Goal: Task Accomplishment & Management: Manage account settings

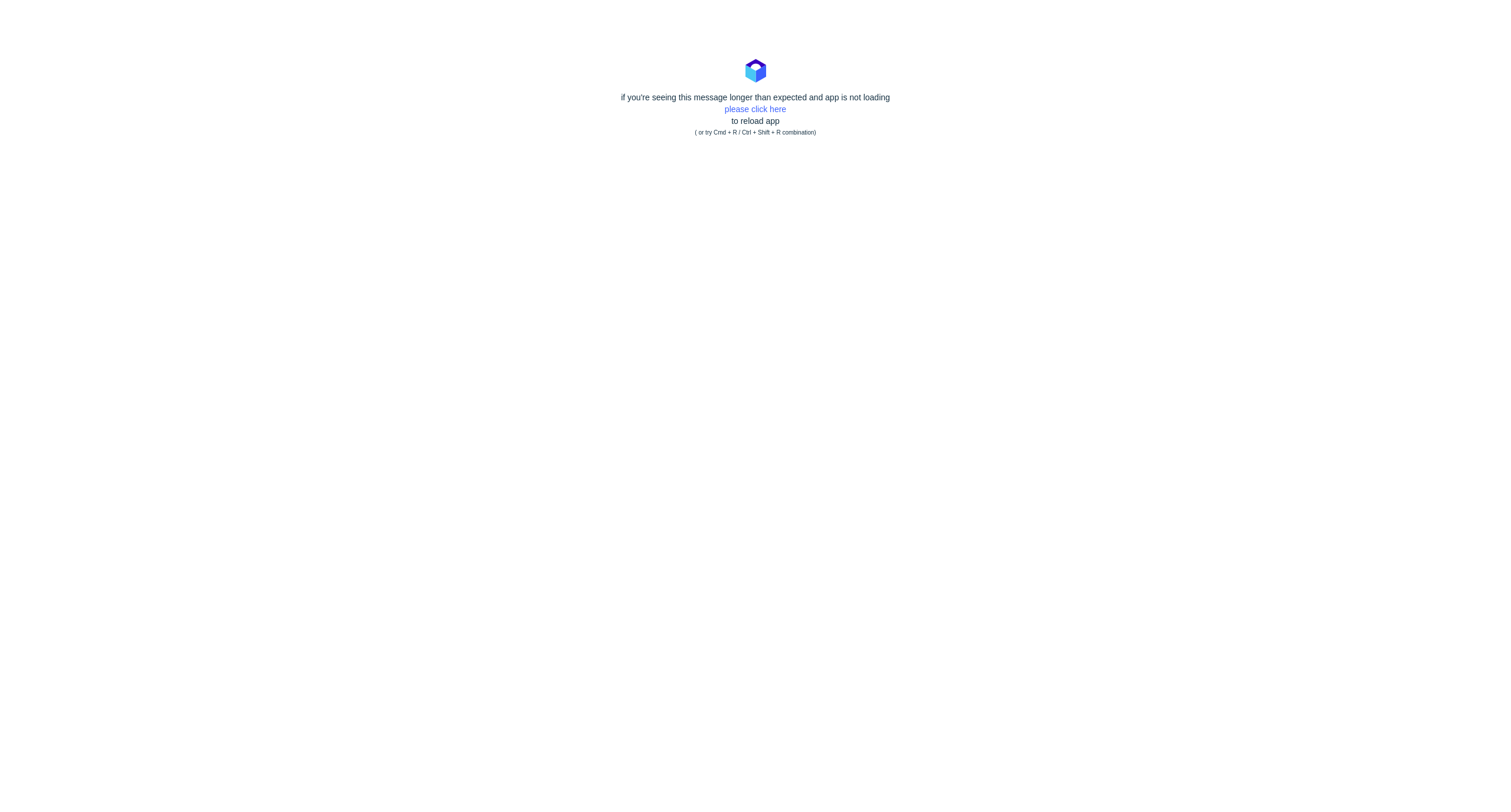
click at [929, 246] on body "if you're seeing this message longer than expected and app is not loading pleas…" at bounding box center [755, 406] width 1511 height 812
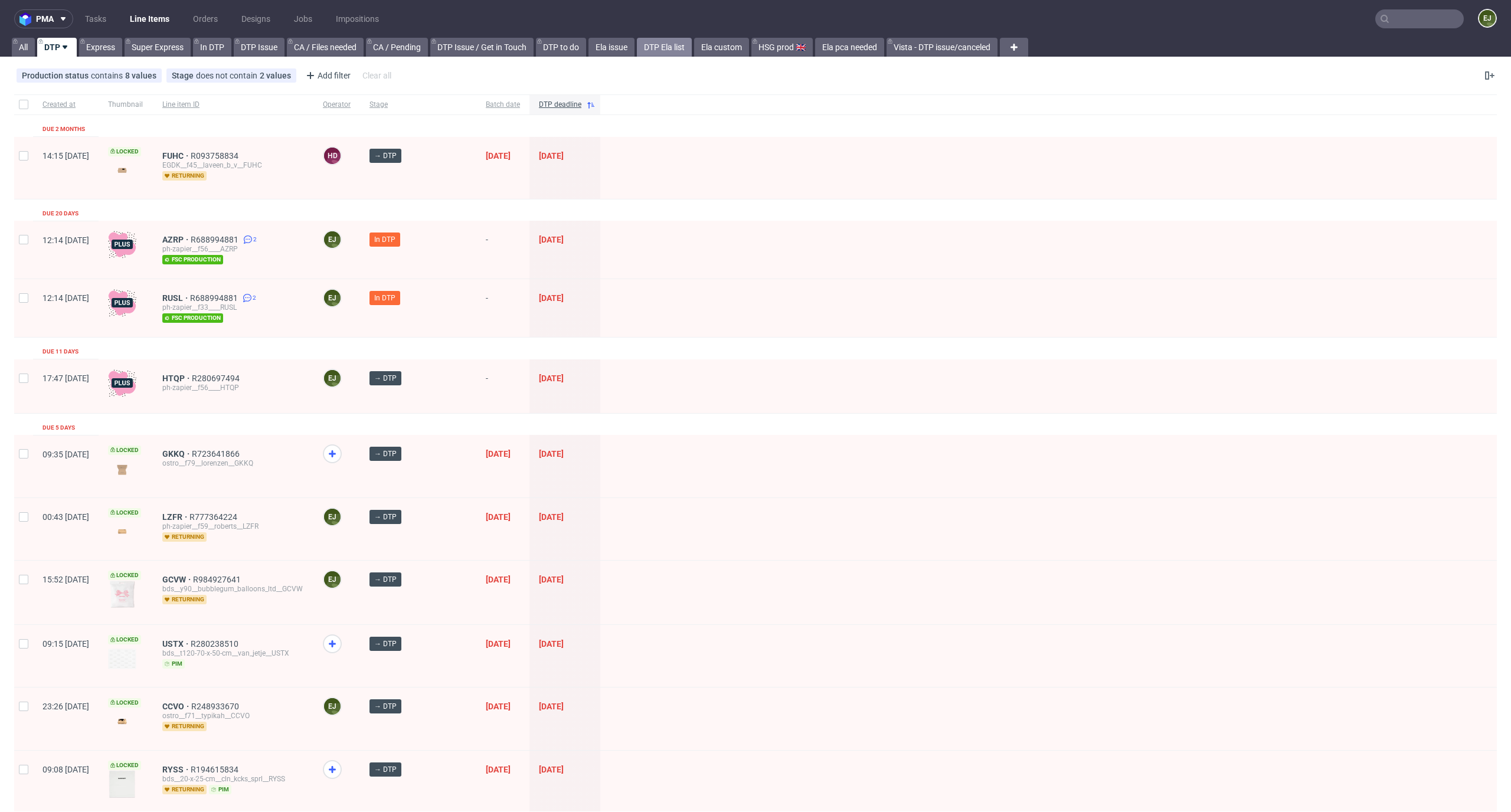
click at [672, 47] on link "DTP Ela list" at bounding box center [664, 47] width 55 height 19
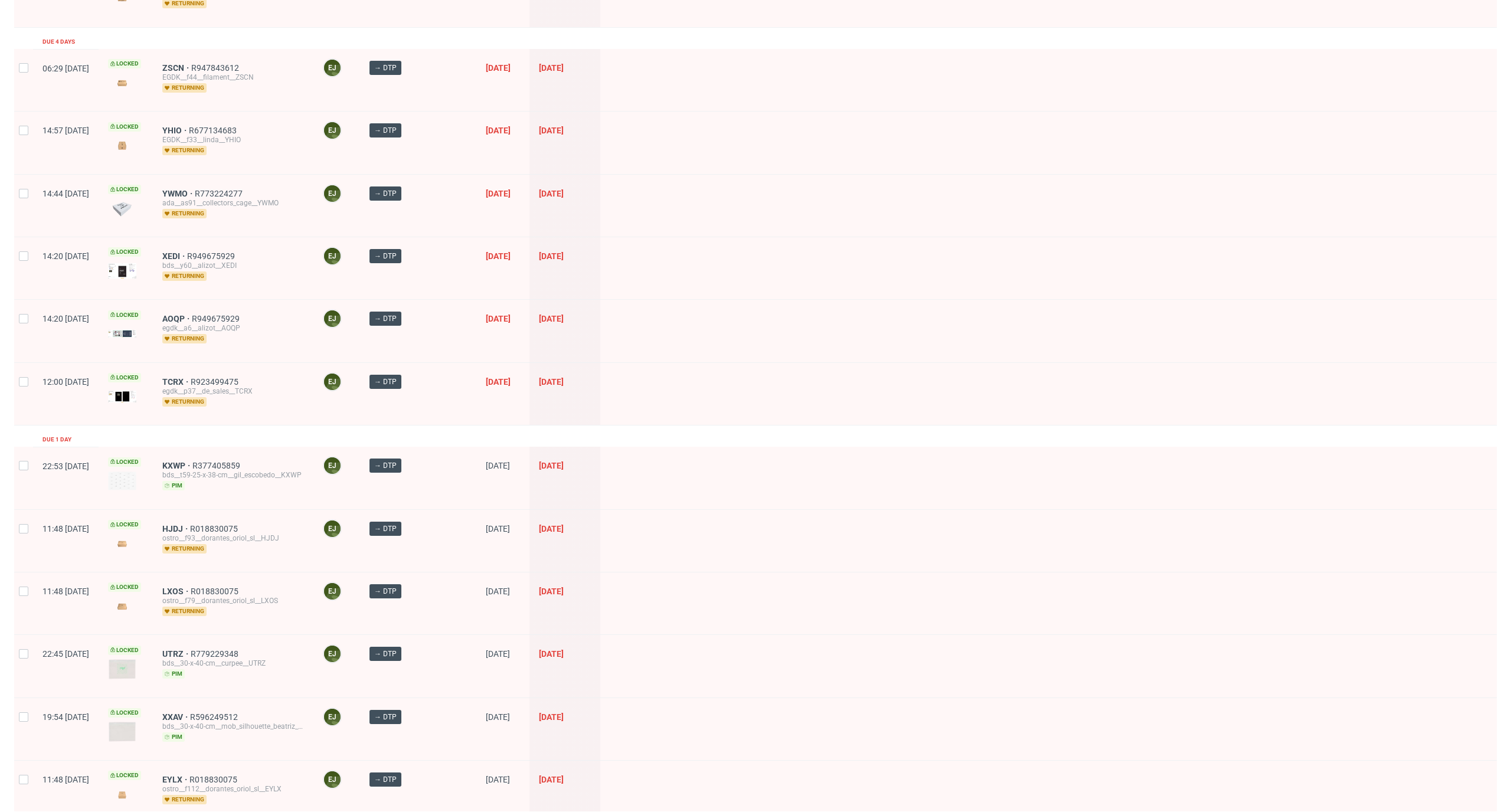
scroll to position [1317, 0]
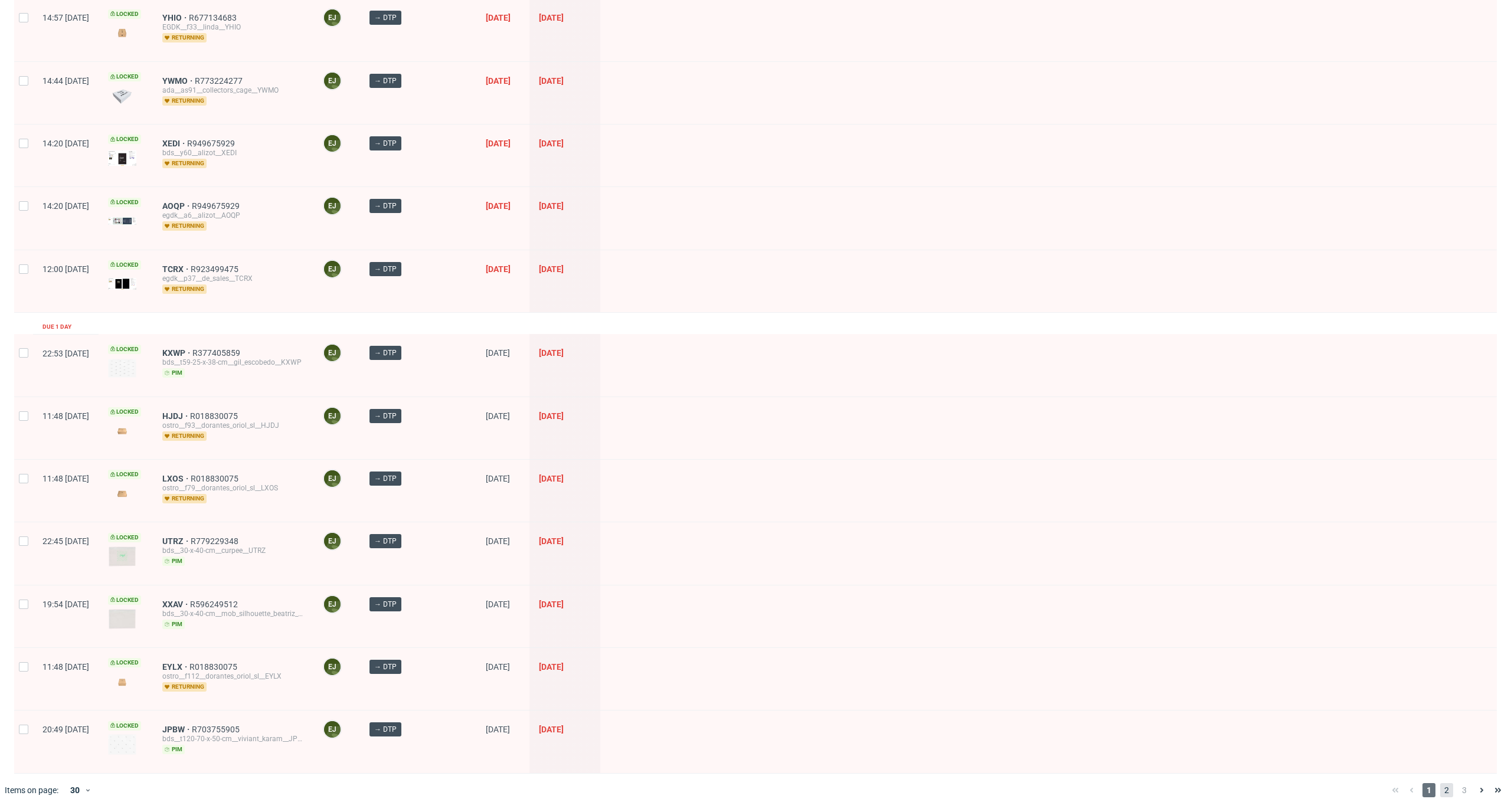
click at [1440, 790] on span "2" at bounding box center [1446, 790] width 13 height 14
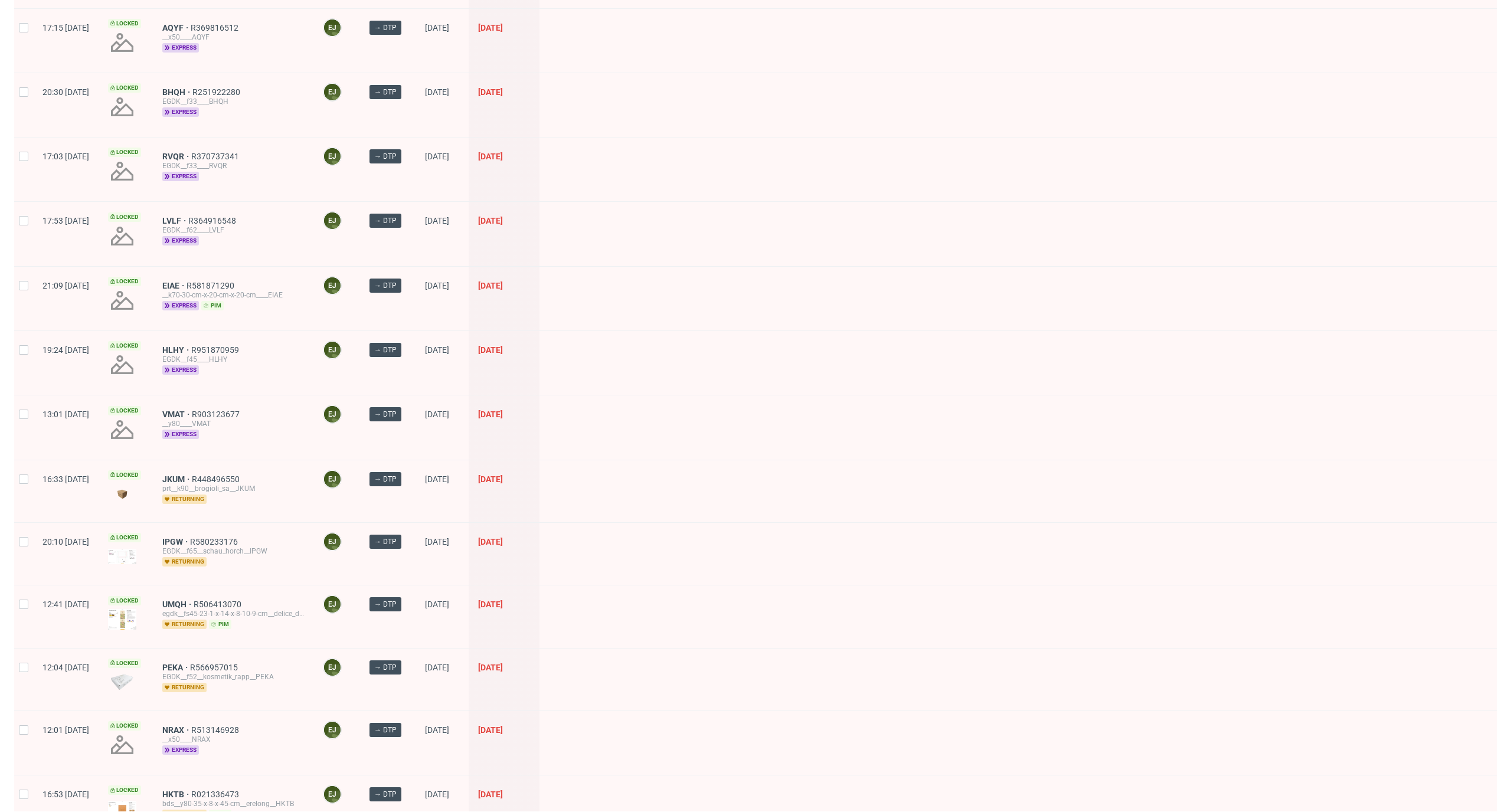
scroll to position [117, 0]
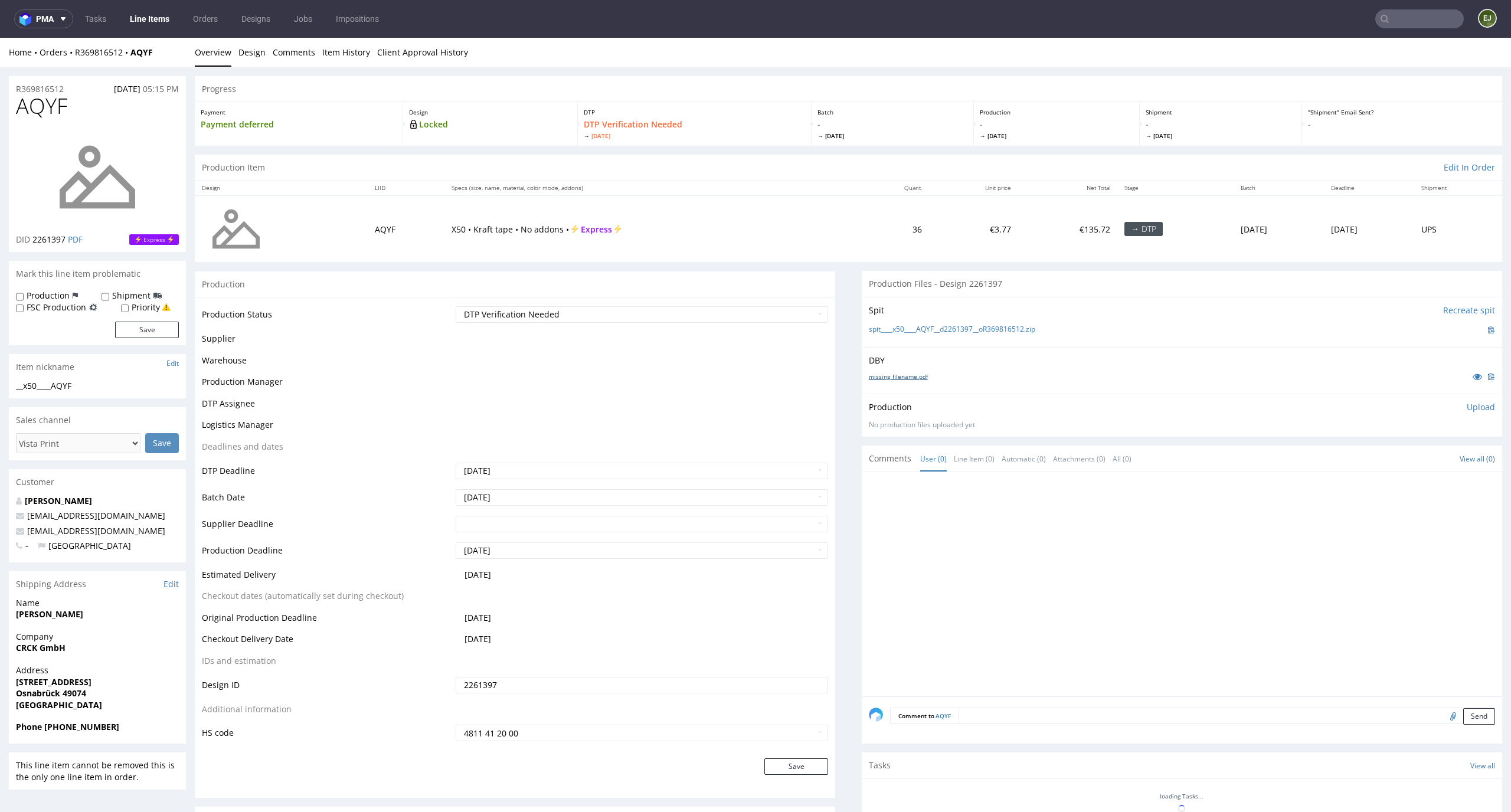
click at [916, 372] on link "missing_filename.pdf" at bounding box center [898, 376] width 59 height 8
click at [928, 325] on link "spit____x50____AQYF__d2261397__oR369816512.zip" at bounding box center [952, 330] width 167 height 10
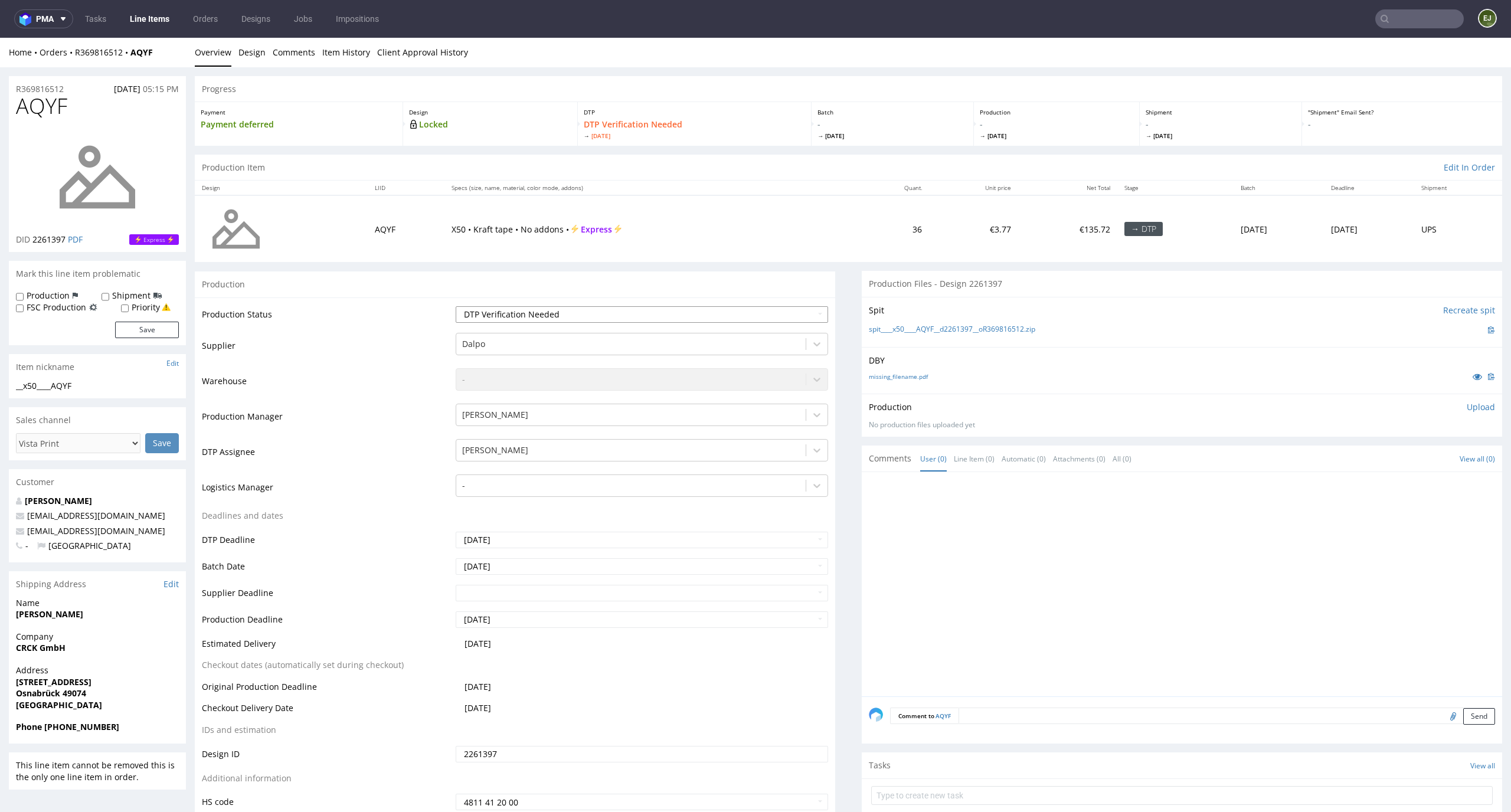
click at [601, 310] on select "Waiting for Artwork Waiting for Diecut Waiting for Mockup Waiting for DTP Waiti…" at bounding box center [642, 314] width 373 height 17
select select "dtp_in_process"
click at [456, 306] on select "Waiting for Artwork Waiting for Diecut Waiting for Mockup Waiting for DTP Waiti…" at bounding box center [642, 314] width 373 height 17
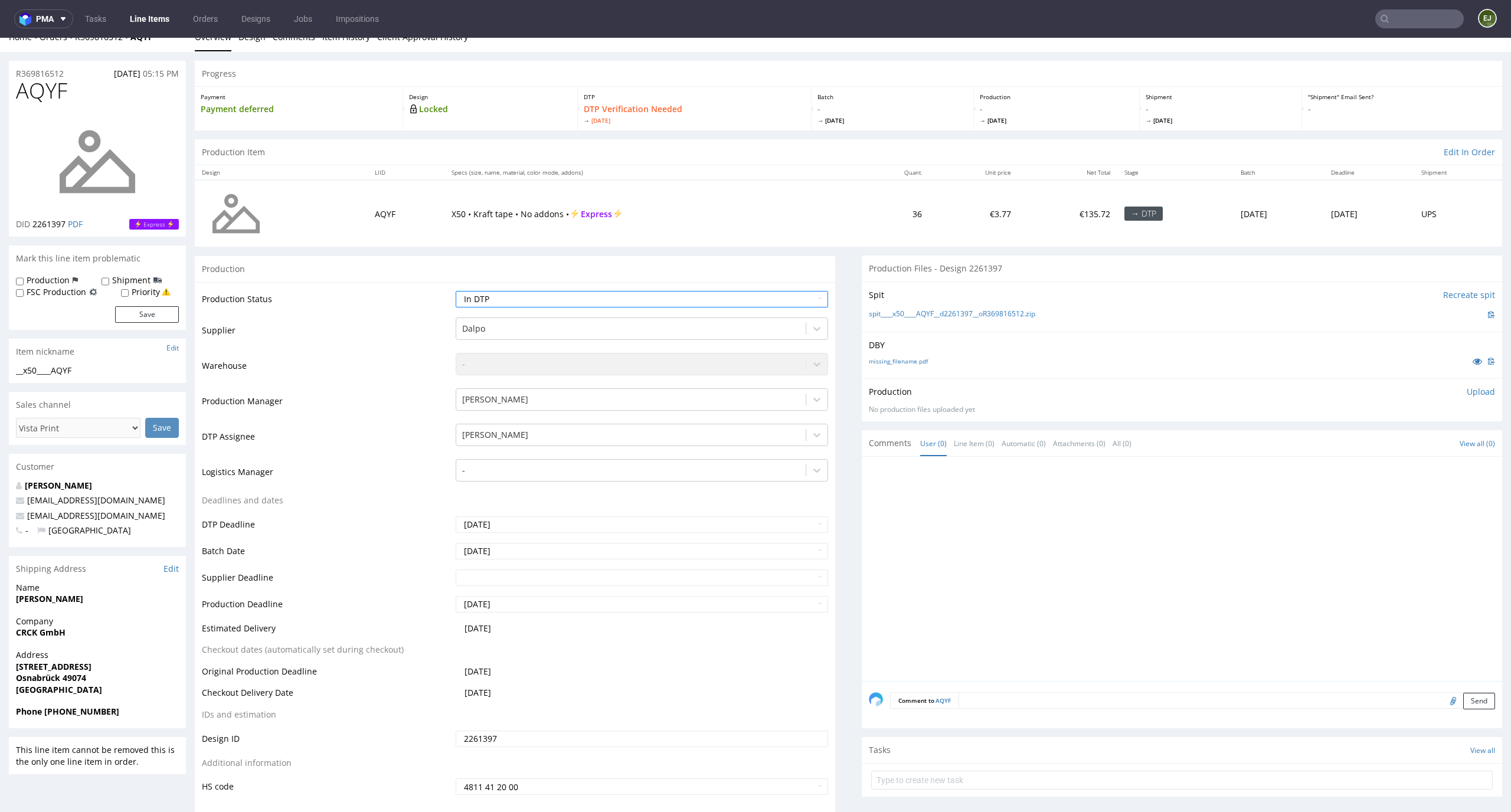
scroll to position [188, 0]
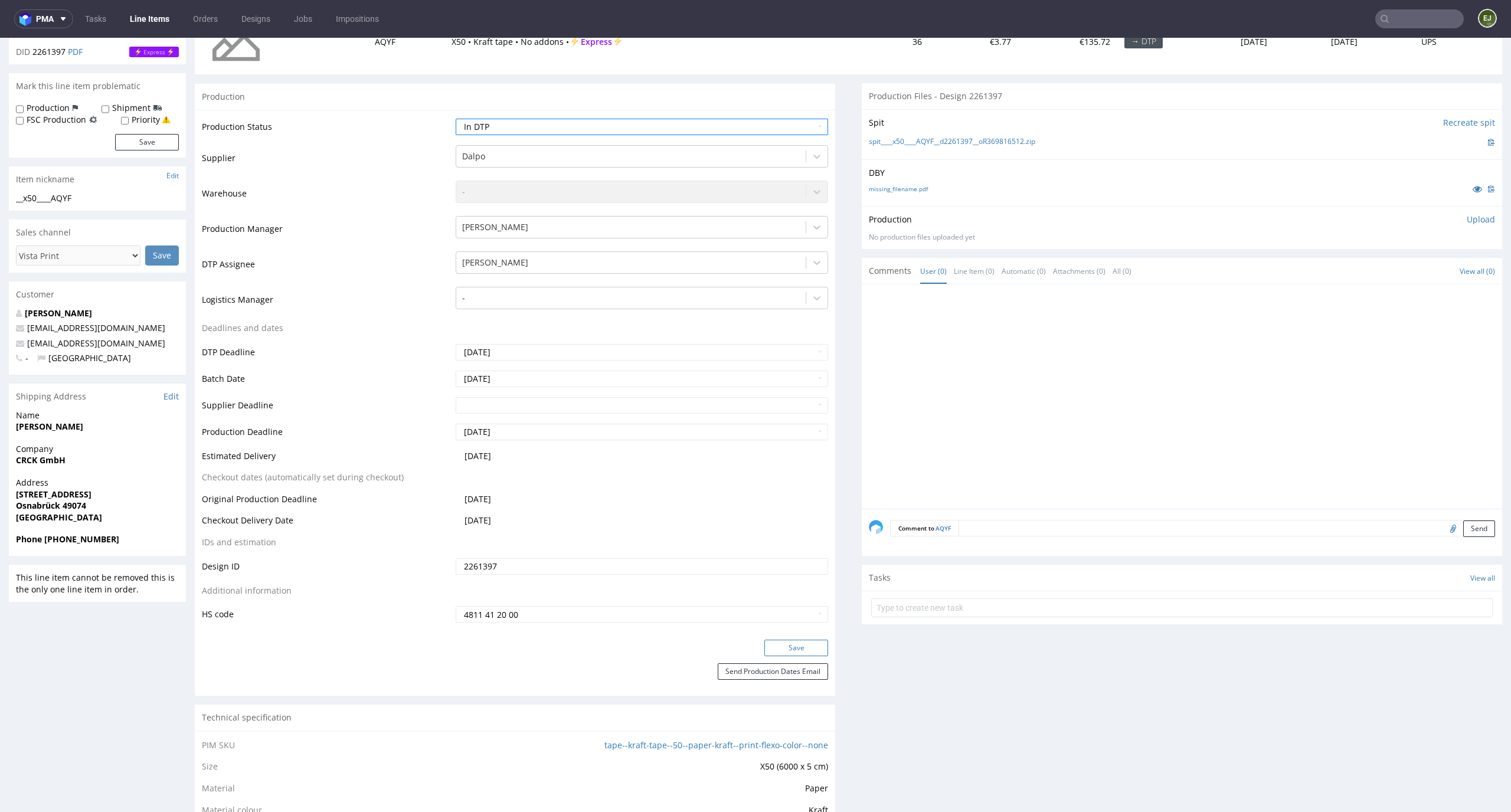
click at [785, 651] on button "Save" at bounding box center [796, 647] width 64 height 17
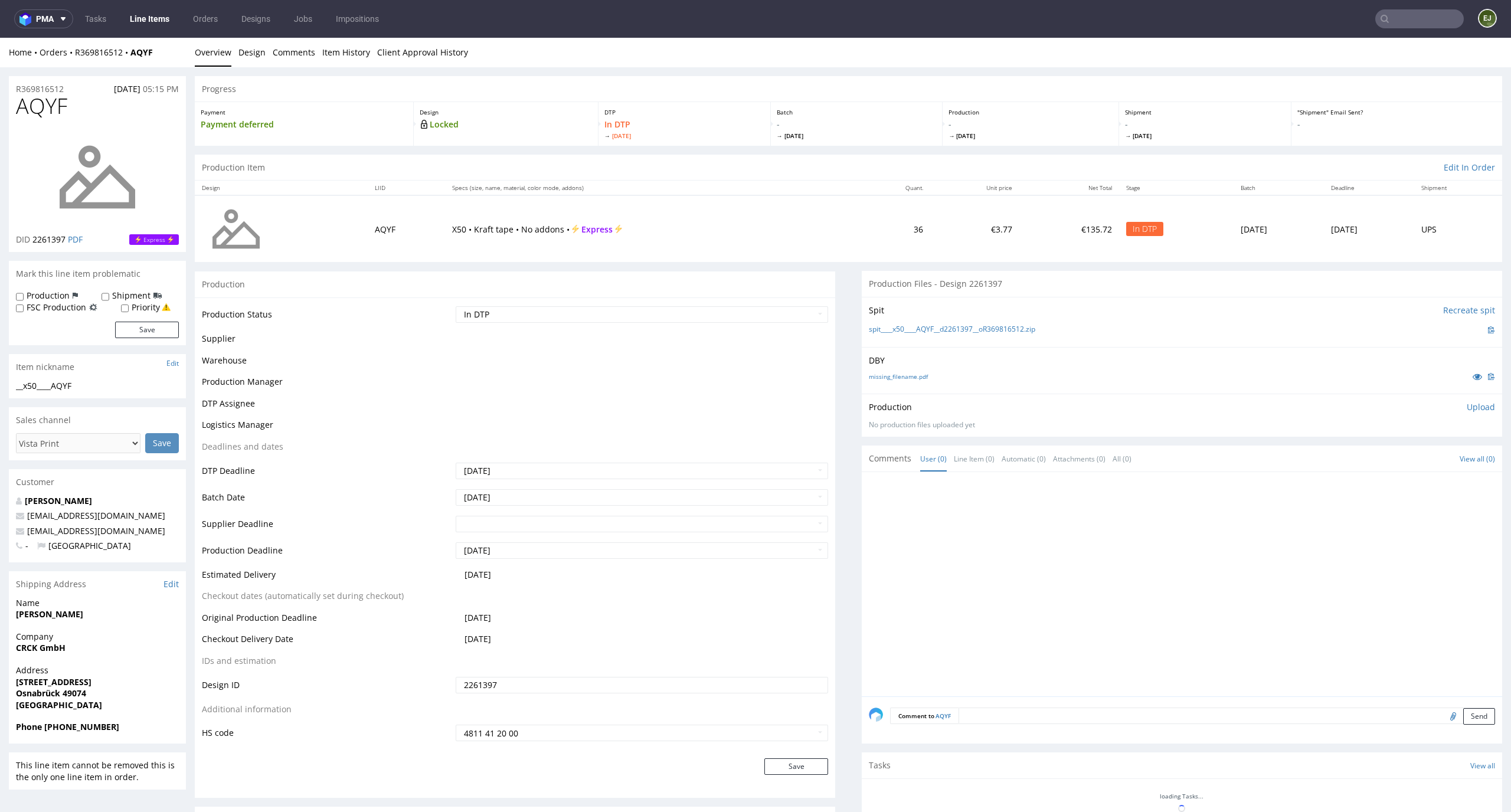
scroll to position [6, 0]
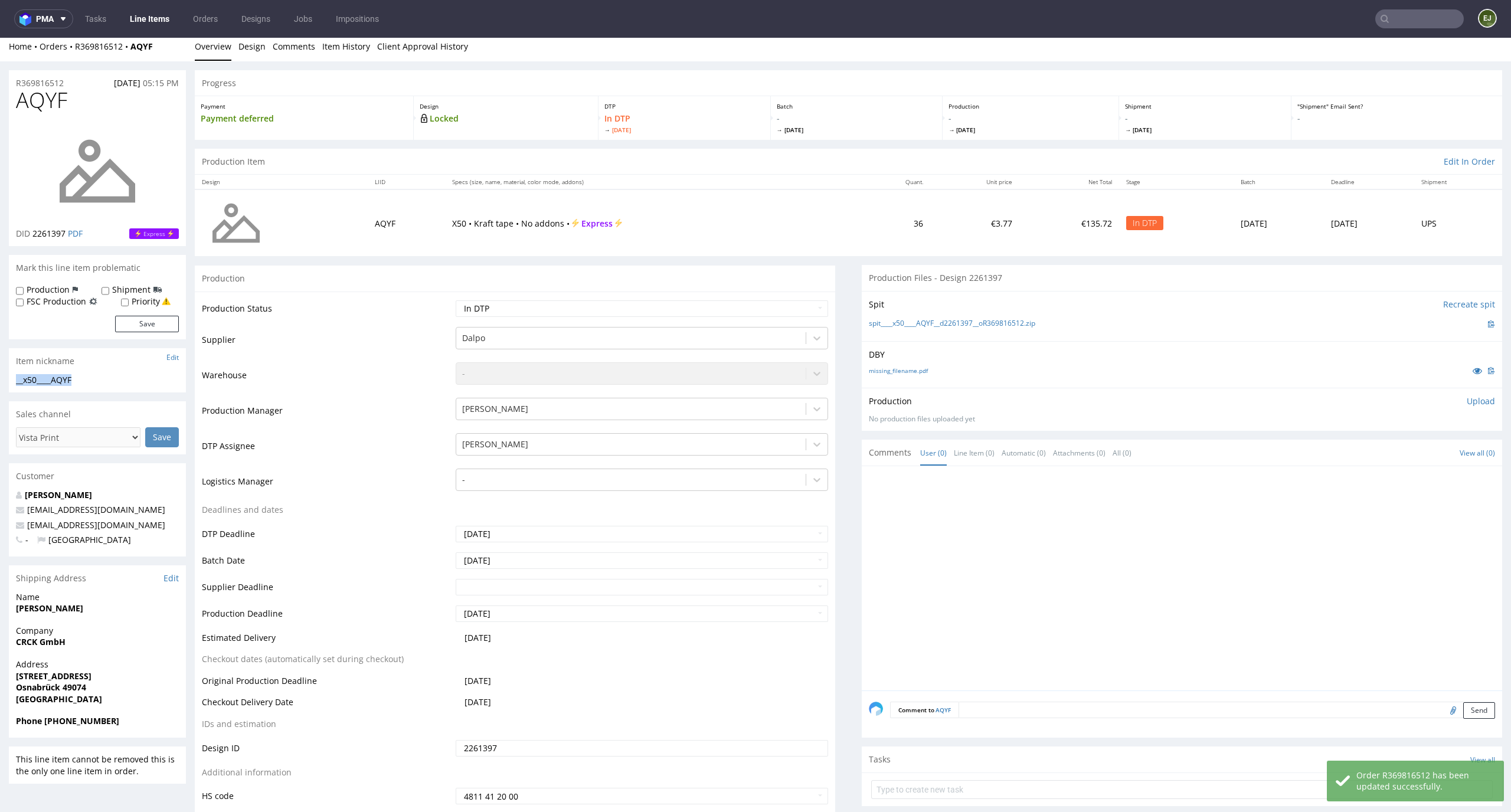
drag, startPoint x: 82, startPoint y: 385, endPoint x: 0, endPoint y: 372, distance: 83.0
copy section "__x50____AQYF"
drag, startPoint x: 65, startPoint y: 235, endPoint x: 34, endPoint y: 234, distance: 31.0
click at [34, 234] on p "DID 2261397 PDF" at bounding box center [49, 234] width 66 height 12
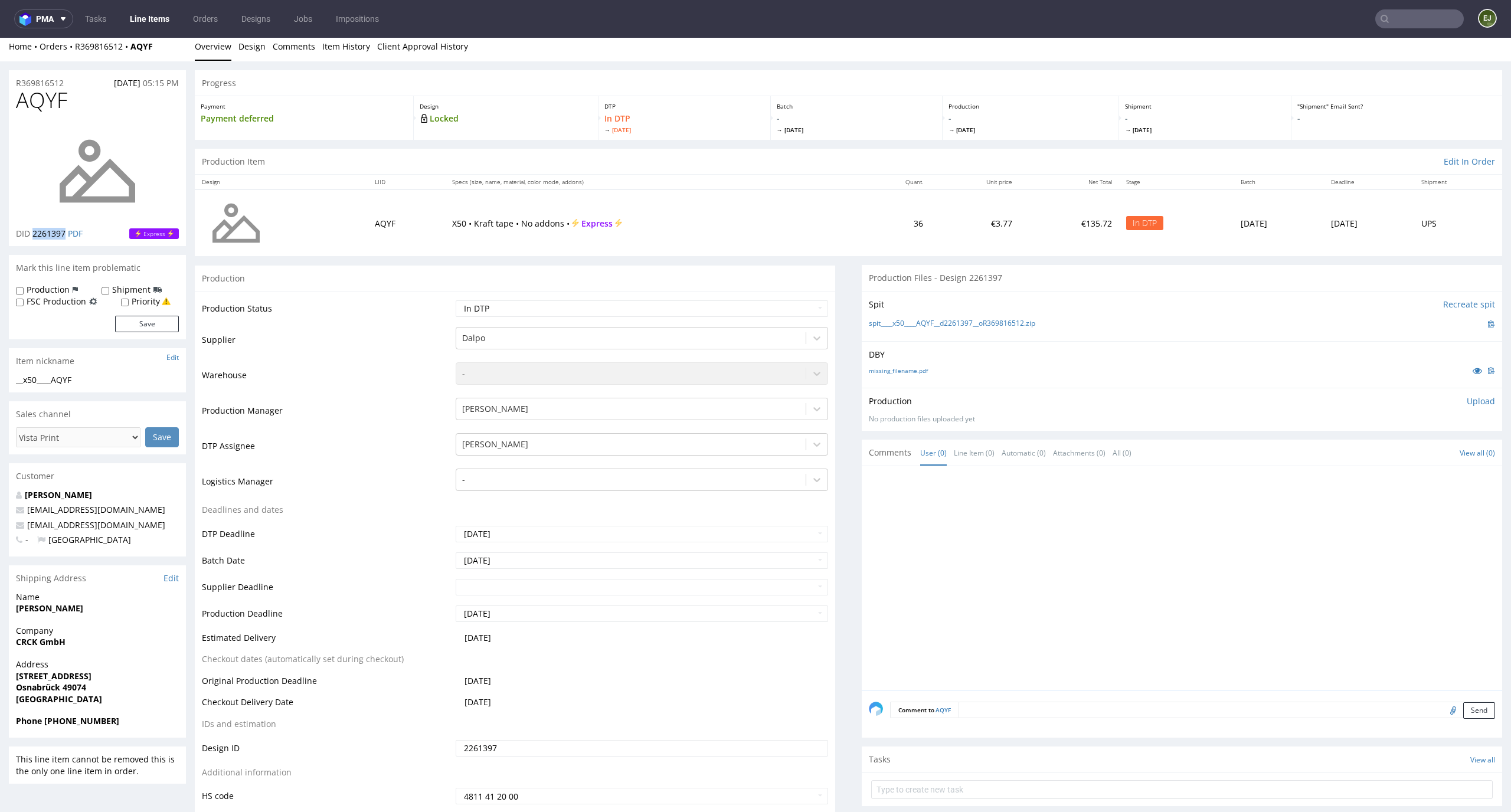
copy span "2261397"
drag, startPoint x: 73, startPoint y: 84, endPoint x: 0, endPoint y: 84, distance: 73.0
copy p "R369816512"
click at [1466, 398] on p "Upload" at bounding box center [1480, 401] width 28 height 12
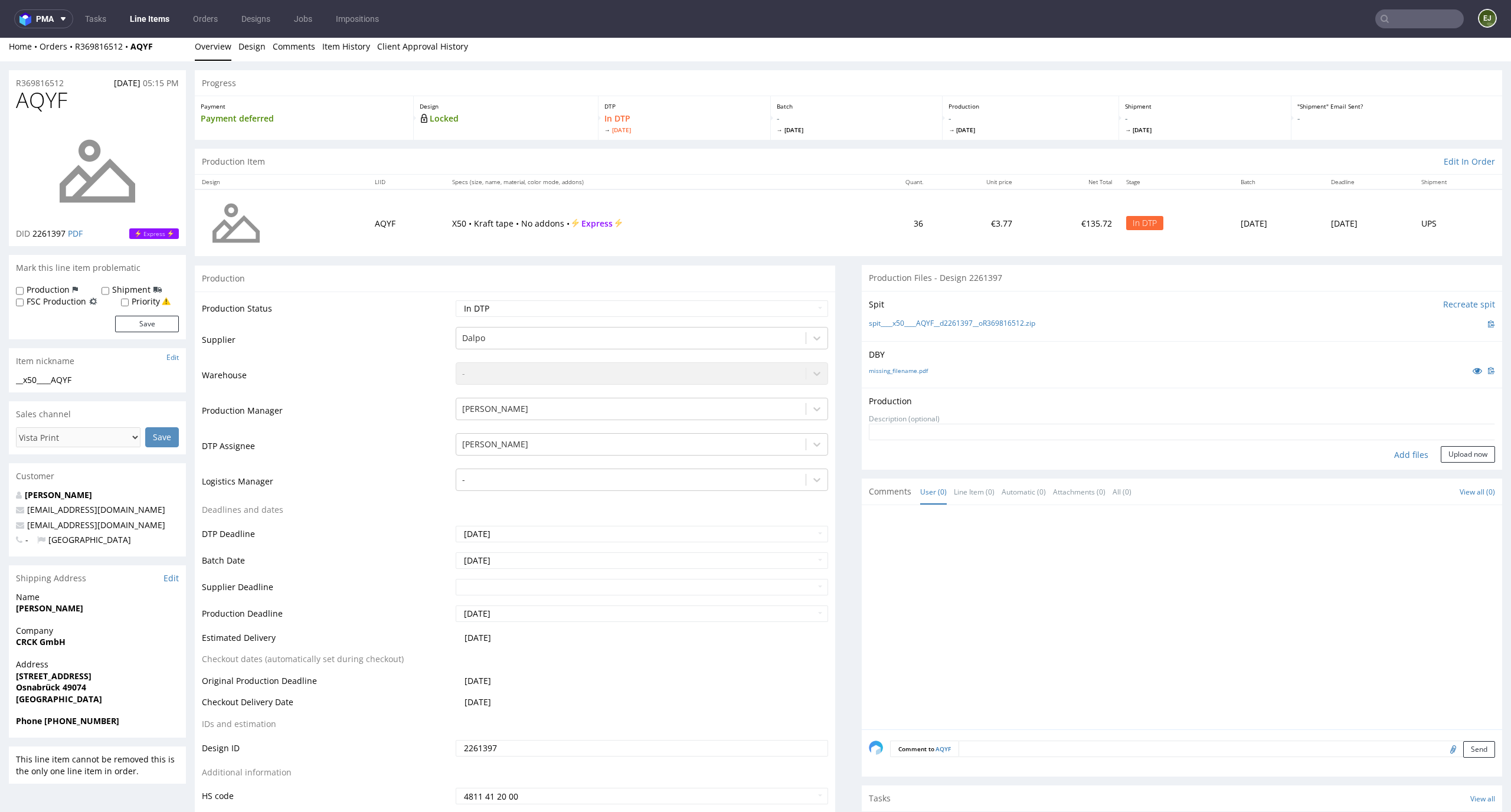
click at [1392, 453] on div "Add files" at bounding box center [1411, 455] width 59 height 18
type input "C:\fakepath\ __x50____AQYF__d2261397__oR369816512.pdf"
click at [1444, 469] on button "Upload now" at bounding box center [1467, 473] width 54 height 17
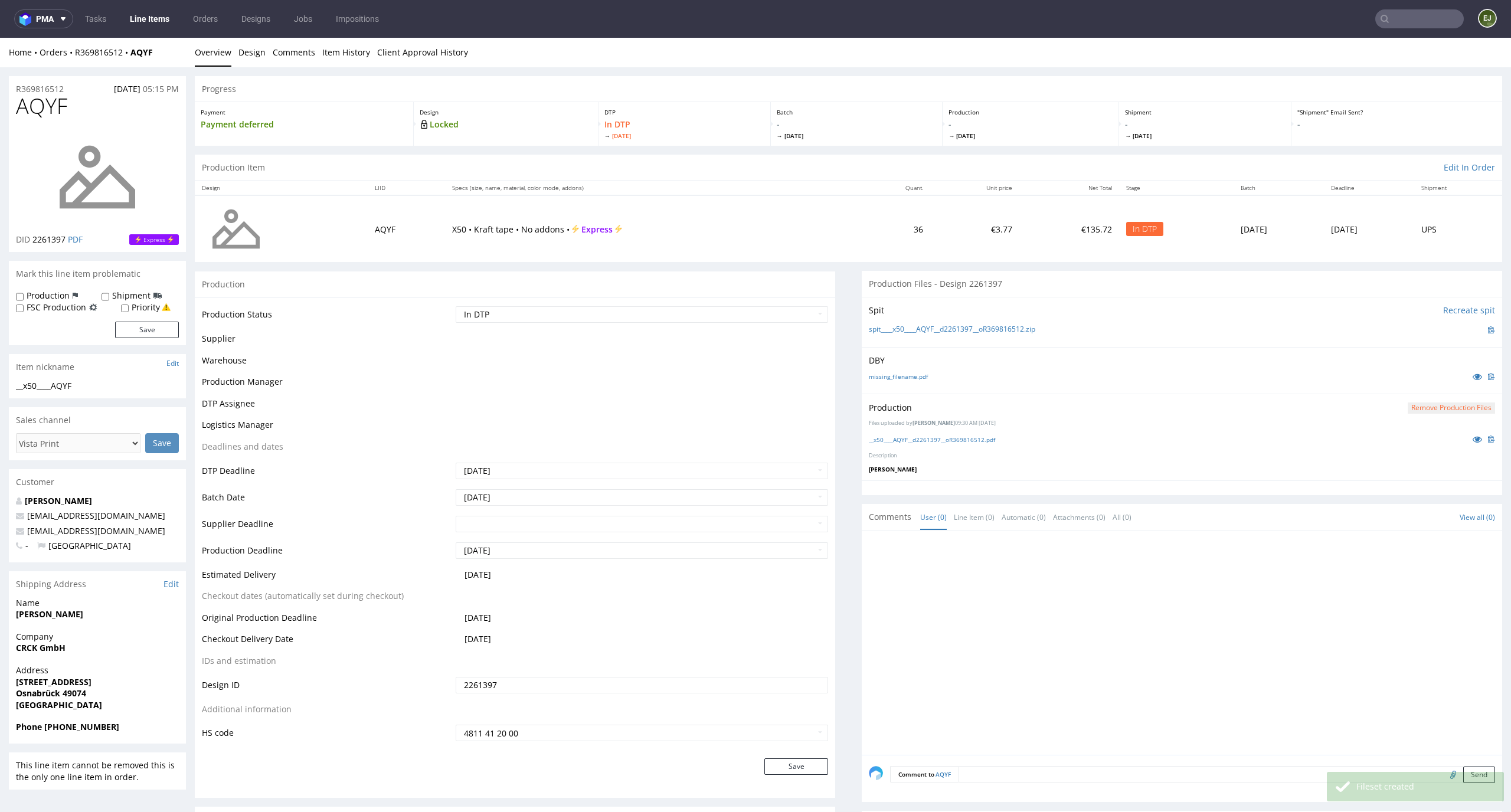
scroll to position [0, 0]
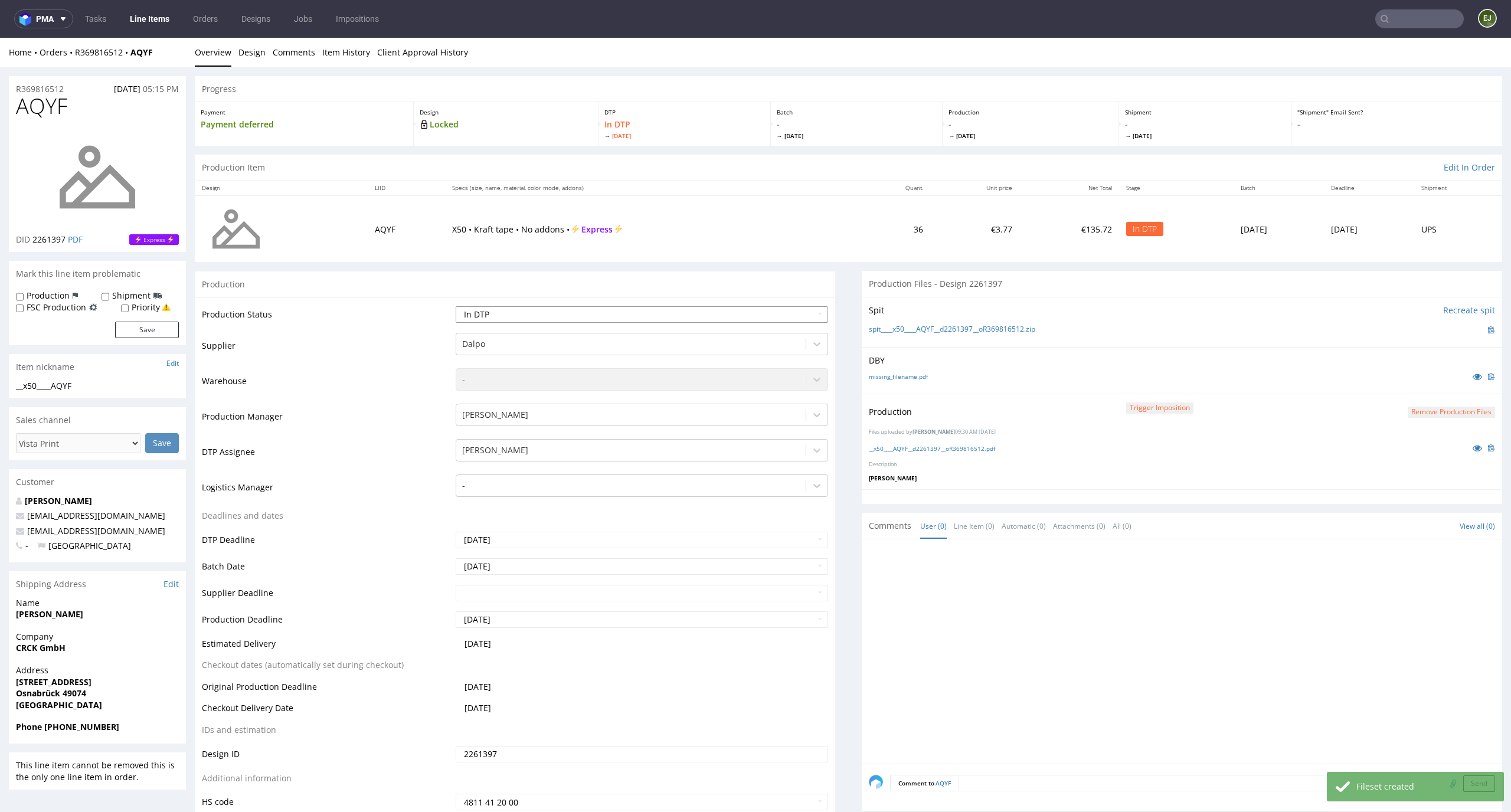
click at [734, 310] on select "Waiting for Artwork Waiting for Diecut Waiting for Mockup Waiting for DTP Waiti…" at bounding box center [642, 314] width 373 height 17
select select "dtp_production_ready"
click at [456, 306] on select "Waiting for Artwork Waiting for Diecut Waiting for Mockup Waiting for DTP Waiti…" at bounding box center [642, 314] width 373 height 17
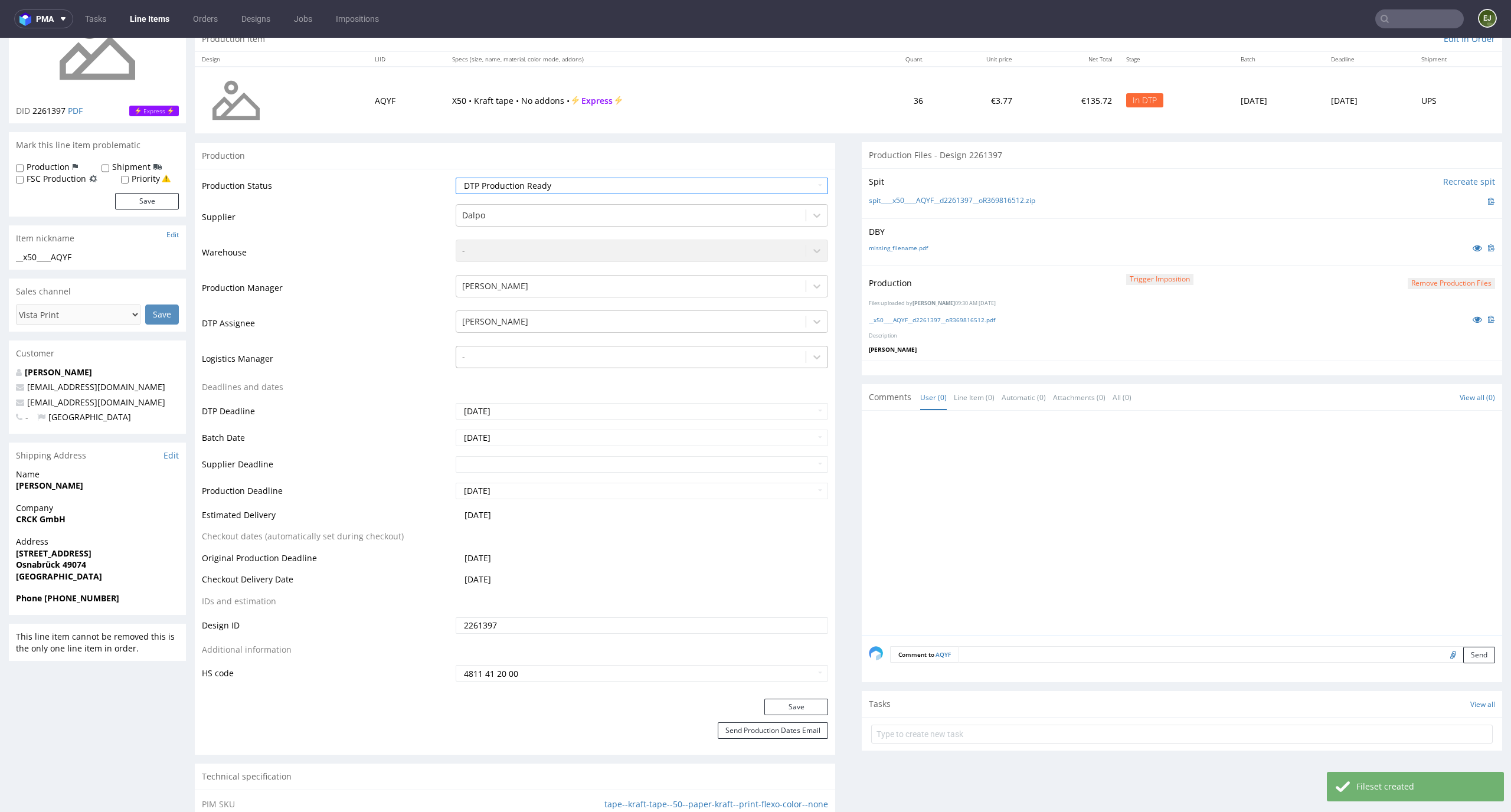
scroll to position [167, 0]
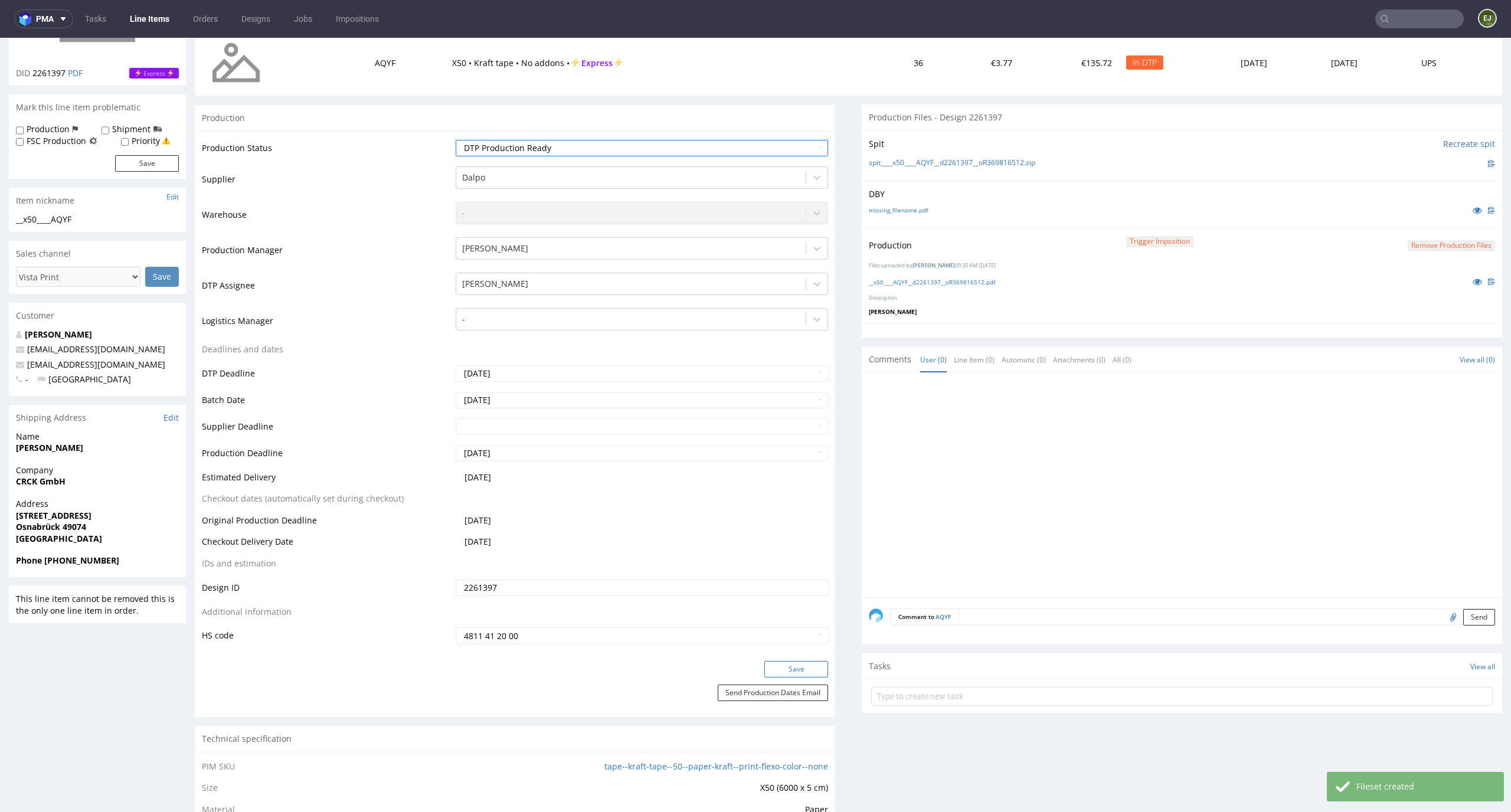
click at [800, 667] on button "Save" at bounding box center [796, 668] width 64 height 17
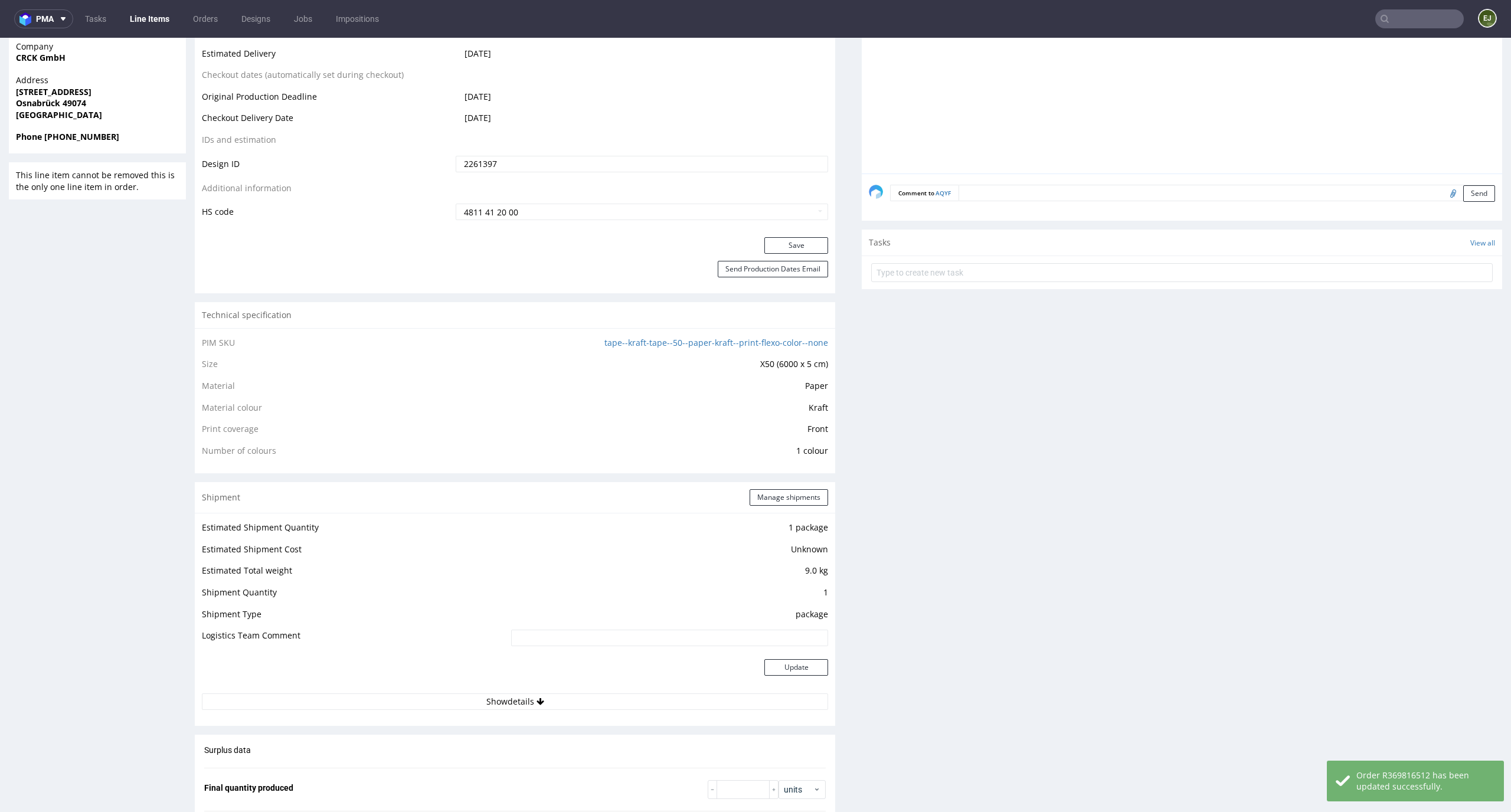
scroll to position [0, 0]
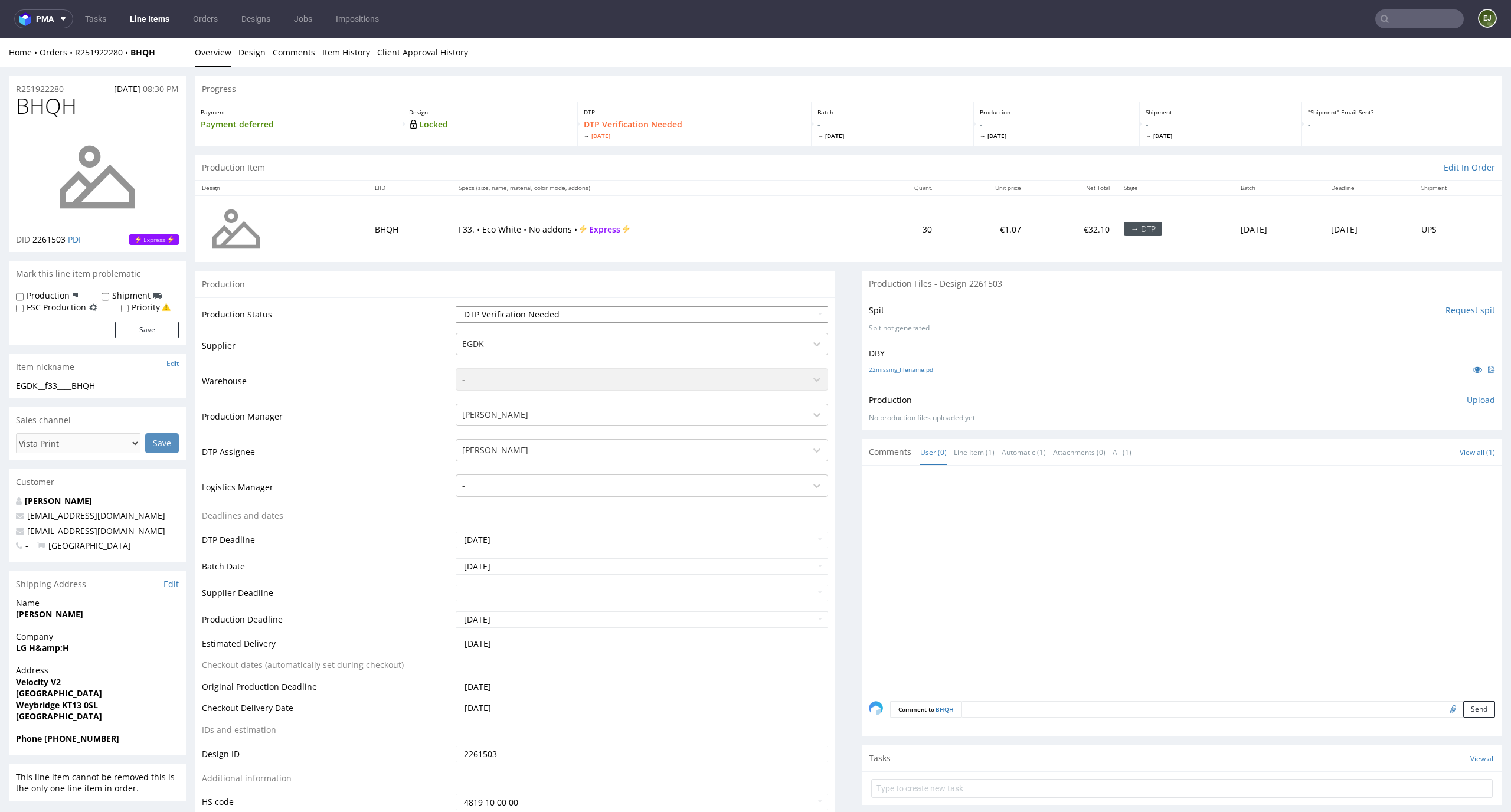
click at [595, 317] on select "Waiting for Artwork Waiting for Diecut Waiting for Mockup Waiting for DTP Waiti…" at bounding box center [642, 314] width 373 height 17
select select "dtp_in_process"
click at [456, 306] on select "Waiting for Artwork Waiting for Diecut Waiting for Mockup Waiting for DTP Waiti…" at bounding box center [642, 314] width 373 height 17
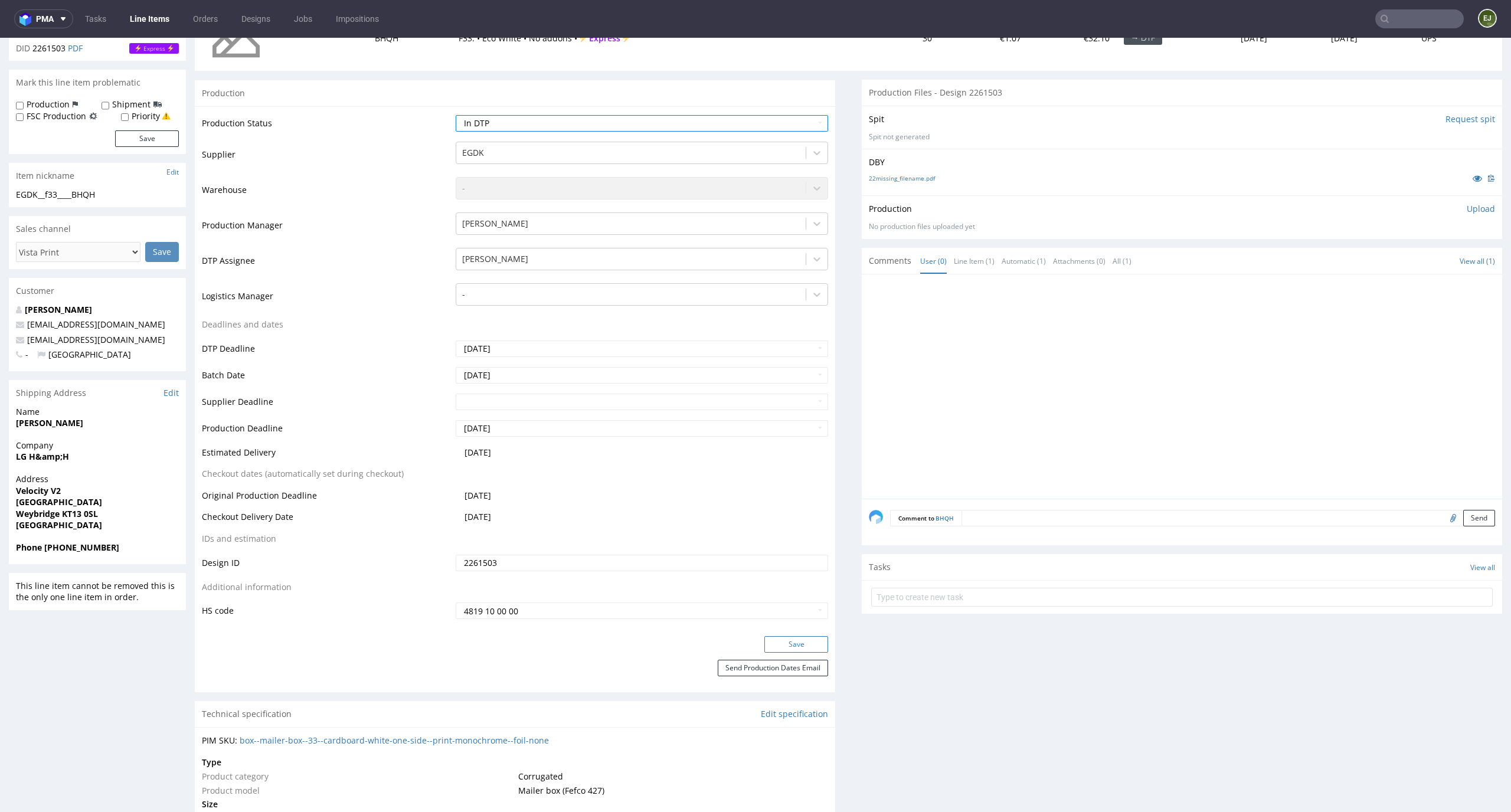
click at [799, 649] on button "Save" at bounding box center [796, 644] width 64 height 17
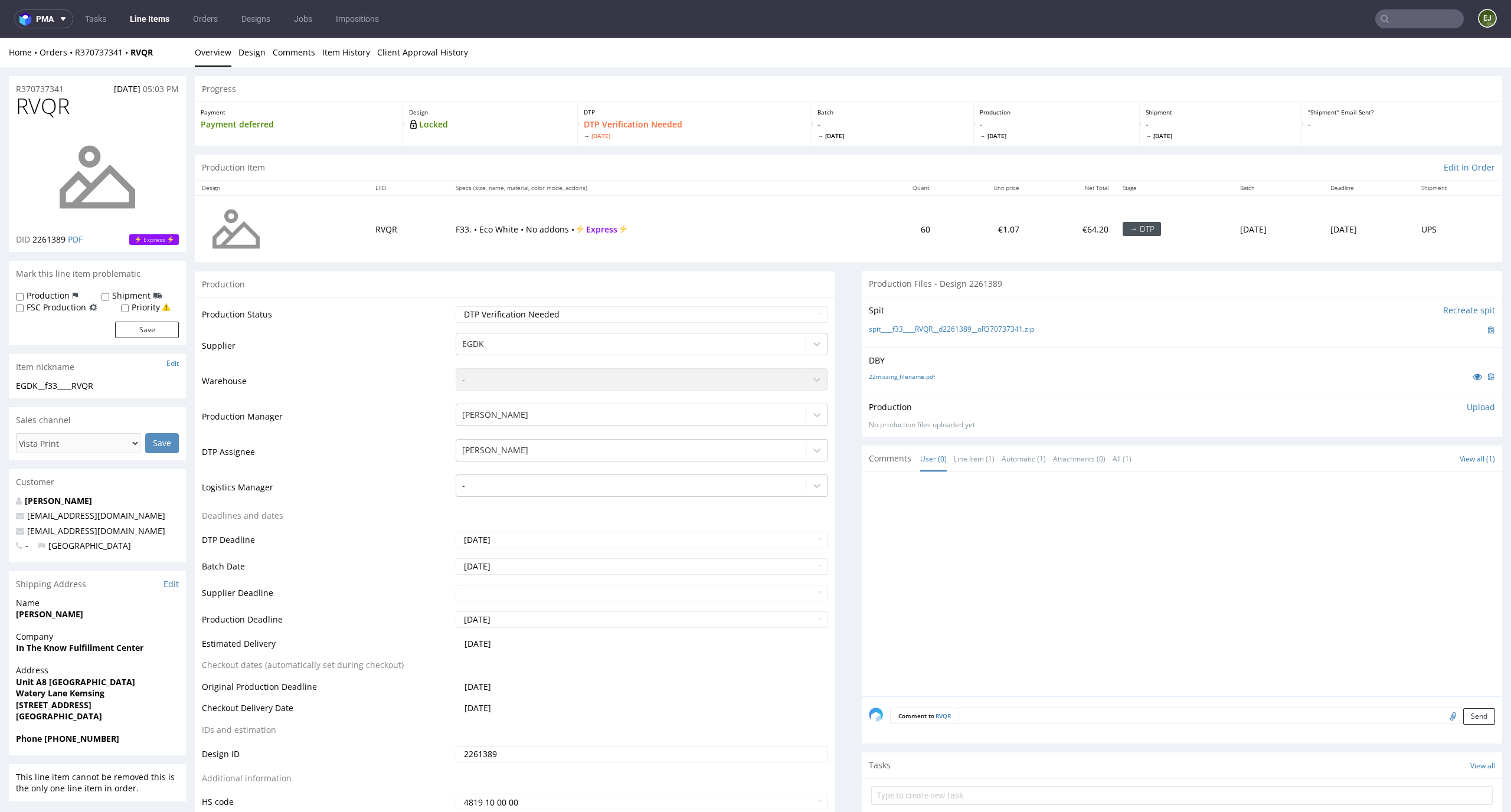
click at [683, 330] on td "Waiting for Artwork Waiting for Diecut Waiting for Mockup Waiting for DTP Waiti…" at bounding box center [640, 318] width 376 height 27
click at [687, 321] on select "Waiting for Artwork Waiting for Diecut Waiting for Mockup Waiting for DTP Waiti…" at bounding box center [642, 314] width 373 height 17
select select "dtp_in_process"
click at [456, 306] on select "Waiting for Artwork Waiting for Diecut Waiting for Mockup Waiting for DTP Waiti…" at bounding box center [642, 314] width 373 height 17
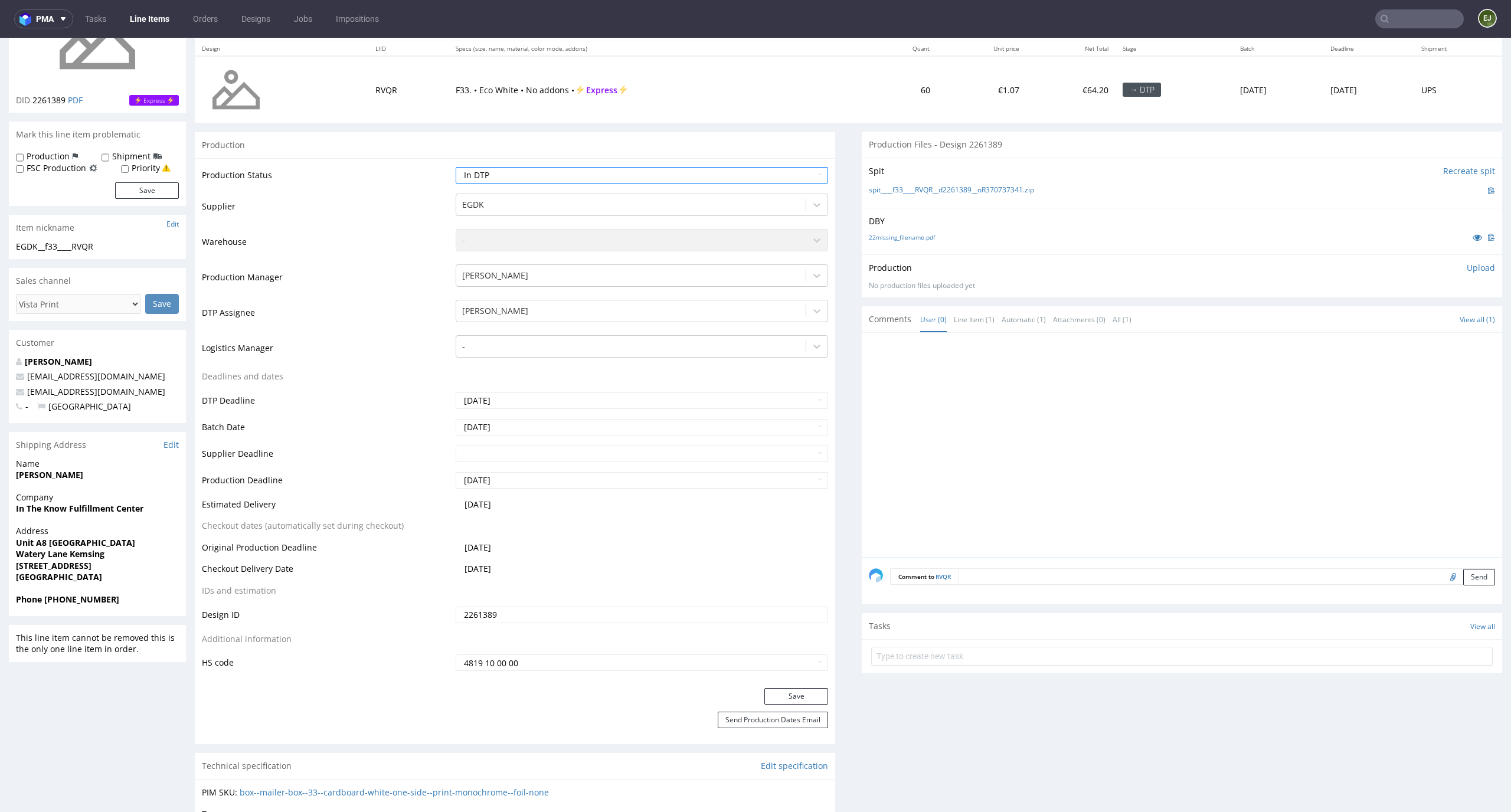
scroll to position [160, 0]
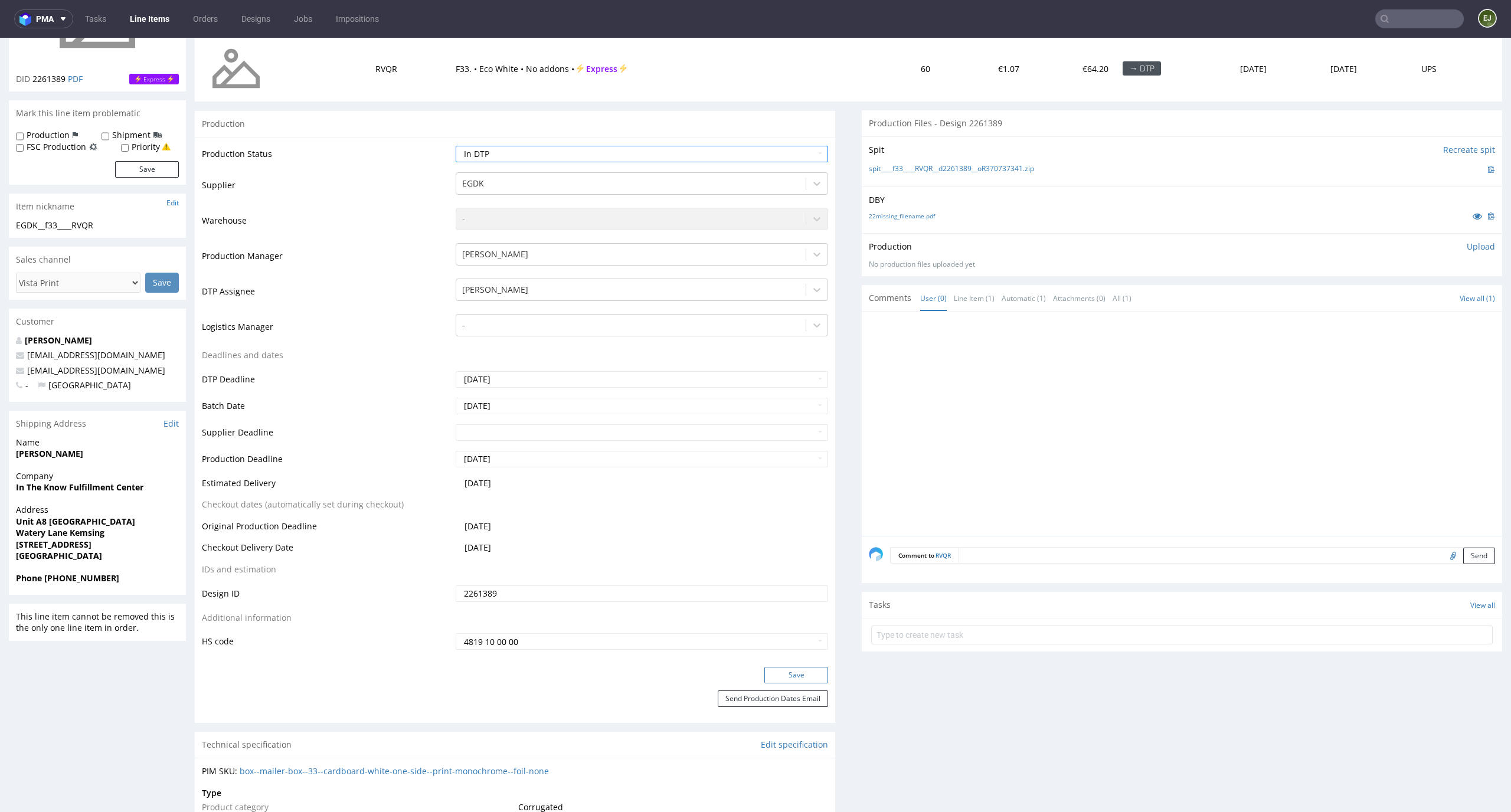
click at [791, 677] on button "Save" at bounding box center [796, 675] width 64 height 17
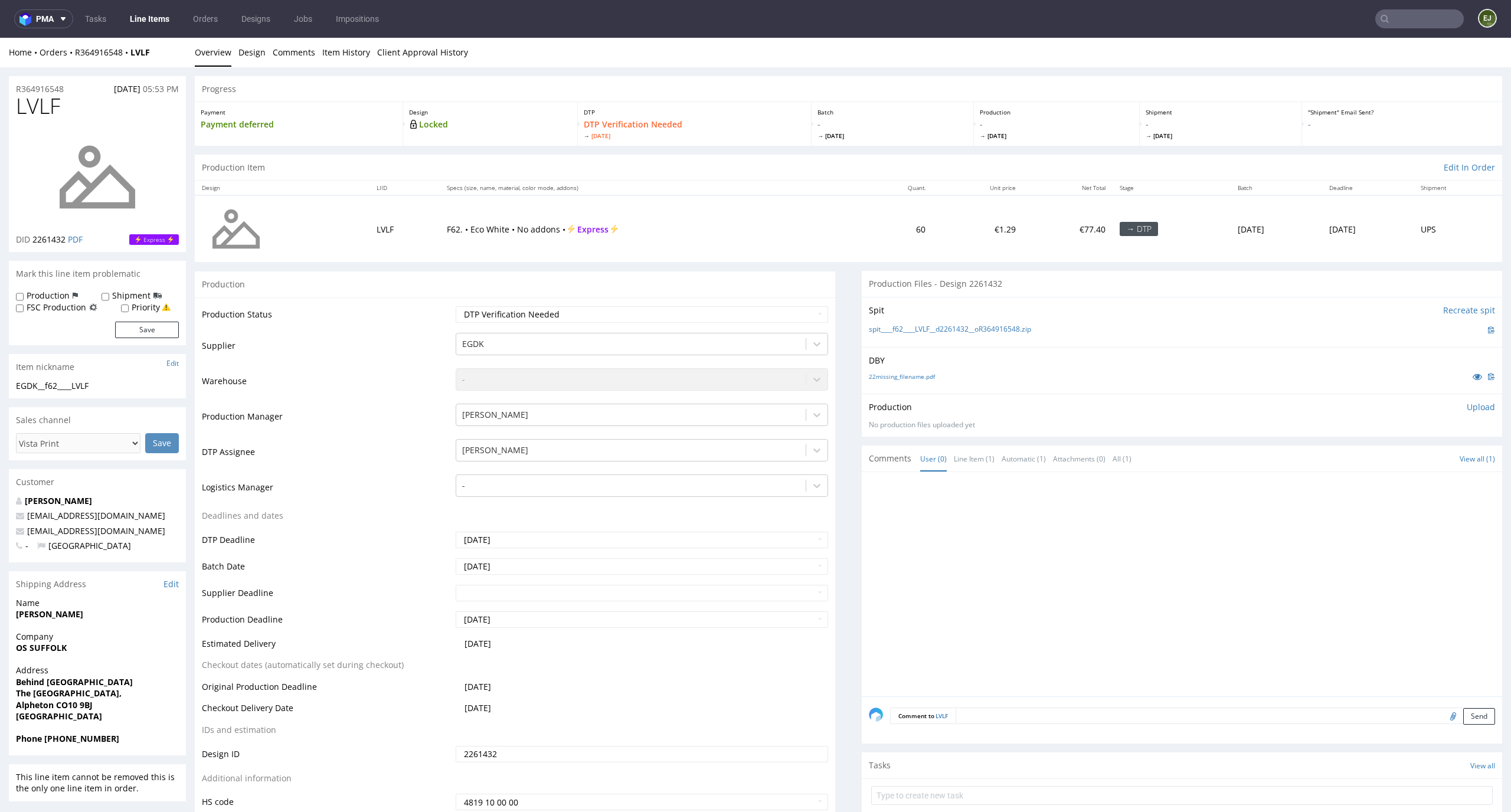
click at [715, 305] on td "Waiting for Artwork Waiting for Diecut Waiting for Mockup Waiting for DTP Waiti…" at bounding box center [640, 318] width 376 height 27
click at [715, 309] on select "Waiting for Artwork Waiting for Diecut Waiting for Mockup Waiting for DTP Waiti…" at bounding box center [642, 314] width 373 height 17
select select "dtp_in_process"
click at [456, 306] on select "Waiting for Artwork Waiting for Diecut Waiting for Mockup Waiting for DTP Waiti…" at bounding box center [642, 314] width 373 height 17
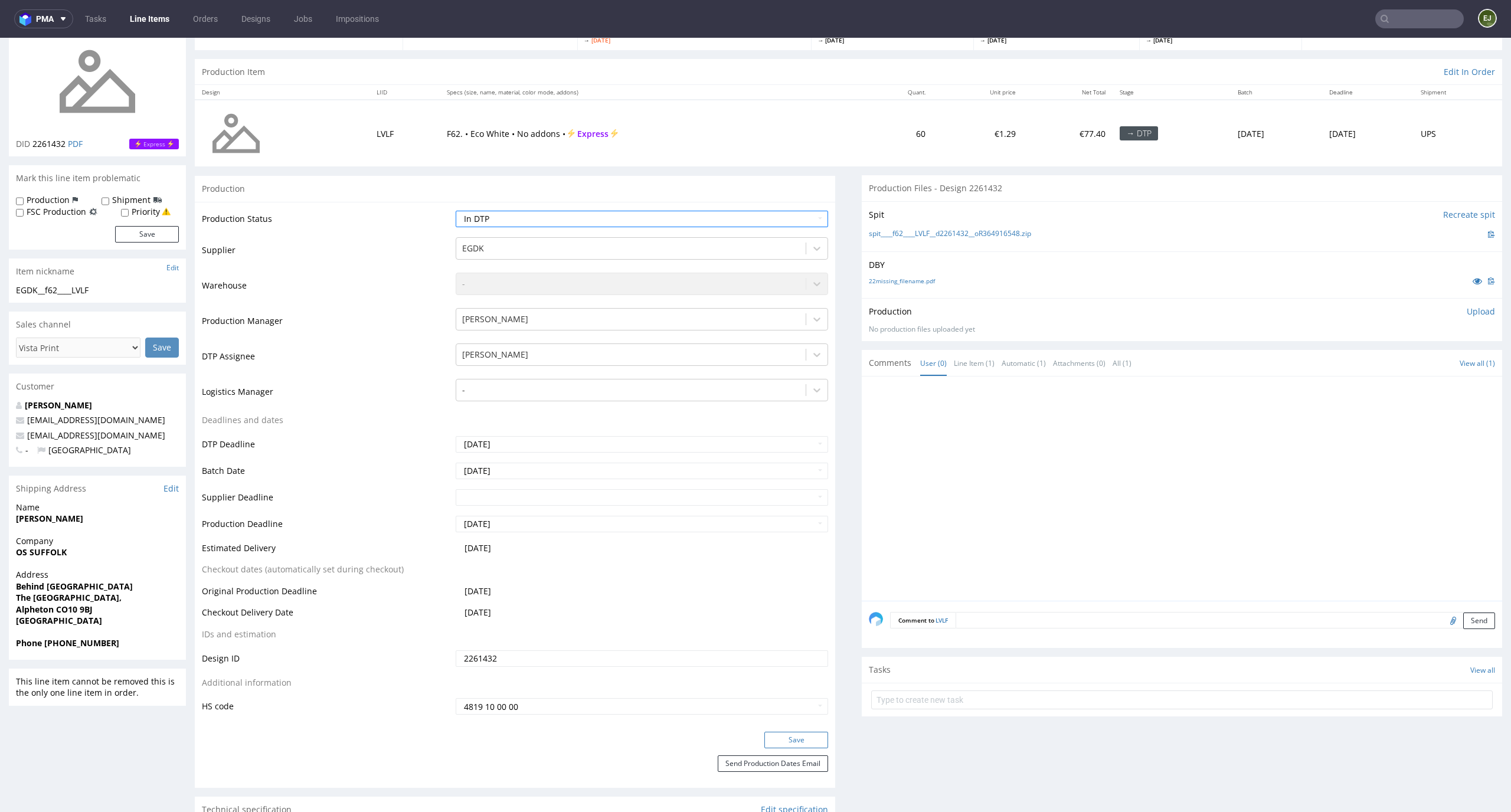
click at [806, 738] on button "Save" at bounding box center [796, 740] width 64 height 17
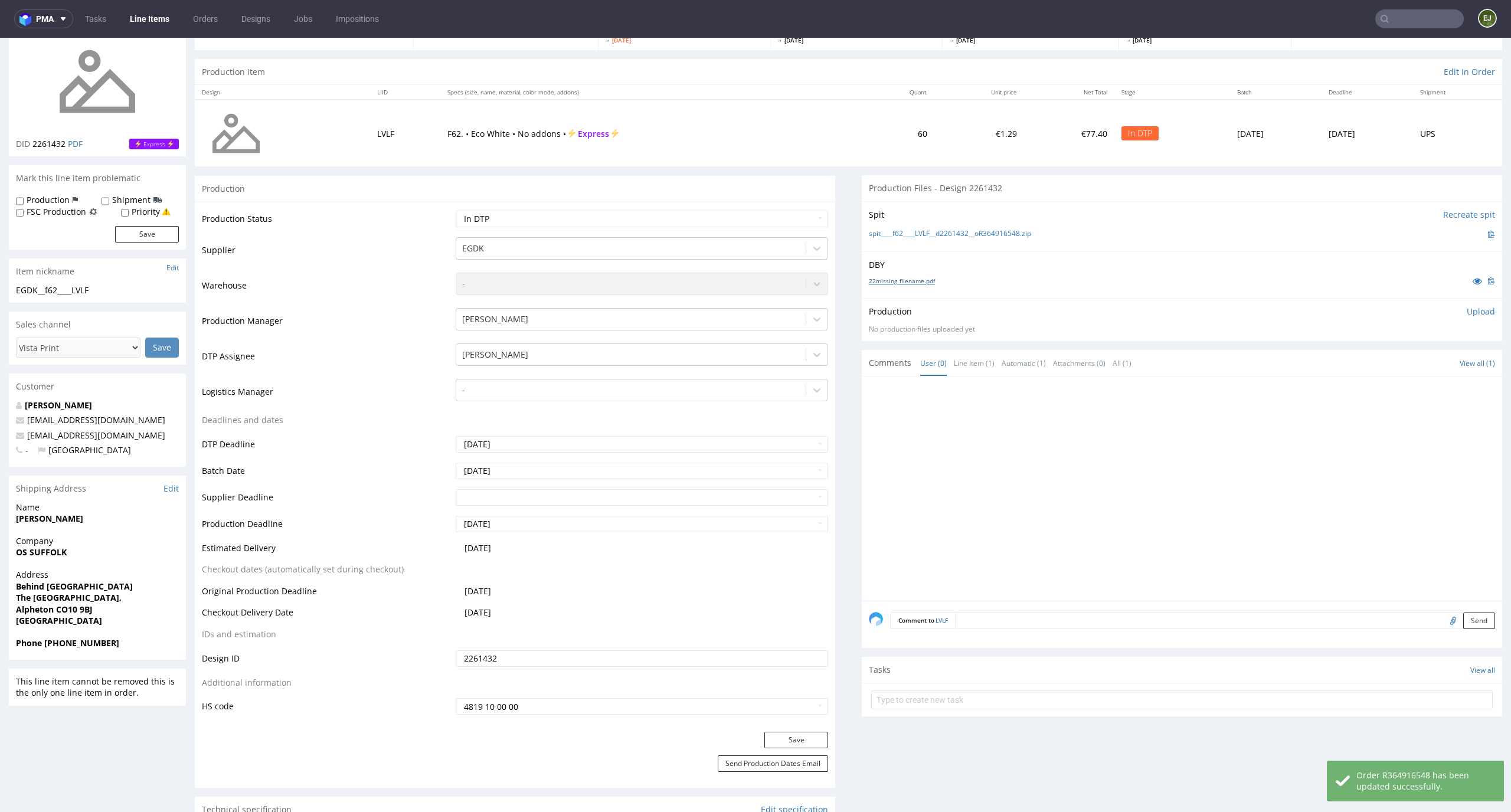
click at [904, 282] on link "22missing_filename.pdf" at bounding box center [902, 280] width 66 height 8
click at [912, 235] on link "spit____f62____LVLF__d2261432__oR364916548.zip" at bounding box center [949, 234] width 162 height 10
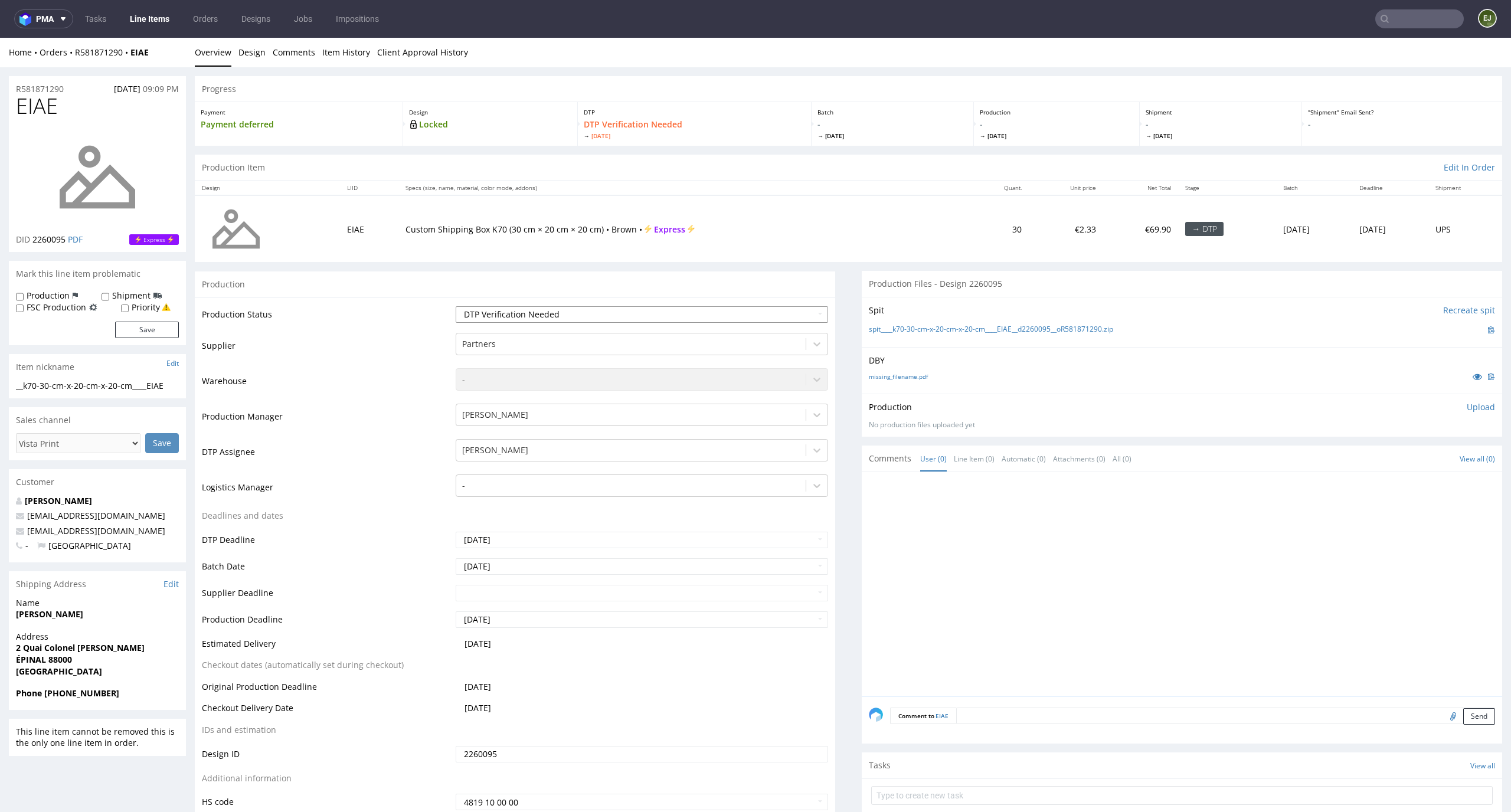
click at [710, 318] on select "Waiting for Artwork Waiting for Diecut Waiting for Mockup Waiting for DTP Waiti…" at bounding box center [642, 314] width 373 height 17
select select "dtp_in_process"
click at [456, 306] on select "Waiting for Artwork Waiting for Diecut Waiting for Mockup Waiting for DTP Waiti…" at bounding box center [642, 314] width 373 height 17
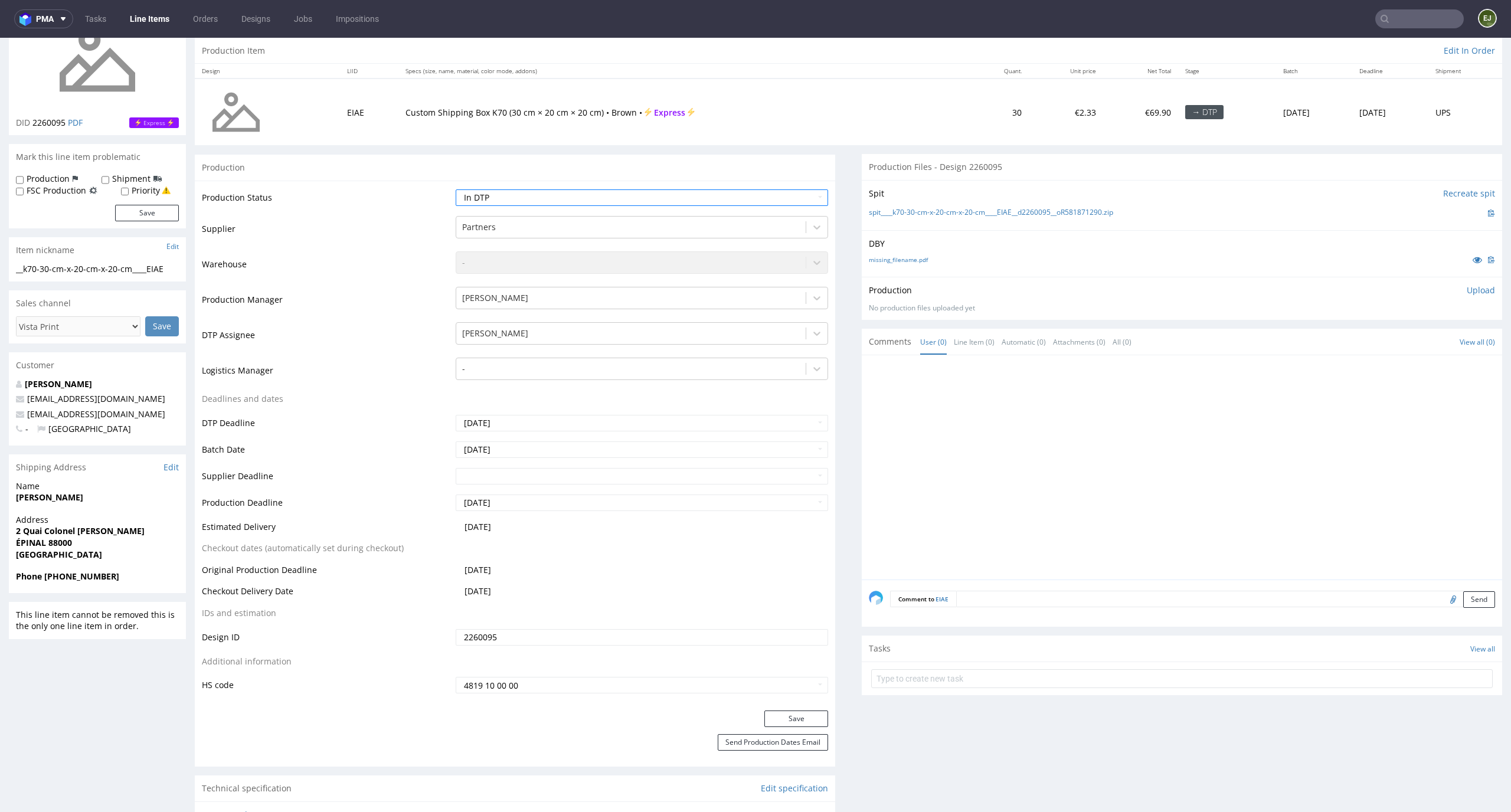
scroll to position [206, 0]
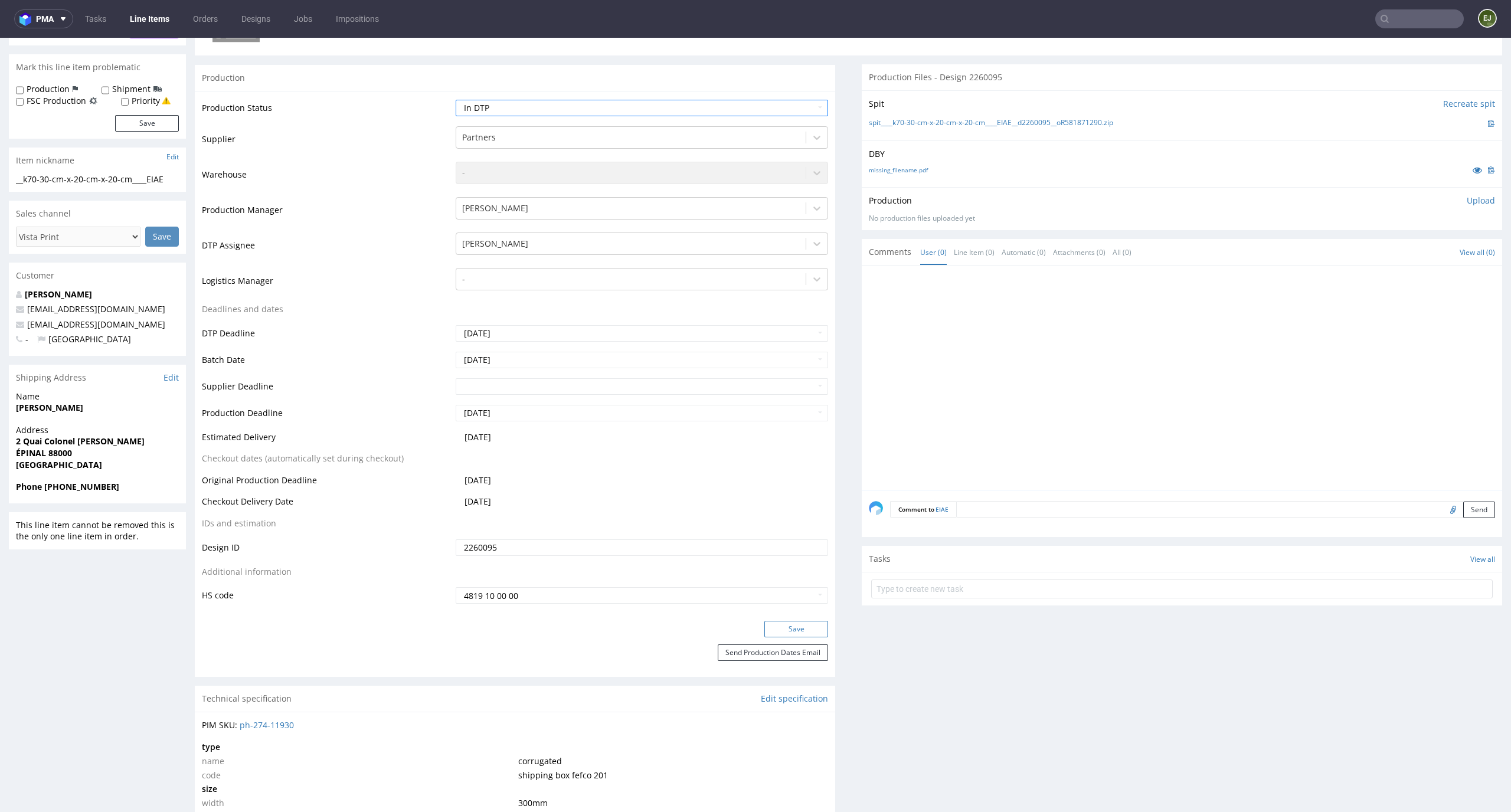
click at [796, 629] on button "Save" at bounding box center [796, 629] width 64 height 17
click at [907, 166] on link "missing_filename.pdf" at bounding box center [898, 170] width 59 height 8
click at [914, 124] on link "spit____k70-30-cm-x-20-cm-x-20-cm____EIAE__d2260095__oR581871290.zip" at bounding box center [990, 123] width 244 height 10
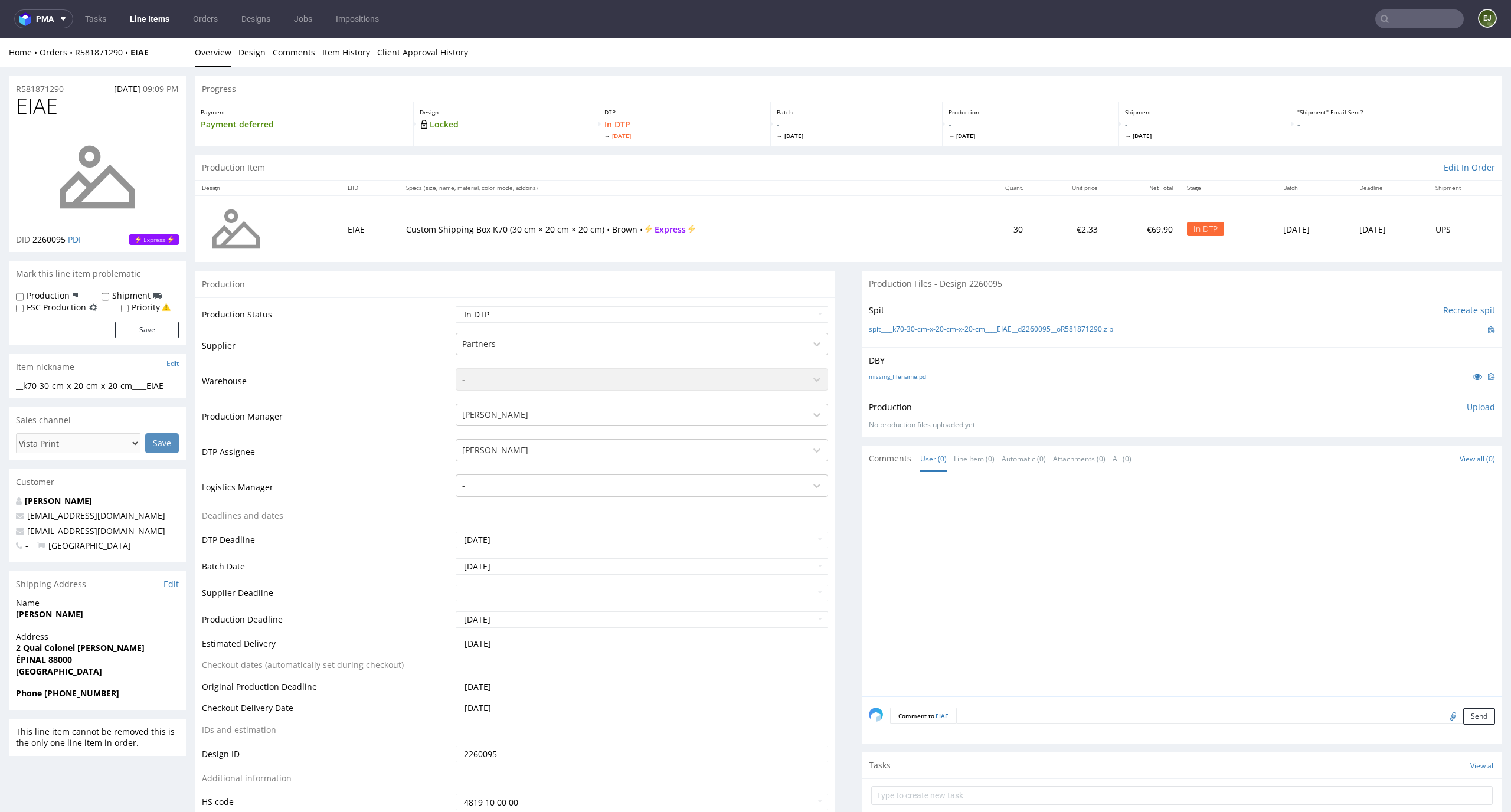
click at [1466, 411] on p "Upload" at bounding box center [1480, 407] width 28 height 12
click at [1390, 455] on div "Add files" at bounding box center [1411, 460] width 59 height 18
type input "C:\fakepath\__k70-30-cm-x-20-cm-x-20-cm____EIAE__d2260095__oR581871290__latest_…"
click at [1459, 472] on button "Upload now" at bounding box center [1467, 479] width 54 height 17
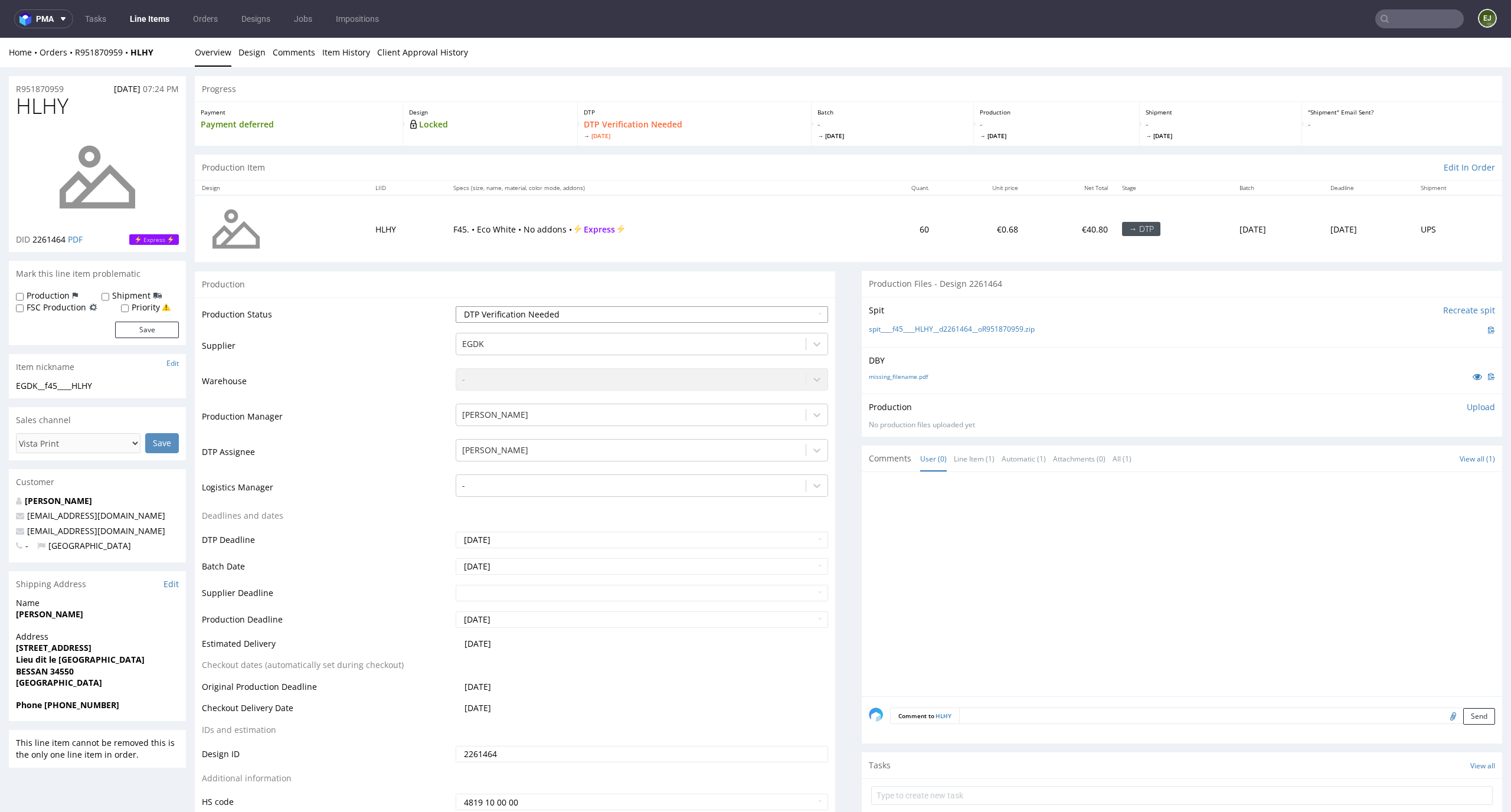
click at [739, 313] on select "Waiting for Artwork Waiting for Diecut Waiting for Mockup Waiting for DTP Waiti…" at bounding box center [642, 314] width 373 height 17
select select "dtp_in_process"
click at [456, 306] on select "Waiting for Artwork Waiting for Diecut Waiting for Mockup Waiting for DTP Waiti…" at bounding box center [642, 314] width 373 height 17
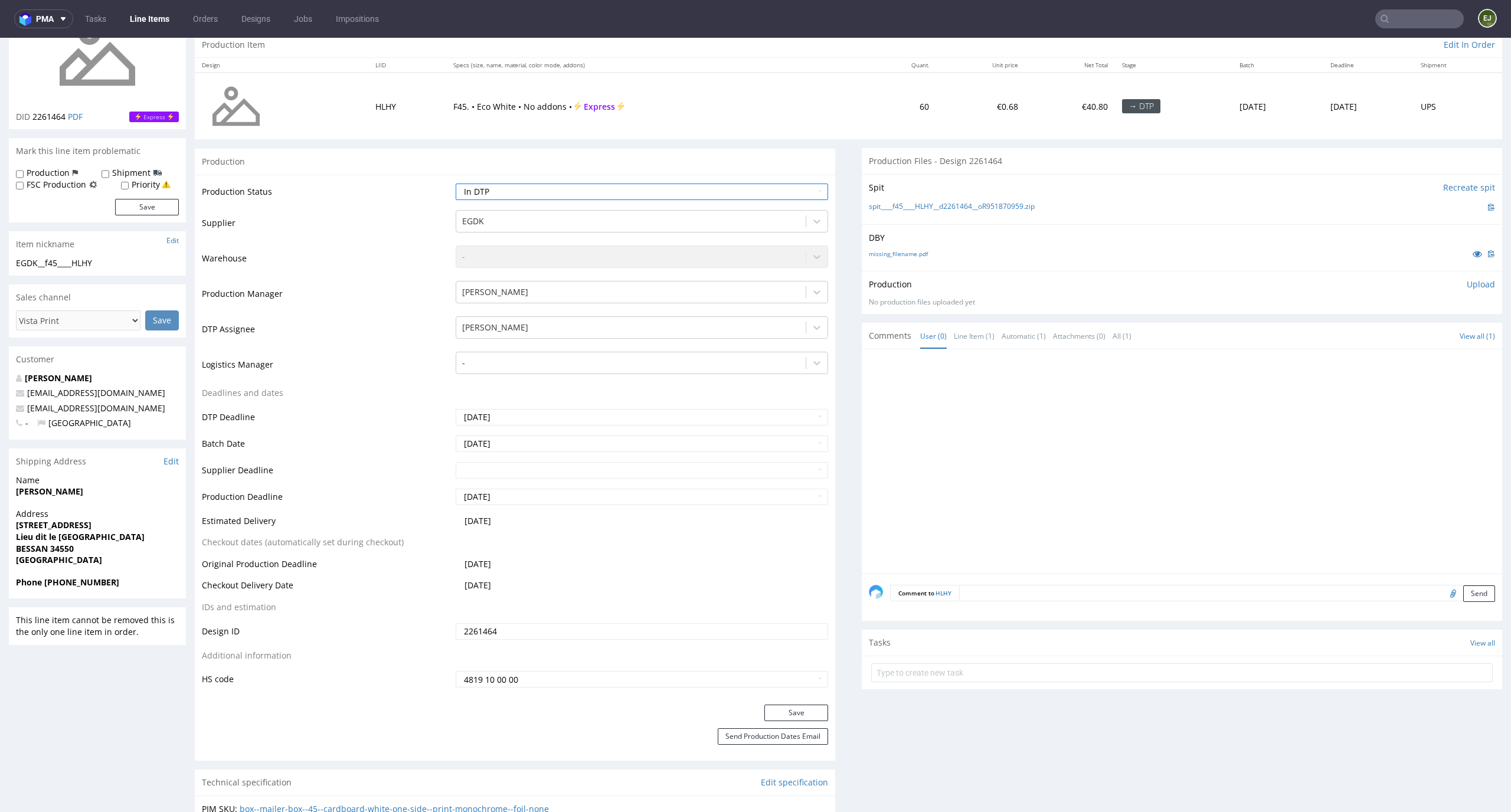
scroll to position [141, 0]
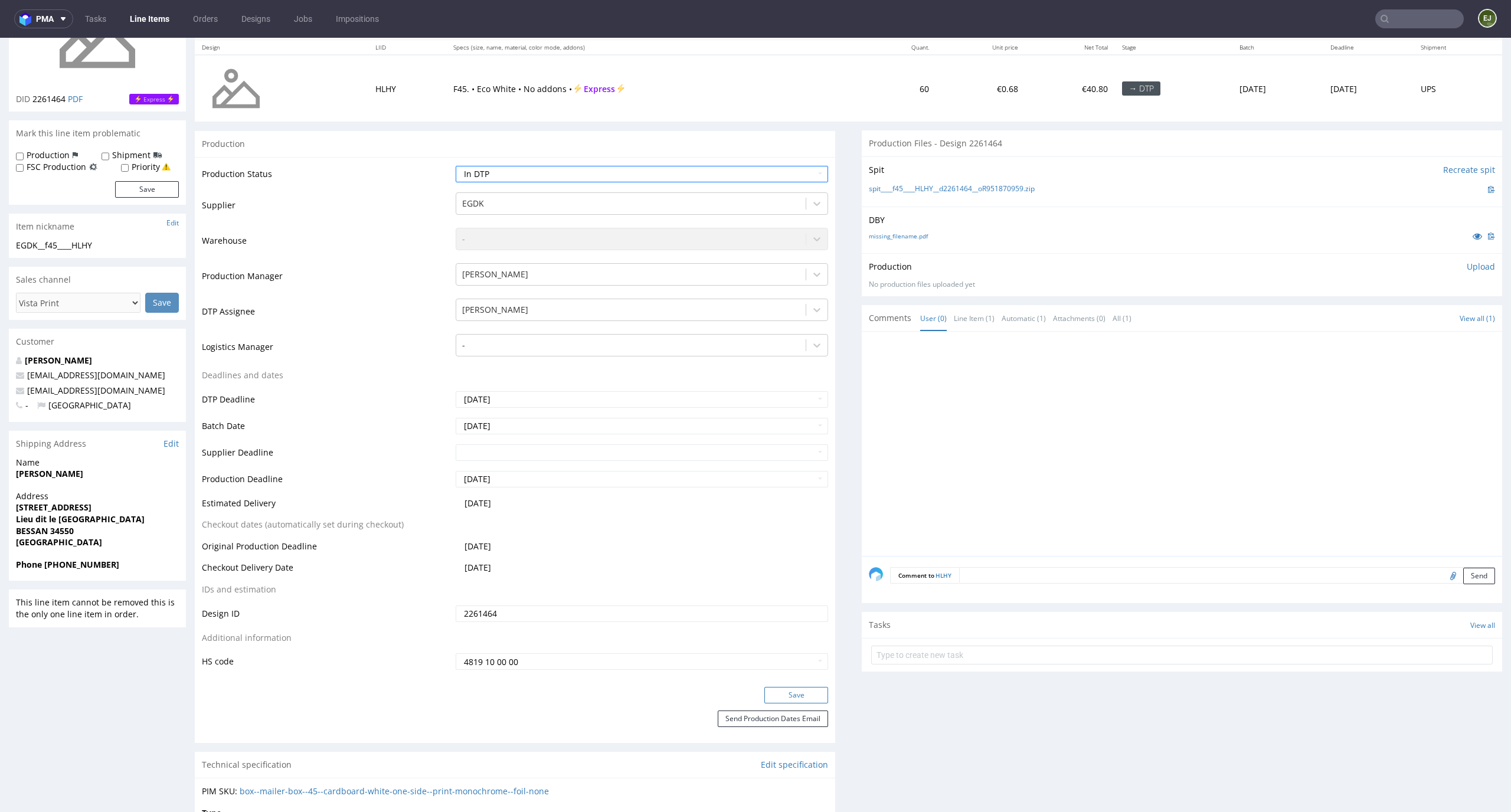
click at [797, 695] on button "Save" at bounding box center [796, 694] width 64 height 17
click at [906, 236] on link "missing_filename.pdf" at bounding box center [898, 235] width 59 height 8
click at [903, 189] on link "spit____f45____HLHY__d2261464__oR951870959.zip" at bounding box center [952, 189] width 166 height 10
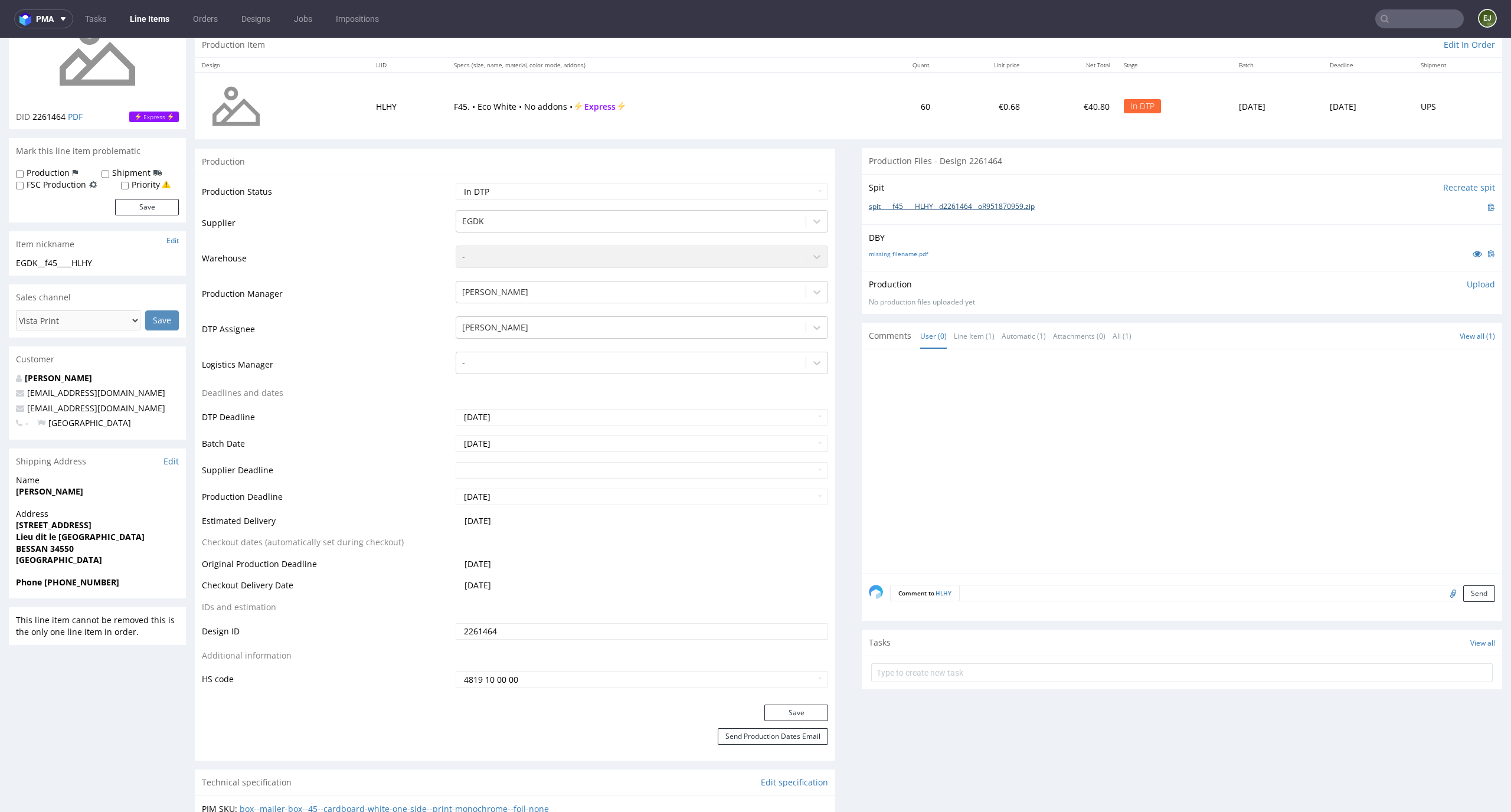
scroll to position [0, 0]
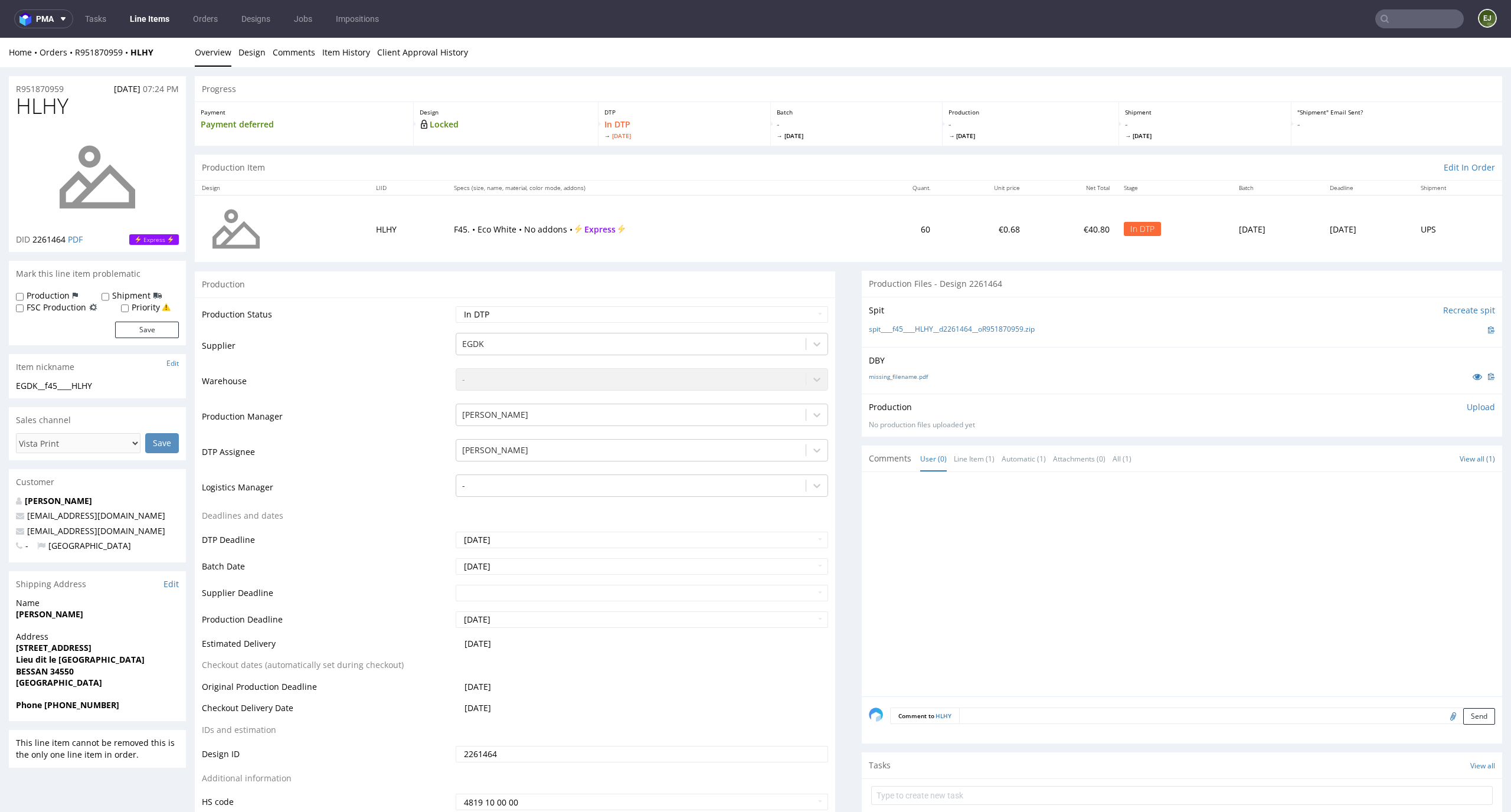
click at [1032, 89] on div "Progress" at bounding box center [848, 89] width 1307 height 26
drag, startPoint x: 78, startPoint y: 111, endPoint x: 0, endPoint y: 111, distance: 78.0
copy span "HLHY"
click at [1466, 409] on p "Upload" at bounding box center [1480, 407] width 28 height 12
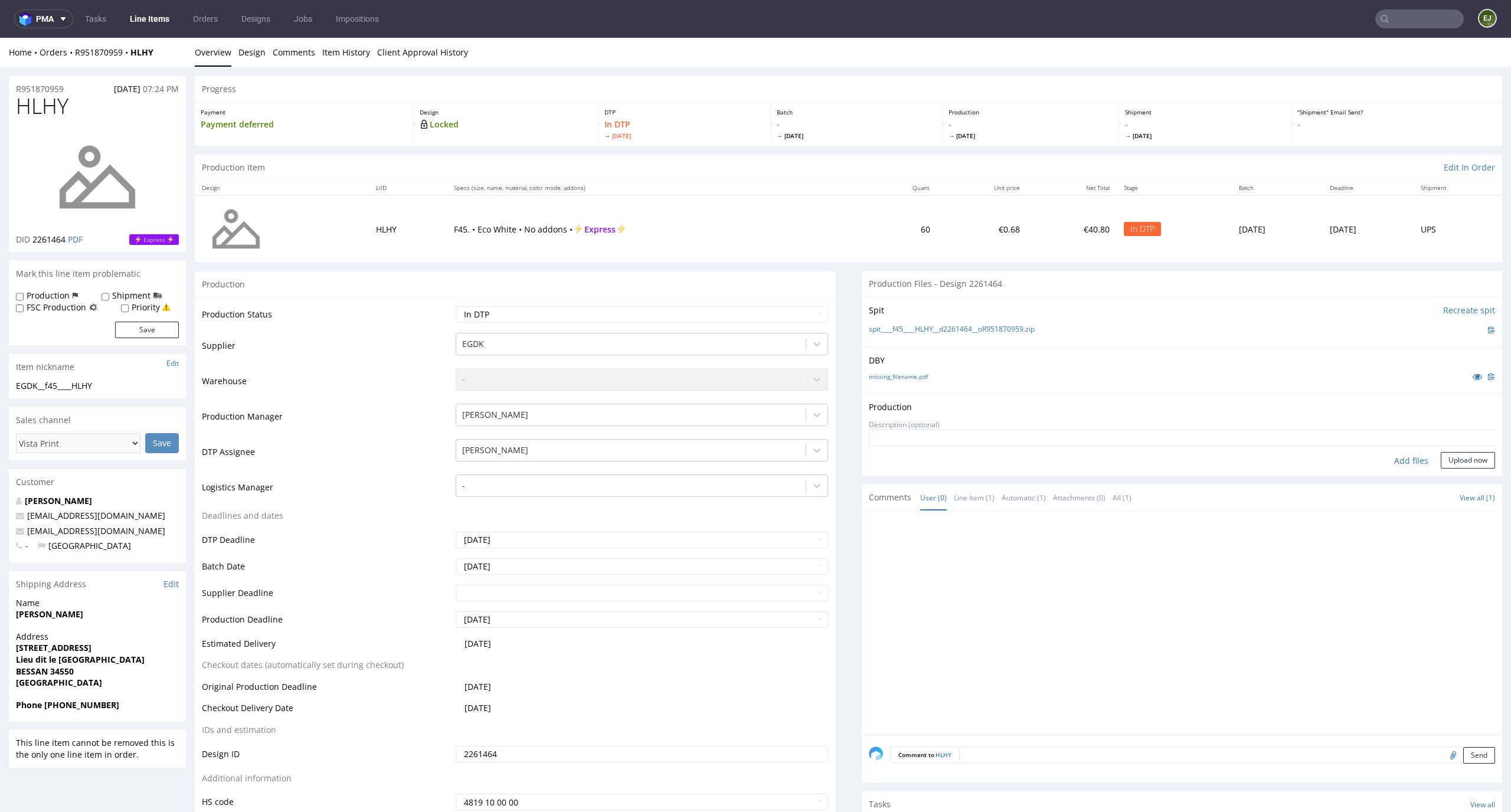
click at [1406, 453] on div "Add files" at bounding box center [1411, 460] width 59 height 18
type input "C:\fakepath\EGDK__f45____HLHY__d2261464__oR951870959__latest__outside.pdf"
click at [1446, 491] on div "Production Upload EGDK__f45____HLHY__d2261464__oR951870959__latest__outside.pdf…" at bounding box center [1181, 444] width 640 height 101
click at [1453, 480] on button "Upload now" at bounding box center [1467, 479] width 54 height 17
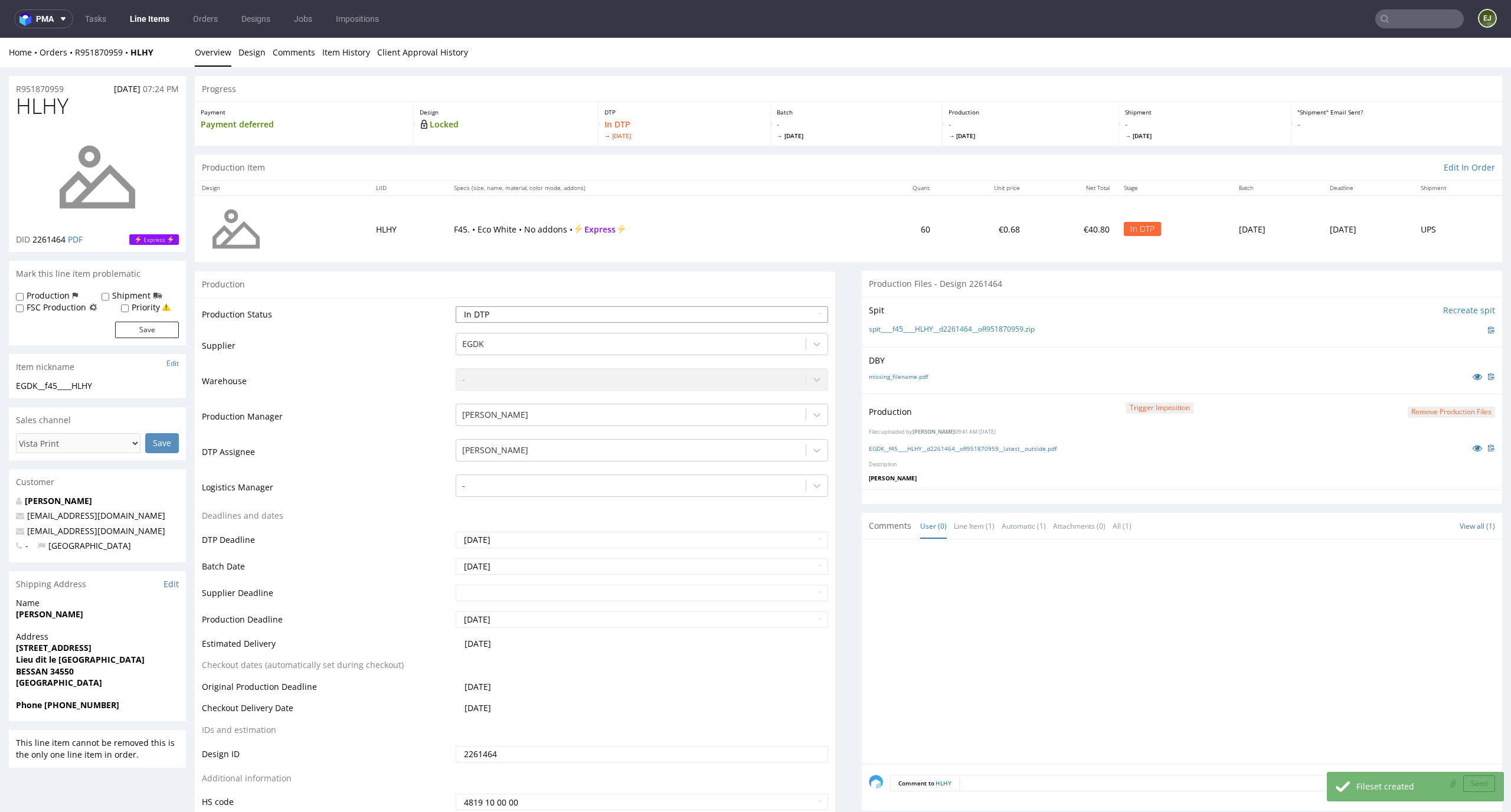
click at [786, 310] on select "Waiting for Artwork Waiting for Diecut Waiting for Mockup Waiting for DTP Waiti…" at bounding box center [642, 314] width 373 height 17
select select "dtp_production_ready"
click at [456, 306] on select "Waiting for Artwork Waiting for Diecut Waiting for Mockup Waiting for DTP Waiti…" at bounding box center [642, 314] width 373 height 17
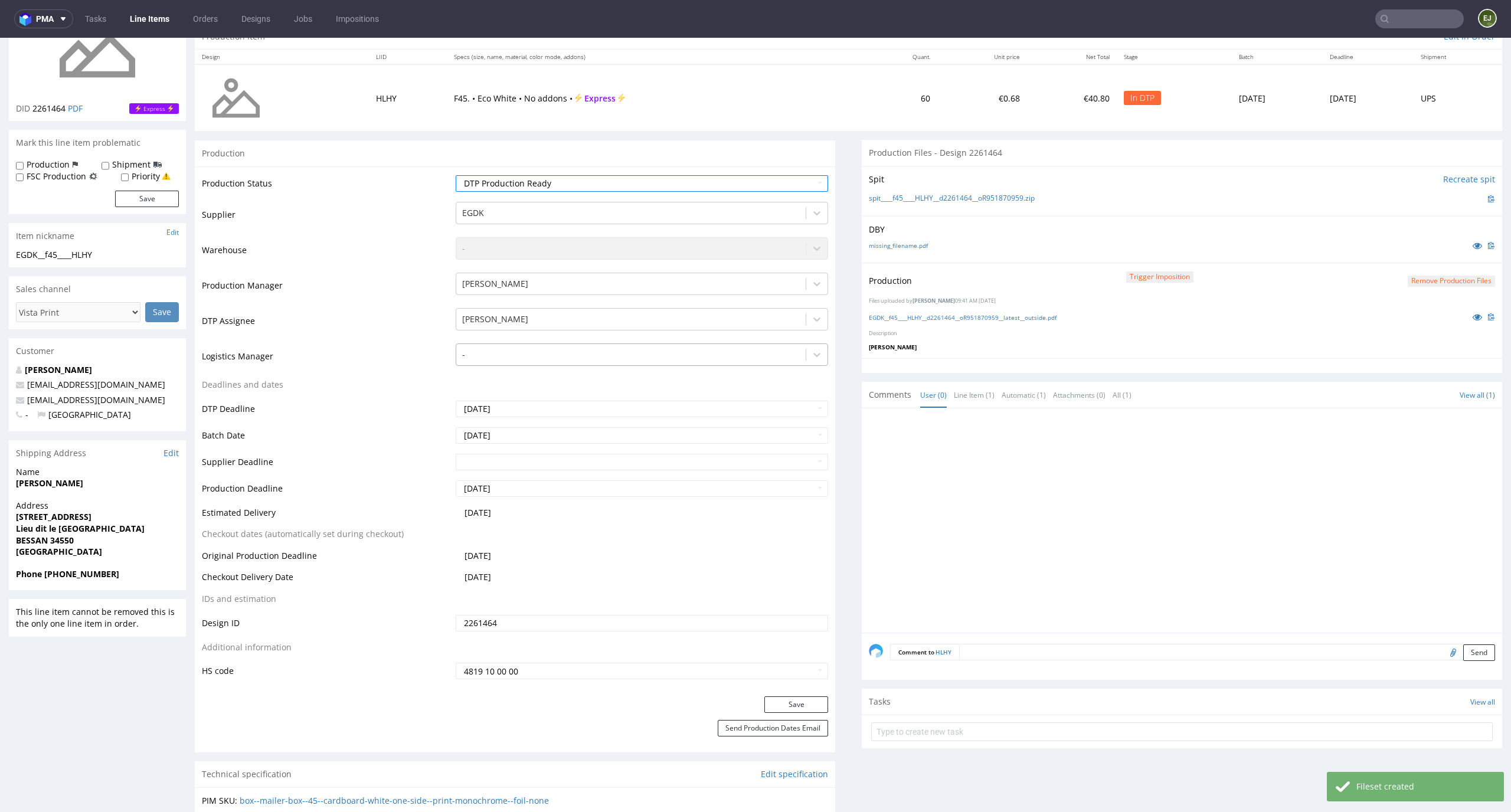
scroll to position [167, 0]
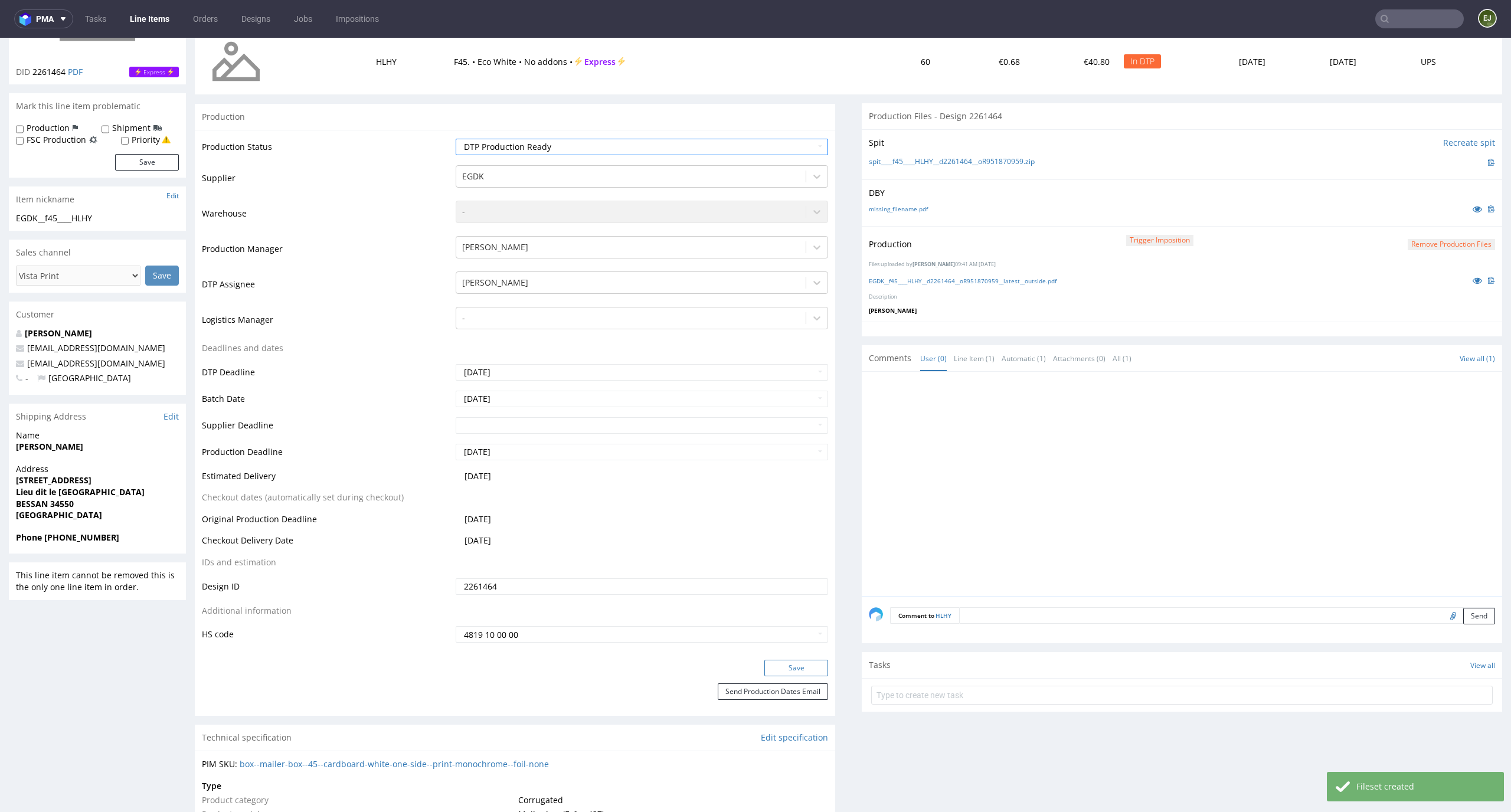
click at [796, 660] on button "Save" at bounding box center [796, 668] width 64 height 17
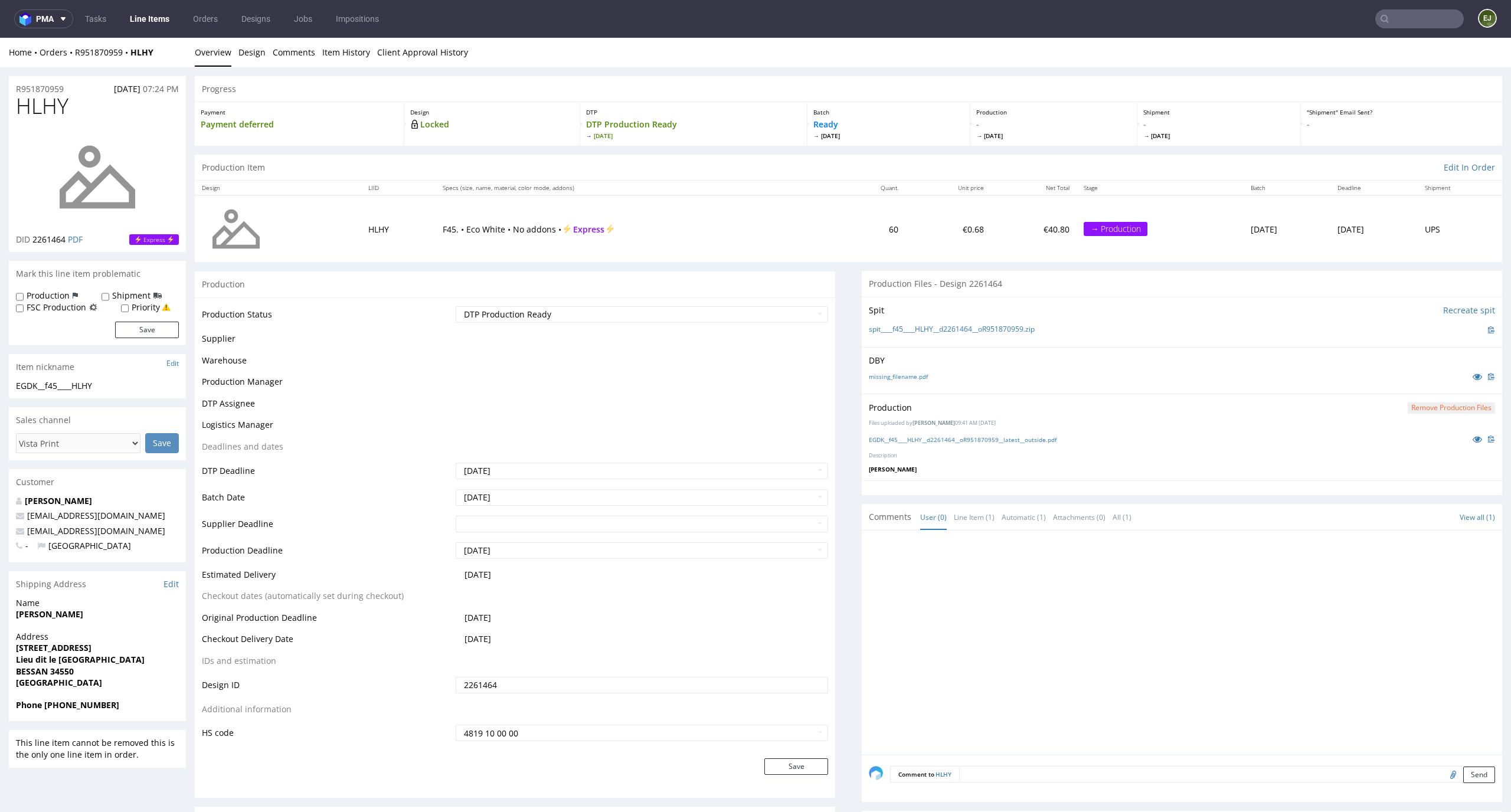
scroll to position [160, 0]
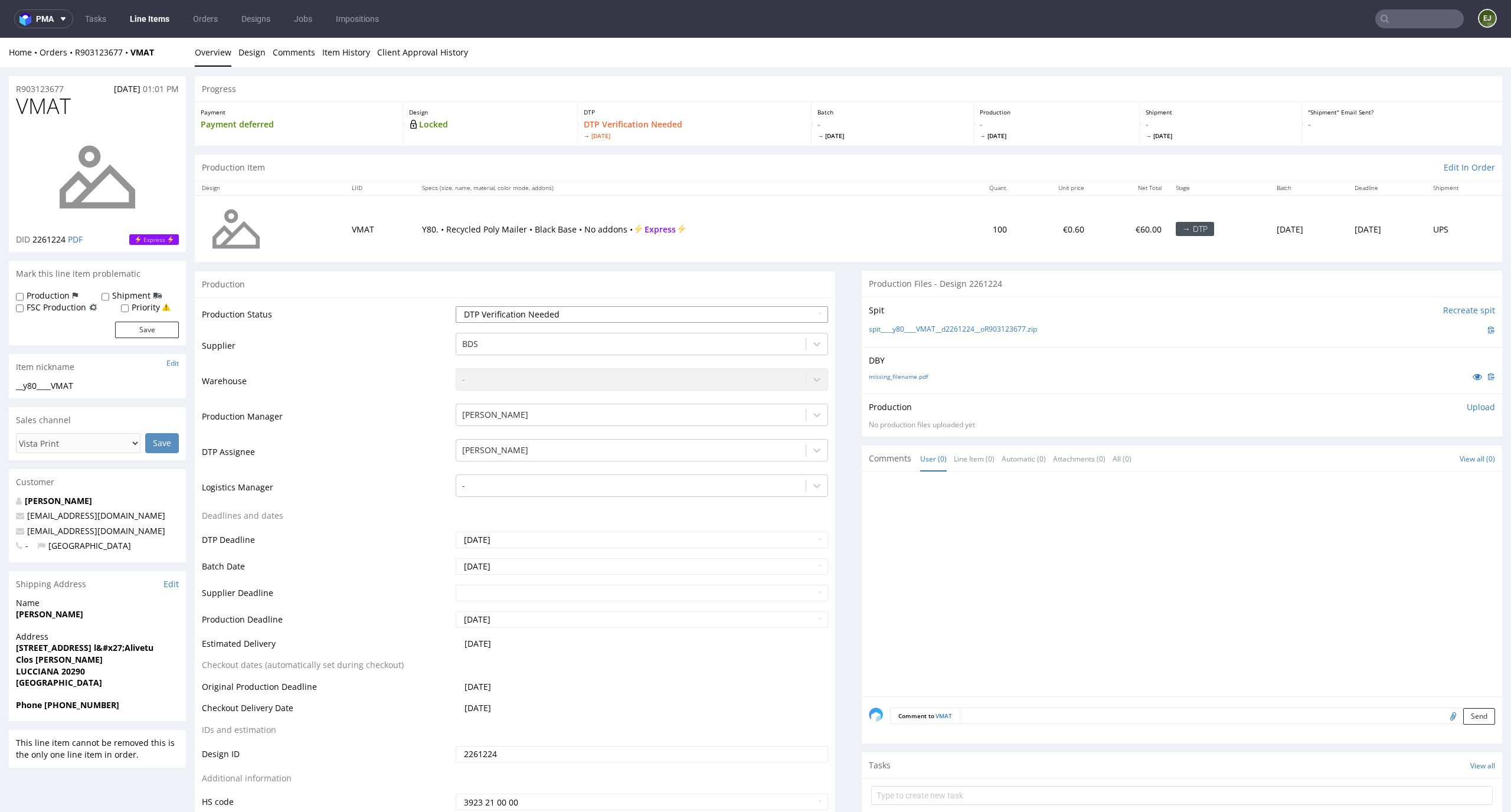
click at [726, 318] on select "Waiting for Artwork Waiting for Diecut Waiting for Mockup Waiting for DTP Waiti…" at bounding box center [642, 314] width 373 height 17
select select "dtp_in_process"
click at [456, 306] on select "Waiting for Artwork Waiting for Diecut Waiting for Mockup Waiting for DTP Waiti…" at bounding box center [642, 314] width 373 height 17
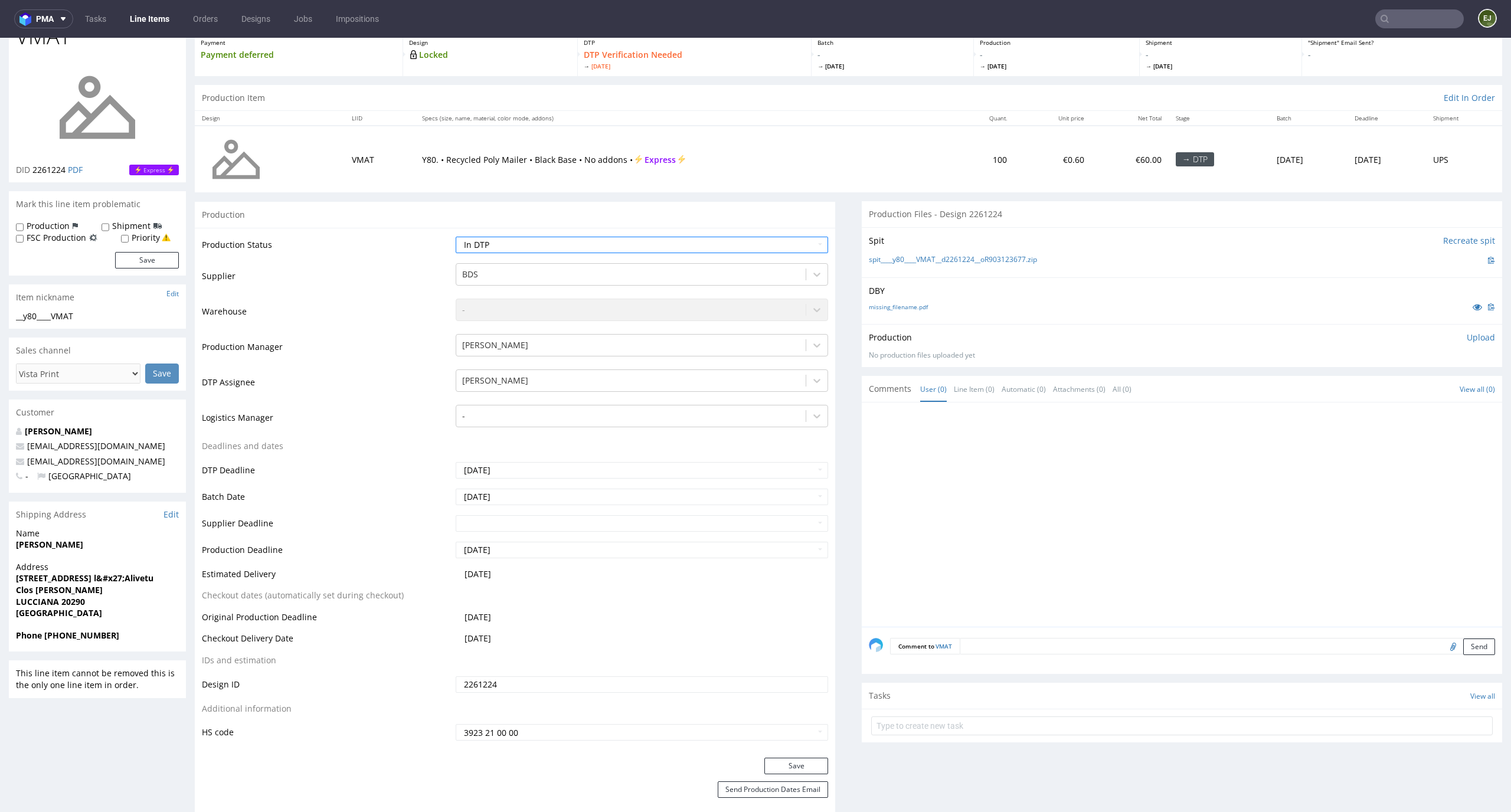
scroll to position [139, 0]
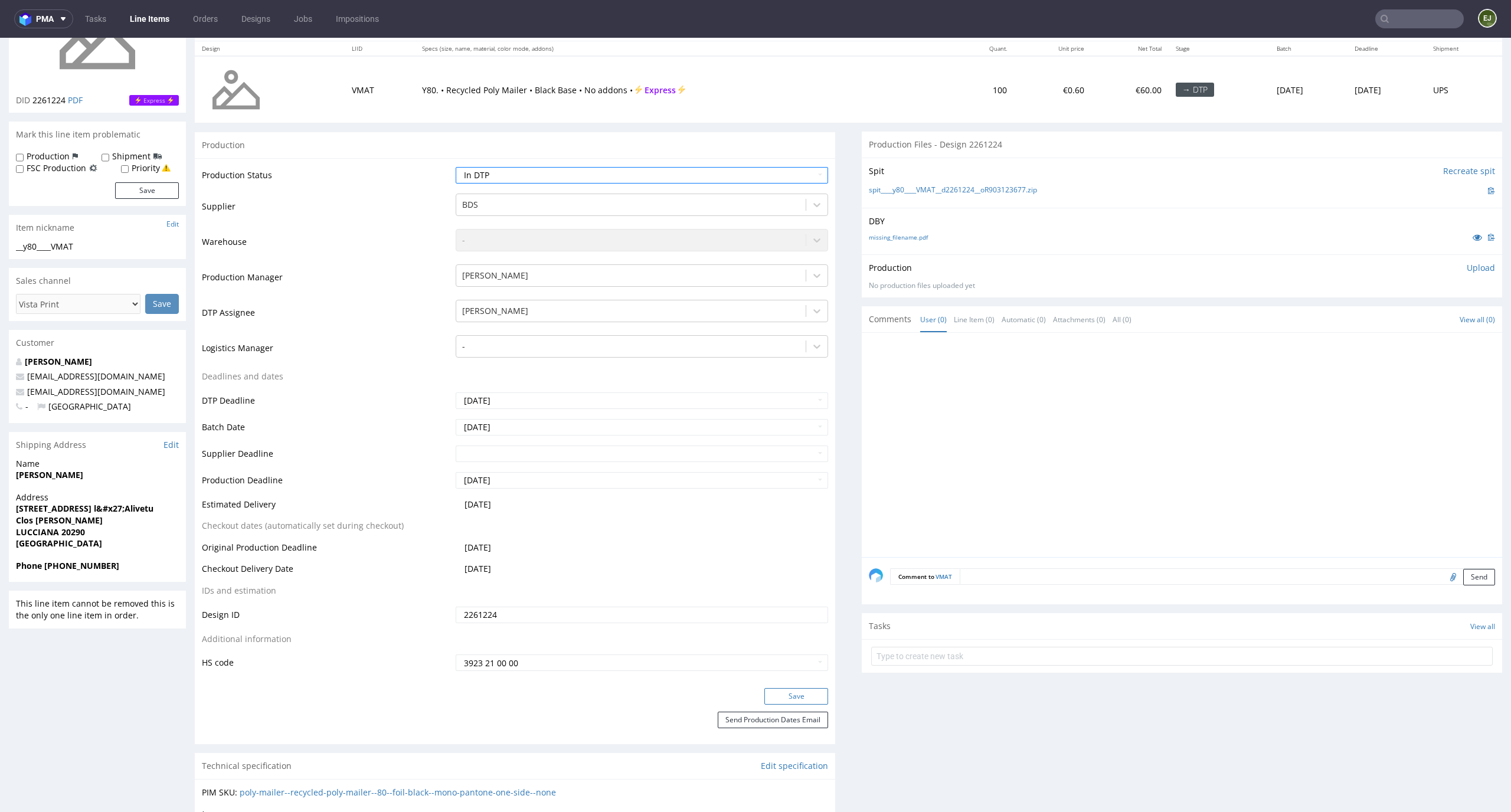
click at [785, 697] on button "Save" at bounding box center [796, 696] width 64 height 17
click at [897, 192] on link "spit____y80____VMAT__d2261224__oR903123677.zip" at bounding box center [952, 191] width 168 height 10
click at [890, 237] on link "missing_filename.pdf" at bounding box center [898, 237] width 59 height 8
click at [1470, 270] on p "Upload" at bounding box center [1480, 268] width 28 height 12
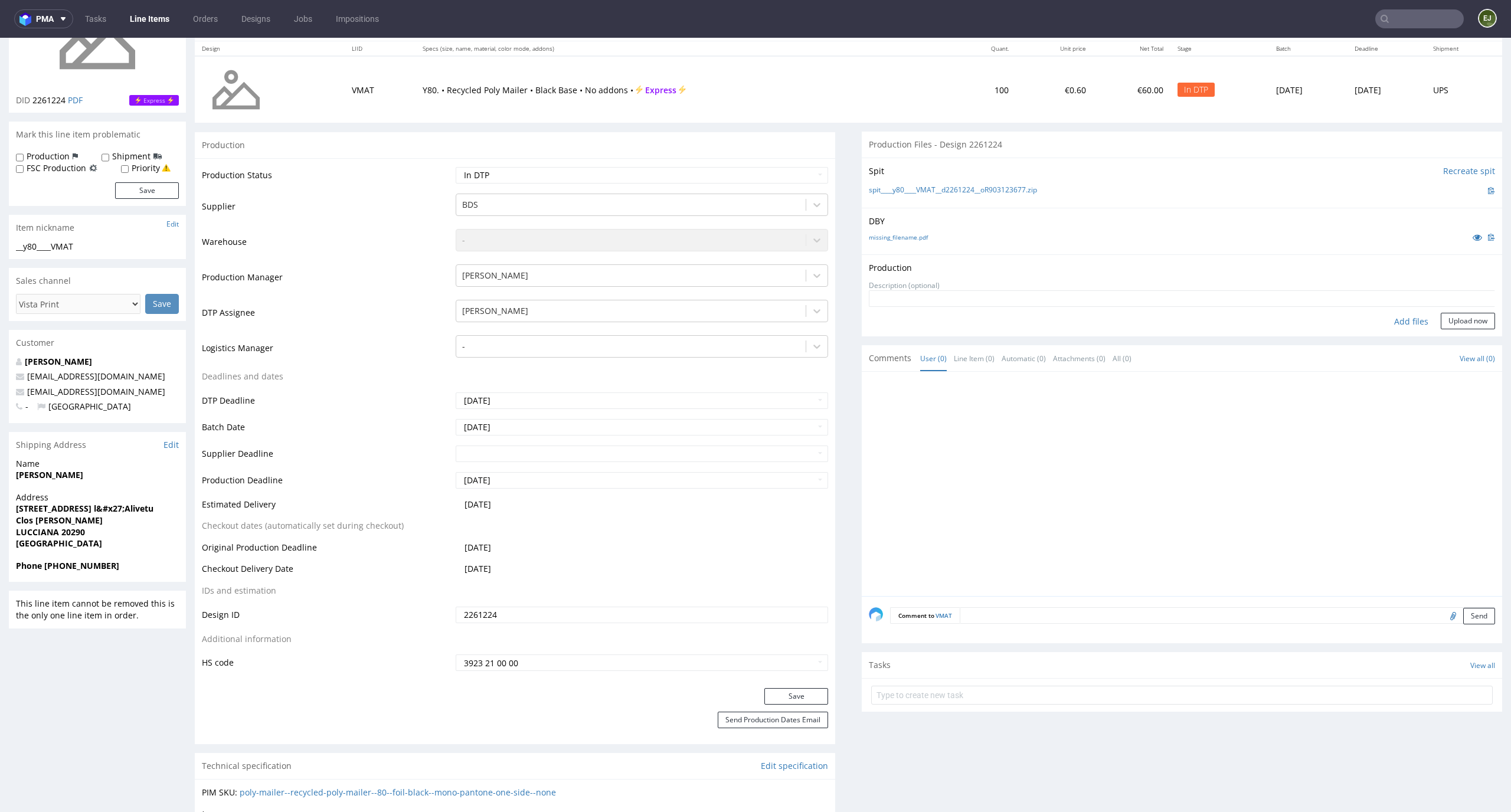
click at [1398, 318] on div "Add files" at bounding box center [1411, 321] width 59 height 18
type input "C:\fakepath\bds__y80____VMAT__d2261224__oR903123677__latest__outside.pdf"
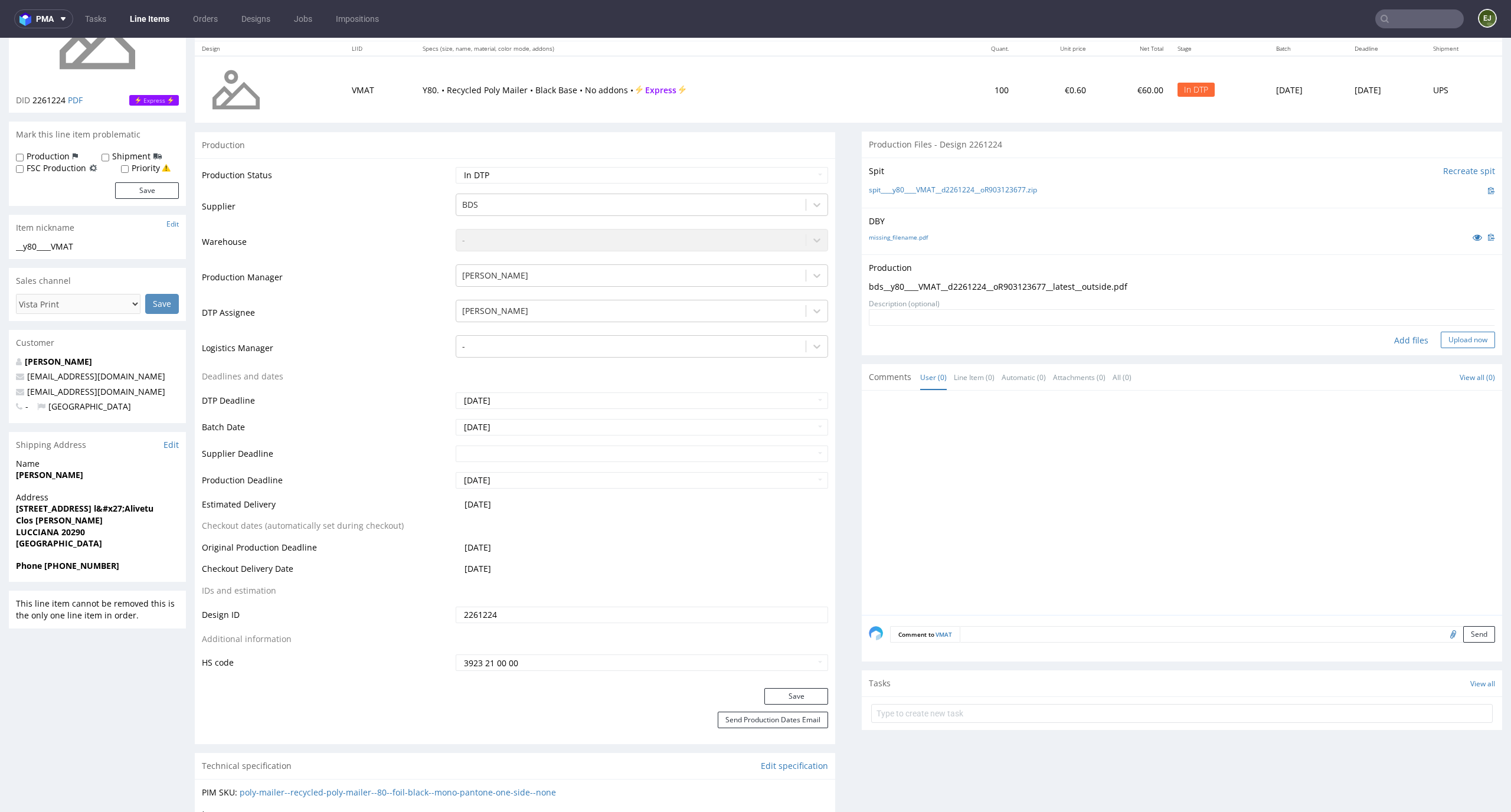
click at [1442, 333] on button "Upload now" at bounding box center [1467, 339] width 54 height 17
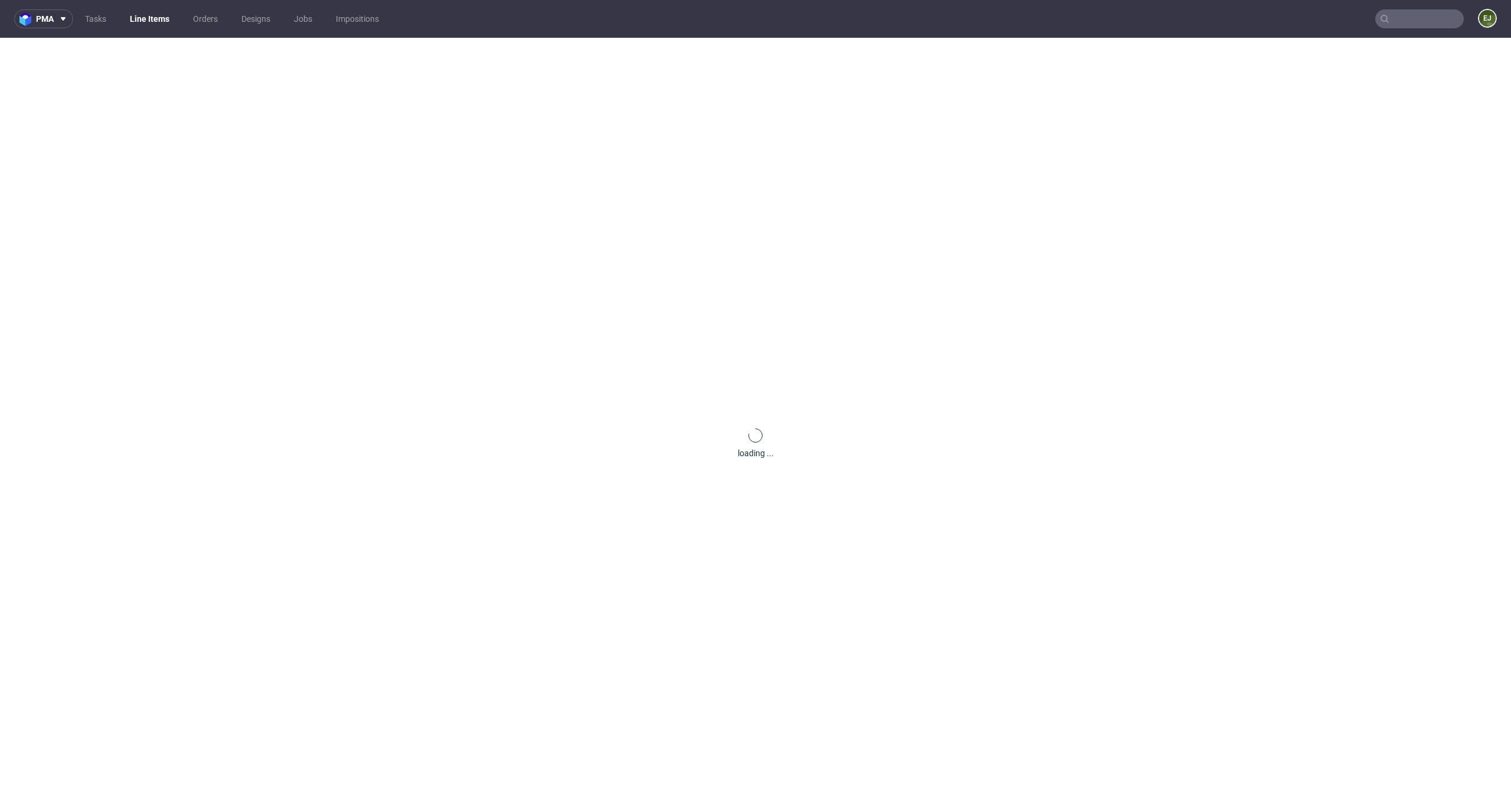
scroll to position [0, 0]
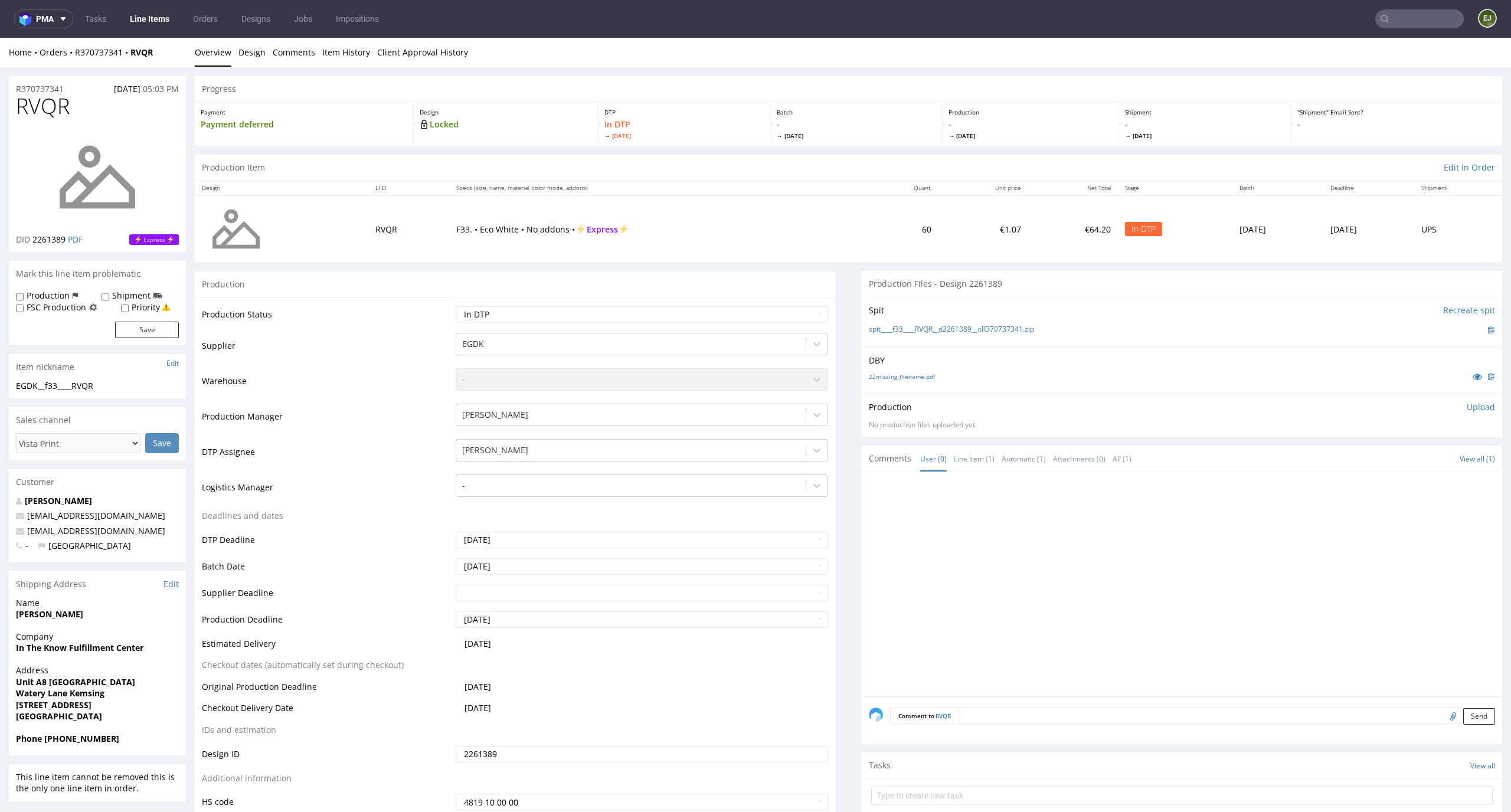
click at [926, 381] on div "22missing_filename.pdf" at bounding box center [1181, 377] width 626 height 13
click at [926, 377] on link "22missing_filename.pdf" at bounding box center [902, 376] width 66 height 8
click at [934, 333] on link "spit____f33____RVQR__d2261389__oR370737341.zip" at bounding box center [951, 330] width 165 height 10
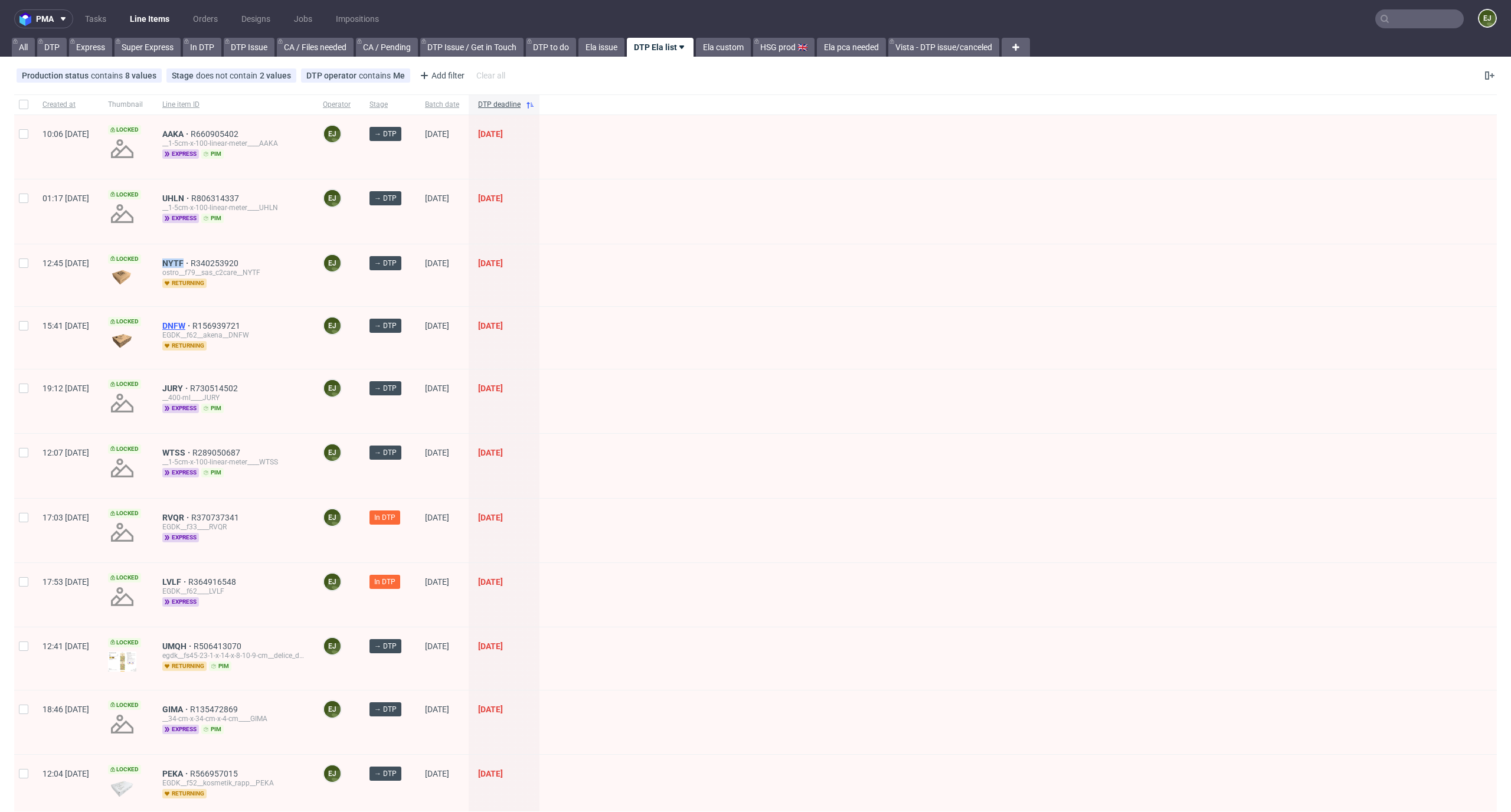
click at [192, 323] on span "DNFW" at bounding box center [178, 326] width 30 height 9
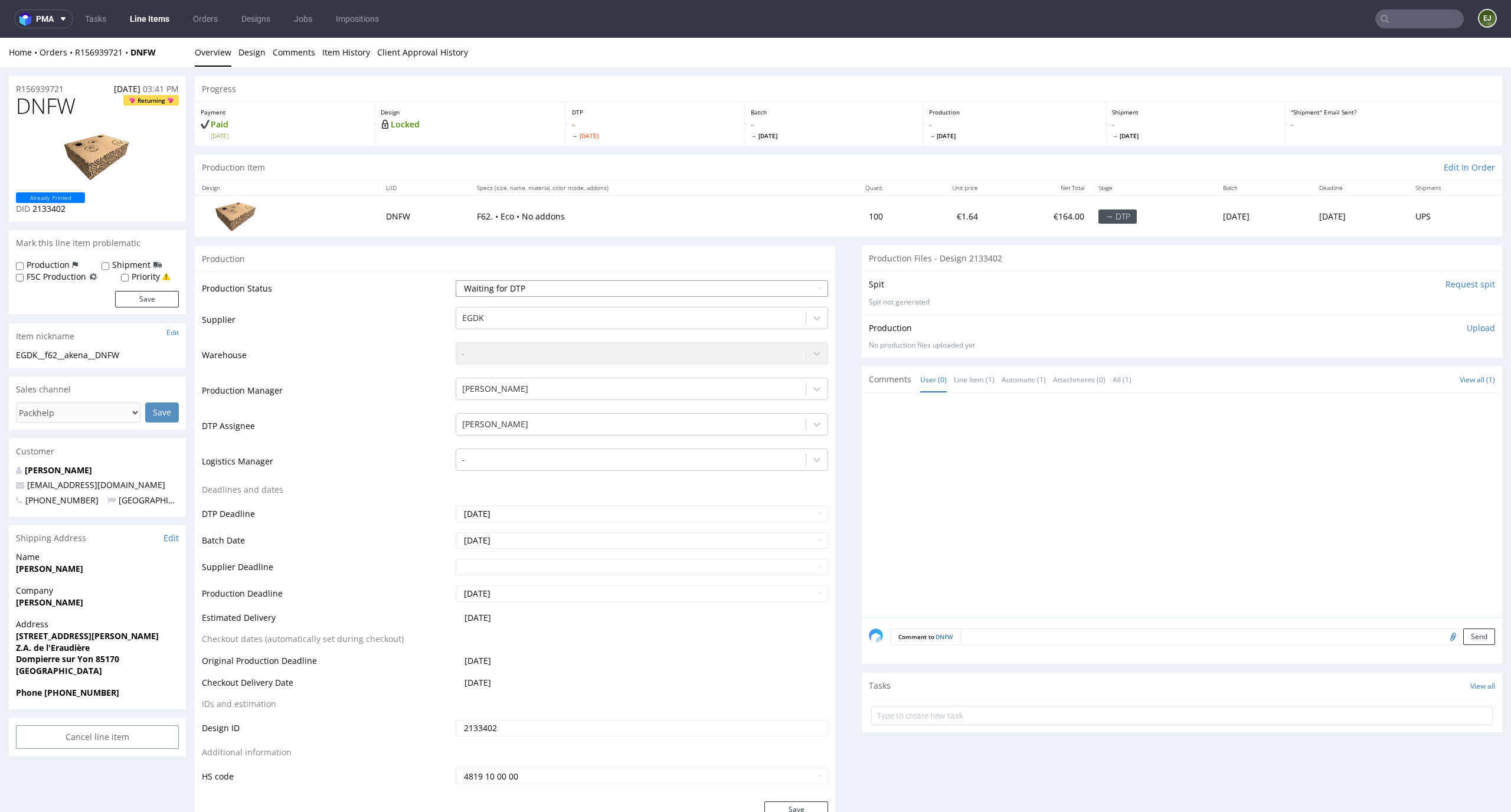
click at [622, 286] on select "Waiting for Artwork Waiting for Diecut Waiting for Mockup Waiting for DTP Waiti…" at bounding box center [642, 288] width 373 height 17
select select "dtp_in_process"
click at [456, 280] on select "Waiting for Artwork Waiting for Diecut Waiting for Mockup Waiting for DTP Waiti…" at bounding box center [642, 288] width 373 height 17
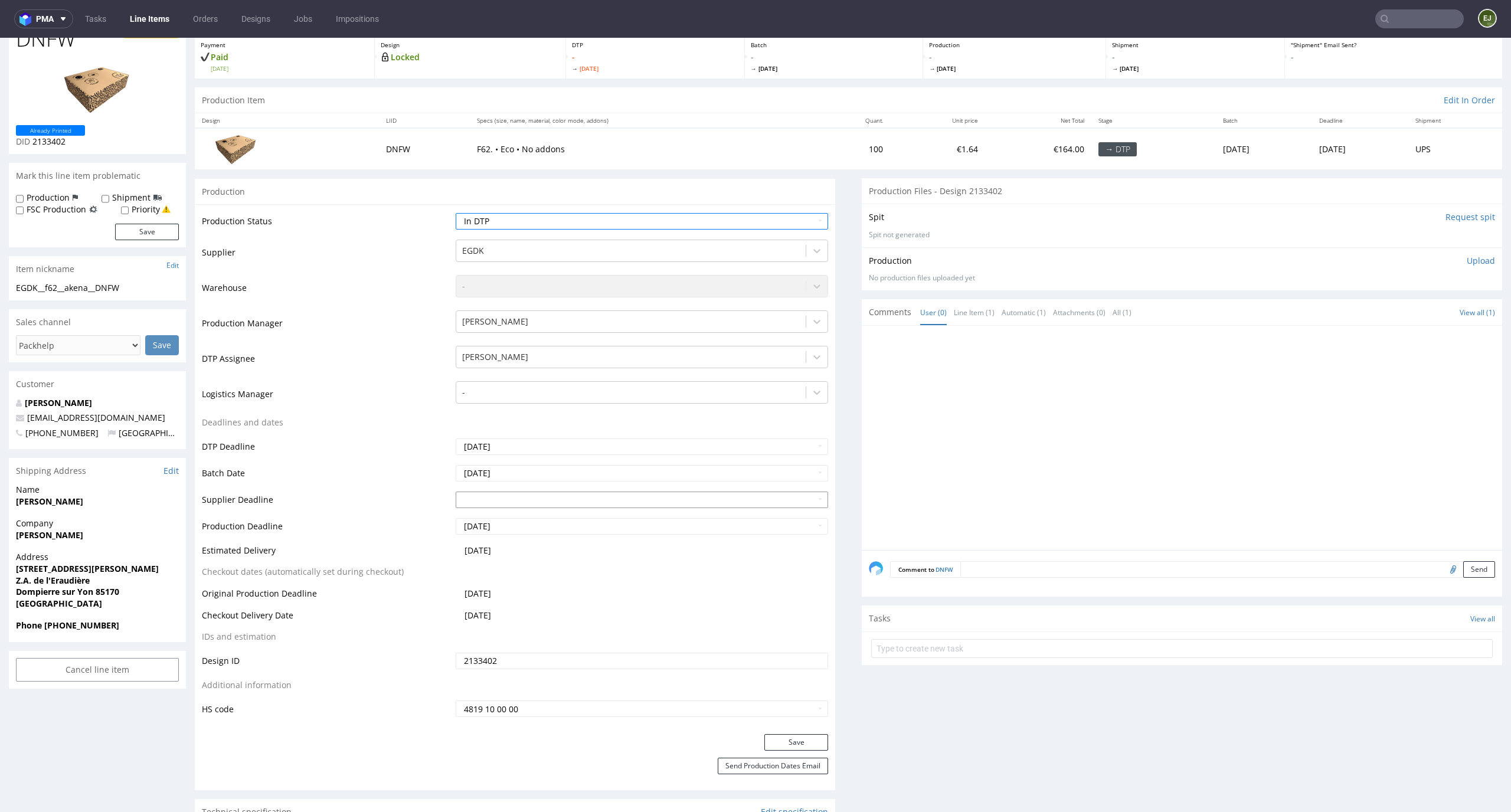
scroll to position [182, 0]
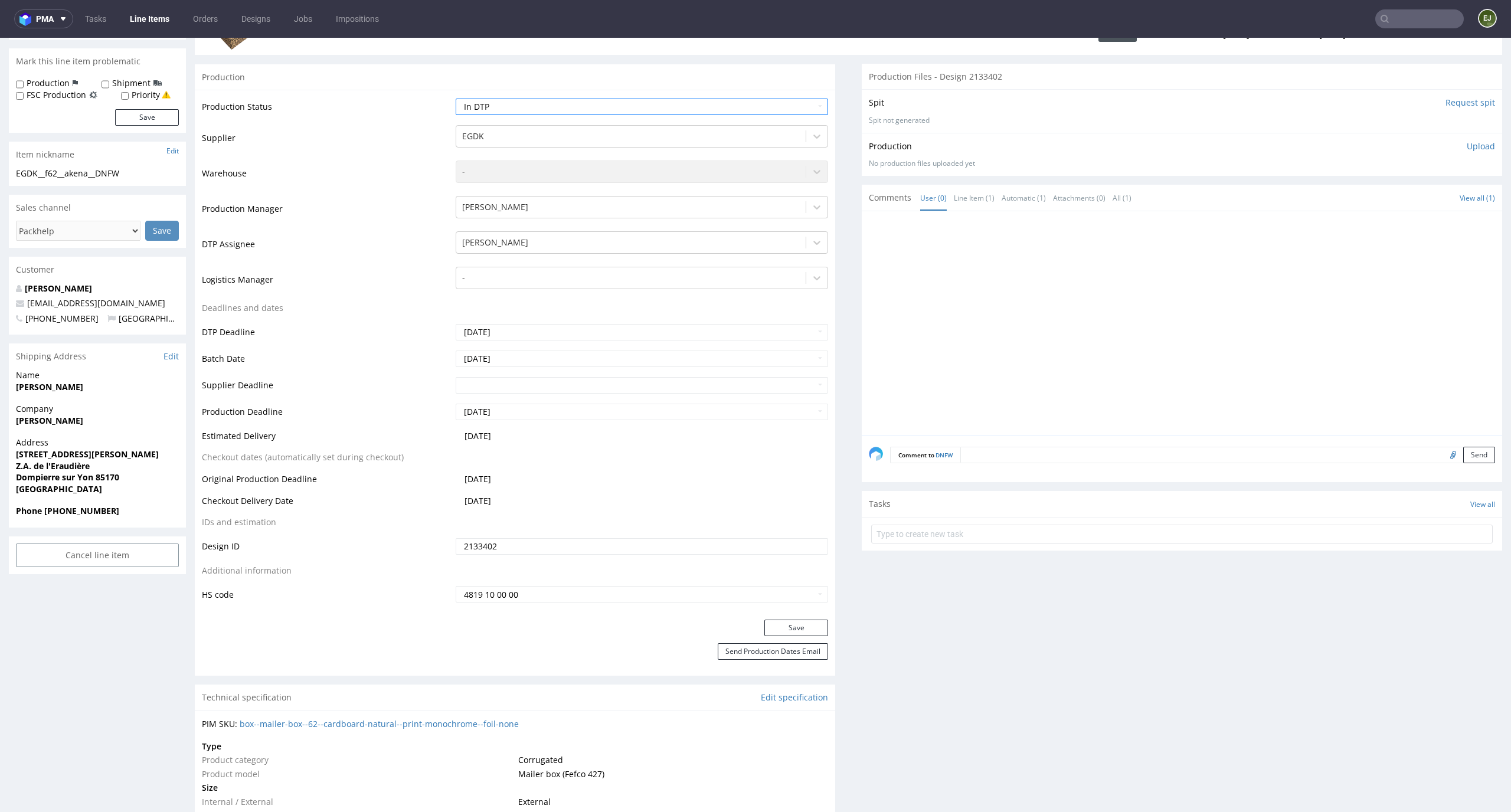
click at [800, 619] on div "Production Status Waiting for Artwork Waiting for Diecut Waiting for Mockup Wai…" at bounding box center [515, 354] width 640 height 530
click at [796, 620] on button "Save" at bounding box center [796, 627] width 64 height 17
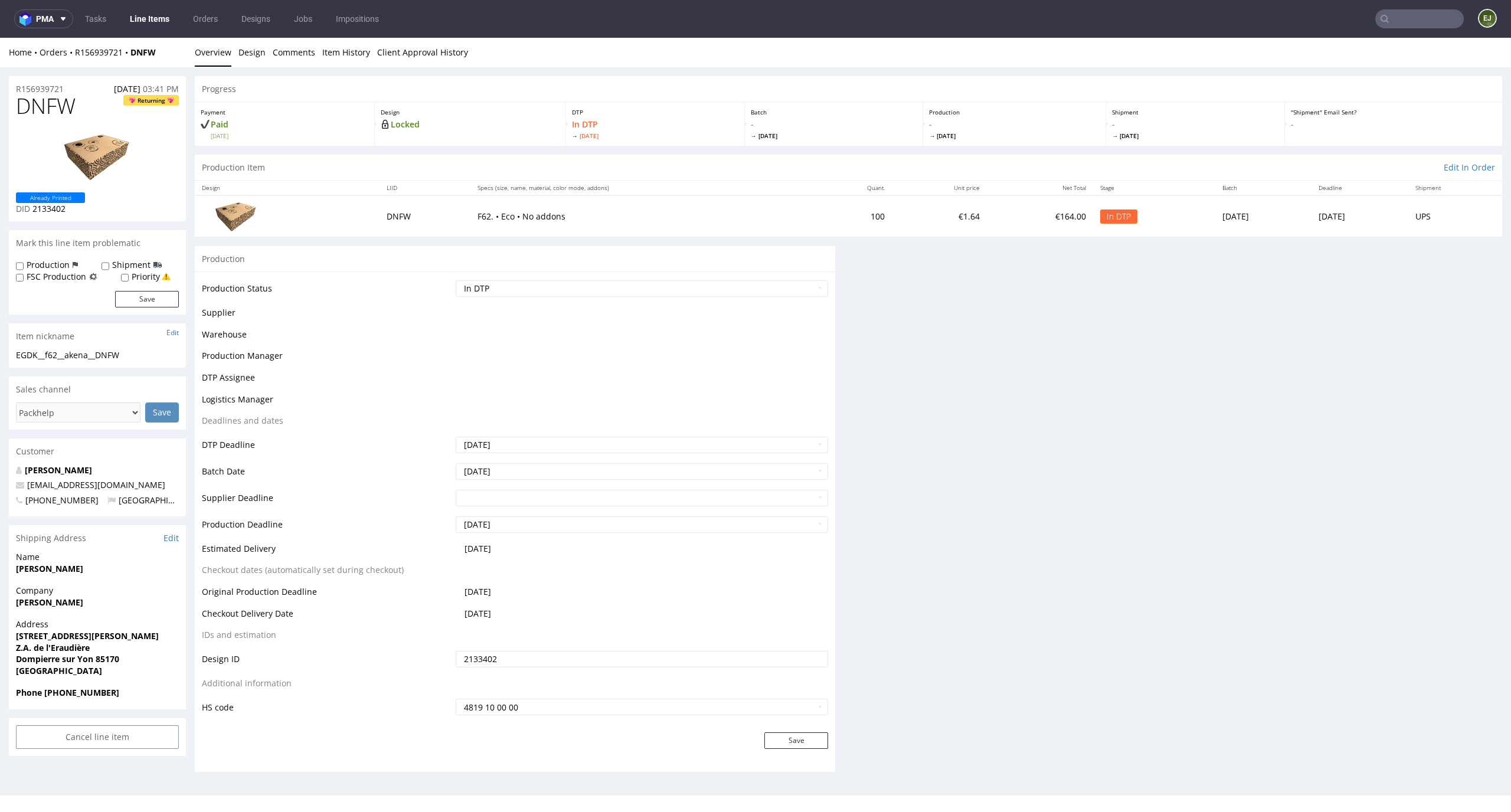
scroll to position [0, 0]
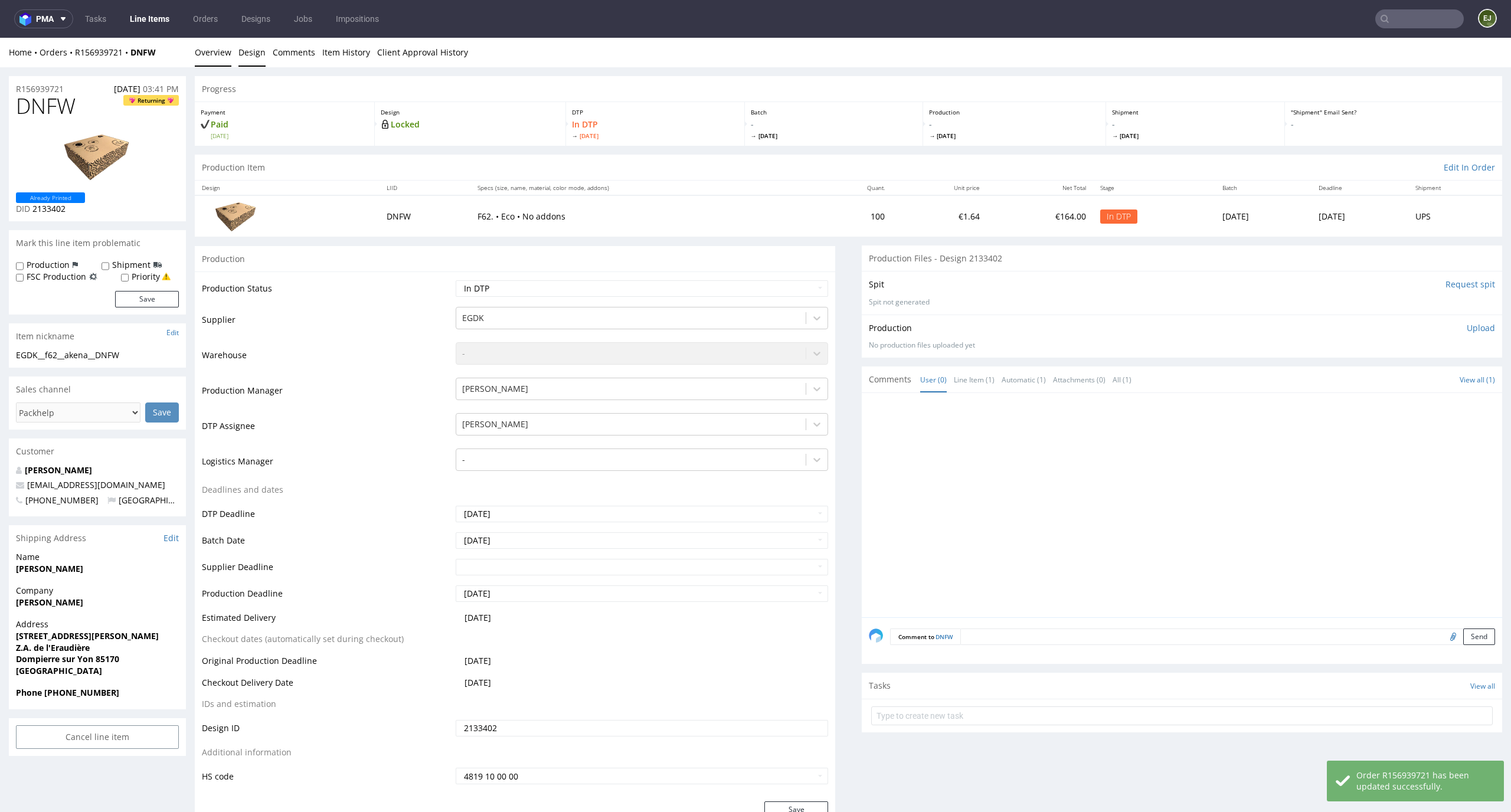
click at [247, 54] on link "Design" at bounding box center [252, 52] width 27 height 29
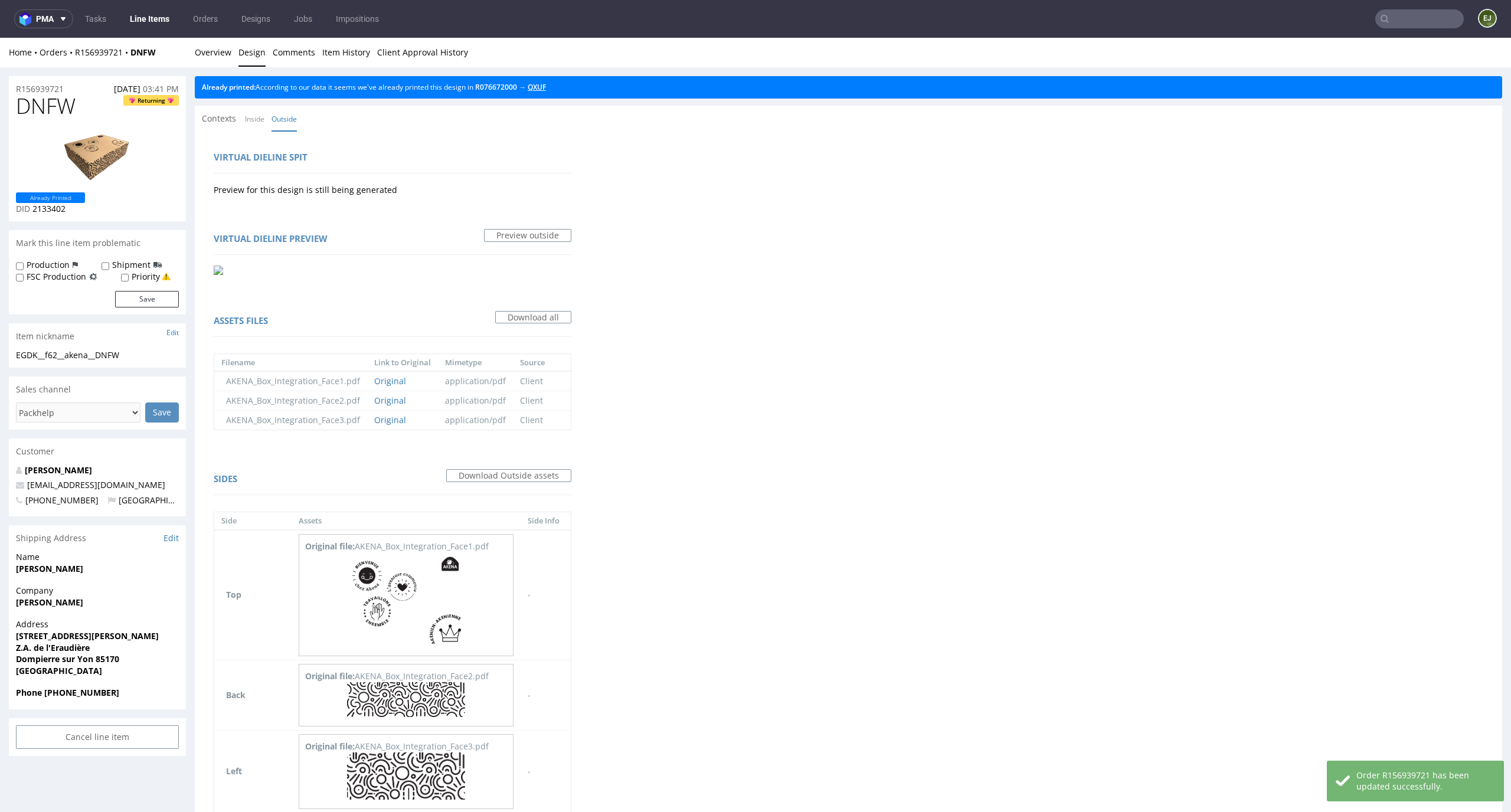
click at [546, 87] on link "QXUF" at bounding box center [536, 87] width 18 height 10
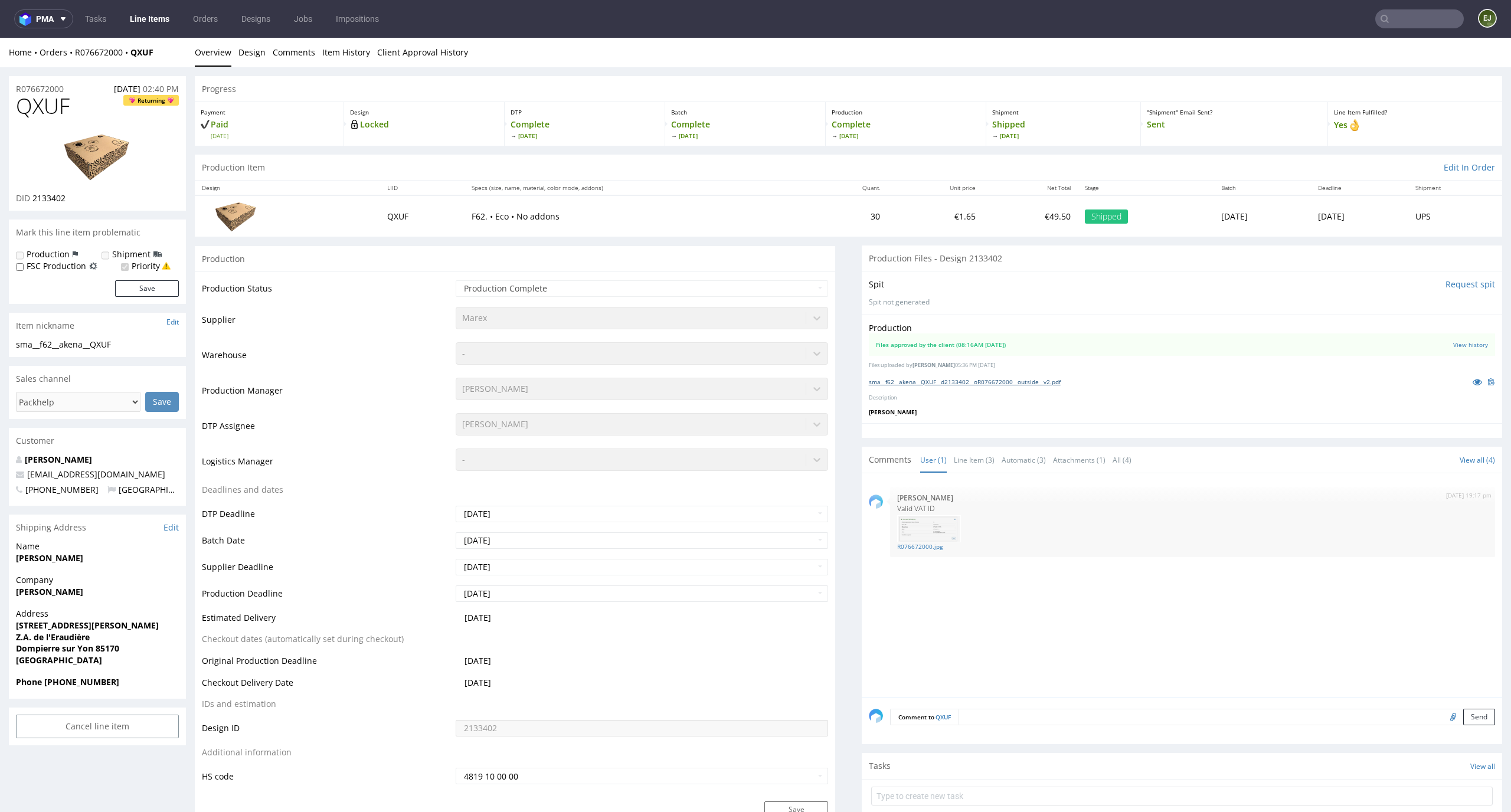
click at [965, 379] on link "sma__f62__akena__QXUF__d2133402__oR076672000__outside__v2.pdf" at bounding box center [964, 381] width 192 height 8
click at [713, 171] on div "Production Item Edit In Order" at bounding box center [848, 167] width 1307 height 26
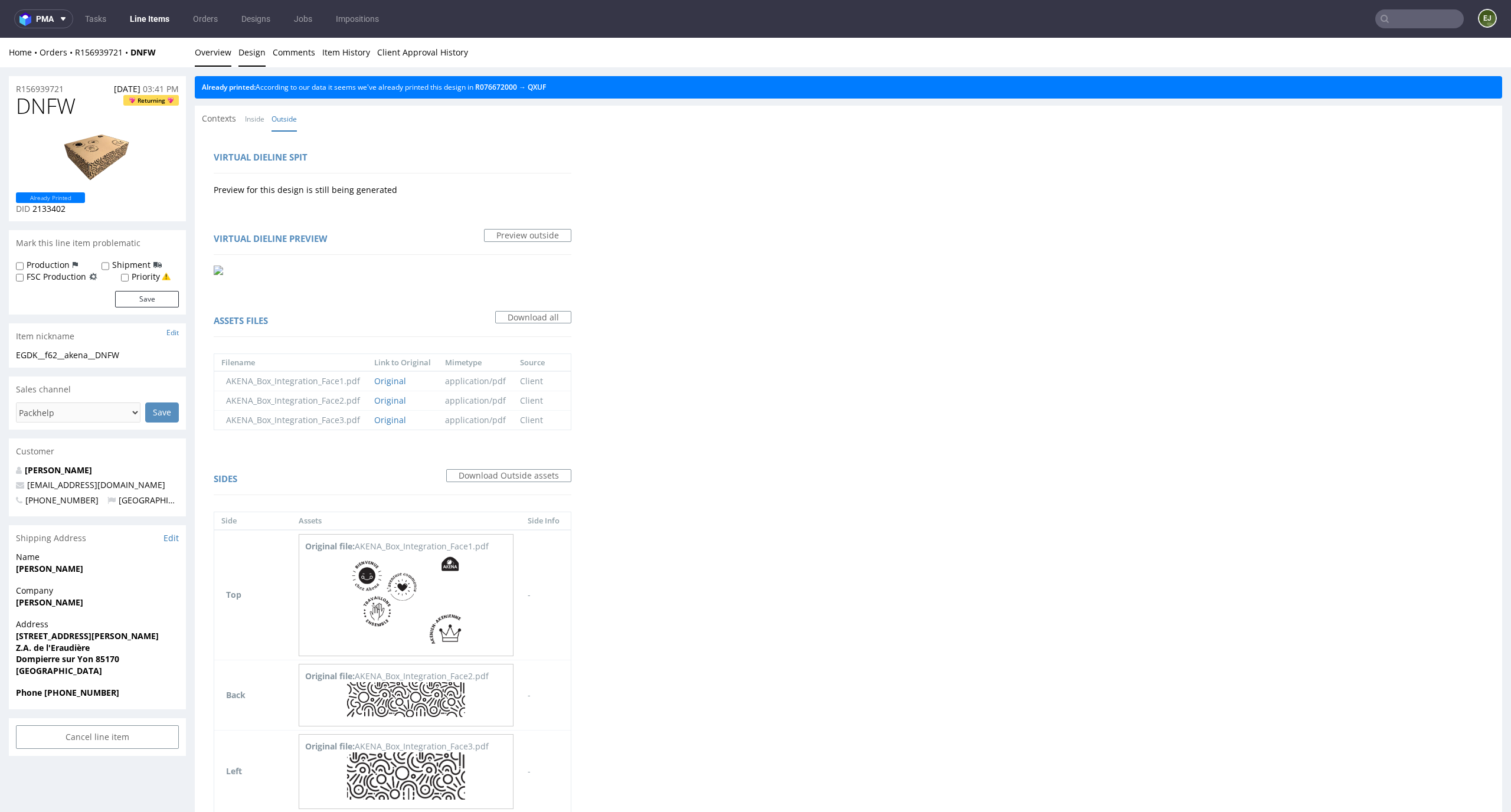
click at [221, 50] on link "Overview" at bounding box center [213, 52] width 37 height 29
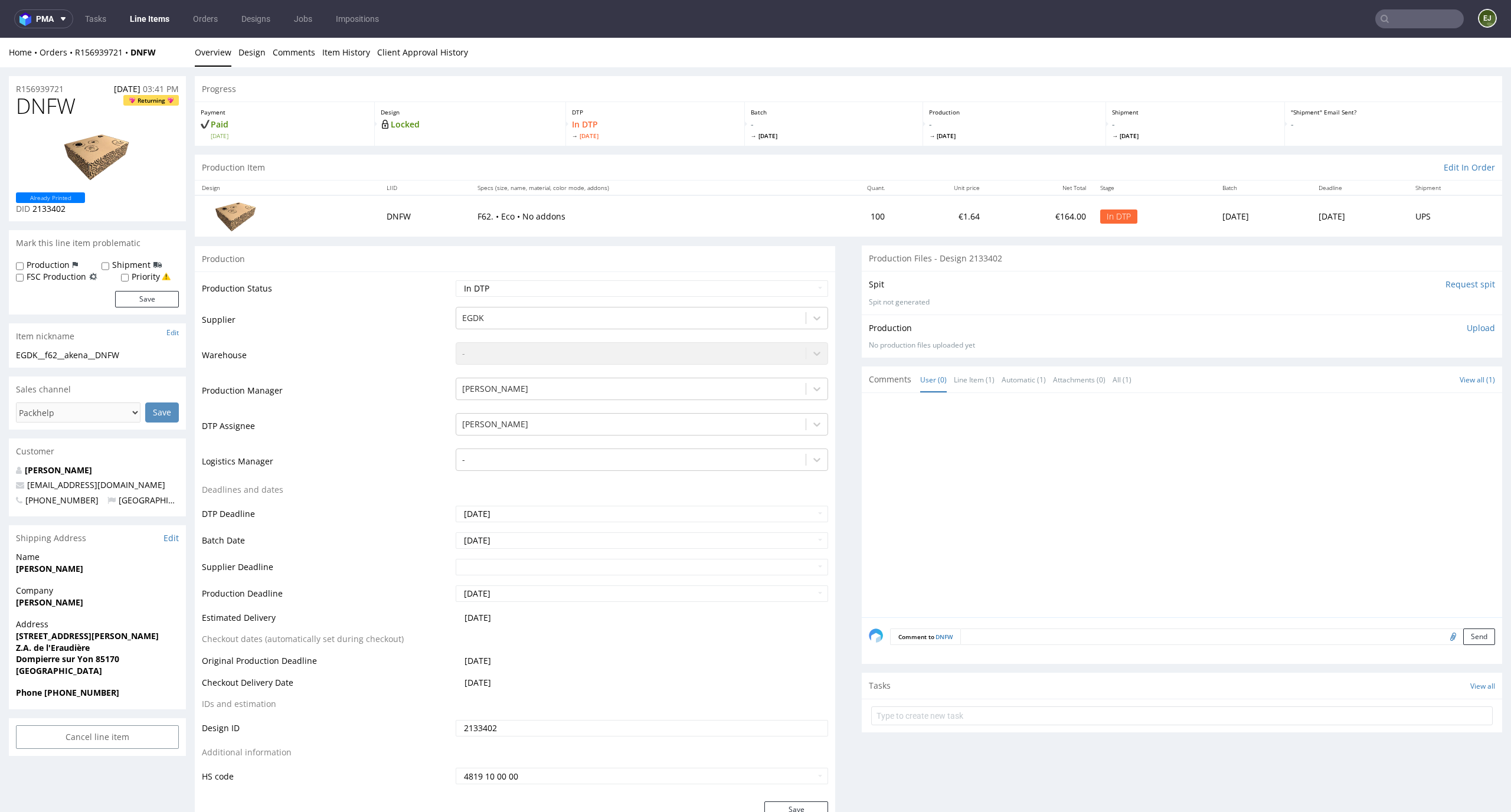
click at [1445, 289] on input "Request spit" at bounding box center [1470, 284] width 50 height 12
click at [1276, 315] on div "Production Upload No production files uploaded yet Description (optional) Add f…" at bounding box center [1181, 336] width 640 height 43
click at [257, 54] on link "Design" at bounding box center [252, 52] width 27 height 29
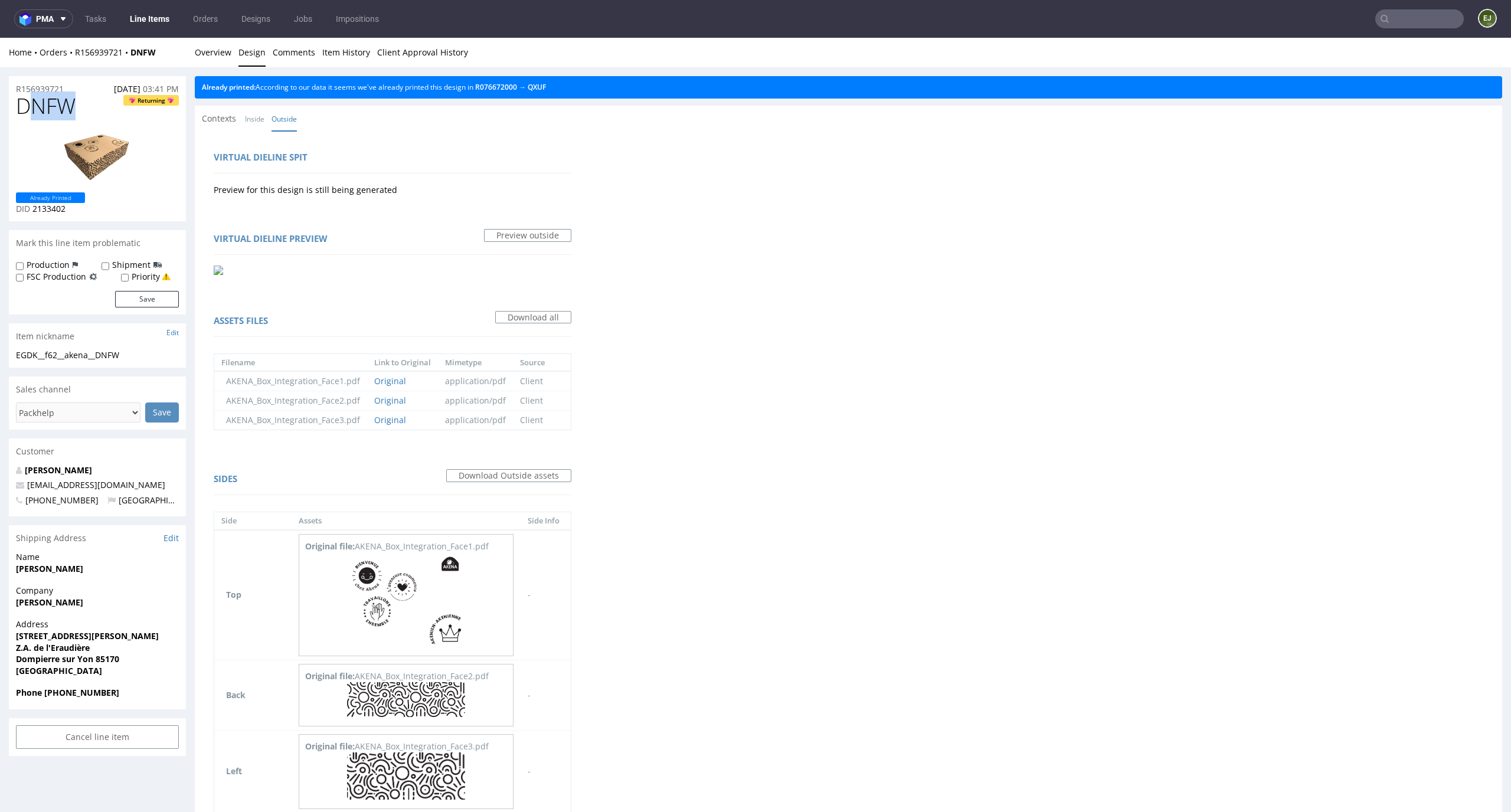
drag, startPoint x: 77, startPoint y: 101, endPoint x: 21, endPoint y: 103, distance: 56.0
click at [21, 102] on h1 "DNFW Returning" at bounding box center [97, 106] width 163 height 24
copy span "DNFW"
click at [1395, 28] on nav "pma Tasks Line Items Orders Designs Jobs Impositions EJ" at bounding box center [755, 19] width 1511 height 38
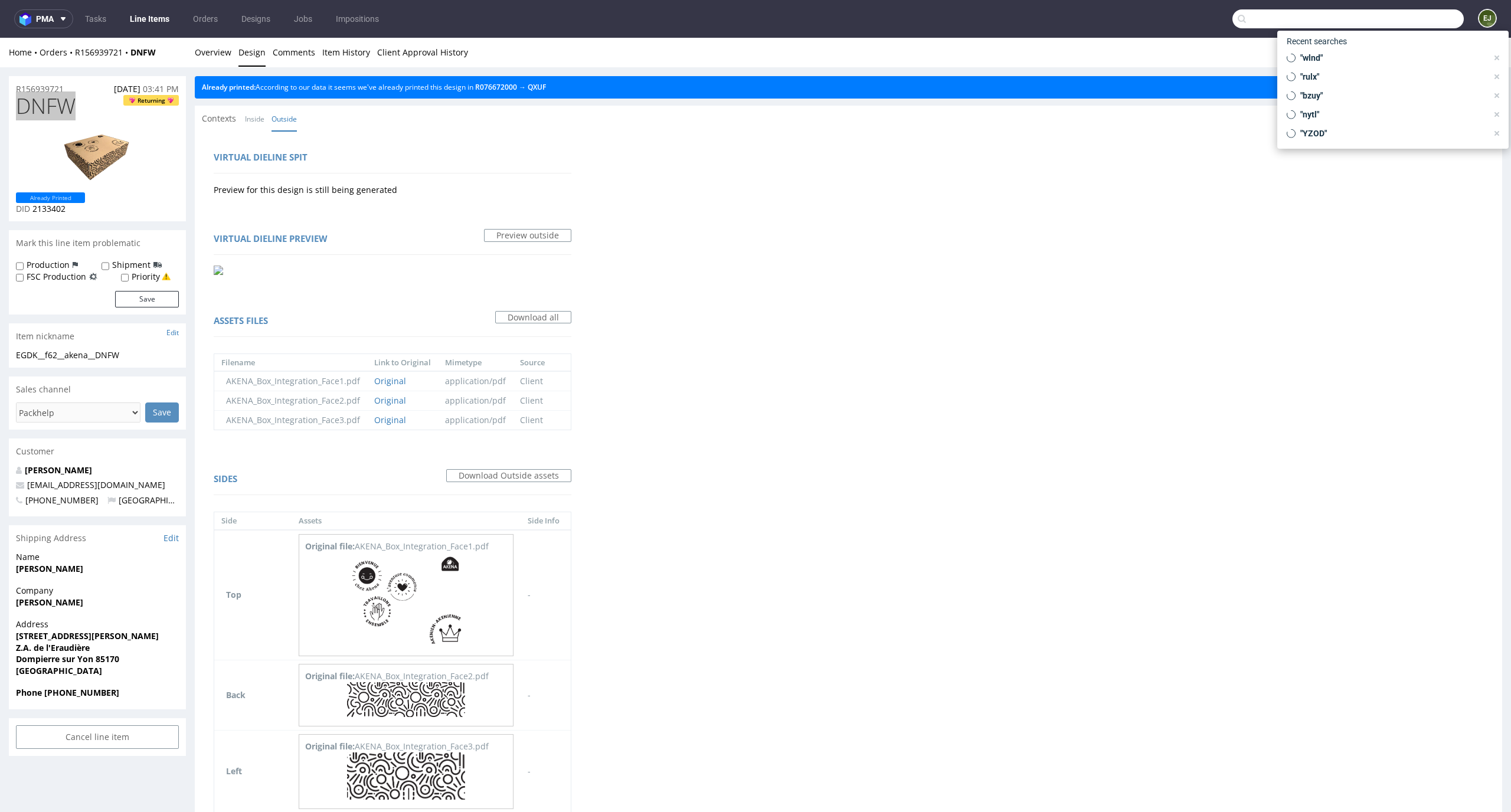
click at [1422, 13] on input "text" at bounding box center [1348, 19] width 231 height 19
paste input "HLHY"
type input "HLHY"
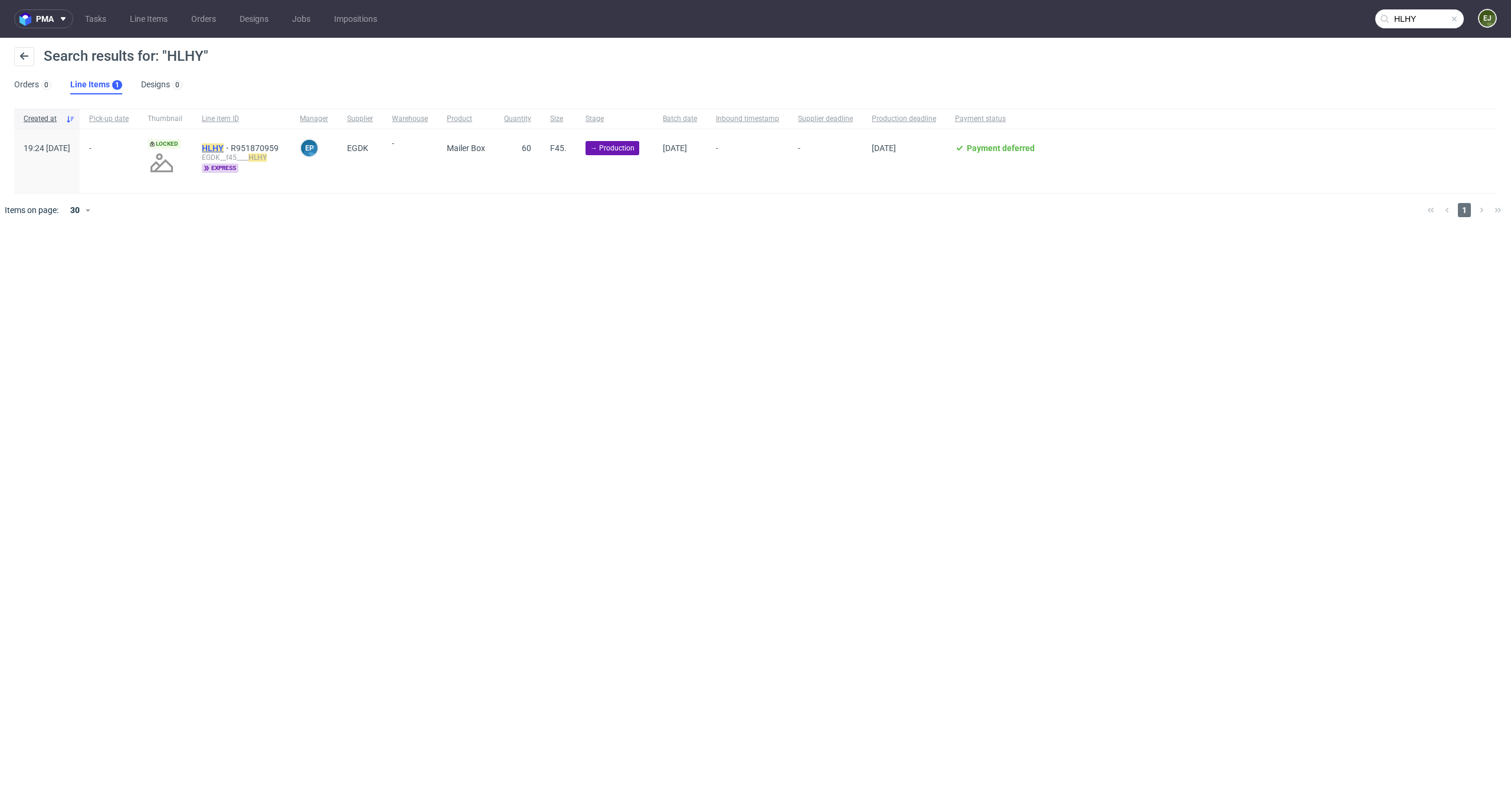
click at [224, 146] on mark "HLHY" at bounding box center [213, 148] width 22 height 9
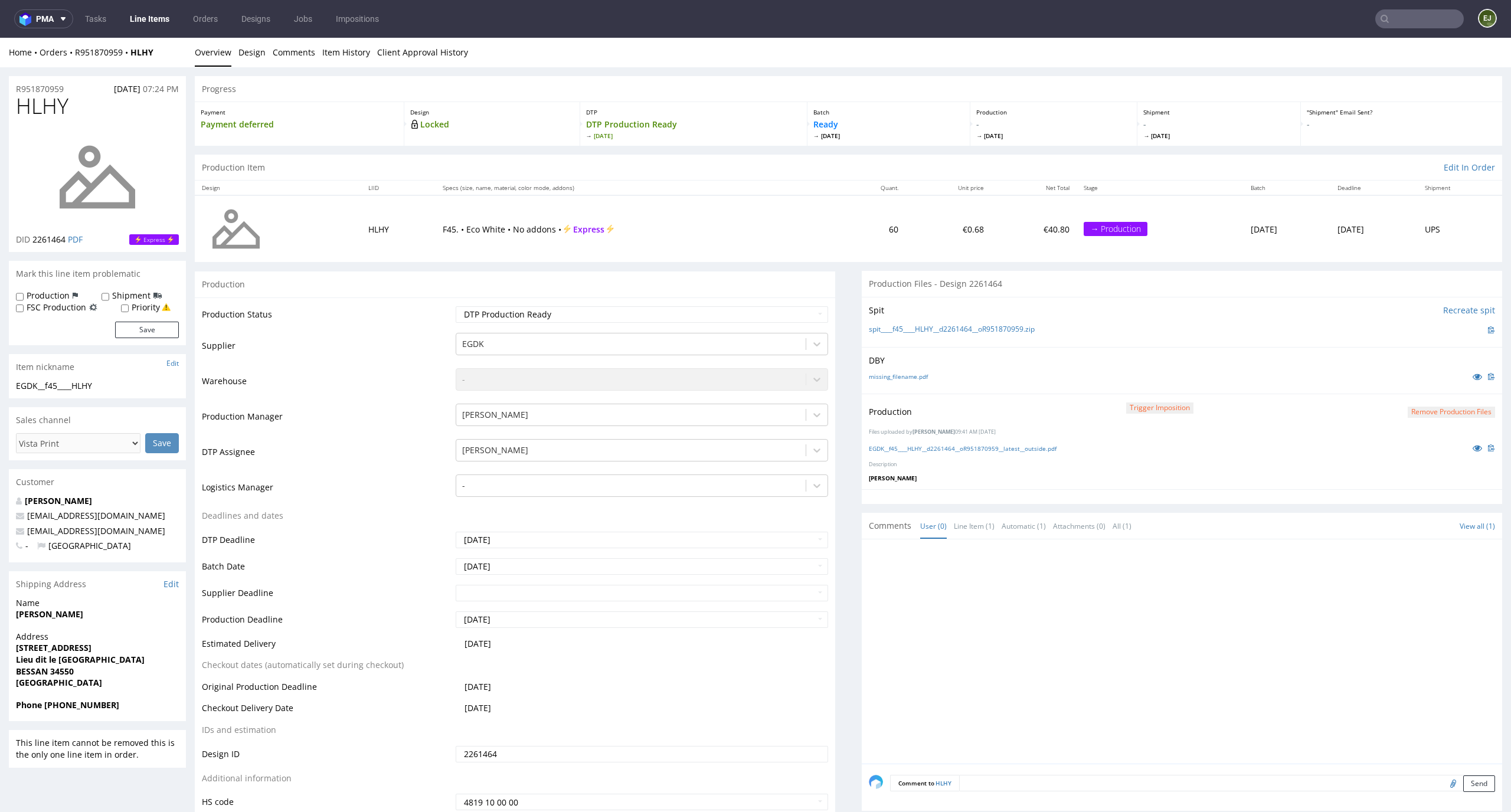
click at [1416, 414] on button "Remove production files" at bounding box center [1450, 412] width 87 height 12
click at [1408, 390] on link "Yes" at bounding box center [1413, 385] width 34 height 18
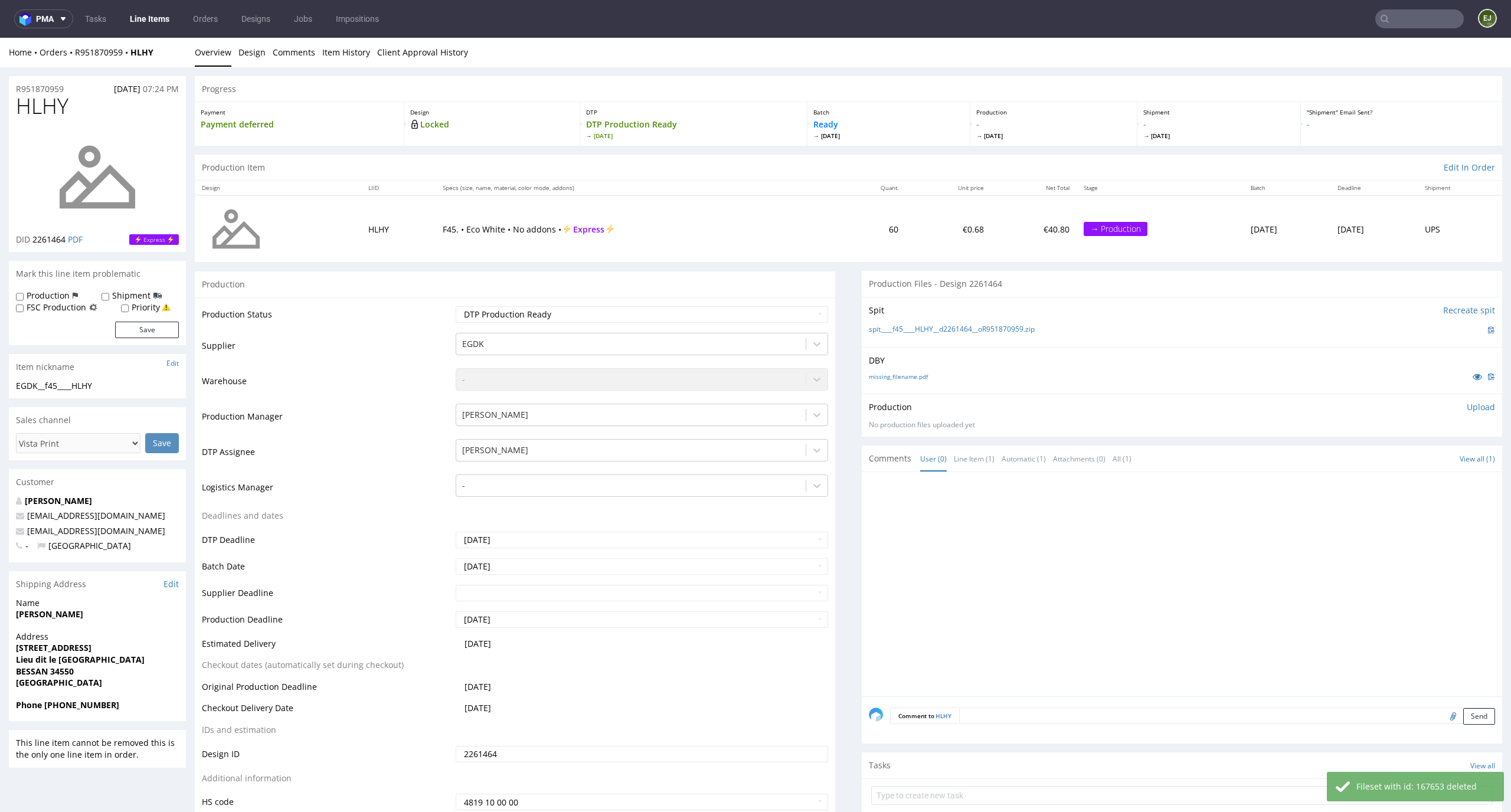
click at [1466, 401] on p "Upload" at bounding box center [1480, 407] width 28 height 12
click at [1395, 463] on div "Add files" at bounding box center [1411, 460] width 59 height 18
type input "C:\fakepath\EGDK__f45____HLHY__d2261464__oR951870959__latest__outside.pdf"
click at [1460, 481] on button "Upload now" at bounding box center [1467, 479] width 54 height 17
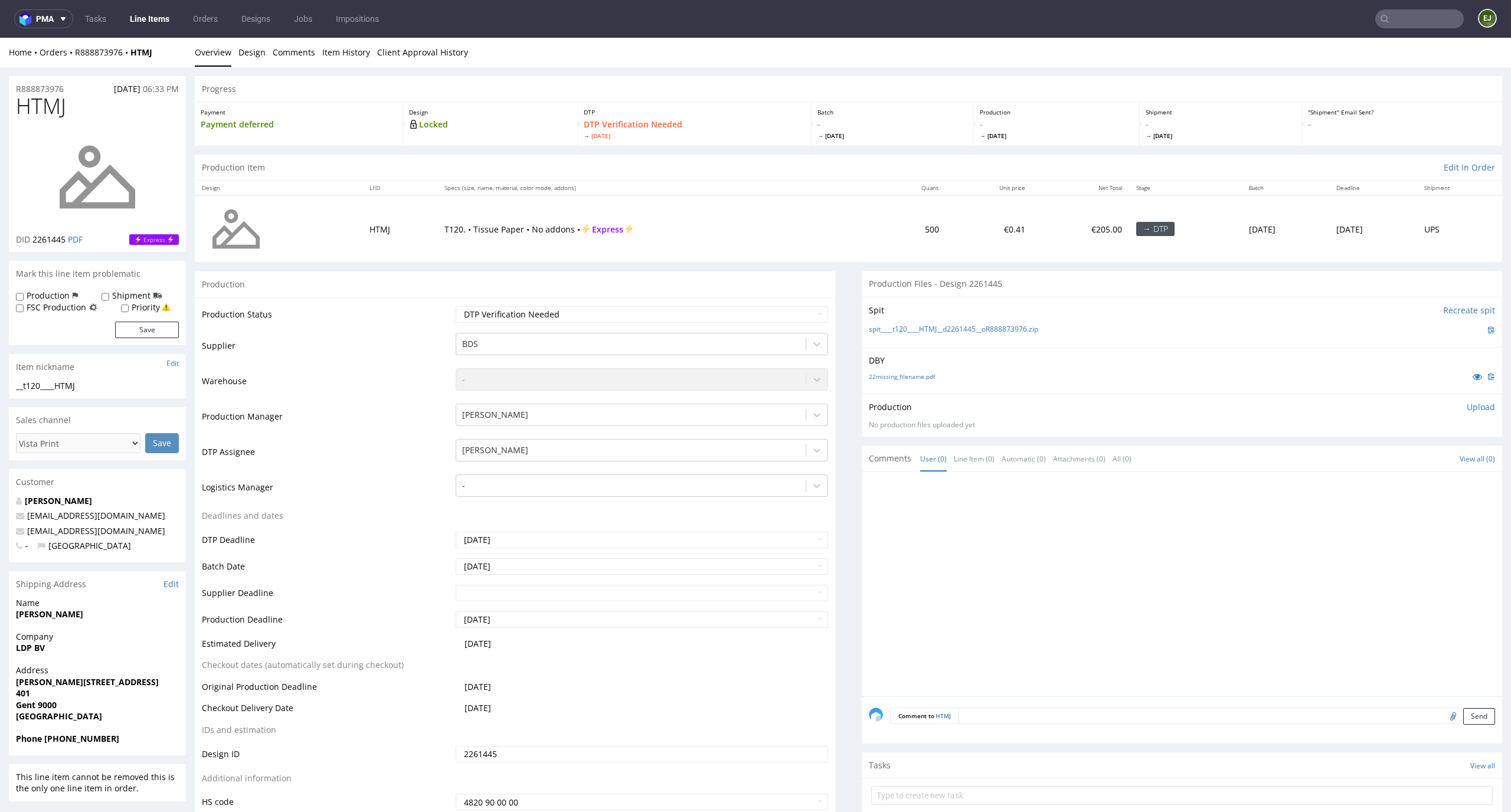
click at [861, 300] on div "Spit Recreate spit spit____t120____HTMJ__d2261445__oR888873976.zip" at bounding box center [1181, 321] width 640 height 50
click at [796, 318] on select "Waiting for Artwork Waiting for Diecut Waiting for Mockup Waiting for DTP Waiti…" at bounding box center [642, 314] width 373 height 17
select select "dtp_in_process"
click at [456, 306] on select "Waiting for Artwork Waiting for Diecut Waiting for Mockup Waiting for DTP Waiti…" at bounding box center [642, 314] width 373 height 17
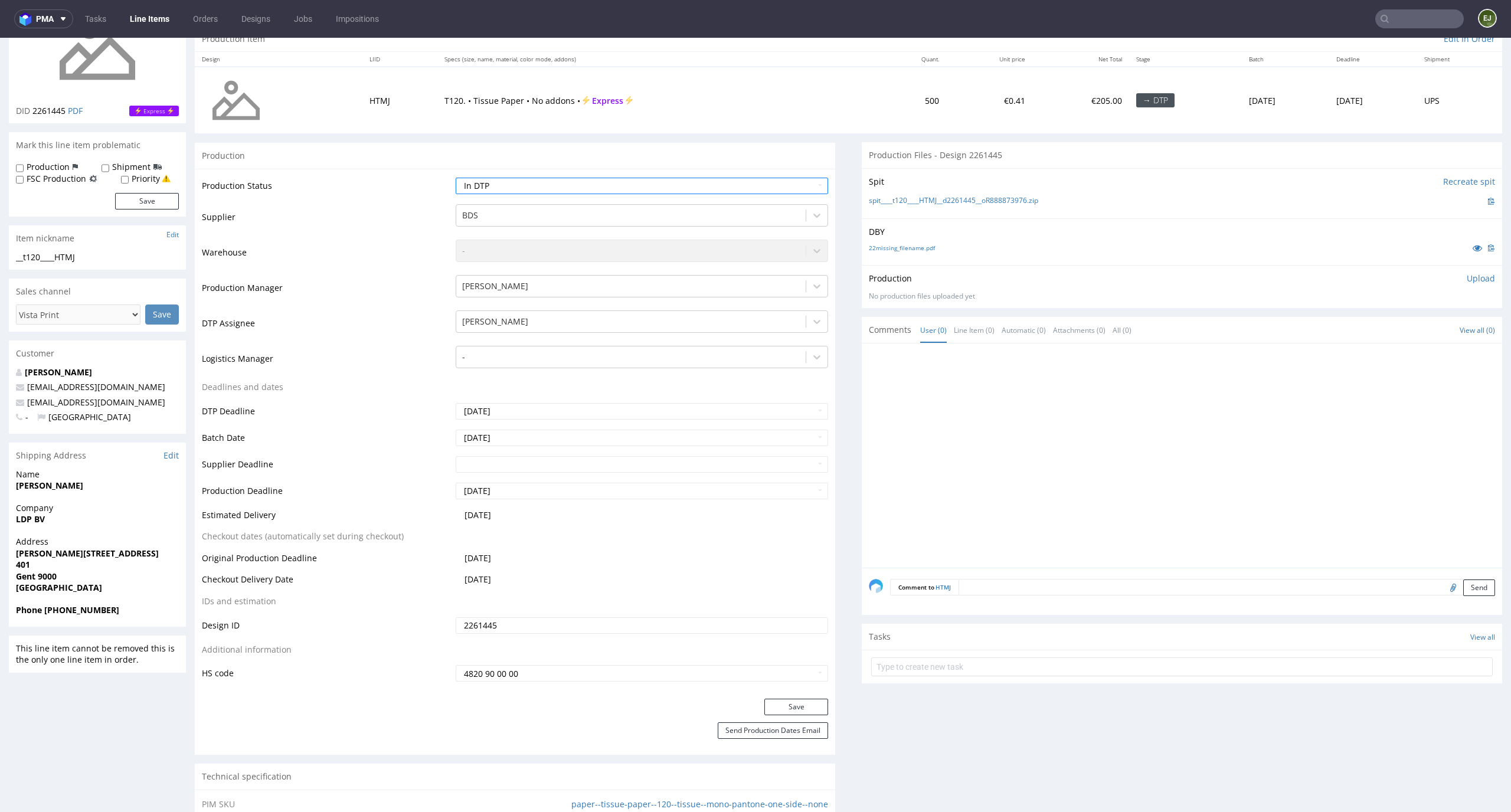
scroll to position [147, 0]
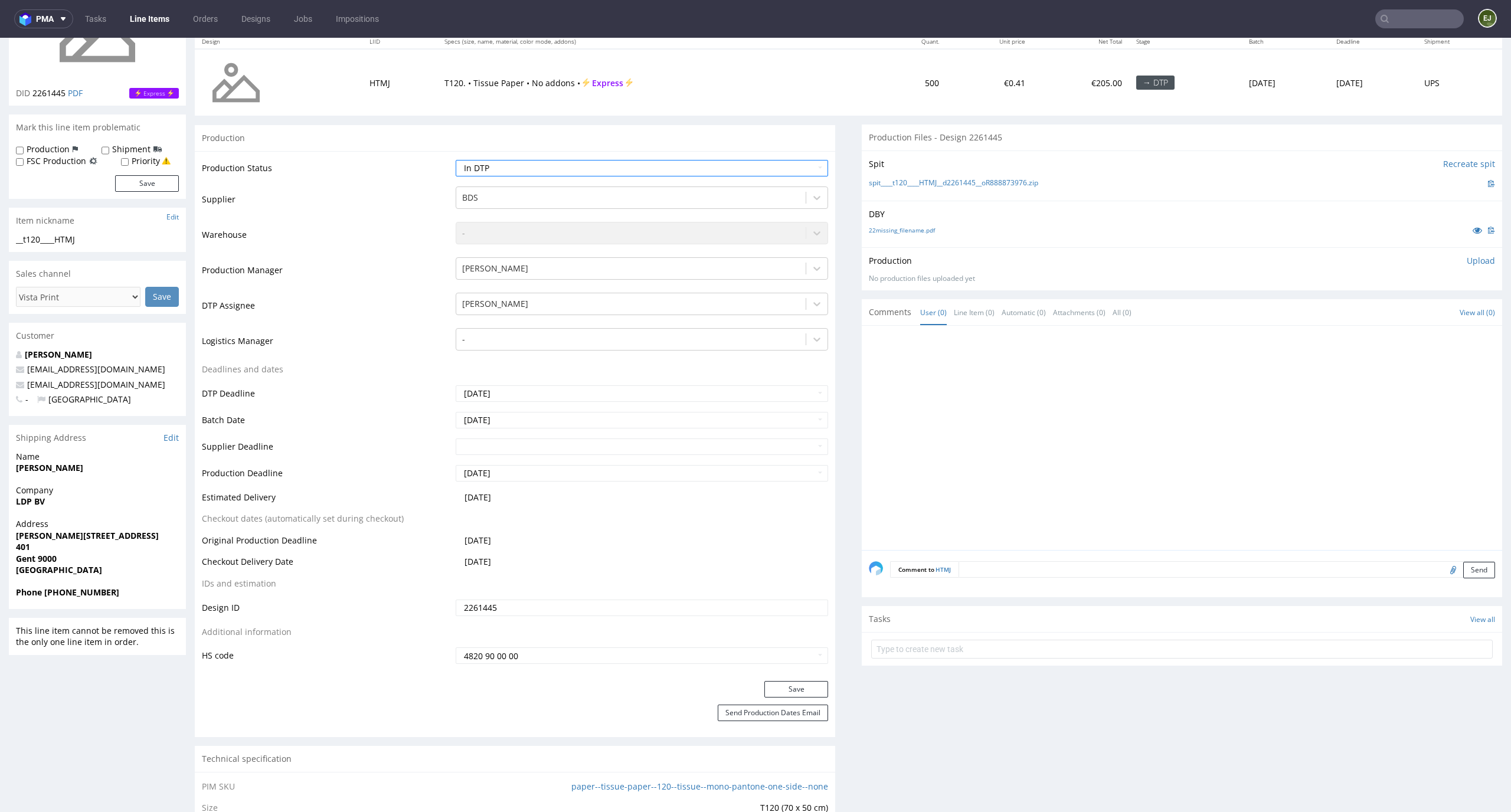
click at [804, 679] on div "Production Status Waiting for Artwork Waiting for Diecut Waiting for Mockup Wai…" at bounding box center [515, 416] width 640 height 530
click at [803, 684] on button "Save" at bounding box center [796, 689] width 64 height 17
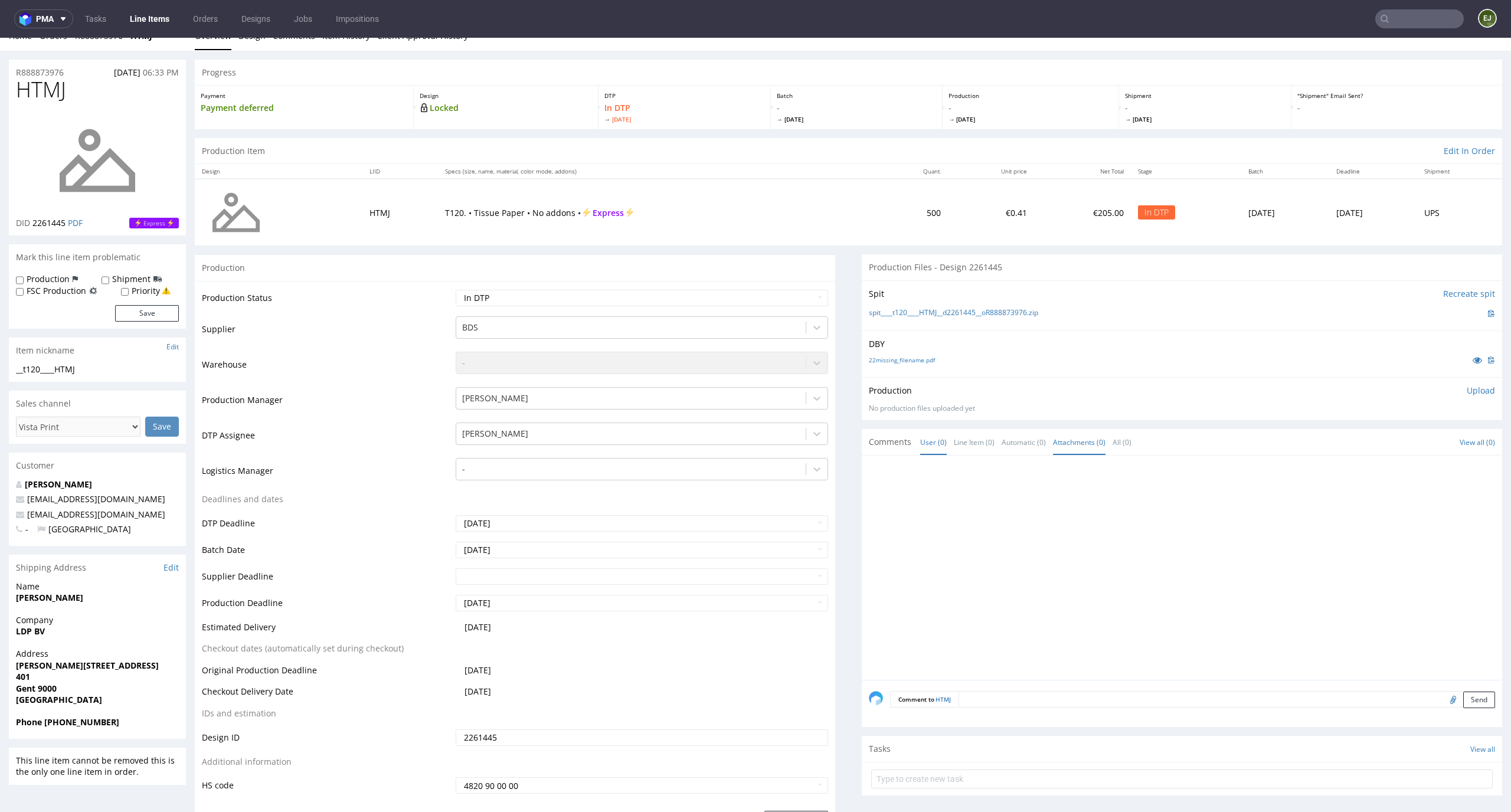
scroll to position [0, 0]
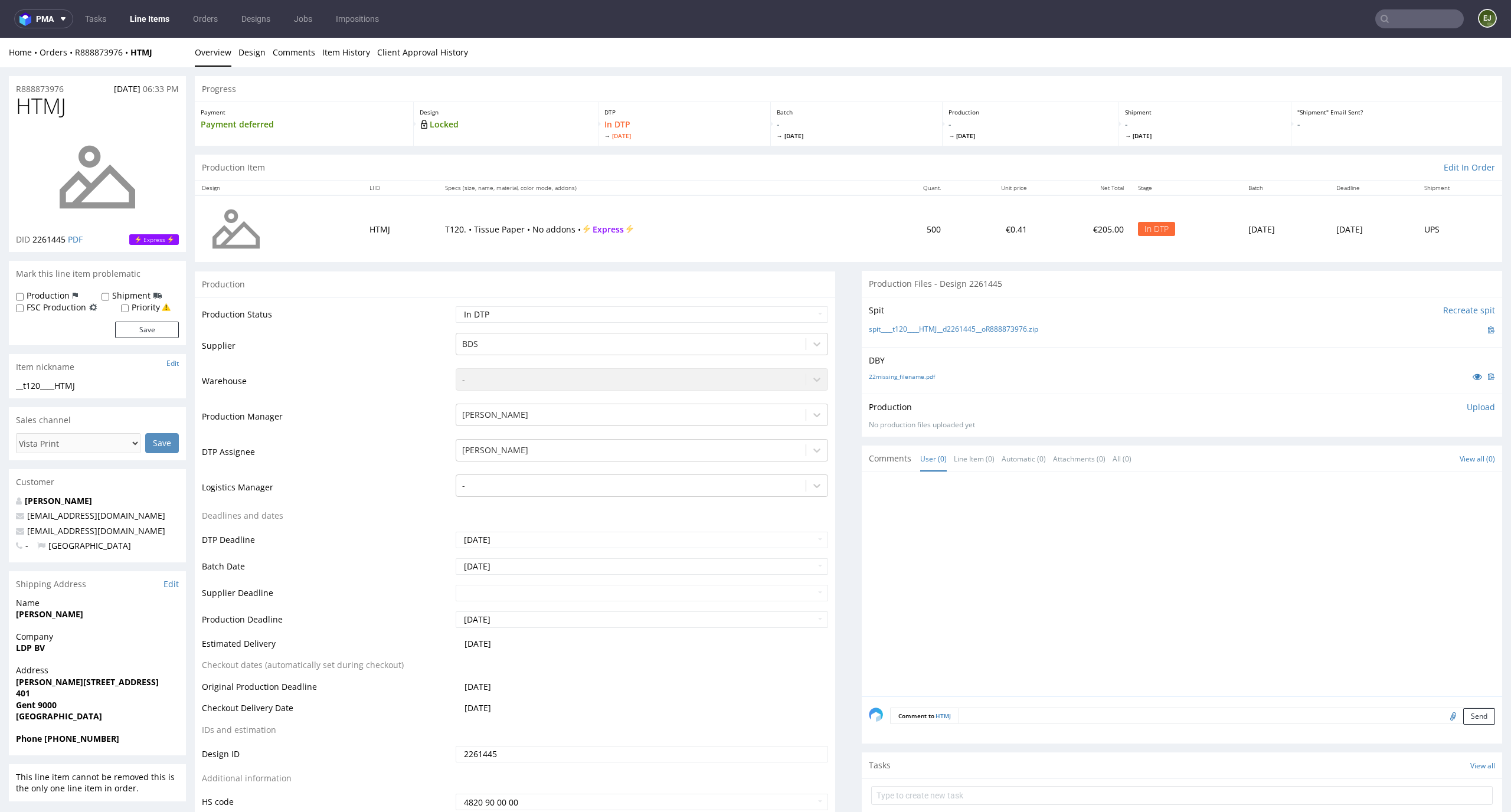
click at [907, 382] on div "22missing_filename.pdf" at bounding box center [1181, 377] width 626 height 13
click at [910, 378] on link "22missing_filename.pdf" at bounding box center [902, 376] width 66 height 8
click at [905, 328] on link "spit____t120____HTMJ__d2261445__oR888873976.zip" at bounding box center [953, 330] width 170 height 10
click at [244, 48] on link "Design" at bounding box center [252, 52] width 27 height 29
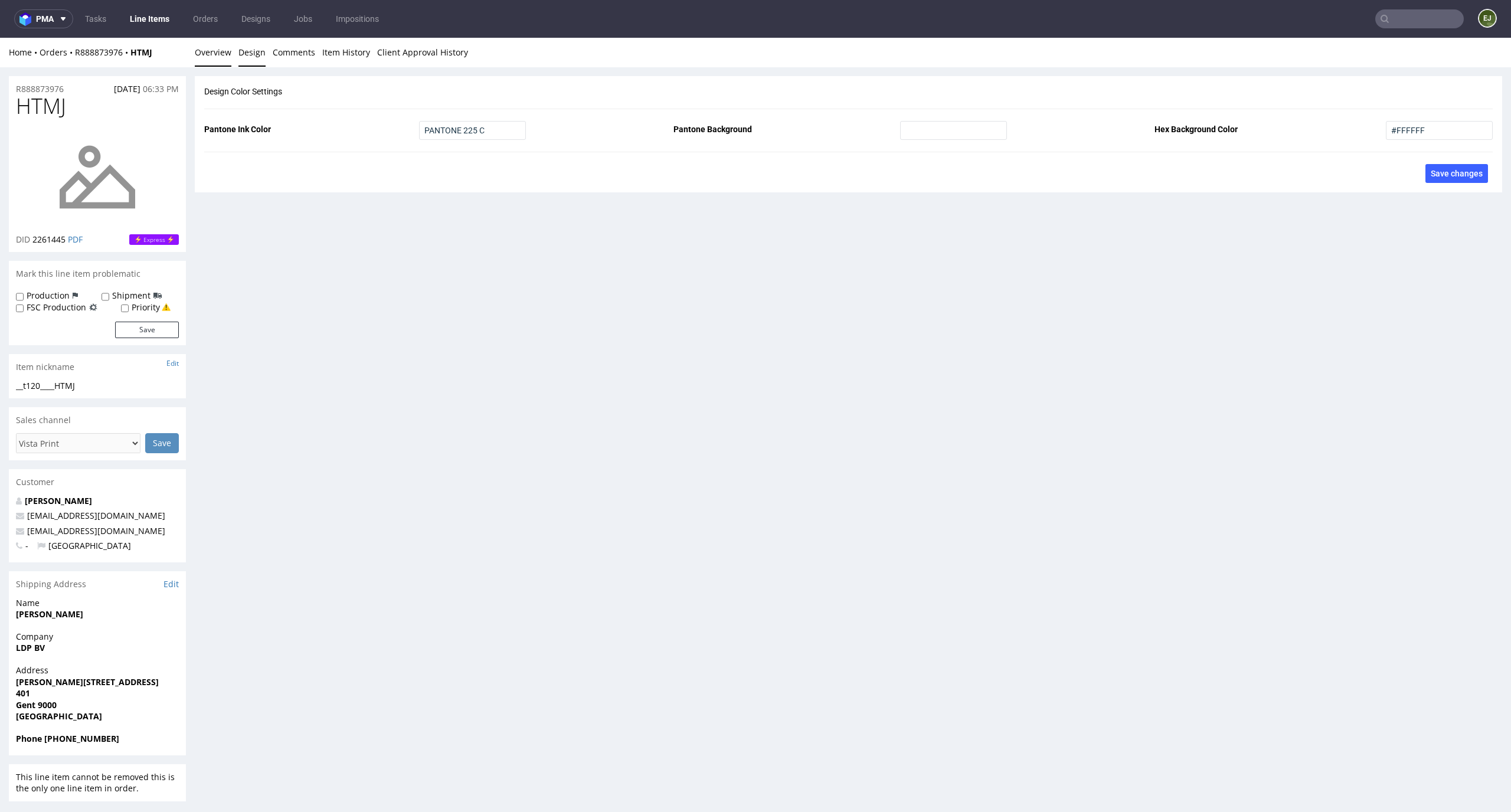
click at [209, 52] on link "Overview" at bounding box center [213, 52] width 37 height 29
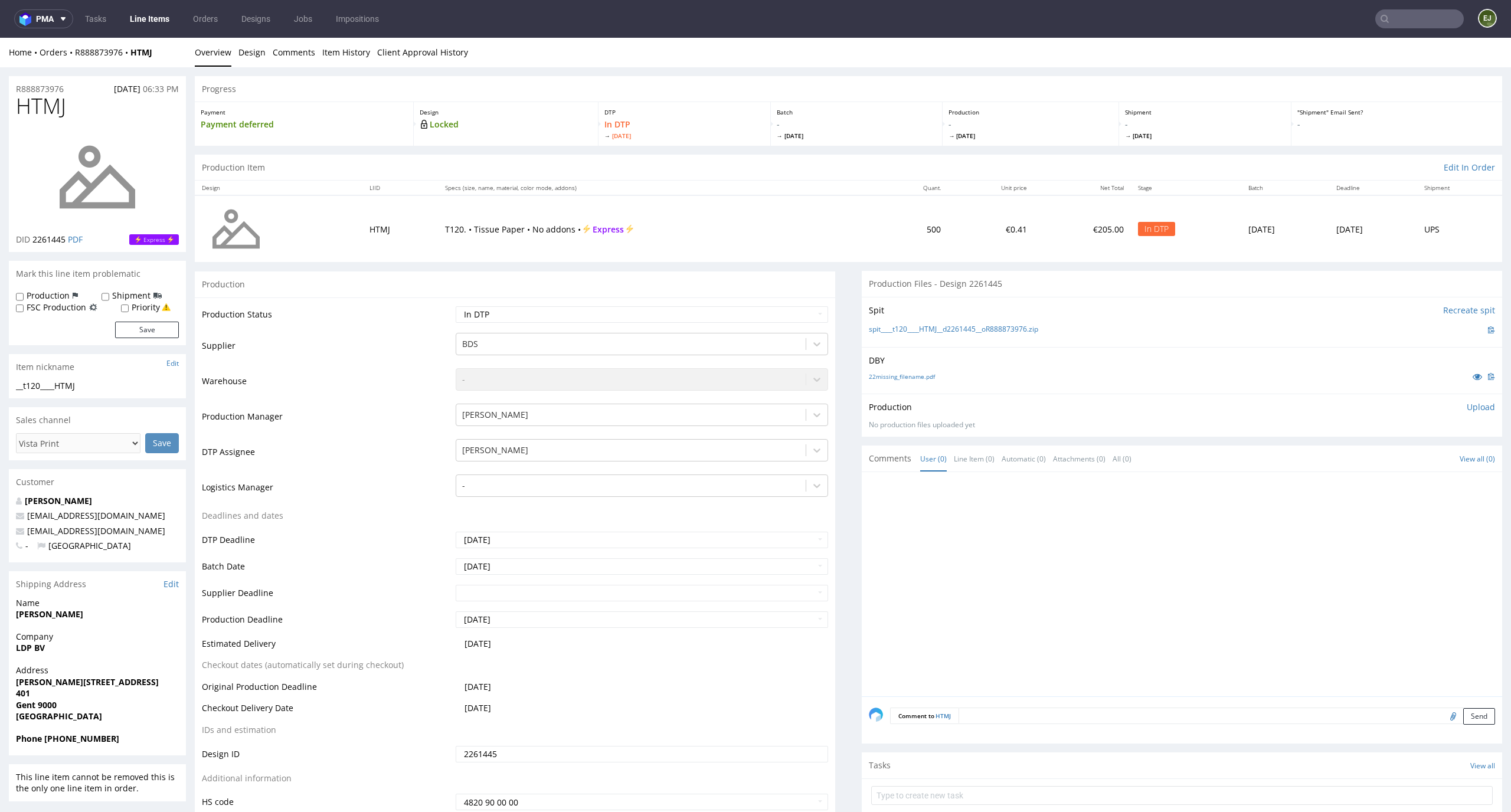
click at [1466, 406] on p "Upload" at bounding box center [1480, 407] width 28 height 12
click at [1393, 454] on div "Add files" at bounding box center [1411, 460] width 59 height 18
type input "C:\fakepath\__t120____HTMJ__d2261445__oR888873976__latest__outside.pdf"
click at [1459, 481] on button "Upload now" at bounding box center [1467, 479] width 54 height 17
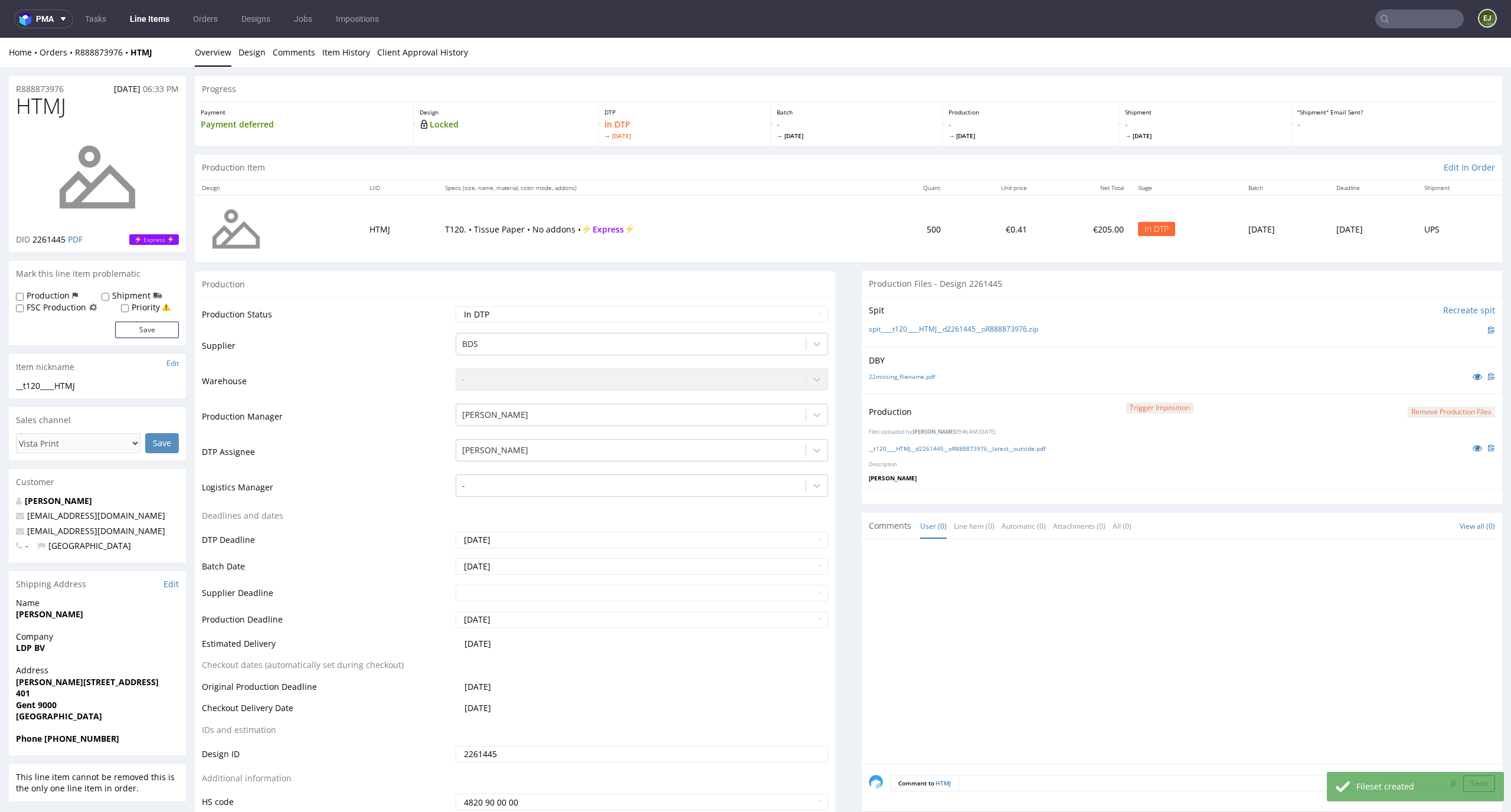
click at [800, 304] on div "Production Status Waiting for Artwork Waiting for Diecut Waiting for Mockup Wai…" at bounding box center [515, 562] width 640 height 530
click at [799, 311] on select "Waiting for Artwork Waiting for Diecut Waiting for Mockup Waiting for DTP Waiti…" at bounding box center [642, 314] width 373 height 17
select select "dtp_production_ready"
click at [456, 306] on select "Waiting for Artwork Waiting for Diecut Waiting for Mockup Waiting for DTP Waiti…" at bounding box center [642, 314] width 373 height 17
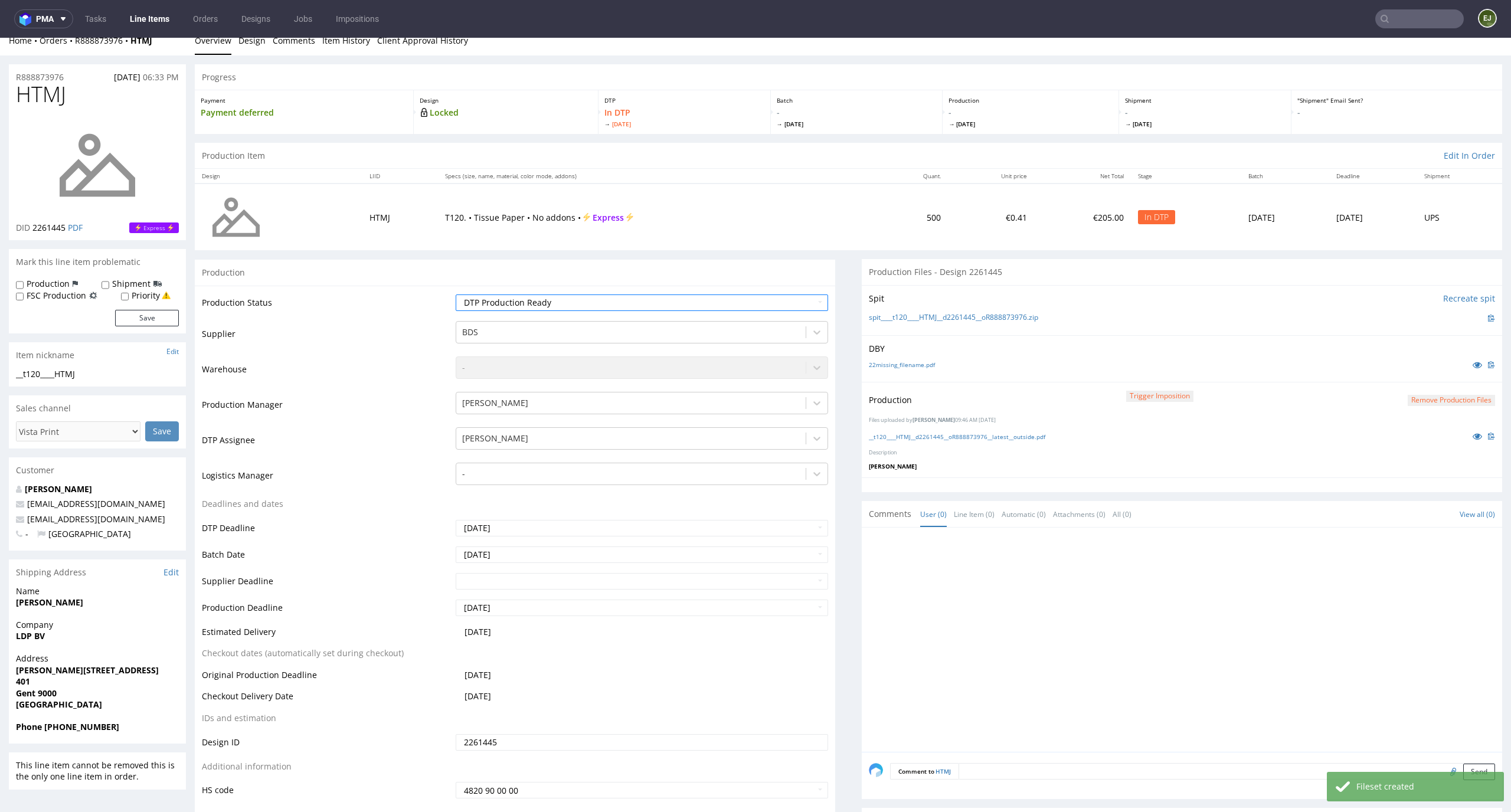
scroll to position [110, 0]
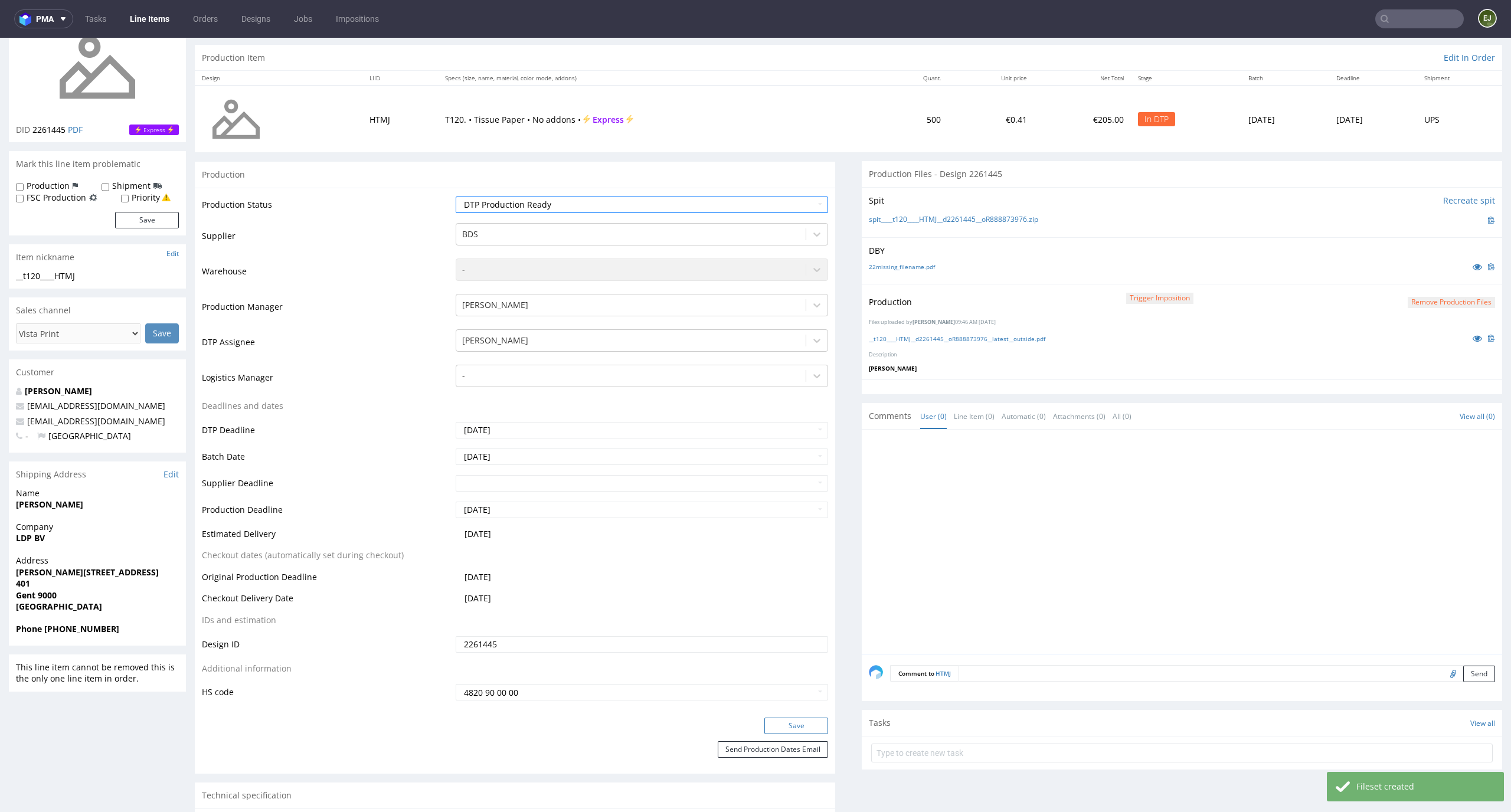
click at [790, 733] on button "Save" at bounding box center [796, 725] width 64 height 17
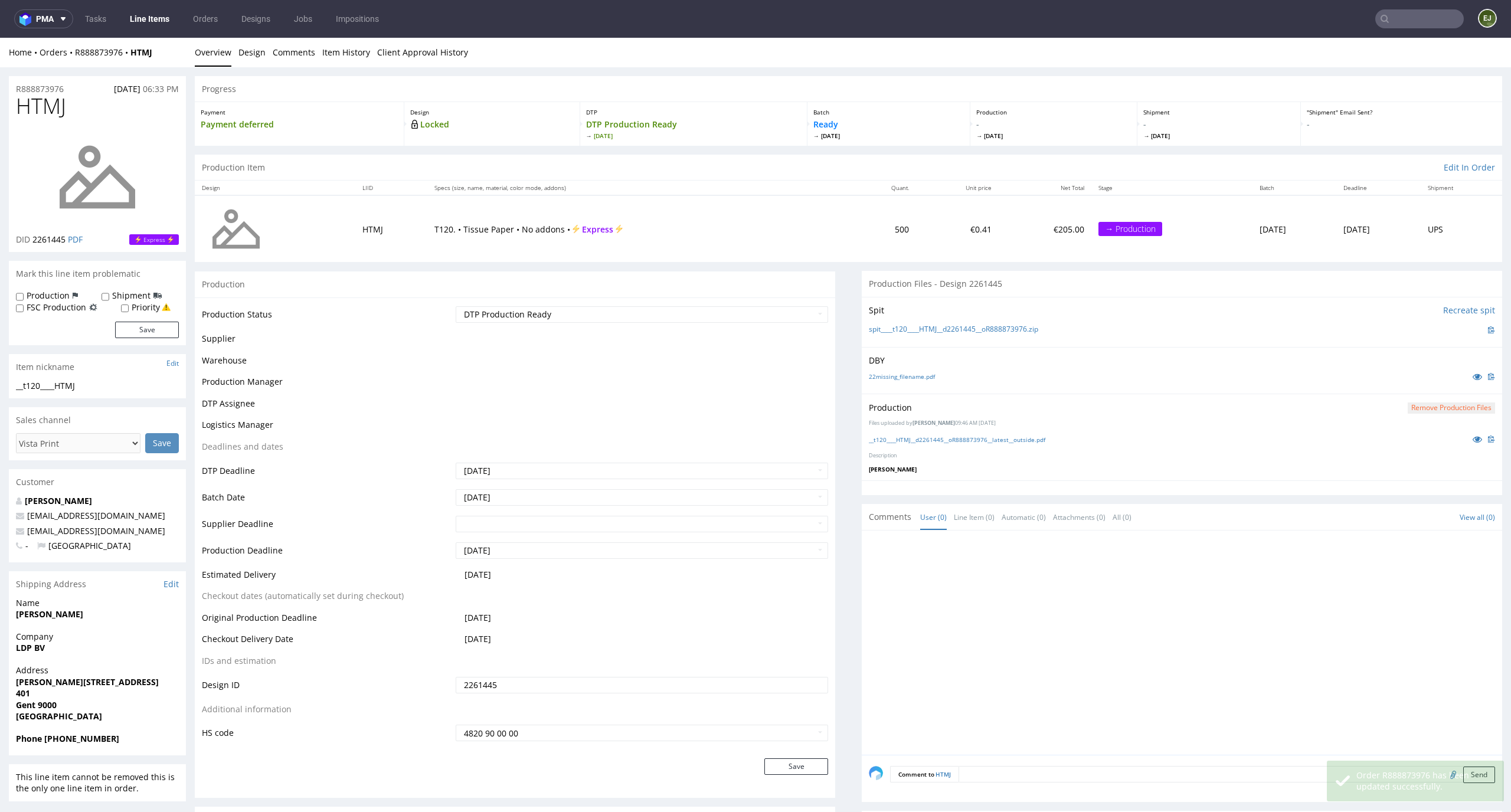
scroll to position [0, 0]
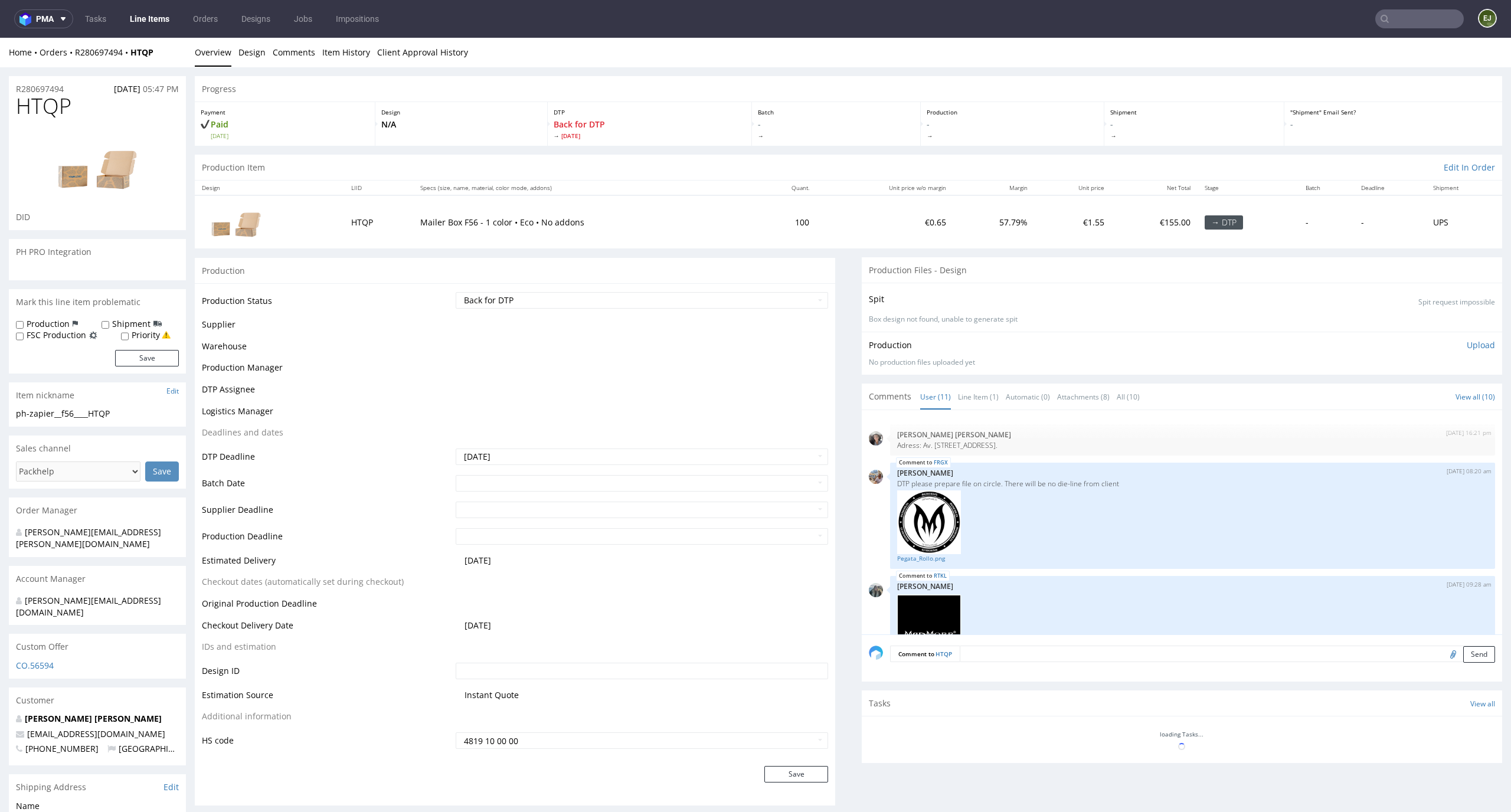
scroll to position [554, 0]
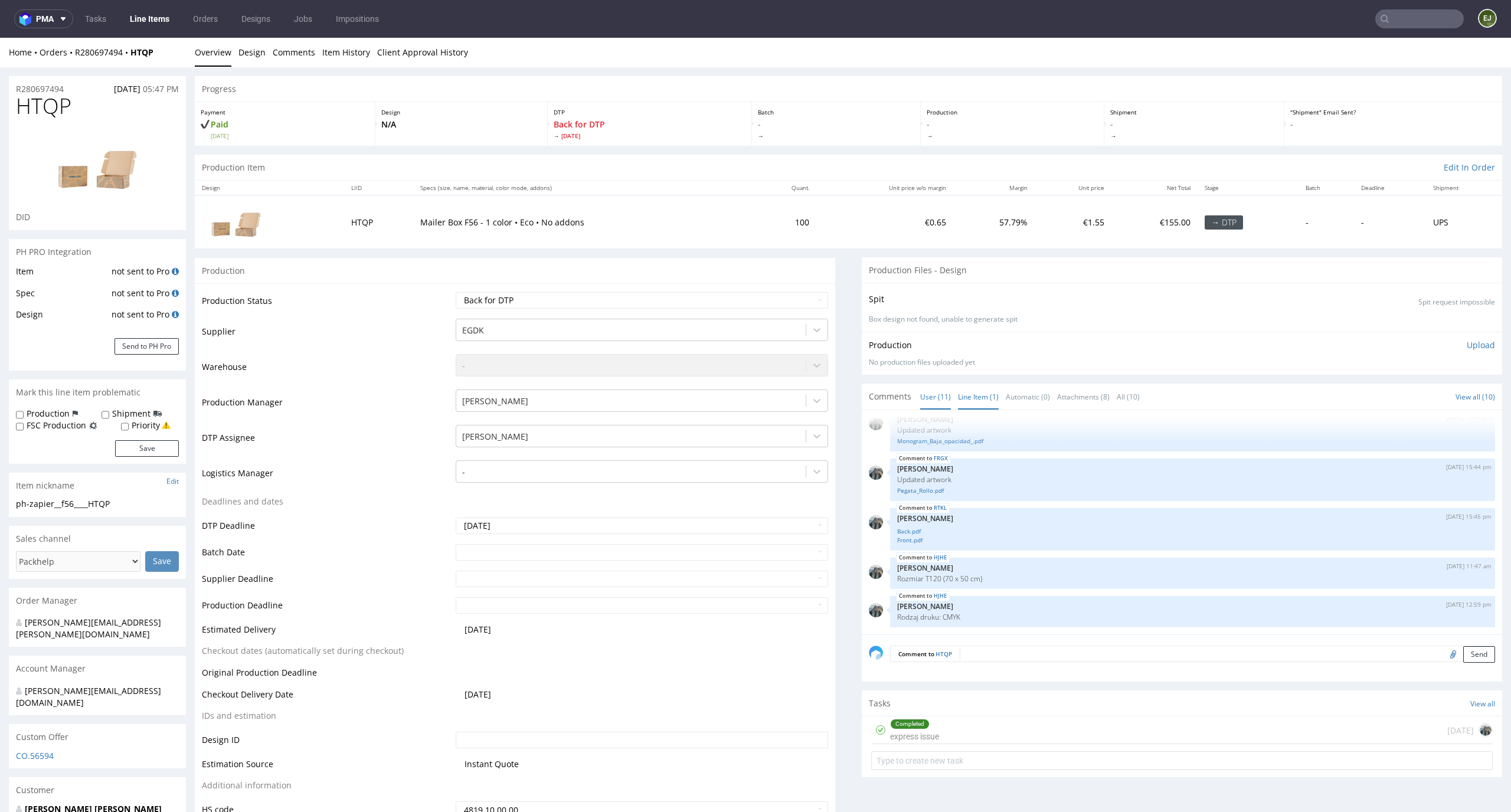
click at [958, 400] on link "Line Item (1)" at bounding box center [978, 396] width 40 height 25
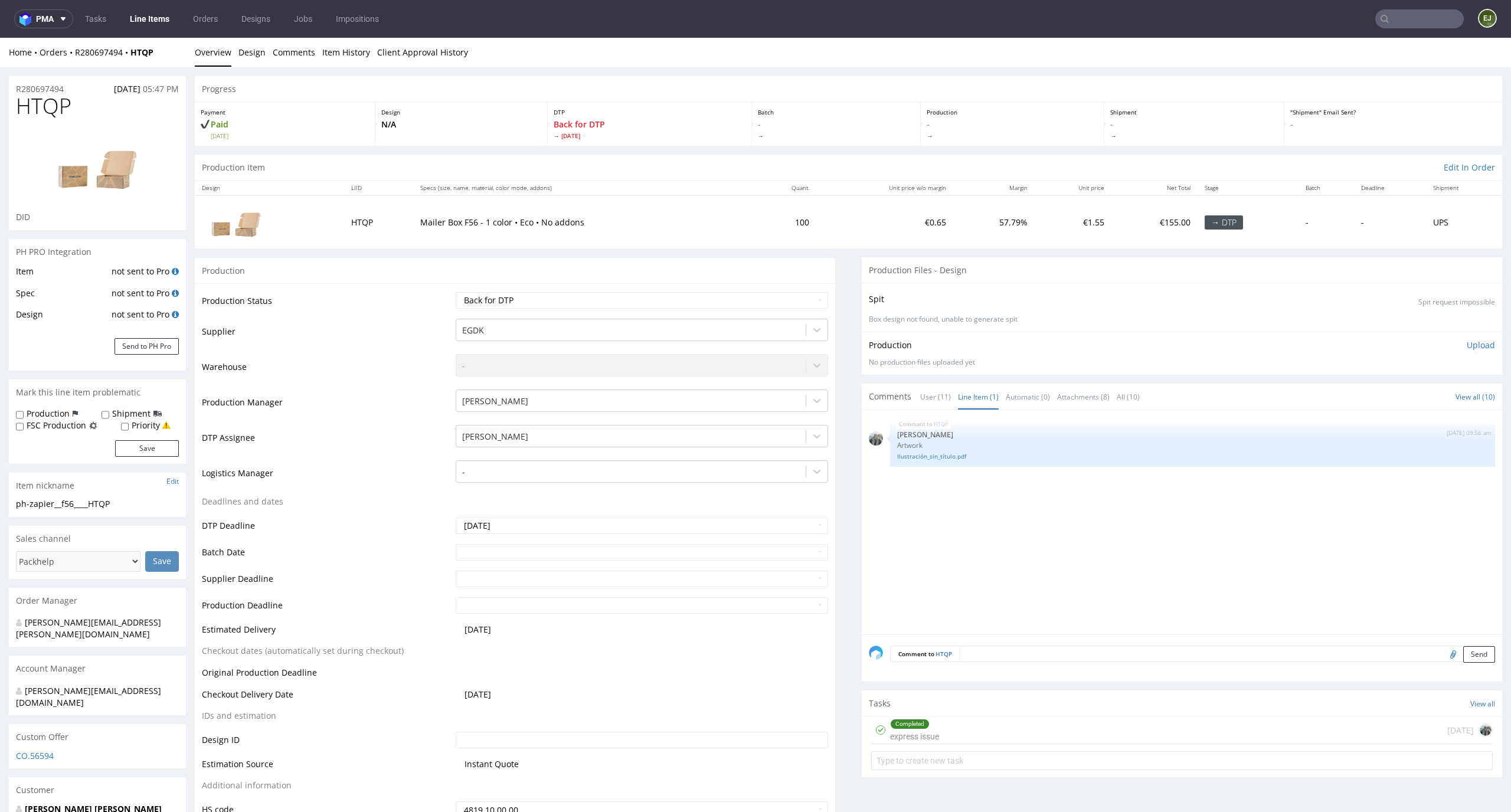
click at [991, 736] on div "Completed express issue [DATE]" at bounding box center [1181, 730] width 622 height 27
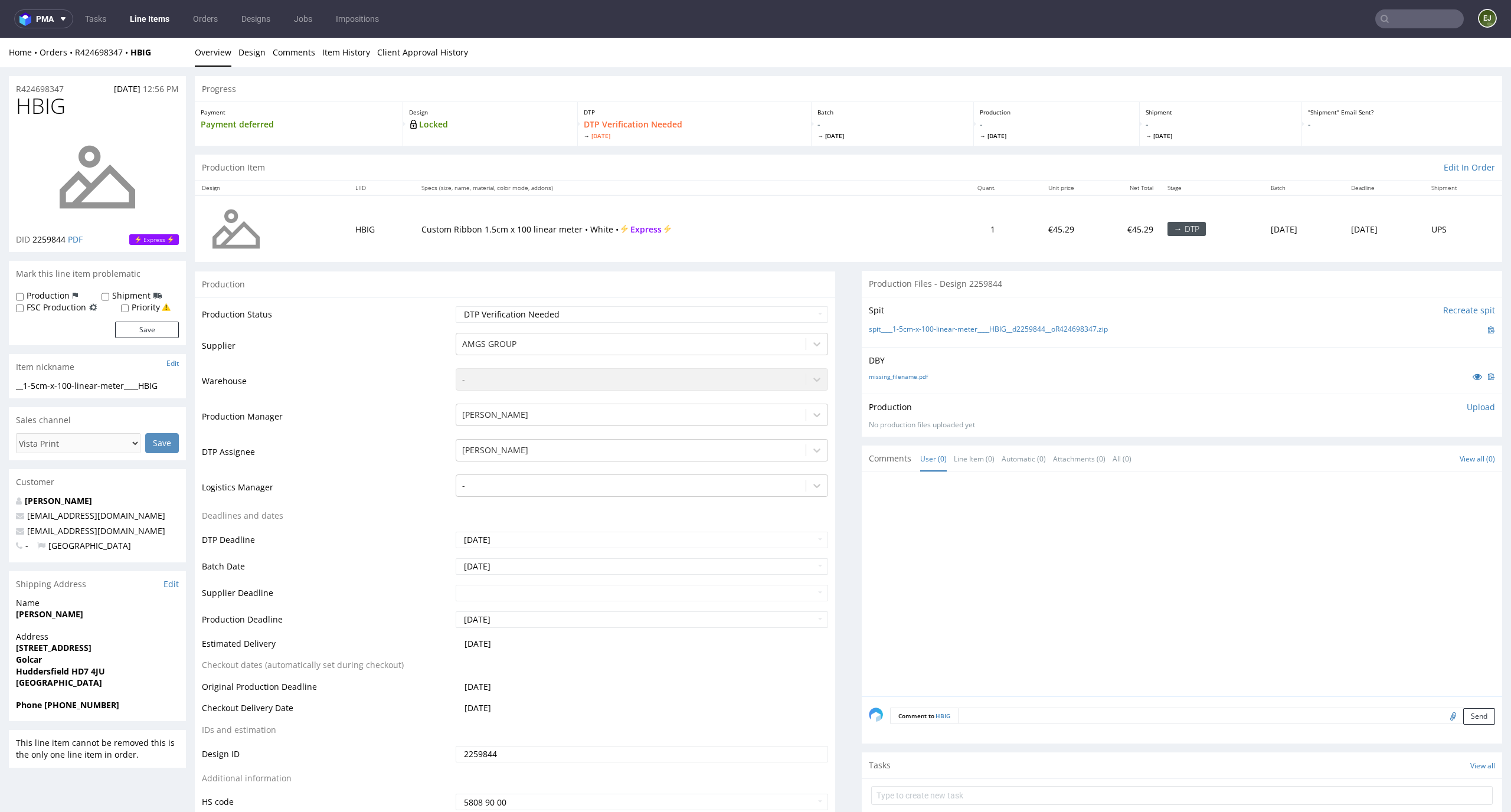
click at [409, 76] on div "Progress" at bounding box center [848, 89] width 1307 height 26
click at [884, 370] on div "missing_filename.pdf" at bounding box center [1181, 377] width 626 height 13
click at [884, 373] on link "missing_filename.pdf" at bounding box center [898, 376] width 59 height 8
click at [886, 327] on link "spit____1-5cm-x-100-linear-meter____HBIG__d2259844__oR424698347.zip" at bounding box center [988, 330] width 239 height 10
click at [701, 314] on select "Waiting for Artwork Waiting for Diecut Waiting for Mockup Waiting for DTP Waiti…" at bounding box center [642, 314] width 373 height 17
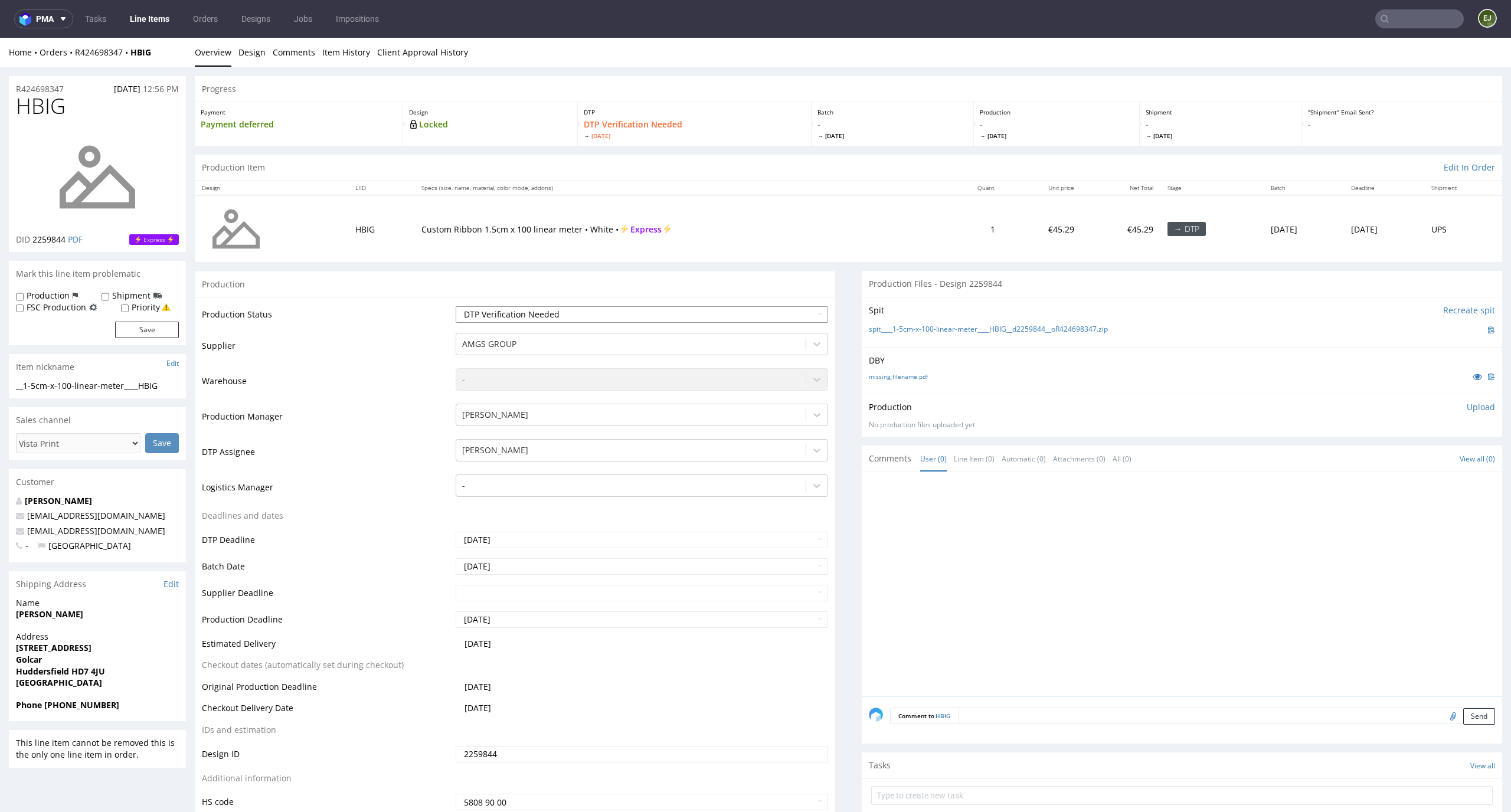
select select "dtp_in_process"
click at [456, 306] on select "Waiting for Artwork Waiting for Diecut Waiting for Mockup Waiting for DTP Waiti…" at bounding box center [642, 314] width 373 height 17
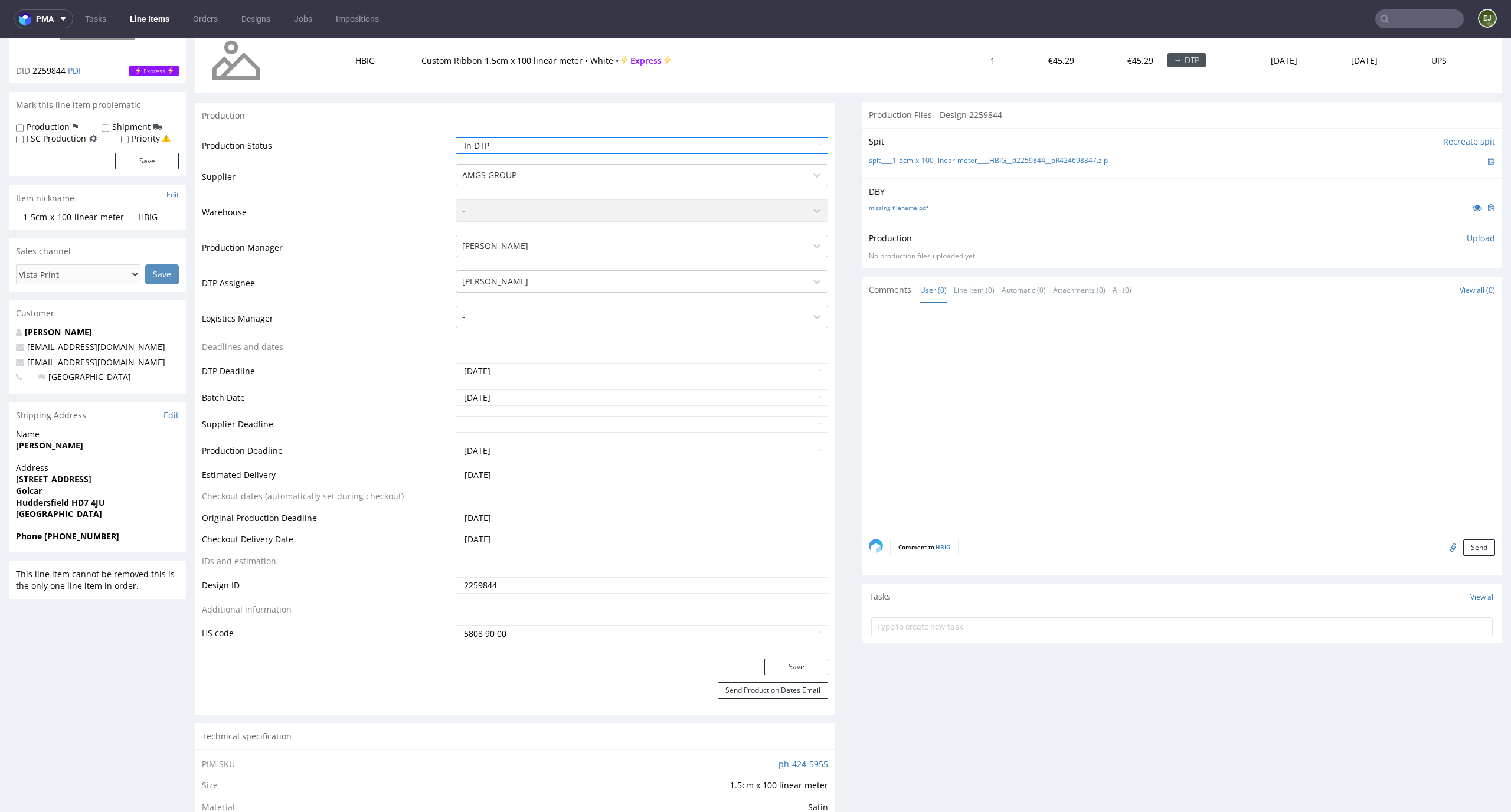
scroll to position [219, 0]
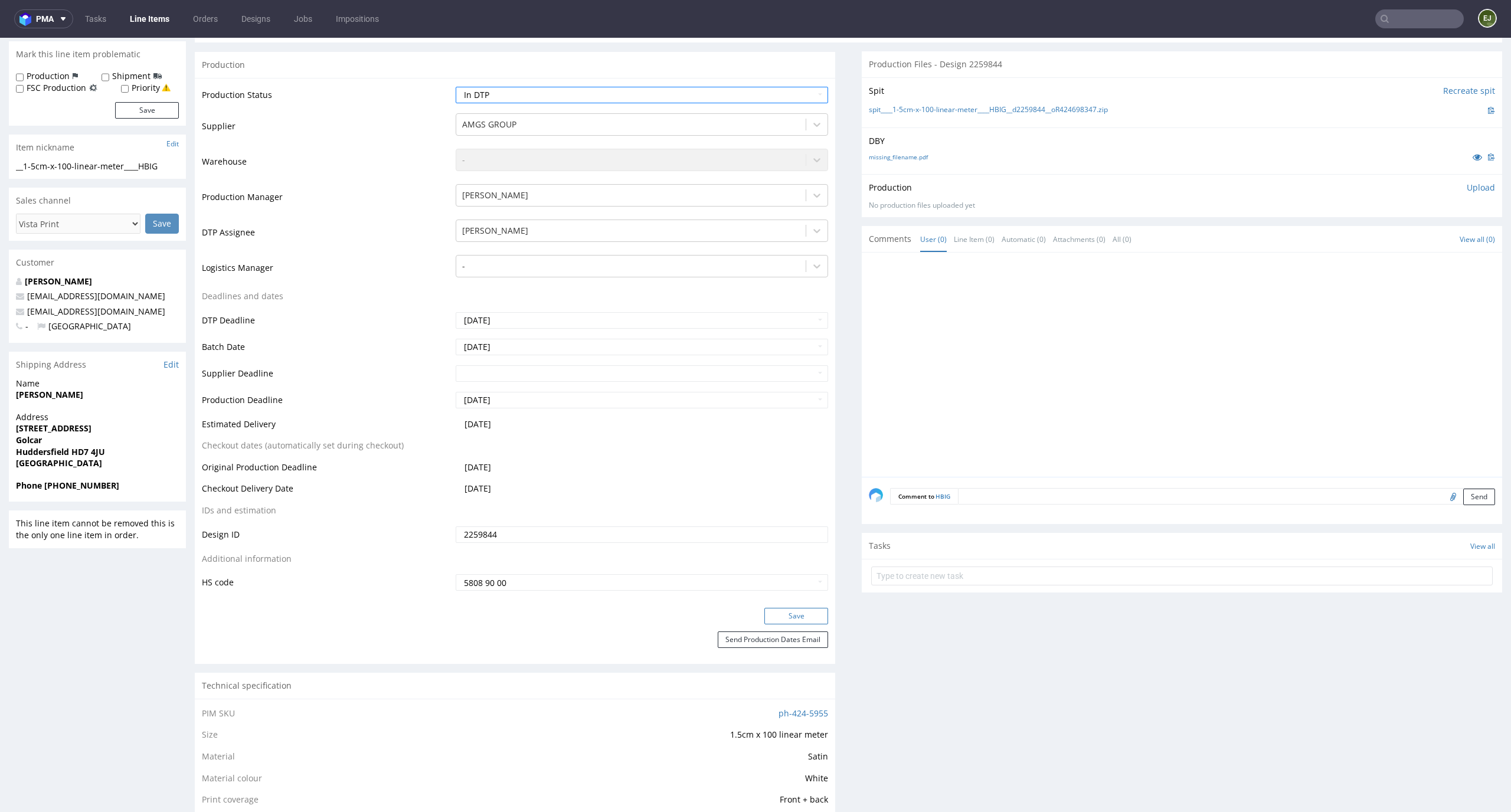
click at [789, 611] on button "Save" at bounding box center [796, 616] width 64 height 17
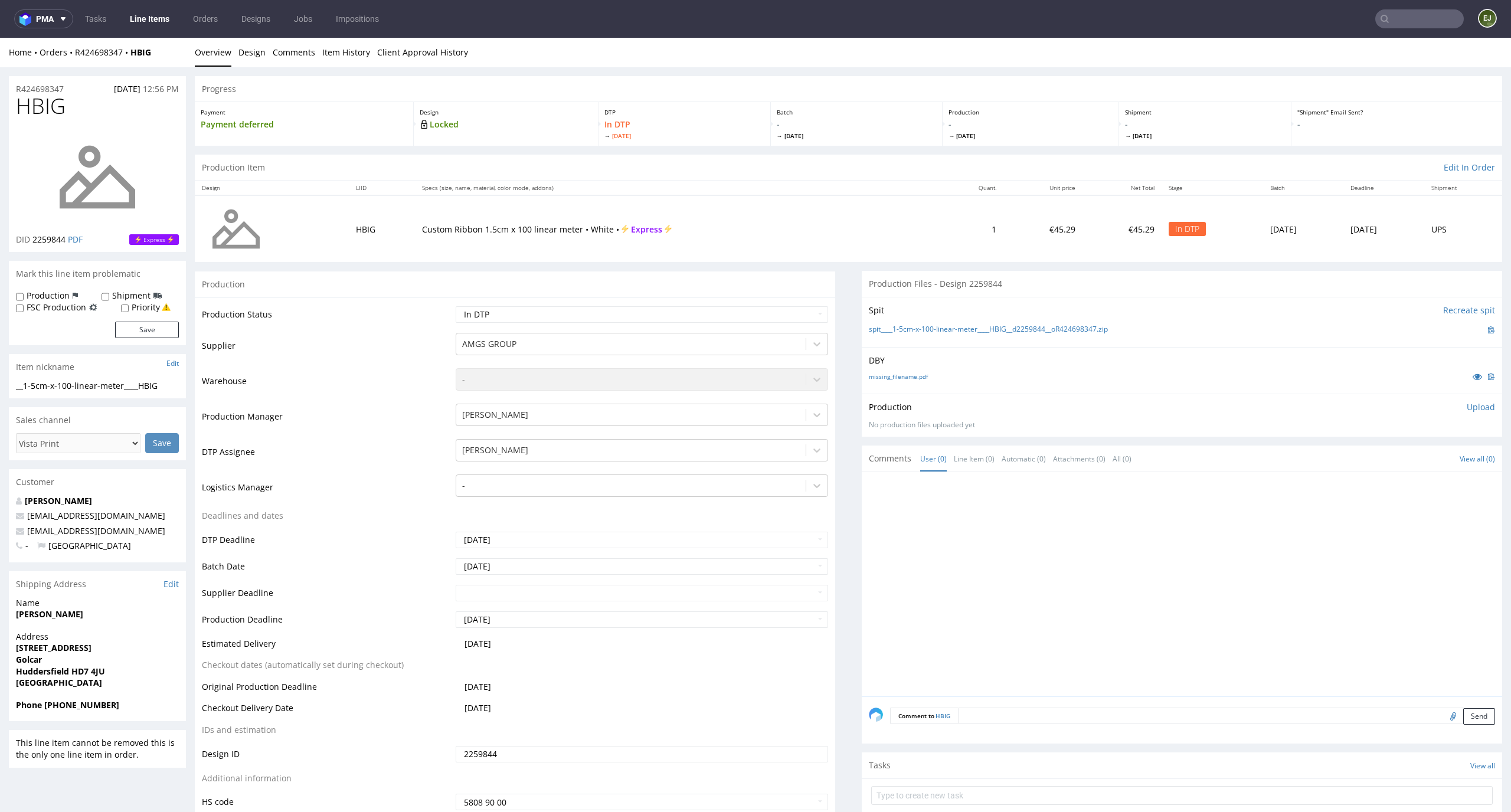
scroll to position [3, 0]
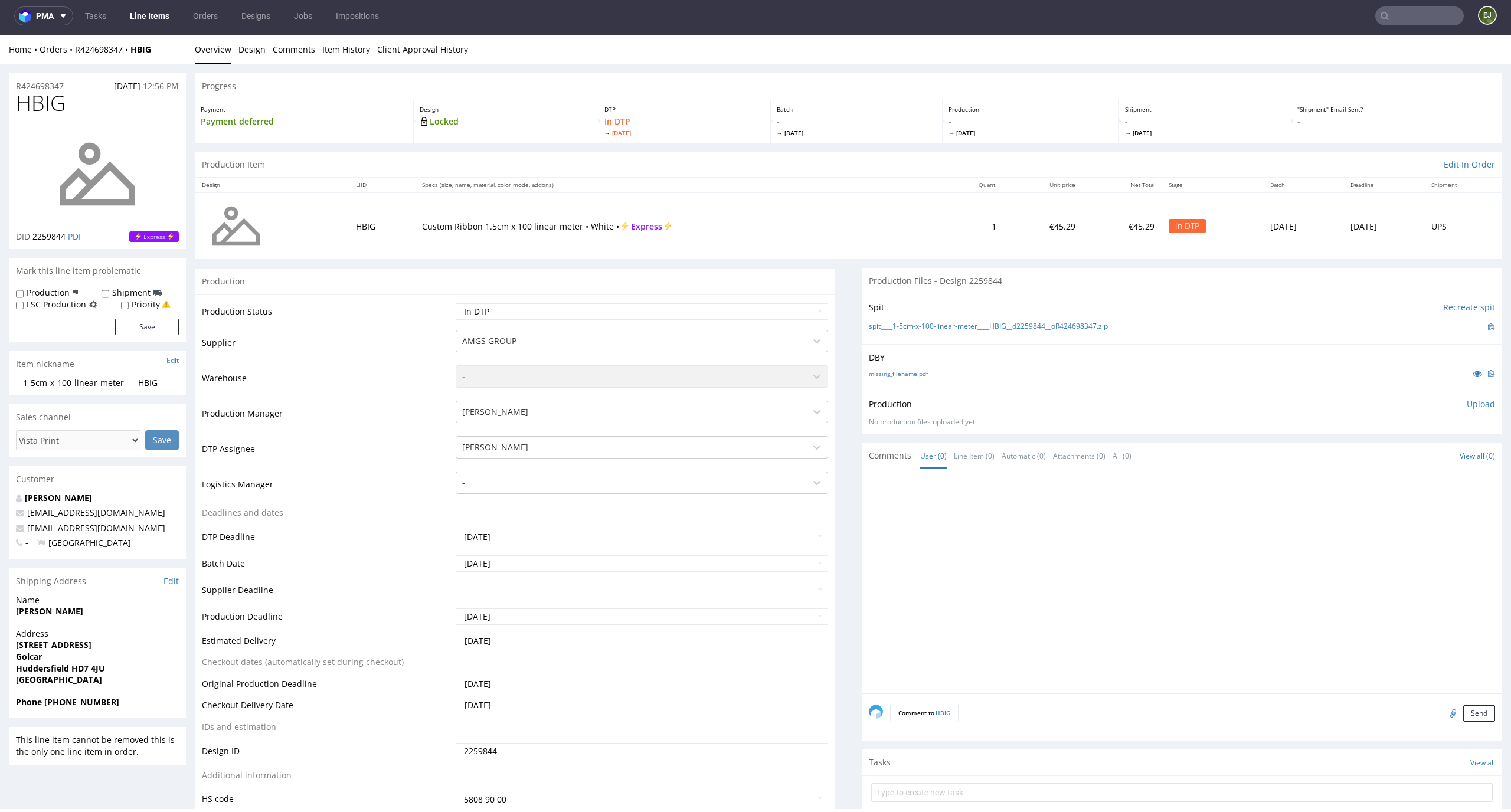
click at [1468, 403] on p "Upload" at bounding box center [1480, 404] width 28 height 12
click at [1401, 460] on div "Add files" at bounding box center [1411, 458] width 59 height 18
type input "C:\fakepath\__1-5cm-x-100-linear-meter____HBIG__d2259844__oR424698347__latest.p…"
click at [1440, 482] on button "Upload now" at bounding box center [1467, 476] width 54 height 17
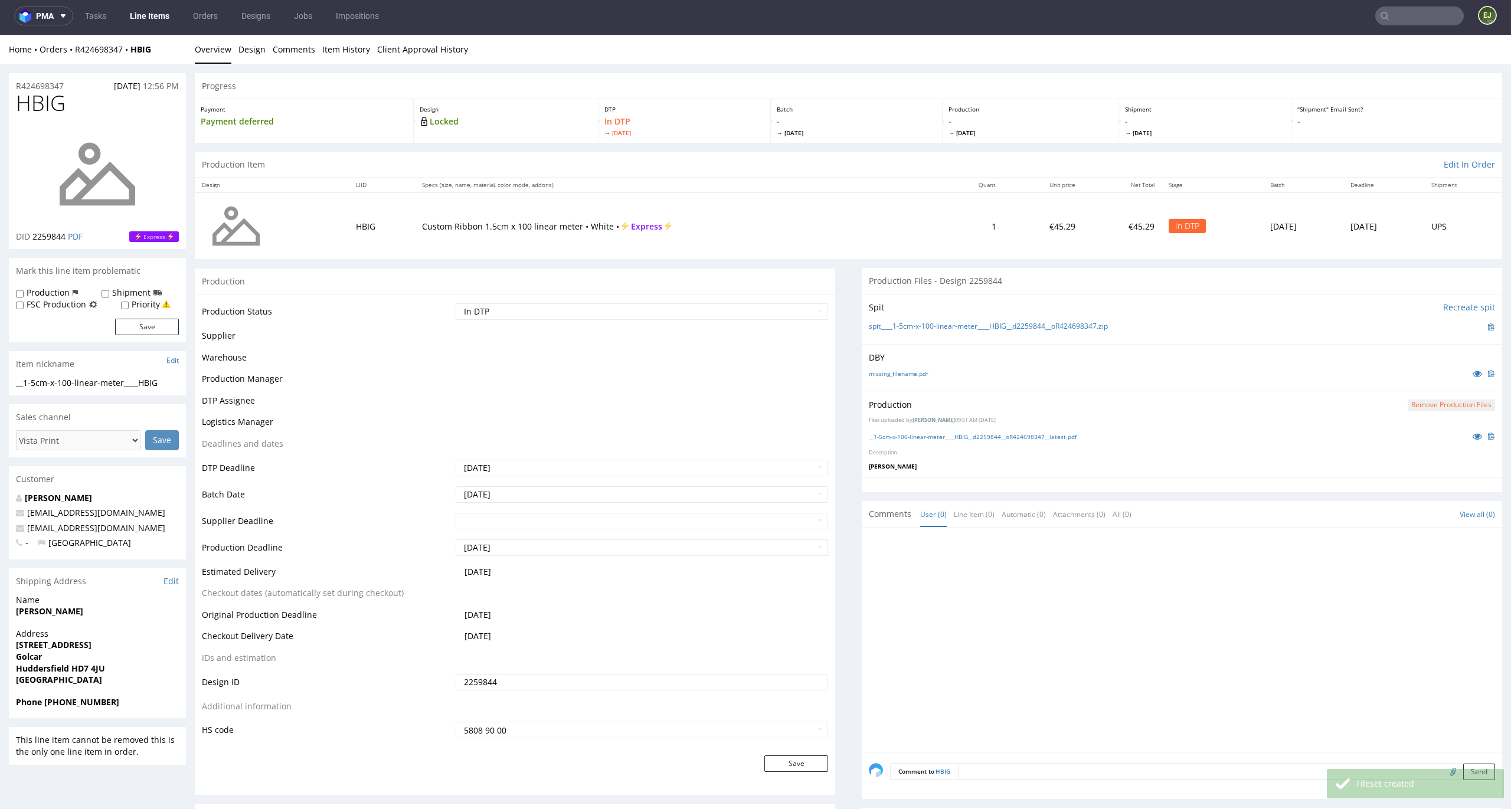
scroll to position [0, 0]
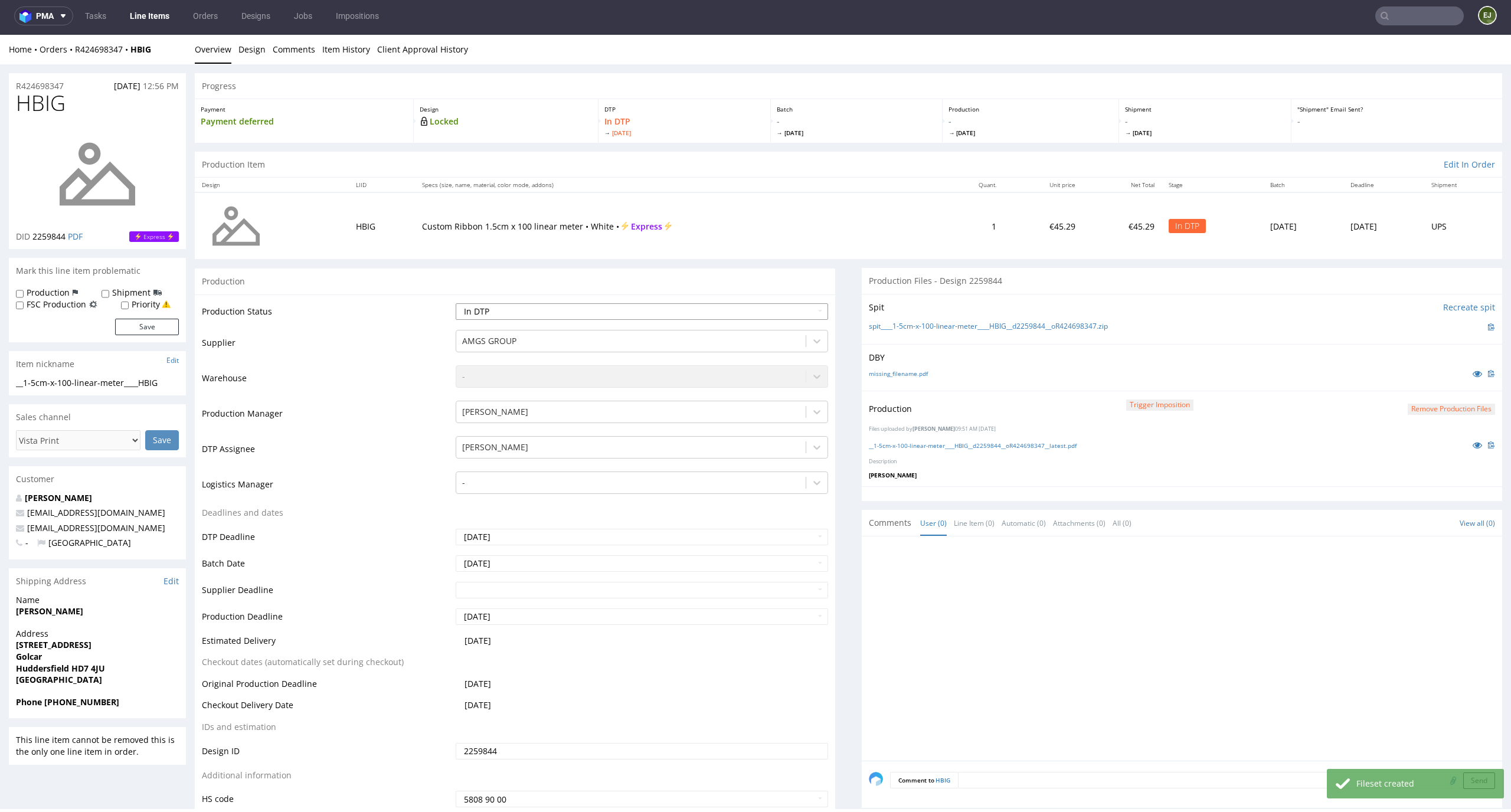
click at [796, 312] on select "Waiting for Artwork Waiting for Diecut Waiting for Mockup Waiting for DTP Waiti…" at bounding box center [642, 311] width 373 height 17
select select "dtp_production_ready"
click at [456, 303] on select "Waiting for Artwork Waiting for Diecut Waiting for Mockup Waiting for DTP Waiti…" at bounding box center [642, 311] width 373 height 17
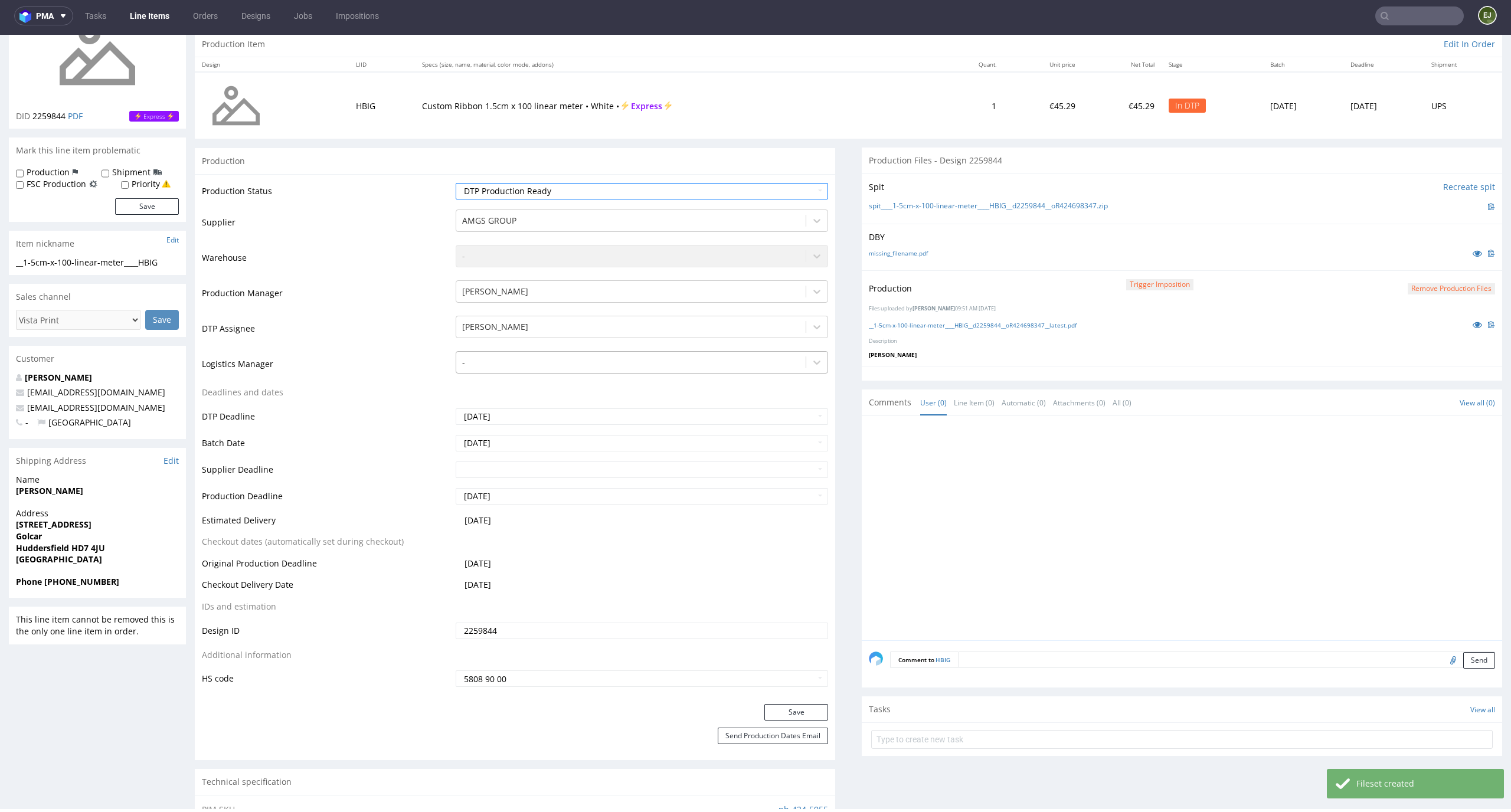
scroll to position [206, 0]
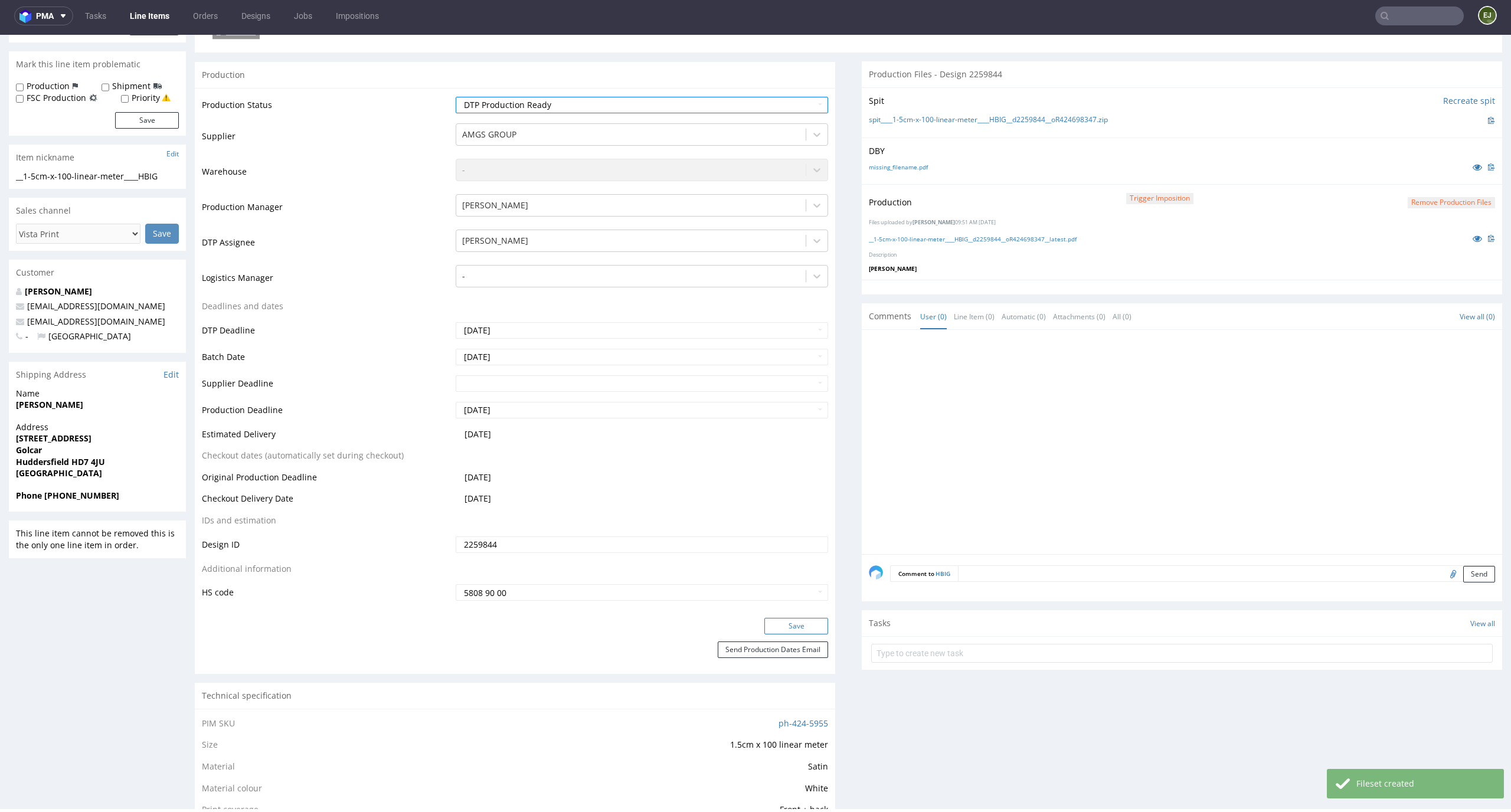
click at [778, 628] on button "Save" at bounding box center [796, 626] width 64 height 17
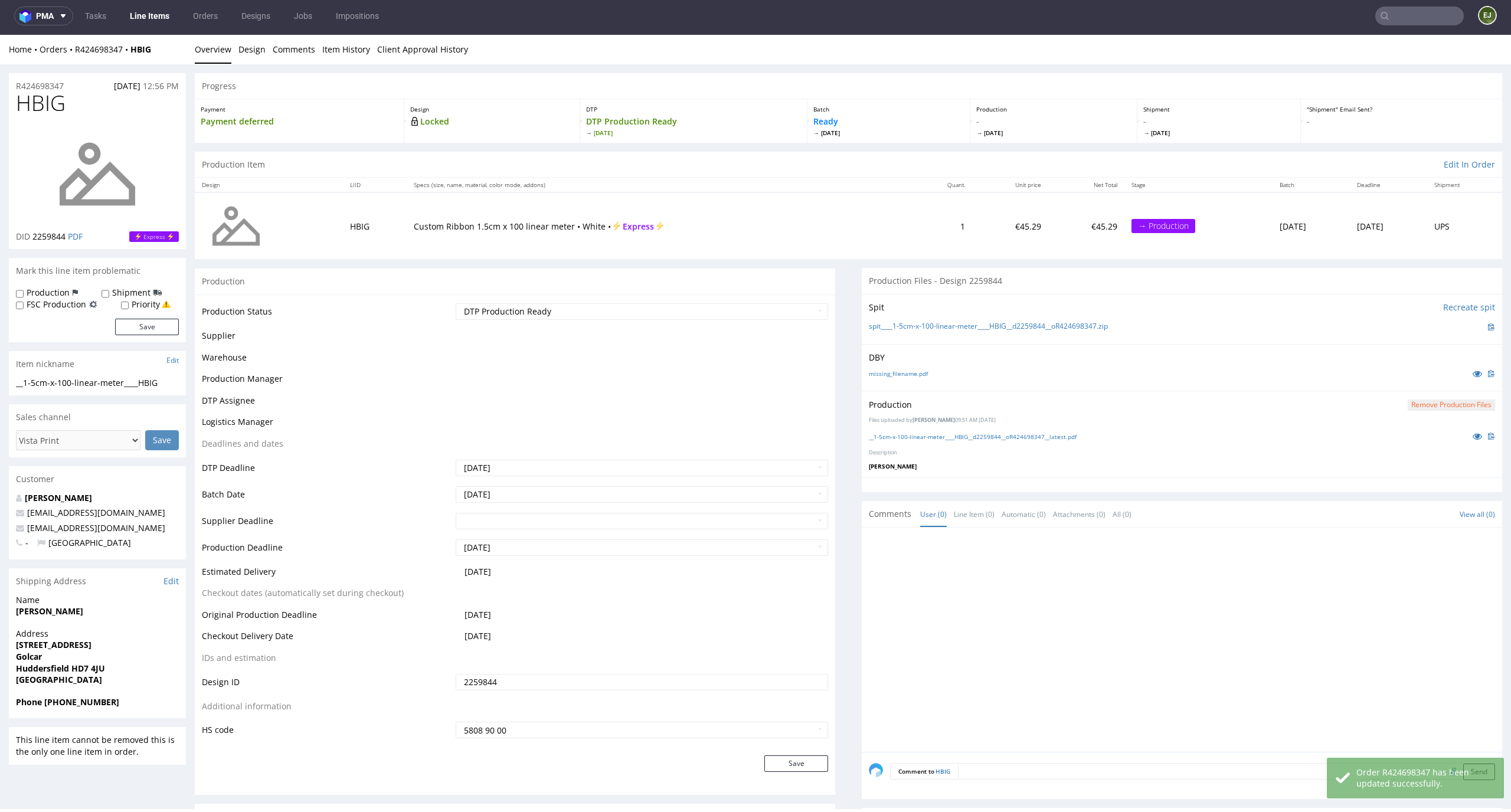
scroll to position [9, 0]
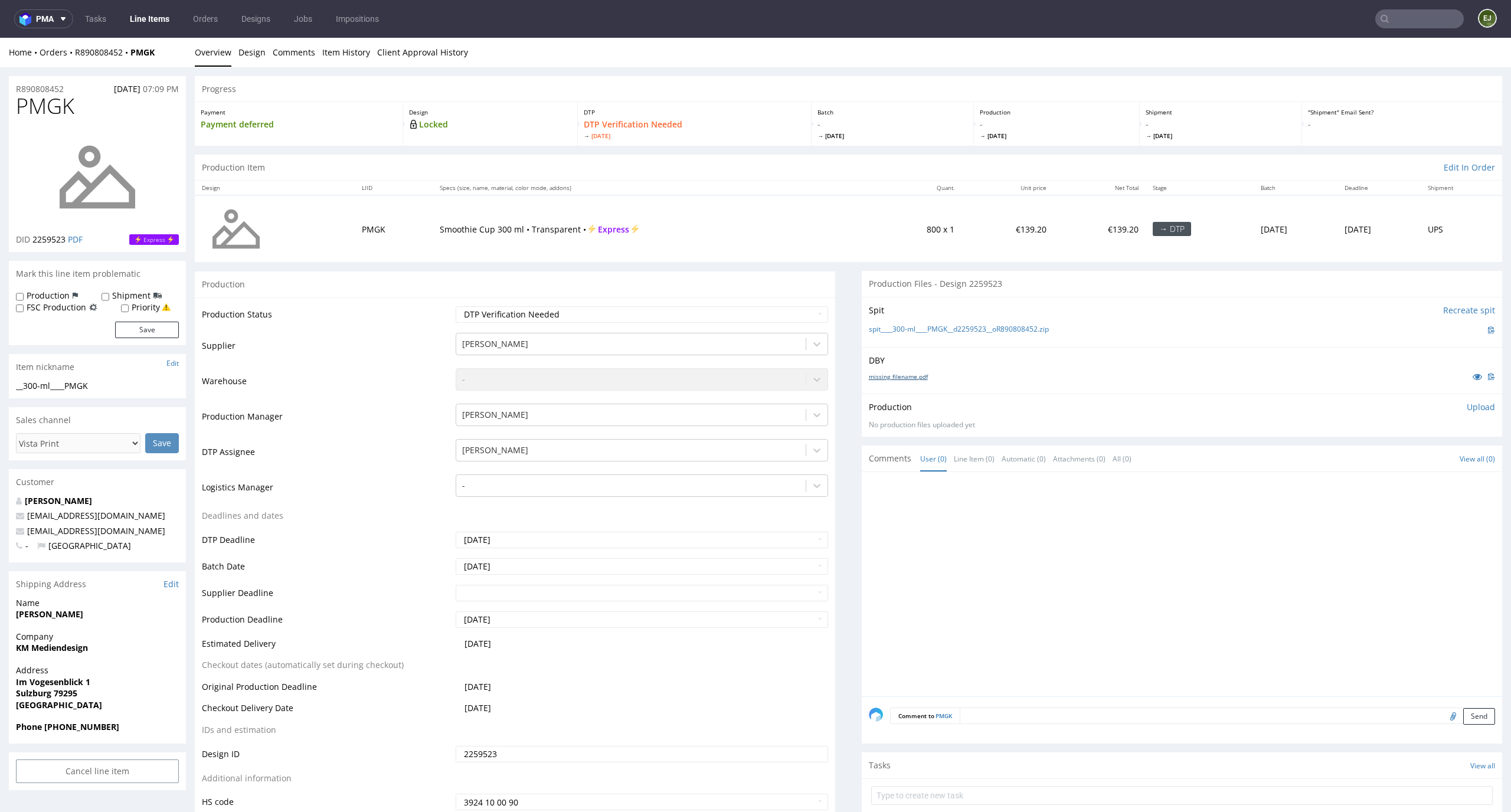
click at [879, 377] on link "missing_filename.pdf" at bounding box center [898, 376] width 59 height 8
click at [892, 327] on link "spit____300-ml____PMGK__d2259523__oR890808452.zip" at bounding box center [958, 330] width 180 height 10
click at [796, 221] on td "Smoothie Cup 300 ml • Transparent • Express" at bounding box center [653, 229] width 443 height 66
click at [155, 22] on link "Line Items" at bounding box center [149, 19] width 53 height 19
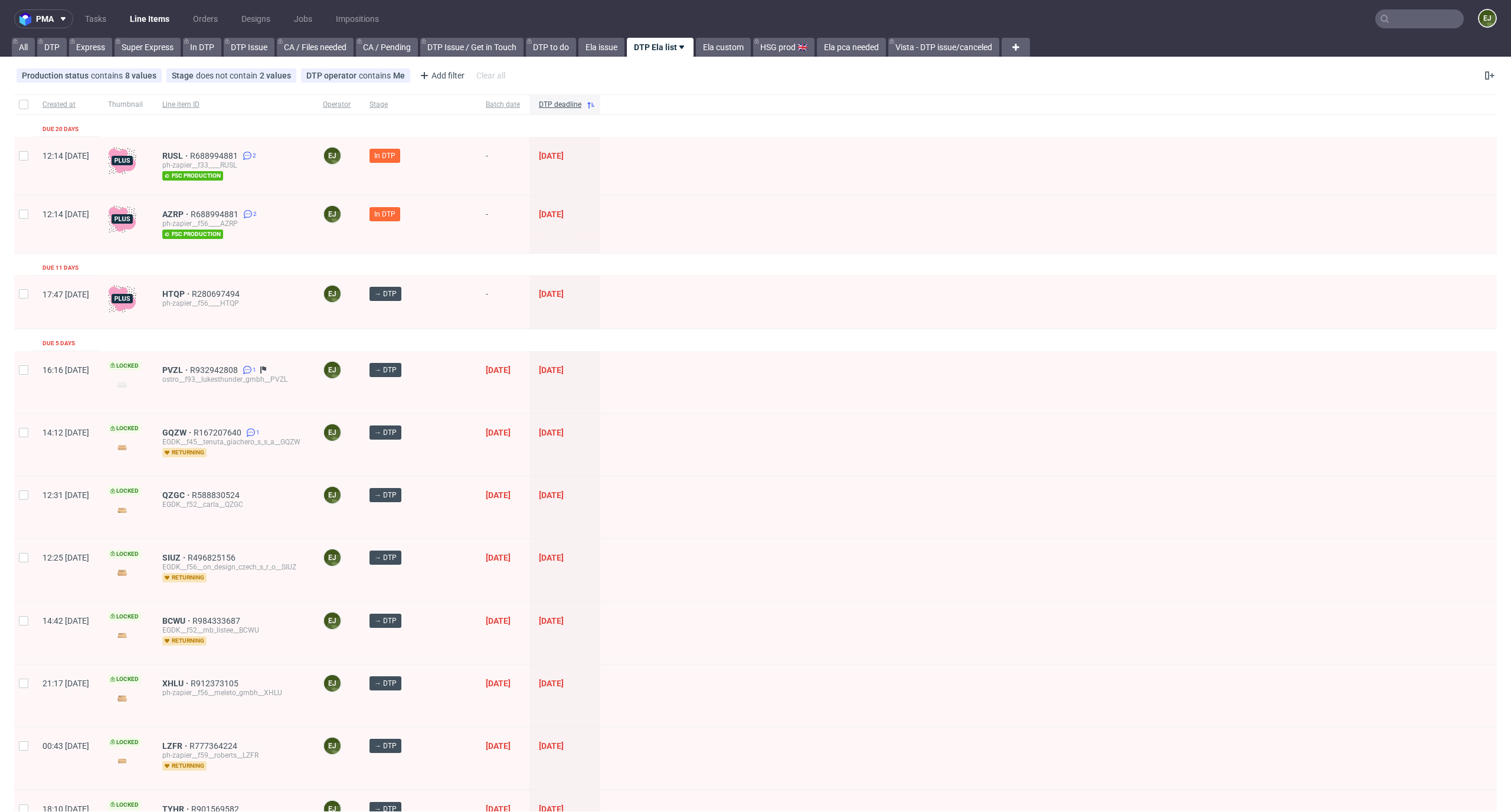
scroll to position [1317, 0]
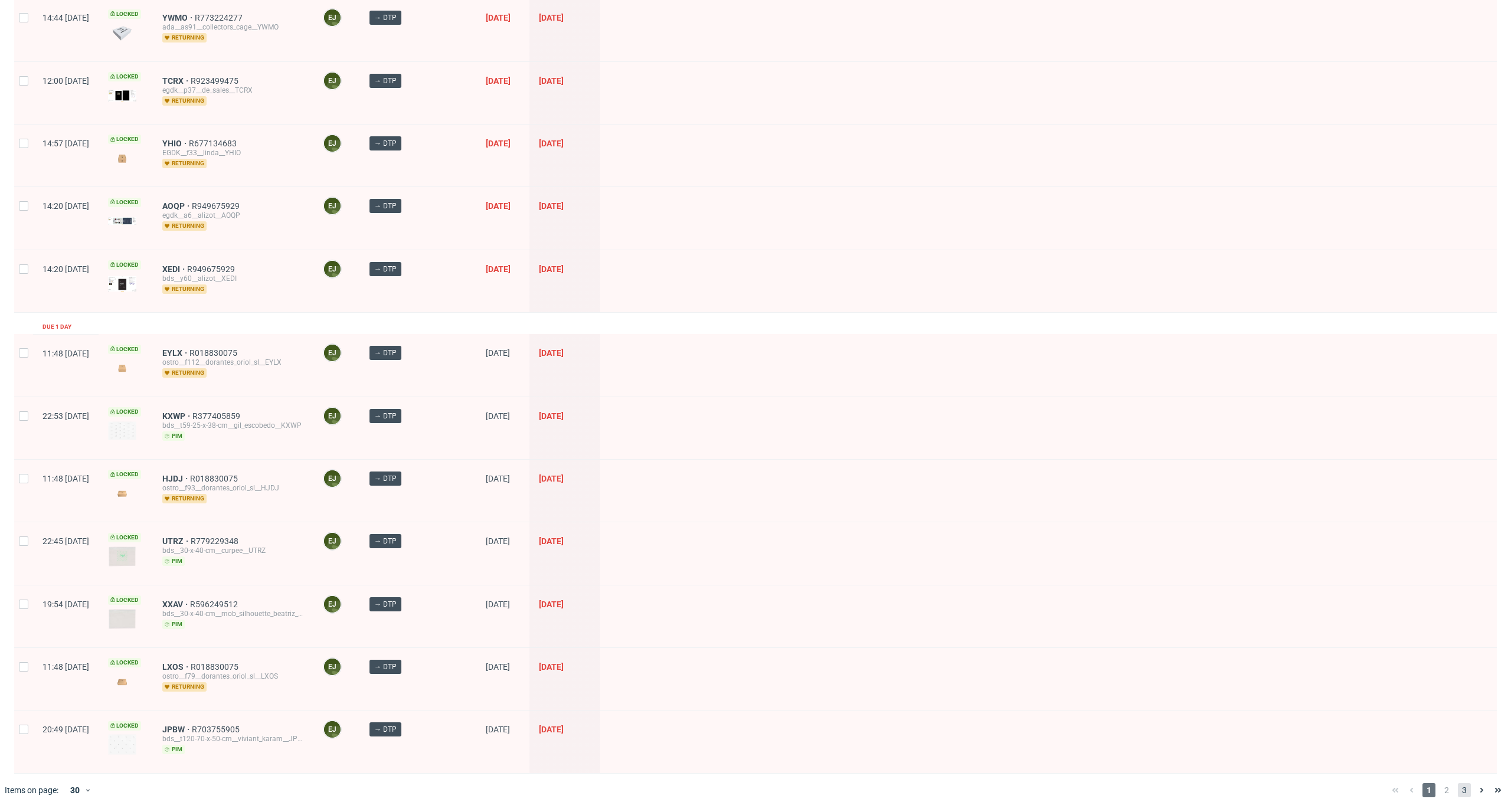
click at [1458, 791] on span "3" at bounding box center [1464, 790] width 13 height 14
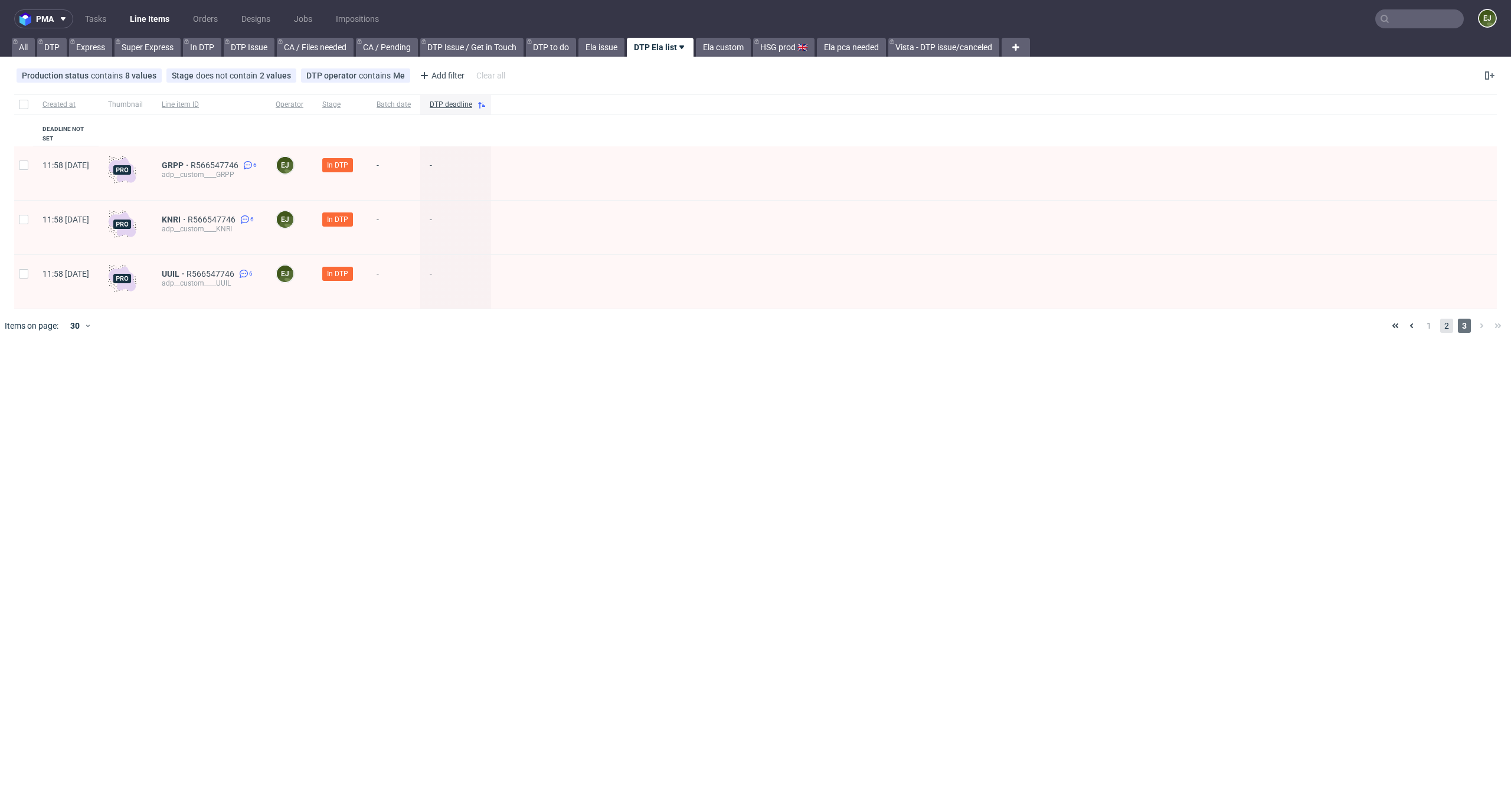
click at [1443, 318] on span "2" at bounding box center [1446, 326] width 13 height 14
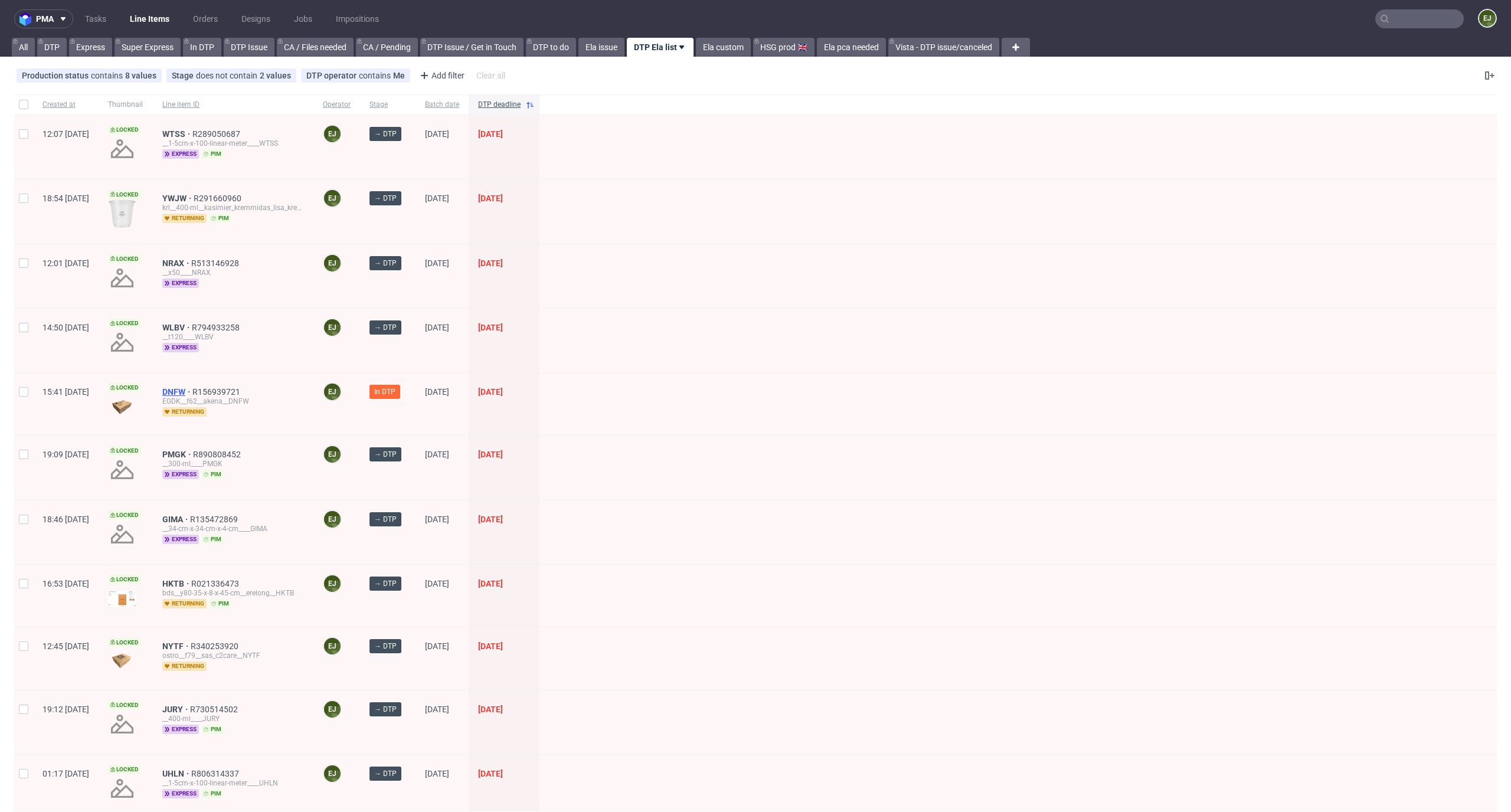
click at [192, 389] on span "DNFW" at bounding box center [178, 391] width 30 height 9
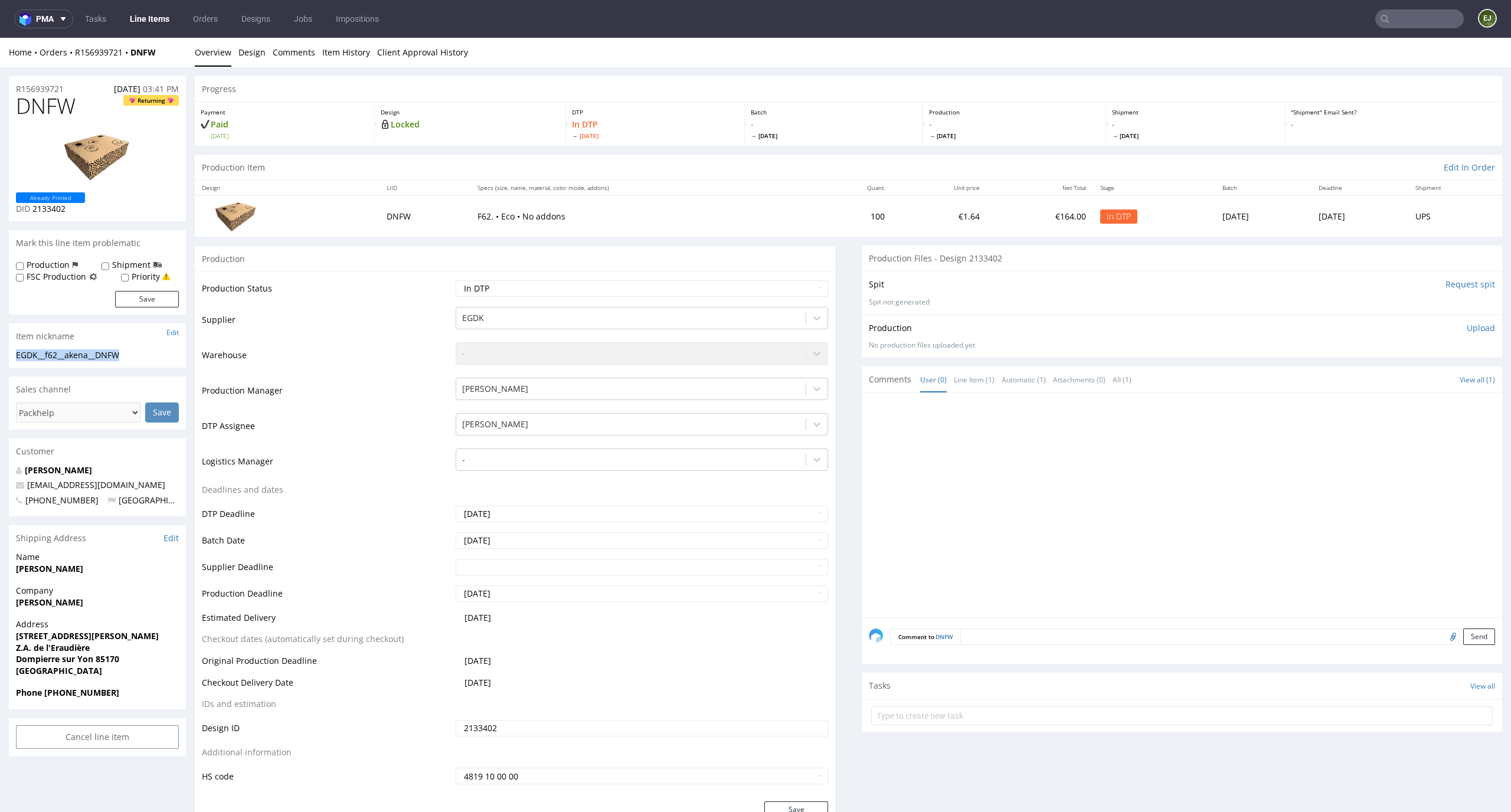
drag, startPoint x: 141, startPoint y: 357, endPoint x: 0, endPoint y: 357, distance: 141.0
copy div "EGDK__f62__akena__DNFW"
drag, startPoint x: 73, startPoint y: 209, endPoint x: 34, endPoint y: 211, distance: 39.1
click at [34, 211] on p "DID 2133402" at bounding box center [51, 209] width 69 height 12
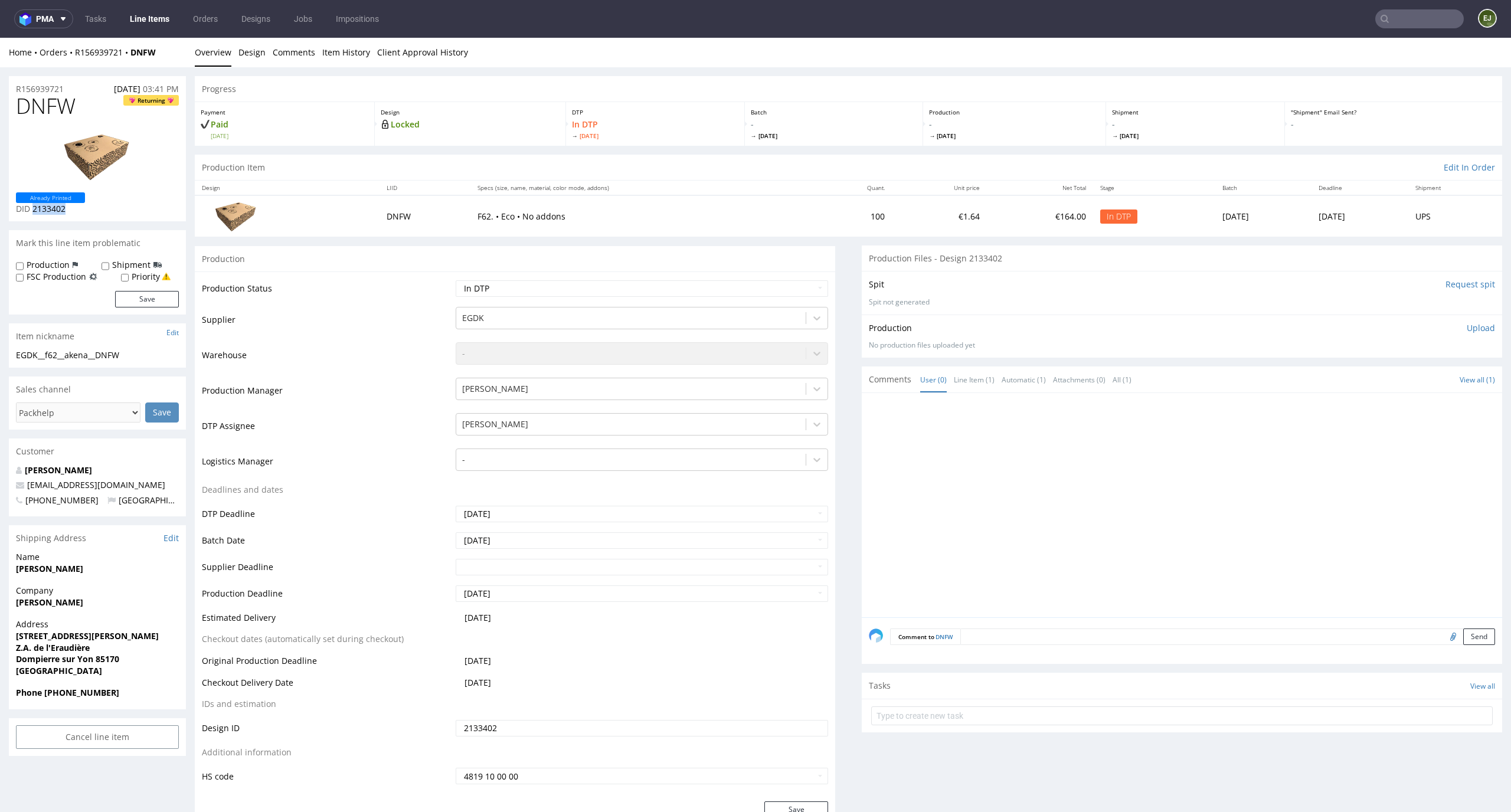
copy span "2133402"
drag, startPoint x: 82, startPoint y: 85, endPoint x: 0, endPoint y: 85, distance: 82.0
copy p "R156939721"
click at [1472, 328] on p "Upload" at bounding box center [1480, 328] width 28 height 12
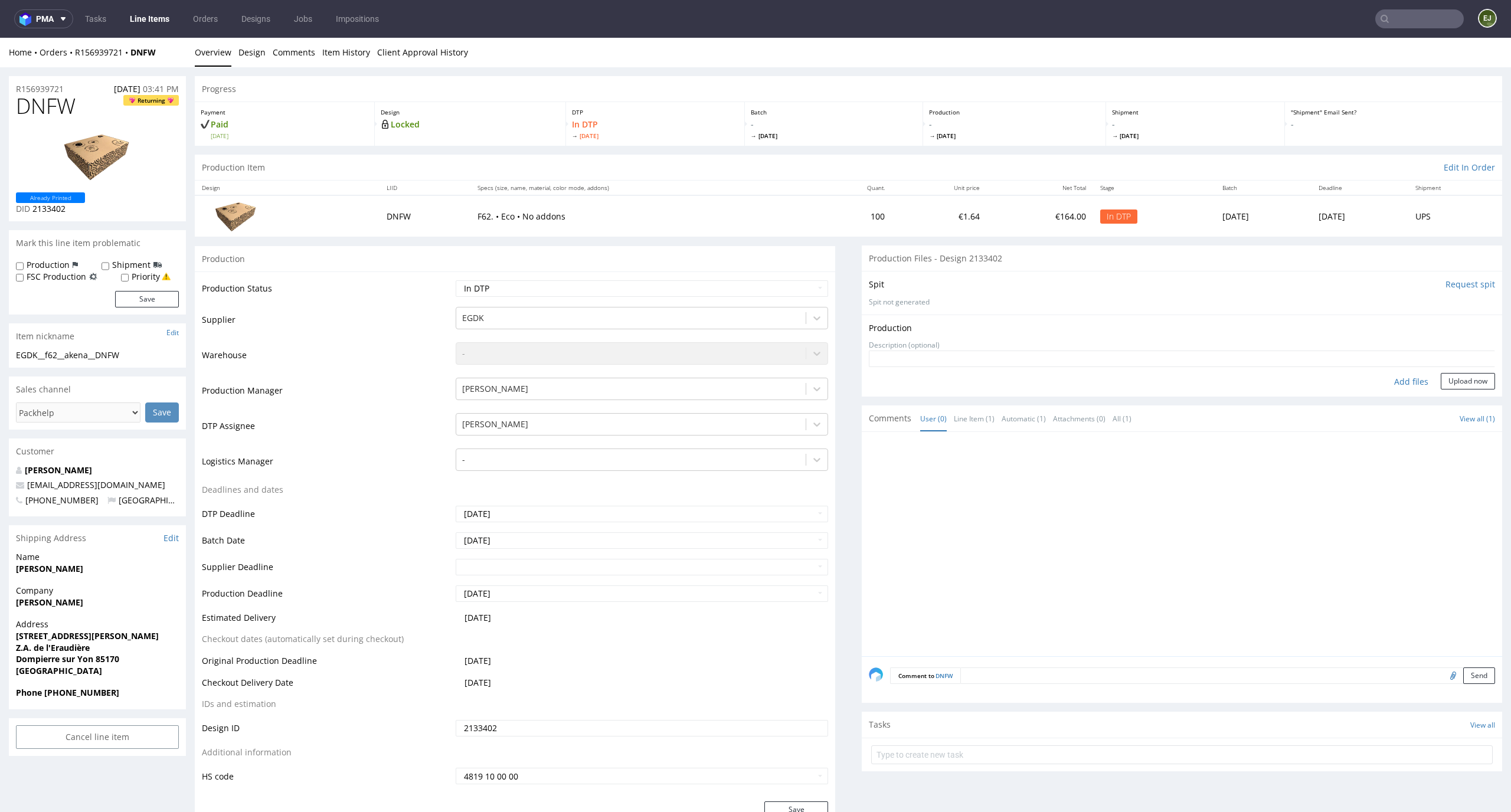
click at [1401, 380] on div "Add files" at bounding box center [1411, 382] width 59 height 18
type input "C:\fakepath\EGDK__f62__akena__DNFW__d2133402__oR156939721 __outside.pdf"
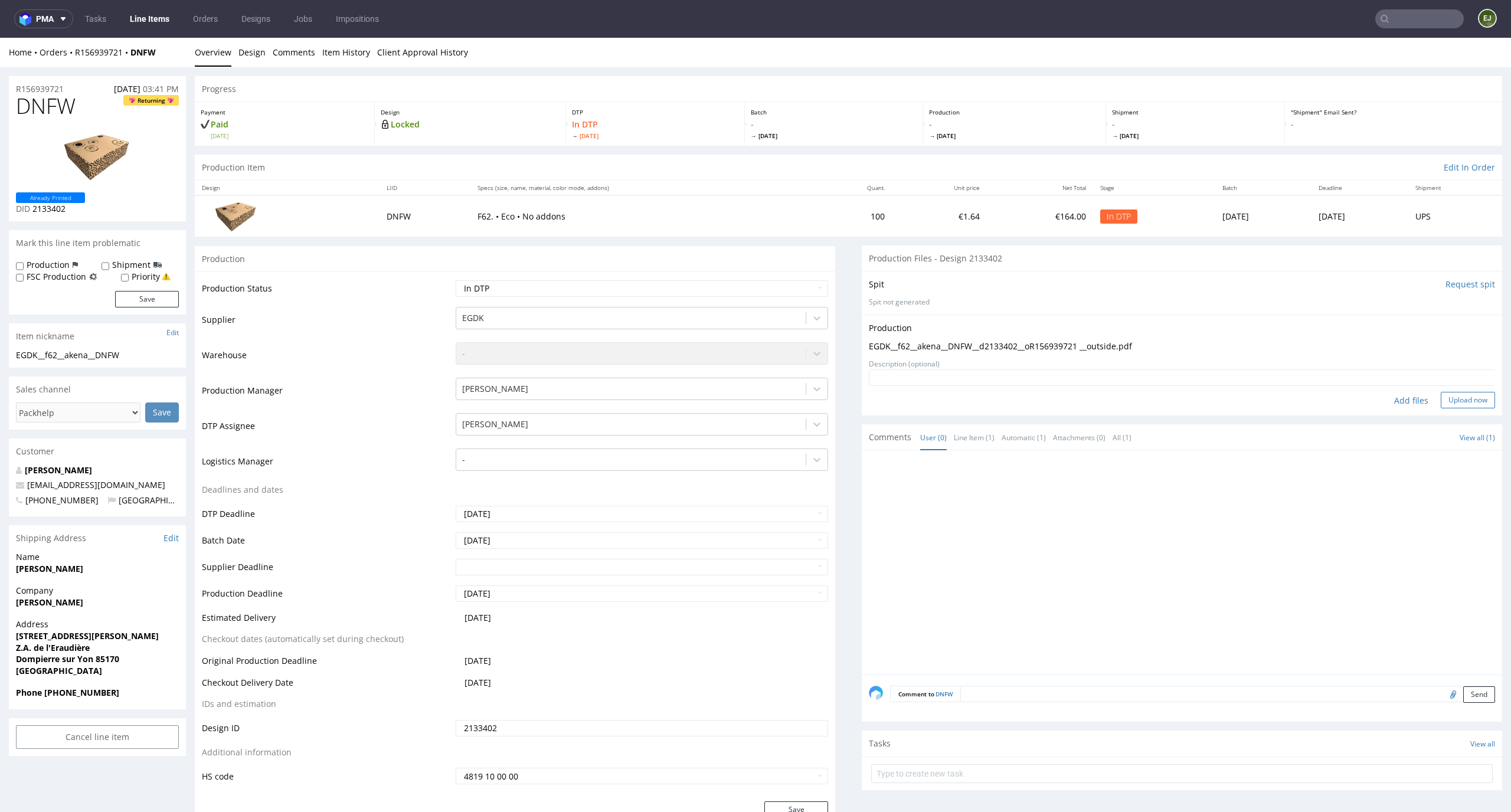
click at [1452, 399] on button "Upload now" at bounding box center [1467, 400] width 54 height 17
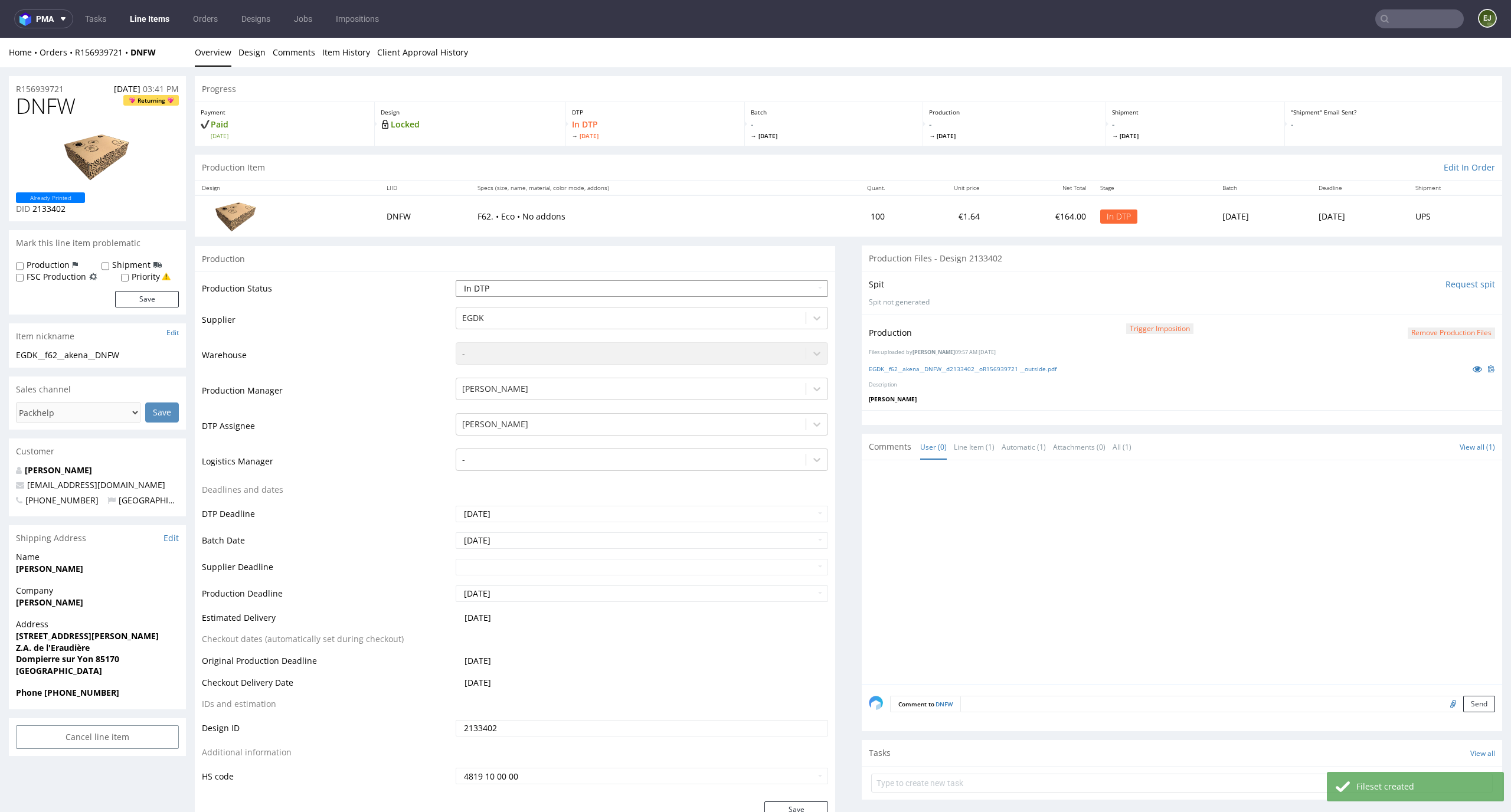
click at [752, 284] on select "Waiting for Artwork Waiting for Diecut Waiting for Mockup Waiting for DTP Waiti…" at bounding box center [642, 288] width 373 height 17
select select "dtp_production_ready"
click at [456, 280] on select "Waiting for Artwork Waiting for Diecut Waiting for Mockup Waiting for DTP Waiti…" at bounding box center [642, 288] width 373 height 17
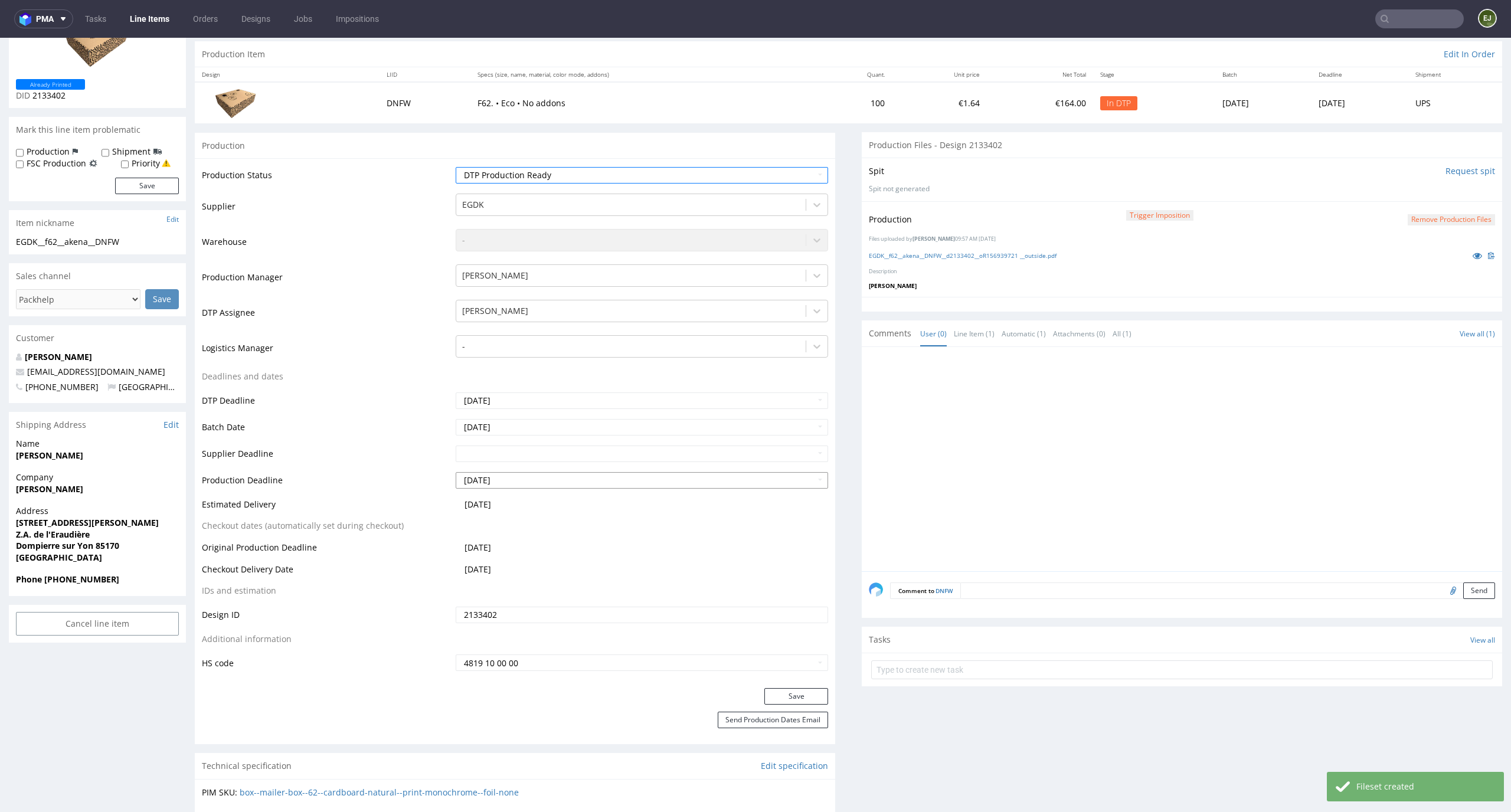
scroll to position [206, 0]
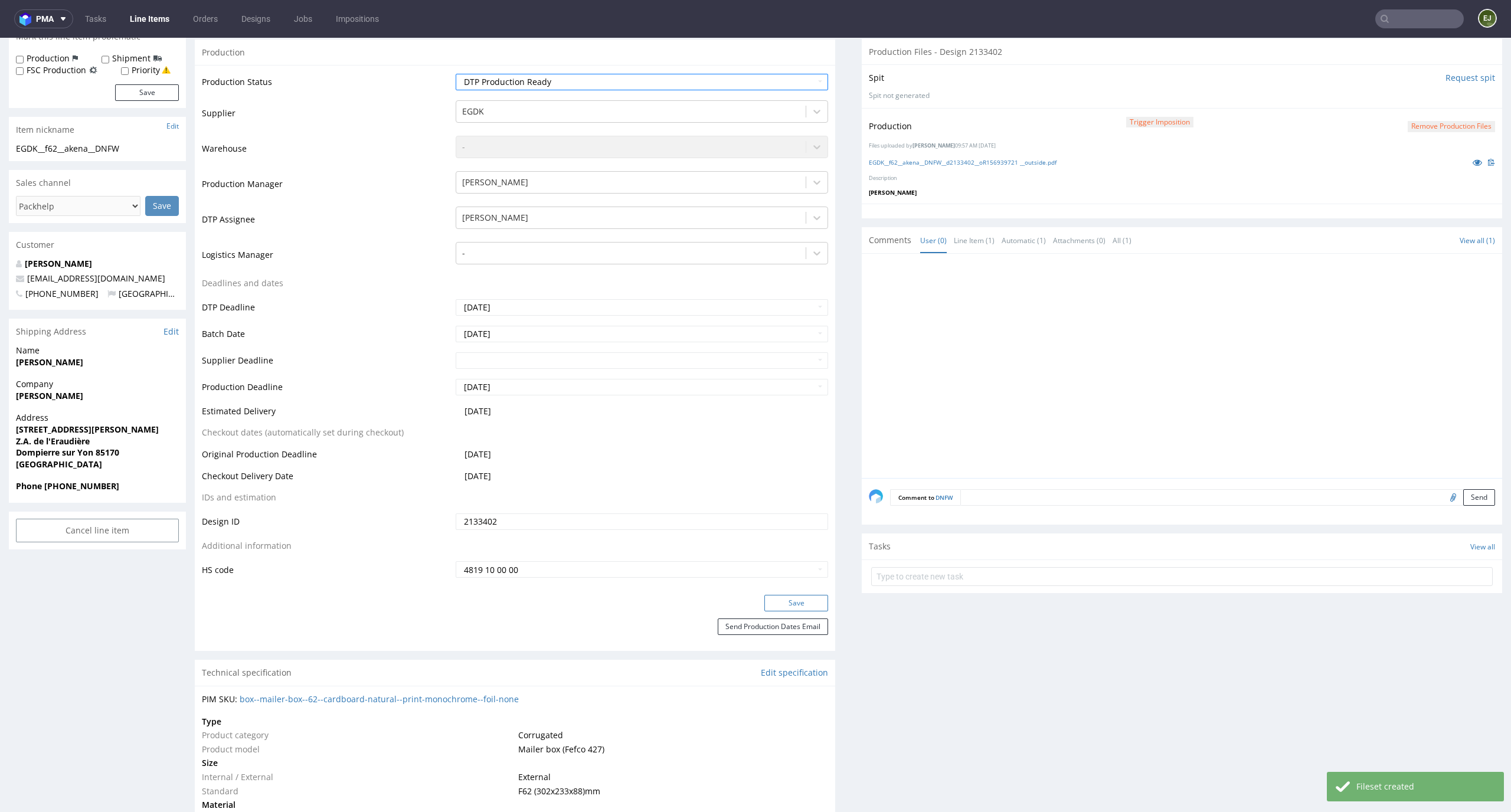
click at [791, 603] on button "Save" at bounding box center [796, 603] width 64 height 17
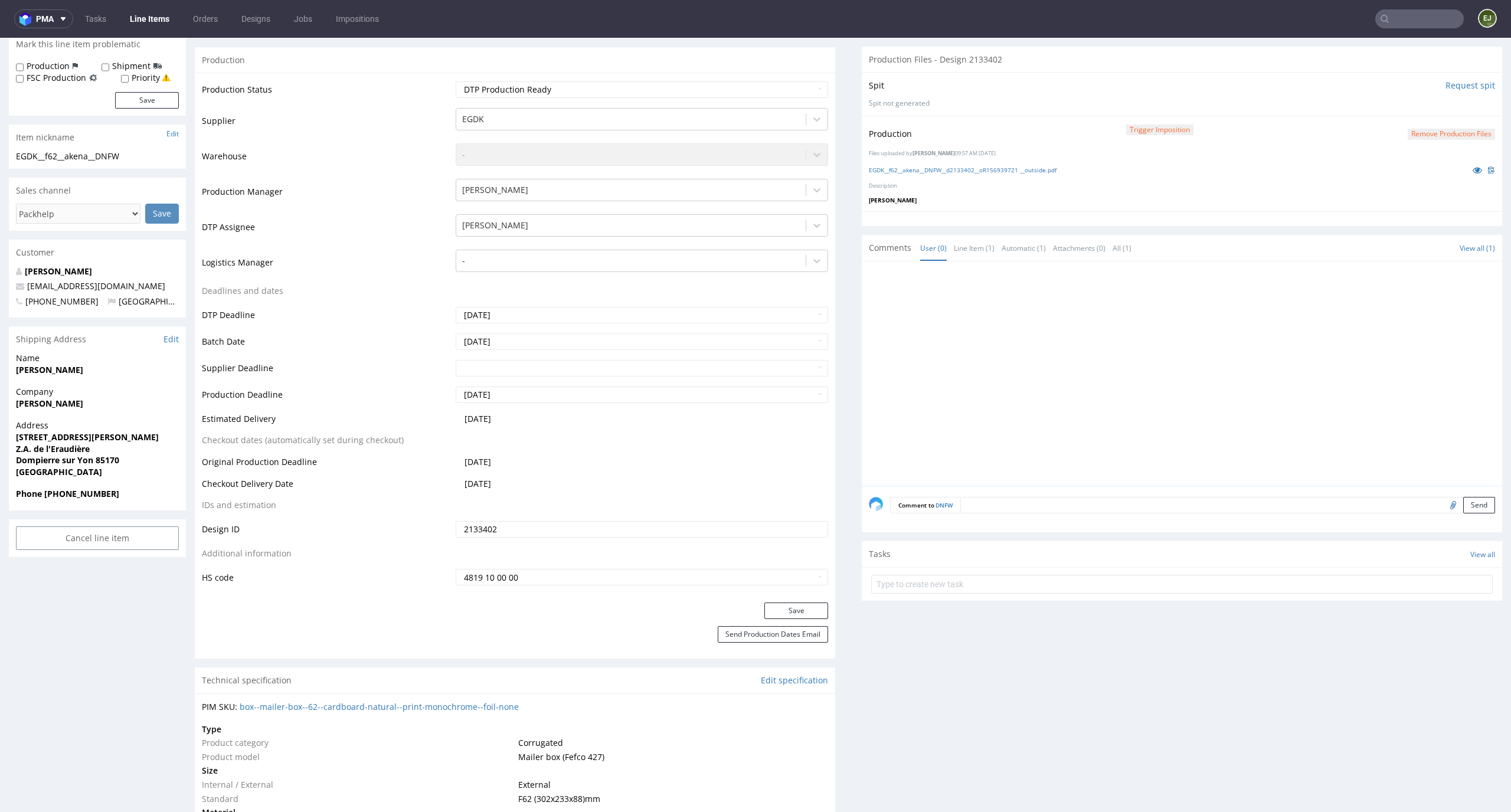
scroll to position [0, 0]
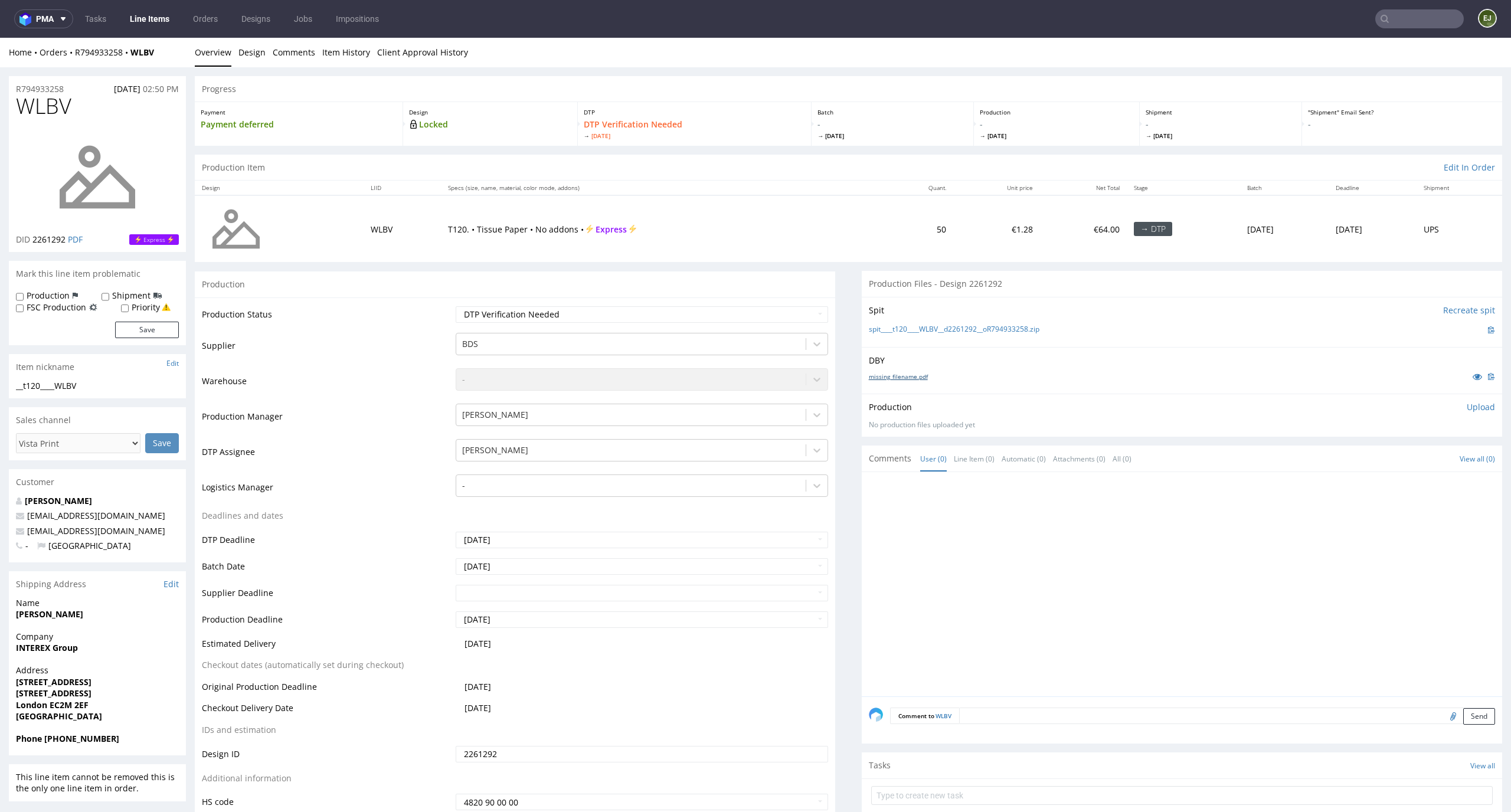
click at [905, 373] on link "missing_filename.pdf" at bounding box center [898, 376] width 59 height 8
click at [903, 332] on link "spit____t120____WLBV__d2261292__oR794933258.zip" at bounding box center [954, 330] width 170 height 10
click at [687, 318] on select "Waiting for Artwork Waiting for Diecut Waiting for Mockup Waiting for DTP Waiti…" at bounding box center [642, 314] width 373 height 17
select select "dtp_in_process"
click at [456, 306] on select "Waiting for Artwork Waiting for Diecut Waiting for Mockup Waiting for DTP Waiti…" at bounding box center [642, 314] width 373 height 17
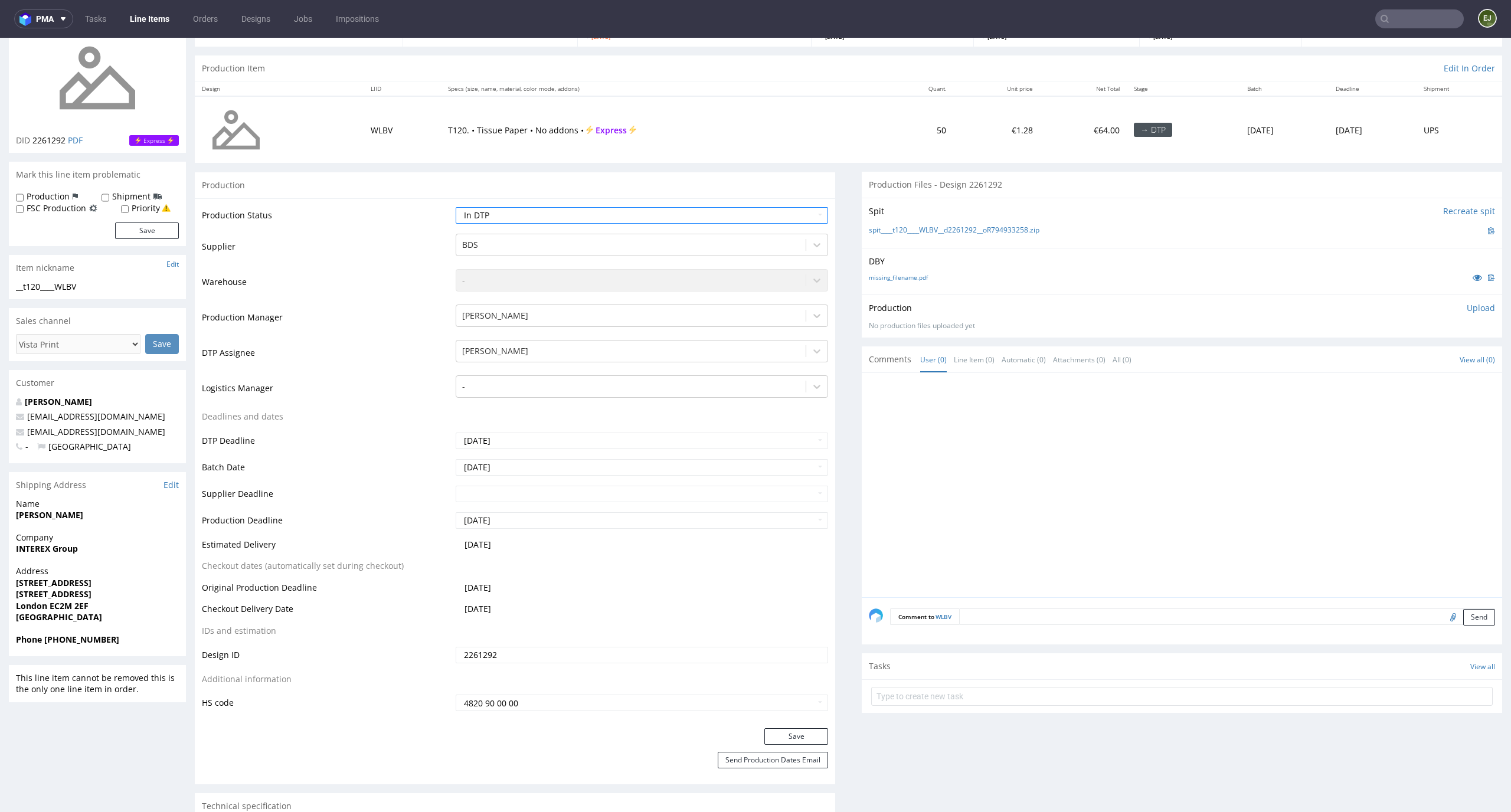
scroll to position [266, 0]
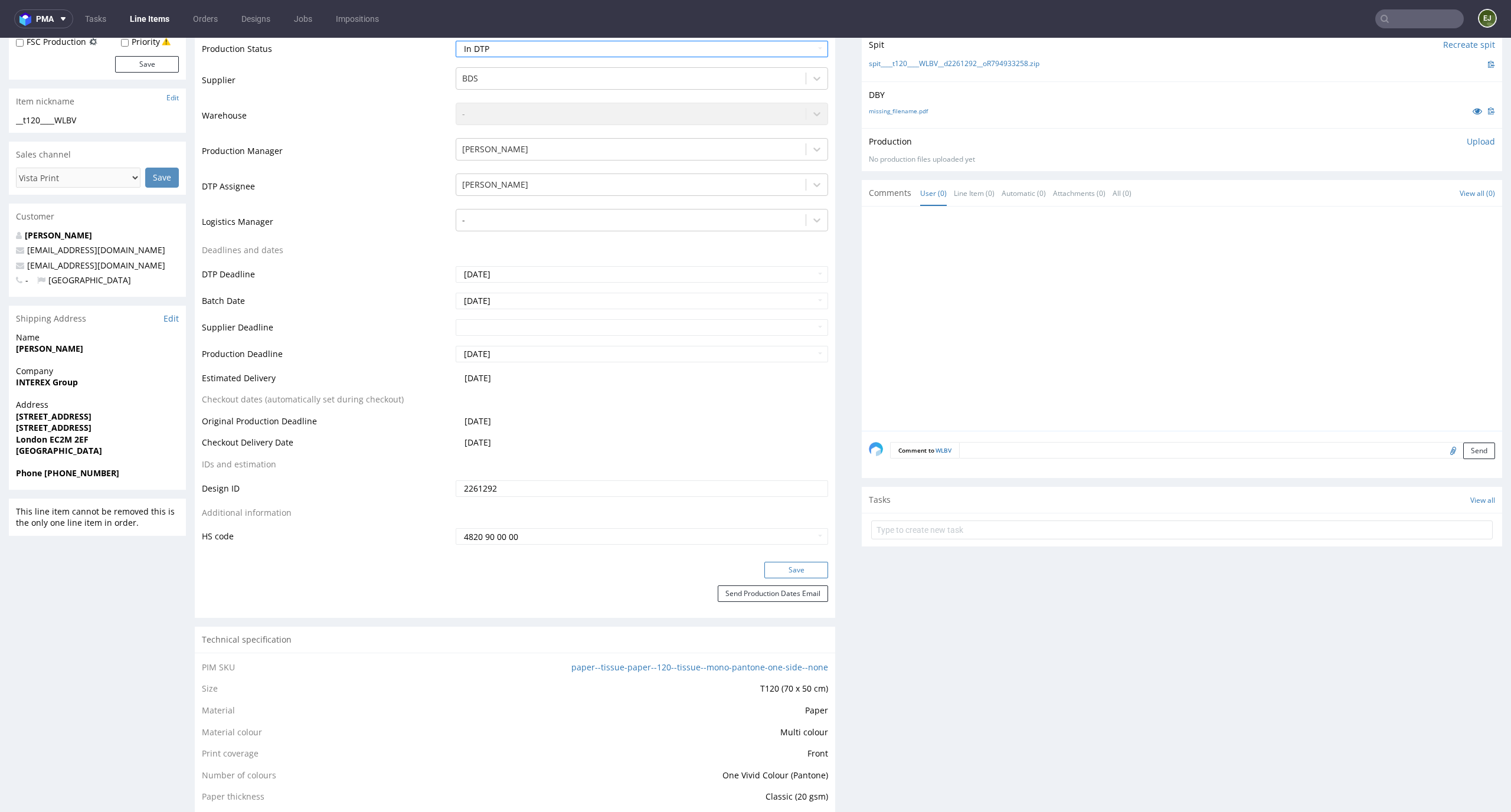
click at [805, 569] on button "Save" at bounding box center [796, 569] width 64 height 17
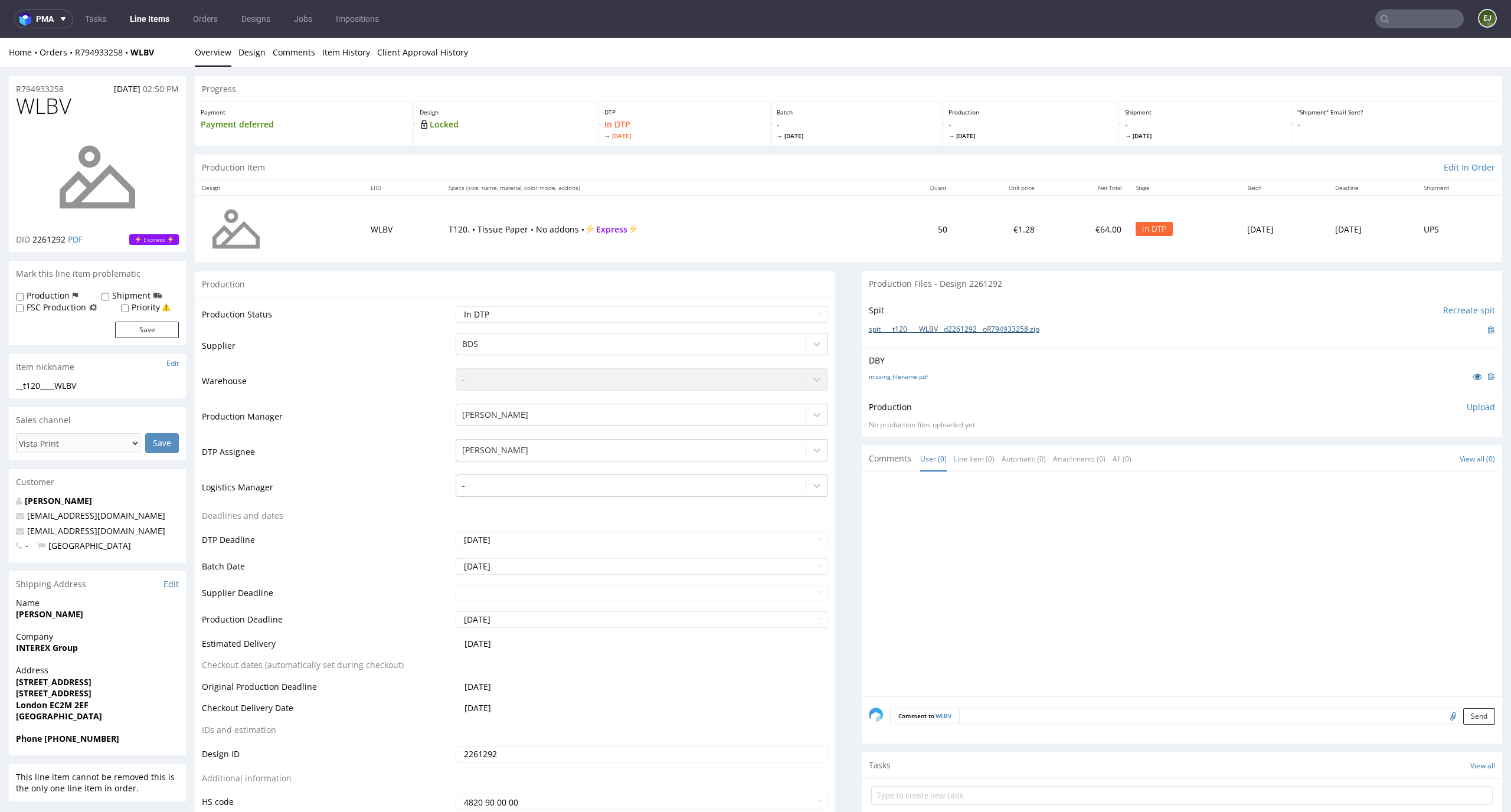
click at [904, 333] on link "spit____t120____WLBV__d2261292__oR794933258.zip" at bounding box center [954, 330] width 170 height 10
click at [885, 182] on th "Quant." at bounding box center [920, 188] width 69 height 14
click at [1466, 406] on p "Upload" at bounding box center [1480, 407] width 28 height 12
click at [1393, 453] on div "Add files" at bounding box center [1411, 460] width 59 height 18
type input "C:\fakepath\__t120____WLBV__d2261292__oR794933258__latest__outside.pdf"
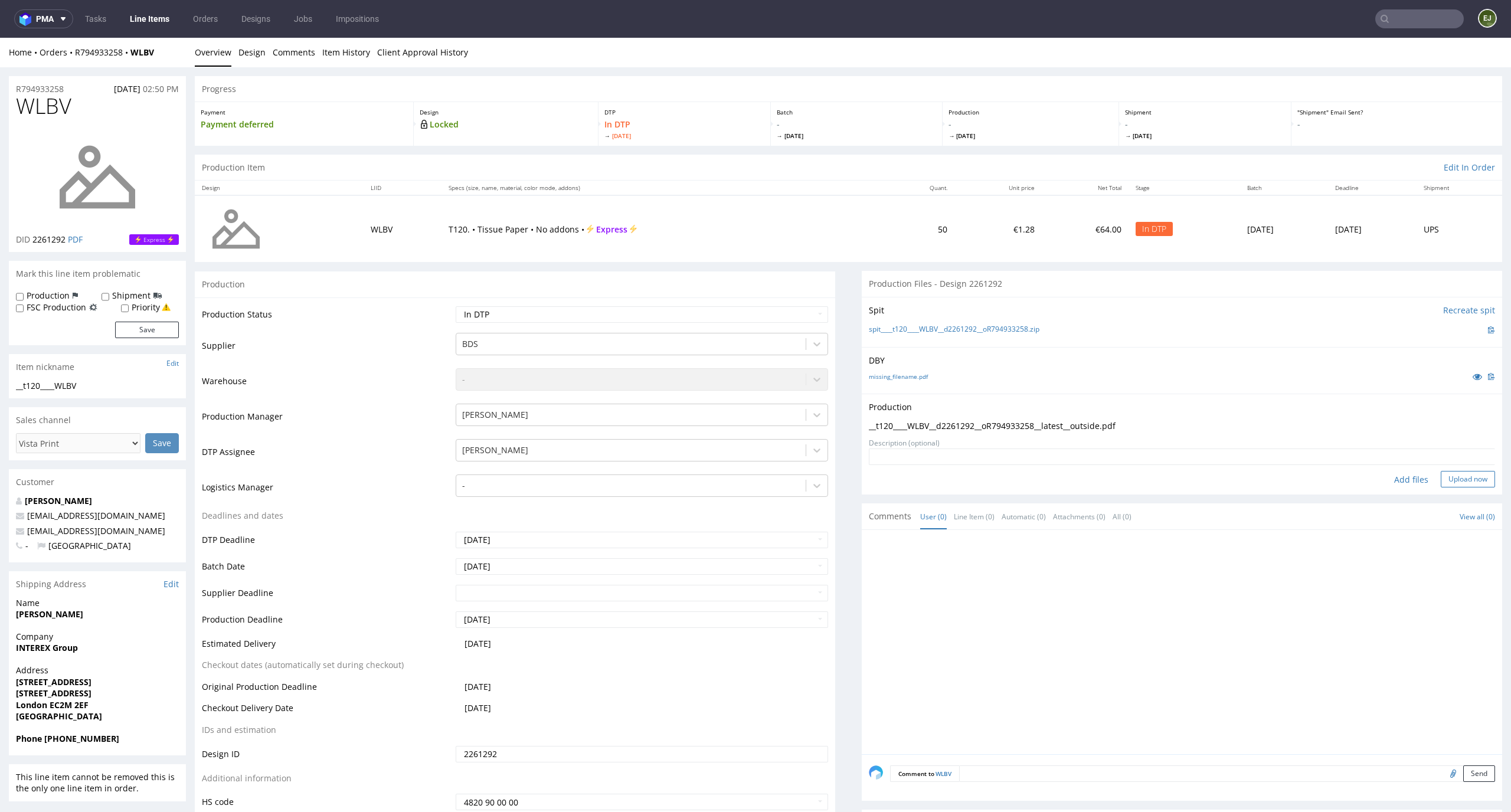
click at [1456, 486] on button "Upload now" at bounding box center [1467, 479] width 54 height 17
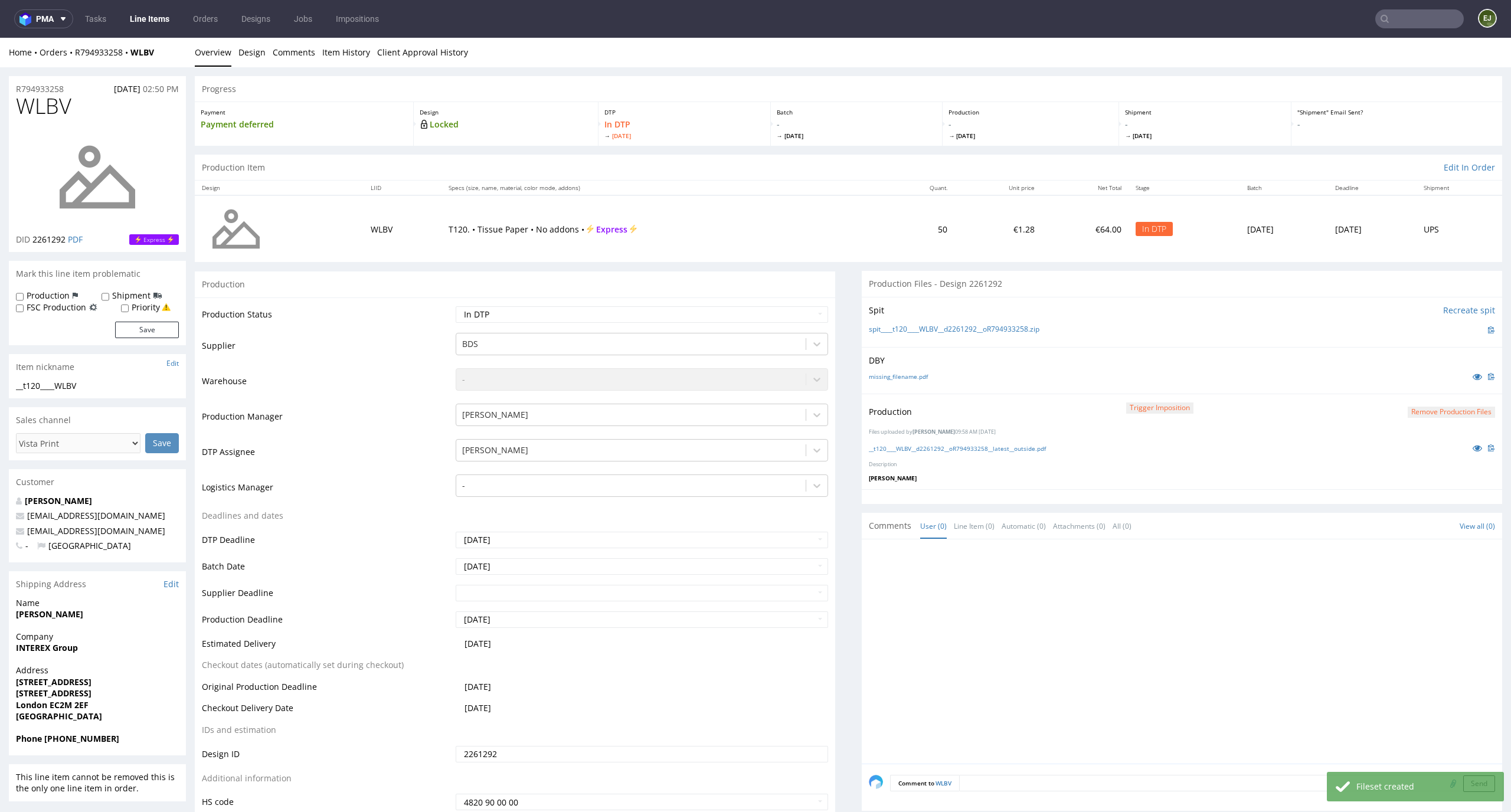
click at [806, 302] on div "Production Status Waiting for Artwork Waiting for Diecut Waiting for Mockup Wai…" at bounding box center [515, 562] width 640 height 530
click at [802, 307] on select "Waiting for Artwork Waiting for Diecut Waiting for Mockup Waiting for DTP Waiti…" at bounding box center [642, 314] width 373 height 17
select select "dtp_production_ready"
click at [456, 306] on select "Waiting for Artwork Waiting for Diecut Waiting for Mockup Waiting for DTP Waiti…" at bounding box center [642, 314] width 373 height 17
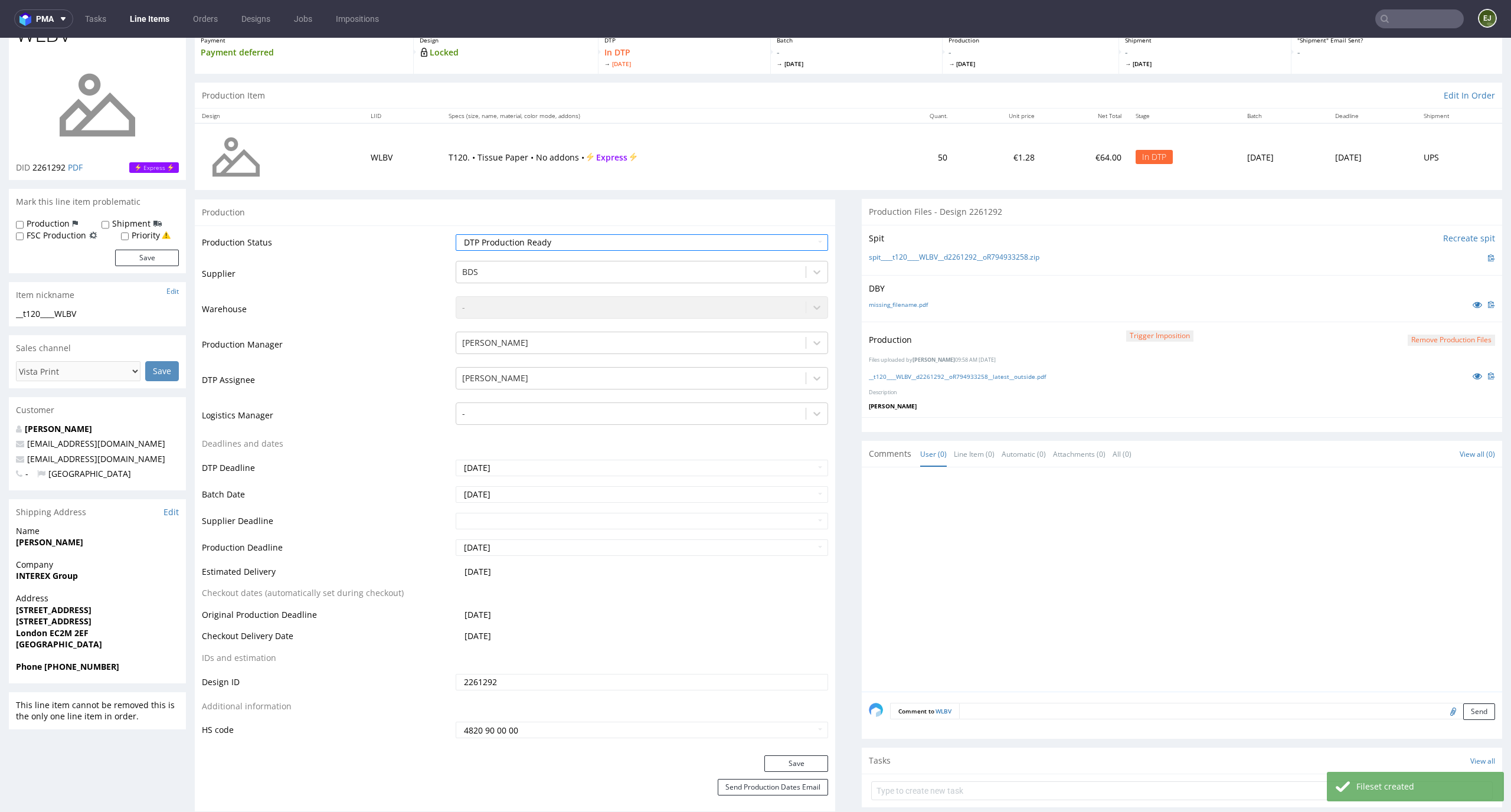
scroll to position [95, 0]
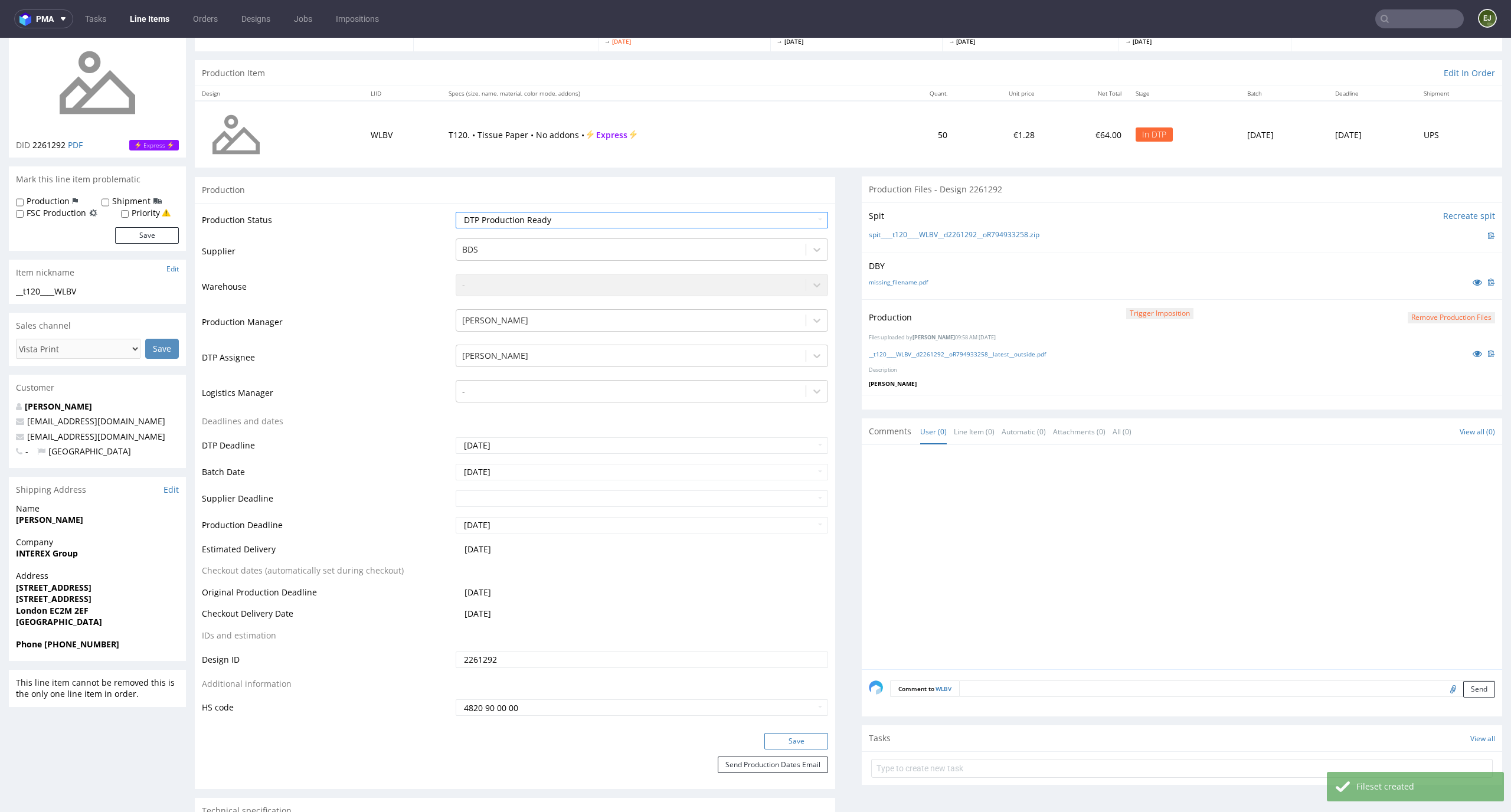
click at [805, 745] on button "Save" at bounding box center [796, 741] width 64 height 17
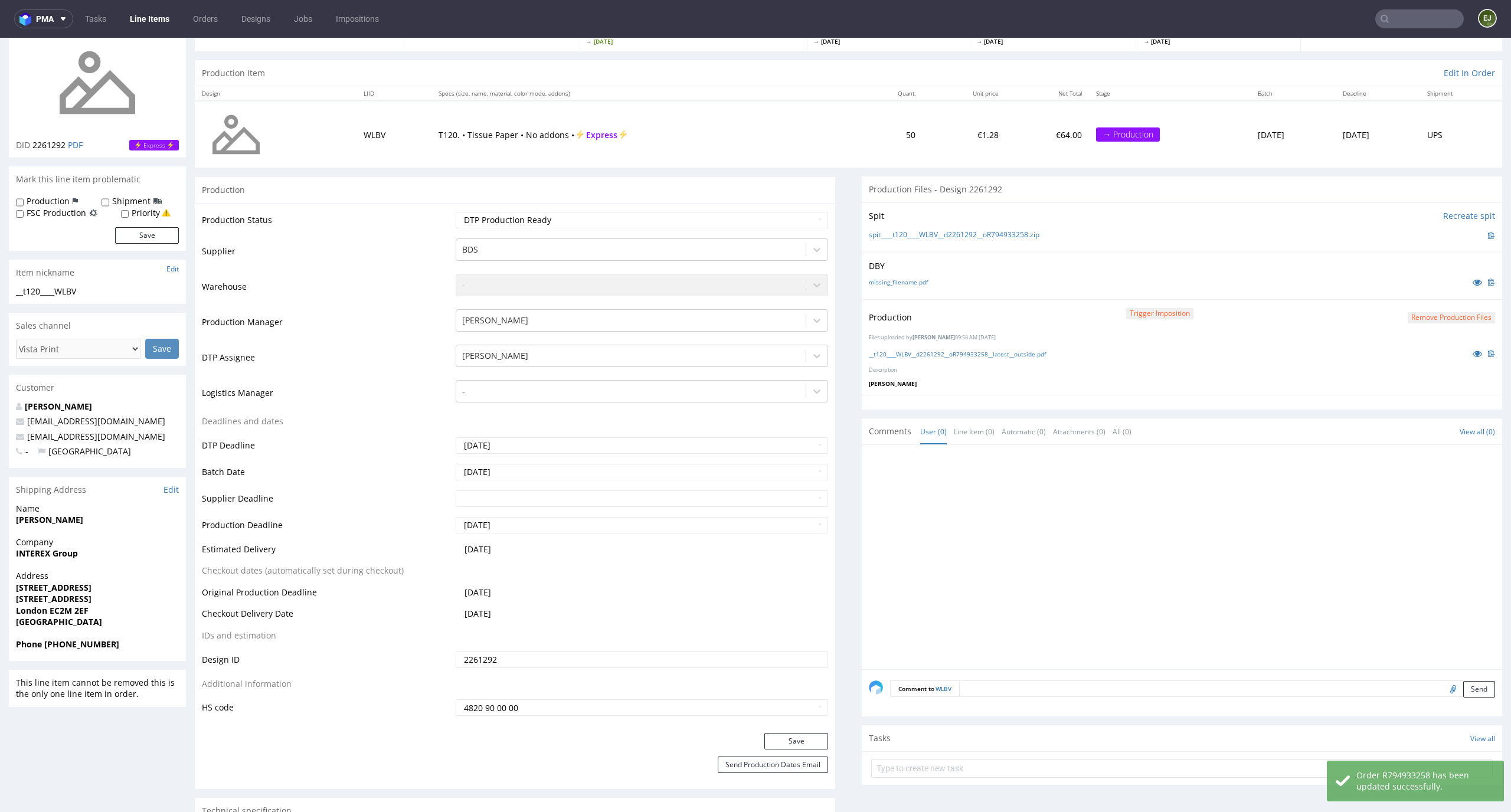
click at [60, 201] on label "Production" at bounding box center [48, 201] width 43 height 12
click at [24, 201] on input "Production" at bounding box center [19, 202] width 8 height 9
checkbox input "true"
click at [147, 235] on button "Save" at bounding box center [147, 235] width 64 height 17
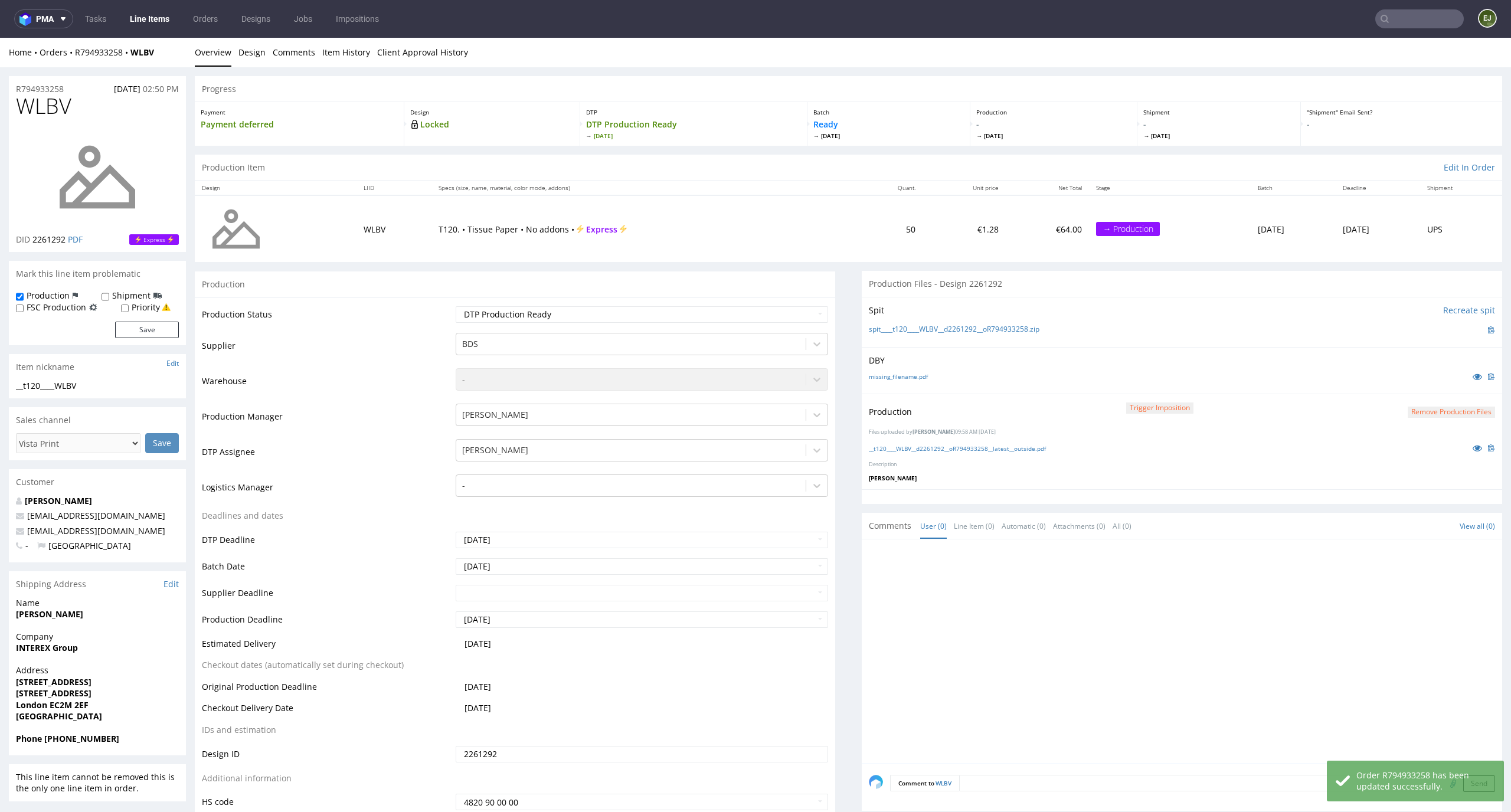
scroll to position [43, 0]
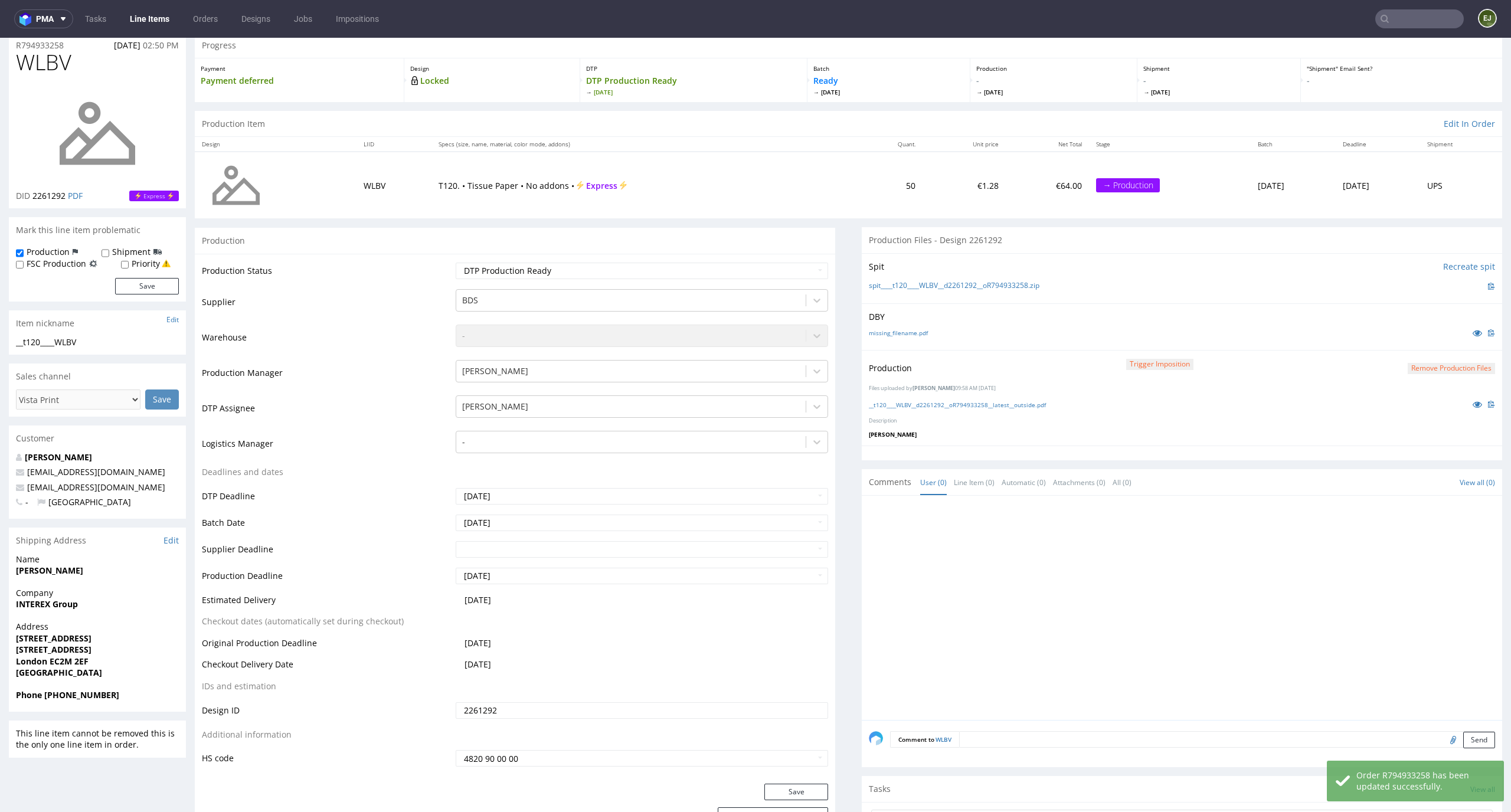
click at [1030, 744] on textarea at bounding box center [1227, 739] width 536 height 17
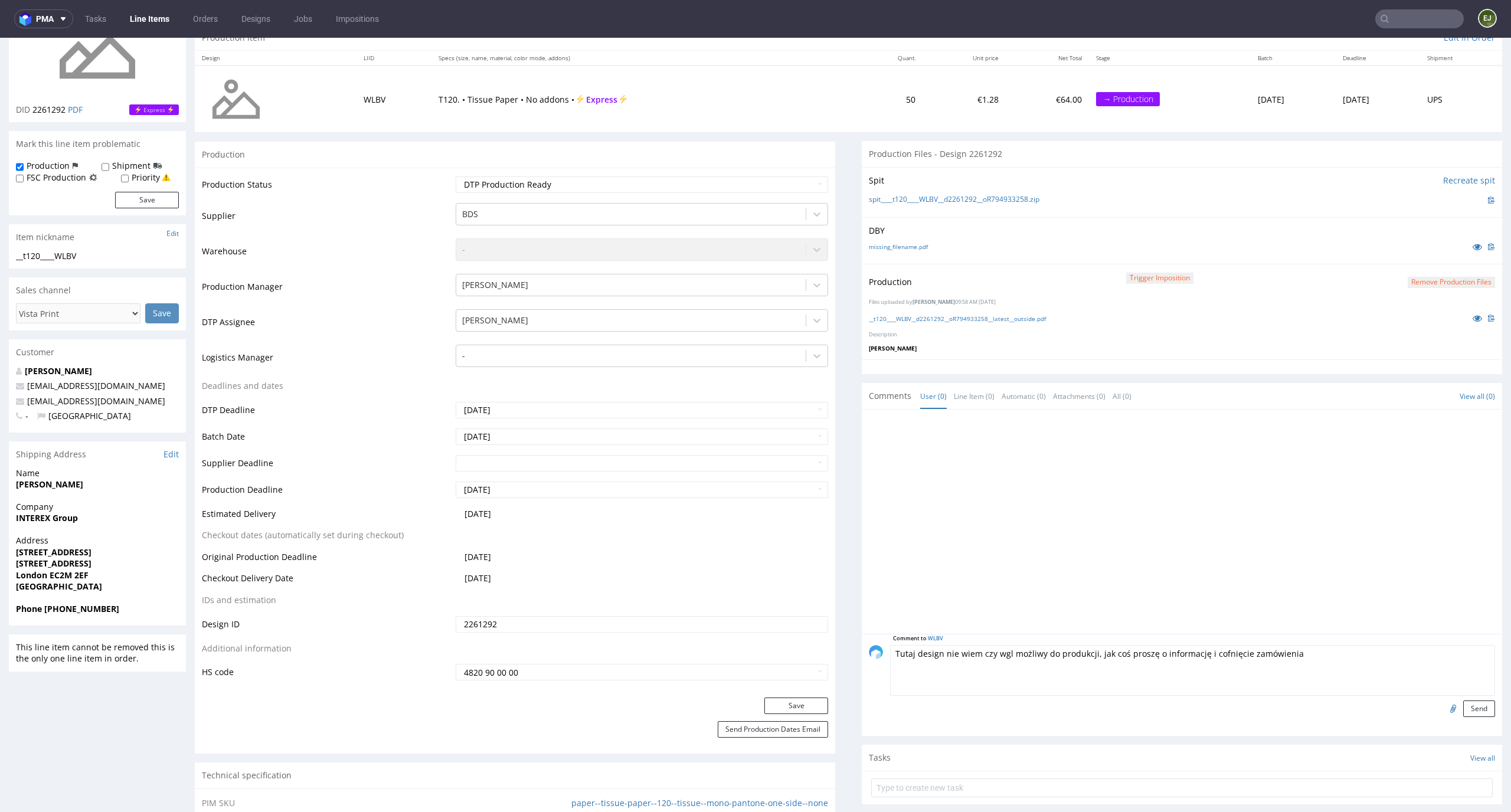
scroll to position [149, 0]
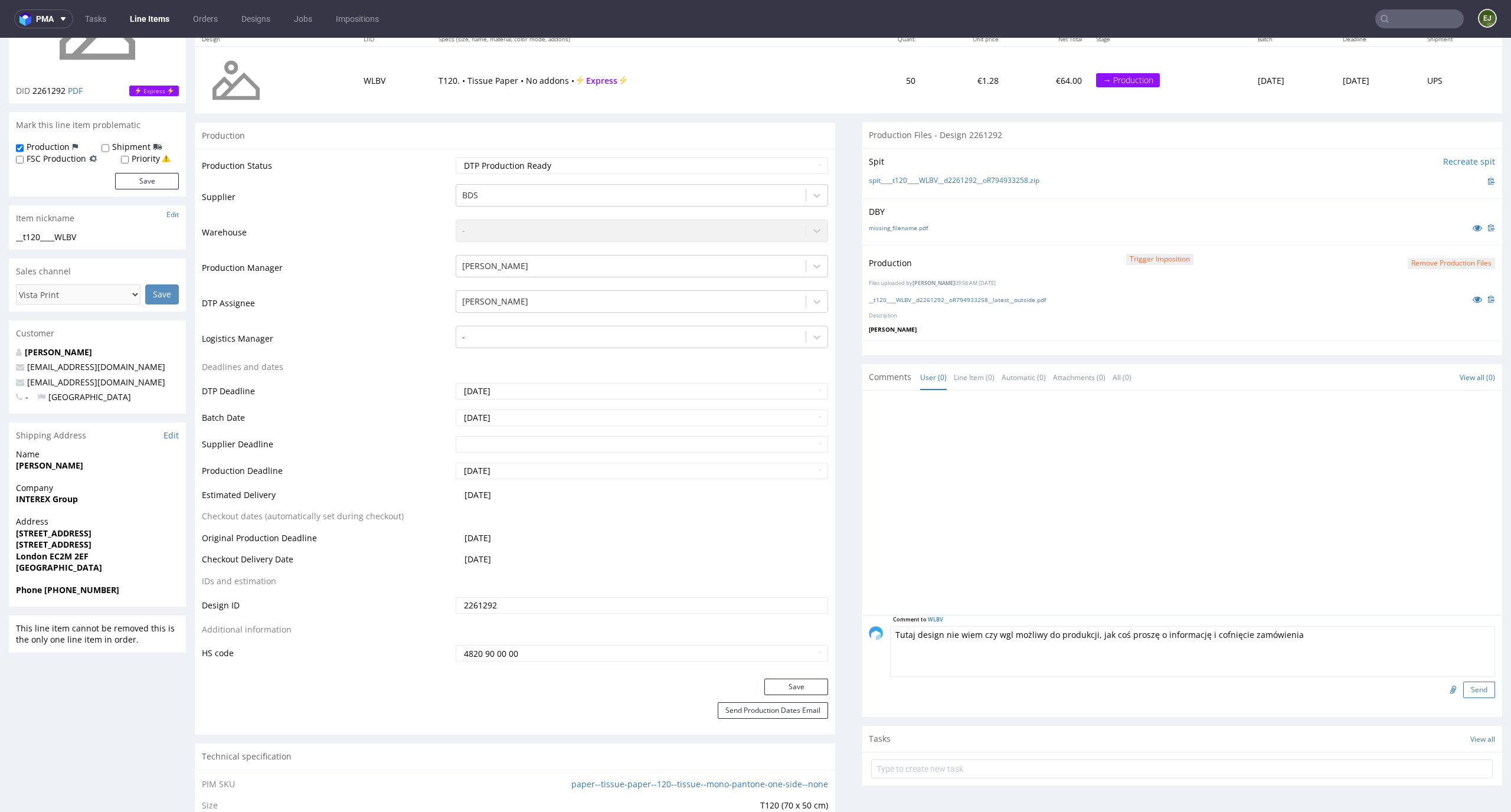
type textarea "Tutaj design nie wiem czy wgl możliwy do produkcji, jak coś proszę o informację…"
click at [1463, 691] on button "Send" at bounding box center [1479, 689] width 32 height 17
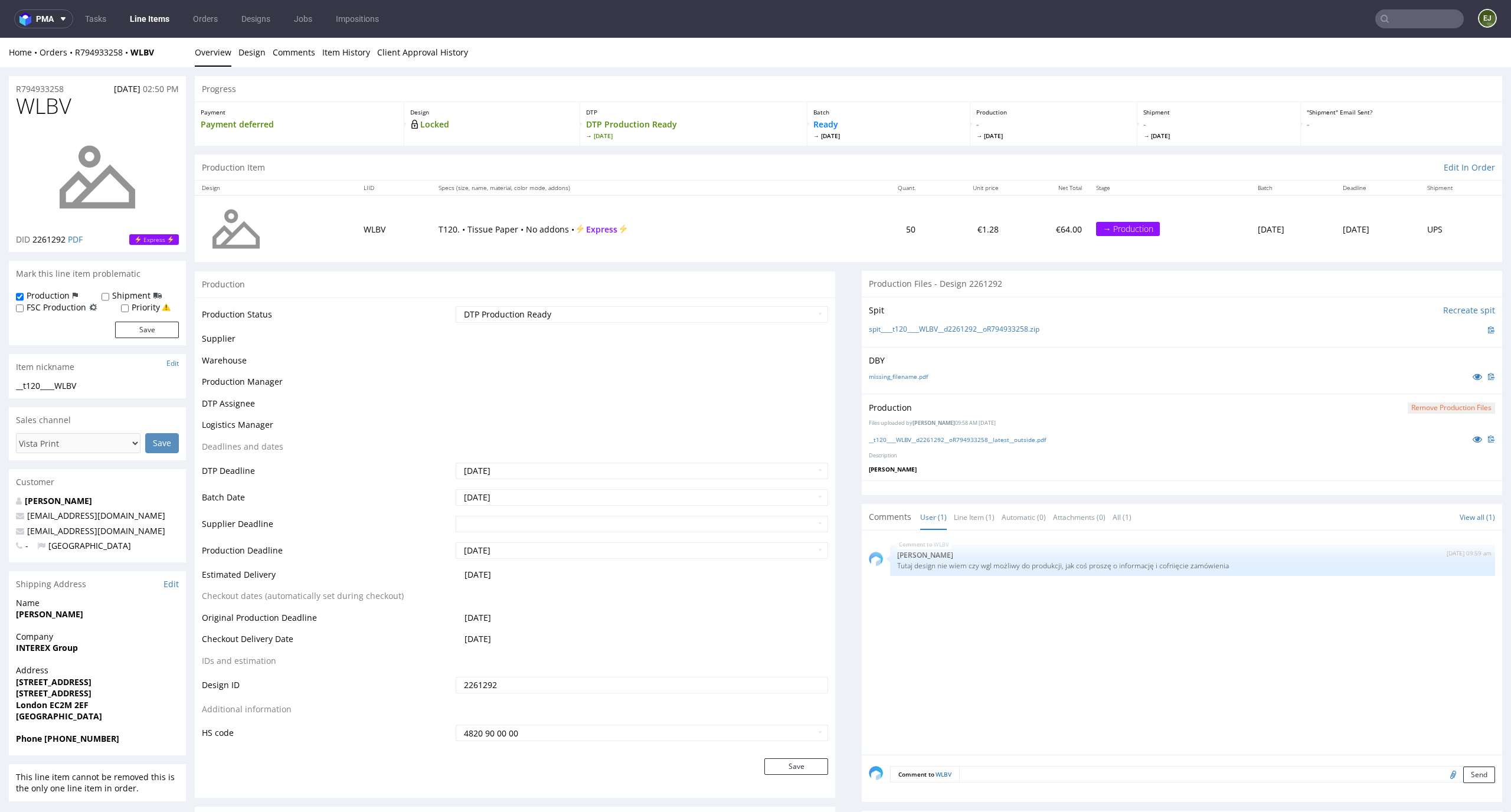
scroll to position [0, 0]
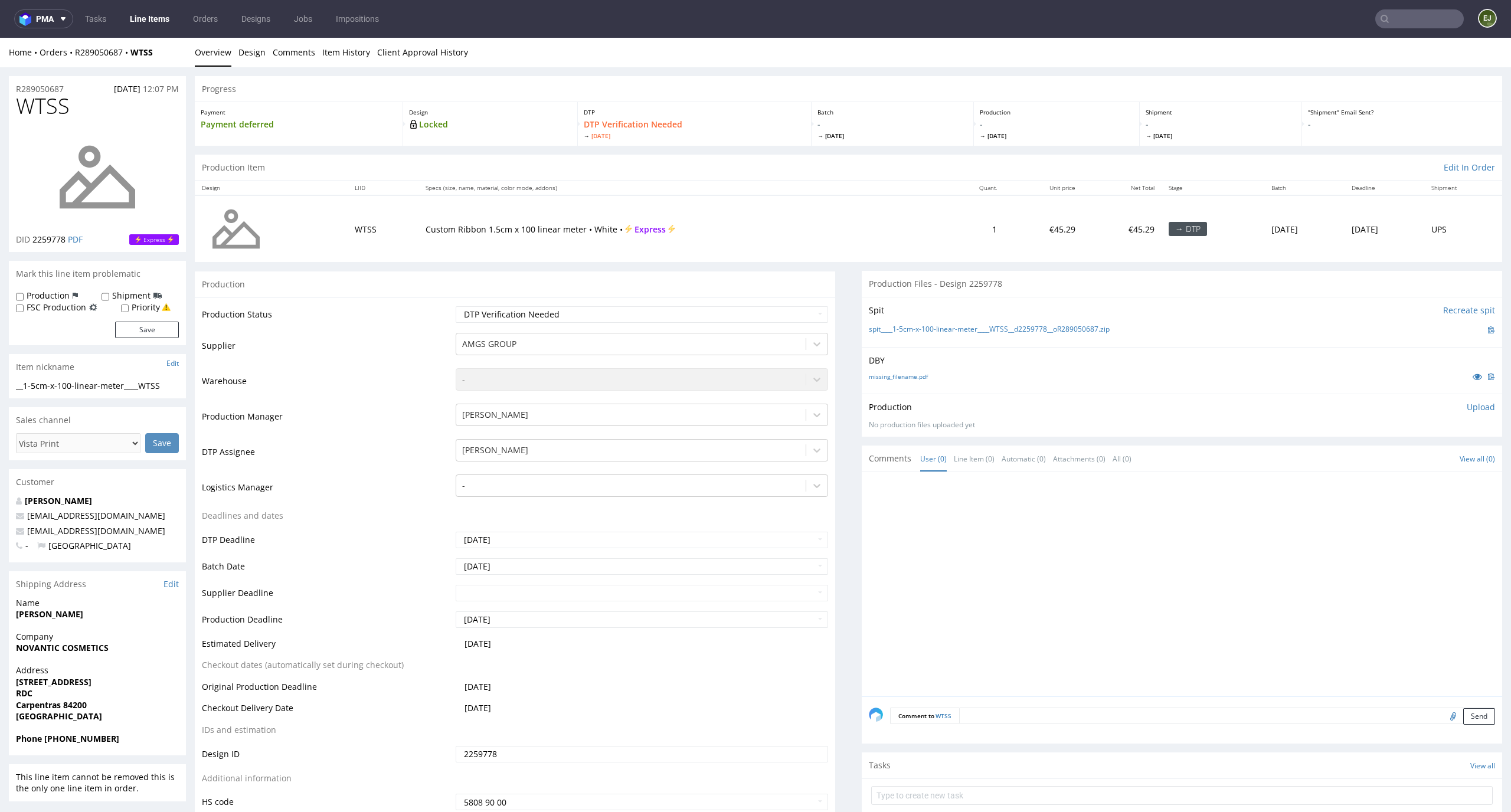
click at [906, 382] on div "missing_filename.pdf" at bounding box center [1181, 377] width 626 height 13
click at [906, 378] on link "missing_filename.pdf" at bounding box center [898, 376] width 59 height 8
click at [910, 331] on link "spit____1-5cm-x-100-linear-meter____WTSS__d2259778__oR289050687.zip" at bounding box center [988, 330] width 240 height 10
click at [761, 315] on select "Waiting for Artwork Waiting for Diecut Waiting for Mockup Waiting for DTP Waiti…" at bounding box center [642, 314] width 373 height 17
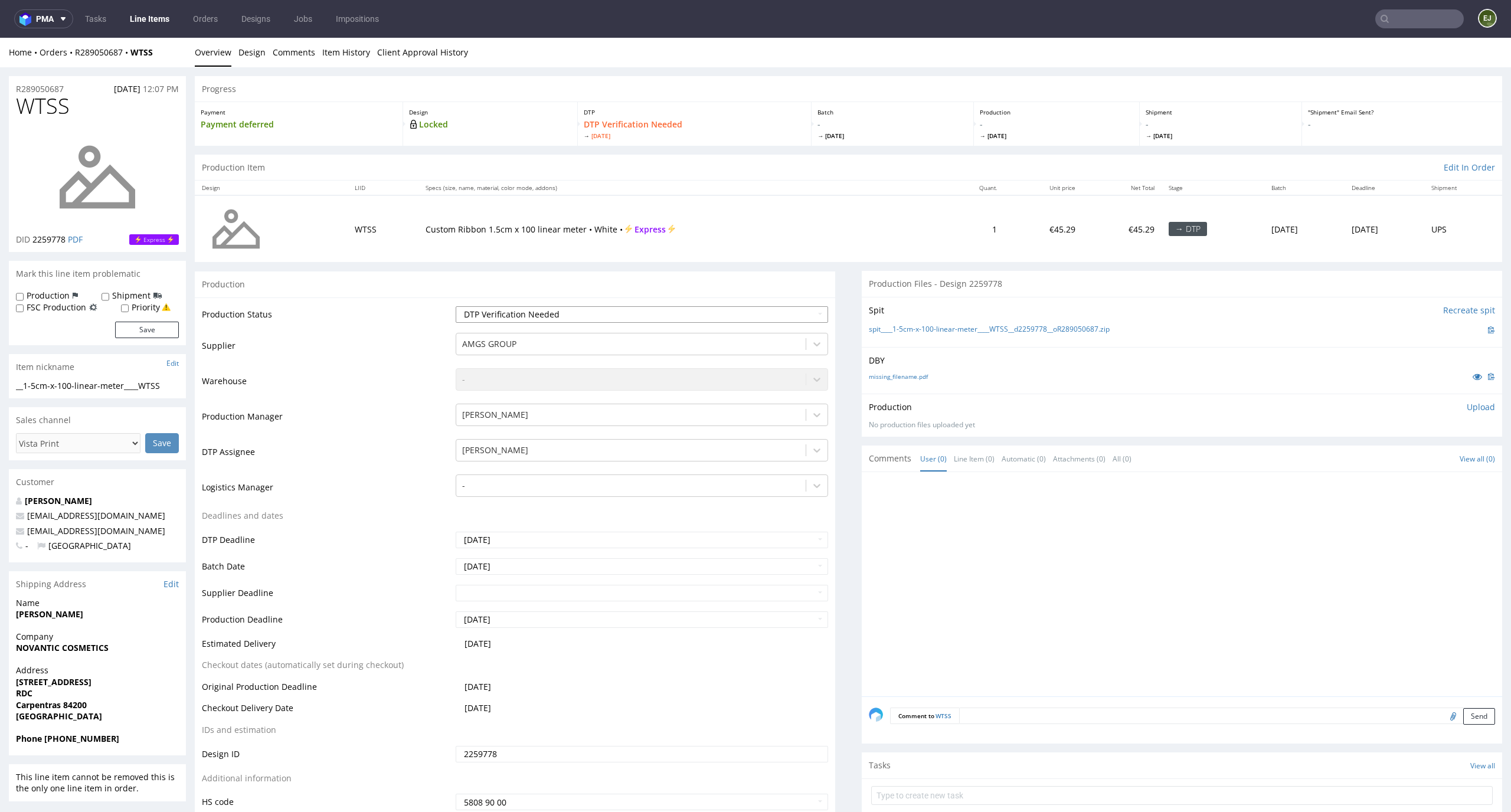
select select "dtp_in_process"
click at [456, 306] on select "Waiting for Artwork Waiting for Diecut Waiting for Mockup Waiting for DTP Waiti…" at bounding box center [642, 314] width 373 height 17
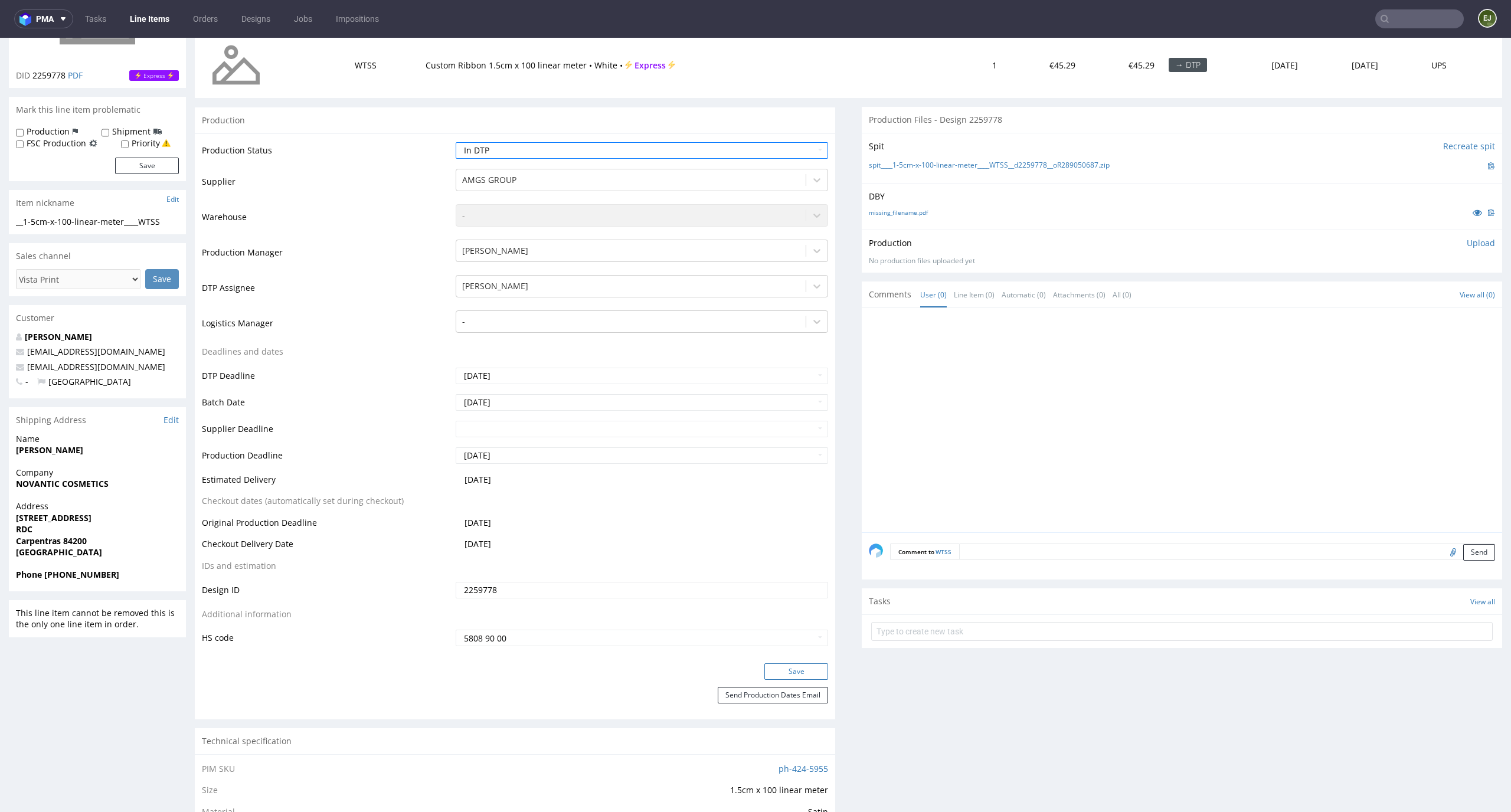
click at [791, 663] on button "Save" at bounding box center [796, 671] width 64 height 17
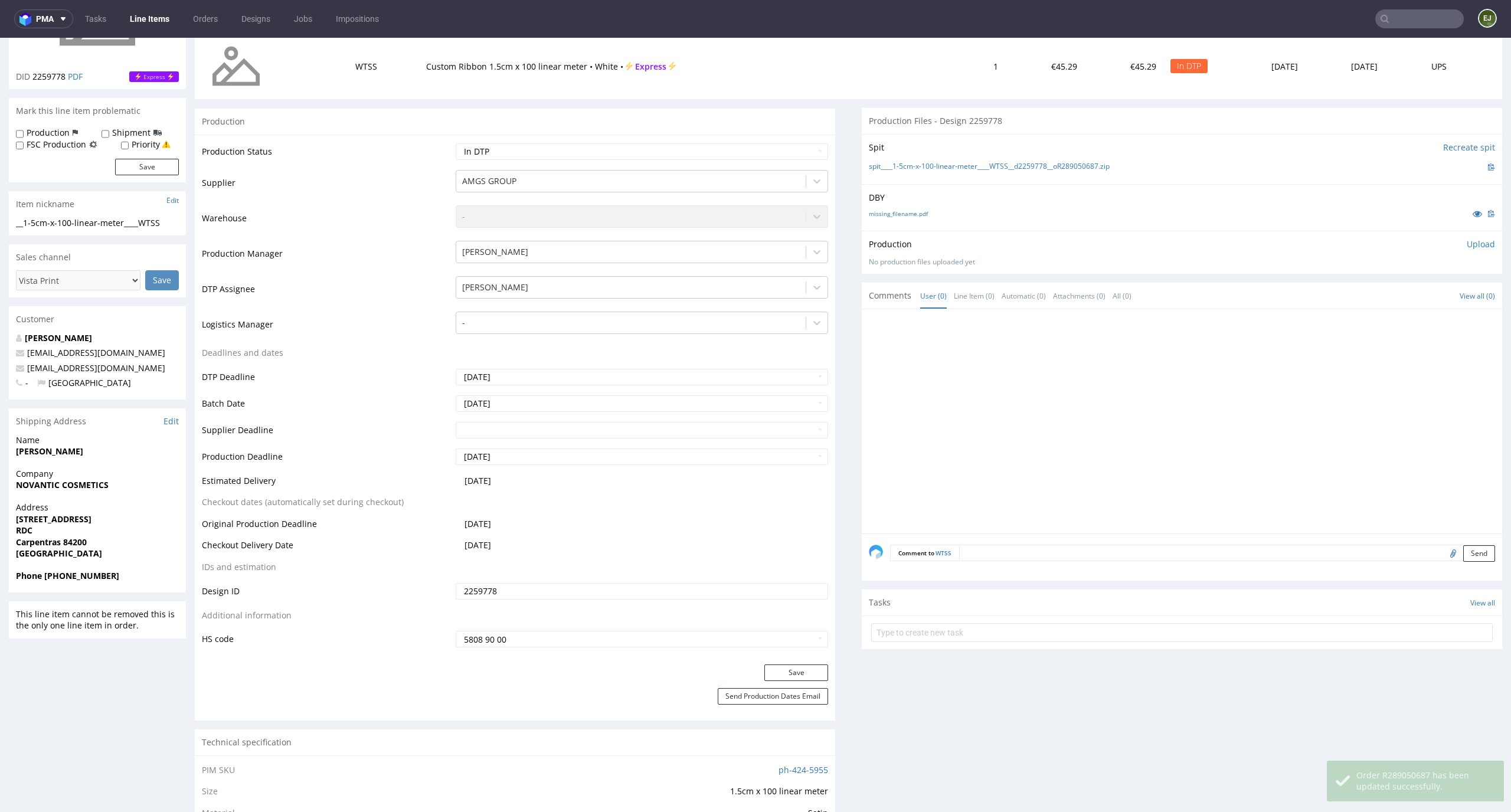
scroll to position [0, 0]
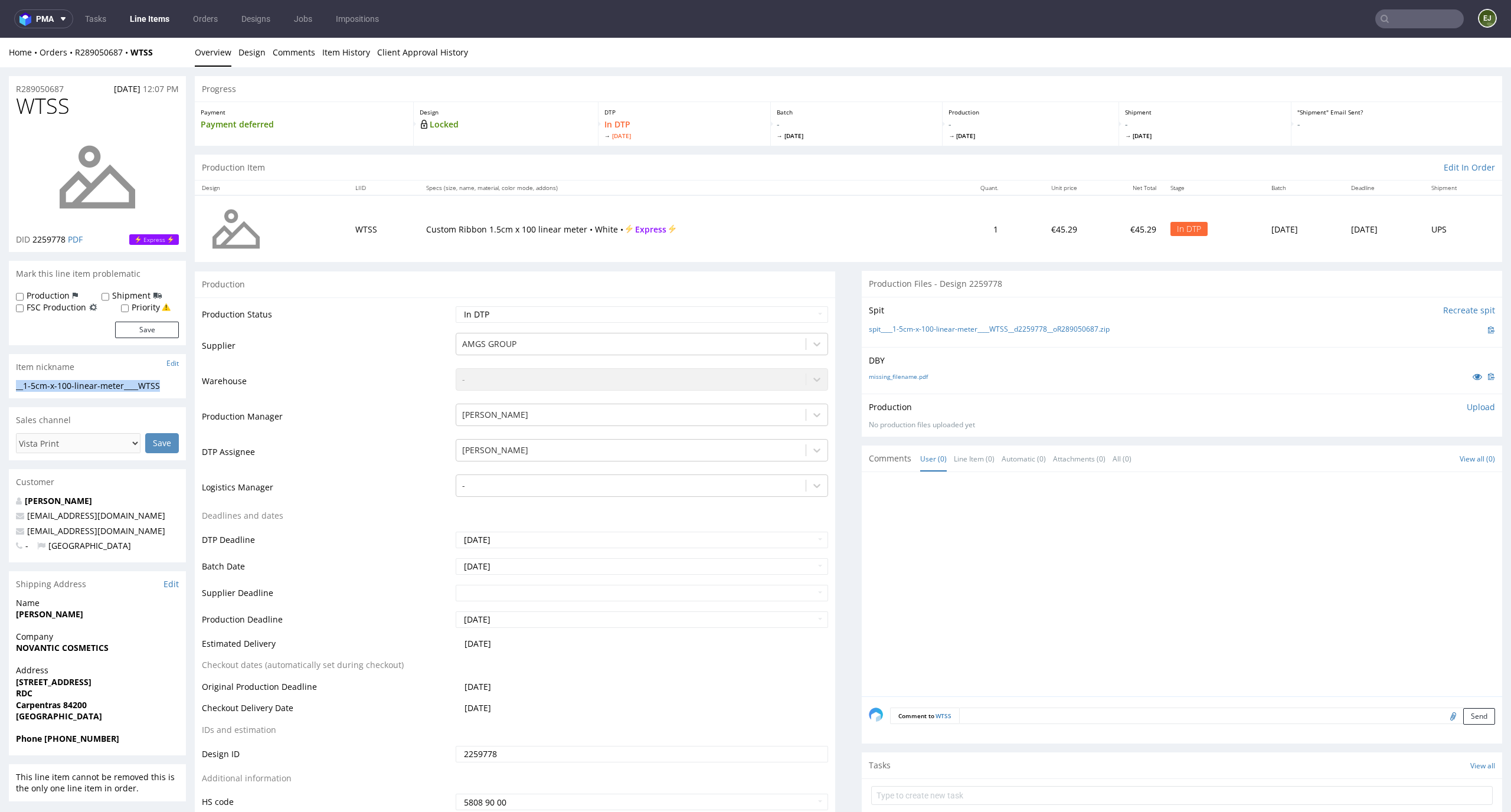
drag, startPoint x: 169, startPoint y: 389, endPoint x: 0, endPoint y: 388, distance: 169.0
copy div "__1-5cm-x-100-linear-meter____WTSS"
drag, startPoint x: 68, startPoint y: 238, endPoint x: 42, endPoint y: 237, distance: 26.0
click at [42, 237] on p "DID 2259778 PDF" at bounding box center [49, 240] width 66 height 12
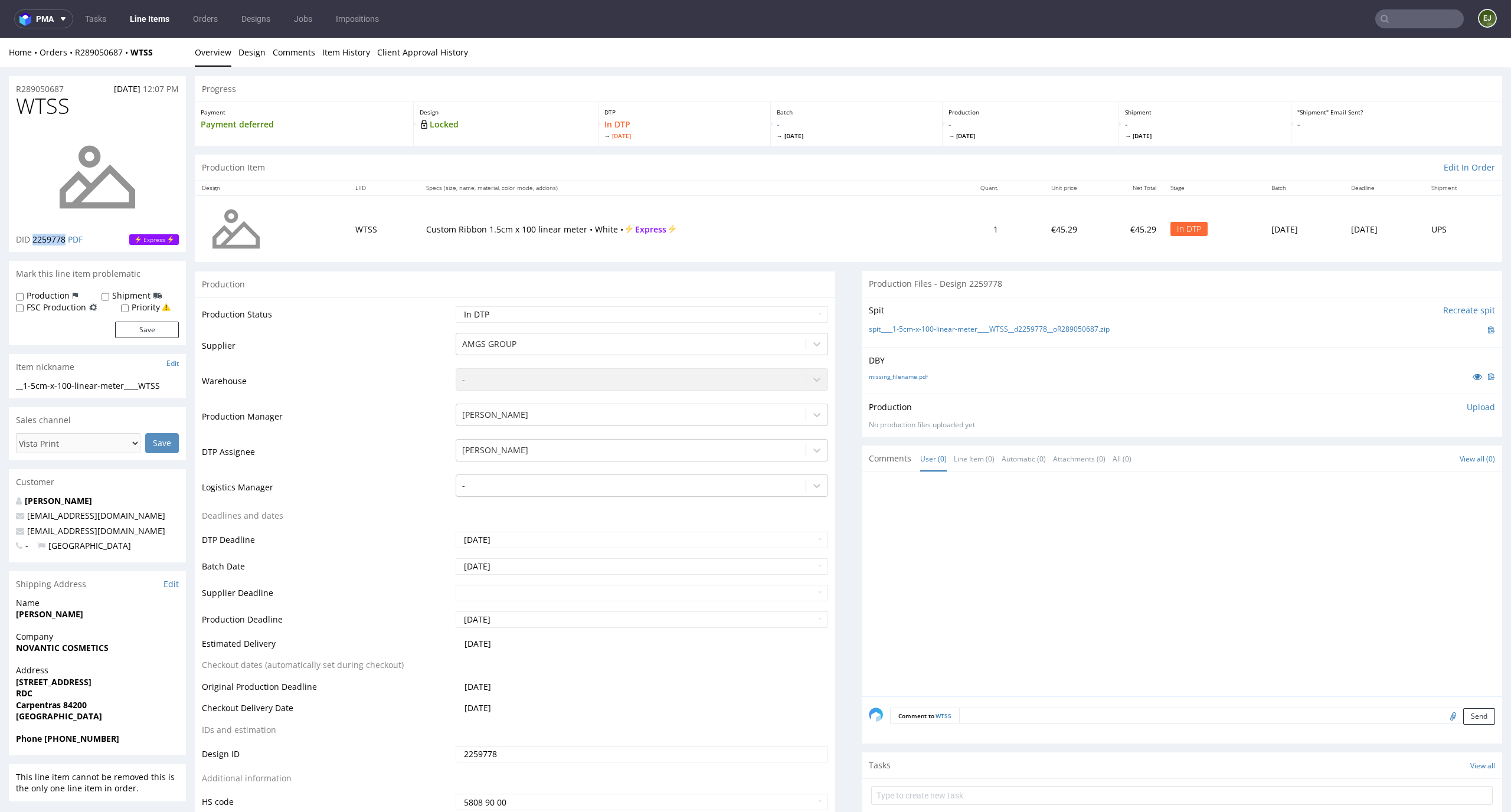
drag, startPoint x: 66, startPoint y: 236, endPoint x: 32, endPoint y: 236, distance: 34.0
click at [32, 236] on p "DID 2259778 PDF" at bounding box center [49, 240] width 66 height 12
copy span "2259778"
drag, startPoint x: 71, startPoint y: 88, endPoint x: 0, endPoint y: 85, distance: 71.1
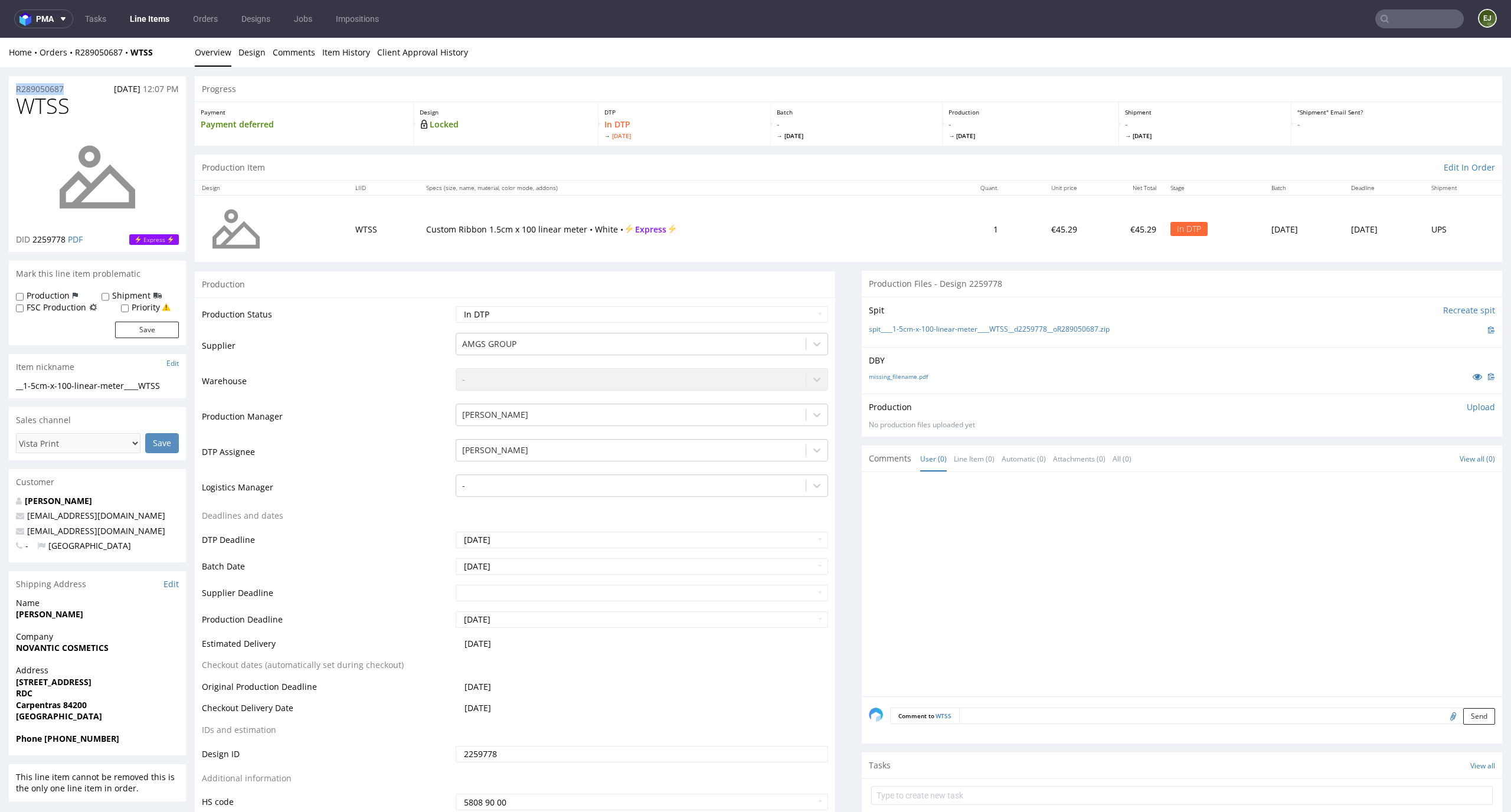
copy p "R289050687"
click at [1466, 403] on p "Upload" at bounding box center [1480, 407] width 28 height 12
click at [1392, 454] on div "Add files" at bounding box center [1411, 460] width 59 height 18
type input "C:\fakepath\__1-5cm-x-100-linear-meter____WTSS__d2259778__oR289050687.pdf"
click at [1458, 473] on button "Upload now" at bounding box center [1467, 479] width 54 height 17
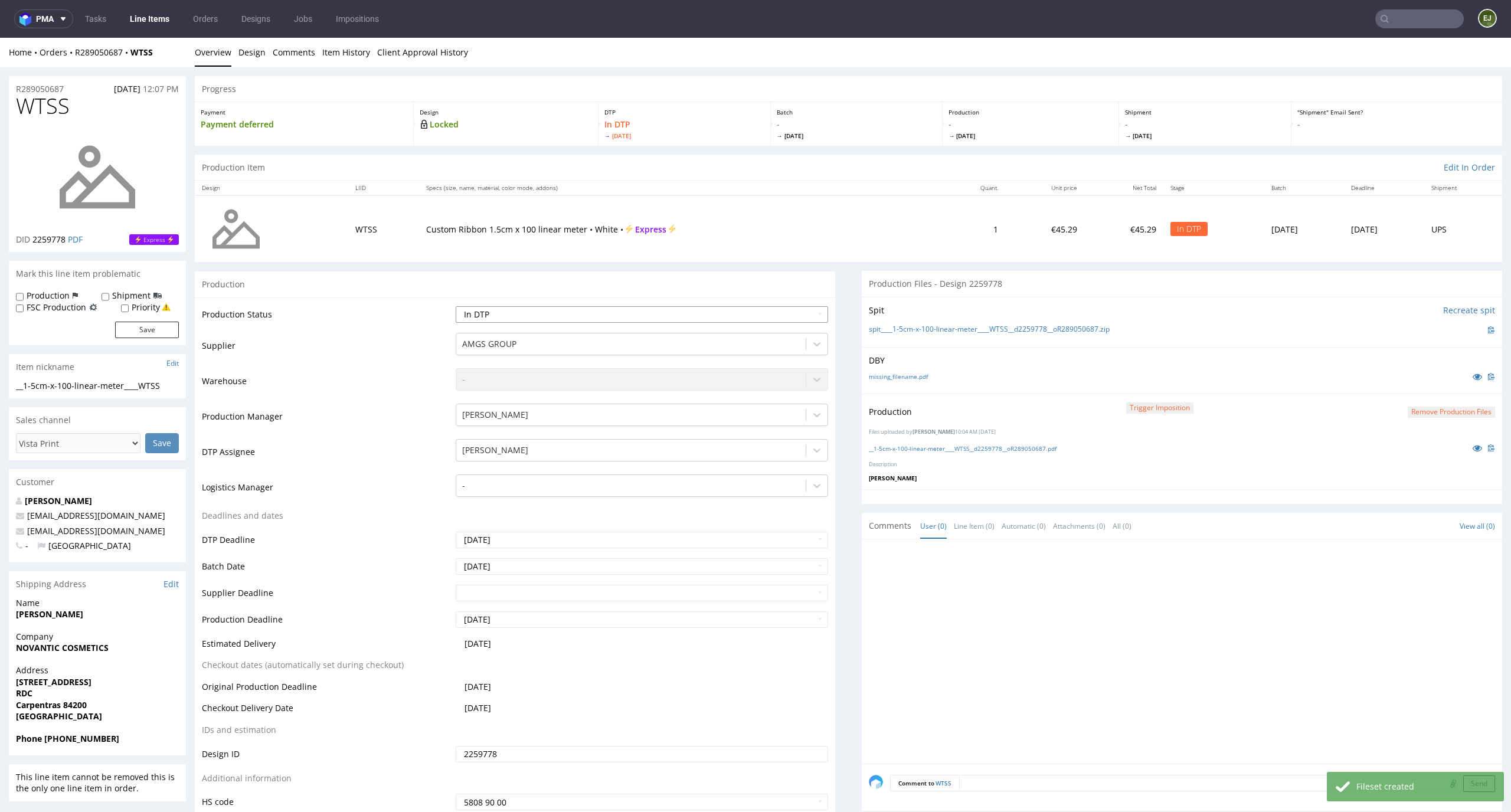
click at [733, 315] on select "Waiting for Artwork Waiting for Diecut Waiting for Mockup Waiting for DTP Waiti…" at bounding box center [642, 314] width 373 height 17
select select "dtp_production_ready"
click at [456, 306] on select "Waiting for Artwork Waiting for Diecut Waiting for Mockup Waiting for DTP Waiti…" at bounding box center [642, 314] width 373 height 17
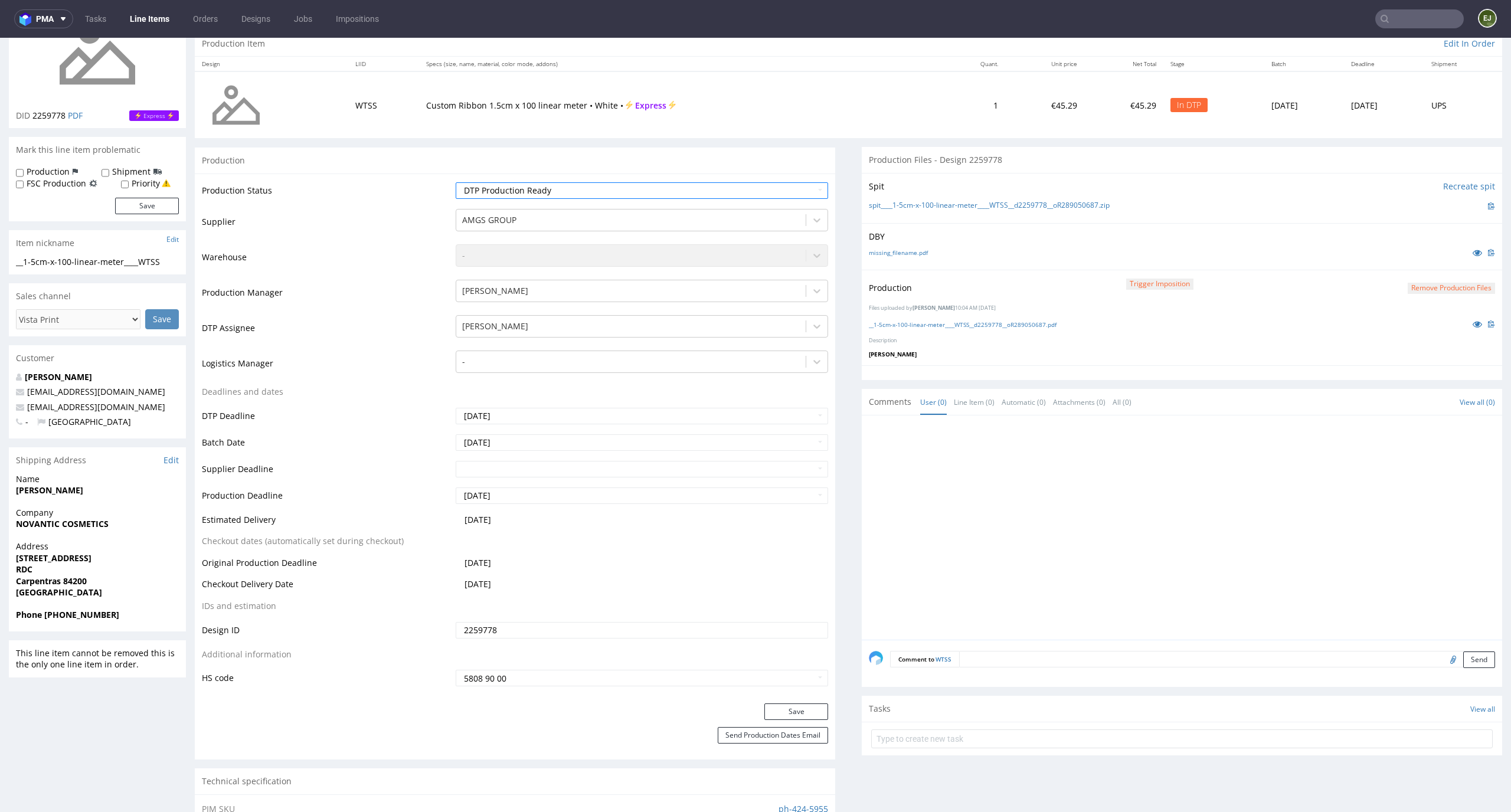
scroll to position [141, 0]
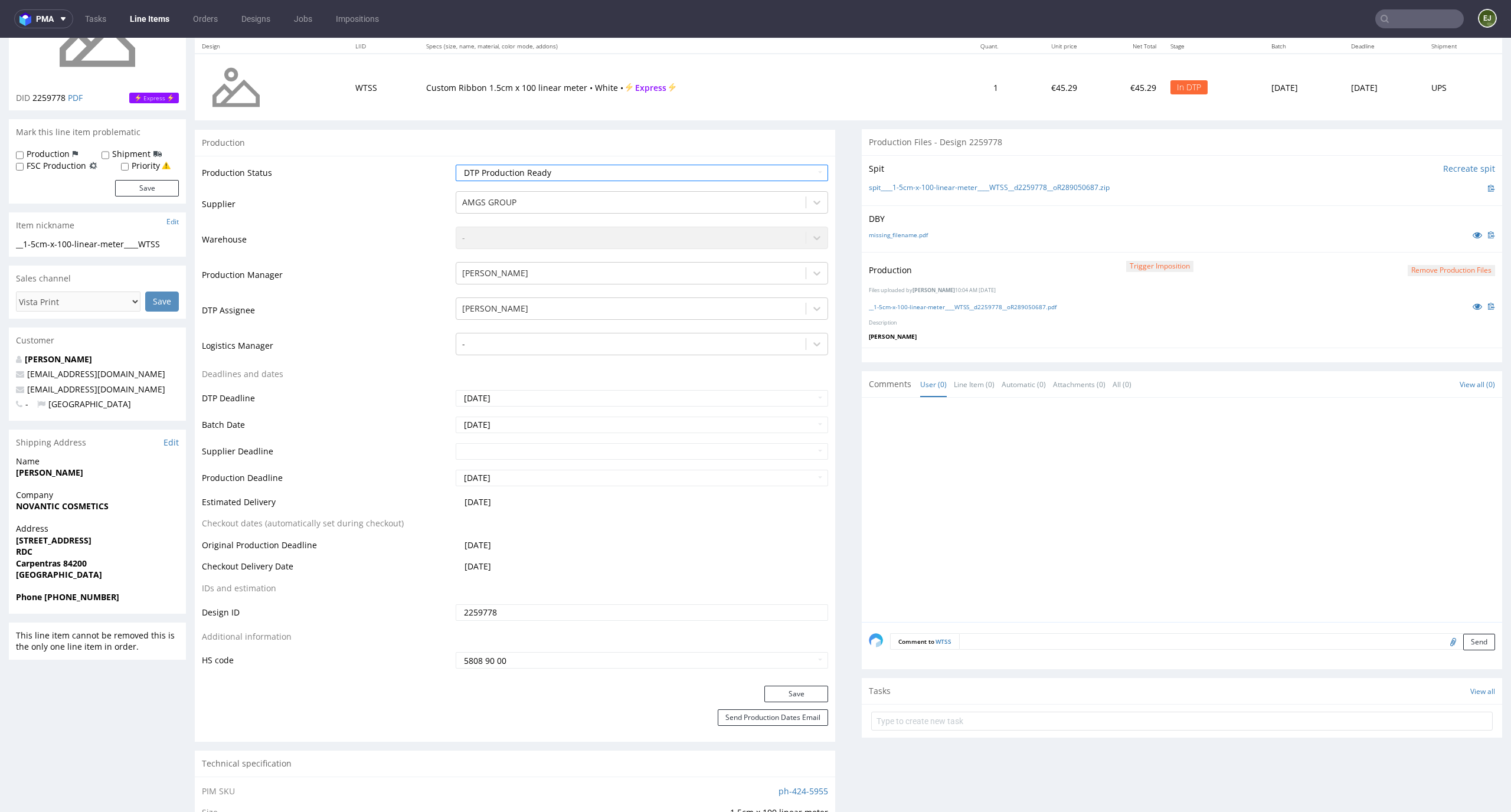
click at [820, 697] on div "Save" at bounding box center [515, 697] width 640 height 24
click at [816, 697] on button "Save" at bounding box center [796, 694] width 64 height 17
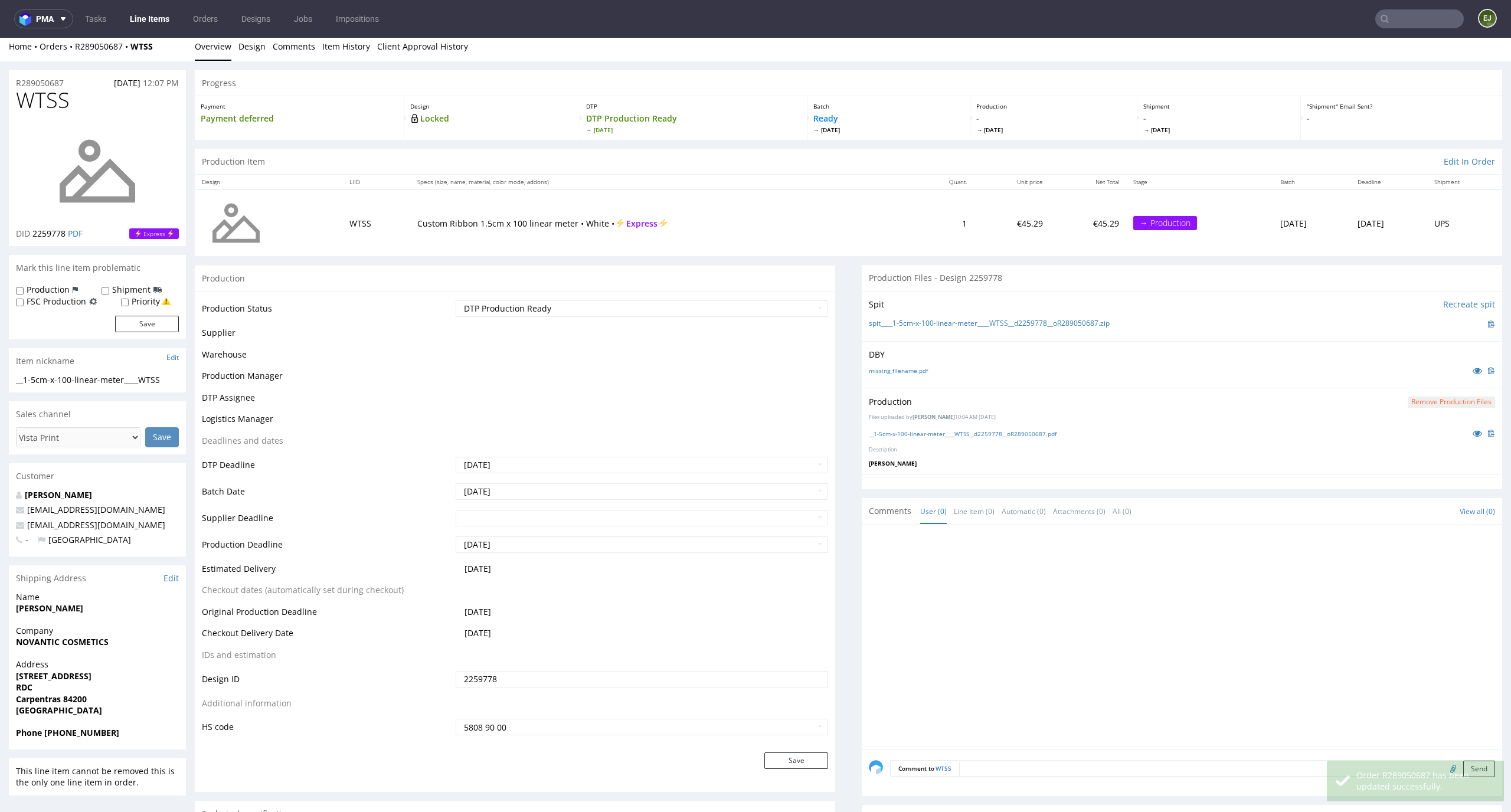
scroll to position [6, 0]
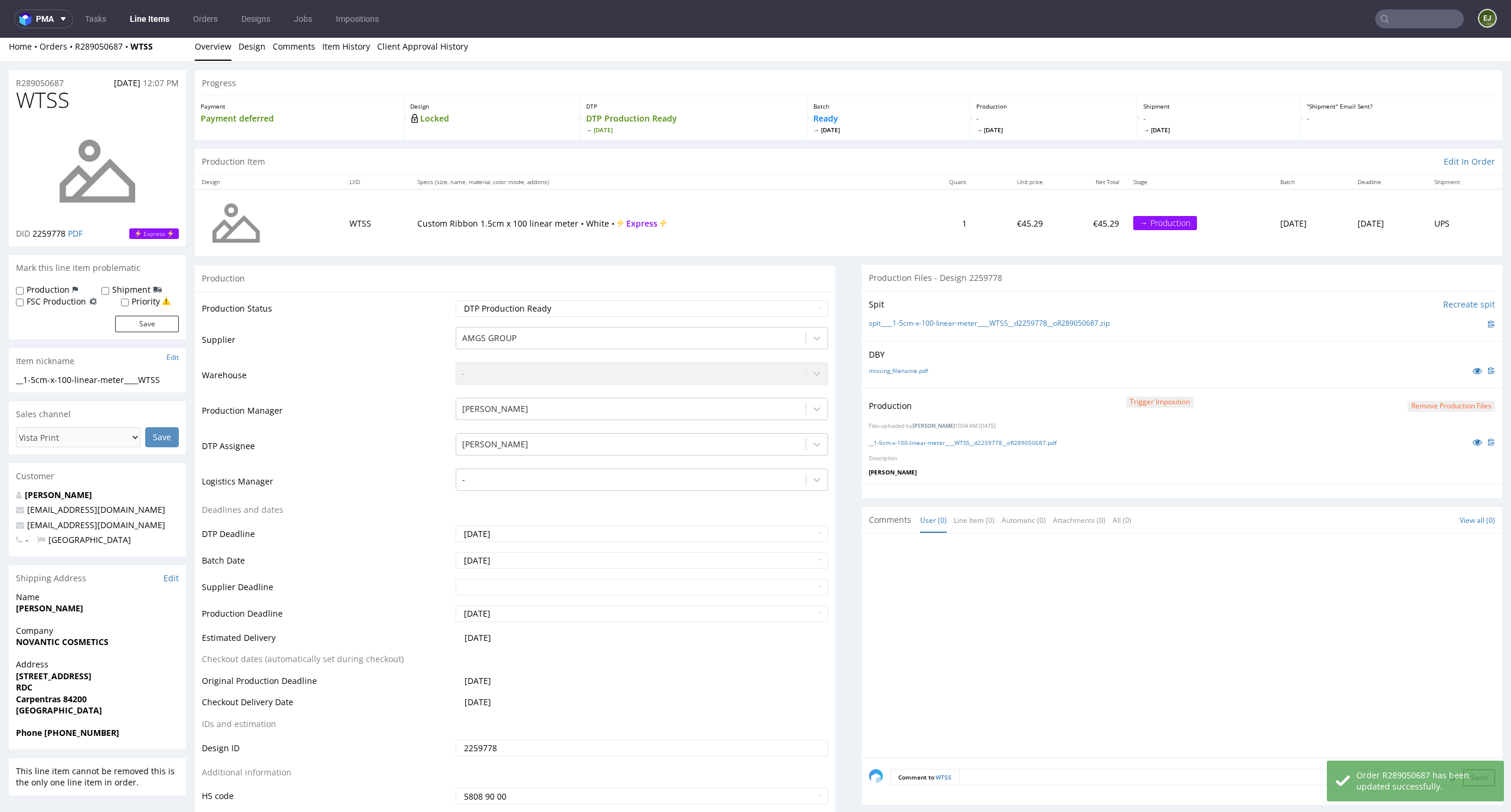
click at [152, 10] on link "Line Items" at bounding box center [149, 19] width 53 height 19
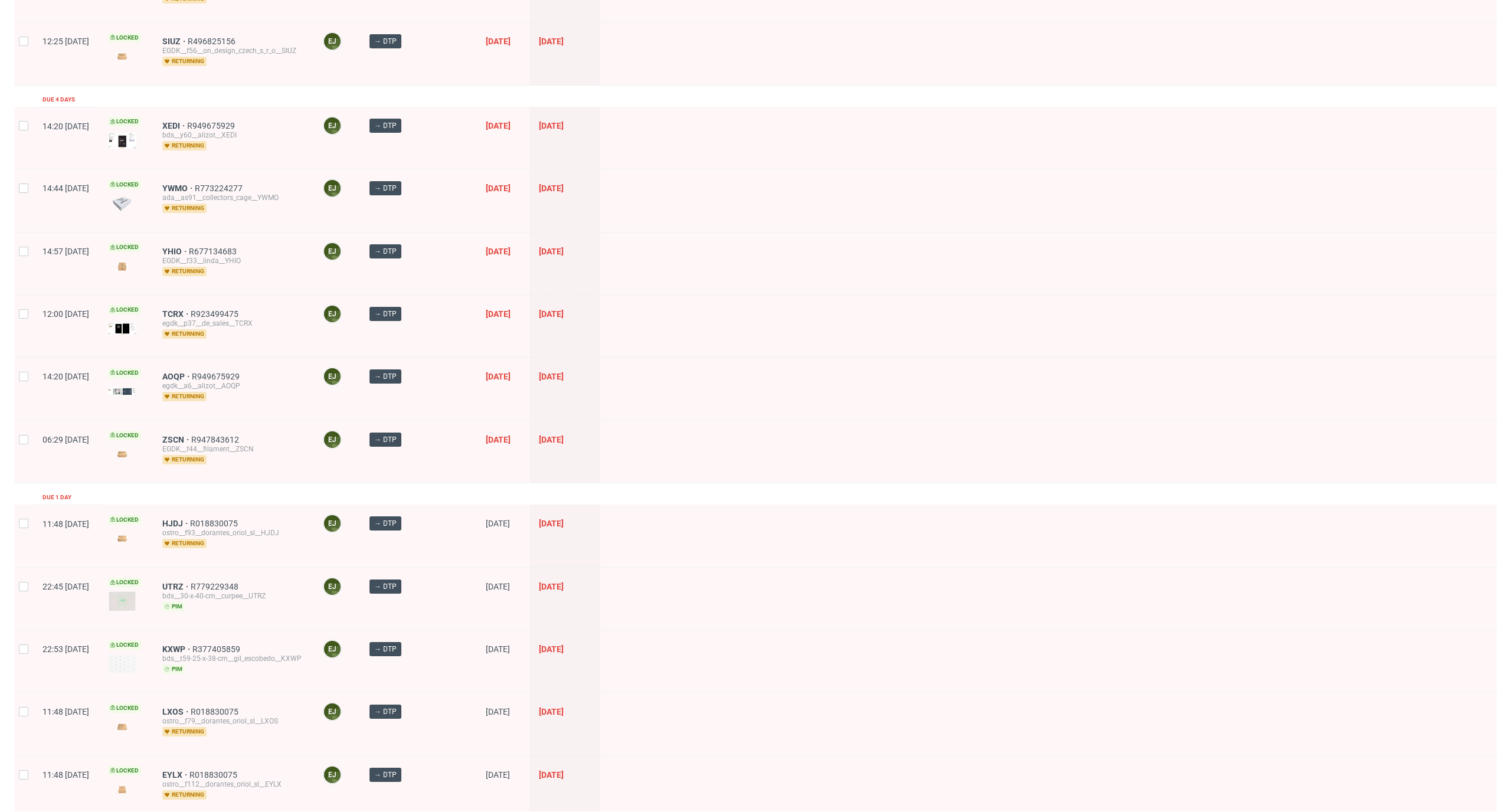
scroll to position [1317, 0]
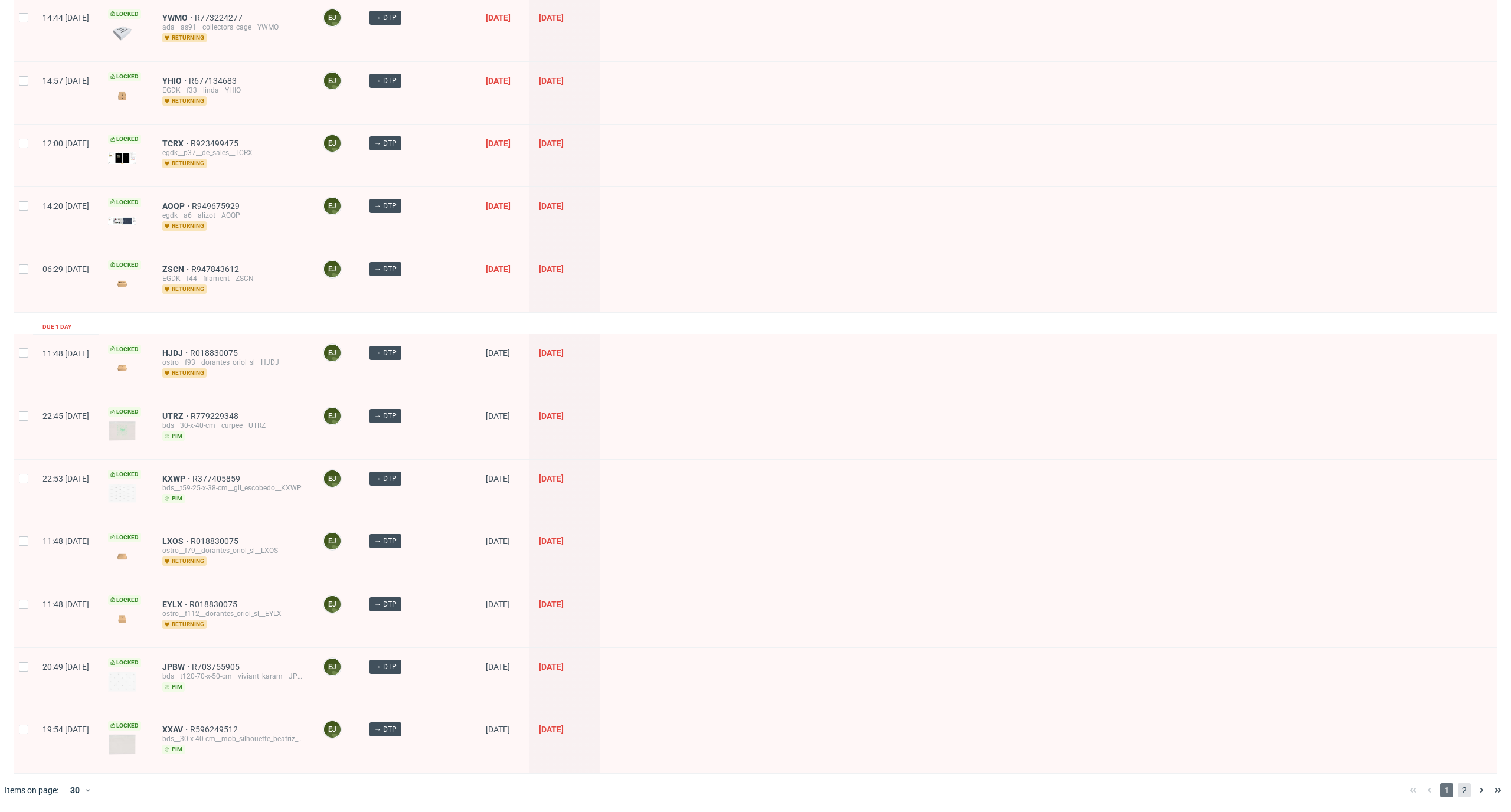
click at [1458, 790] on span "2" at bounding box center [1464, 790] width 13 height 14
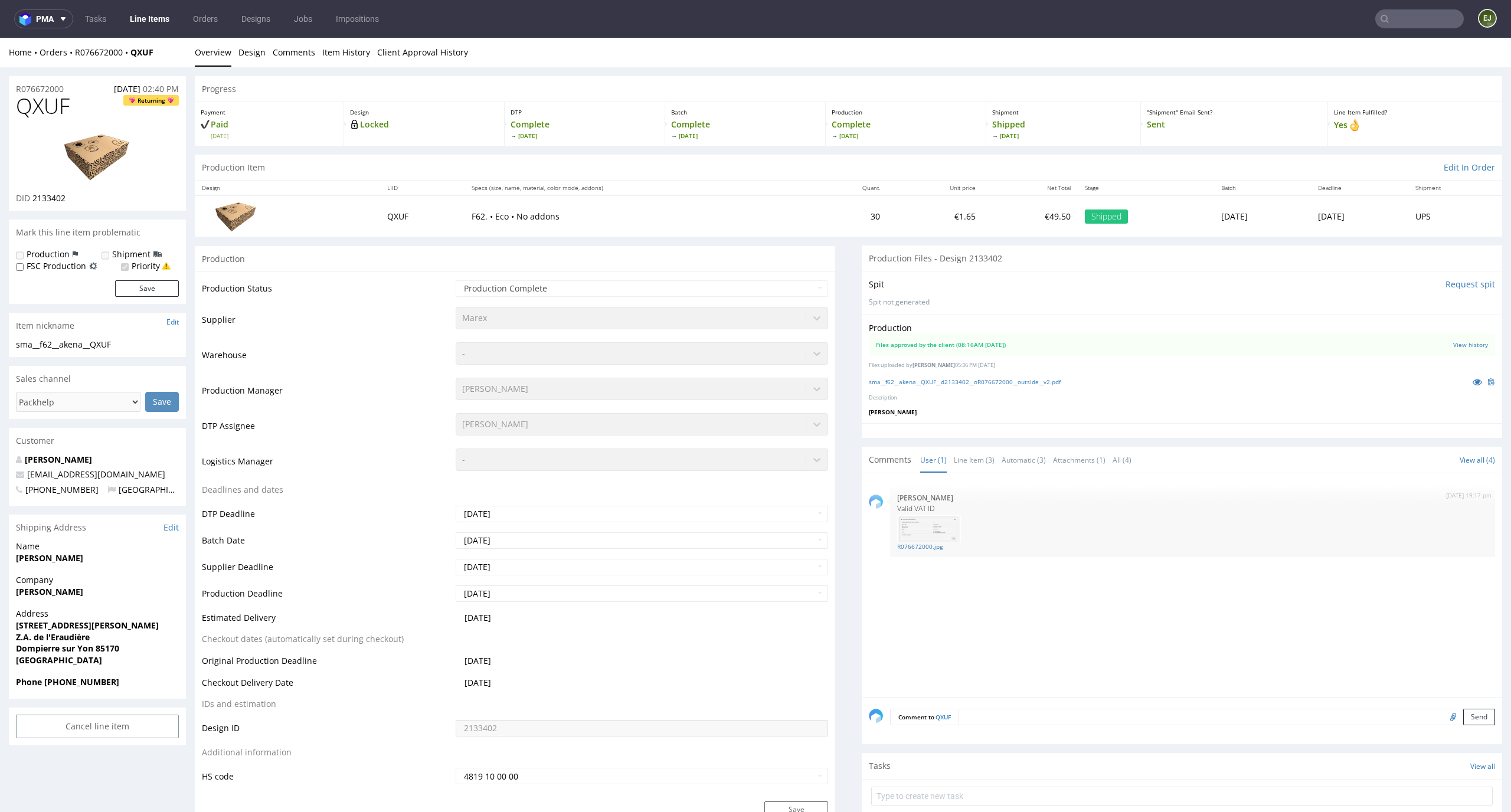
click at [952, 389] on div "Production Files approved by the client (08:16AM 18 Nov 2024) View history File…" at bounding box center [1181, 369] width 640 height 108
click at [960, 383] on link "sma__f62__akena__QXUF__d2133402__oR076672000__outside__v2.pdf" at bounding box center [964, 381] width 192 height 8
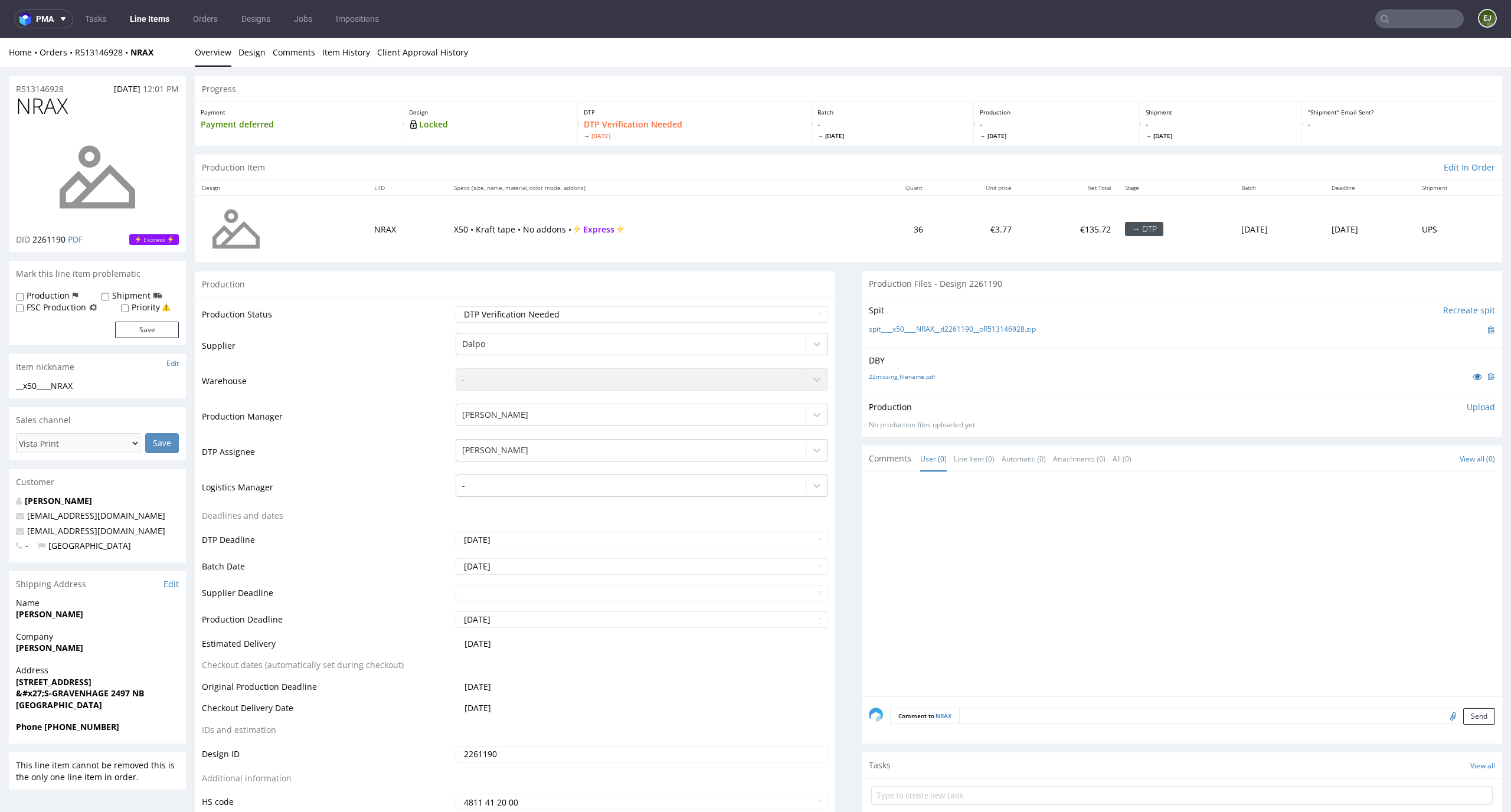
click at [635, 331] on td "Waiting for Artwork Waiting for Diecut Waiting for Mockup Waiting for DTP Waiti…" at bounding box center [640, 318] width 376 height 27
click at [644, 316] on select "Waiting for Artwork Waiting for Diecut Waiting for Mockup Waiting for DTP Waiti…" at bounding box center [642, 314] width 373 height 17
select select "dtp_in_process"
click at [456, 306] on select "Waiting for Artwork Waiting for Diecut Waiting for Mockup Waiting for DTP Waiti…" at bounding box center [642, 314] width 373 height 17
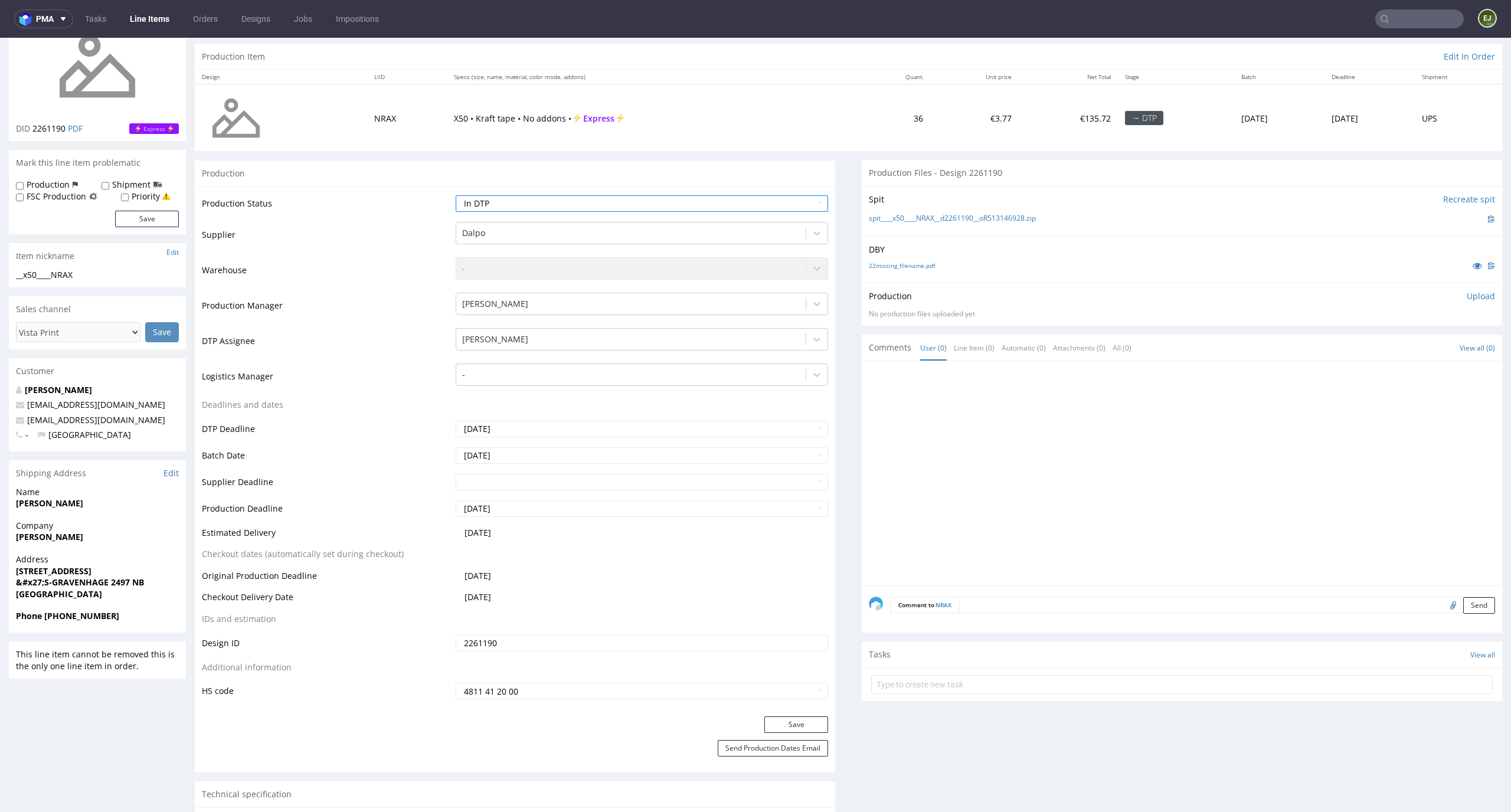
scroll to position [125, 0]
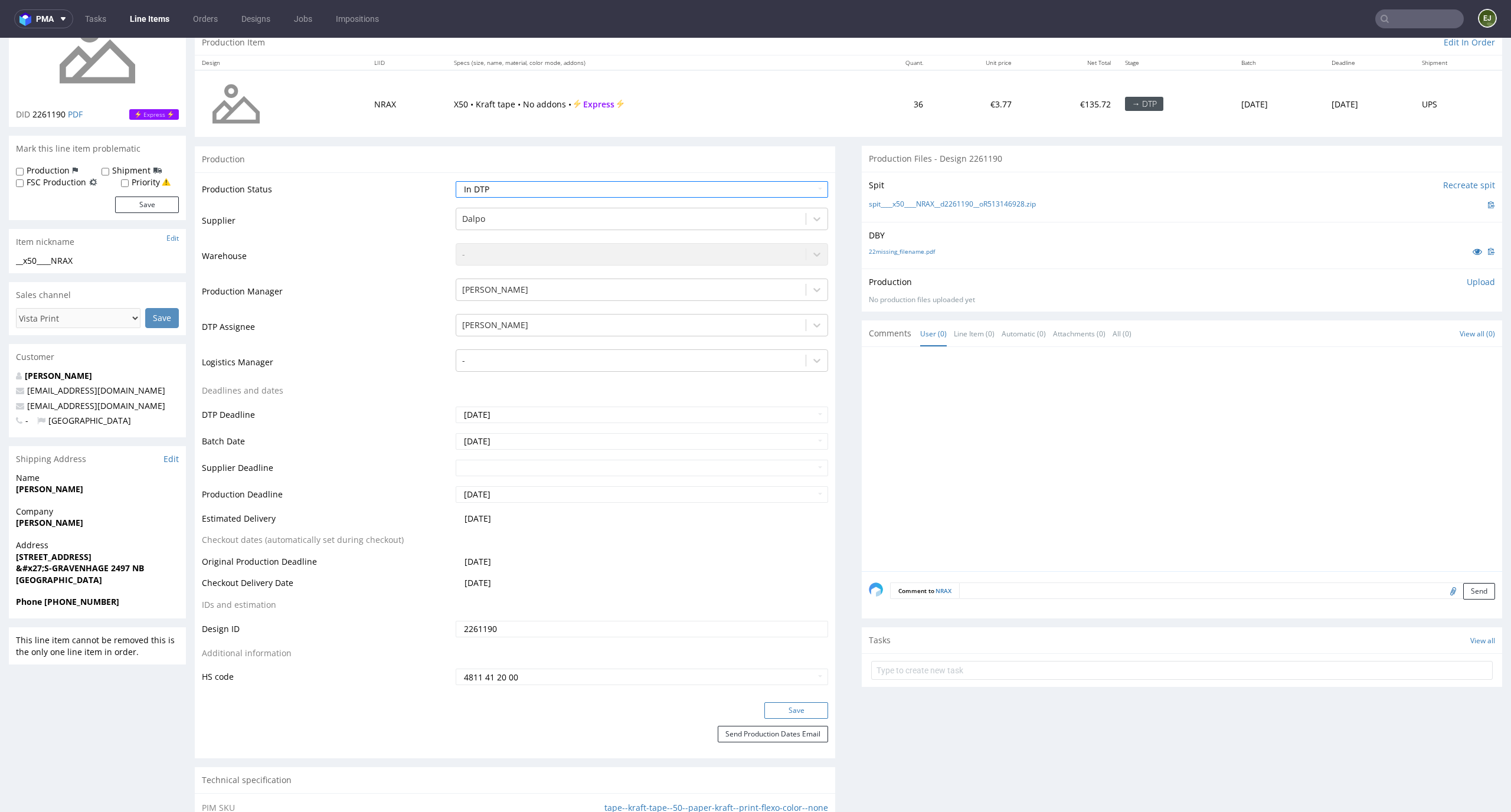
click at [806, 707] on button "Save" at bounding box center [796, 710] width 64 height 17
click at [924, 256] on div "22missing_filename.pdf" at bounding box center [1181, 251] width 626 height 13
click at [913, 253] on link "22missing_filename.pdf" at bounding box center [902, 250] width 66 height 8
click at [900, 212] on div "Spit Recreate spit spit____x50____NRAX__d2261190__oR513146928.zip" at bounding box center [1181, 196] width 640 height 50
click at [900, 201] on link "spit____x50____NRAX__d2261190__oR513146928.zip" at bounding box center [952, 204] width 167 height 10
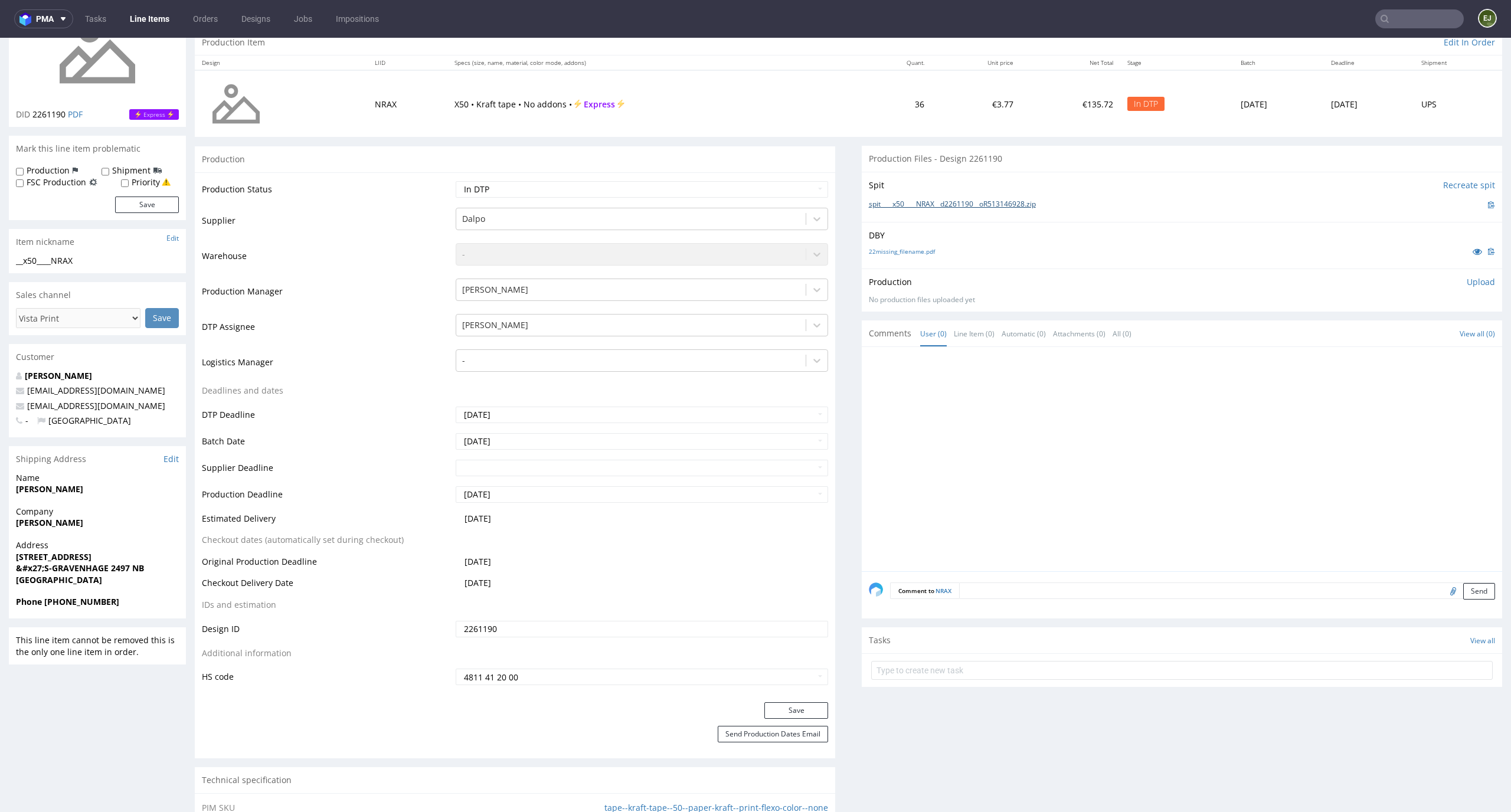
scroll to position [0, 0]
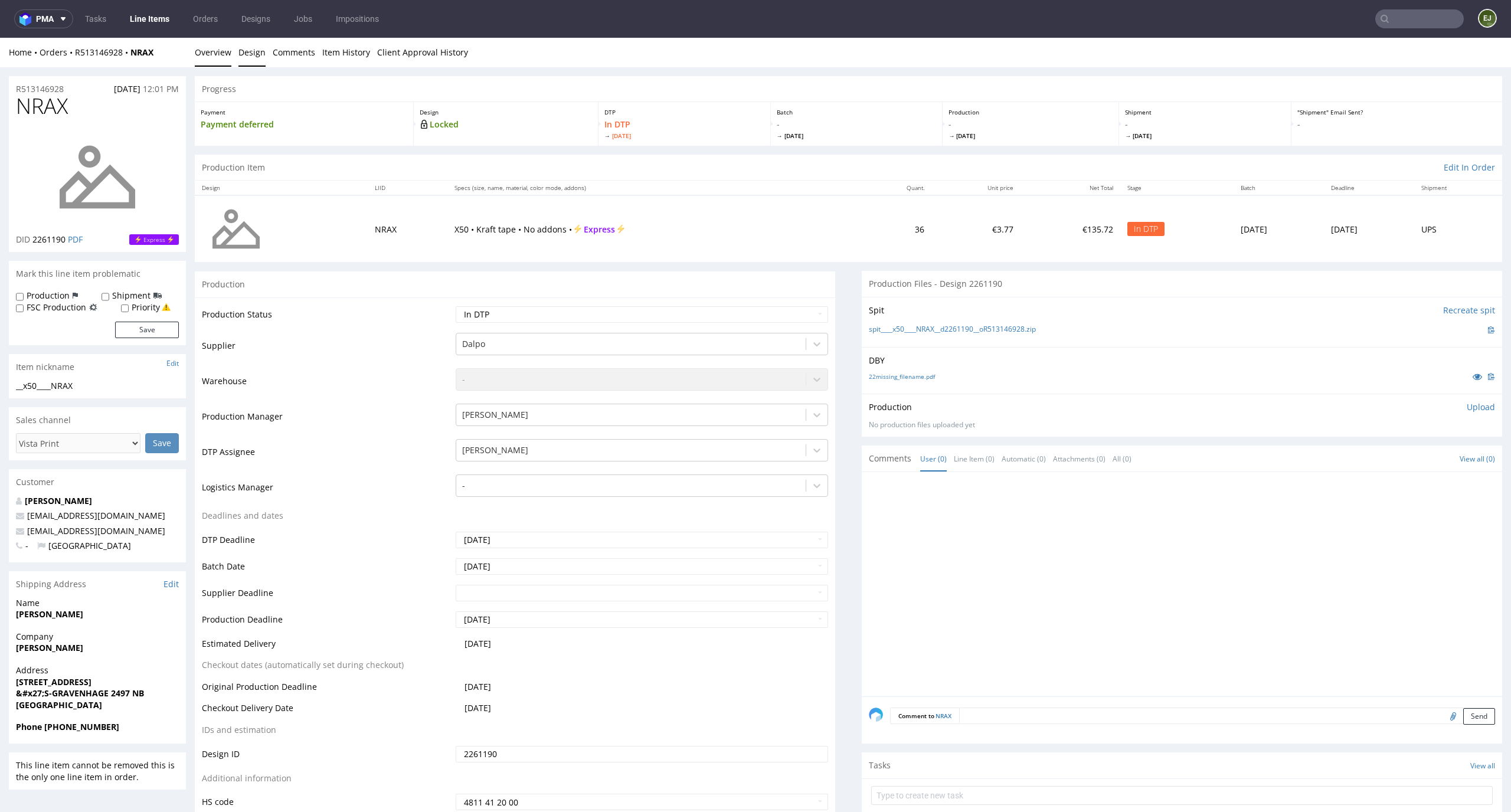
click at [243, 53] on link "Design" at bounding box center [252, 52] width 27 height 29
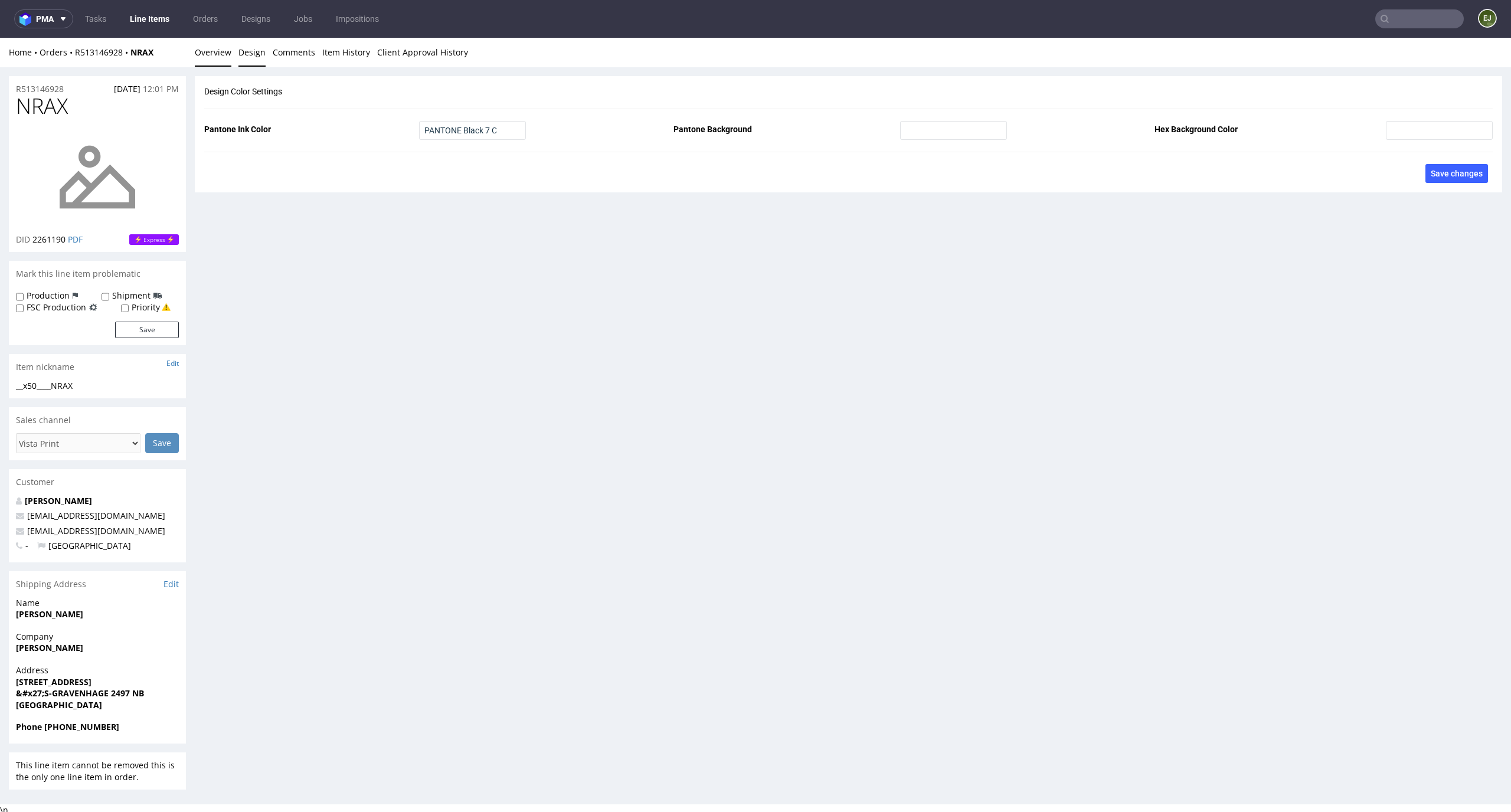
click at [196, 43] on link "Overview" at bounding box center [213, 52] width 37 height 29
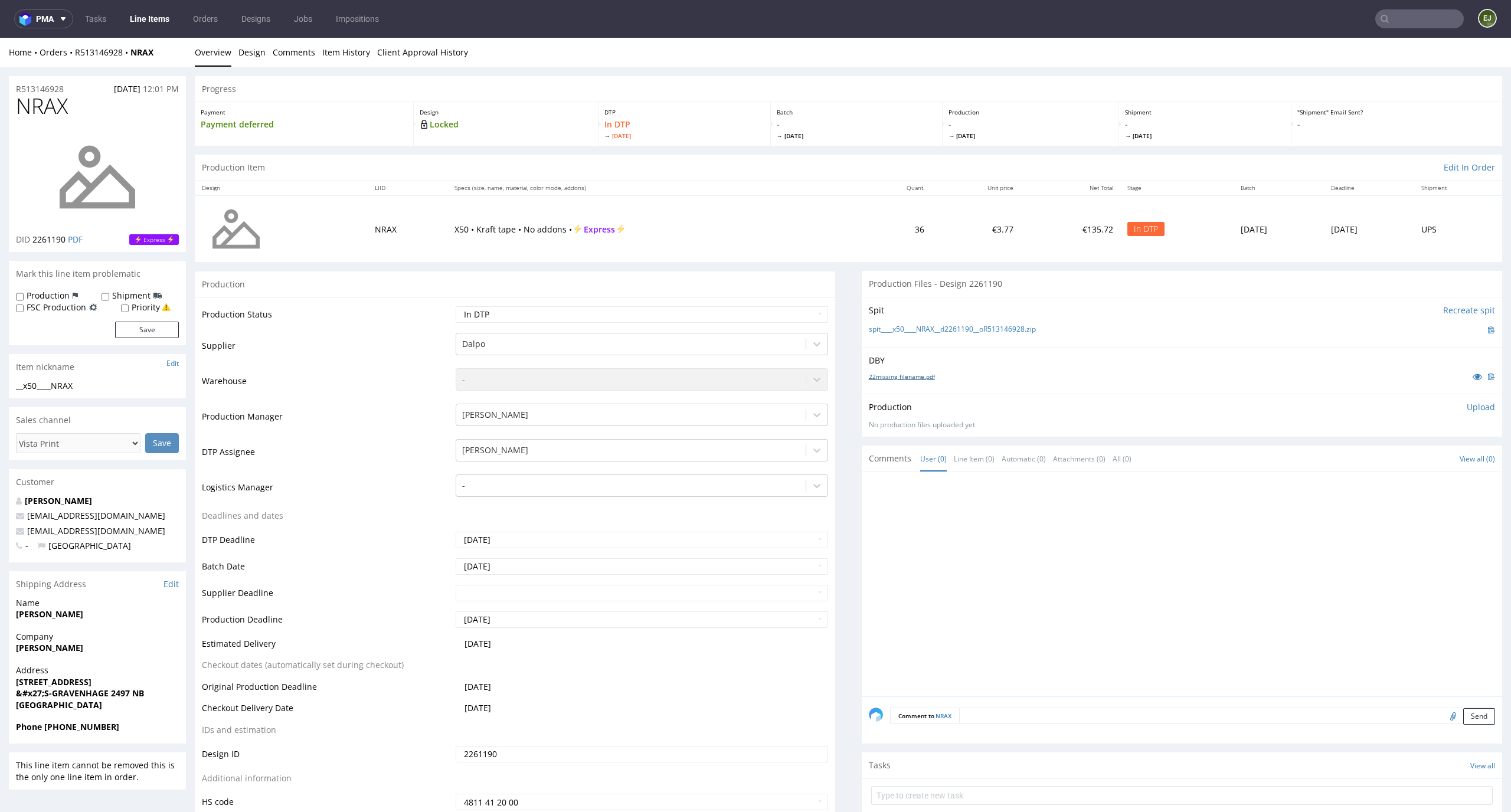
click at [915, 376] on link "22missing_filename.pdf" at bounding box center [902, 376] width 66 height 8
click at [1463, 399] on div "Production Upload No production files uploaded yet Description (optional) Add f…" at bounding box center [1181, 415] width 640 height 43
click at [1466, 406] on p "Upload" at bounding box center [1480, 407] width 28 height 12
click at [1393, 463] on div "Add files" at bounding box center [1411, 460] width 59 height 18
type input "C:\fakepath\__x50____NRAX__d2261190__oR513146928__latest__outside.pdf"
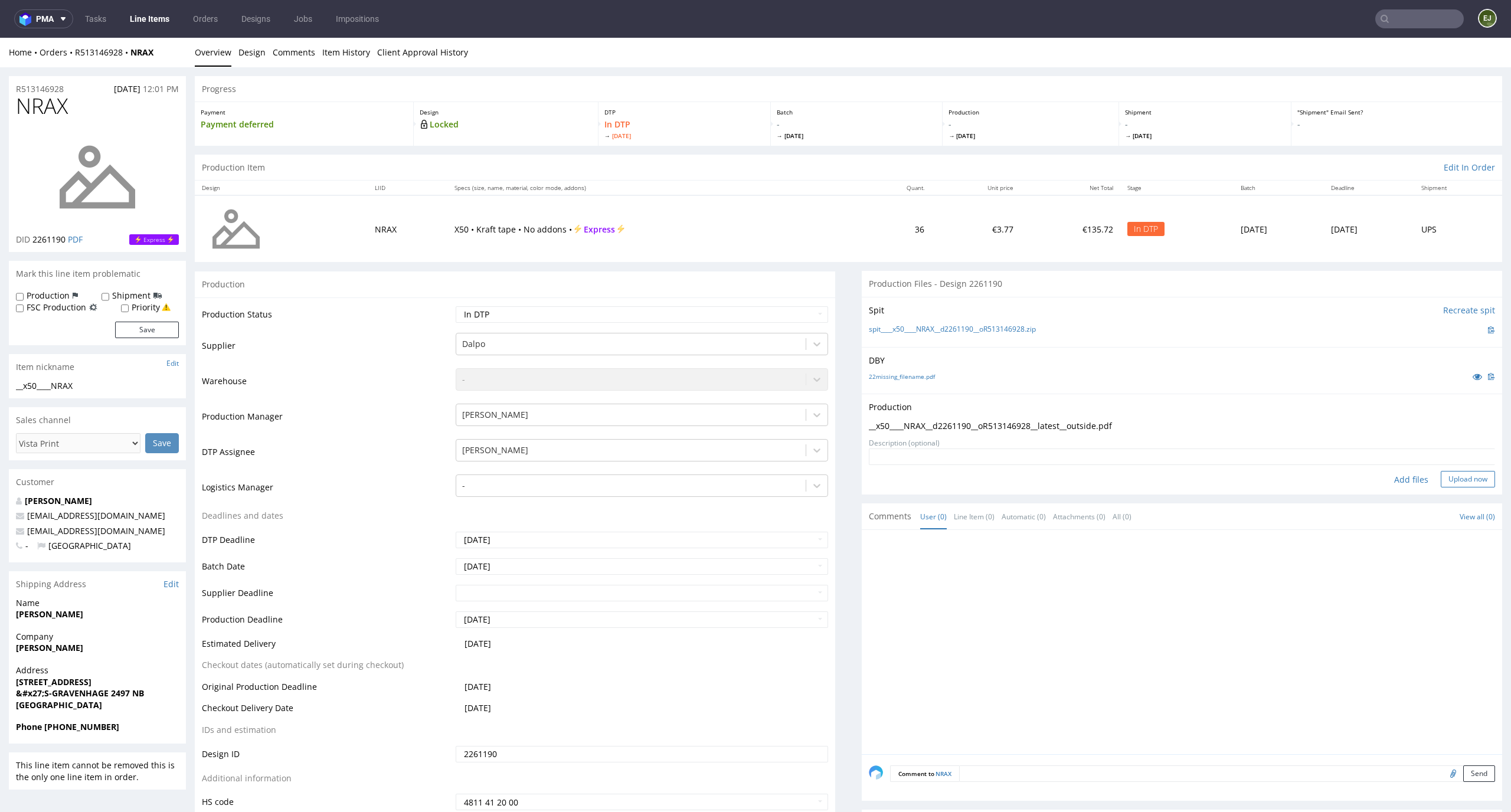
click at [1440, 471] on button "Upload now" at bounding box center [1467, 479] width 54 height 17
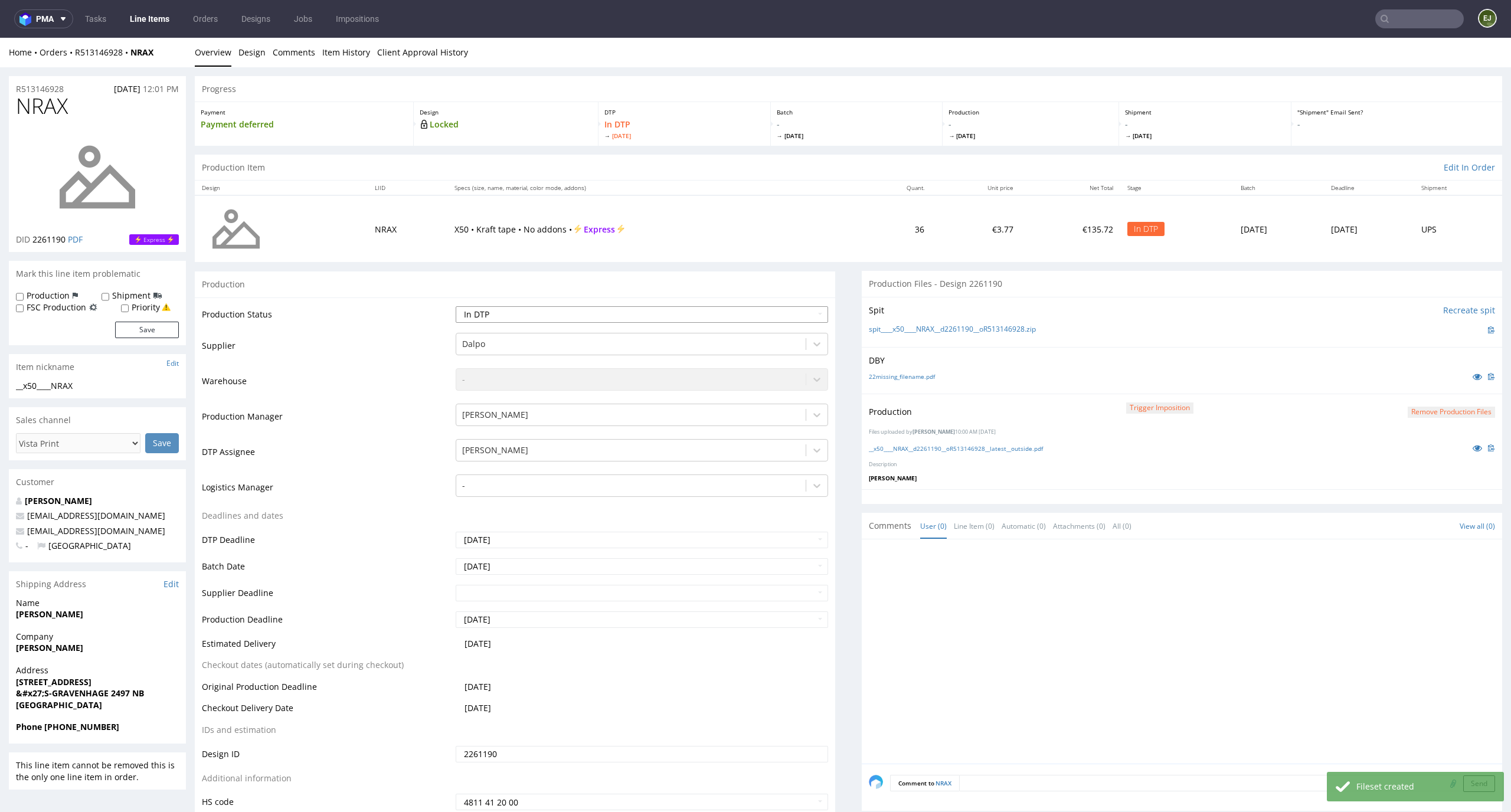
click at [800, 312] on select "Waiting for Artwork Waiting for Diecut Waiting for Mockup Waiting for DTP Waiti…" at bounding box center [642, 314] width 373 height 17
select select "dtp_production_ready"
click at [456, 306] on select "Waiting for Artwork Waiting for Diecut Waiting for Mockup Waiting for DTP Waiti…" at bounding box center [642, 314] width 373 height 17
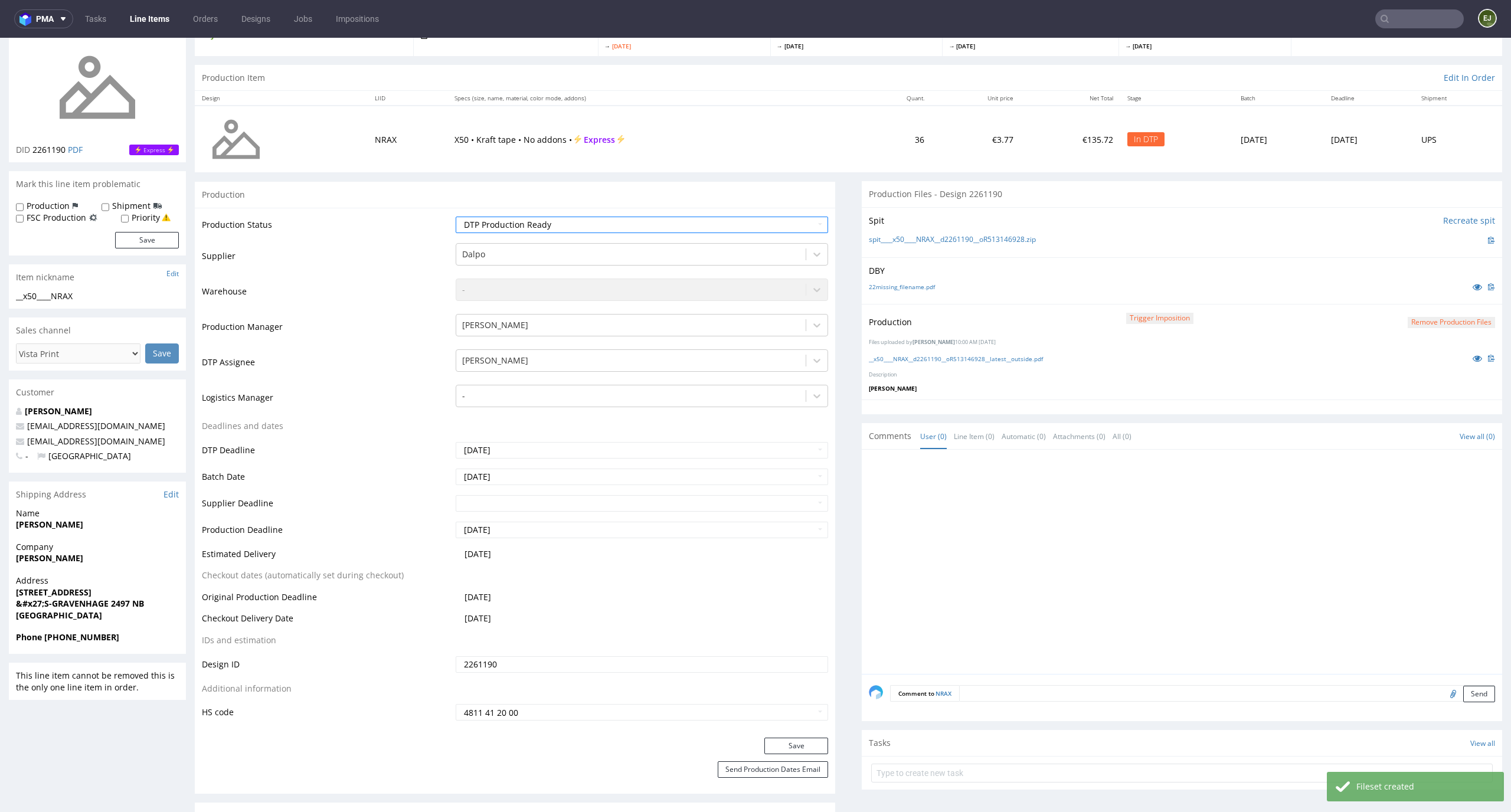
scroll to position [112, 0]
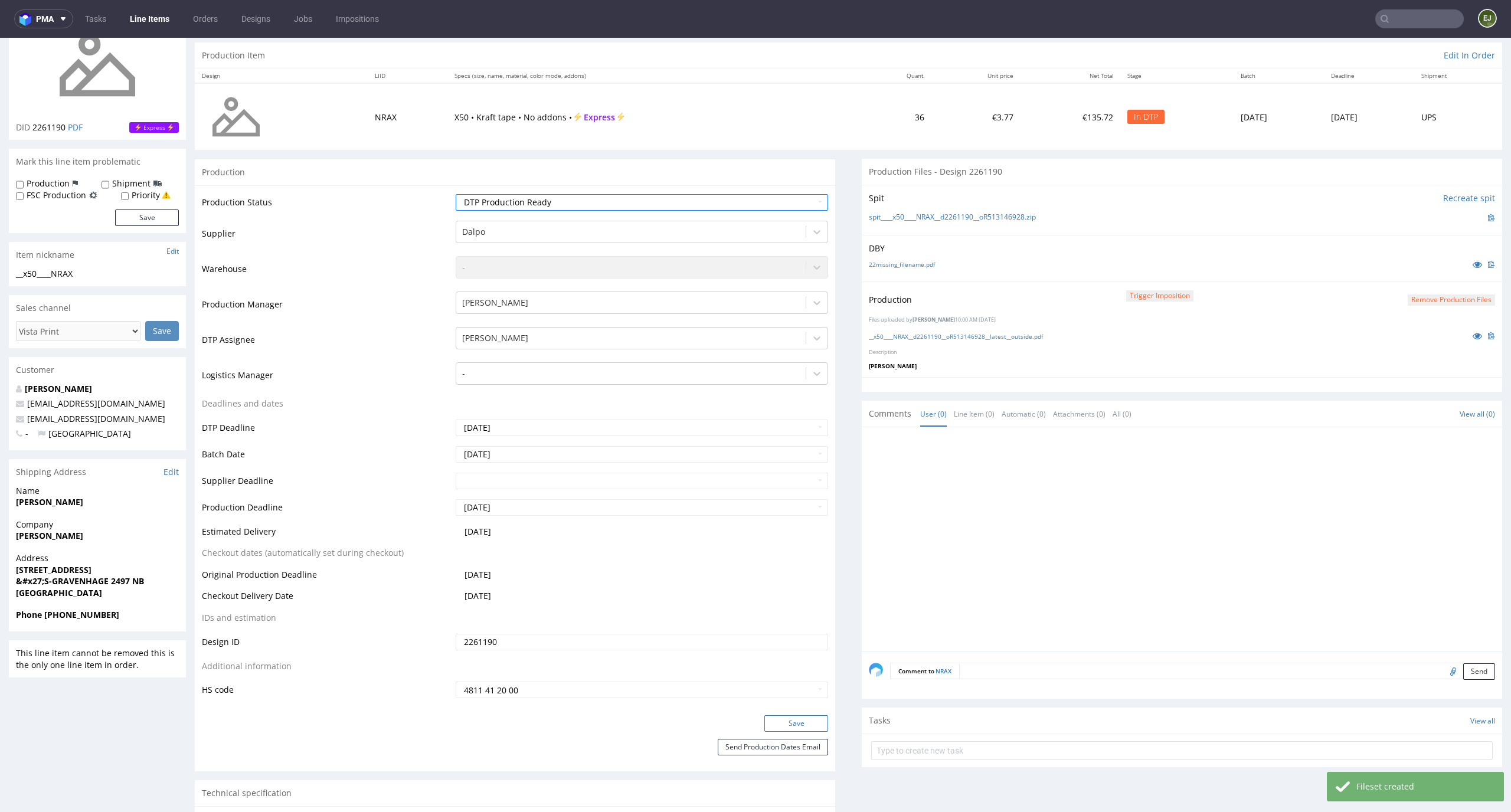
click at [789, 728] on button "Save" at bounding box center [796, 723] width 64 height 17
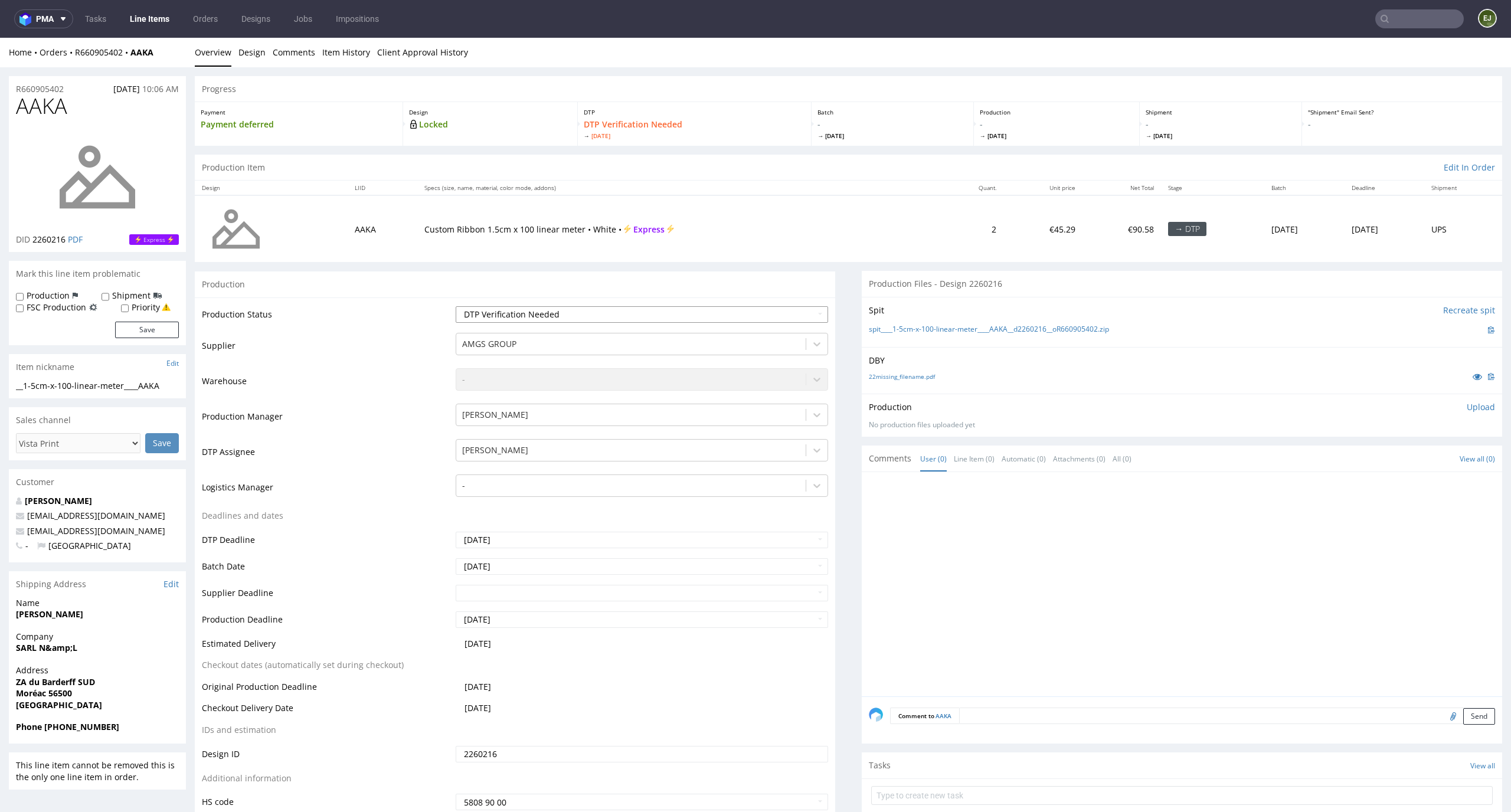
click at [790, 312] on select "Waiting for Artwork Waiting for Diecut Waiting for Mockup Waiting for DTP Waiti…" at bounding box center [642, 314] width 373 height 17
select select "dtp_in_process"
click at [456, 306] on select "Waiting for Artwork Waiting for Diecut Waiting for Mockup Waiting for DTP Waiti…" at bounding box center [642, 314] width 373 height 17
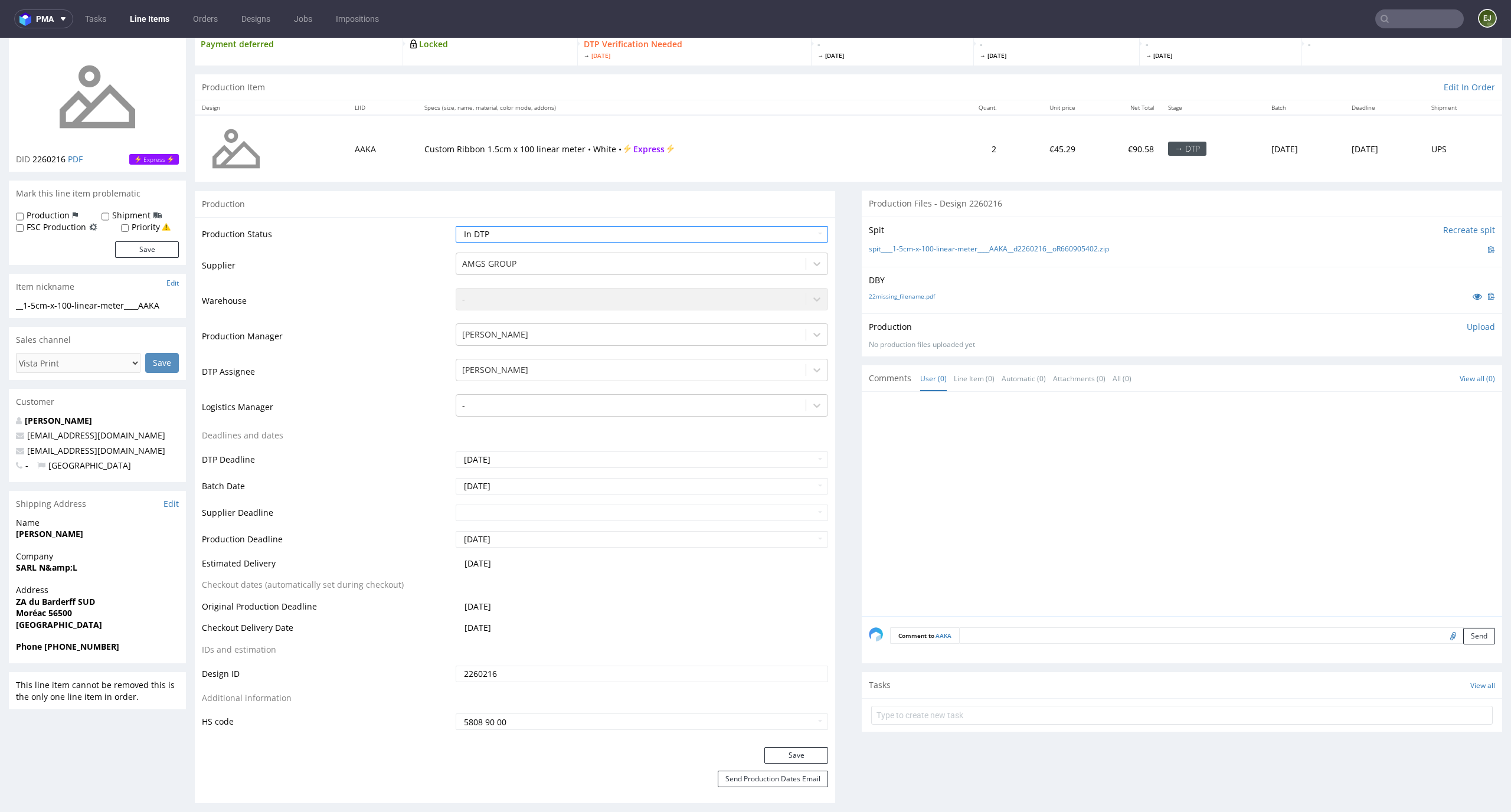
scroll to position [179, 0]
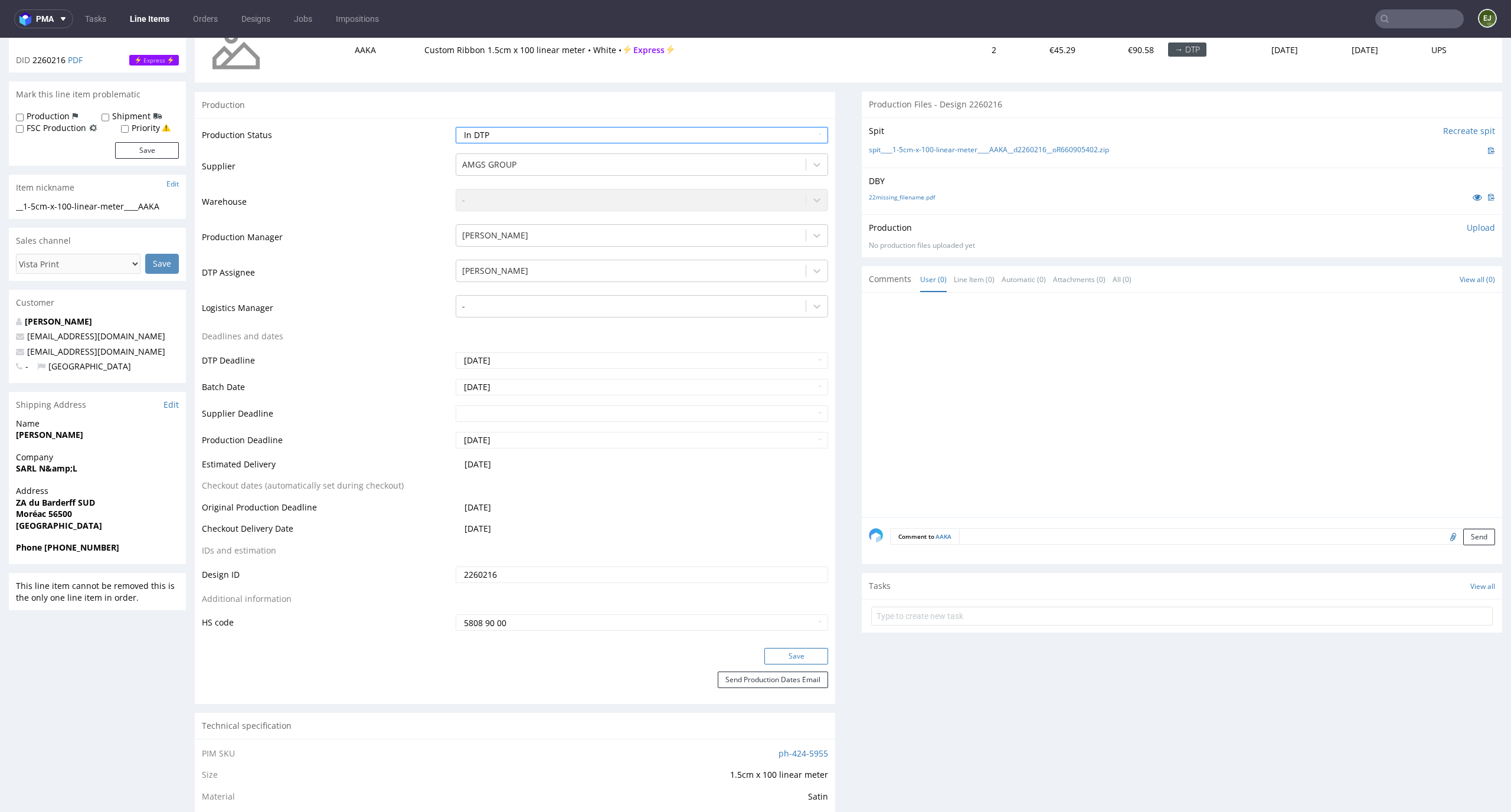
click at [808, 663] on button "Save" at bounding box center [796, 656] width 64 height 17
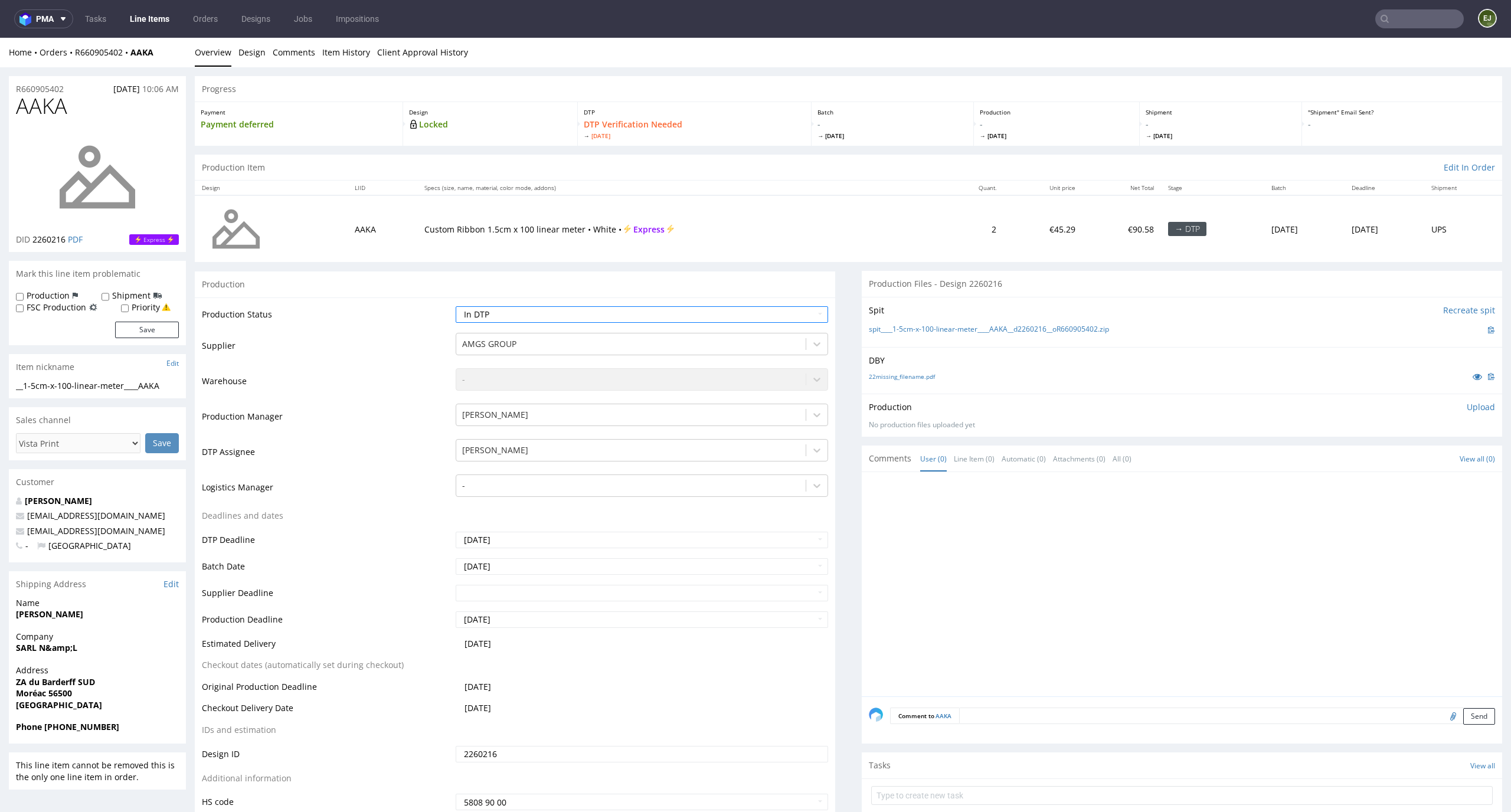
click at [967, 477] on div at bounding box center [1181, 584] width 640 height 224
click at [870, 243] on td "800 x 1" at bounding box center [913, 229] width 87 height 66
click at [883, 373] on link "missing_filename.pdf" at bounding box center [898, 376] width 59 height 8
click at [891, 328] on link "spit____400-ml____JURY__d2259524__oR730514502.zip" at bounding box center [956, 330] width 175 height 10
click at [737, 316] on select "Waiting for Artwork Waiting for Diecut Waiting for Mockup Waiting for DTP Waiti…" at bounding box center [642, 314] width 373 height 17
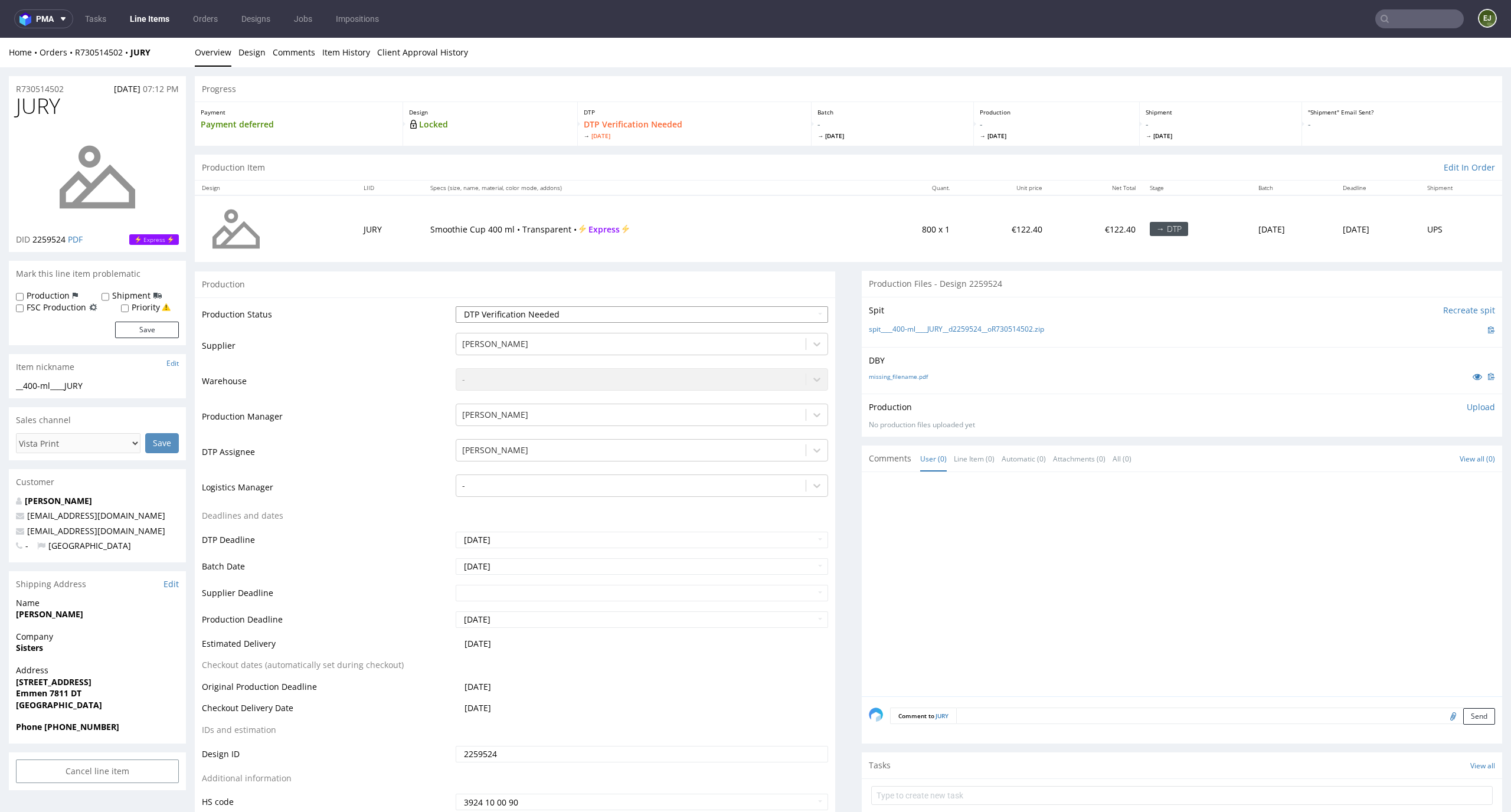
select select "dtp_in_process"
click at [456, 306] on select "Waiting for Artwork Waiting for Diecut Waiting for Mockup Waiting for DTP Waiti…" at bounding box center [642, 314] width 373 height 17
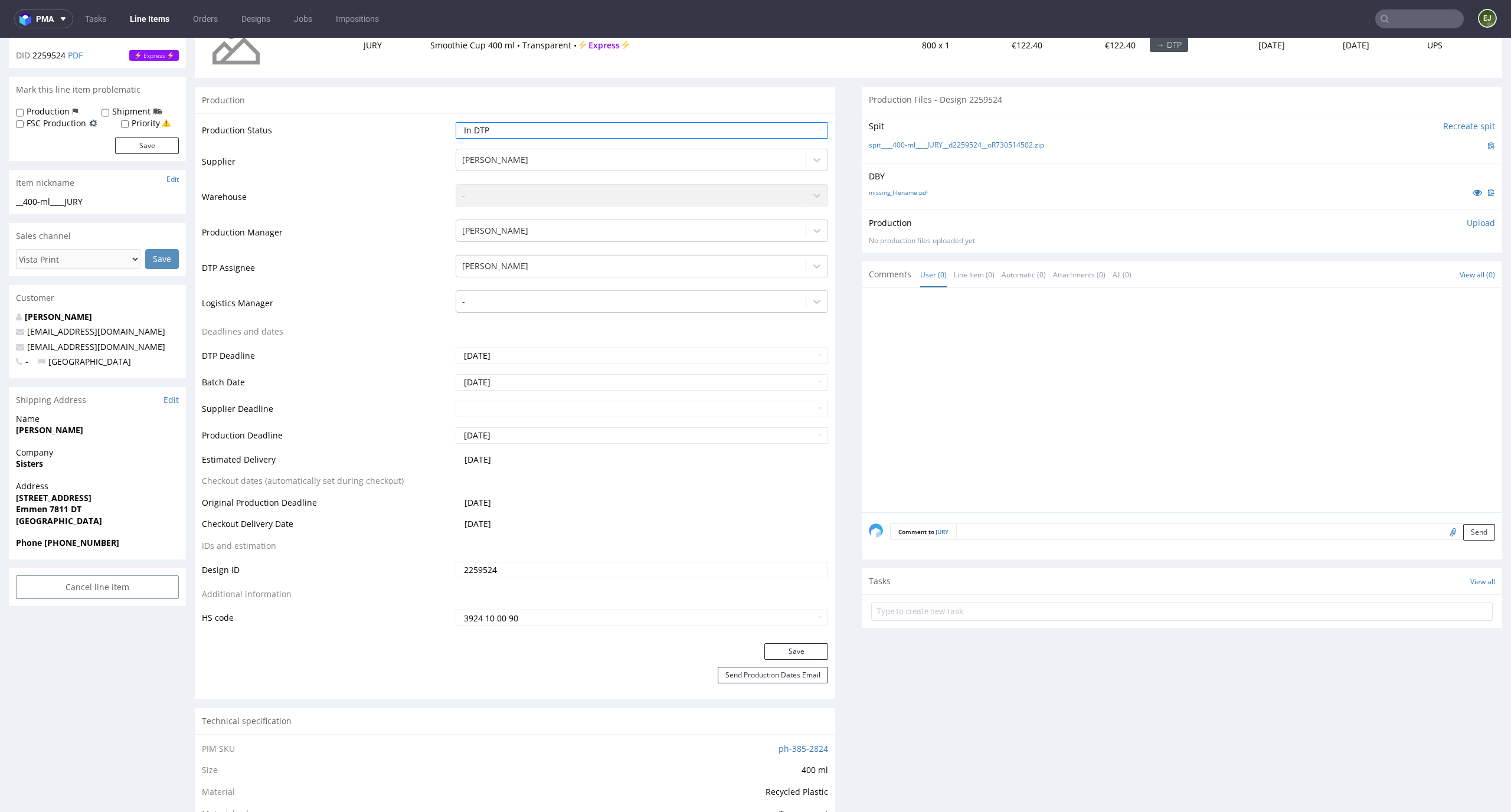
scroll to position [230, 0]
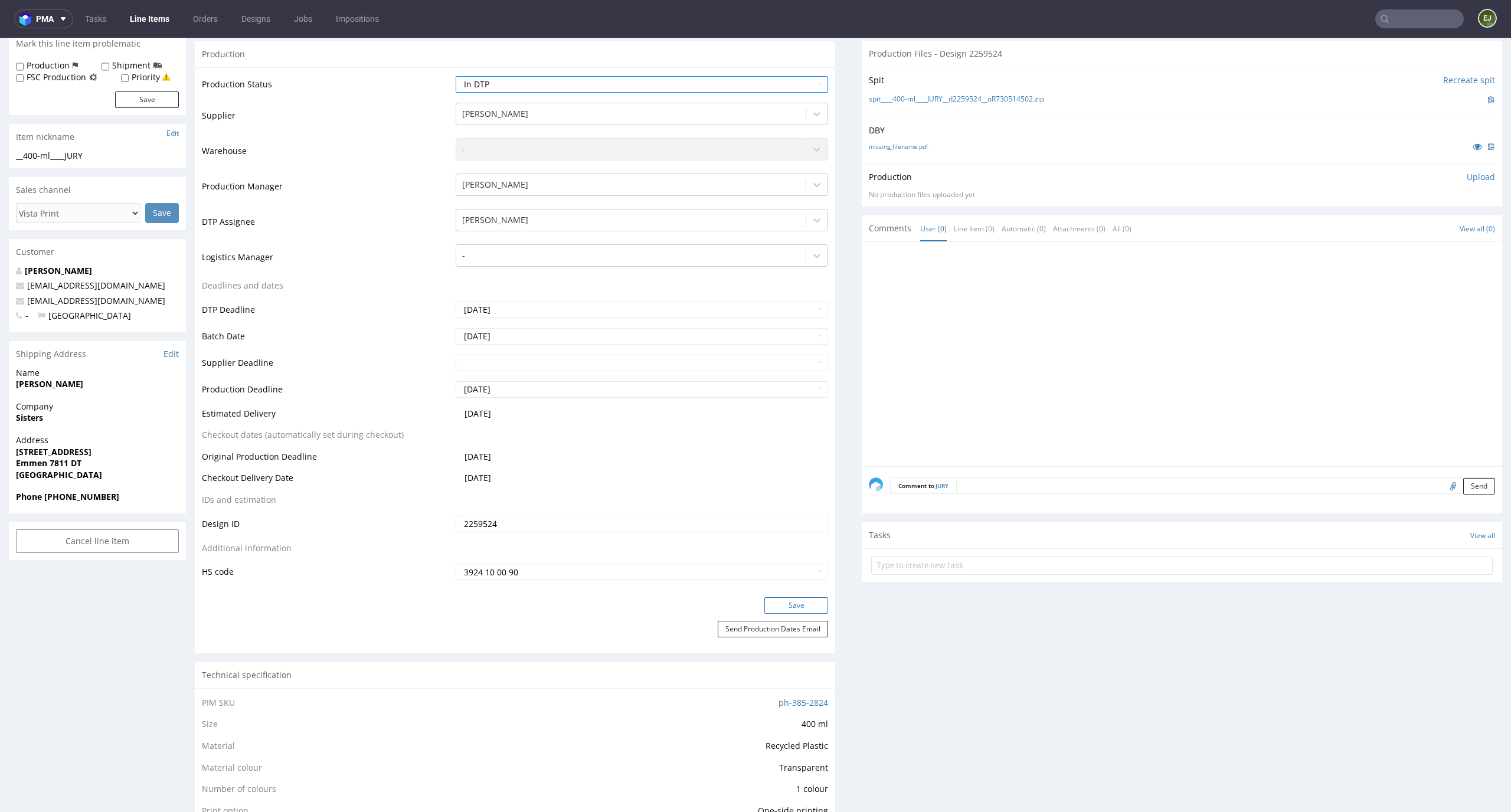
click at [790, 599] on button "Save" at bounding box center [796, 605] width 64 height 17
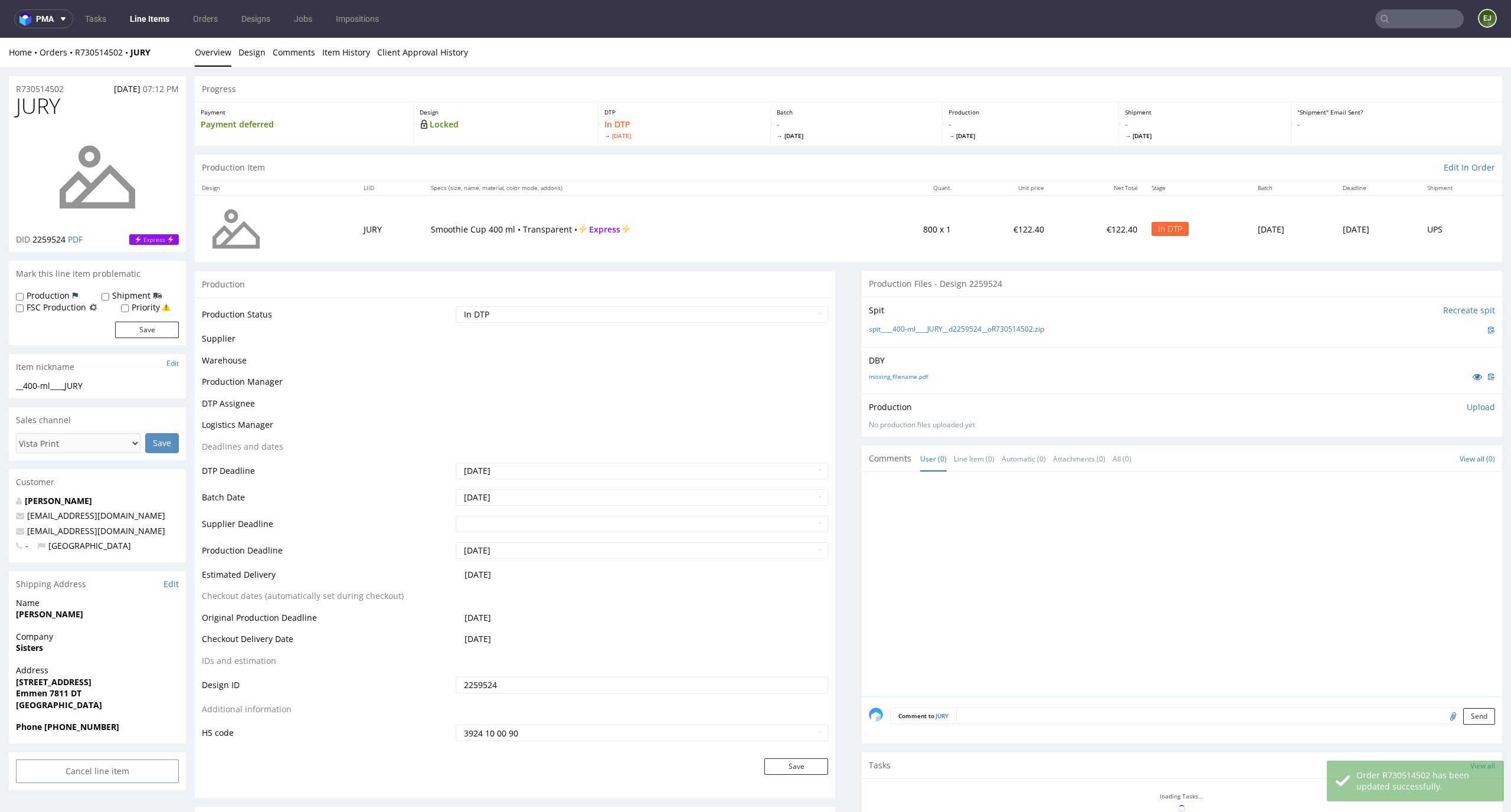
scroll to position [0, 0]
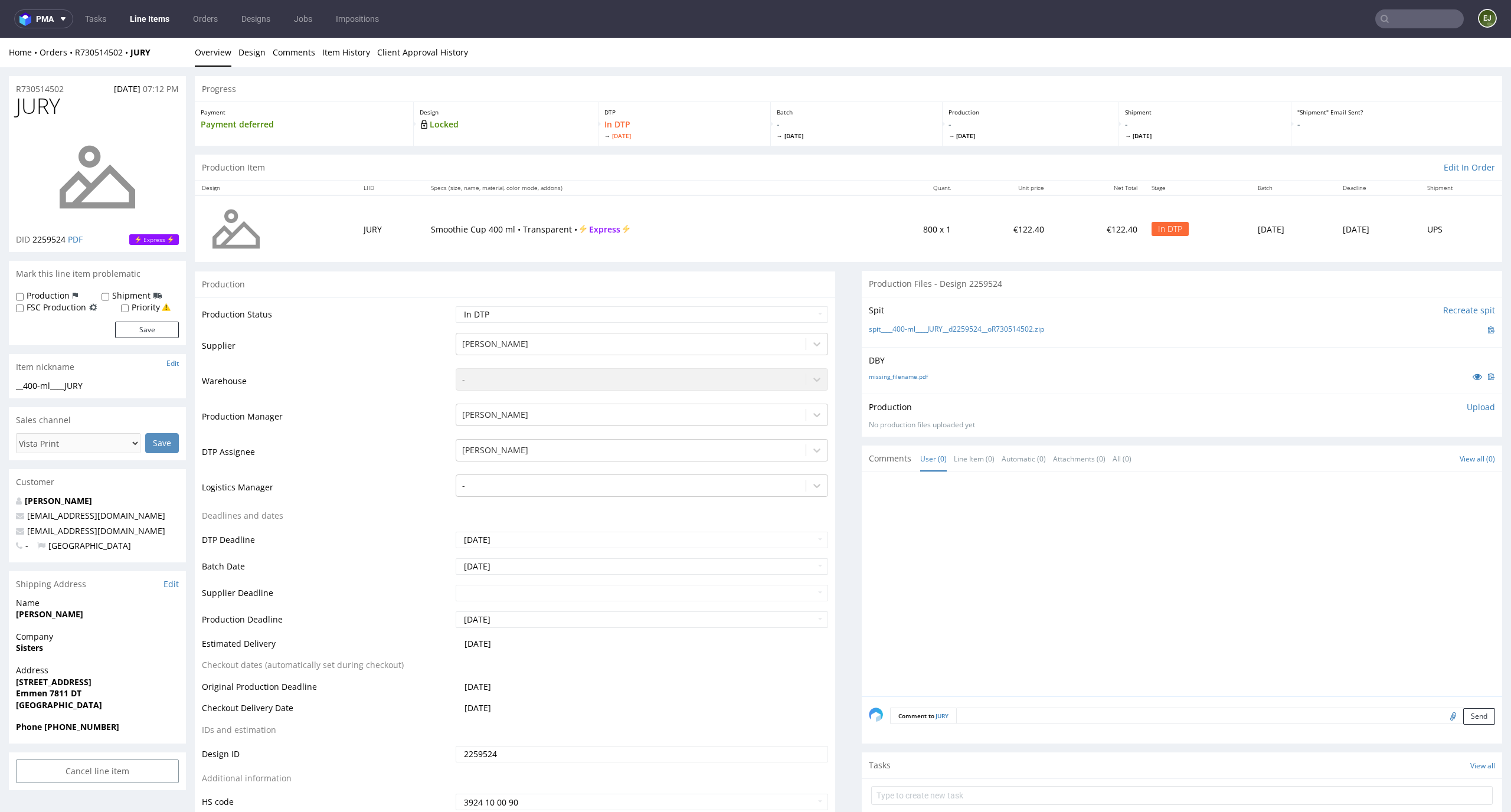
click at [1466, 408] on p "Upload" at bounding box center [1480, 407] width 28 height 12
click at [1382, 460] on div "Add files" at bounding box center [1411, 460] width 59 height 18
type input "C:\fakepath\__400-ml____JURY__d2259524__oR730514502__latest__front.pdf"
click at [1440, 482] on button "Upload now" at bounding box center [1467, 479] width 54 height 17
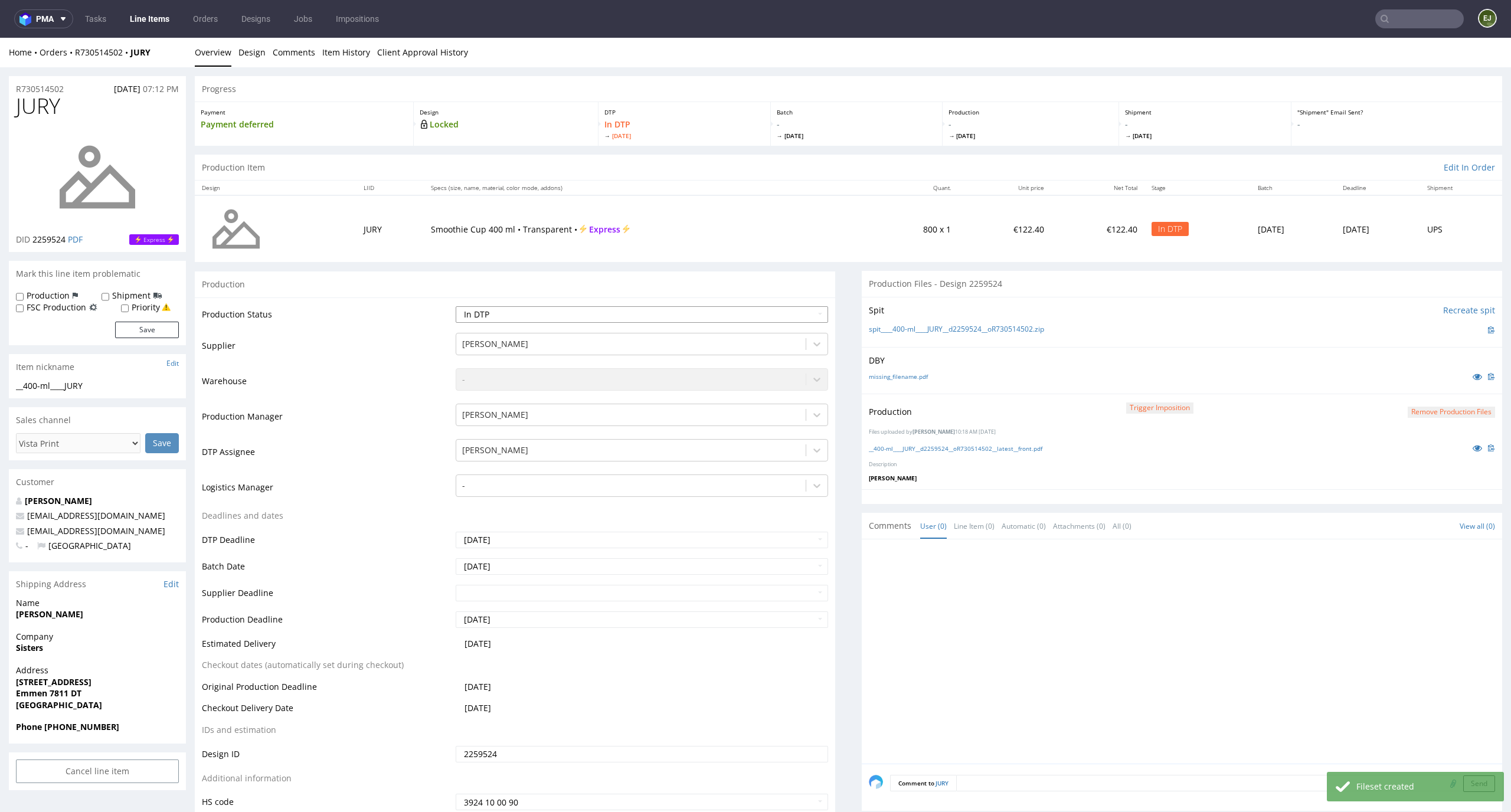
click at [795, 316] on select "Waiting for Artwork Waiting for Diecut Waiting for Mockup Waiting for DTP Waiti…" at bounding box center [642, 314] width 373 height 17
select select "dtp_production_ready"
click at [456, 306] on select "Waiting for Artwork Waiting for Diecut Waiting for Mockup Waiting for DTP Waiti…" at bounding box center [642, 314] width 373 height 17
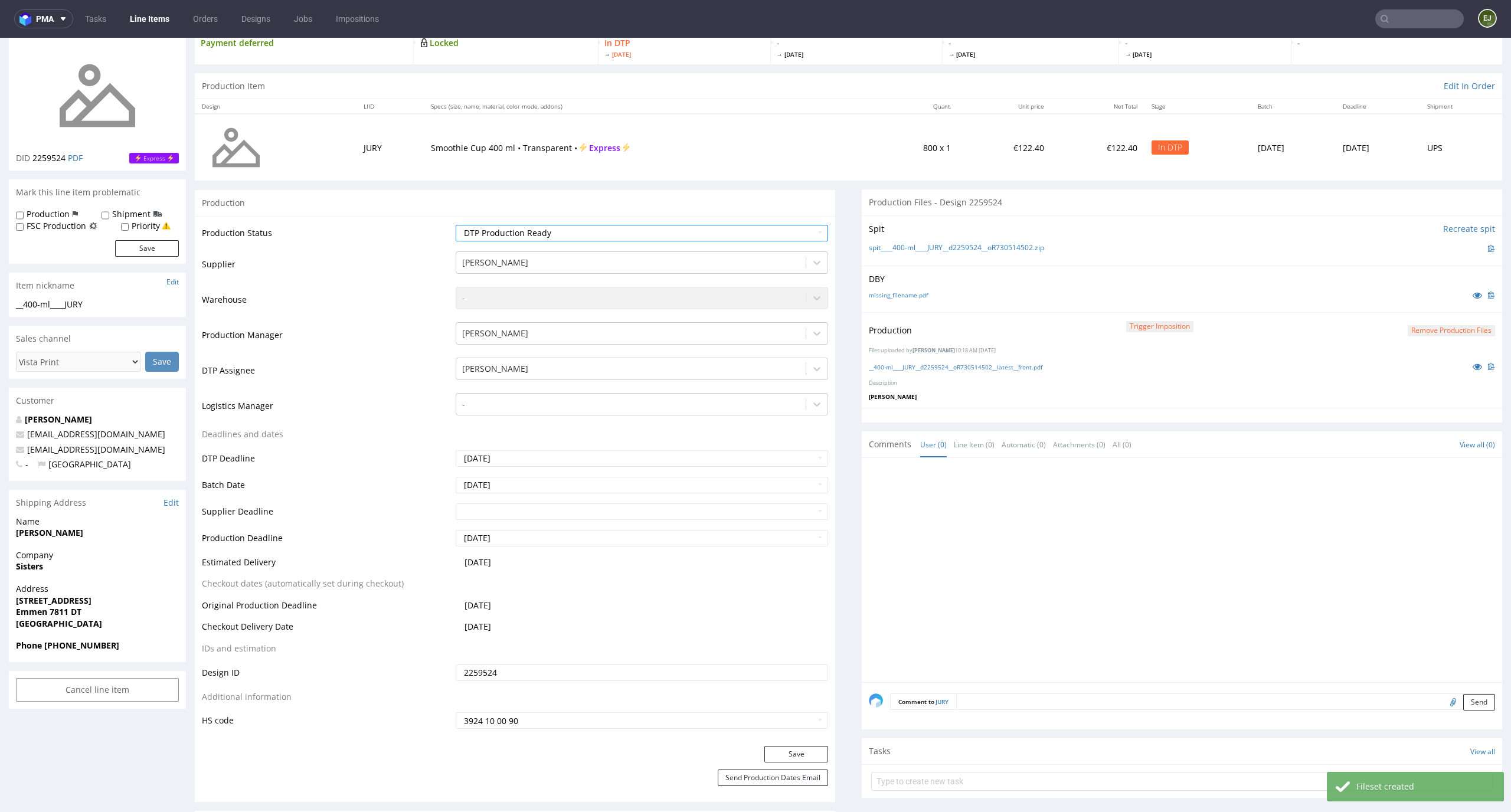
scroll to position [128, 0]
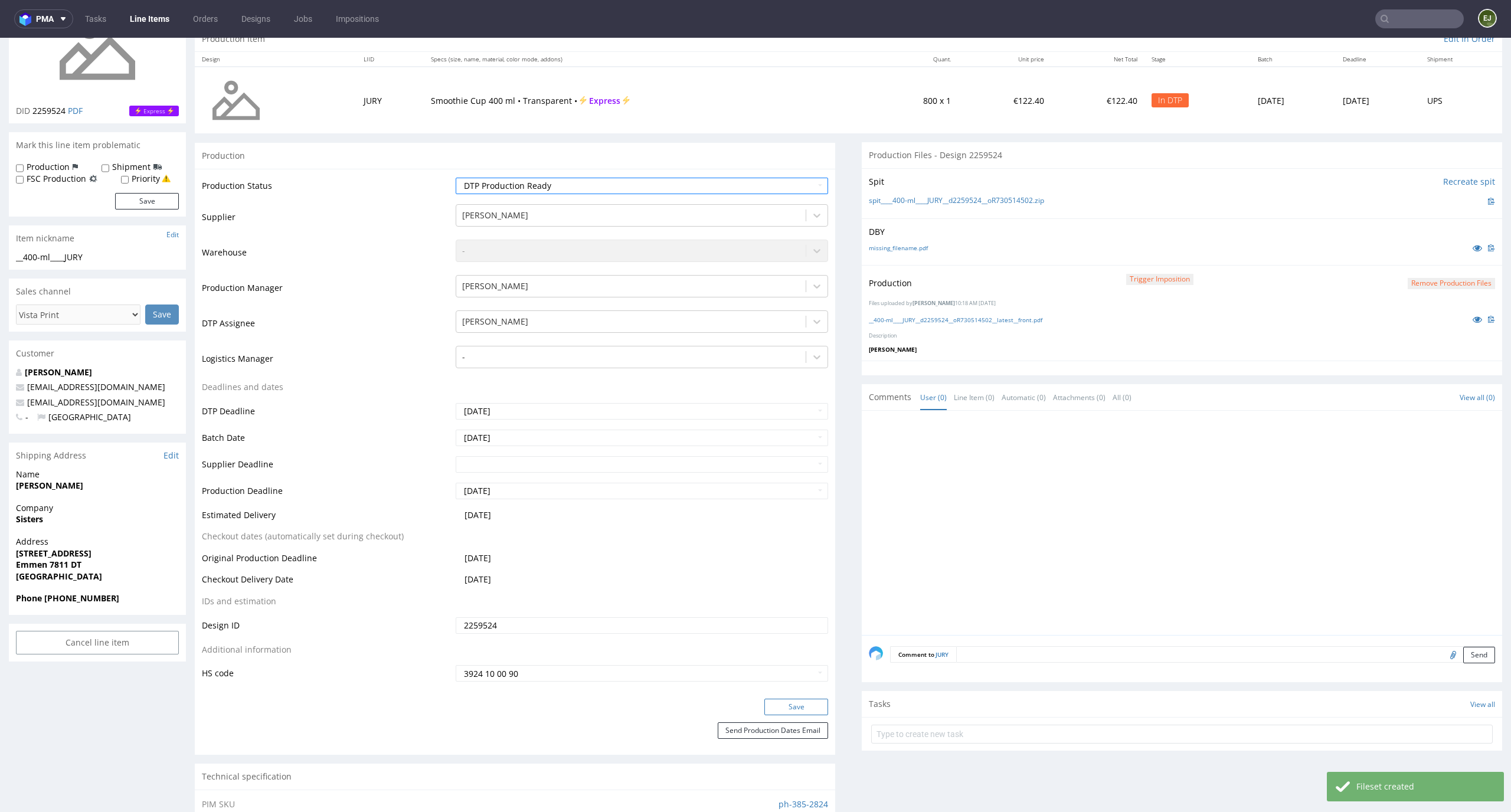
click at [792, 702] on button "Save" at bounding box center [796, 707] width 64 height 17
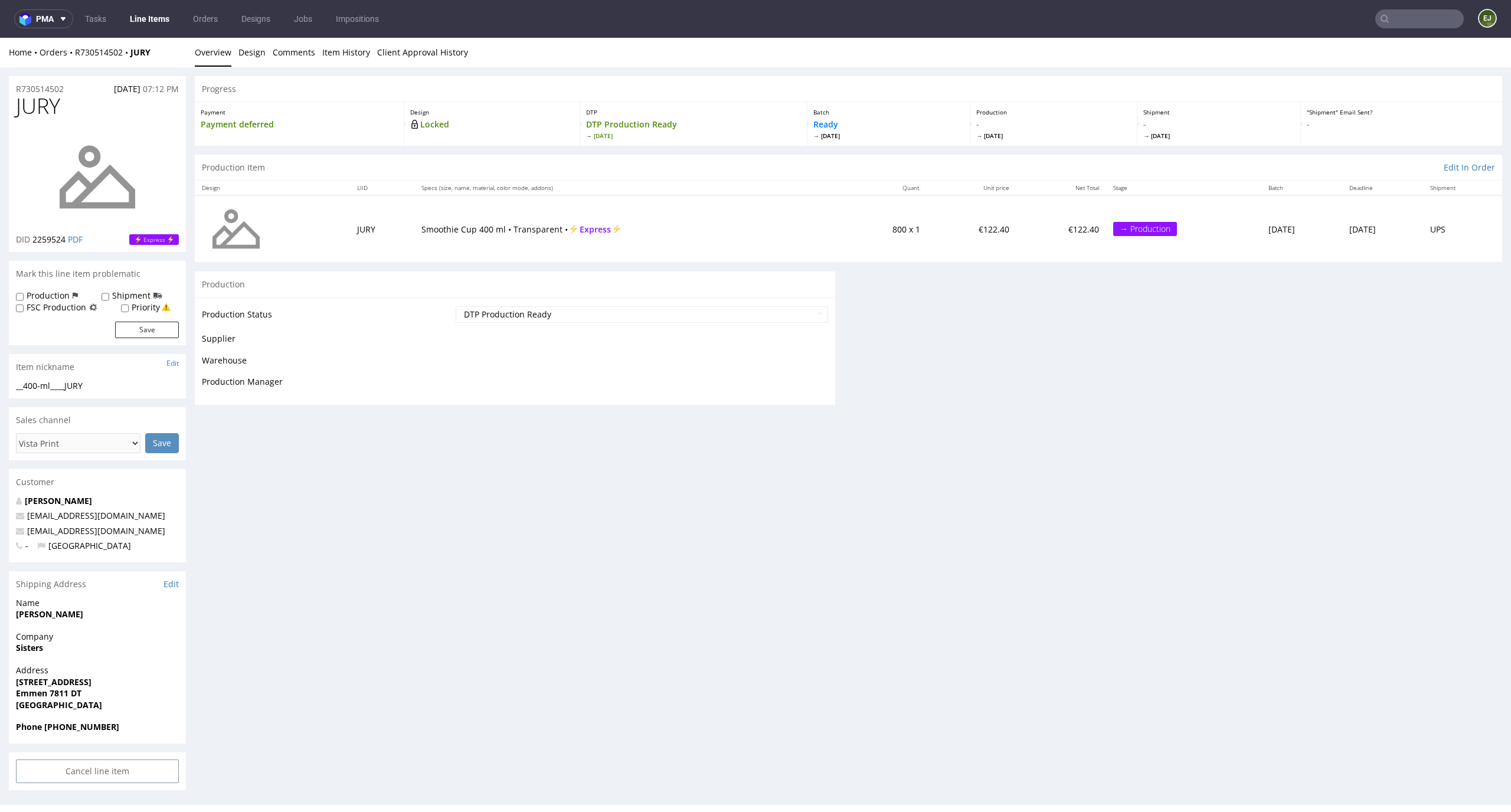
scroll to position [0, 0]
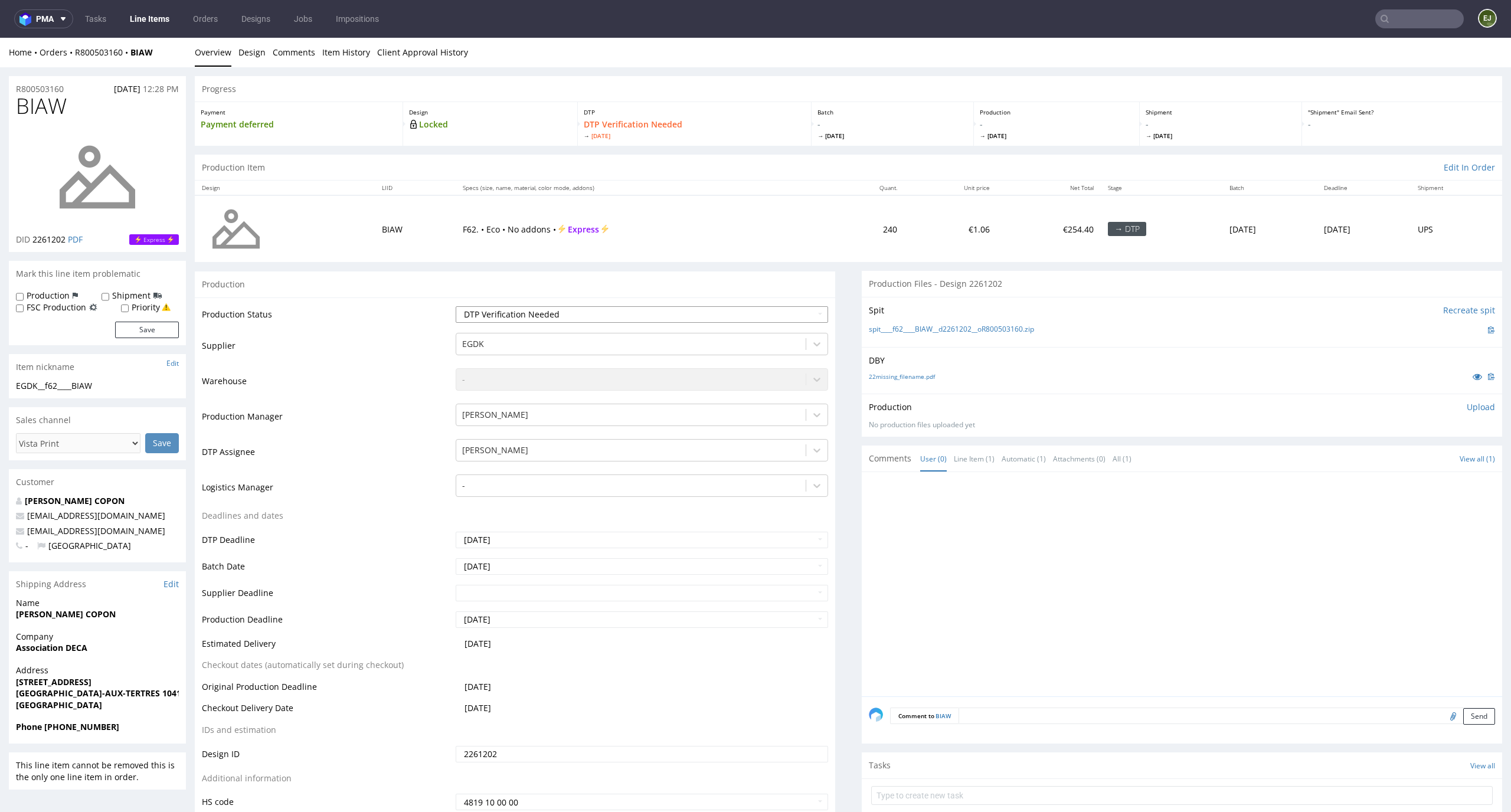
click at [747, 308] on select "Waiting for Artwork Waiting for Diecut Waiting for Mockup Waiting for DTP Waiti…" at bounding box center [642, 314] width 373 height 17
select select "dtp_in_process"
click at [456, 306] on select "Waiting for Artwork Waiting for Diecut Waiting for Mockup Waiting for DTP Waiti…" at bounding box center [642, 314] width 373 height 17
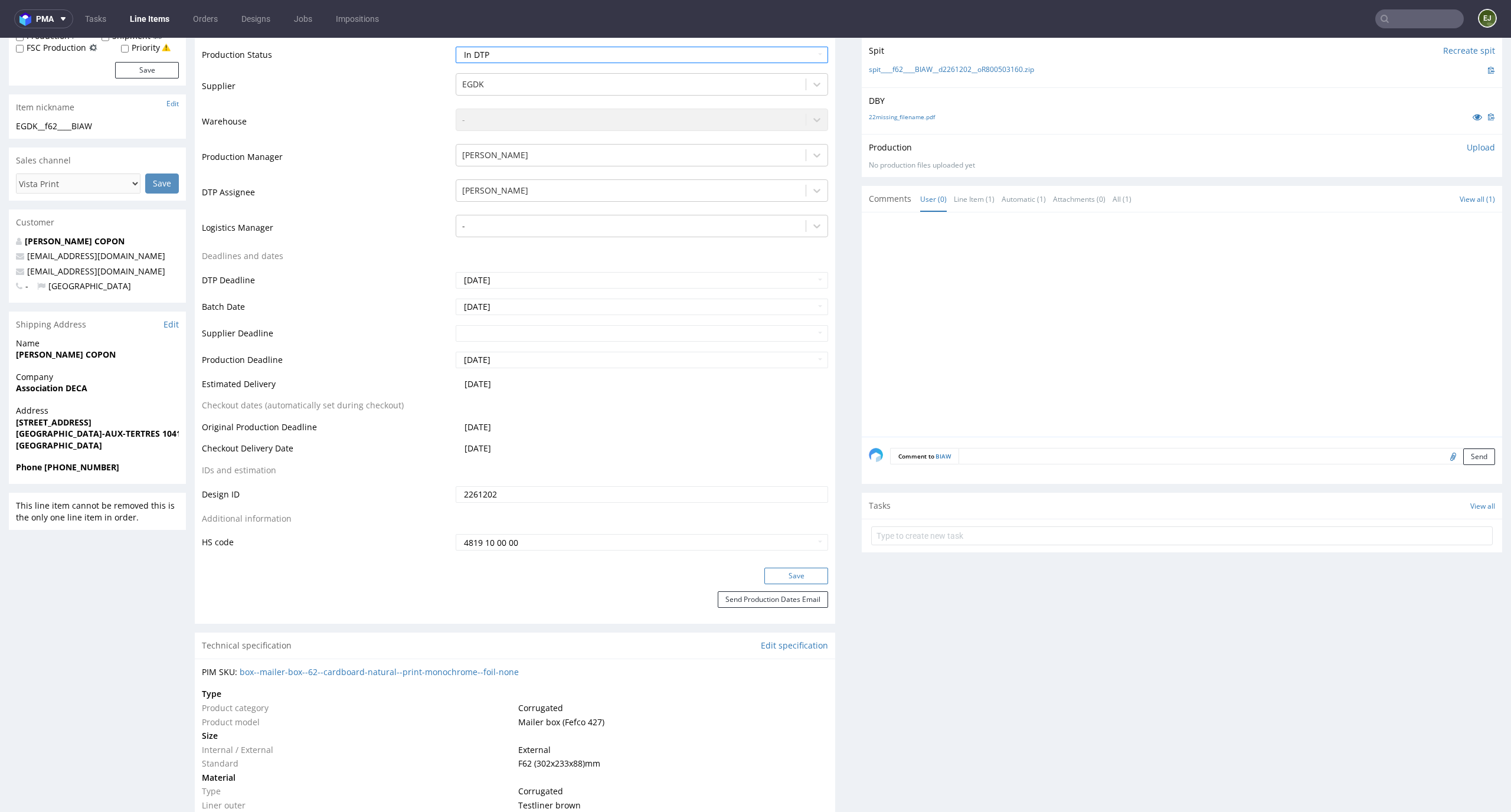
click at [775, 575] on button "Save" at bounding box center [796, 575] width 64 height 17
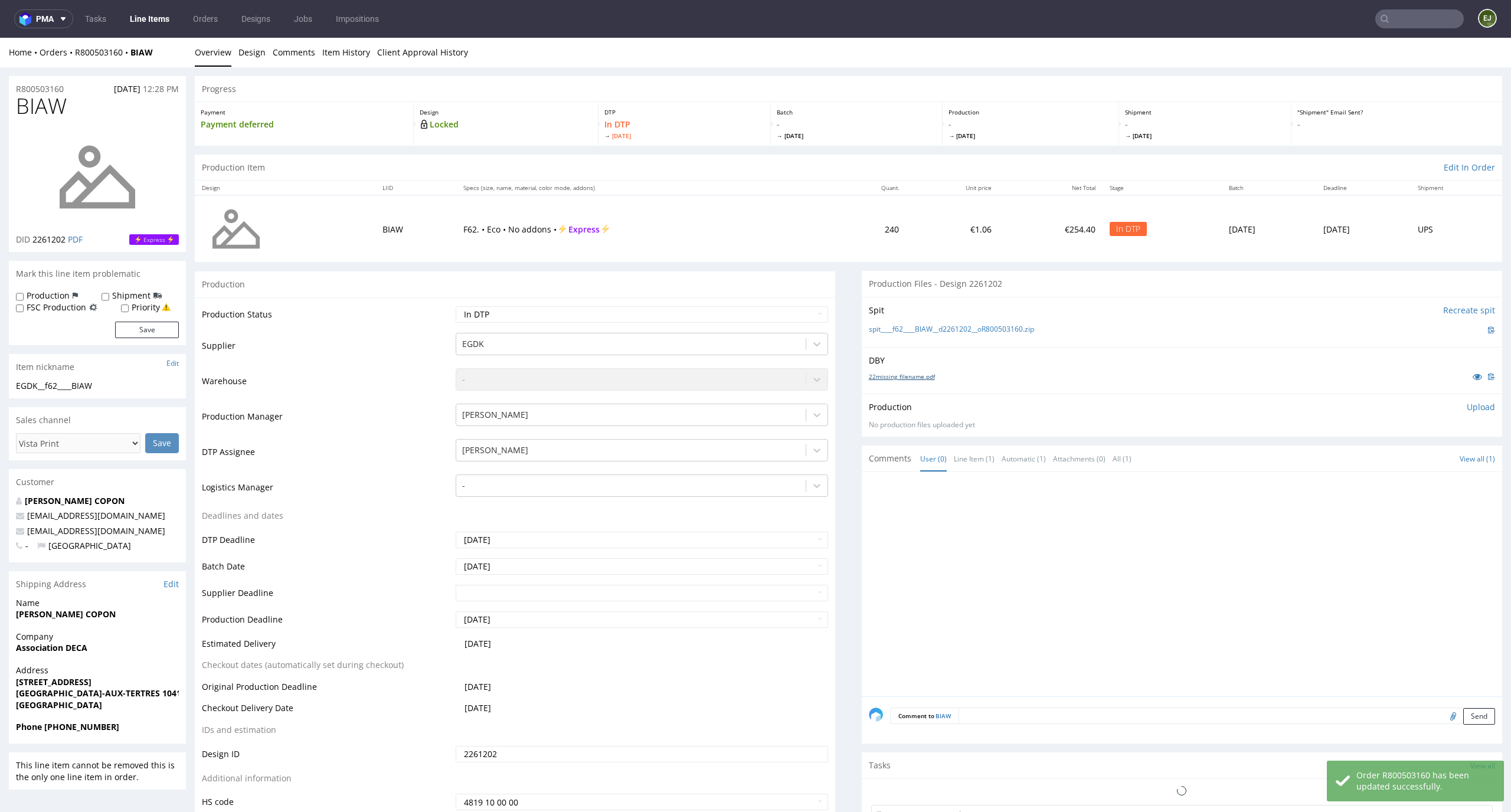
click at [899, 376] on link "22missing_filename.pdf" at bounding box center [902, 376] width 66 height 8
click at [890, 328] on link "spit____f62____BIAW__d2261202__oR800503160.zip" at bounding box center [951, 330] width 165 height 10
drag, startPoint x: 66, startPoint y: 95, endPoint x: 0, endPoint y: 96, distance: 66.0
copy span "BIAW"
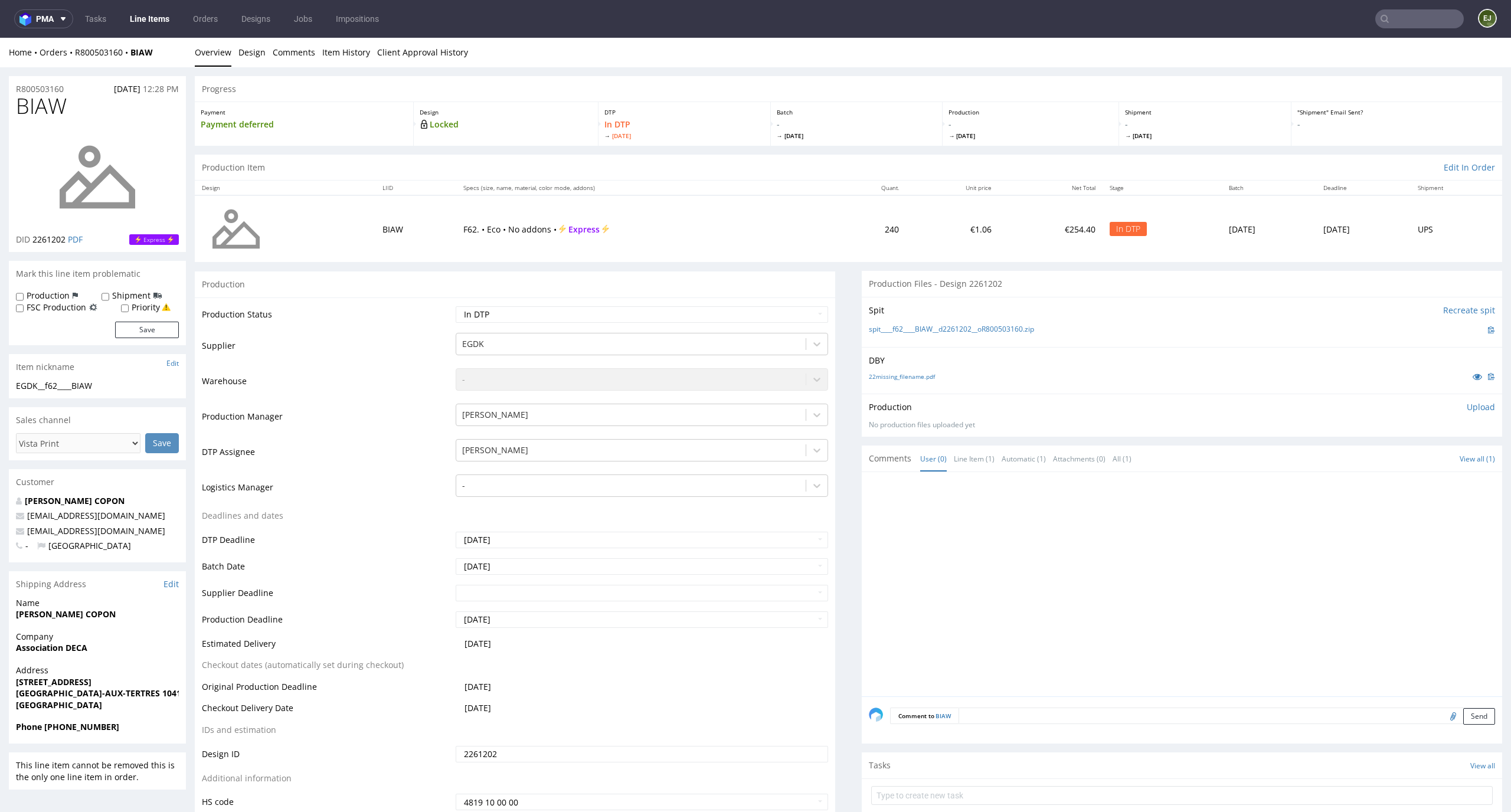
click at [1466, 416] on div "Production Upload No production files uploaded yet Description (optional) Add f…" at bounding box center [1181, 415] width 626 height 28
click at [1468, 406] on p "Upload" at bounding box center [1480, 407] width 28 height 12
click at [1395, 460] on div "Add files" at bounding box center [1411, 460] width 59 height 18
type input "C:\fakepath\EGDK__f62____BIAW__d2261202__oR800503160__latest__outside.pdf"
click at [1466, 481] on button "Upload now" at bounding box center [1467, 479] width 54 height 17
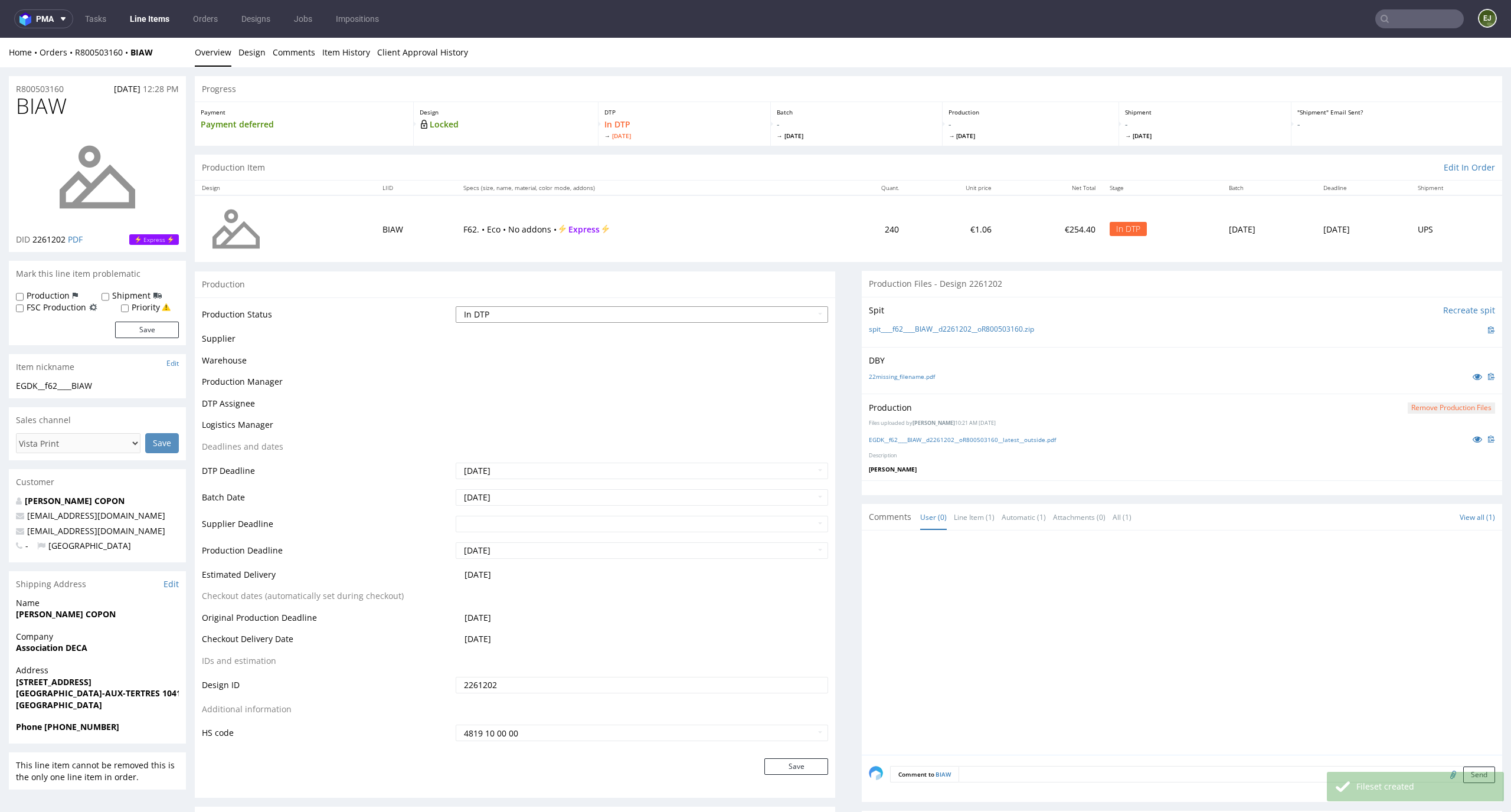
click at [806, 318] on select "Waiting for Artwork Waiting for Diecut Waiting for Mockup Waiting for DTP Waiti…" at bounding box center [642, 314] width 373 height 17
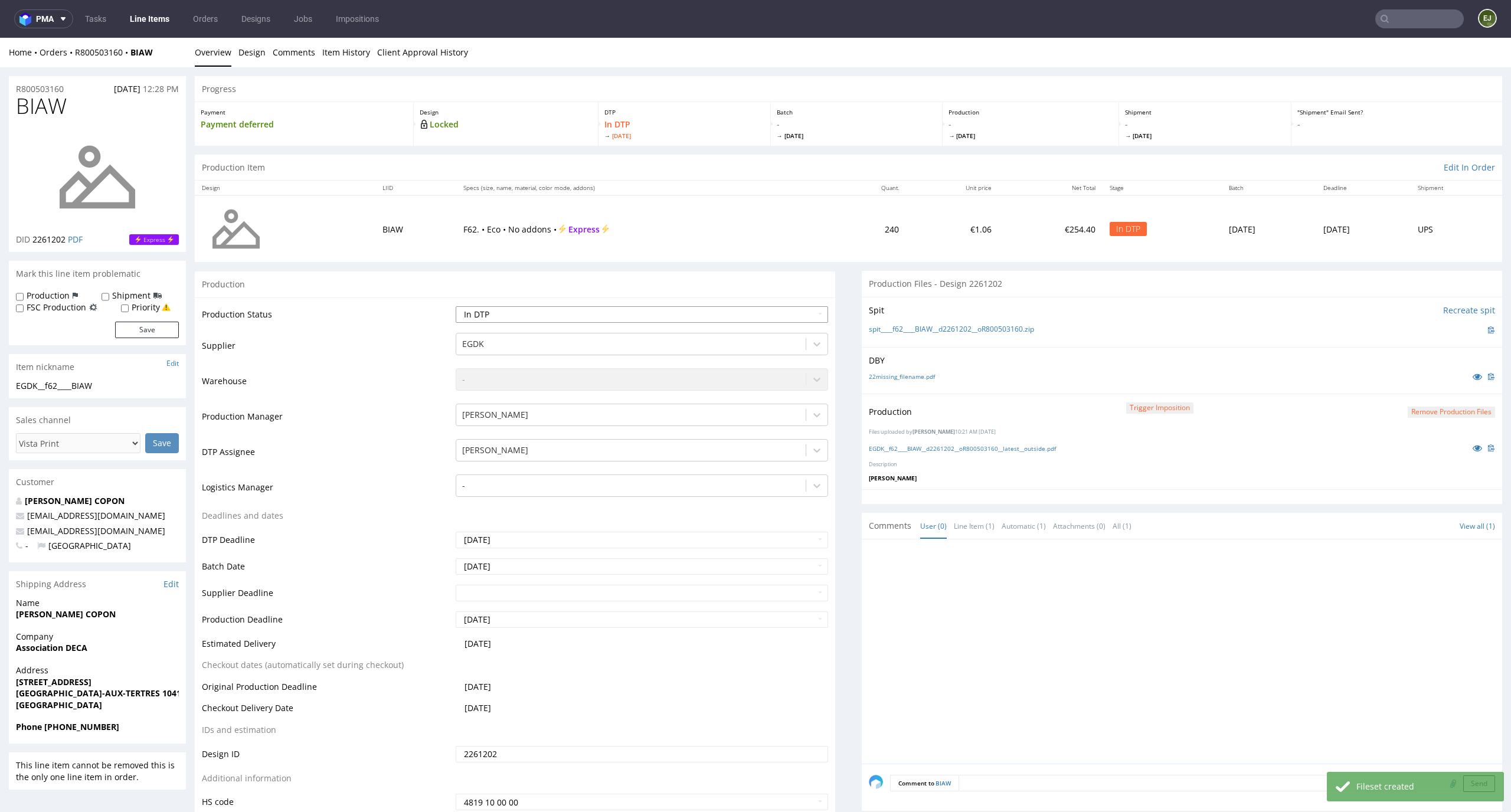
select select "dtp_production_ready"
click at [456, 306] on select "Waiting for Artwork Waiting for Diecut Waiting for Mockup Waiting for DTP Waiti…" at bounding box center [642, 314] width 373 height 17
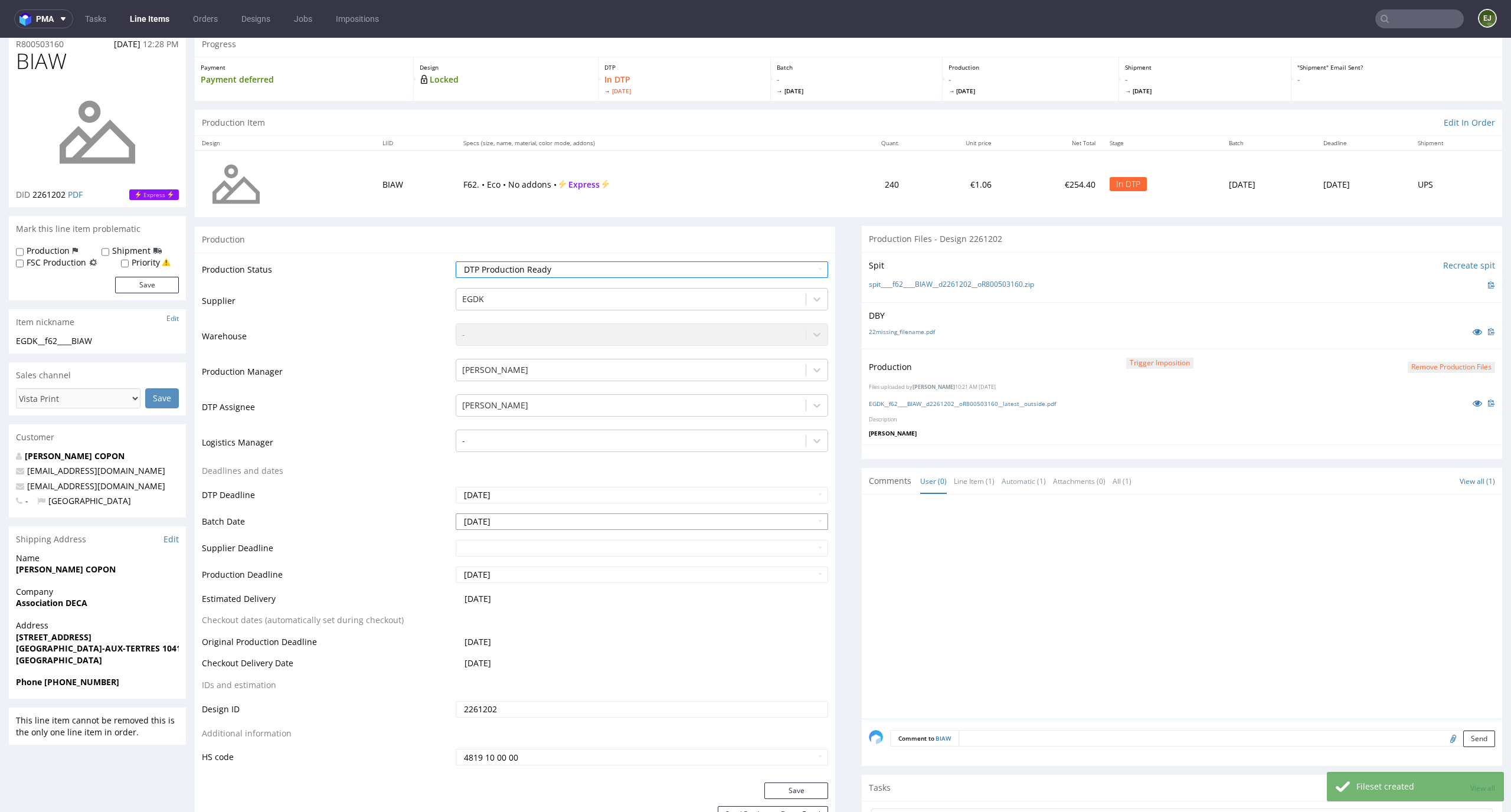
scroll to position [169, 0]
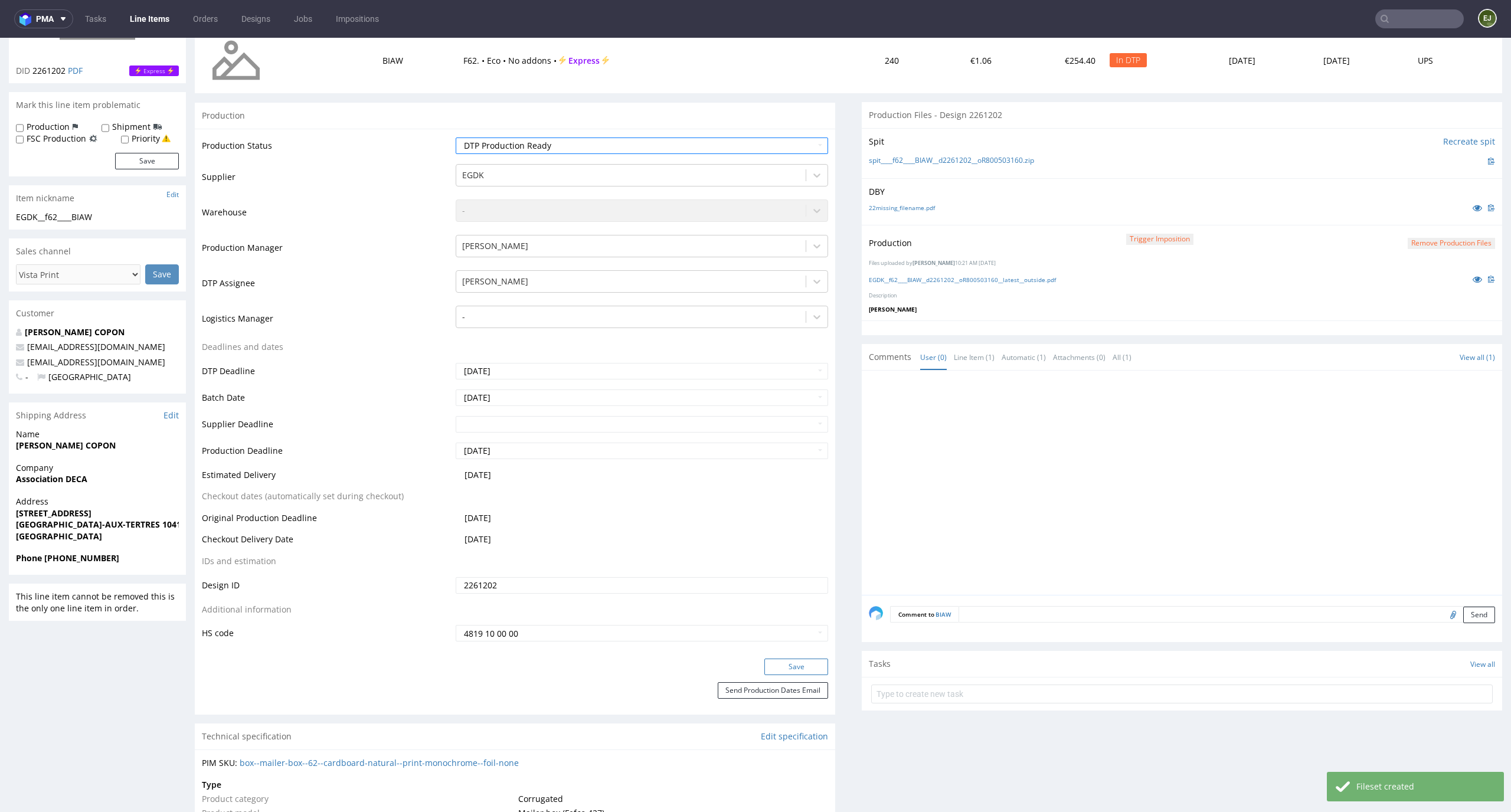
click at [816, 662] on button "Save" at bounding box center [796, 666] width 64 height 17
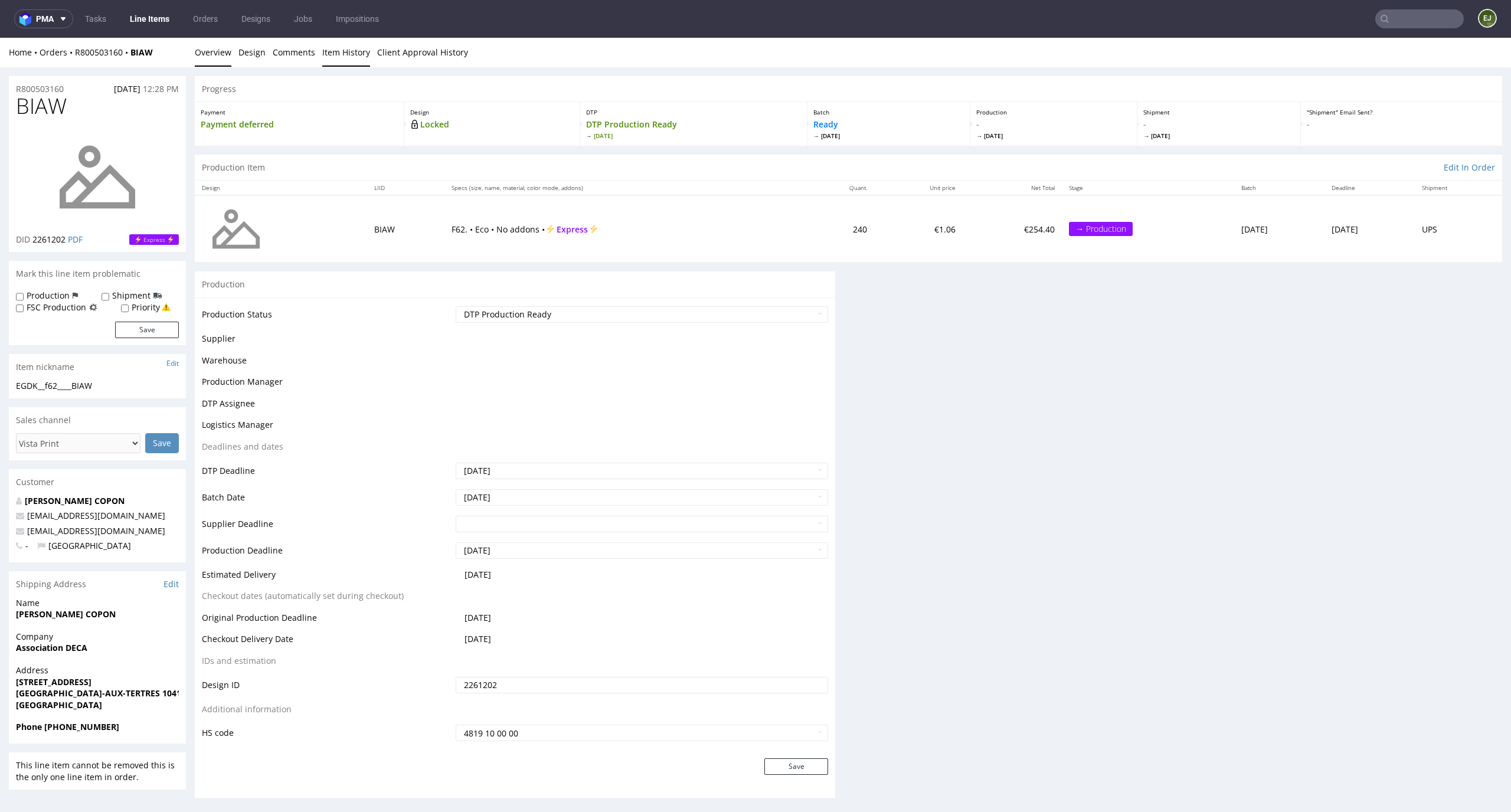
scroll to position [0, 0]
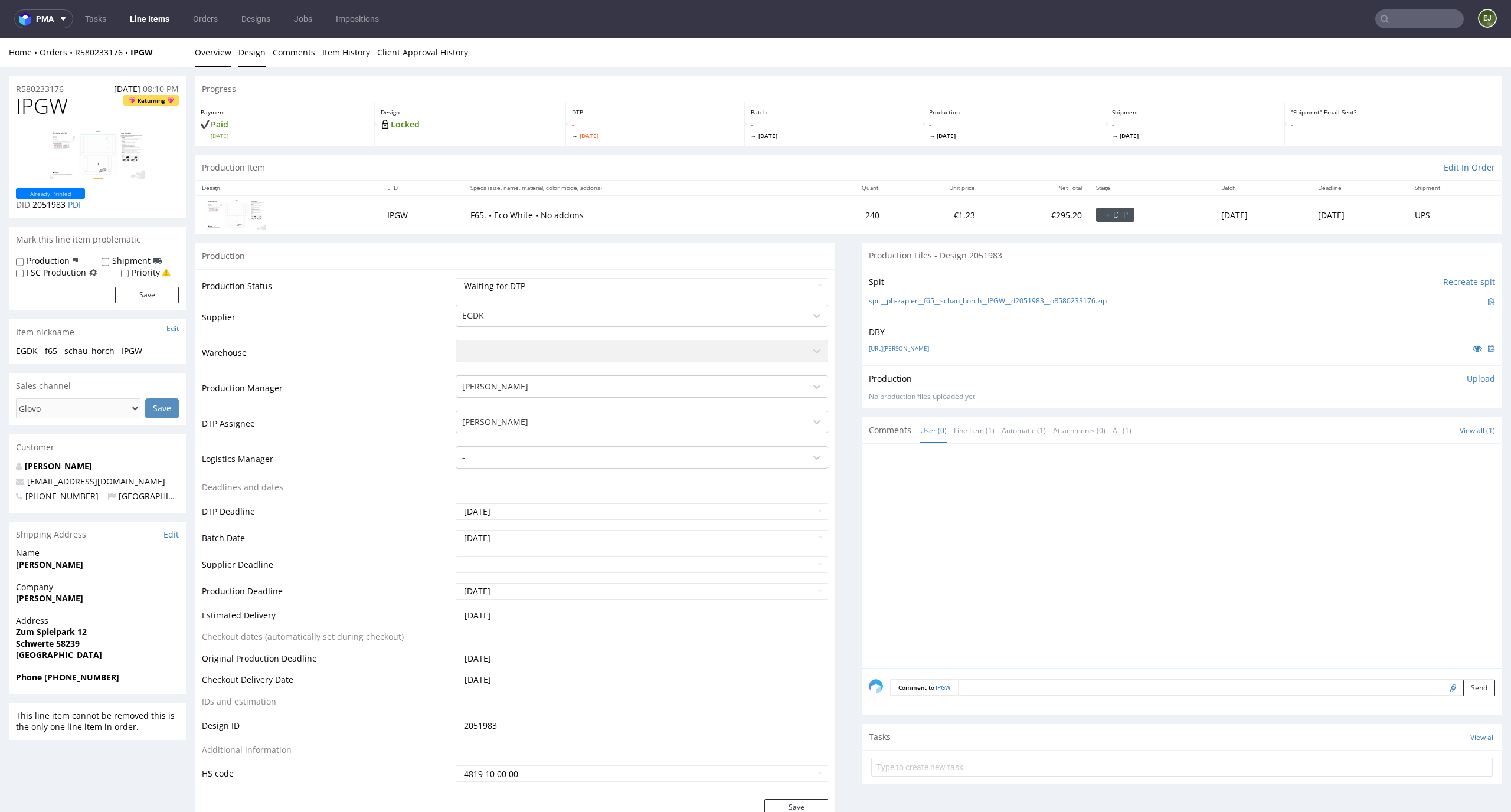
click at [240, 48] on link "Design" at bounding box center [252, 52] width 27 height 29
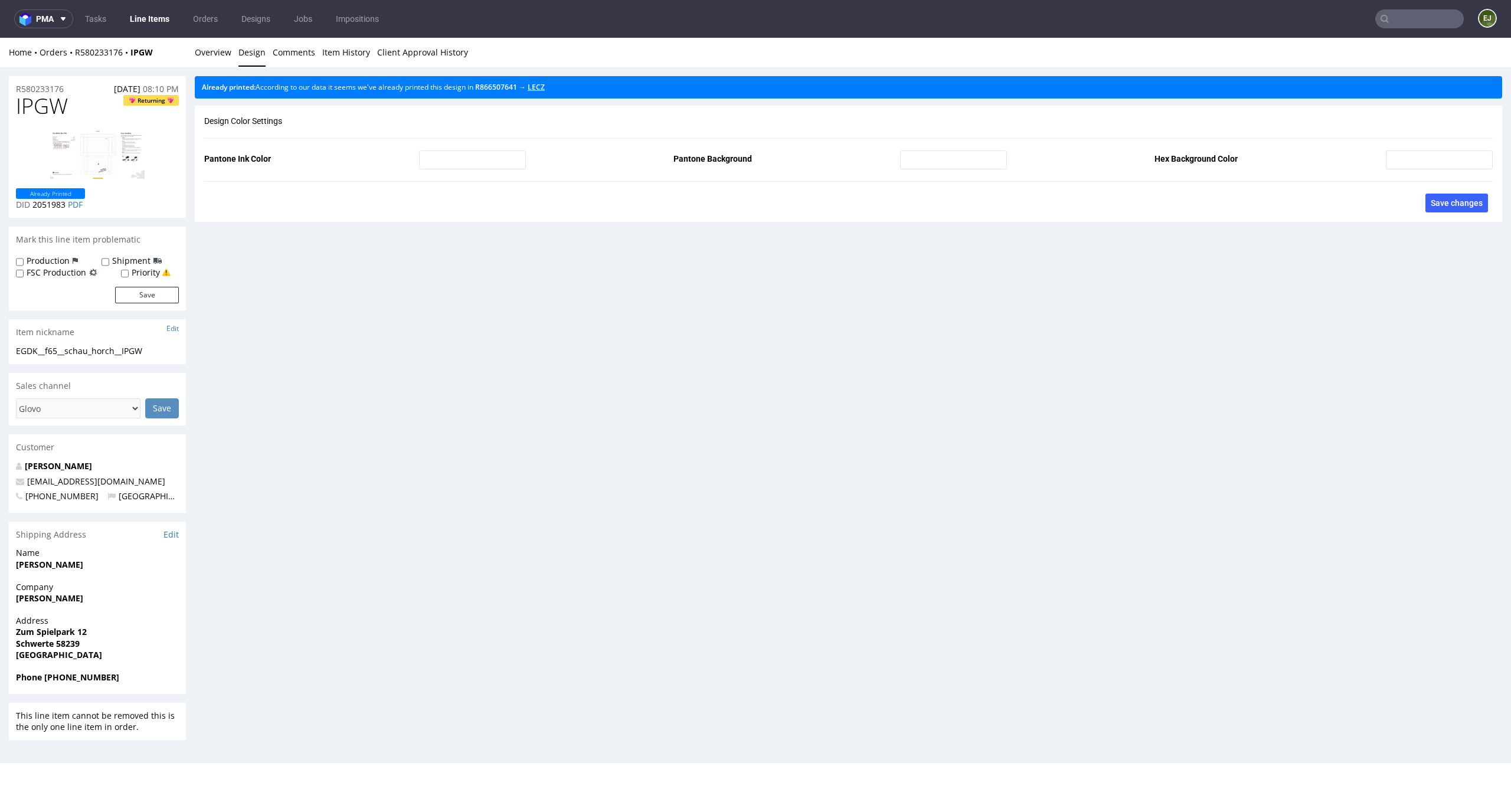
click at [544, 87] on link "LECZ" at bounding box center [536, 87] width 17 height 10
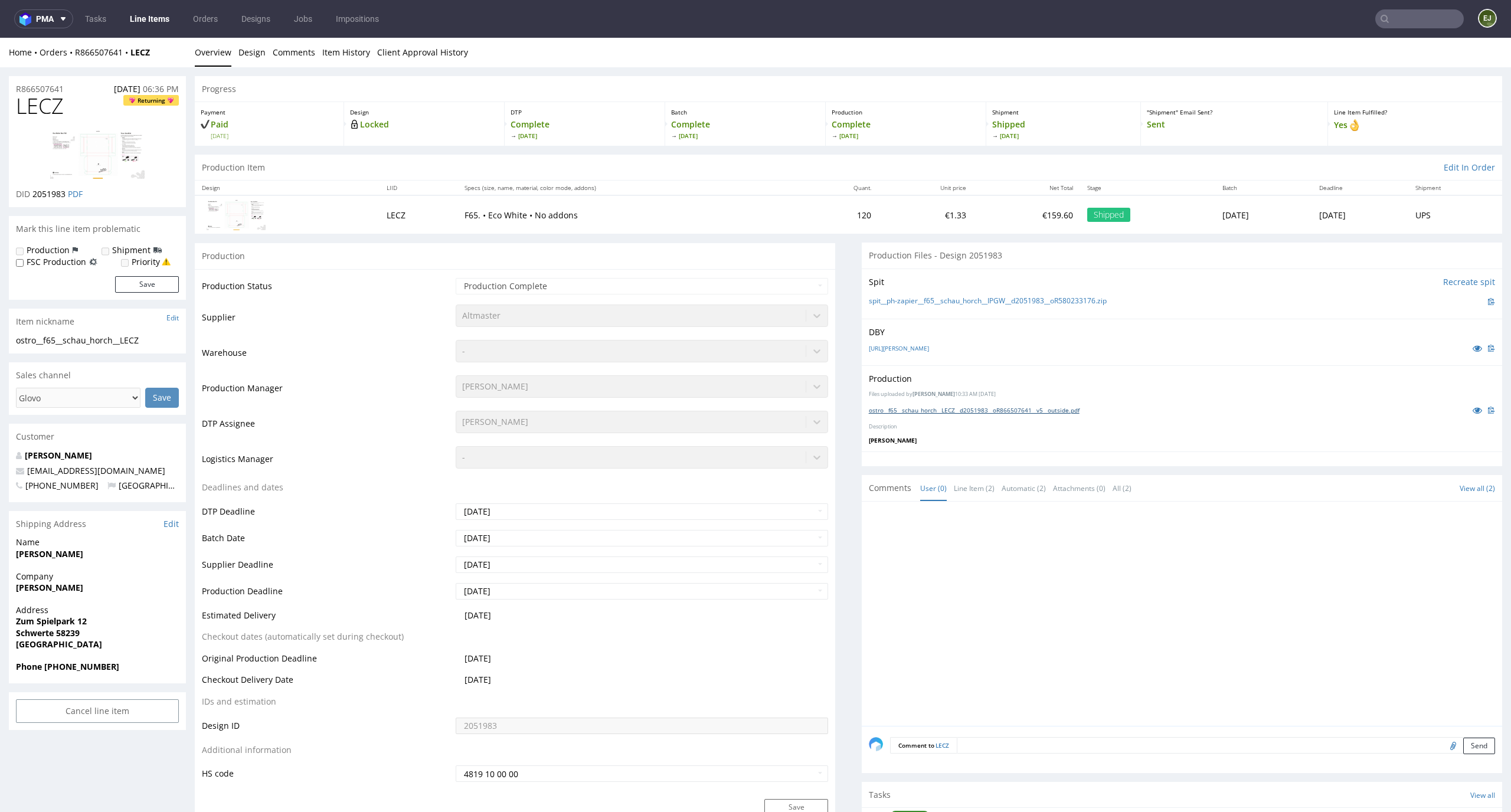
click at [972, 414] on link "ostro__f65__schau_horch__LECZ__d2051983__oR866507641__v5__outside.pdf" at bounding box center [974, 409] width 211 height 8
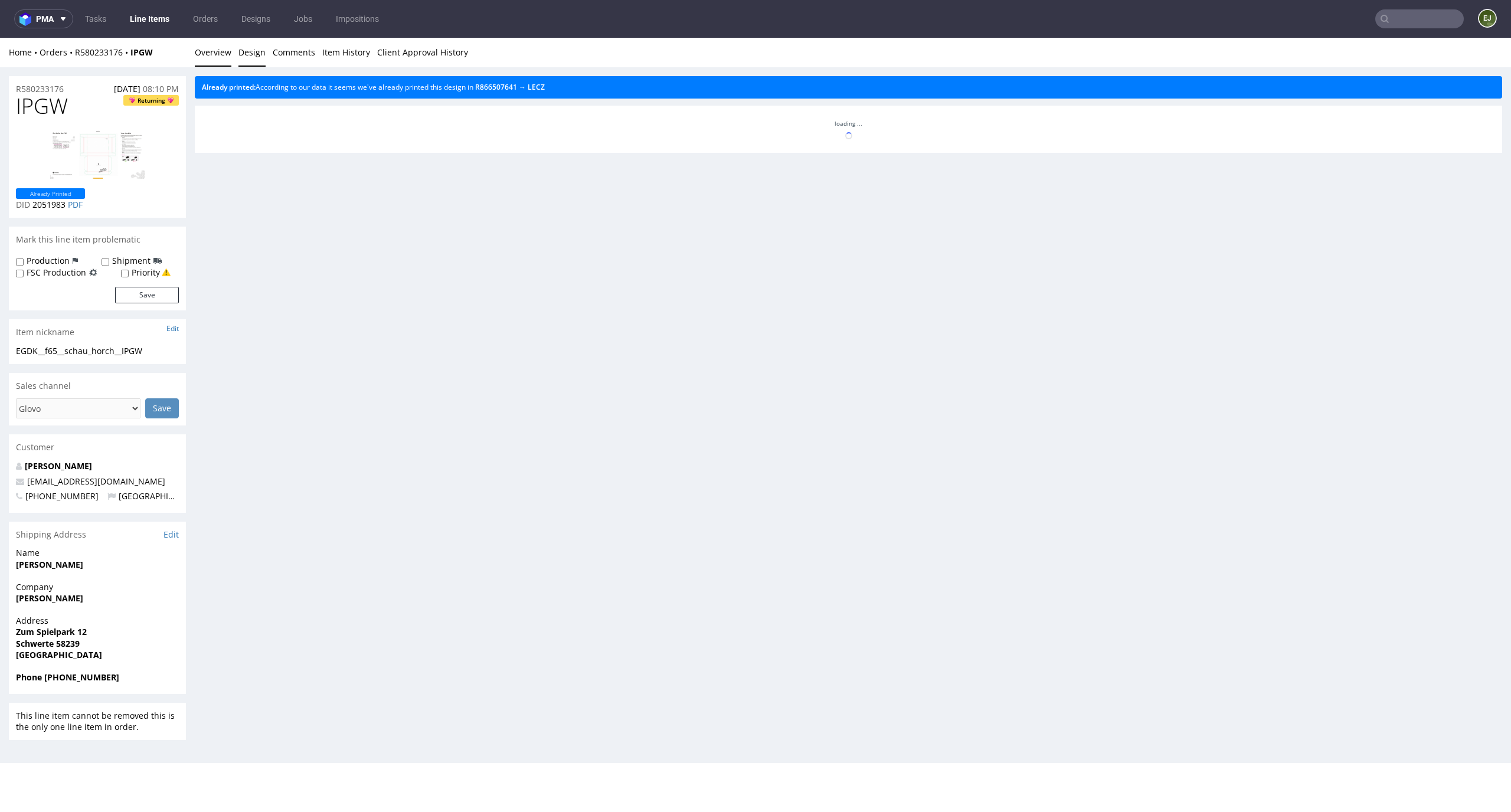
click at [209, 56] on link "Overview" at bounding box center [213, 52] width 37 height 29
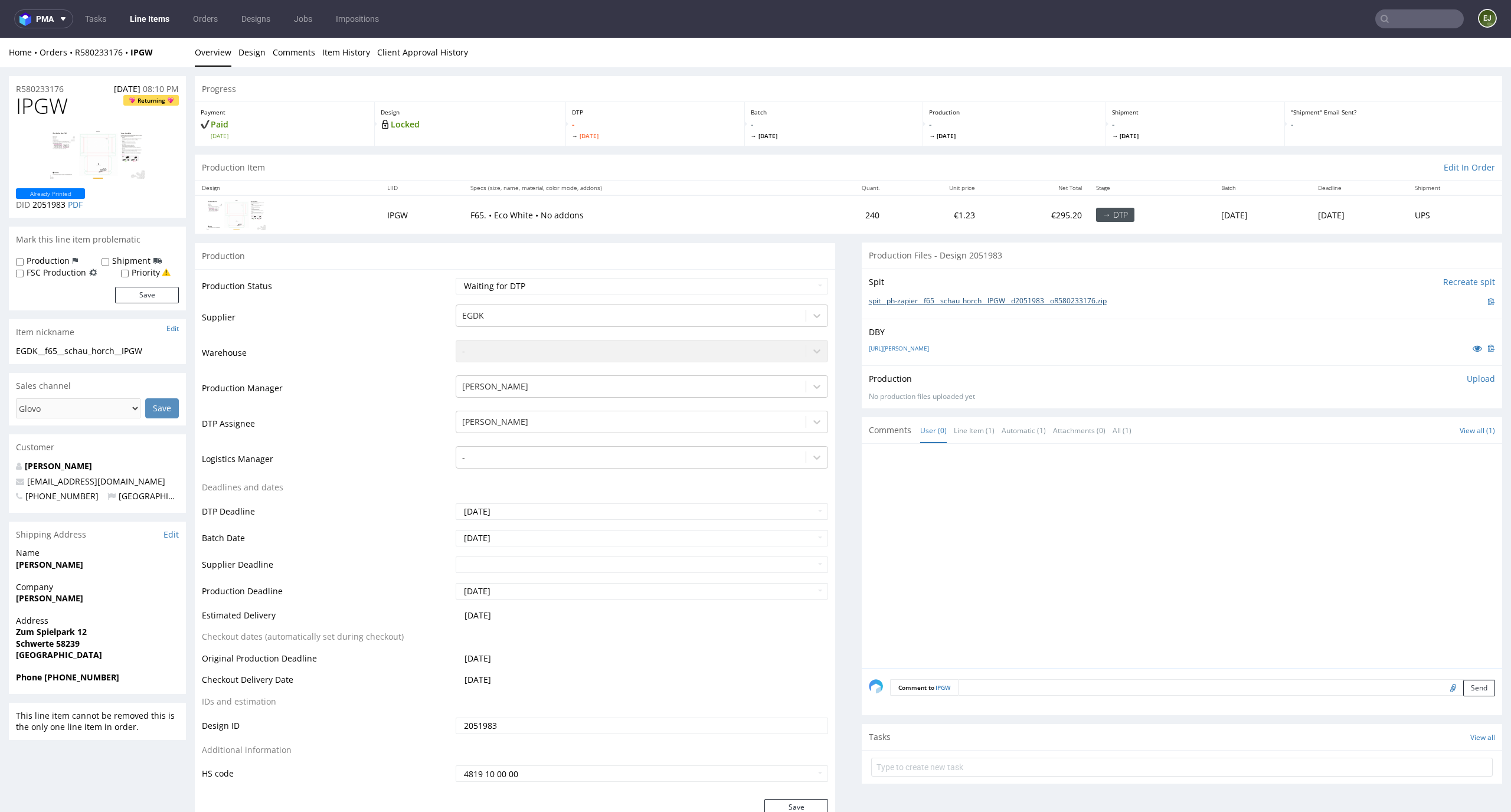
click at [915, 302] on link "spit__ph-zapier__f65__schau_horch__IPGW__d2051983__oR580233176.zip" at bounding box center [987, 301] width 238 height 10
drag, startPoint x: 69, startPoint y: 104, endPoint x: 0, endPoint y: 95, distance: 69.6
copy span "IPGW"
click at [1466, 380] on p "Upload" at bounding box center [1480, 379] width 28 height 12
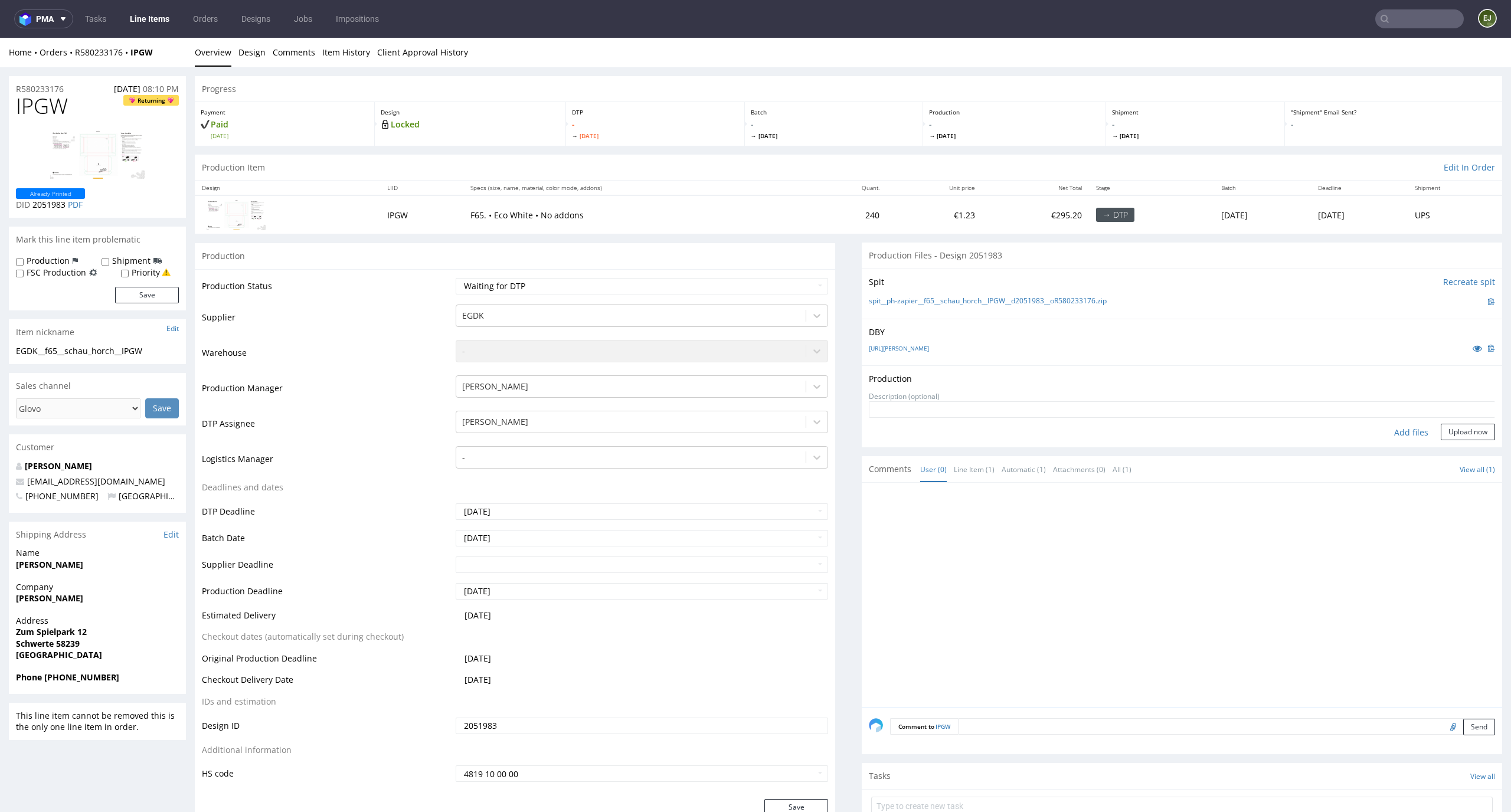
click at [1400, 428] on div "Add files" at bounding box center [1411, 432] width 59 height 18
type input "C:\fakepath\EGDK__f65__schau_horch__IPGW__d2051983__oR580233176__latest__outsid…"
click at [1440, 443] on button "Upload now" at bounding box center [1467, 450] width 54 height 17
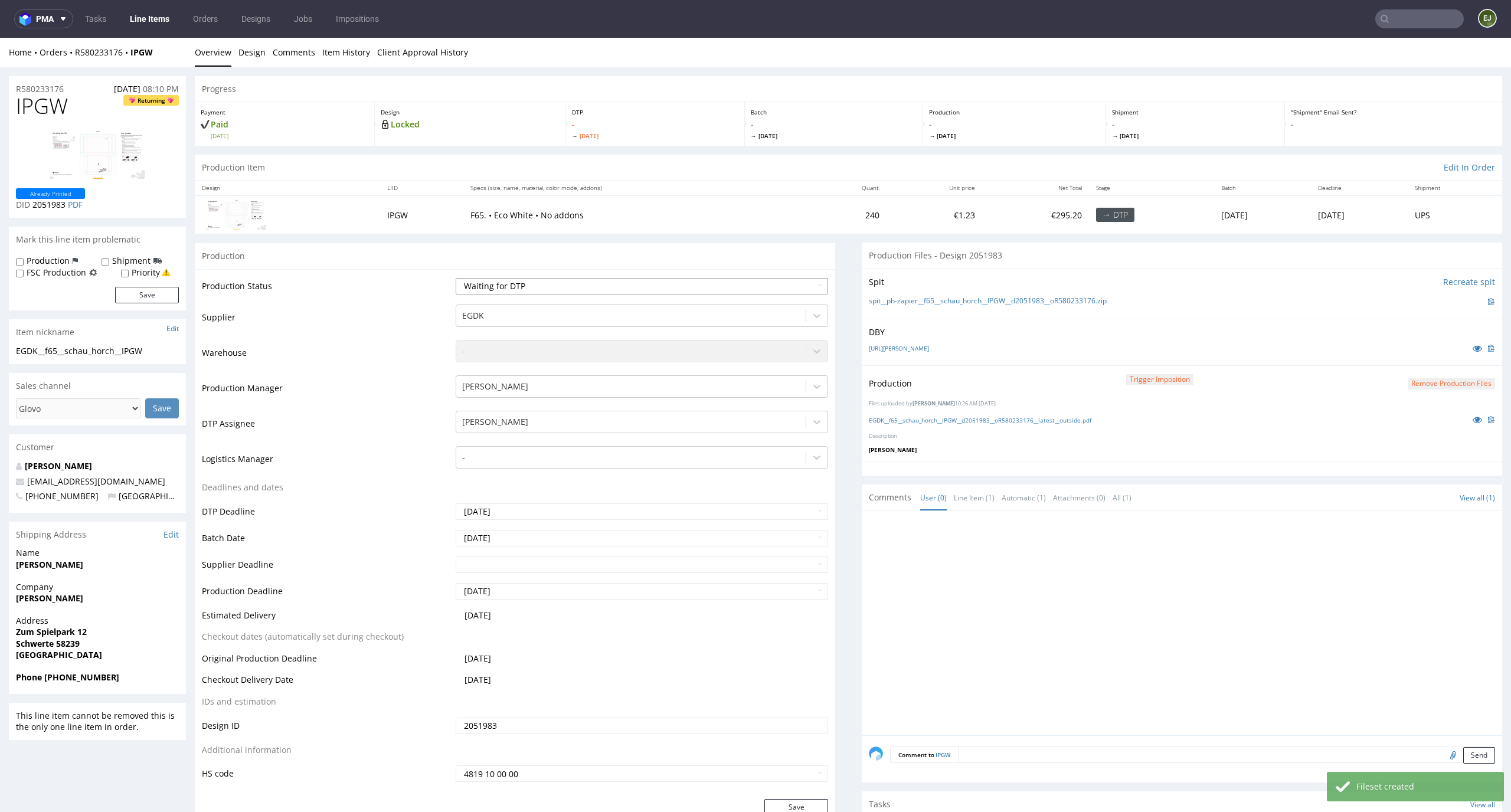
click at [800, 289] on select "Waiting for Artwork Waiting for Diecut Waiting for Mockup Waiting for DTP Waiti…" at bounding box center [642, 286] width 373 height 17
select select "dtp_production_ready"
click at [456, 278] on select "Waiting for Artwork Waiting for Diecut Waiting for Mockup Waiting for DTP Waiti…" at bounding box center [642, 286] width 373 height 17
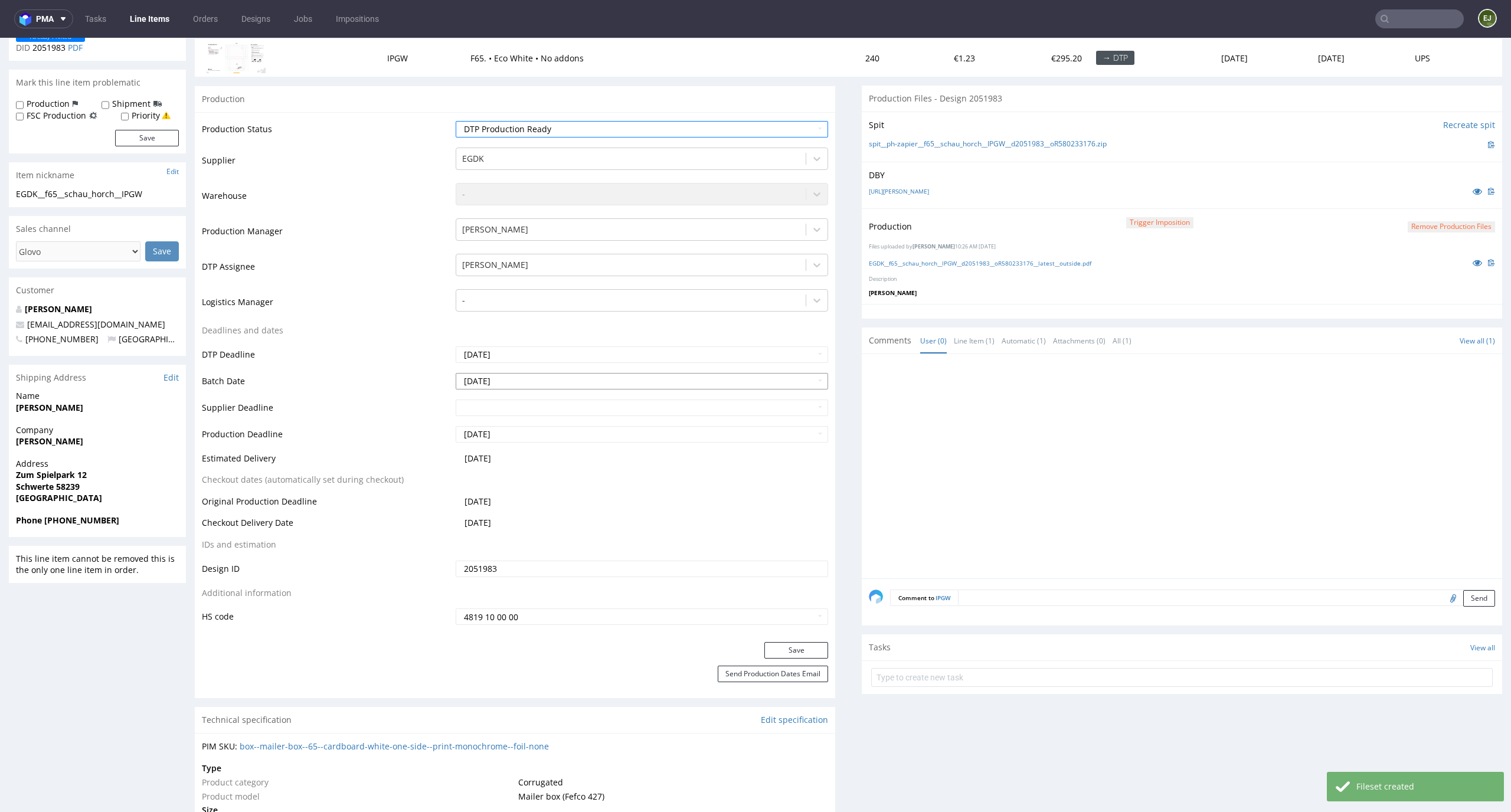
scroll to position [292, 0]
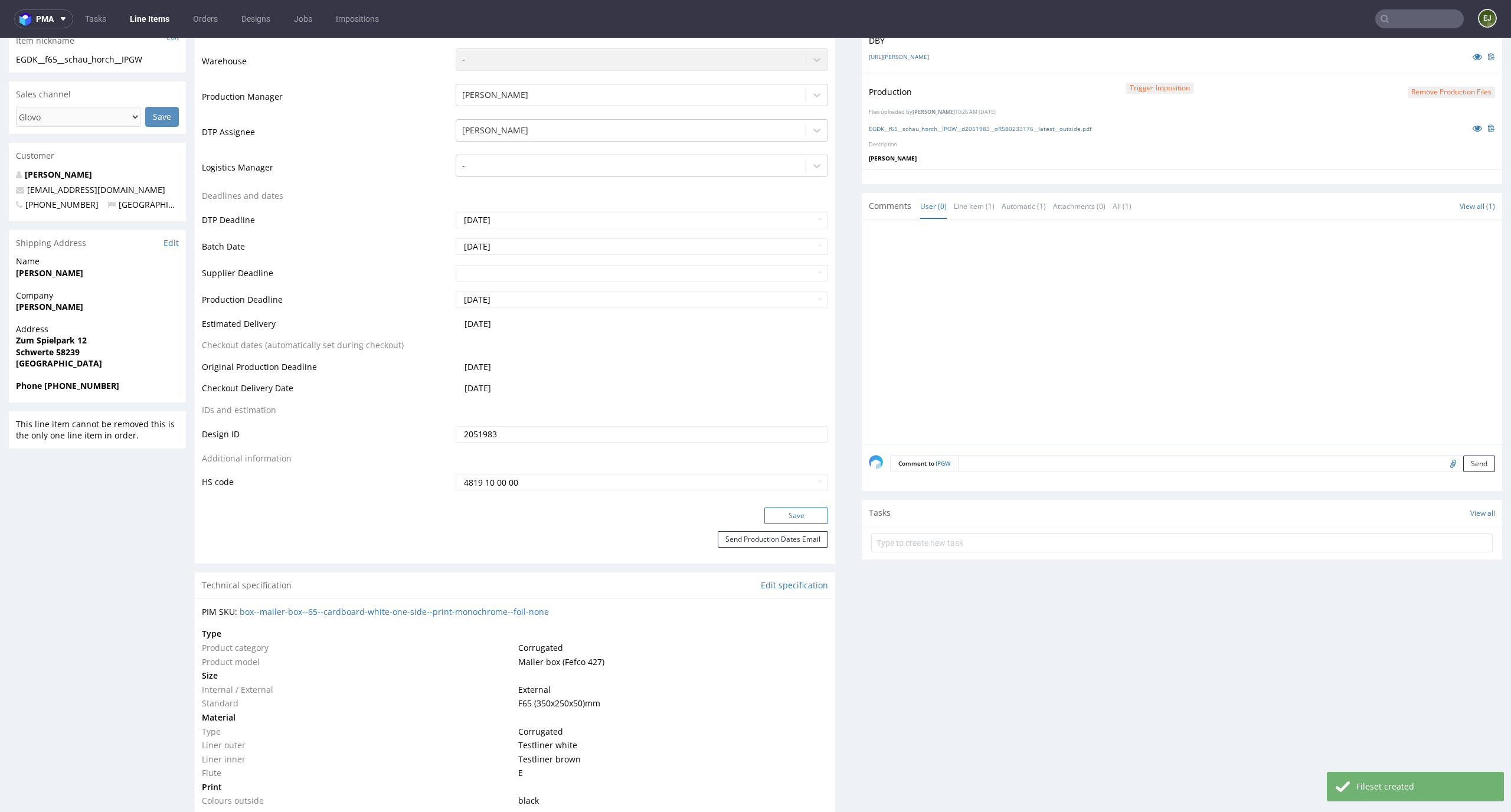
click at [778, 523] on button "Save" at bounding box center [796, 515] width 64 height 17
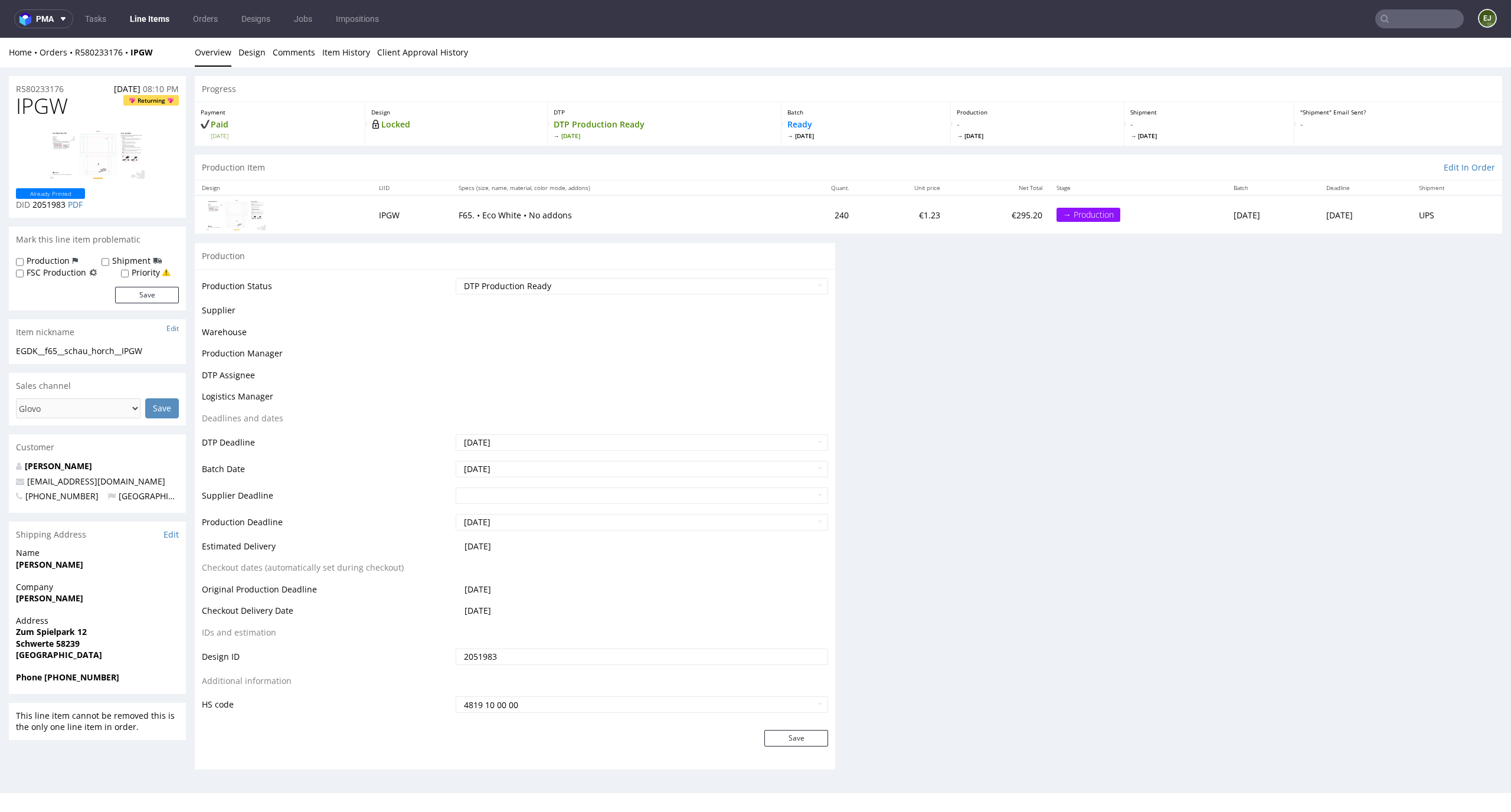
scroll to position [0, 0]
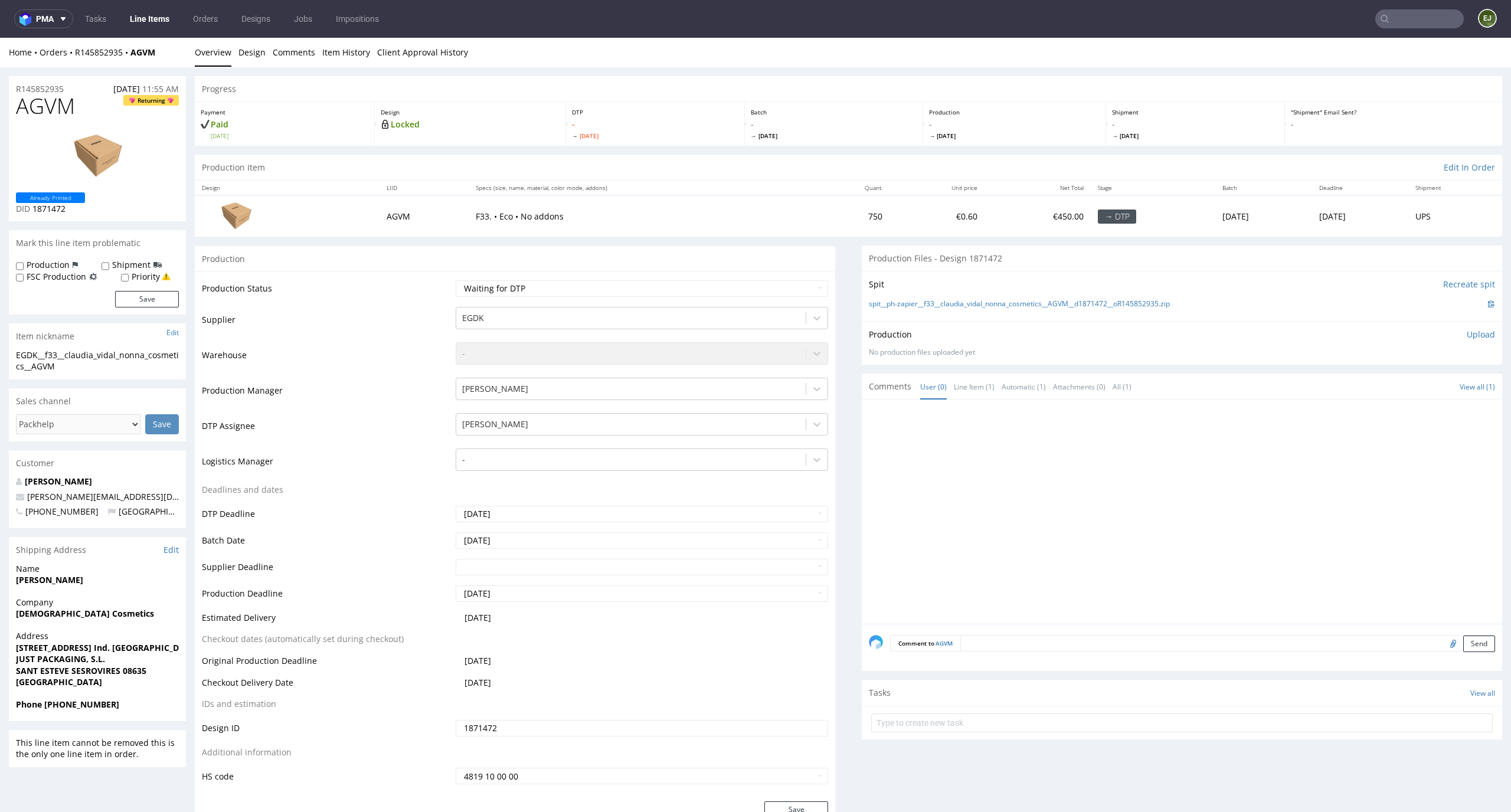
click at [1049, 110] on p "Production" at bounding box center [1014, 112] width 170 height 8
click at [556, 285] on select "Waiting for Artwork Waiting for Diecut Waiting for Mockup Waiting for DTP Waiti…" at bounding box center [642, 288] width 373 height 17
select select "dtp_in_process"
click at [456, 280] on select "Waiting for Artwork Waiting for Diecut Waiting for Mockup Waiting for DTP Waiti…" at bounding box center [642, 288] width 373 height 17
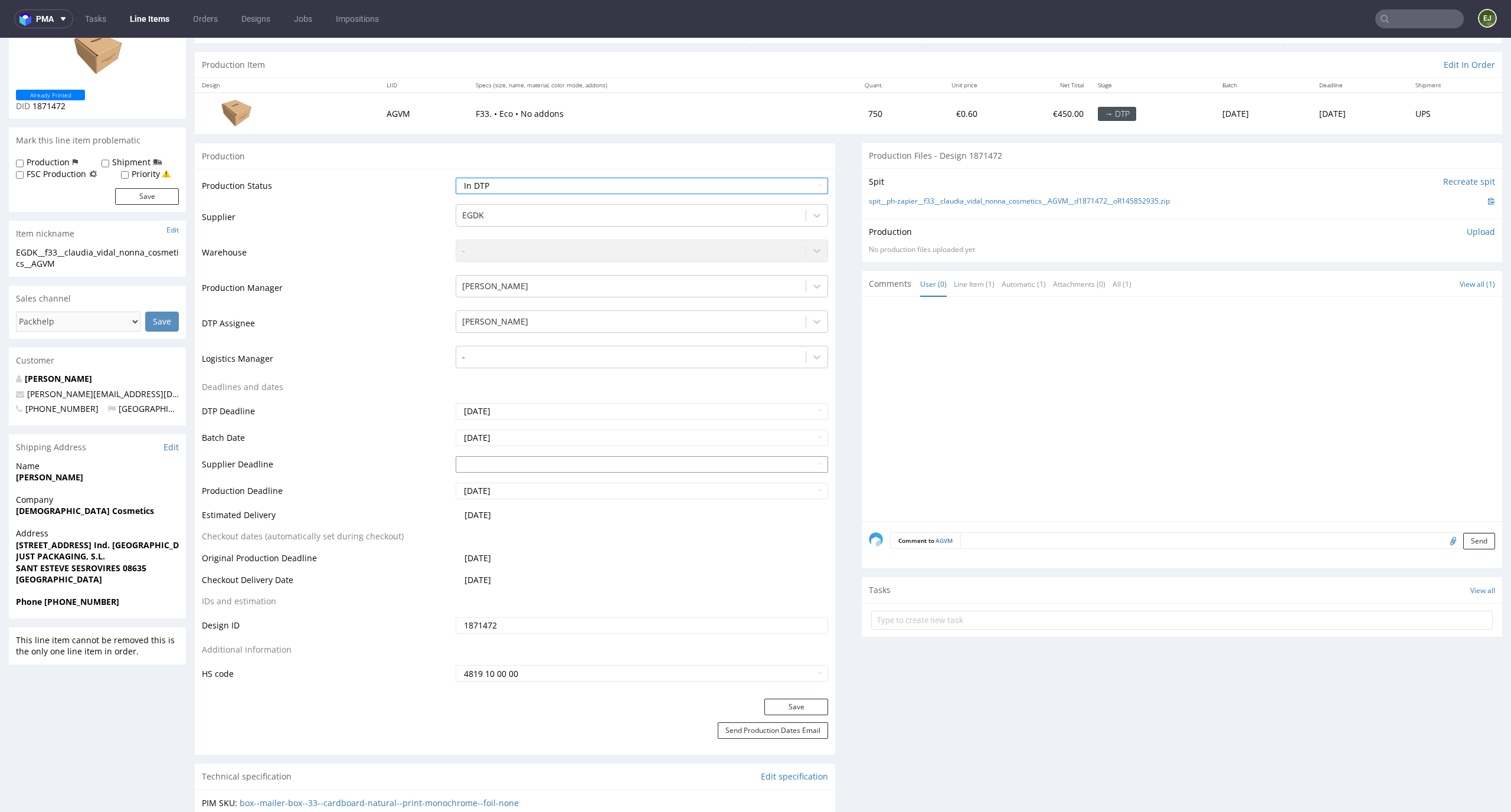
scroll to position [257, 0]
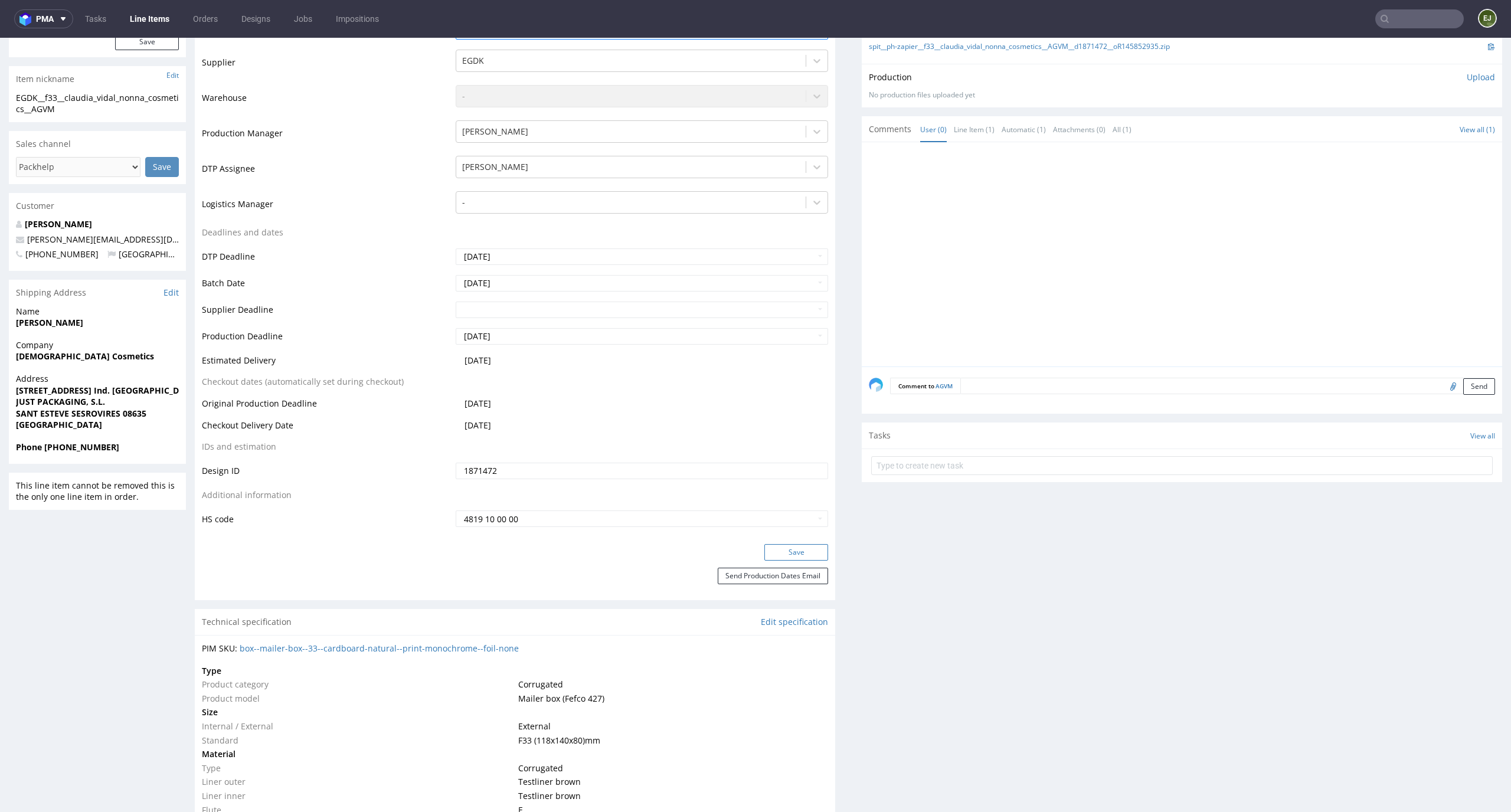
click at [792, 554] on button "Save" at bounding box center [796, 552] width 64 height 17
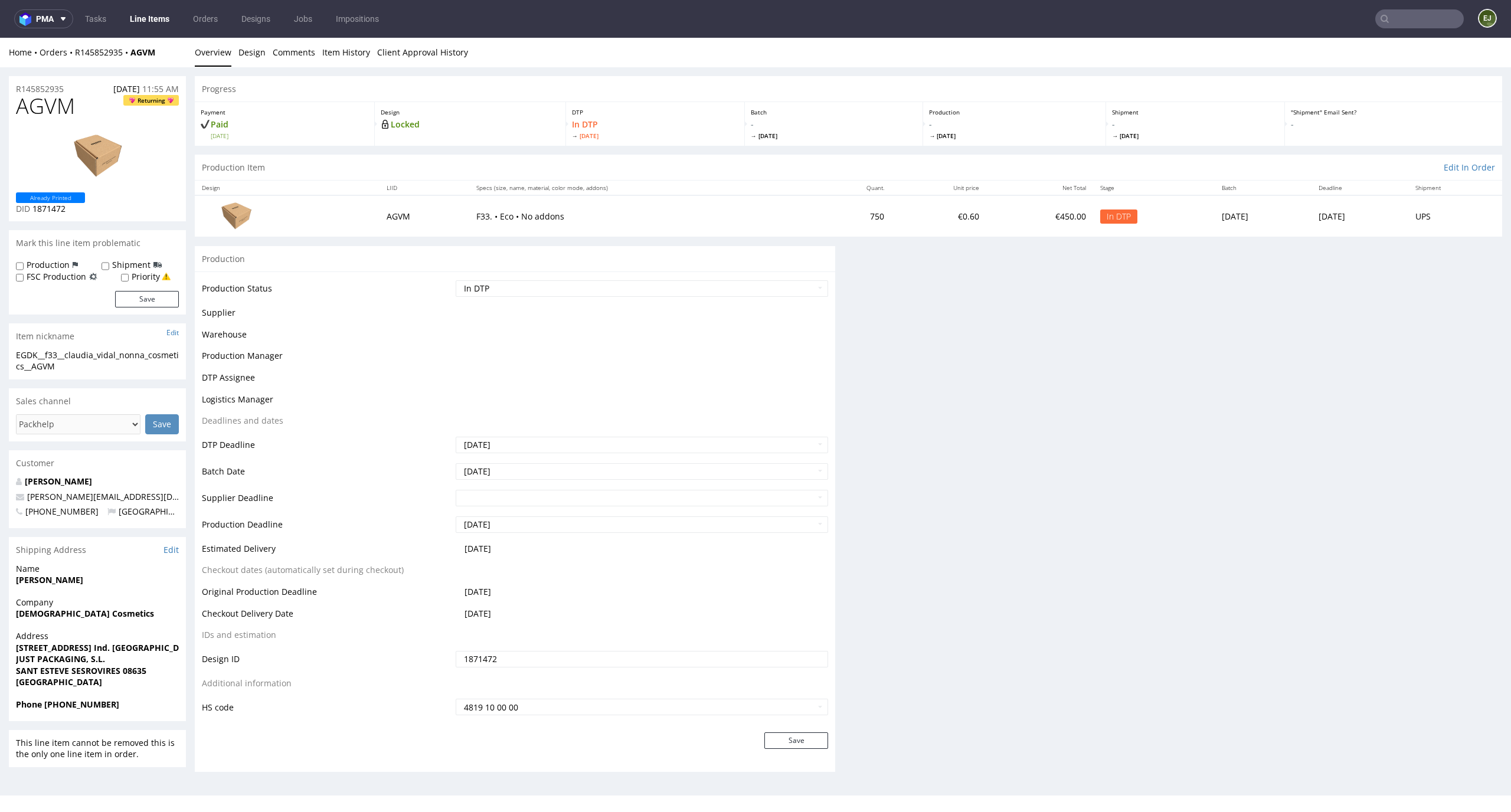
scroll to position [0, 0]
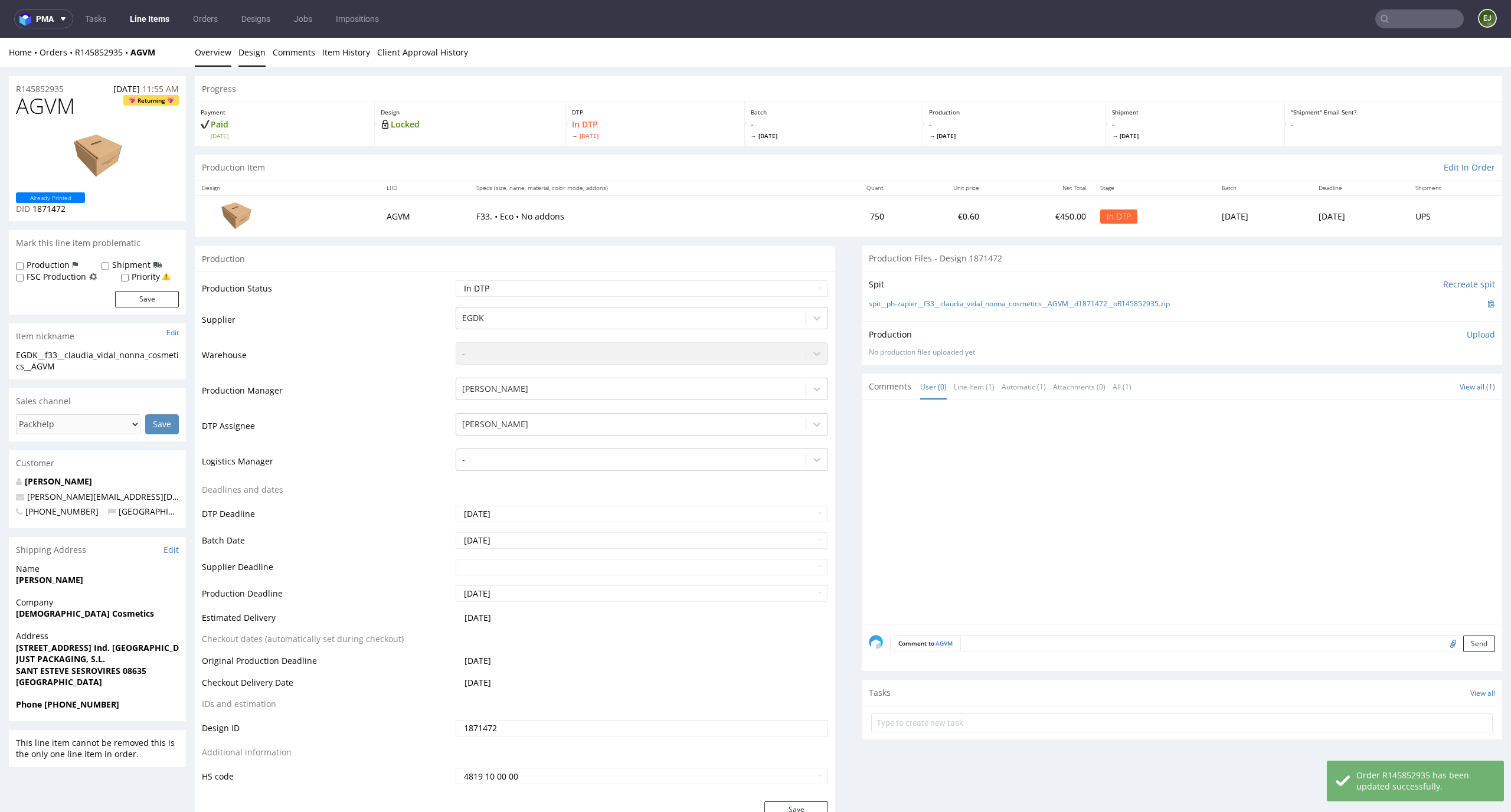
click at [256, 50] on link "Design" at bounding box center [252, 52] width 27 height 29
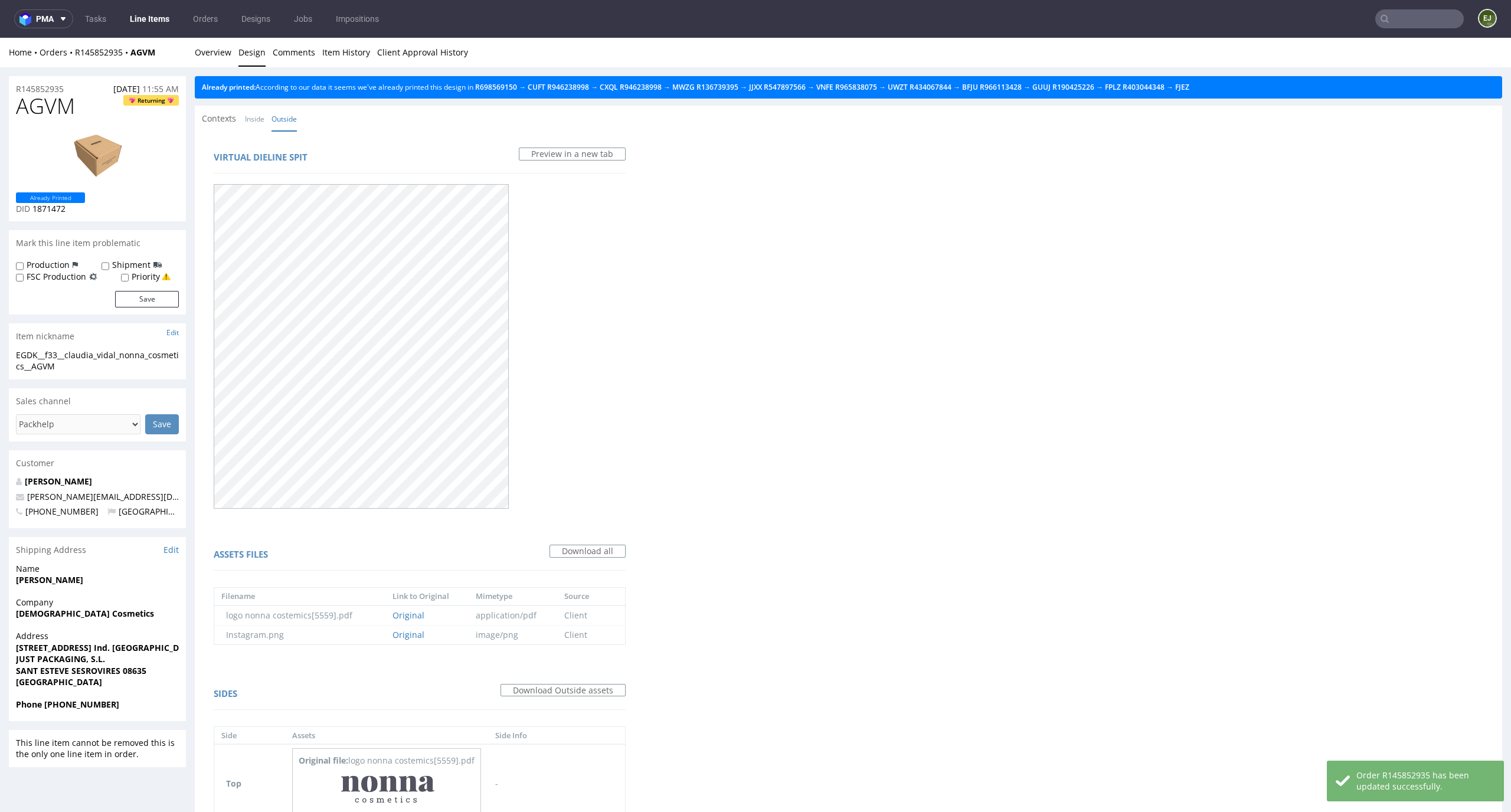
click at [1250, 92] on div "Already printed: According to our data it seems we've already printed this desi…" at bounding box center [848, 87] width 1307 height 22
click at [1258, 82] on div "Already printed: According to our data it seems we've already printed this desi…" at bounding box center [848, 87] width 1307 height 22
click at [1189, 89] on link "FJEZ" at bounding box center [1182, 87] width 14 height 10
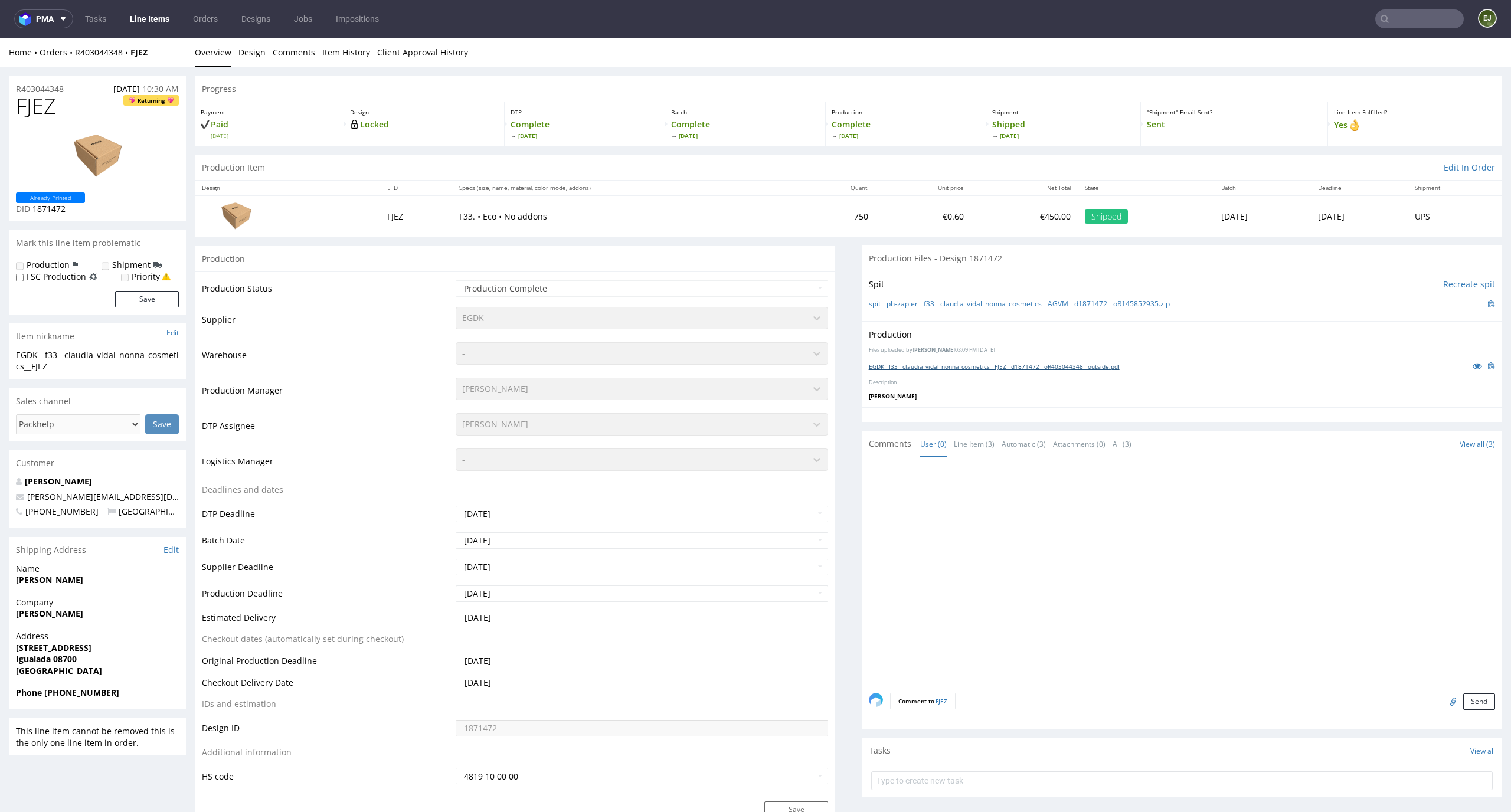
click at [984, 369] on link "EGDK__f33__claudia_vidal_nonna_cosmetics__FJEZ__d1871472__oR403044348__outside.…" at bounding box center [993, 366] width 251 height 8
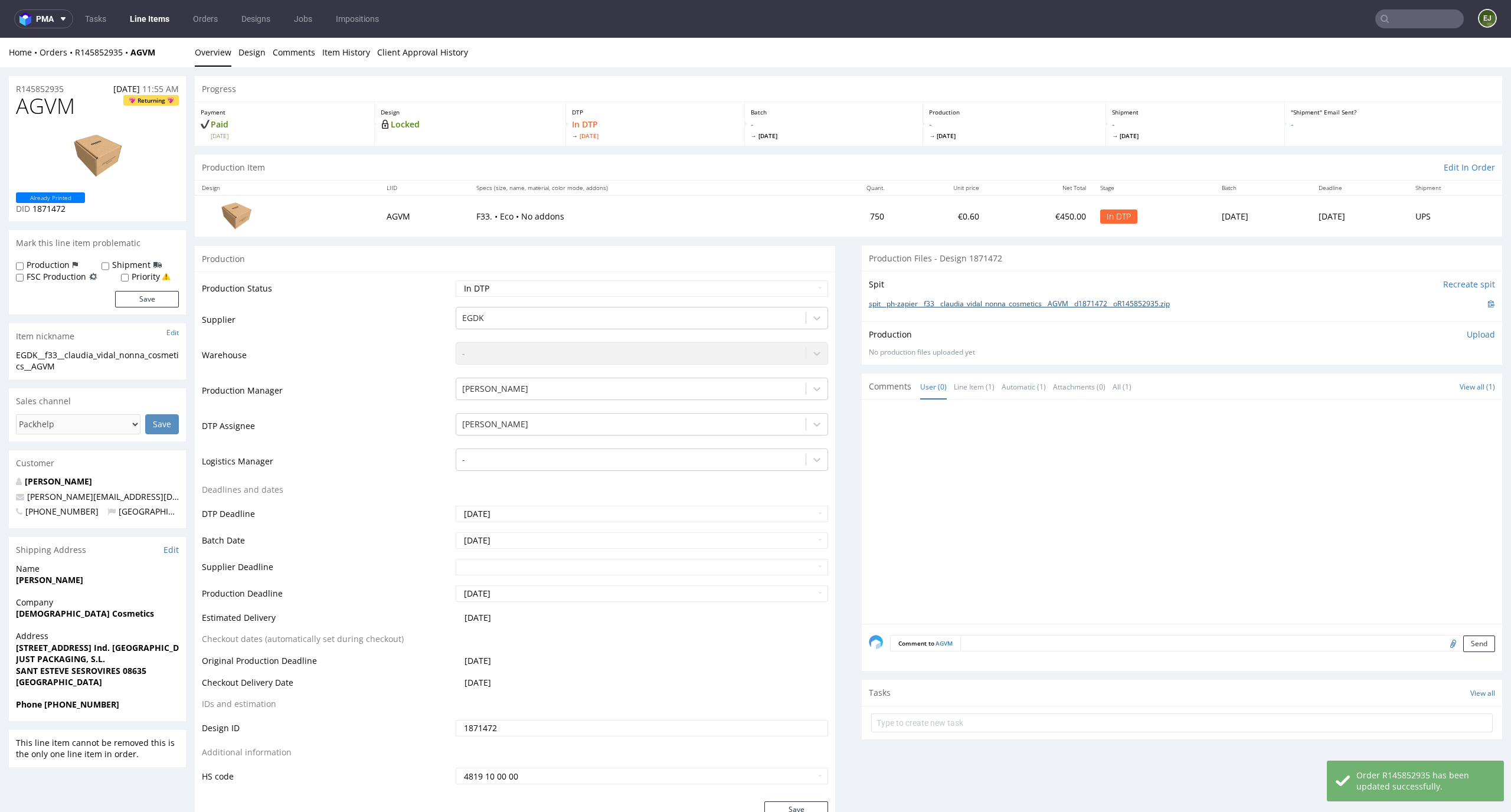
click at [977, 302] on link "spit__ph-zapier__f33__claudia_vidal_nonna_cosmetics__AGVM__d1871472__oR14585293…" at bounding box center [1019, 304] width 301 height 10
click at [1472, 331] on p "Upload" at bounding box center [1480, 334] width 28 height 12
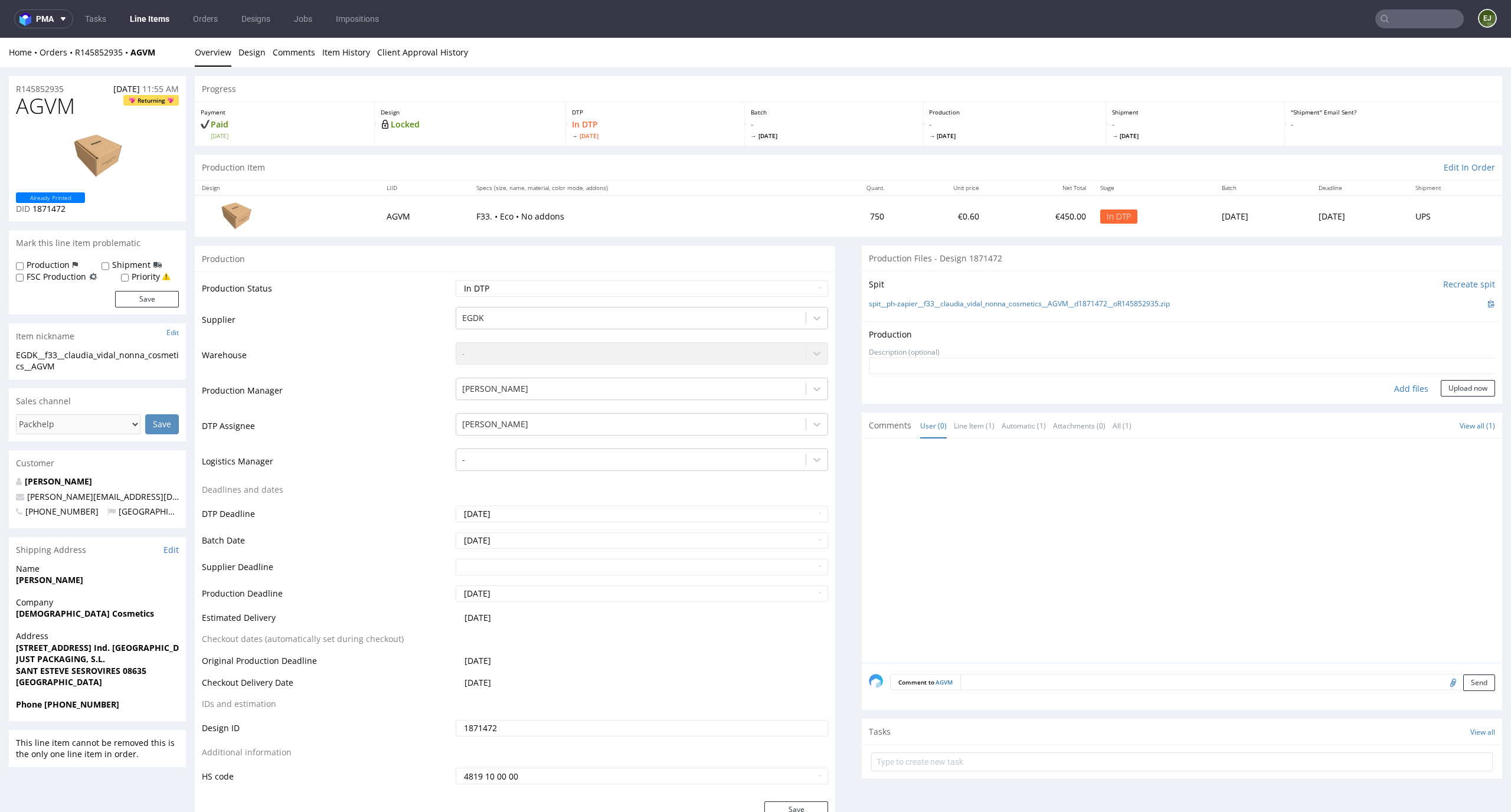
click at [1398, 393] on div "Add files" at bounding box center [1411, 388] width 59 height 18
type input "C:\fakepath\EGDK__f33__claudia_vidal_nonna_cosmetics__AGVM__d1871472__oR1458529…"
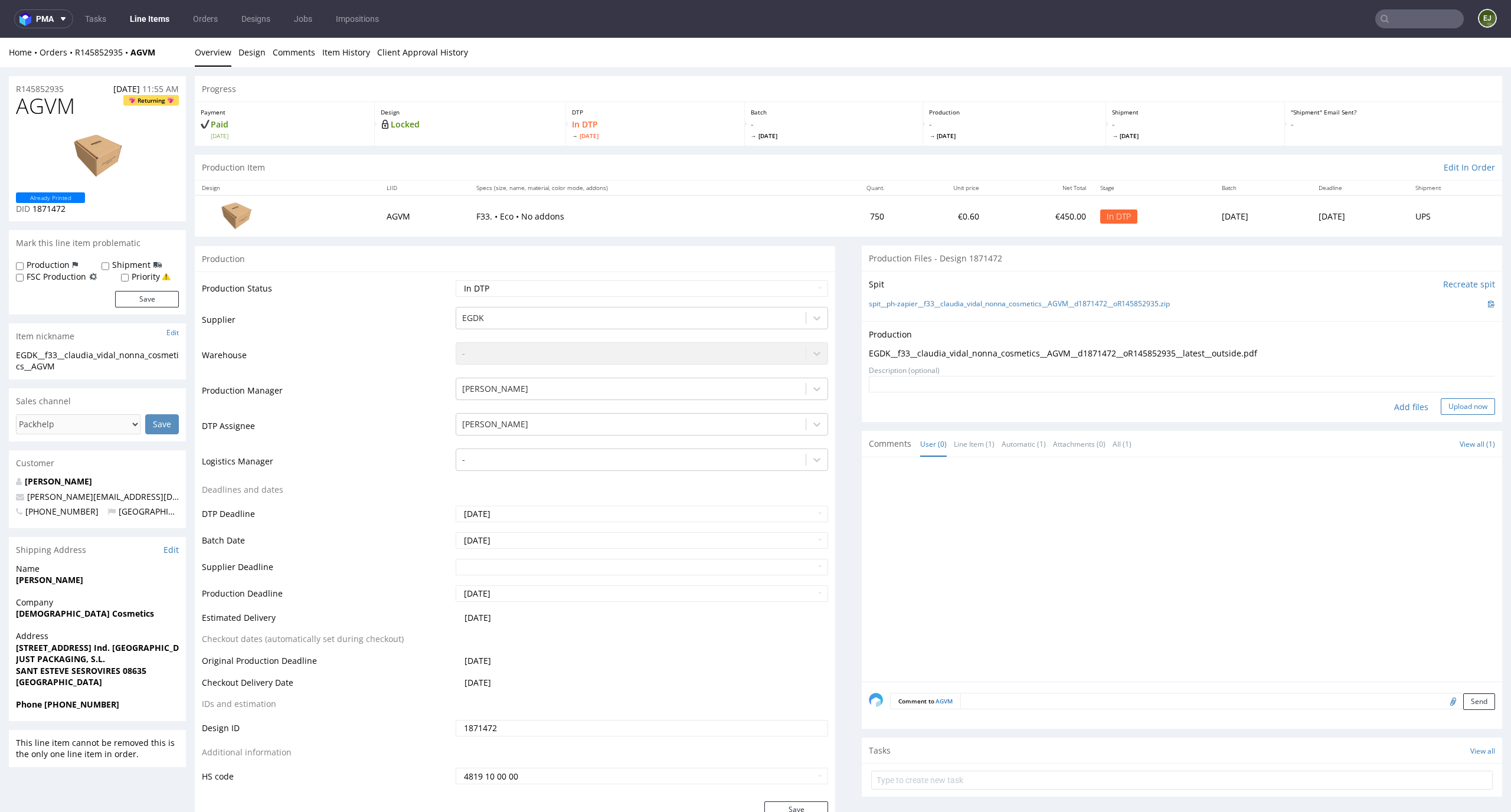
click at [1459, 401] on button "Upload now" at bounding box center [1467, 406] width 54 height 17
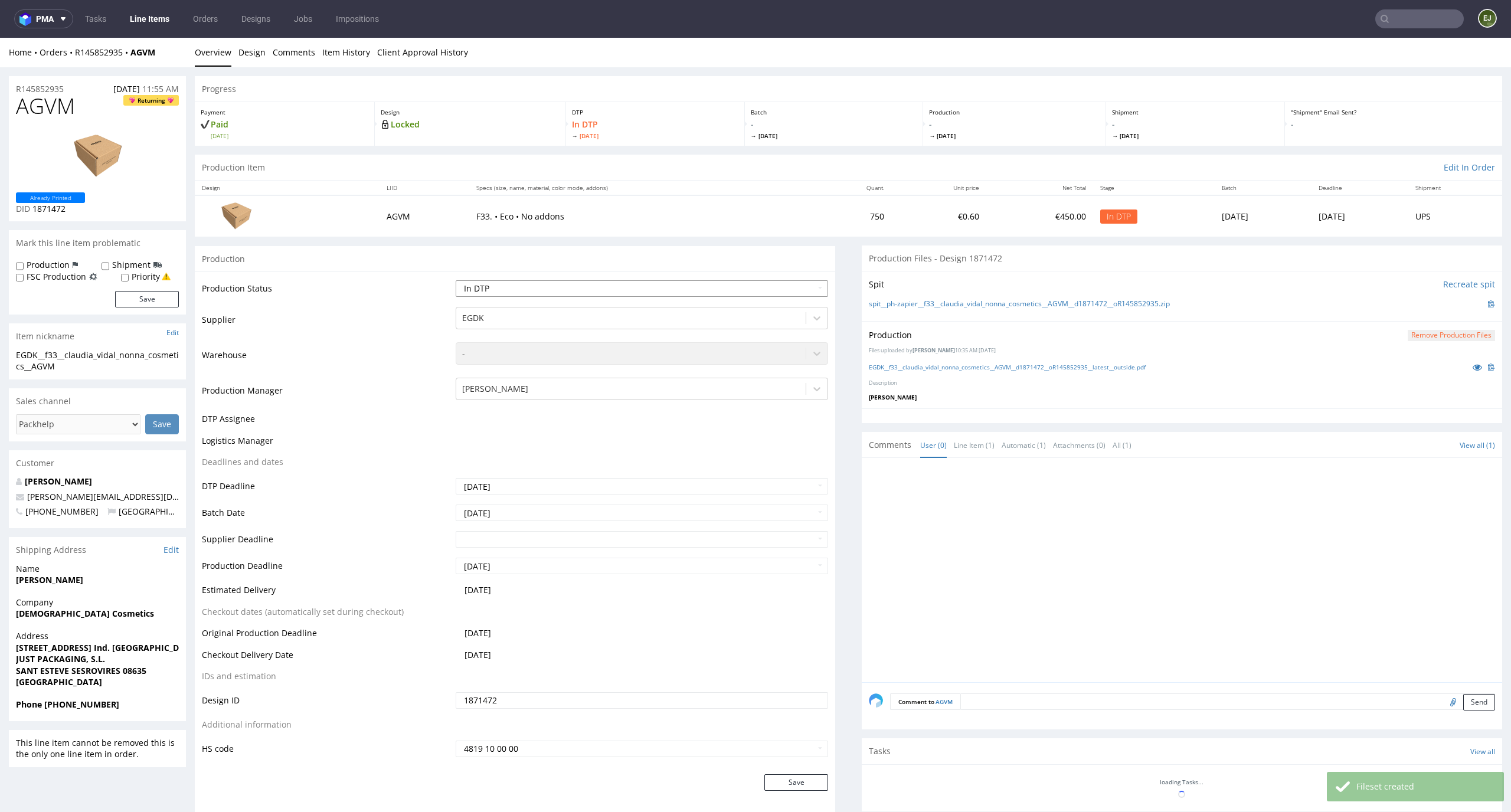
click at [787, 281] on select "Waiting for Artwork Waiting for Diecut Waiting for Mockup Waiting for DTP Waiti…" at bounding box center [642, 288] width 373 height 17
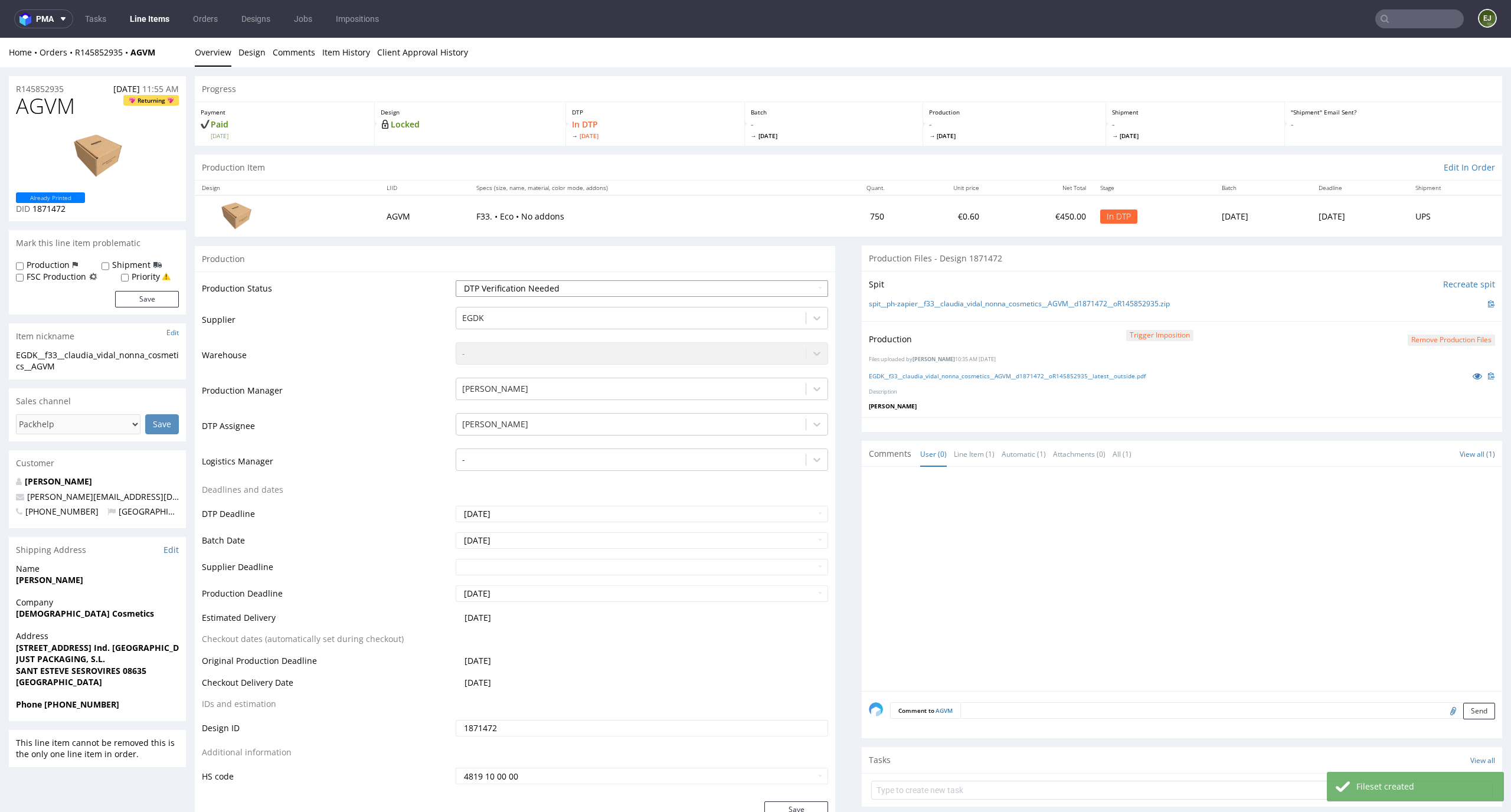
click at [456, 280] on select "Waiting for Artwork Waiting for Diecut Waiting for Mockup Waiting for DTP Waiti…" at bounding box center [642, 288] width 373 height 17
click at [754, 279] on td "Waiting for Artwork Waiting for Diecut Waiting for Mockup Waiting for DTP Waiti…" at bounding box center [640, 292] width 376 height 27
click at [754, 286] on select "Waiting for Artwork Waiting for Diecut Waiting for Mockup Waiting for DTP Waiti…" at bounding box center [642, 288] width 373 height 17
select select "dtp_production_ready"
click at [456, 280] on select "Waiting for Artwork Waiting for Diecut Waiting for Mockup Waiting for DTP Waiti…" at bounding box center [642, 288] width 373 height 17
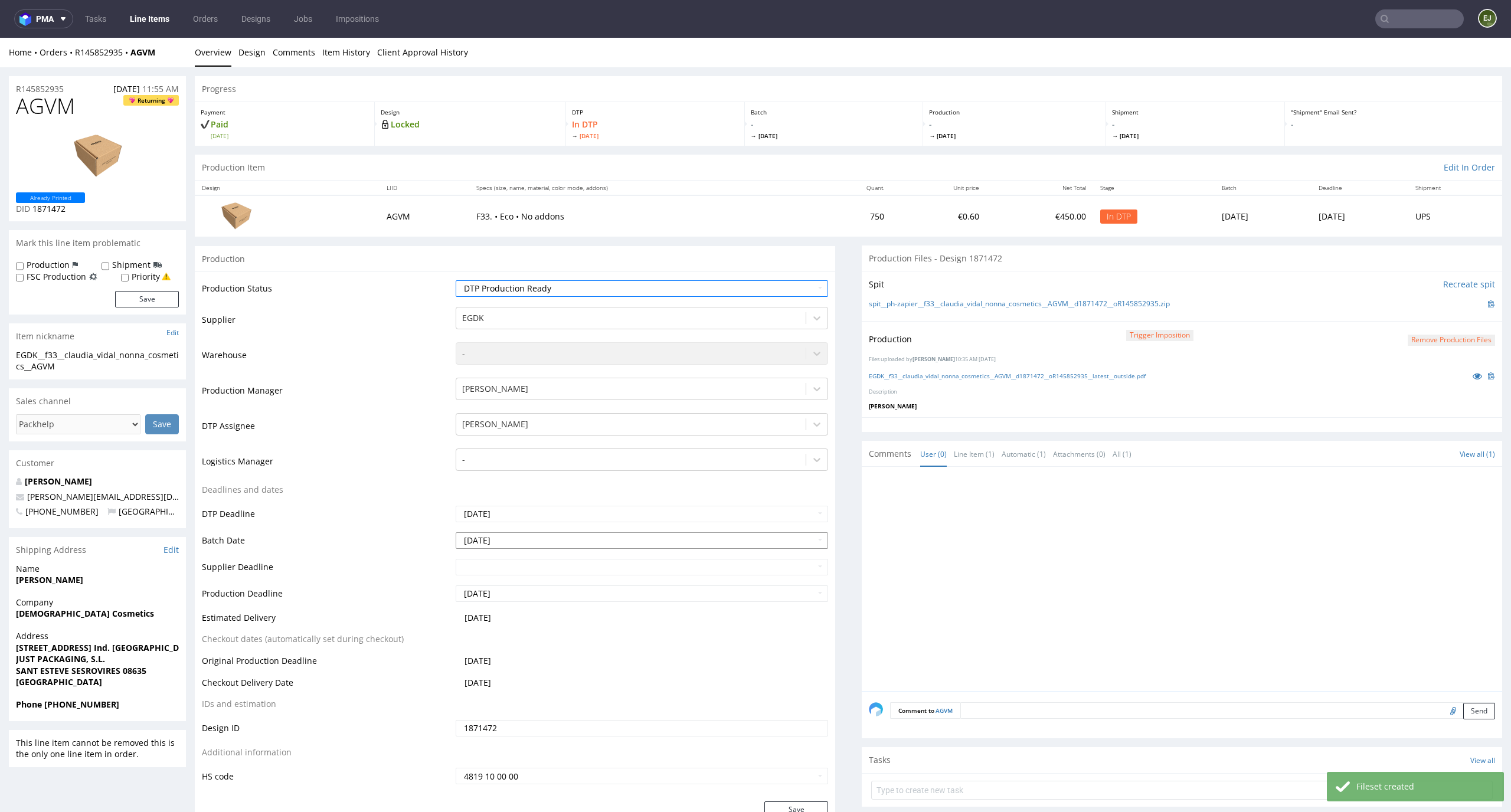
scroll to position [111, 0]
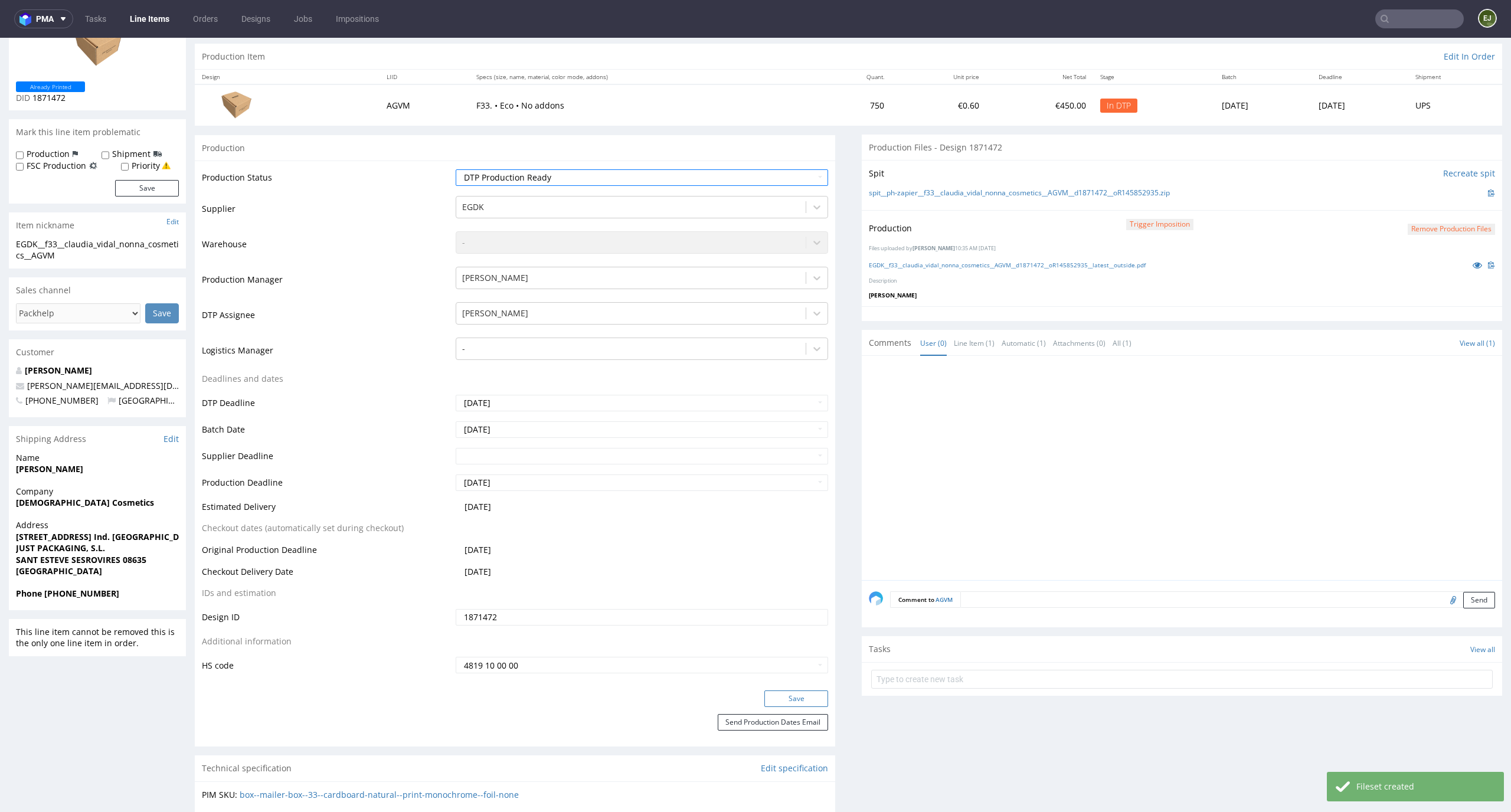
click at [801, 698] on button "Save" at bounding box center [796, 698] width 64 height 17
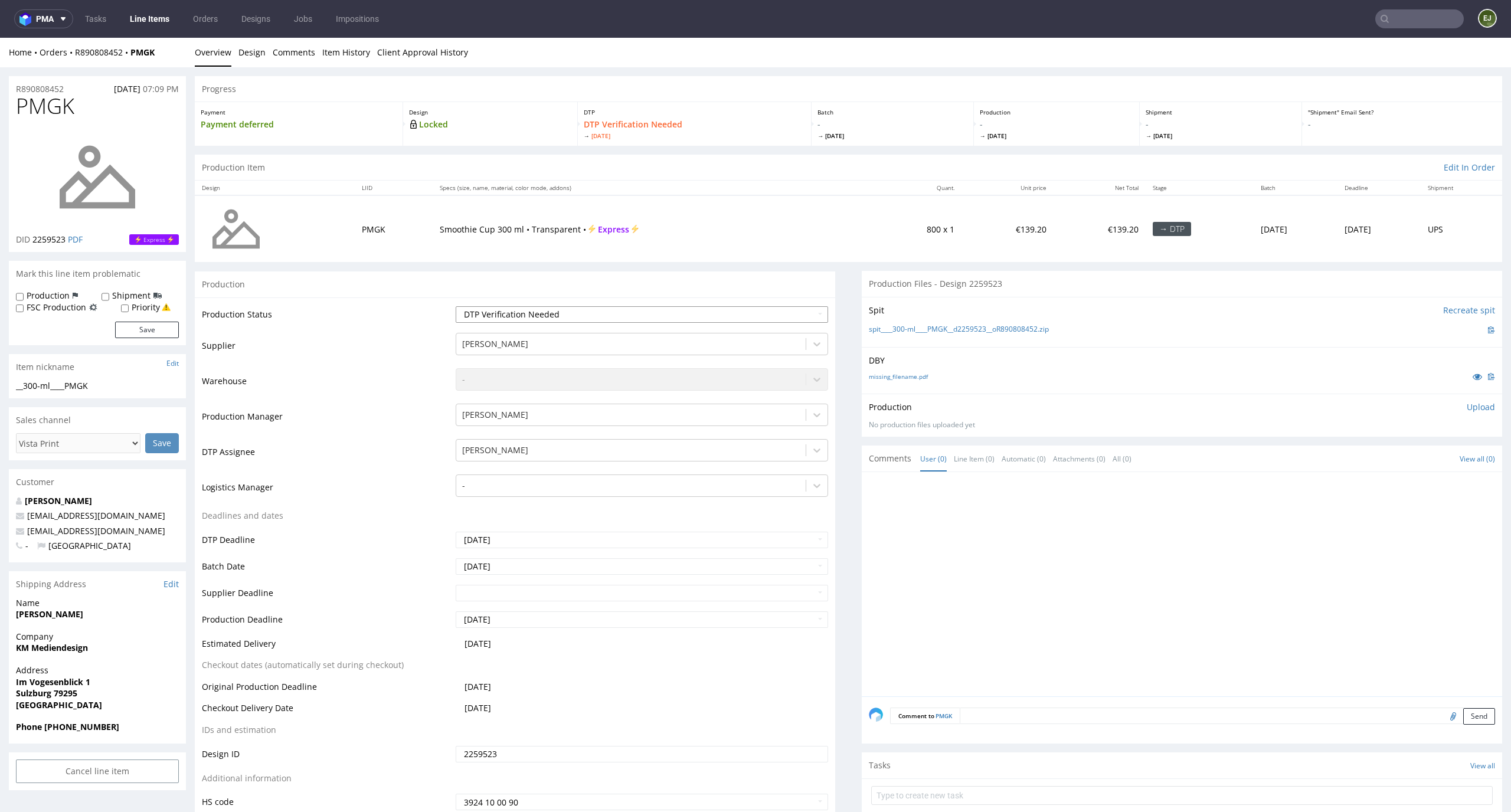
click at [605, 320] on select "Waiting for Artwork Waiting for Diecut Waiting for Mockup Waiting for DTP Waiti…" at bounding box center [642, 314] width 373 height 17
select select "dtp_in_process"
click at [456, 306] on select "Waiting for Artwork Waiting for Diecut Waiting for Mockup Waiting for DTP Waiti…" at bounding box center [642, 314] width 373 height 17
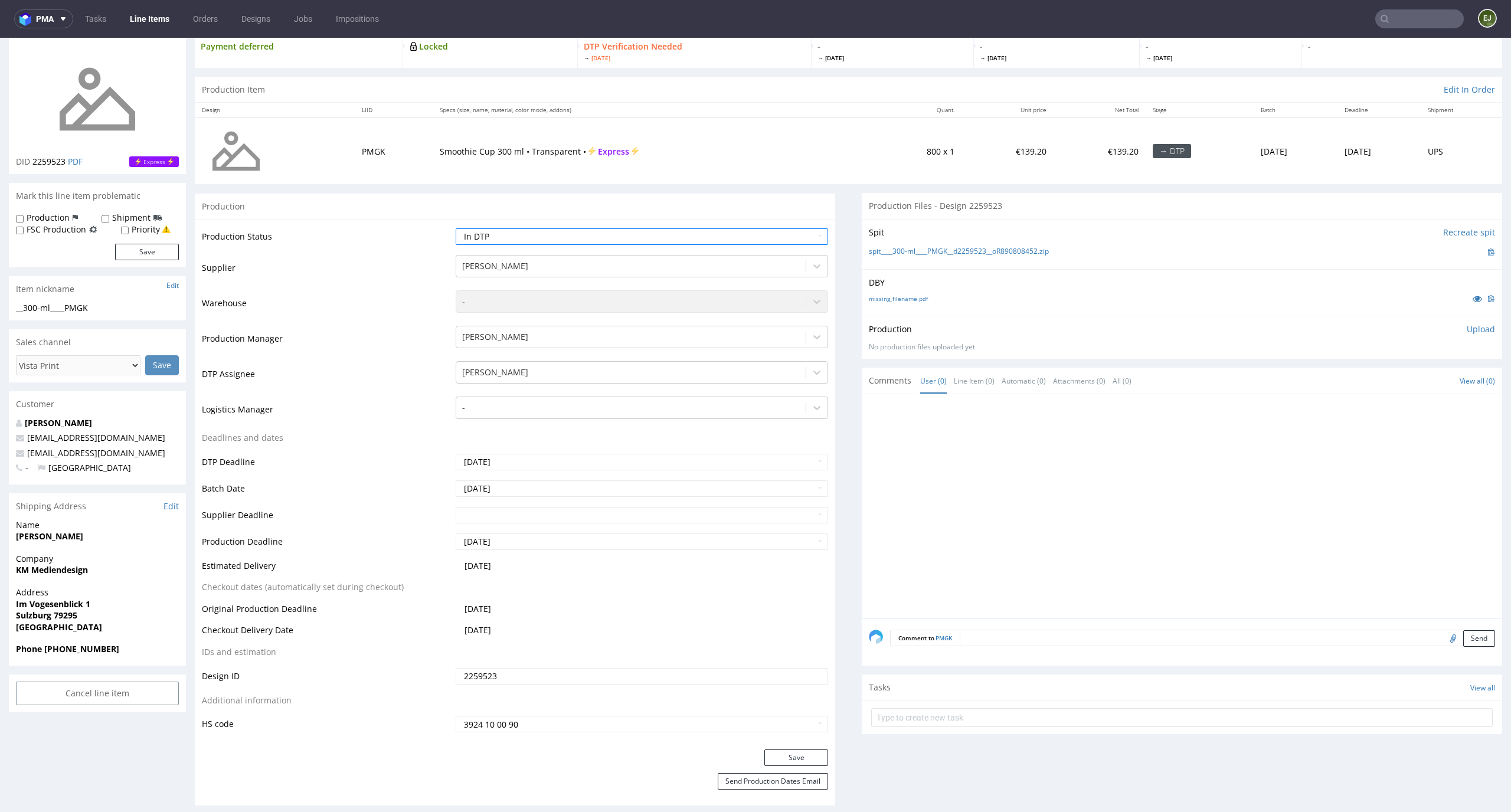
scroll to position [119, 0]
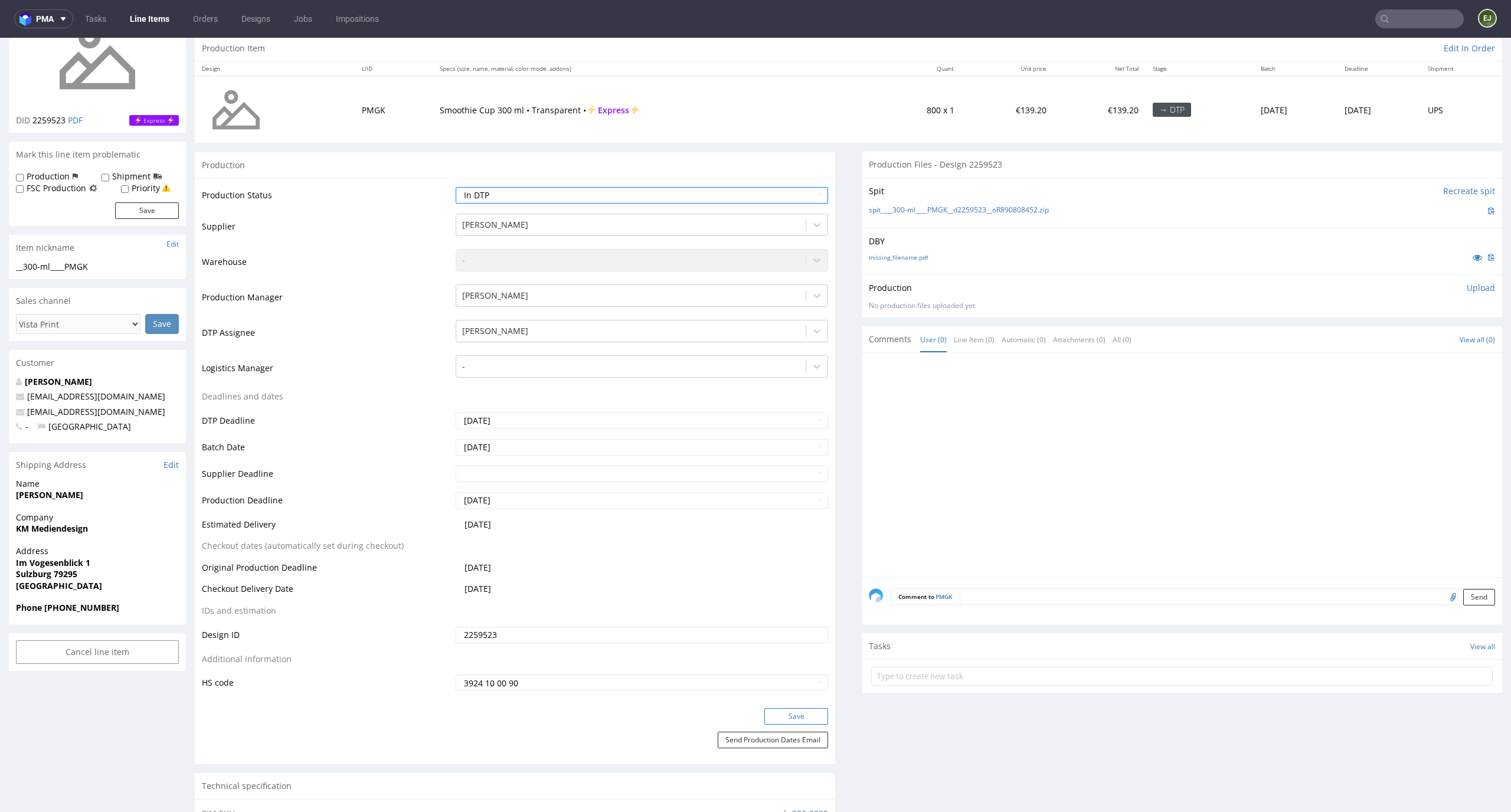
click at [804, 716] on button "Save" at bounding box center [796, 716] width 64 height 17
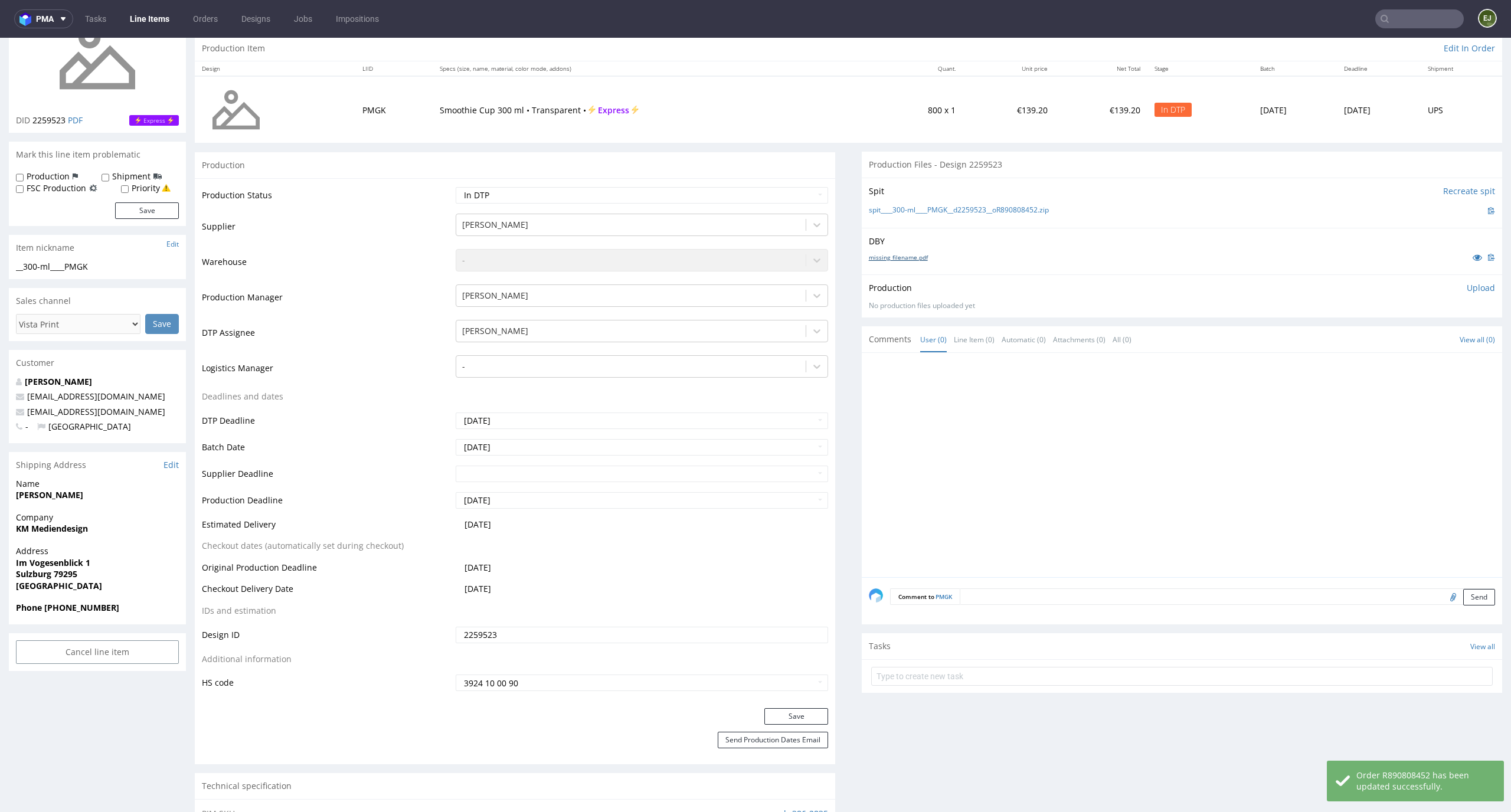
click at [888, 260] on link "missing_filename.pdf" at bounding box center [898, 257] width 59 height 8
click at [898, 206] on link "spit____300-ml____PMGK__d2259523__oR890808452.zip" at bounding box center [958, 210] width 180 height 10
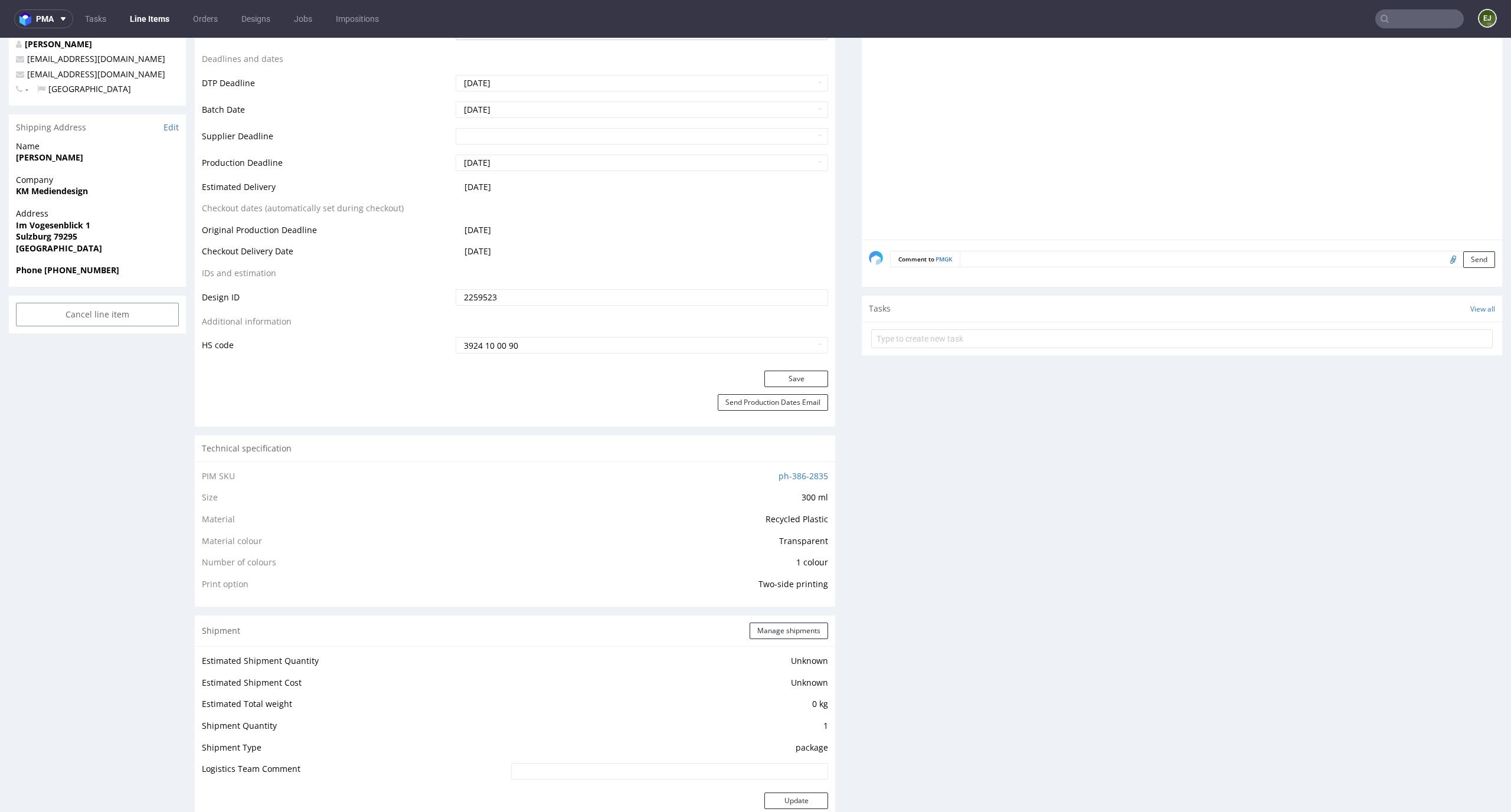
scroll to position [0, 0]
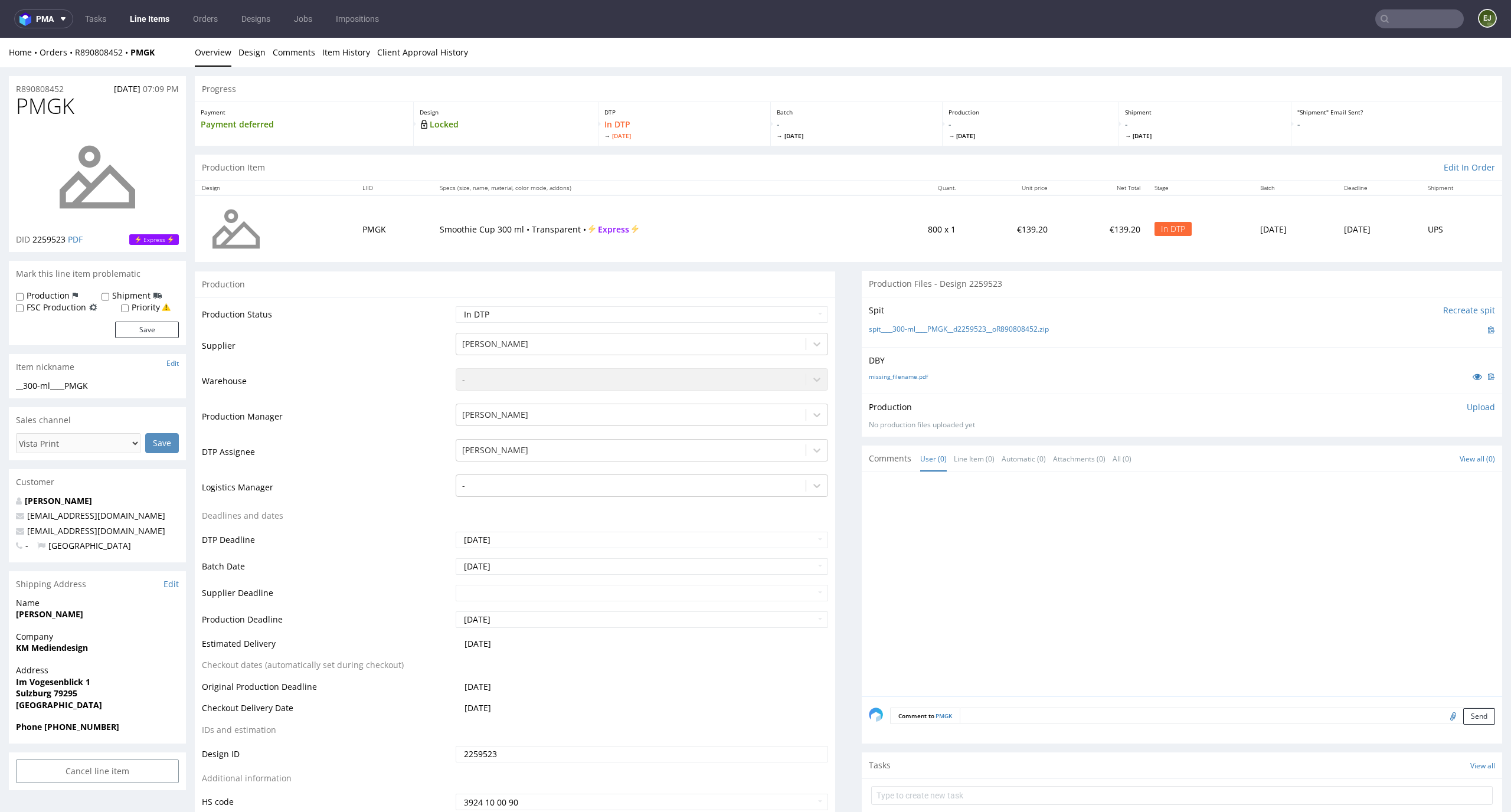
click at [1461, 399] on div "Production Upload No production files uploaded yet Description (optional) Add f…" at bounding box center [1181, 415] width 640 height 43
click at [1466, 408] on p "Upload" at bounding box center [1480, 407] width 28 height 12
click at [1392, 464] on div "Add files" at bounding box center [1411, 460] width 59 height 18
type input "C:\fakepath\__300-ml____PMGK__d2259523__oR890808452__latest__front.pdf"
click at [1450, 471] on button "Upload now" at bounding box center [1467, 479] width 54 height 17
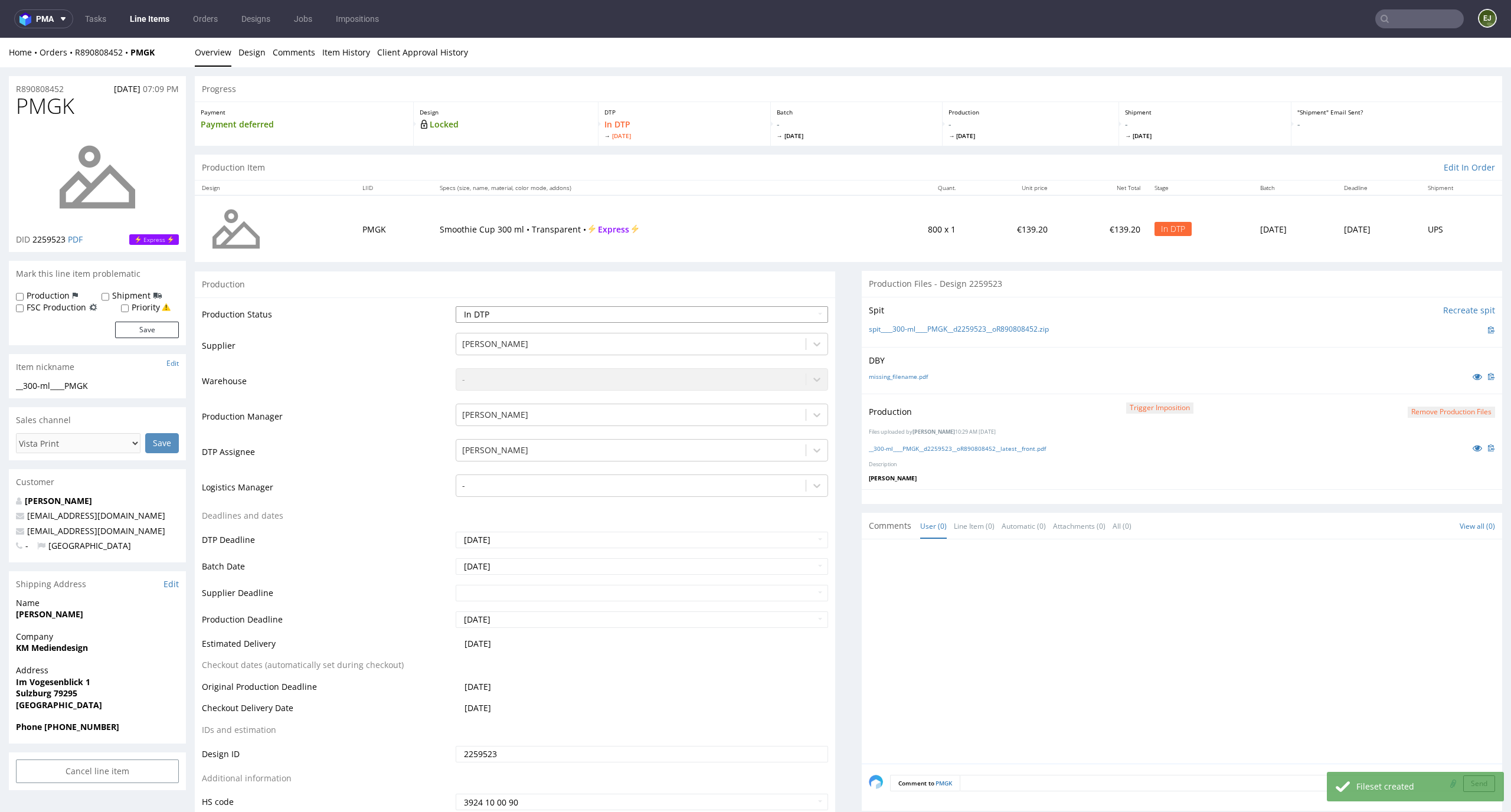
click at [774, 315] on select "Waiting for Artwork Waiting for Diecut Waiting for Mockup Waiting for DTP Waiti…" at bounding box center [642, 314] width 373 height 17
select select "dtp_production_ready"
click at [456, 306] on select "Waiting for Artwork Waiting for Diecut Waiting for Mockup Waiting for DTP Waiti…" at bounding box center [642, 314] width 373 height 17
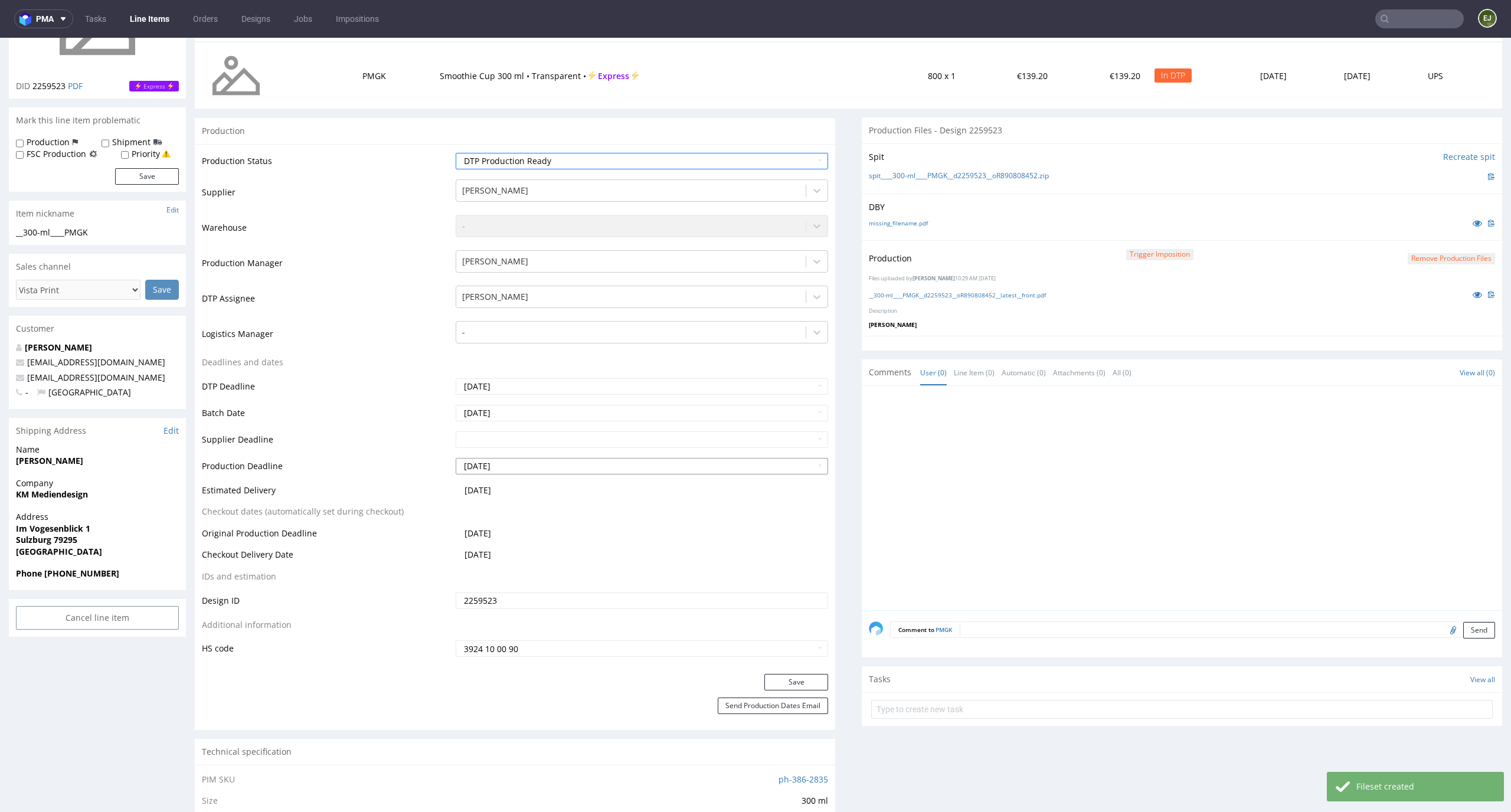
scroll to position [208, 0]
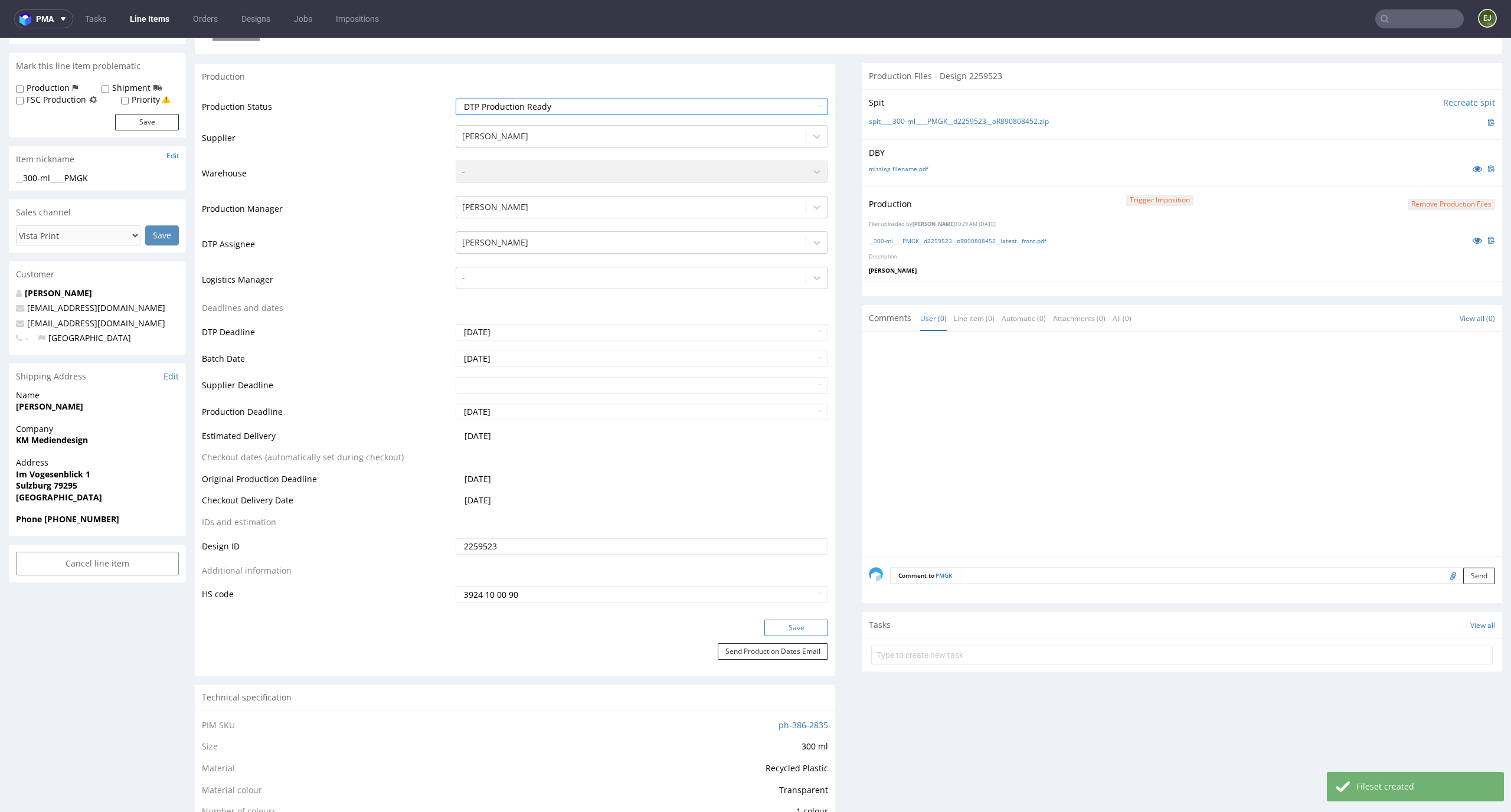
click at [791, 633] on button "Save" at bounding box center [796, 627] width 64 height 17
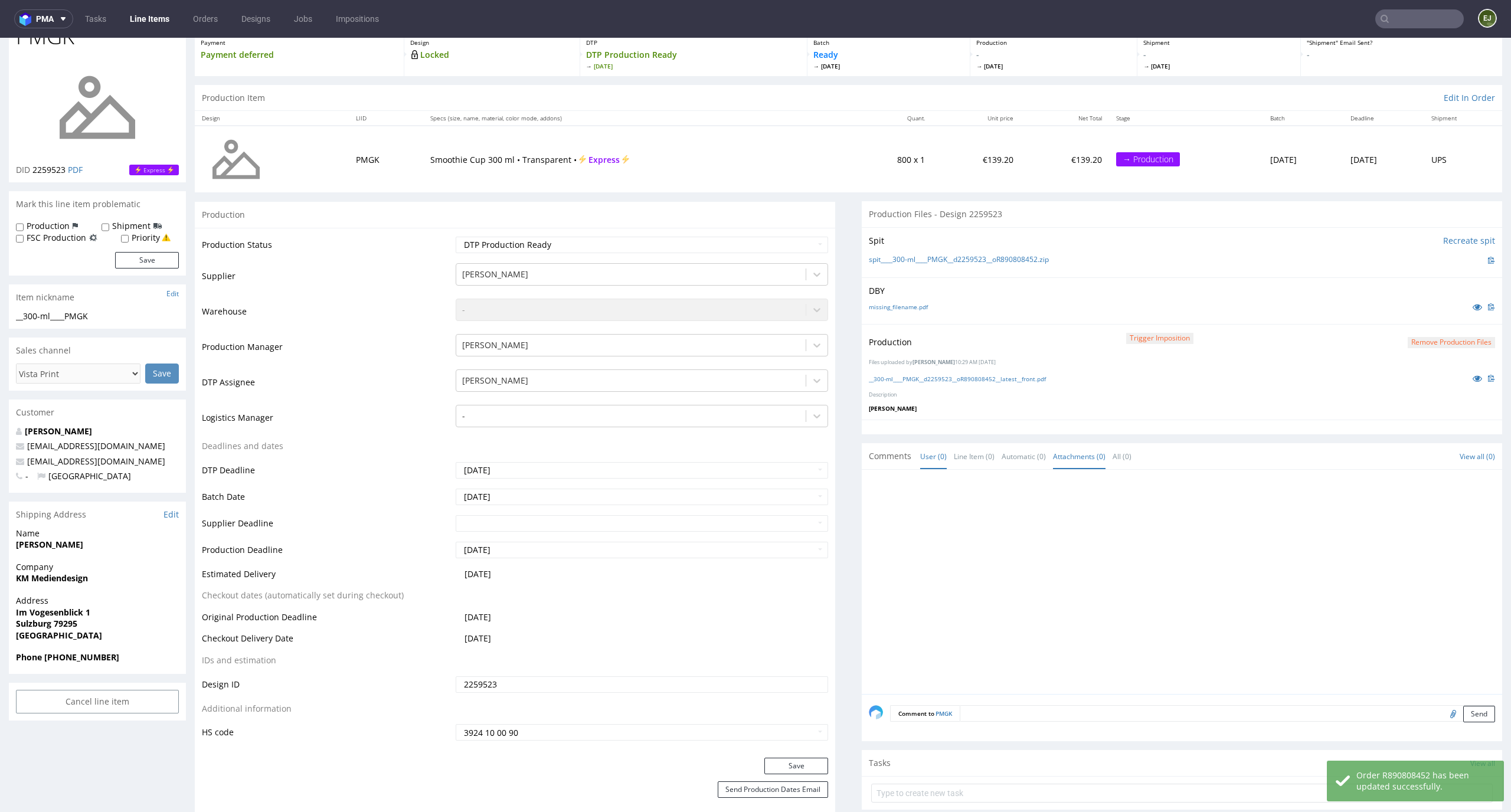
scroll to position [0, 0]
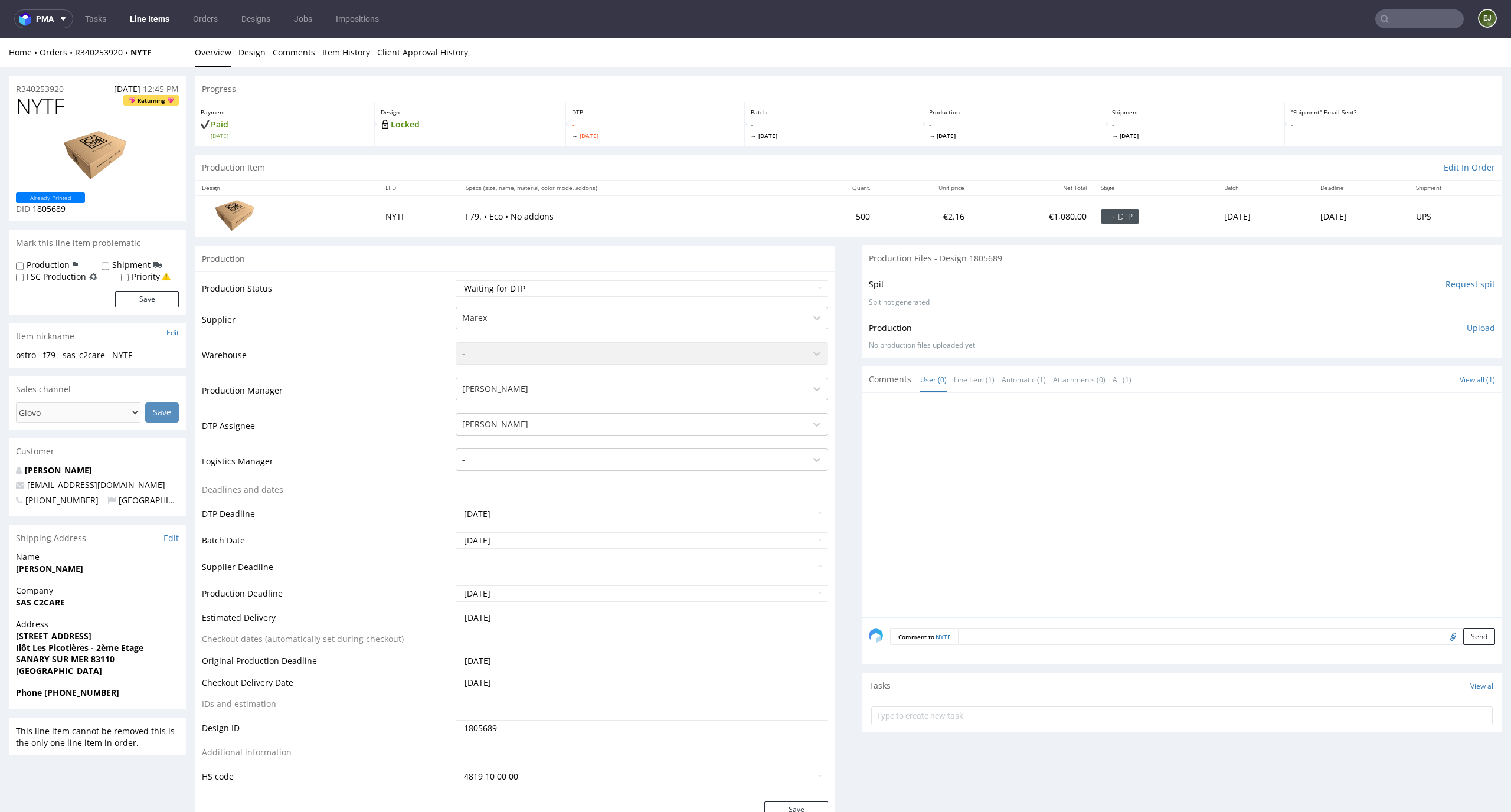
click at [421, 213] on td "NYTF" at bounding box center [419, 216] width 81 height 40
click at [601, 298] on td "Waiting for Artwork Waiting for Diecut Waiting for Mockup Waiting for DTP Waiti…" at bounding box center [640, 292] width 376 height 27
click at [619, 290] on select "Waiting for Artwork Waiting for Diecut Waiting for Mockup Waiting for DTP Waiti…" at bounding box center [642, 288] width 373 height 17
select select "dtp_in_process"
click at [456, 280] on select "Waiting for Artwork Waiting for Diecut Waiting for Mockup Waiting for DTP Waiti…" at bounding box center [642, 288] width 373 height 17
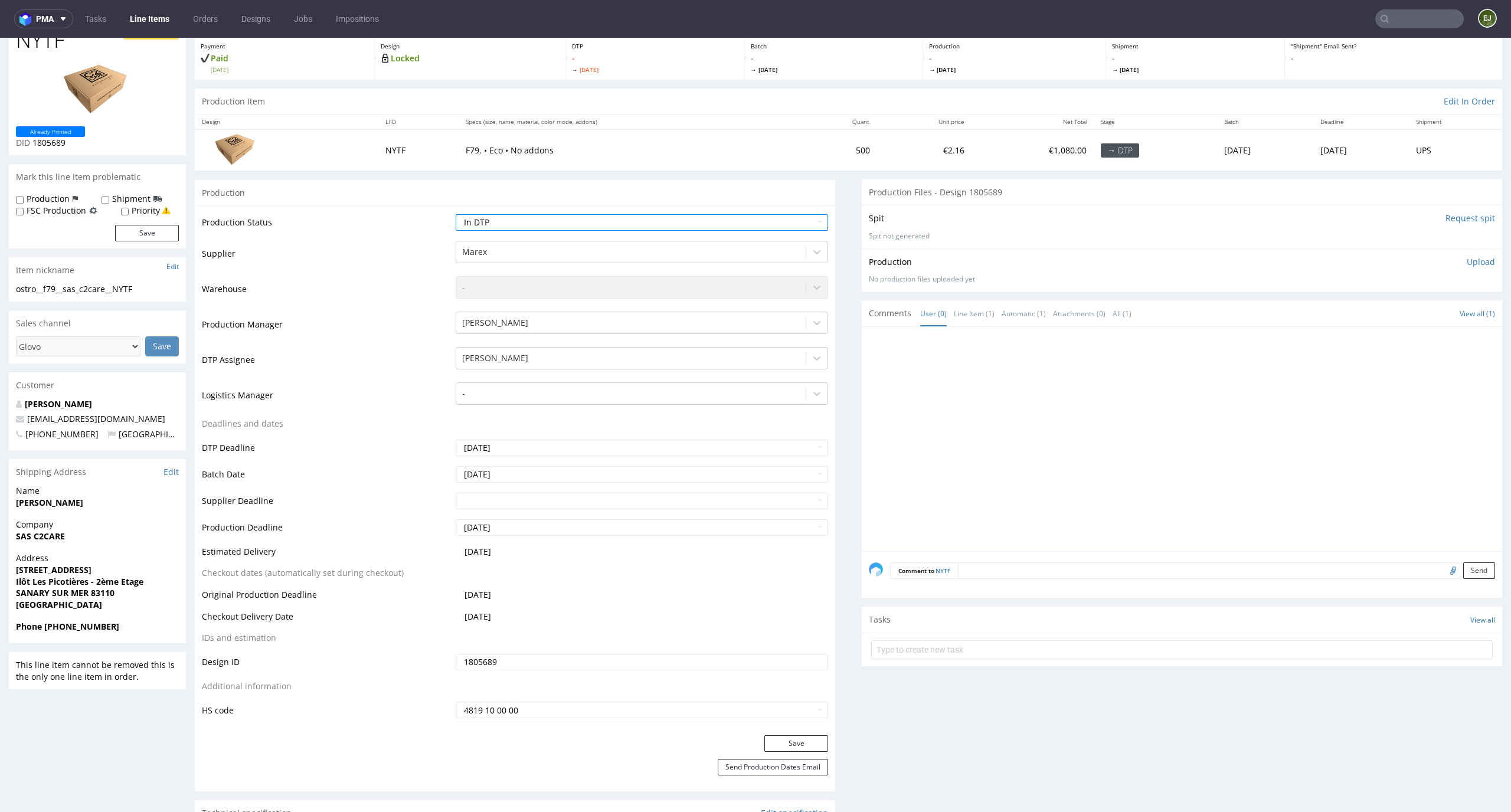
scroll to position [100, 0]
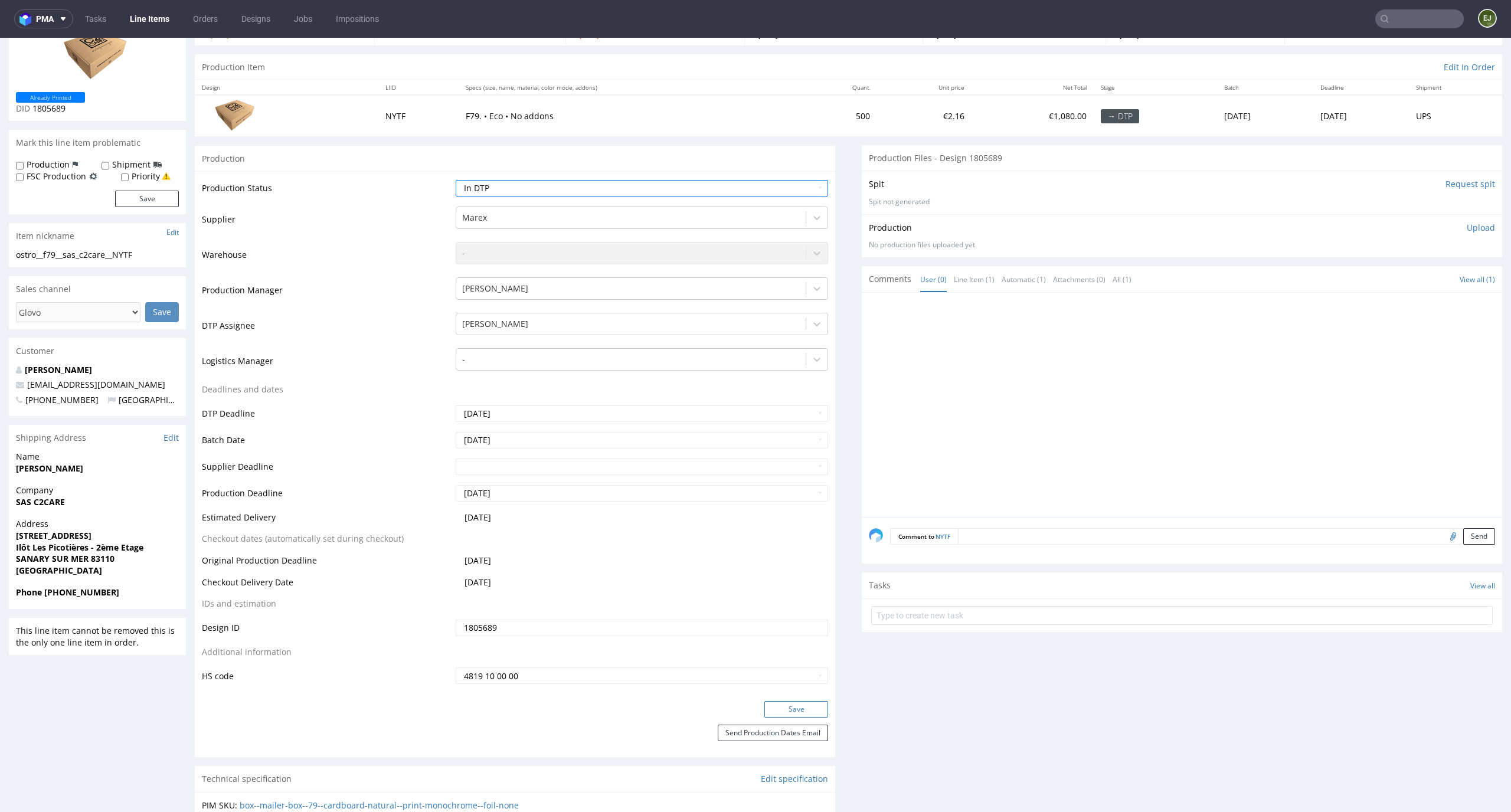
click at [767, 710] on button "Save" at bounding box center [796, 709] width 64 height 17
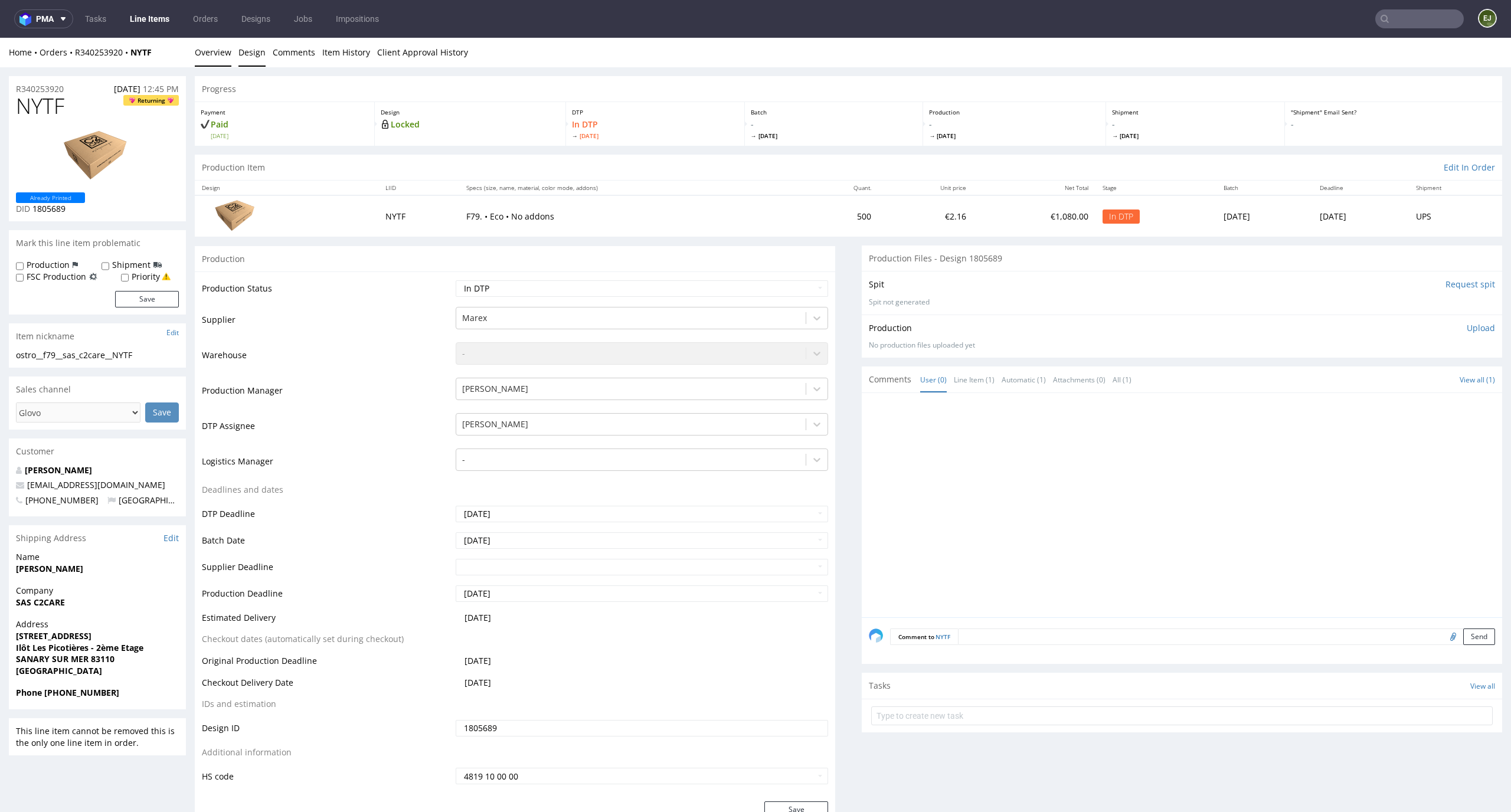
click at [258, 51] on link "Design" at bounding box center [252, 52] width 27 height 29
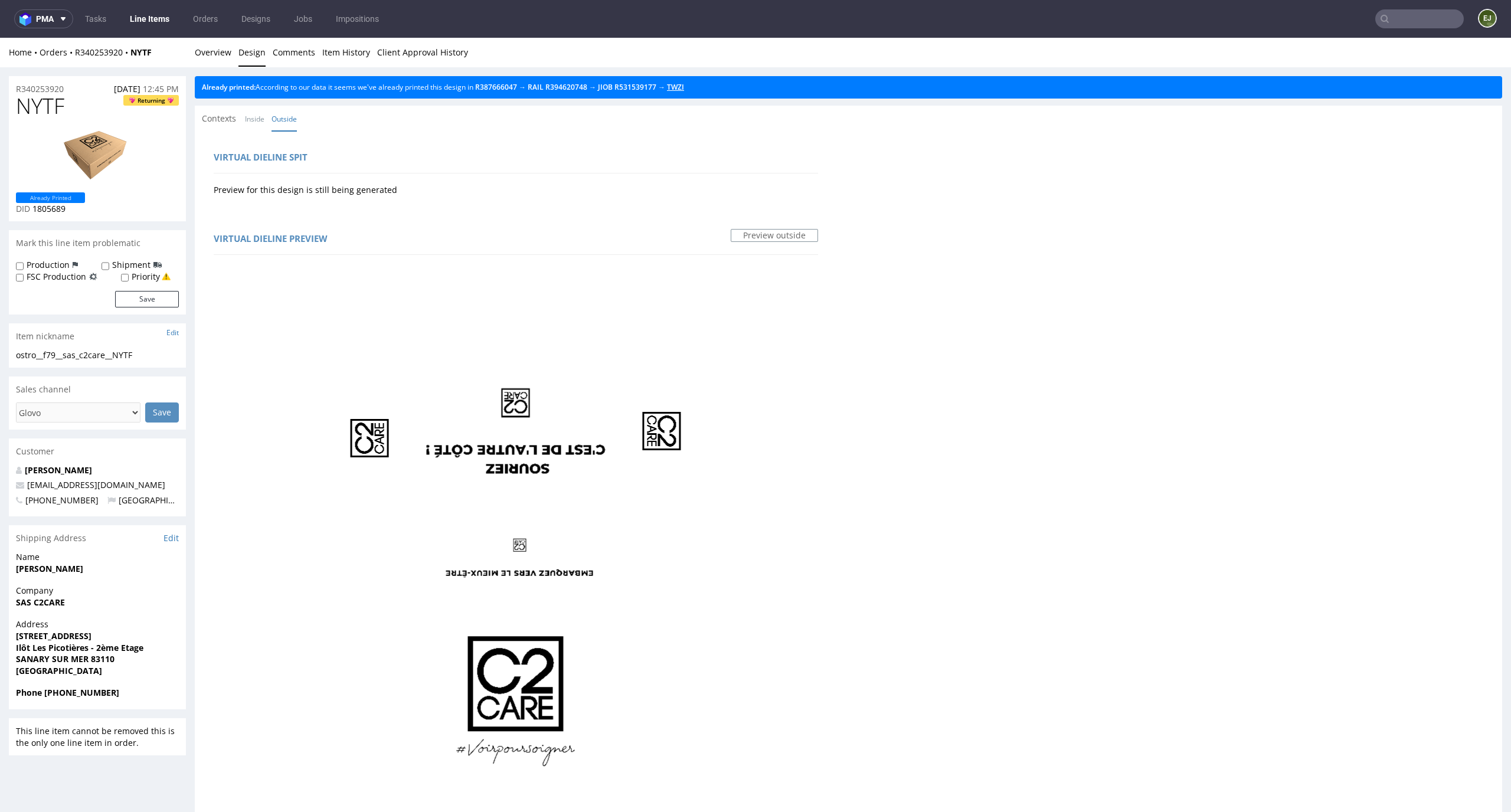
click at [684, 86] on link "TWZI" at bounding box center [676, 87] width 17 height 10
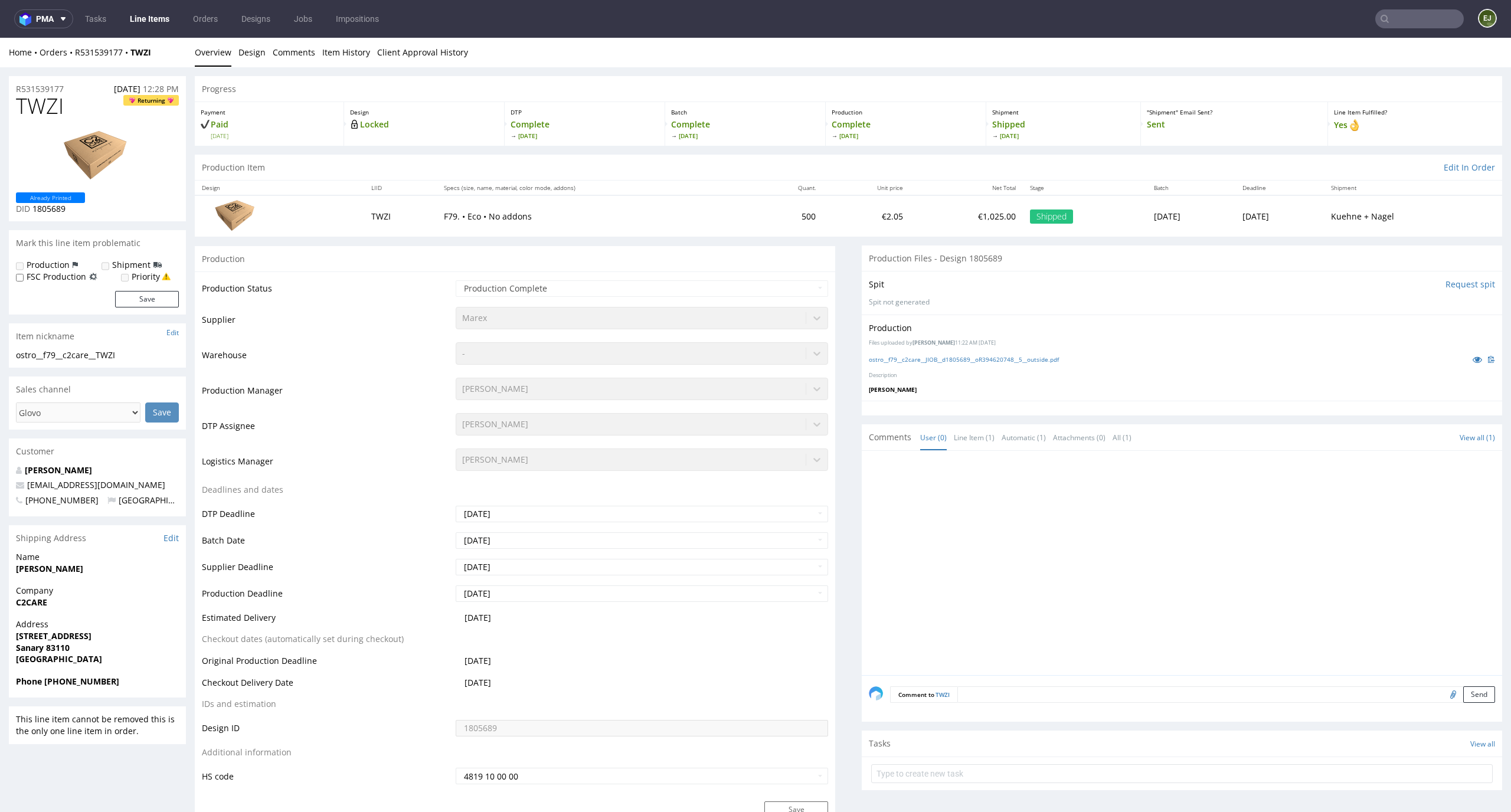
click at [944, 364] on div "ostro__f79__c2care__JIOB__d1805689__oR394620748__5__outside.pdf" at bounding box center [1181, 359] width 626 height 13
click at [950, 360] on link "ostro__f79__c2care__JIOB__d1805689__oR394620748__5__outside.pdf" at bounding box center [963, 359] width 190 height 8
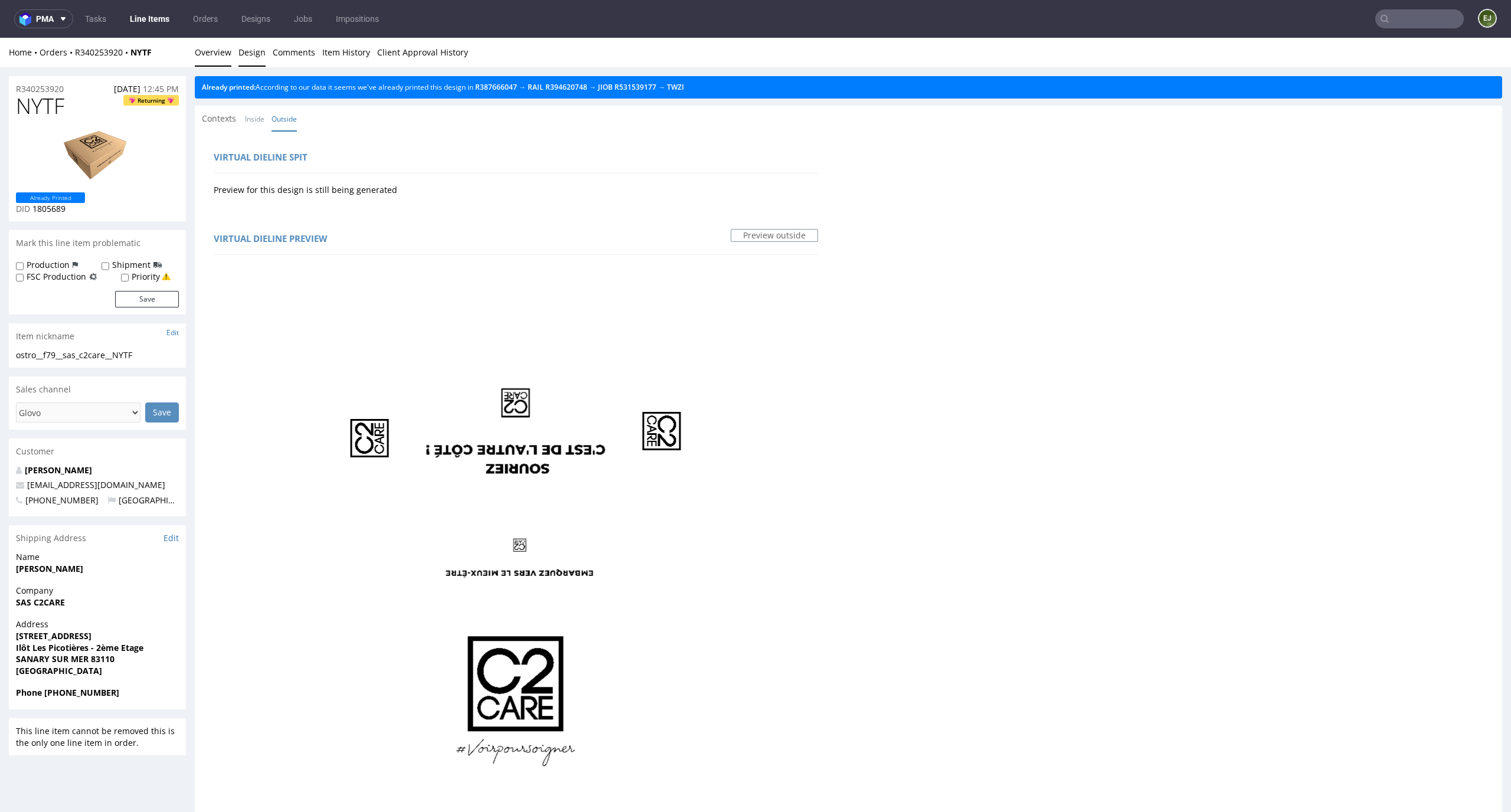
click at [212, 51] on link "Overview" at bounding box center [213, 52] width 37 height 29
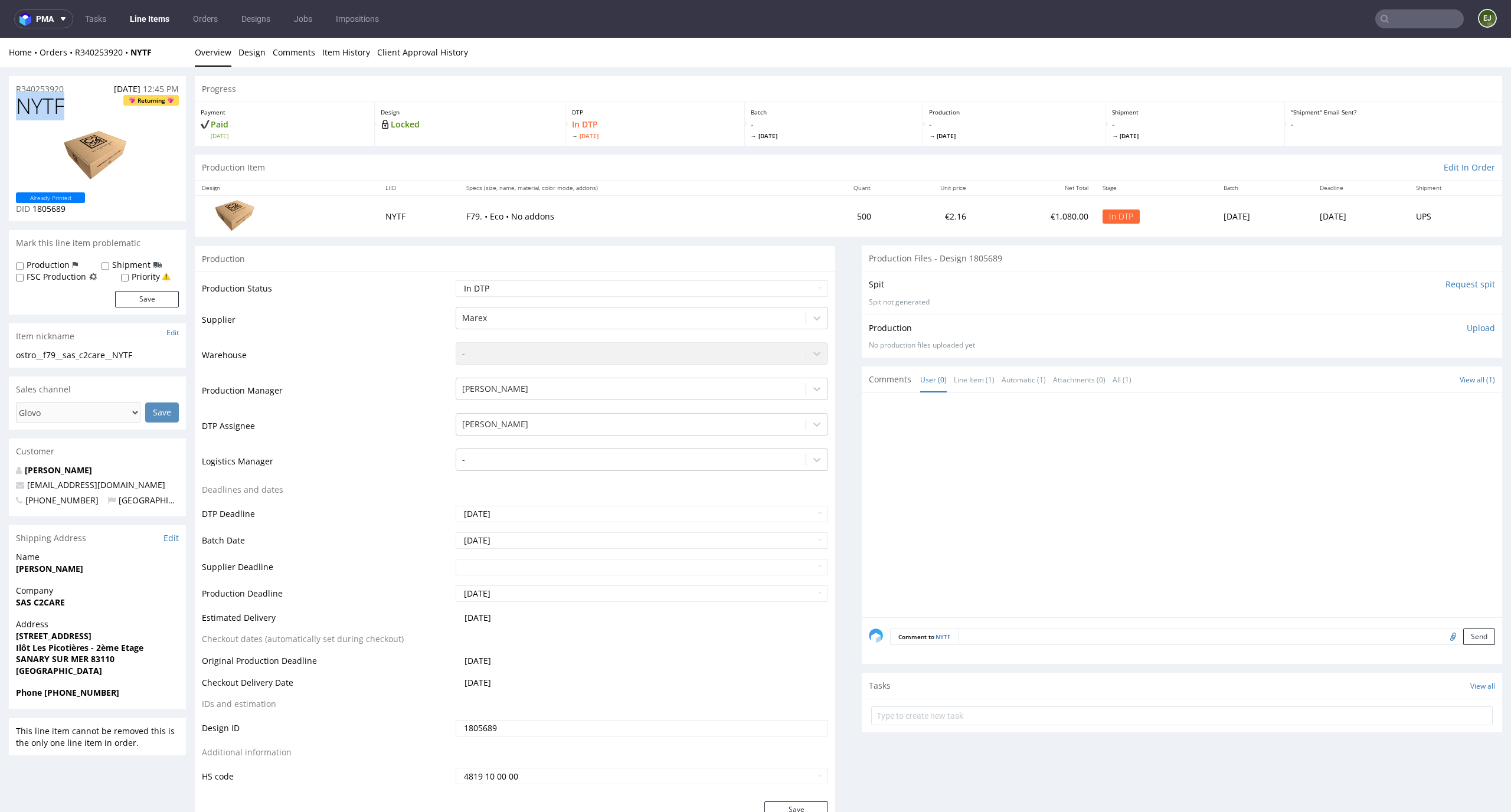
drag, startPoint x: 87, startPoint y: 105, endPoint x: 0, endPoint y: 104, distance: 87.0
copy span "NYTF"
drag, startPoint x: 82, startPoint y: 89, endPoint x: 0, endPoint y: 89, distance: 82.0
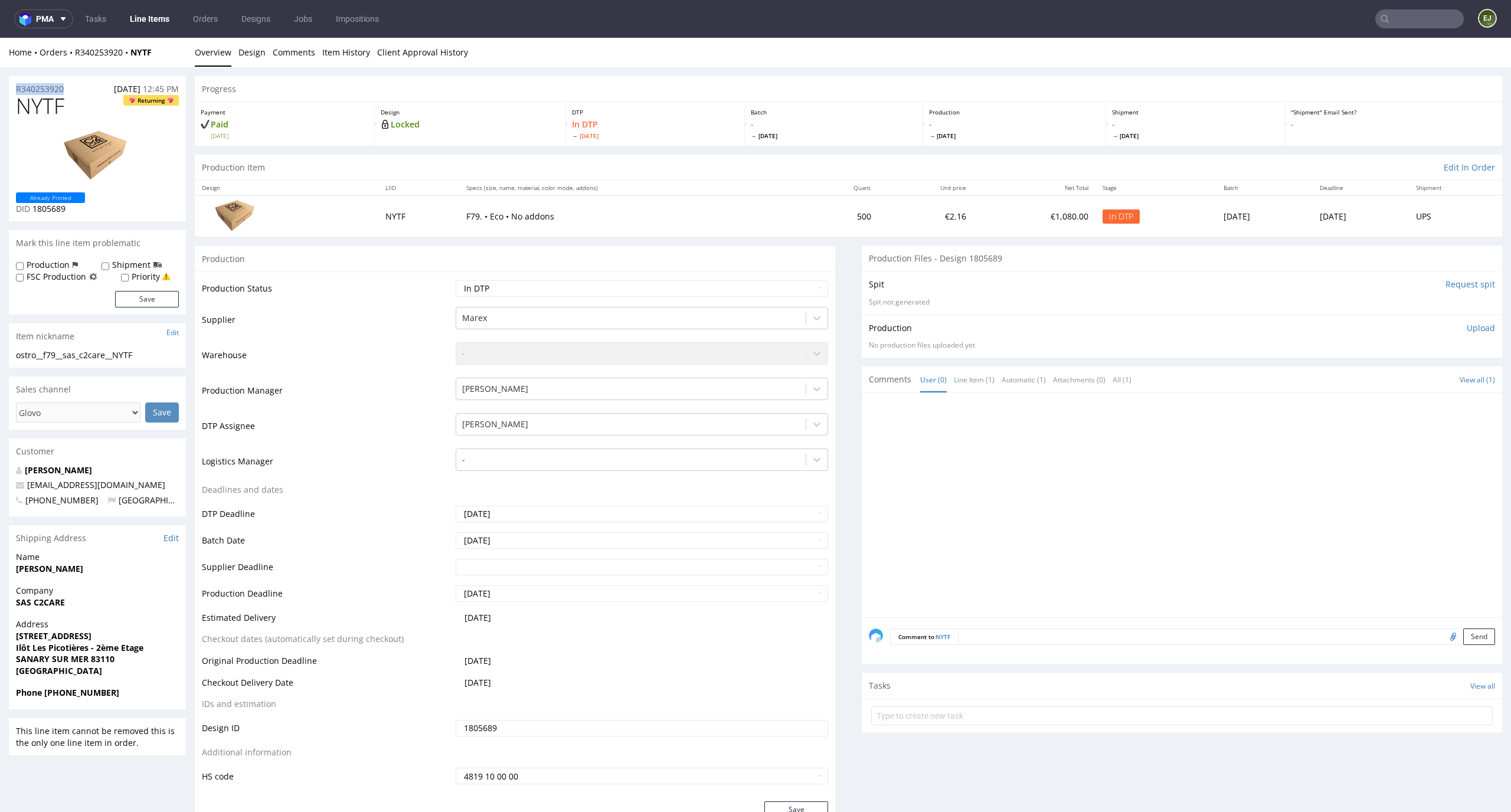
copy p "R340253920"
click at [1466, 327] on p "Upload" at bounding box center [1480, 328] width 28 height 12
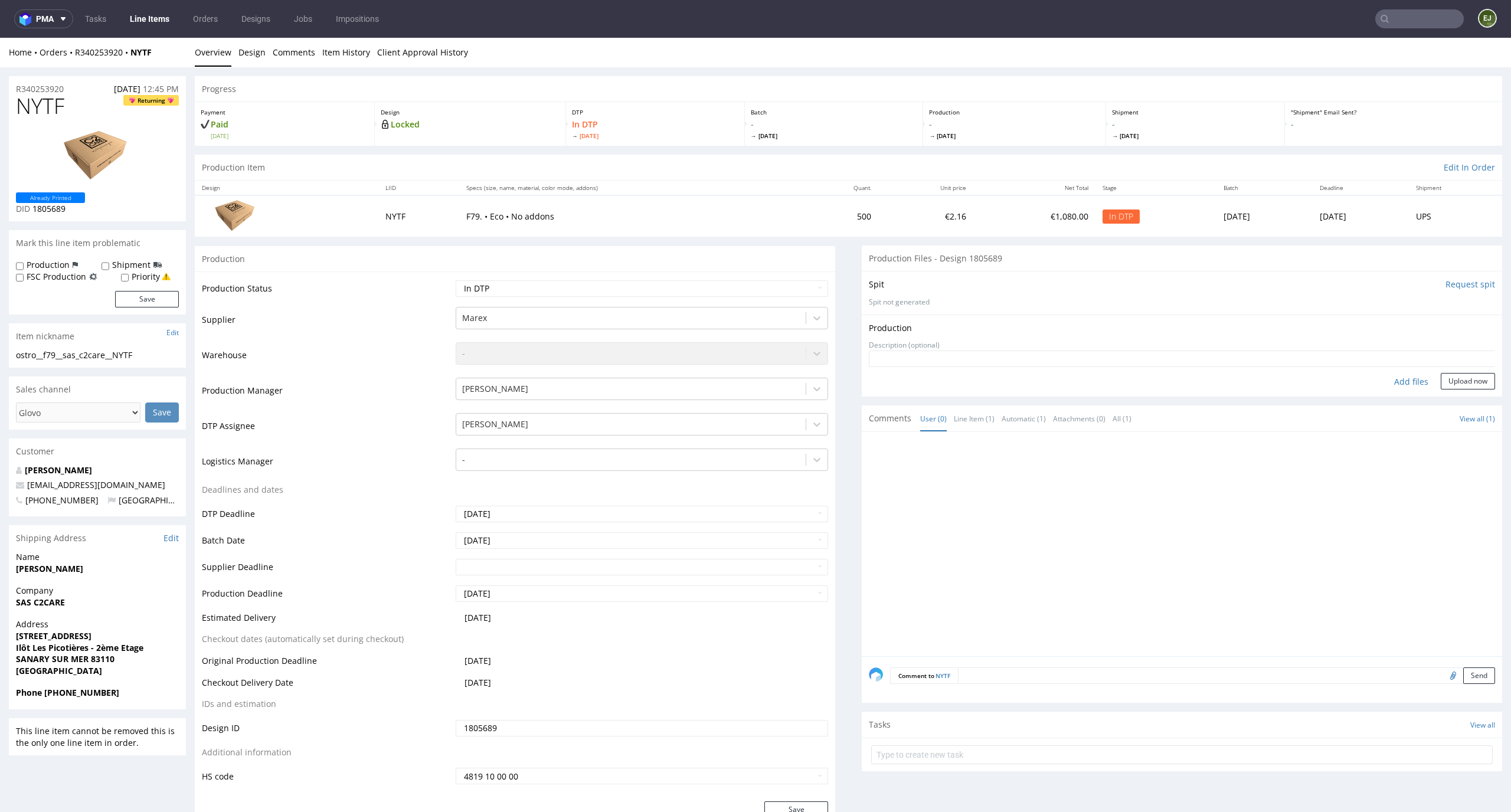
click at [1395, 380] on div "Add files" at bounding box center [1411, 382] width 59 height 18
type input "C:\fakepath\ostro__f79__c2care__NYTF__d1805689__oR340253920__outside.pdf"
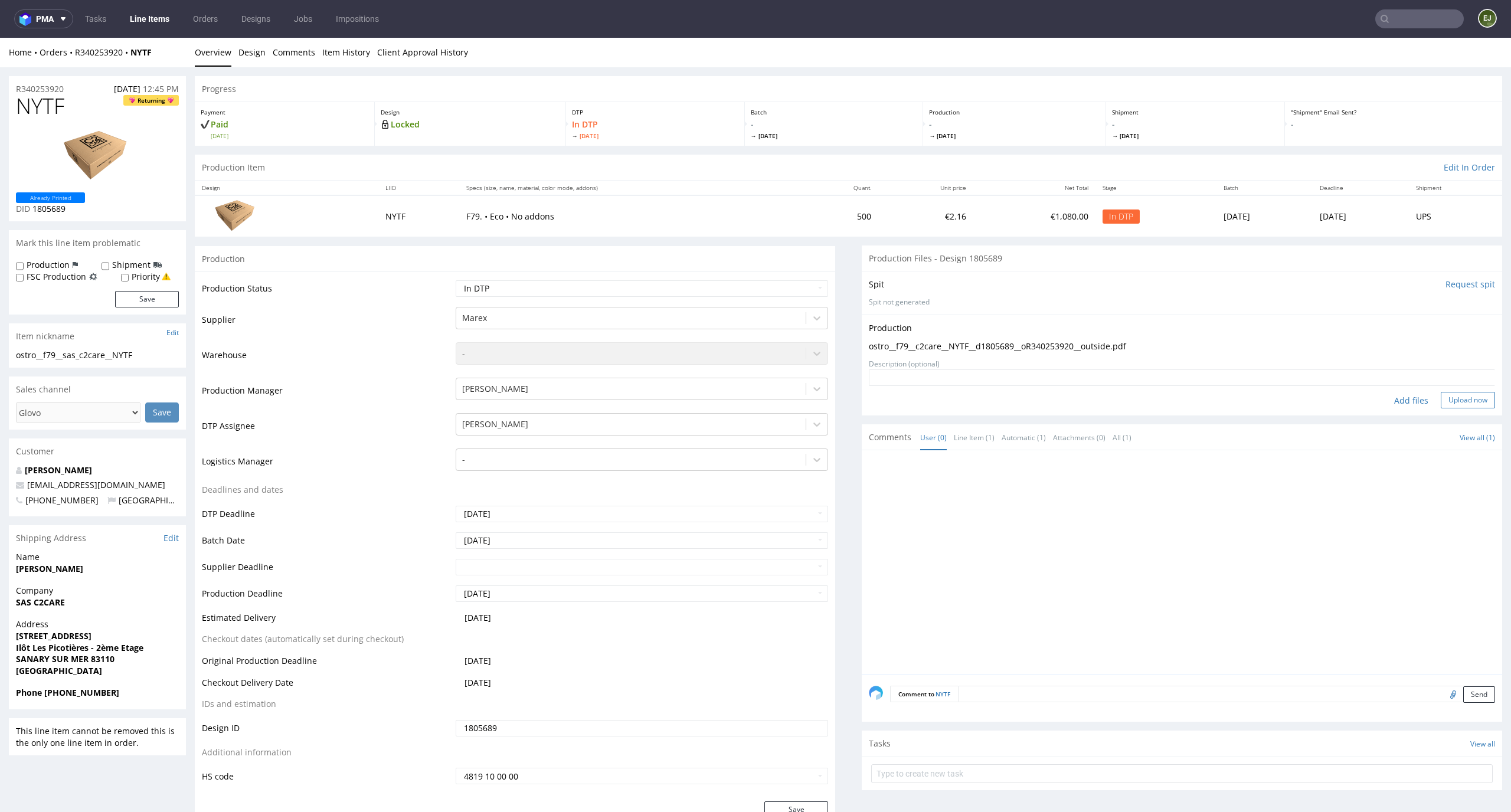
click at [1458, 393] on button "Upload now" at bounding box center [1467, 400] width 54 height 17
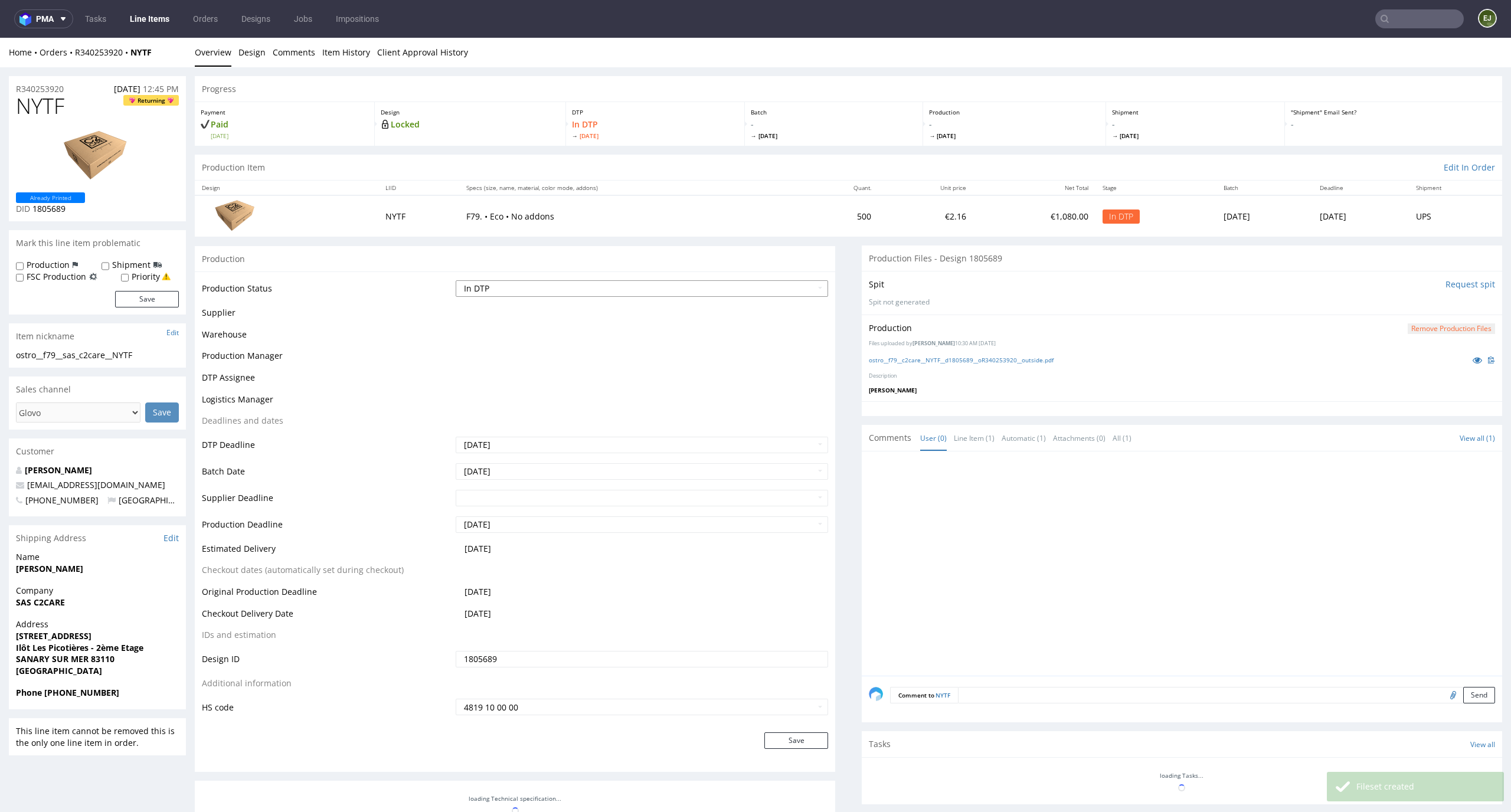
click at [811, 289] on select "Waiting for Artwork Waiting for Diecut Waiting for Mockup Waiting for DTP Waiti…" at bounding box center [642, 288] width 373 height 17
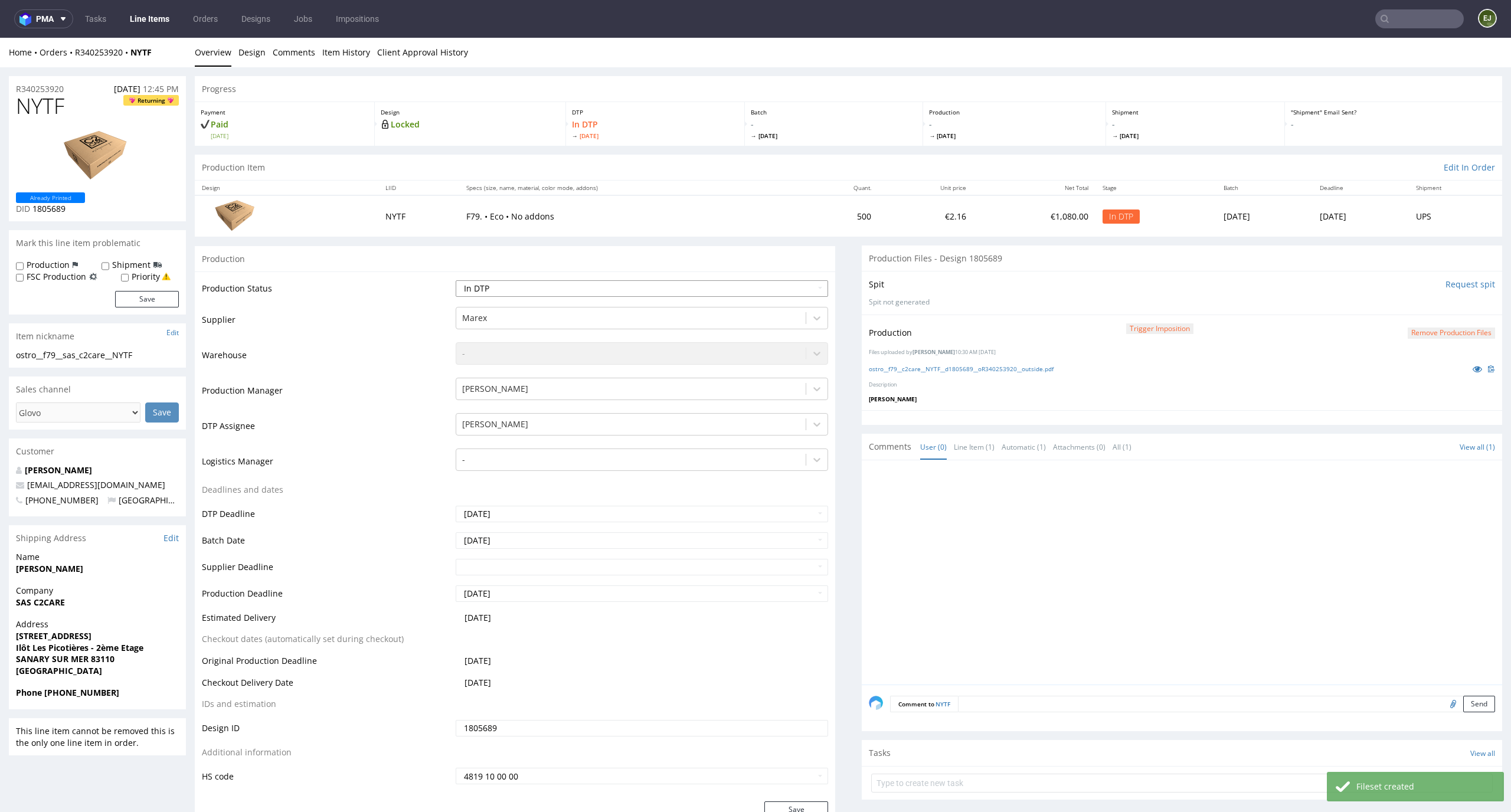
select select "dtp_production_ready"
click at [456, 280] on select "Waiting for Artwork Waiting for Diecut Waiting for Mockup Waiting for DTP Waiti…" at bounding box center [642, 288] width 373 height 17
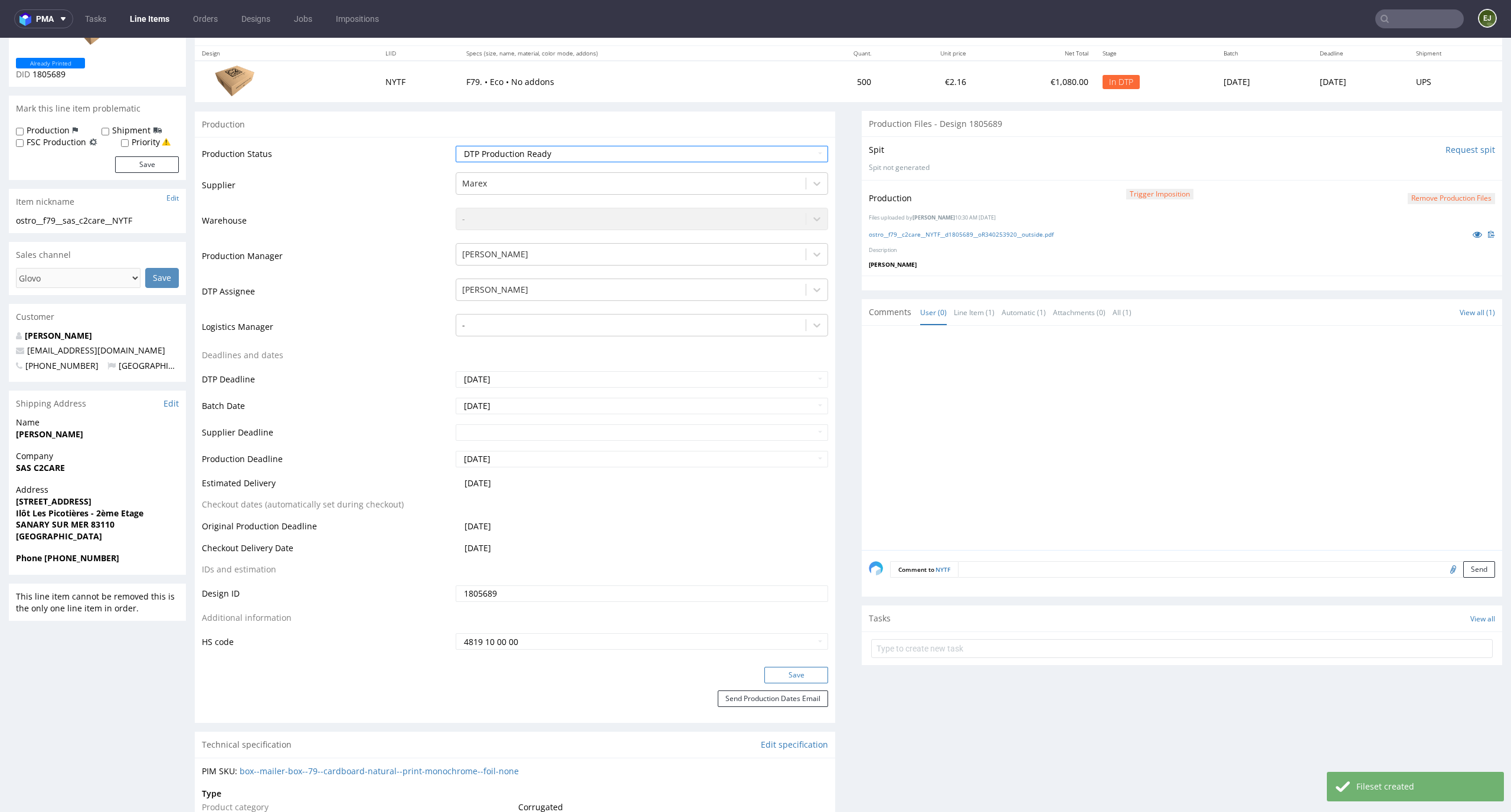
click at [816, 669] on button "Save" at bounding box center [796, 675] width 64 height 17
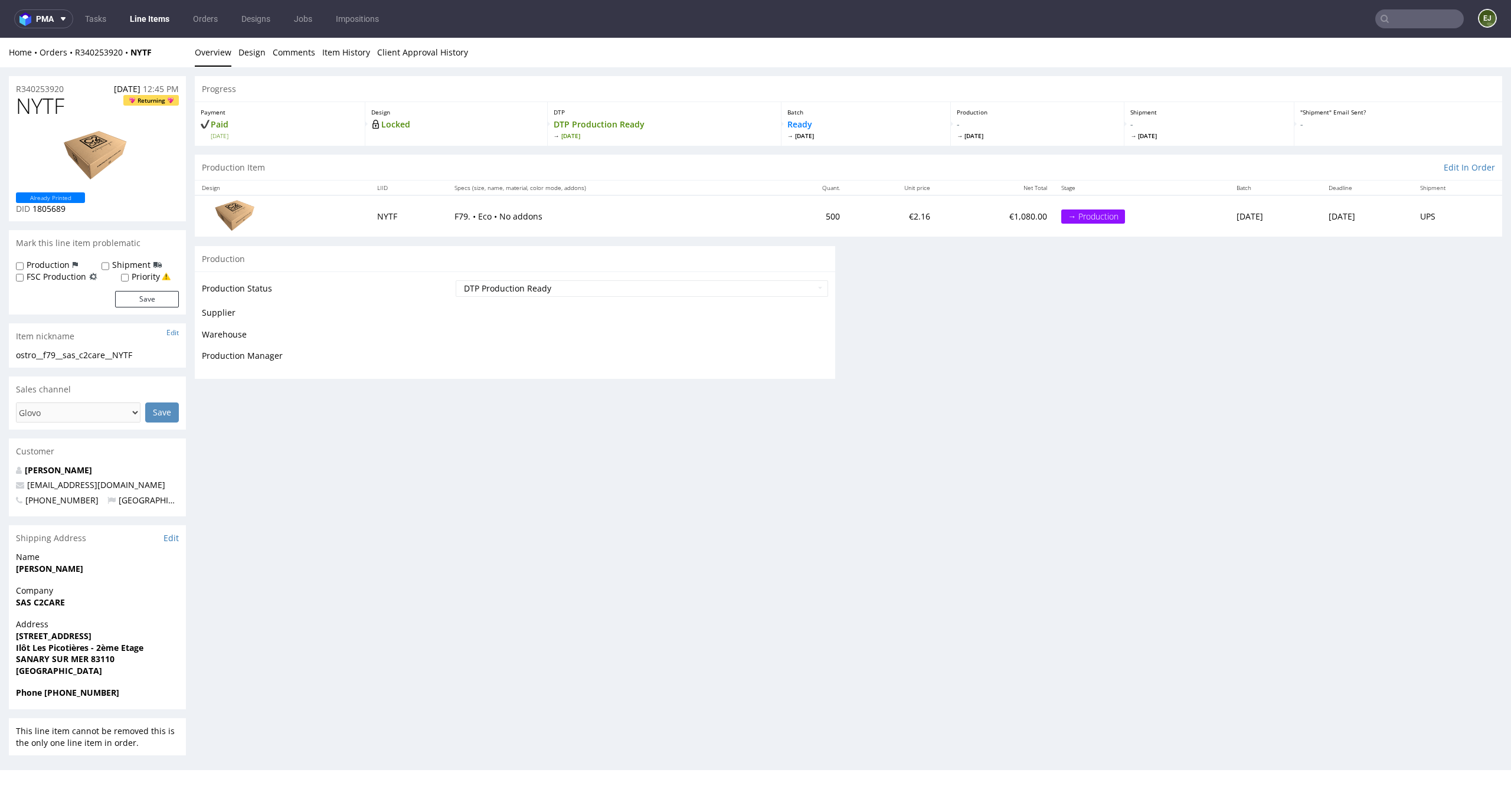
scroll to position [0, 0]
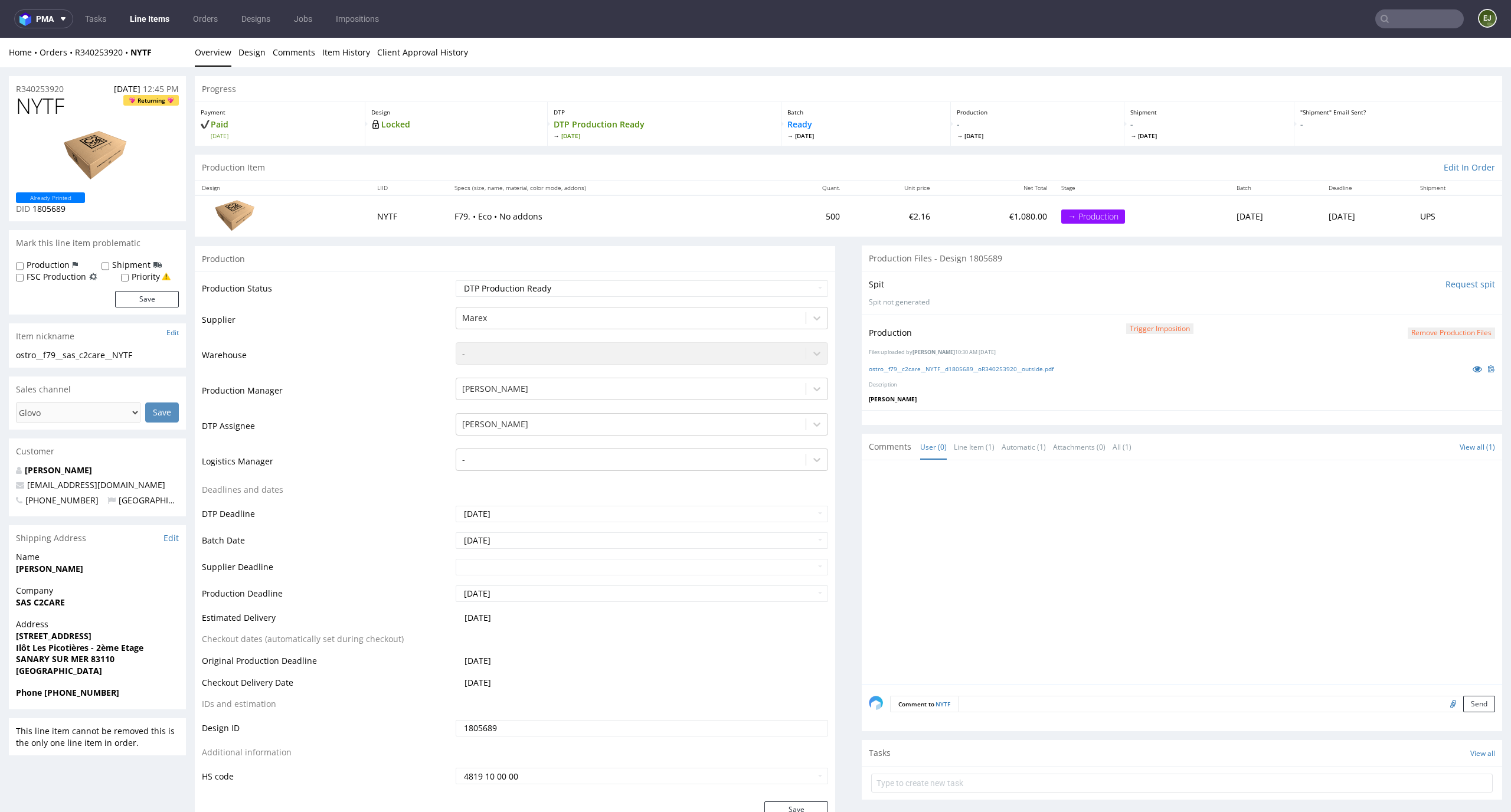
click at [1030, 138] on span "[DATE]" at bounding box center [1037, 135] width 161 height 8
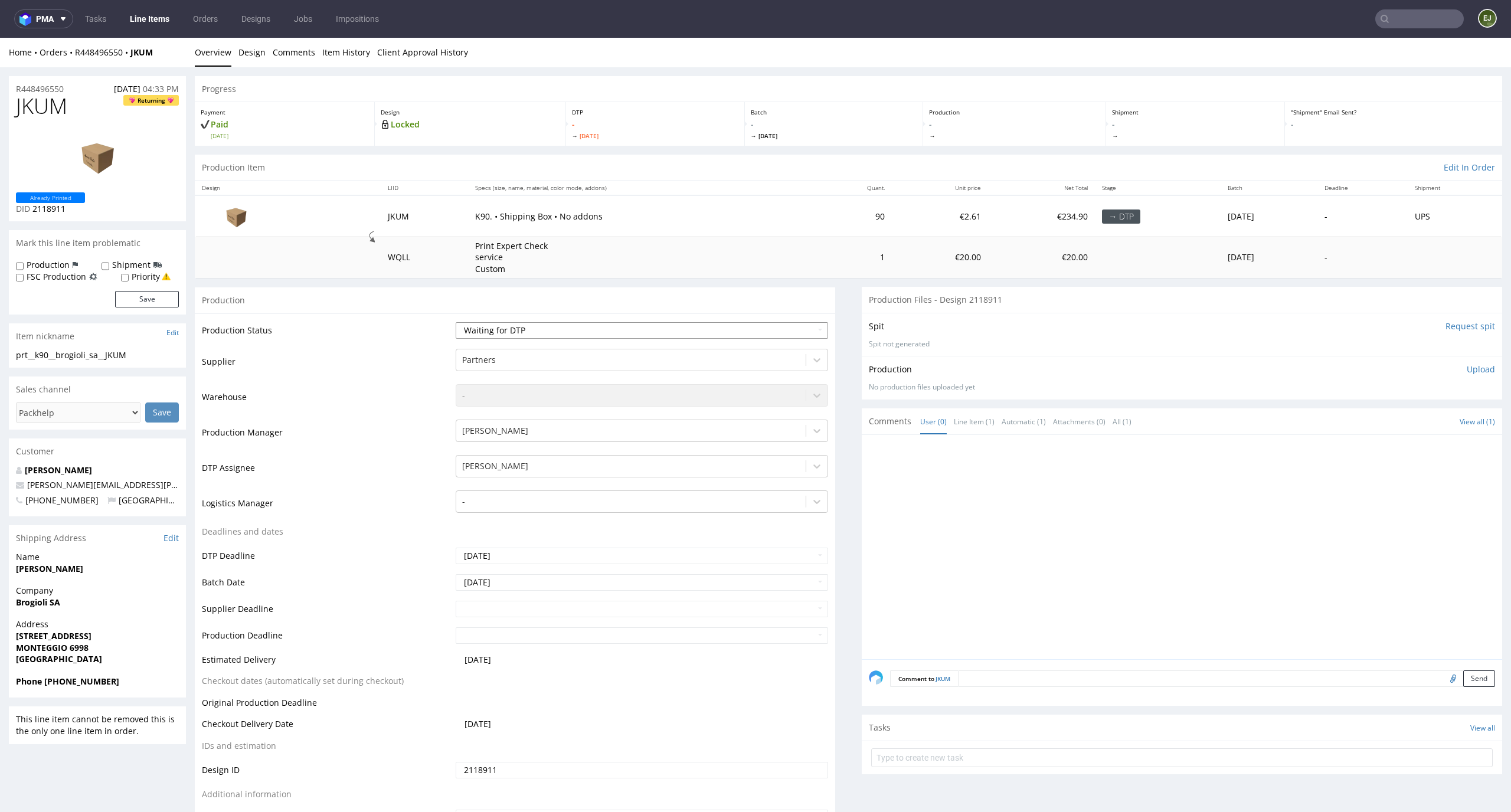
click at [624, 329] on select "Waiting for Artwork Waiting for Diecut Waiting for Mockup Waiting for DTP Waiti…" at bounding box center [642, 330] width 373 height 17
select select "dtp_in_process"
click at [456, 322] on select "Waiting for Artwork Waiting for Diecut Waiting for Mockup Waiting for DTP Waiti…" at bounding box center [642, 330] width 373 height 17
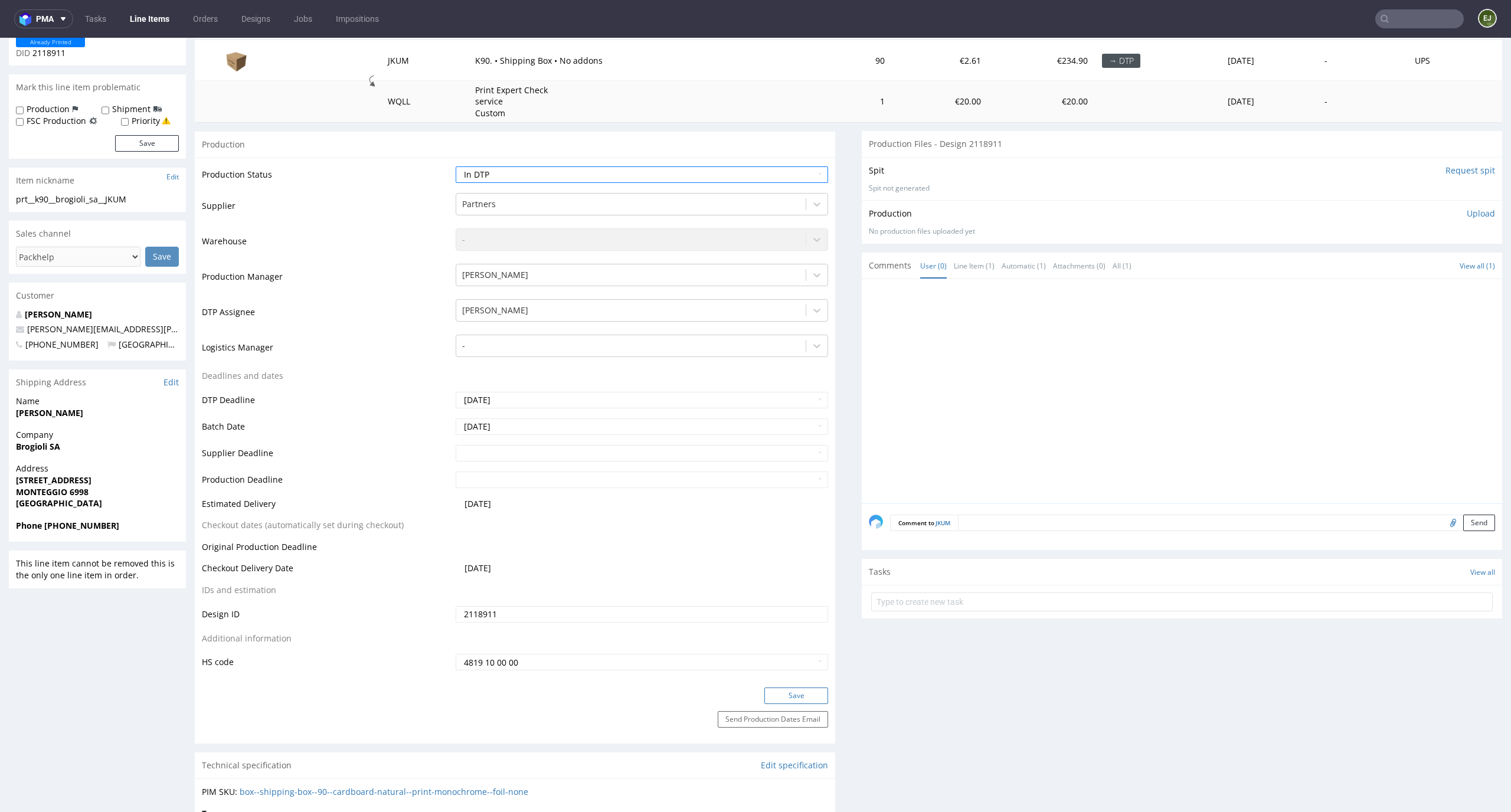
click at [805, 700] on button "Save" at bounding box center [796, 695] width 64 height 17
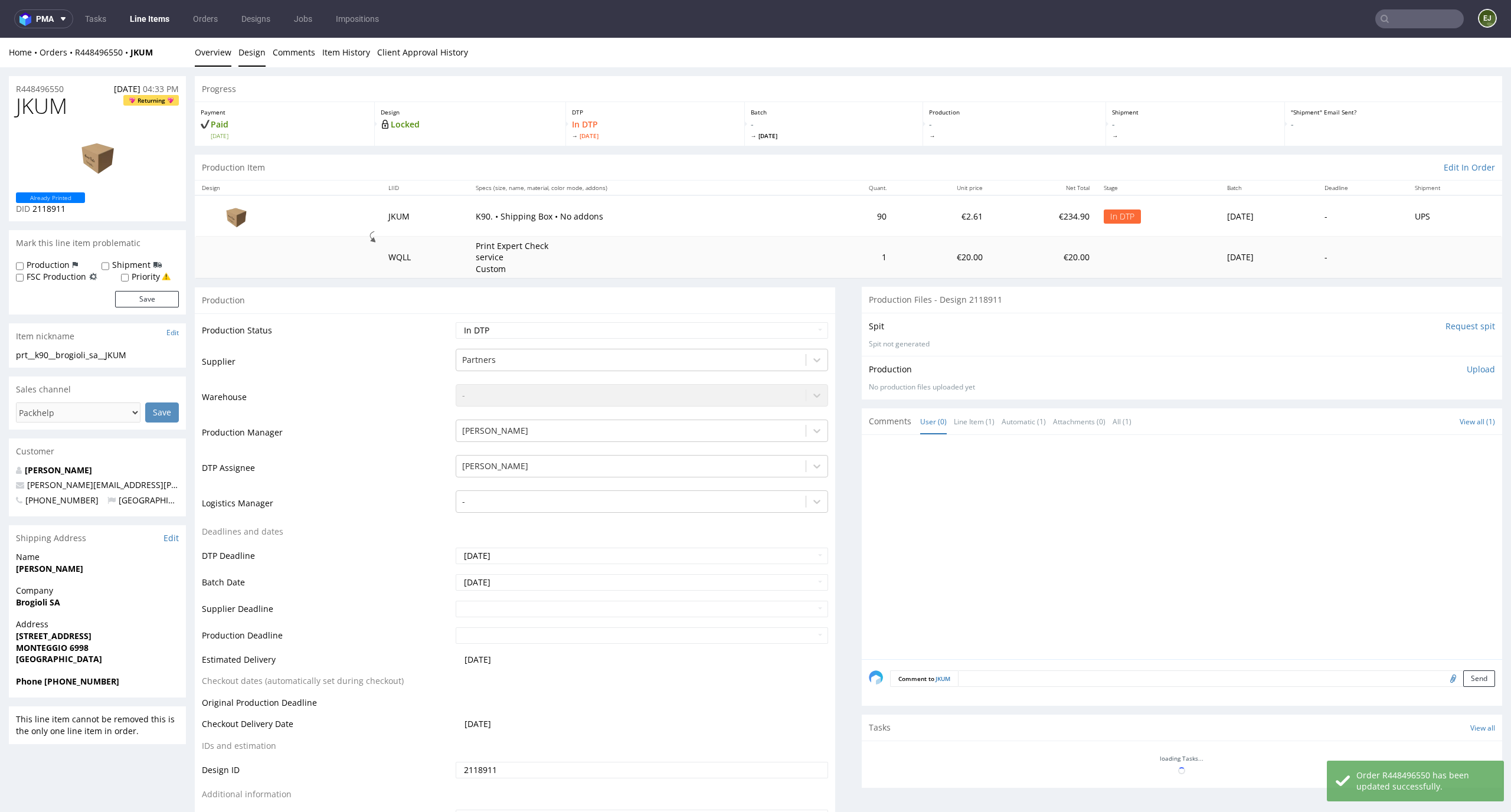
click at [256, 56] on link "Design" at bounding box center [252, 52] width 27 height 29
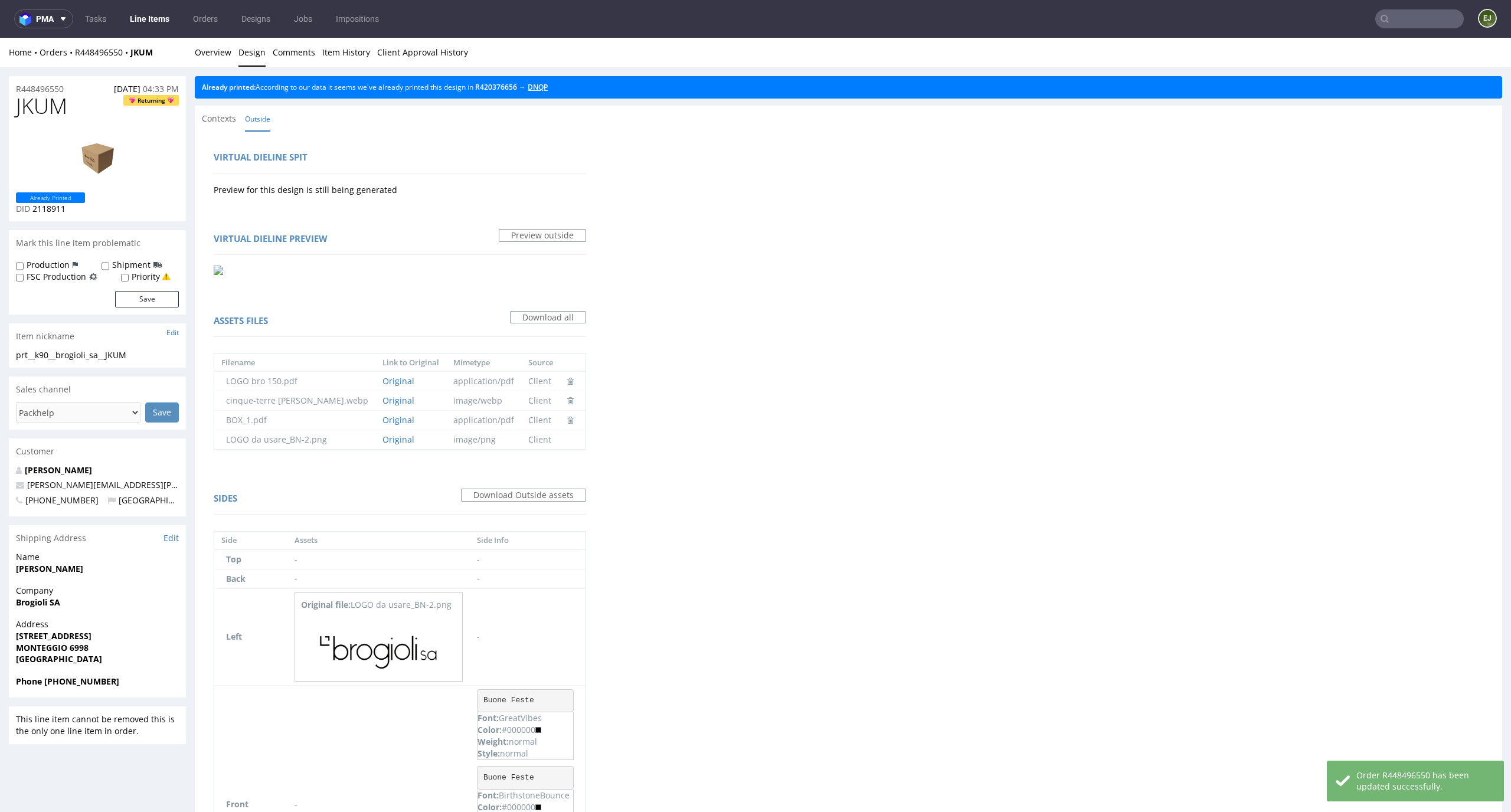
click at [548, 85] on link "DNQP" at bounding box center [538, 87] width 20 height 10
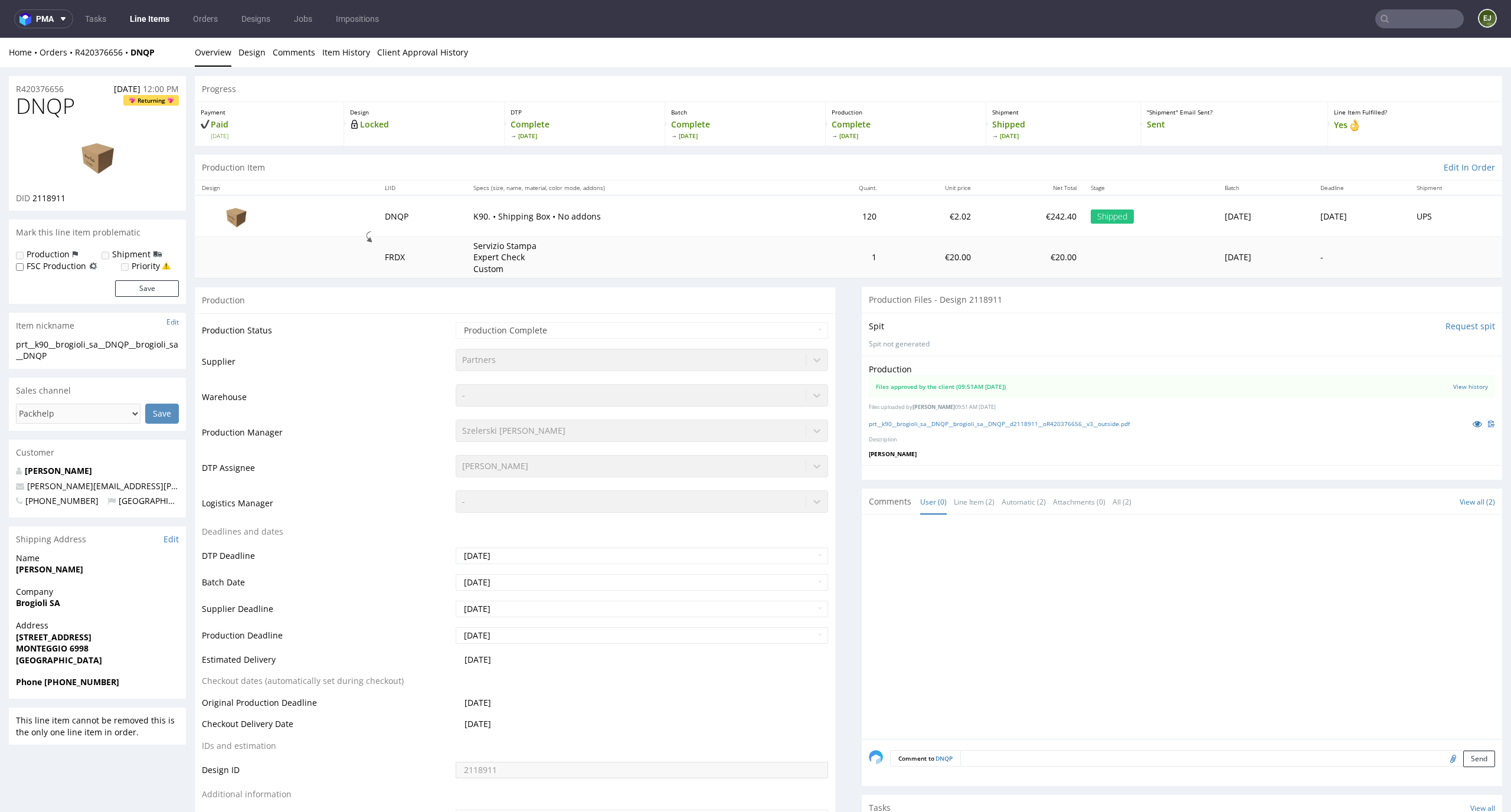
click at [926, 428] on div "prt__k90__brogioli_sa__DNQP__brogioli_sa__DNQP__d2118911__oR420376656__v3__outs…" at bounding box center [1181, 424] width 626 height 13
click at [929, 425] on link "prt__k90__brogioli_sa__DNQP__brogioli_sa__DNQP__d2118911__oR420376656__v3__outs…" at bounding box center [998, 423] width 261 height 8
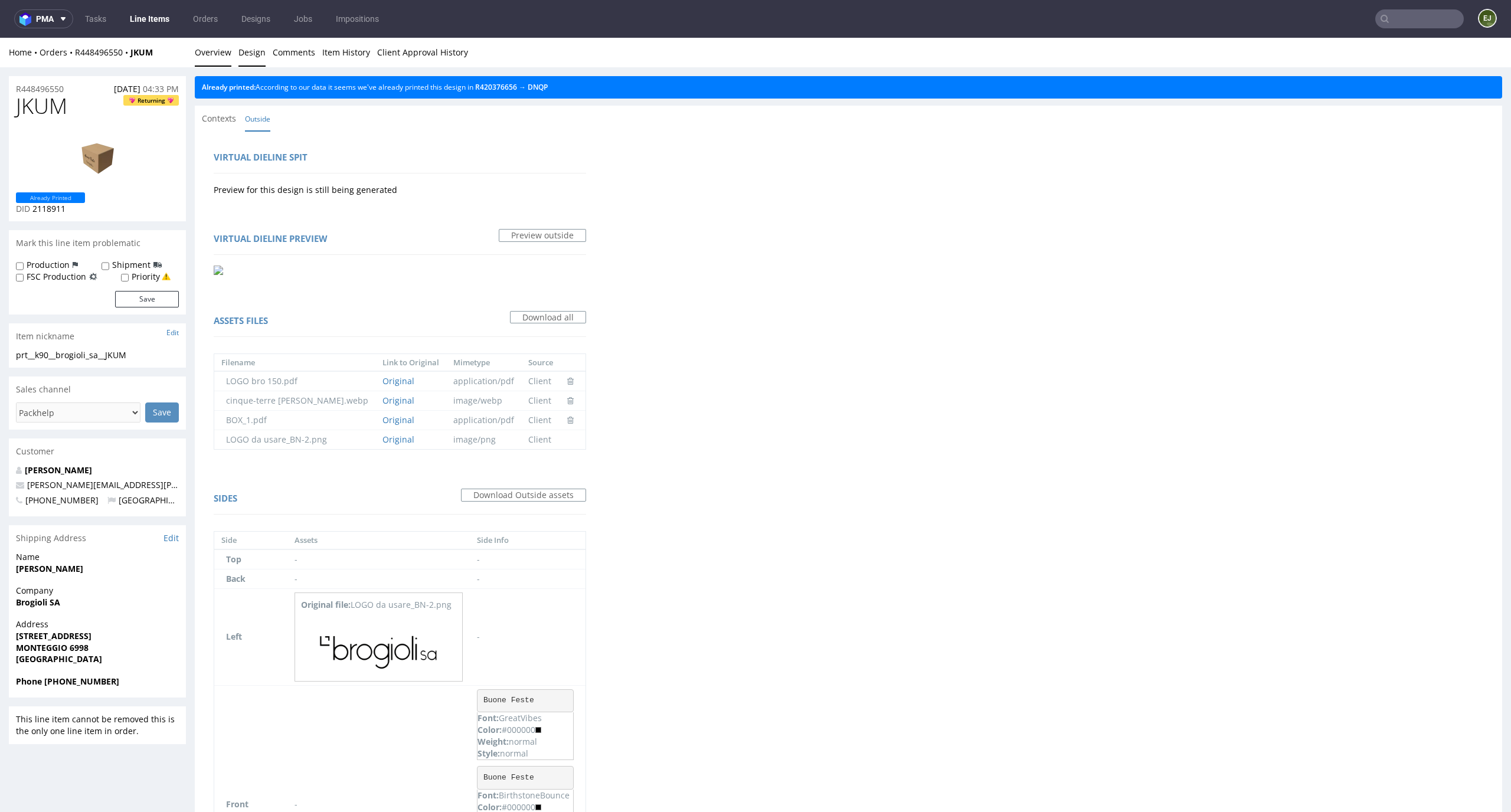
click at [206, 60] on link "Overview" at bounding box center [213, 52] width 37 height 29
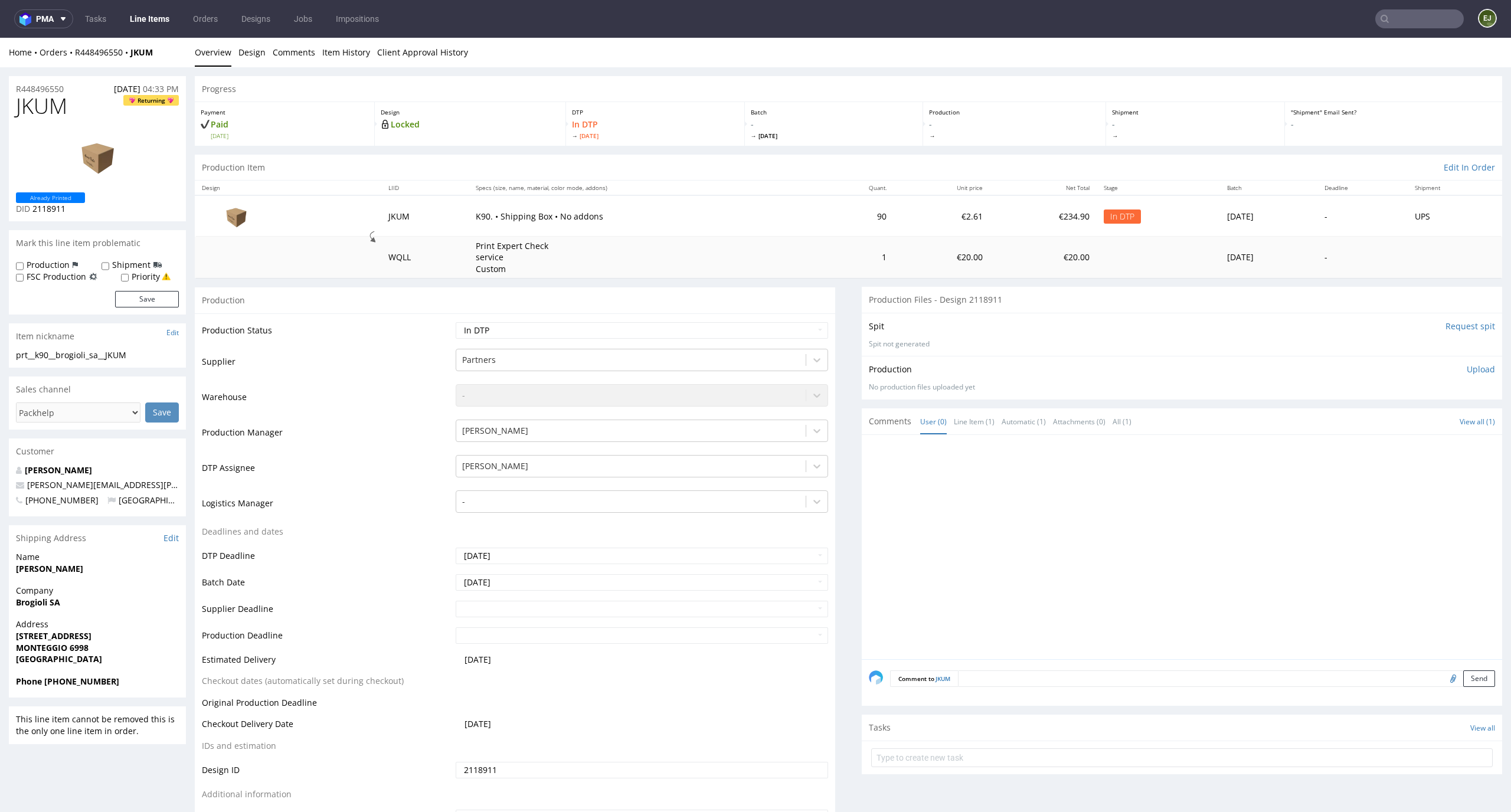
click at [1473, 322] on input "Request spit" at bounding box center [1470, 326] width 50 height 12
drag, startPoint x: 84, startPoint y: 108, endPoint x: 0, endPoint y: 108, distance: 84.0
copy span "JKUM"
drag, startPoint x: 150, startPoint y: 356, endPoint x: 0, endPoint y: 357, distance: 150.0
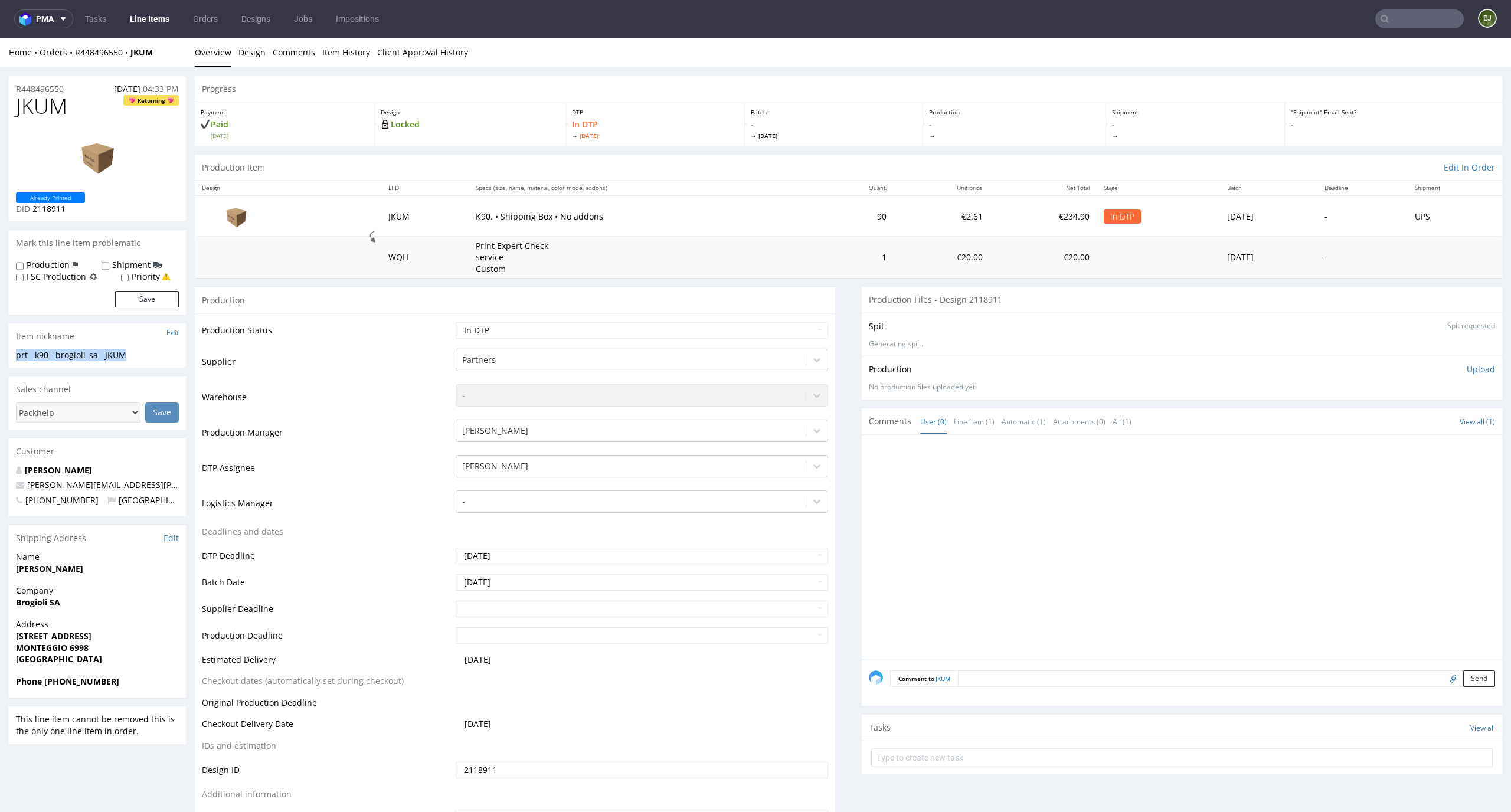
copy div "prt__k90__brogioli_sa__JKUM"
drag, startPoint x: 88, startPoint y: 217, endPoint x: 31, endPoint y: 209, distance: 57.6
click at [31, 209] on div "JKUM Returning Already Printed DID 2118911" at bounding box center [97, 158] width 177 height 127
copy span "2118911"
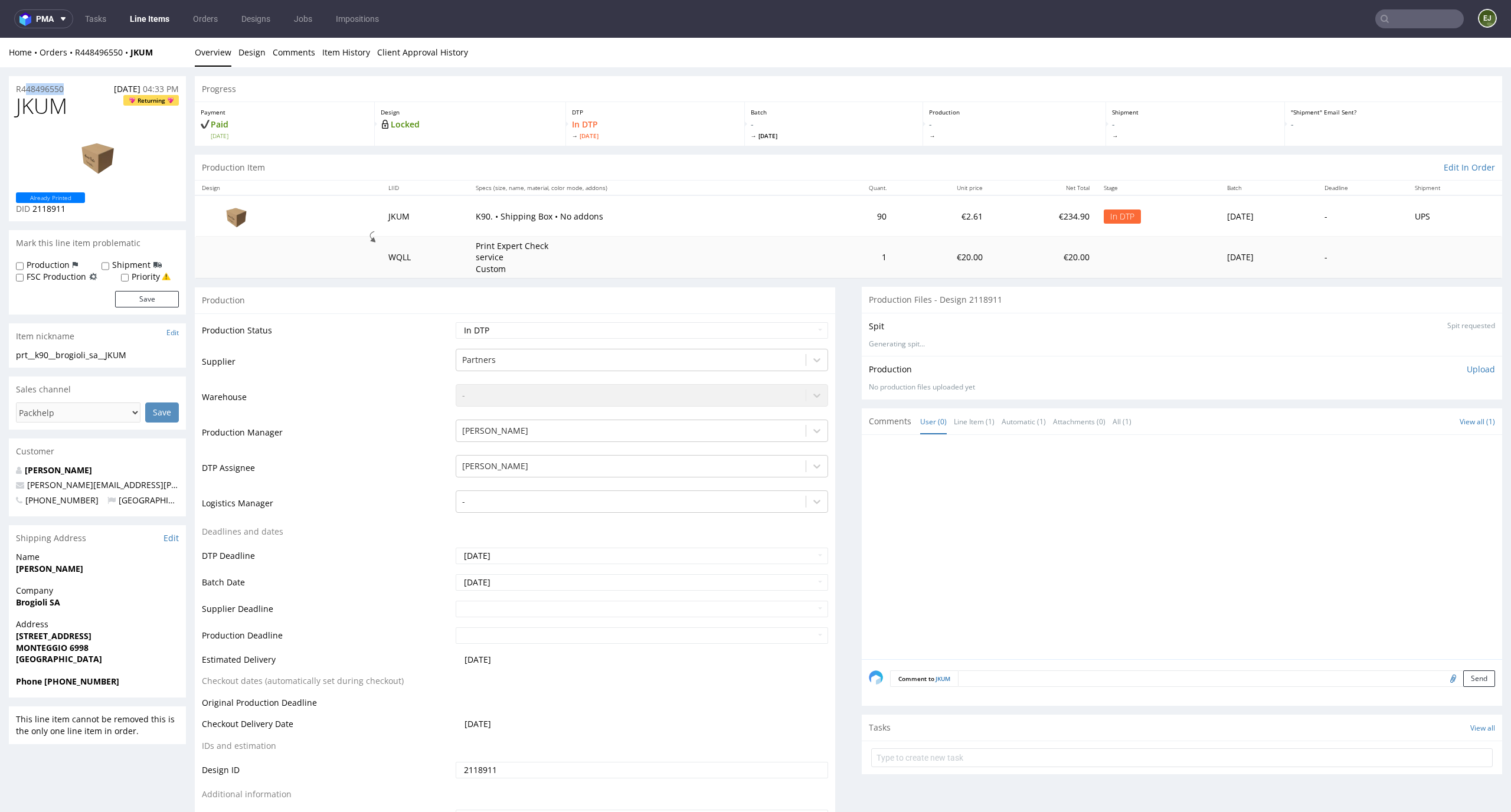
drag, startPoint x: 74, startPoint y: 87, endPoint x: 0, endPoint y: 87, distance: 74.0
copy p "R448496550"
click at [1466, 372] on p "Upload" at bounding box center [1480, 370] width 28 height 12
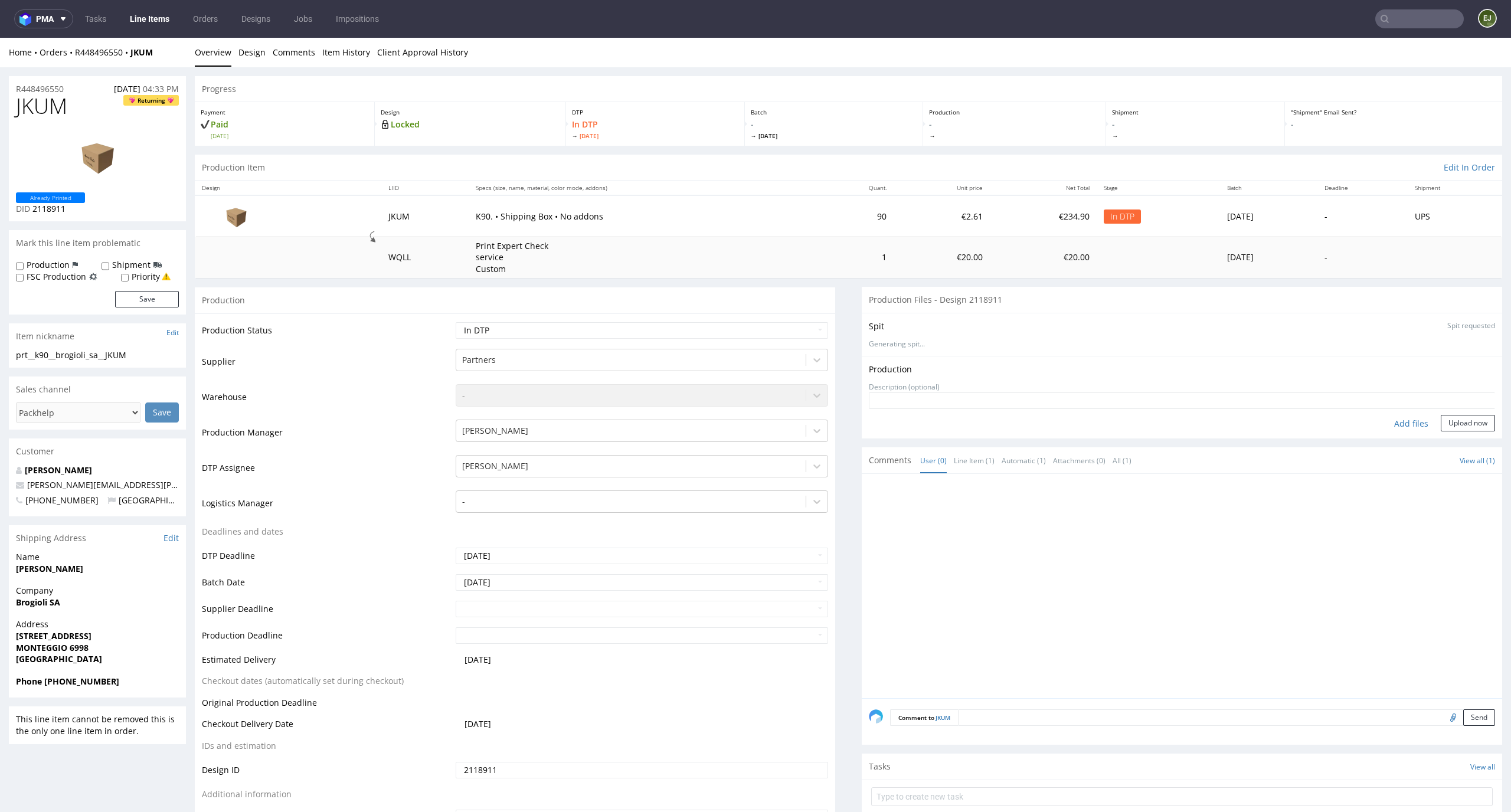
click at [1399, 419] on div "Add files" at bounding box center [1411, 424] width 59 height 18
type input "C:\fakepath\prt__k90__brogioli_sa__JKUM__d2118911__oR448496550.pdf"
click at [1464, 429] on form "Add files Upload now" at bounding box center [1181, 430] width 626 height 39
click at [1453, 445] on button "Upload now" at bounding box center [1467, 441] width 54 height 17
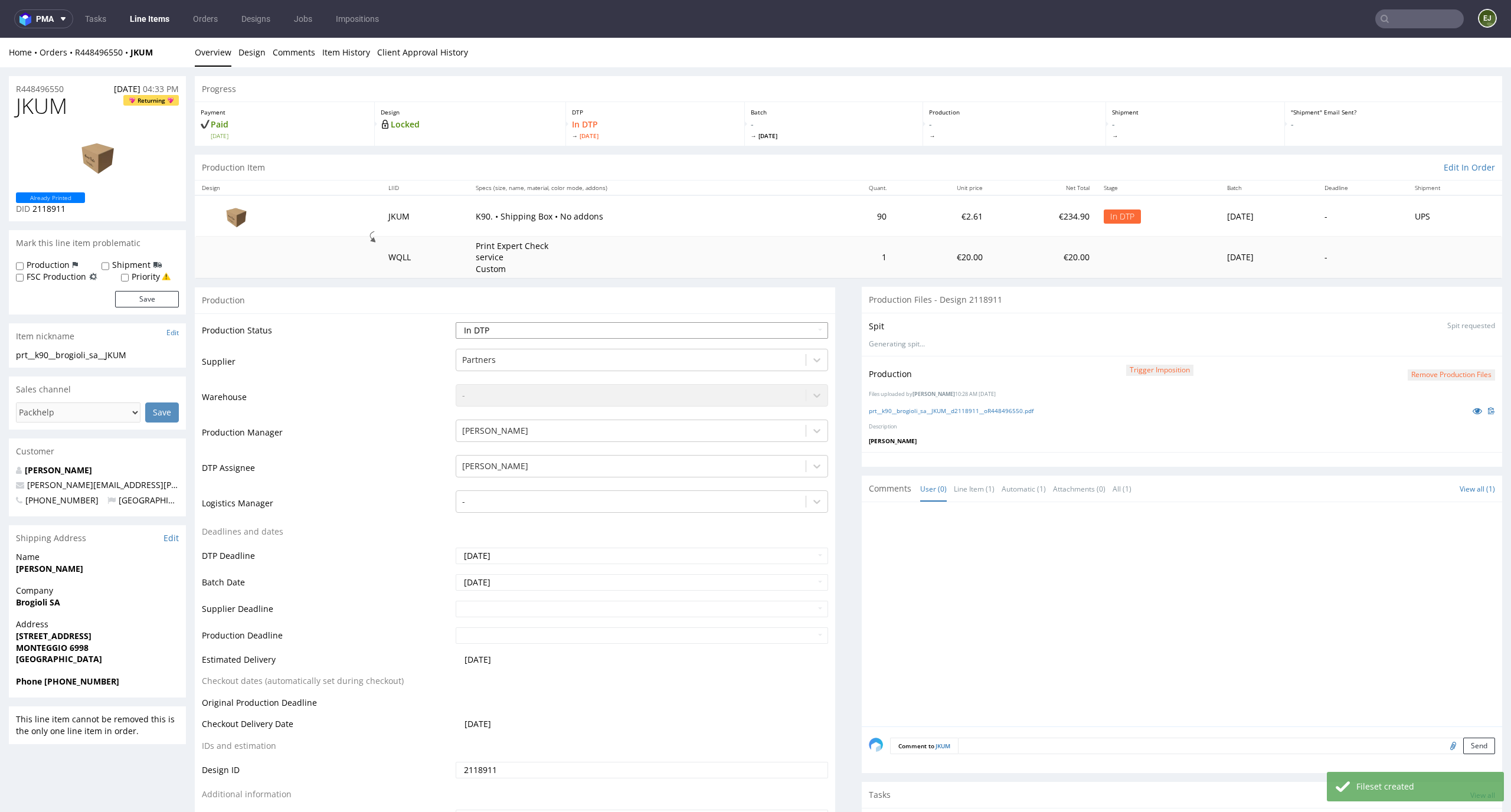
click at [783, 332] on select "Waiting for Artwork Waiting for Diecut Waiting for Mockup Waiting for DTP Waiti…" at bounding box center [642, 330] width 373 height 17
select select "dtp_production_ready"
click at [456, 322] on select "Waiting for Artwork Waiting for Diecut Waiting for Mockup Waiting for DTP Waiti…" at bounding box center [642, 330] width 373 height 17
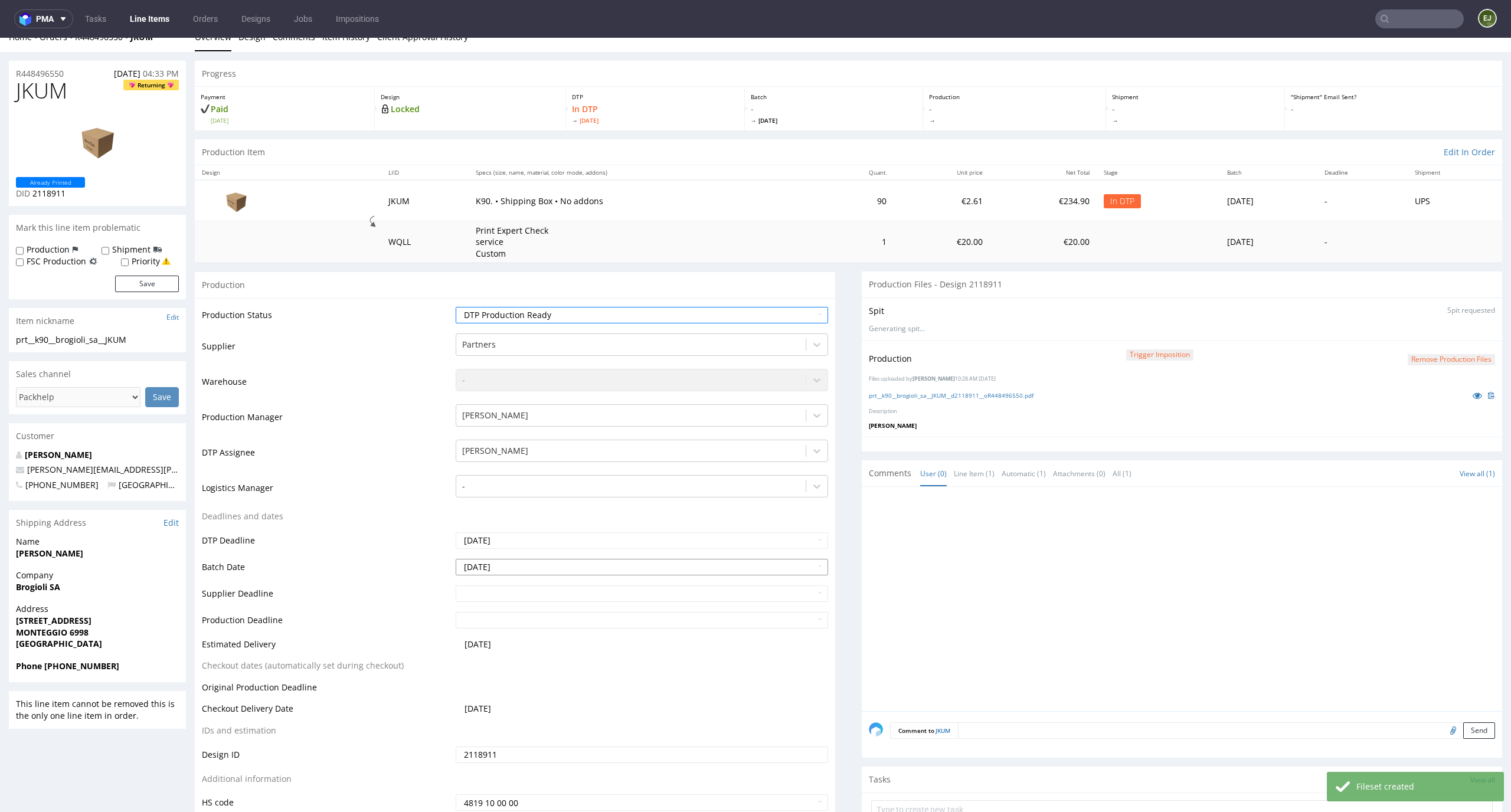
scroll to position [143, 0]
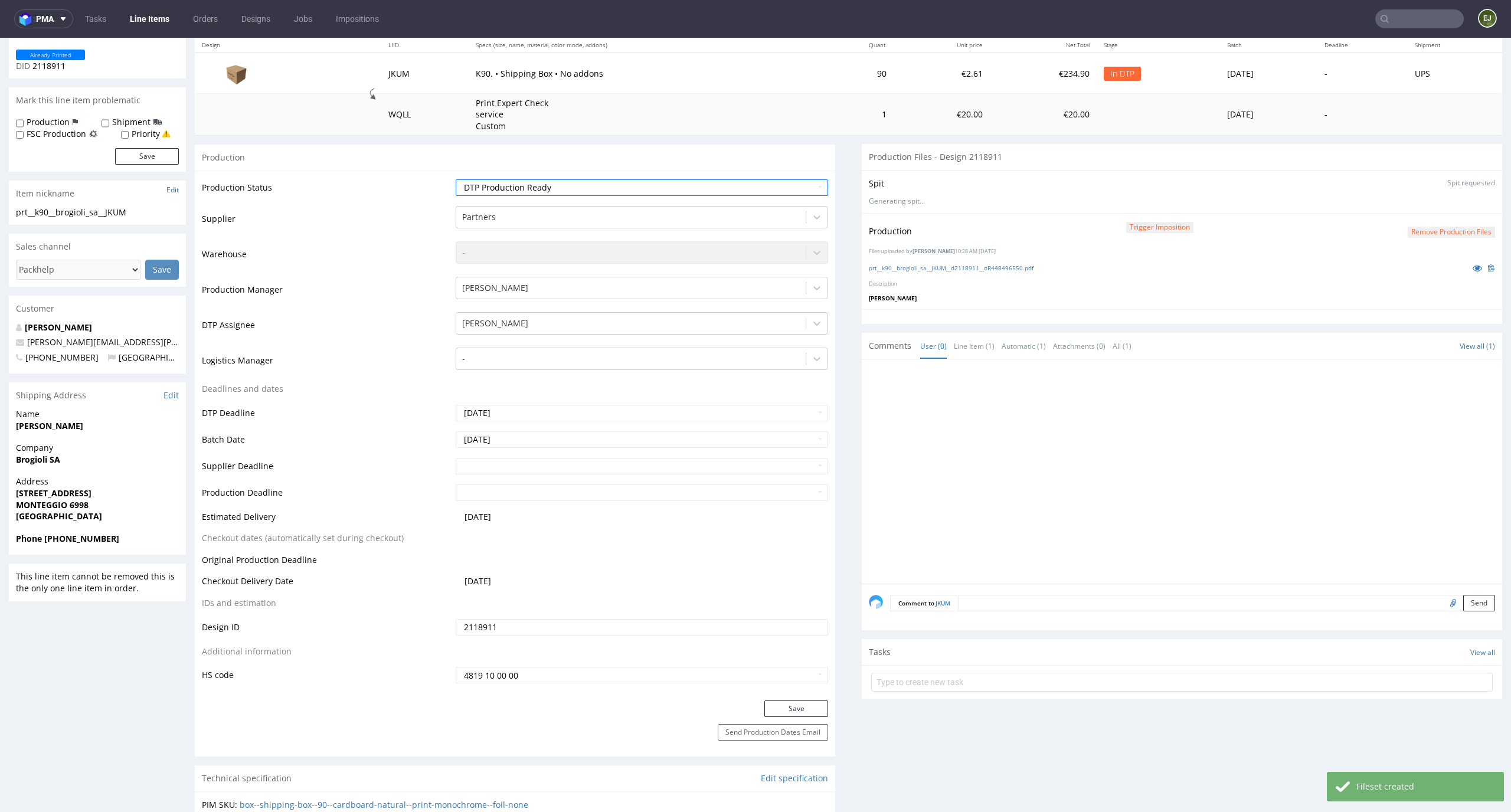
click at [776, 718] on div "Save" at bounding box center [515, 712] width 640 height 24
click at [784, 712] on button "Save" at bounding box center [796, 708] width 64 height 17
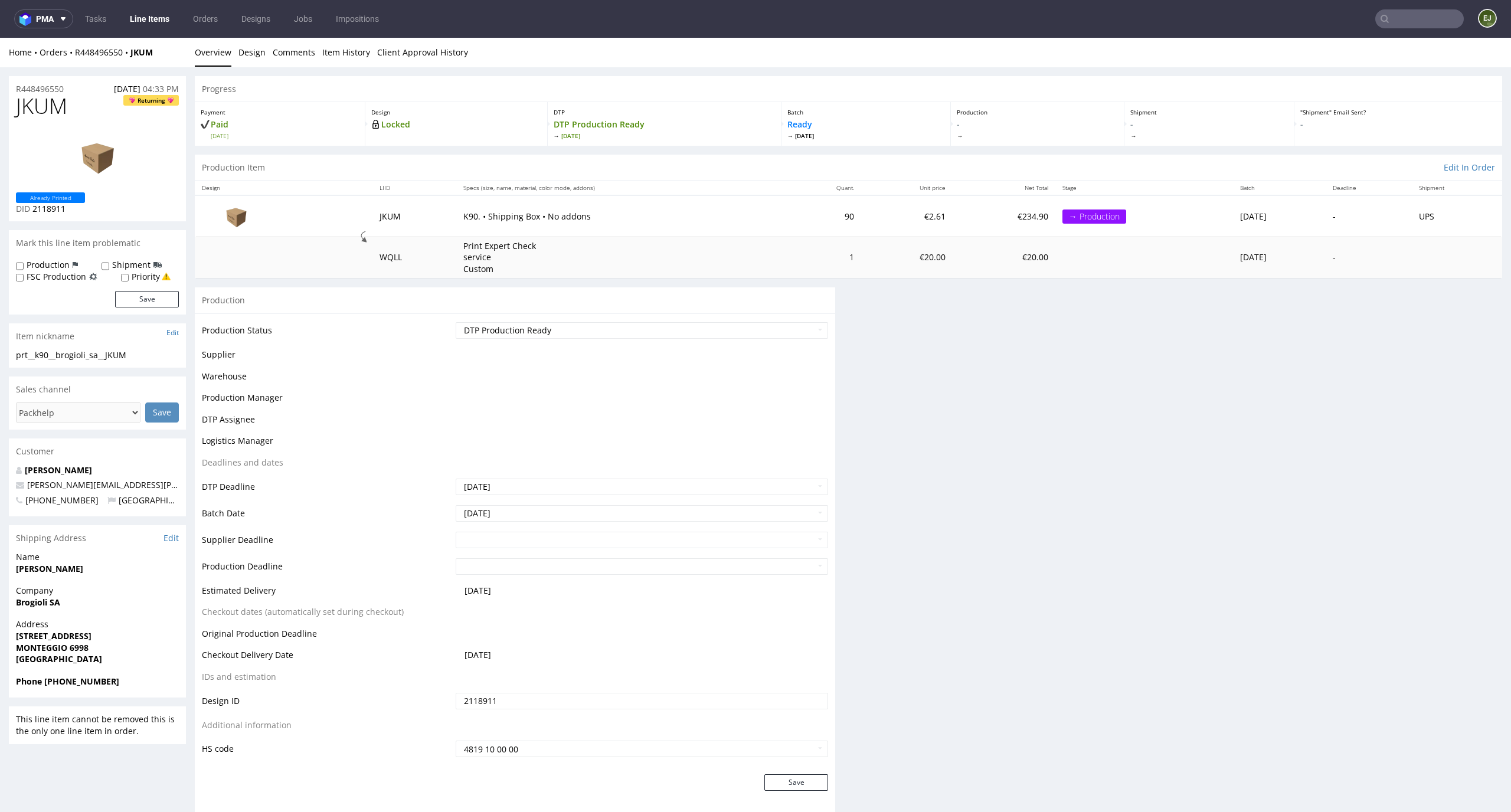
scroll to position [0, 0]
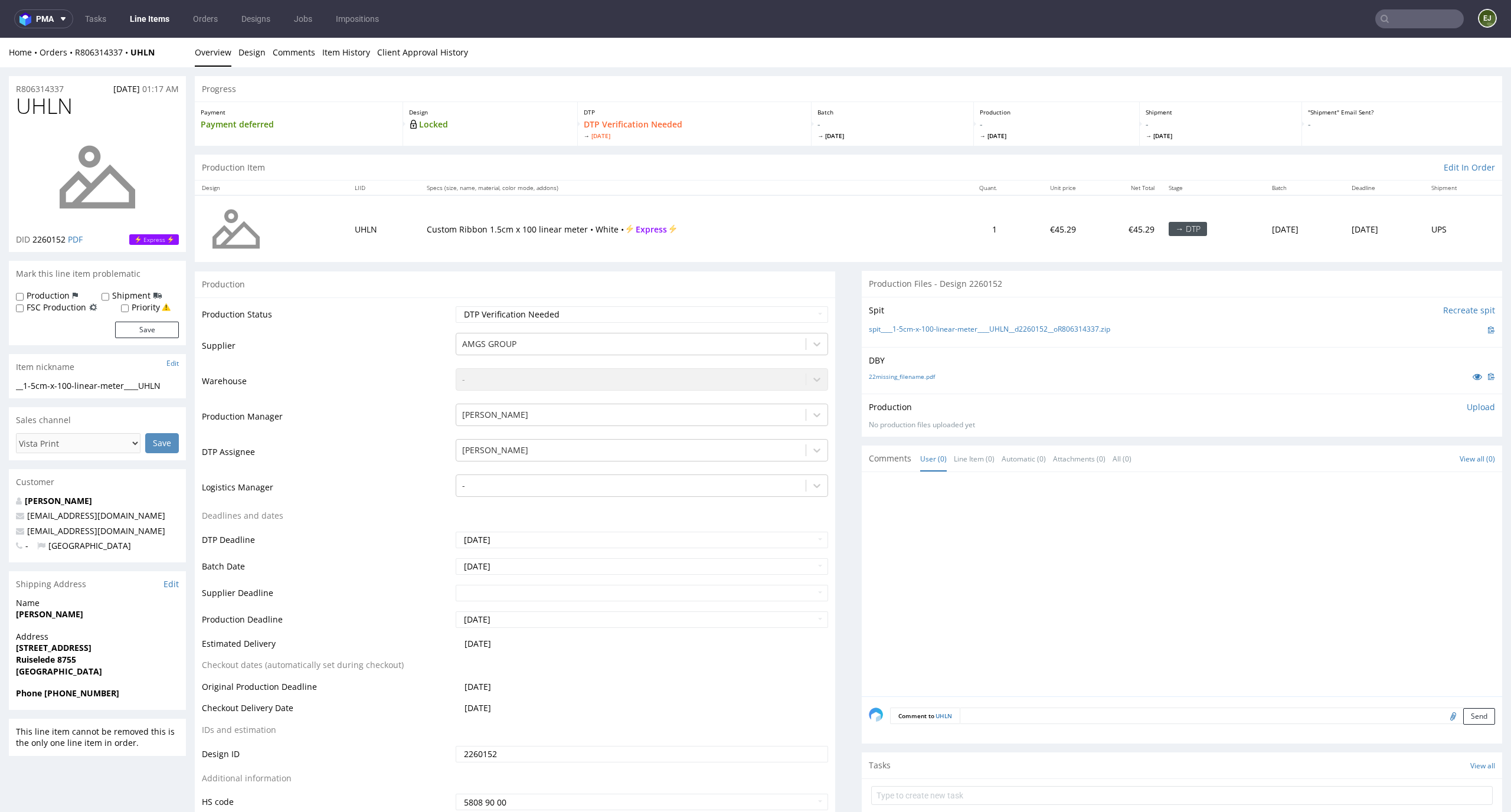
click at [795, 179] on div "Production Item Edit In Order" at bounding box center [848, 167] width 1307 height 26
click at [780, 320] on select "Waiting for Artwork Waiting for Diecut Waiting for Mockup Waiting for DTP Waiti…" at bounding box center [642, 314] width 373 height 17
select select "dtp_in_process"
click at [456, 306] on select "Waiting for Artwork Waiting for Diecut Waiting for Mockup Waiting for DTP Waiti…" at bounding box center [642, 314] width 373 height 17
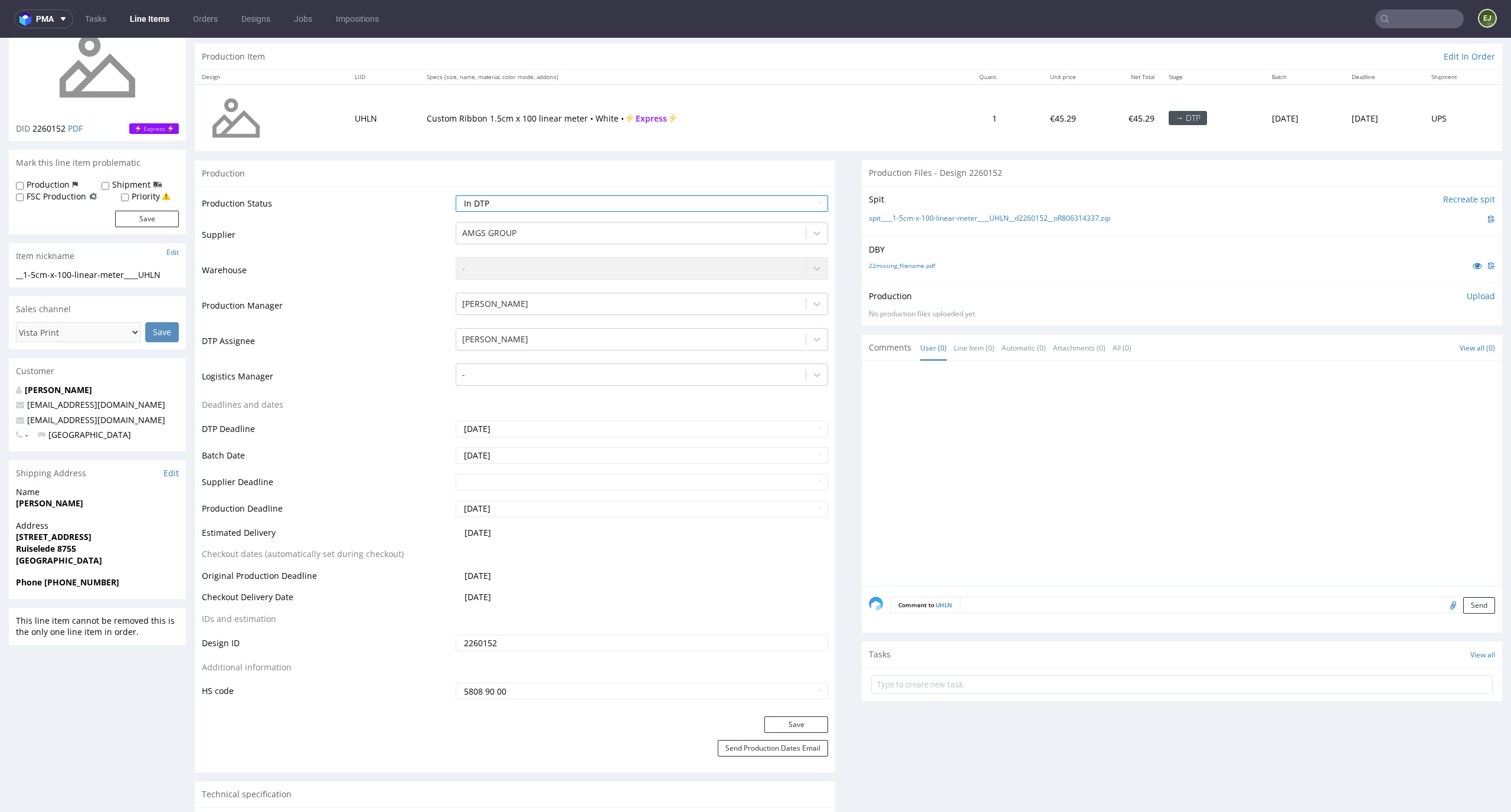
scroll to position [222, 0]
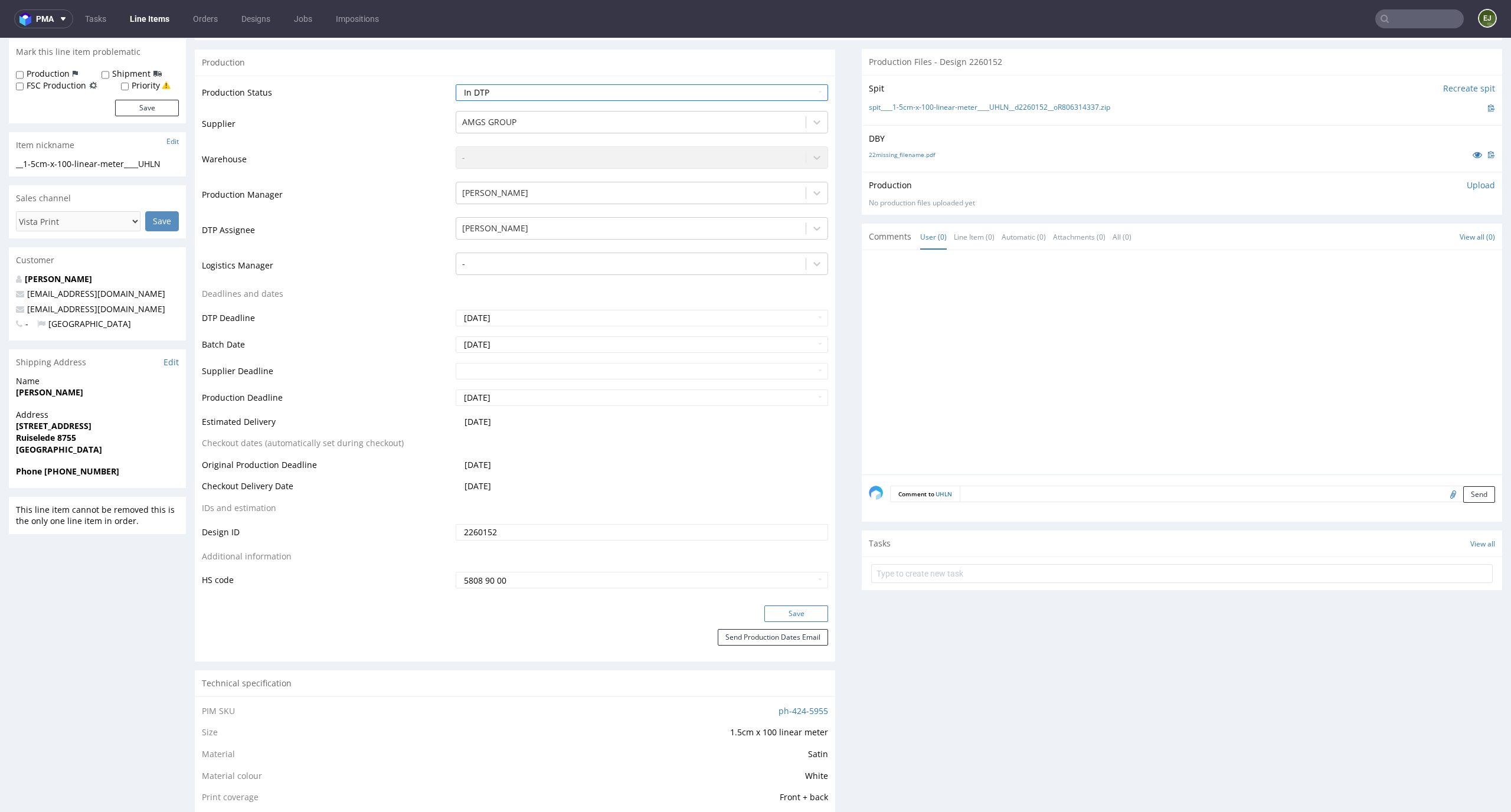
click at [796, 614] on button "Save" at bounding box center [796, 614] width 64 height 17
click at [899, 157] on link "22missing_filename.pdf" at bounding box center [902, 154] width 66 height 8
click at [910, 110] on link "spit____1-5cm-x-100-linear-meter____UHLN__d2260152__oR806314337.zip" at bounding box center [989, 108] width 241 height 10
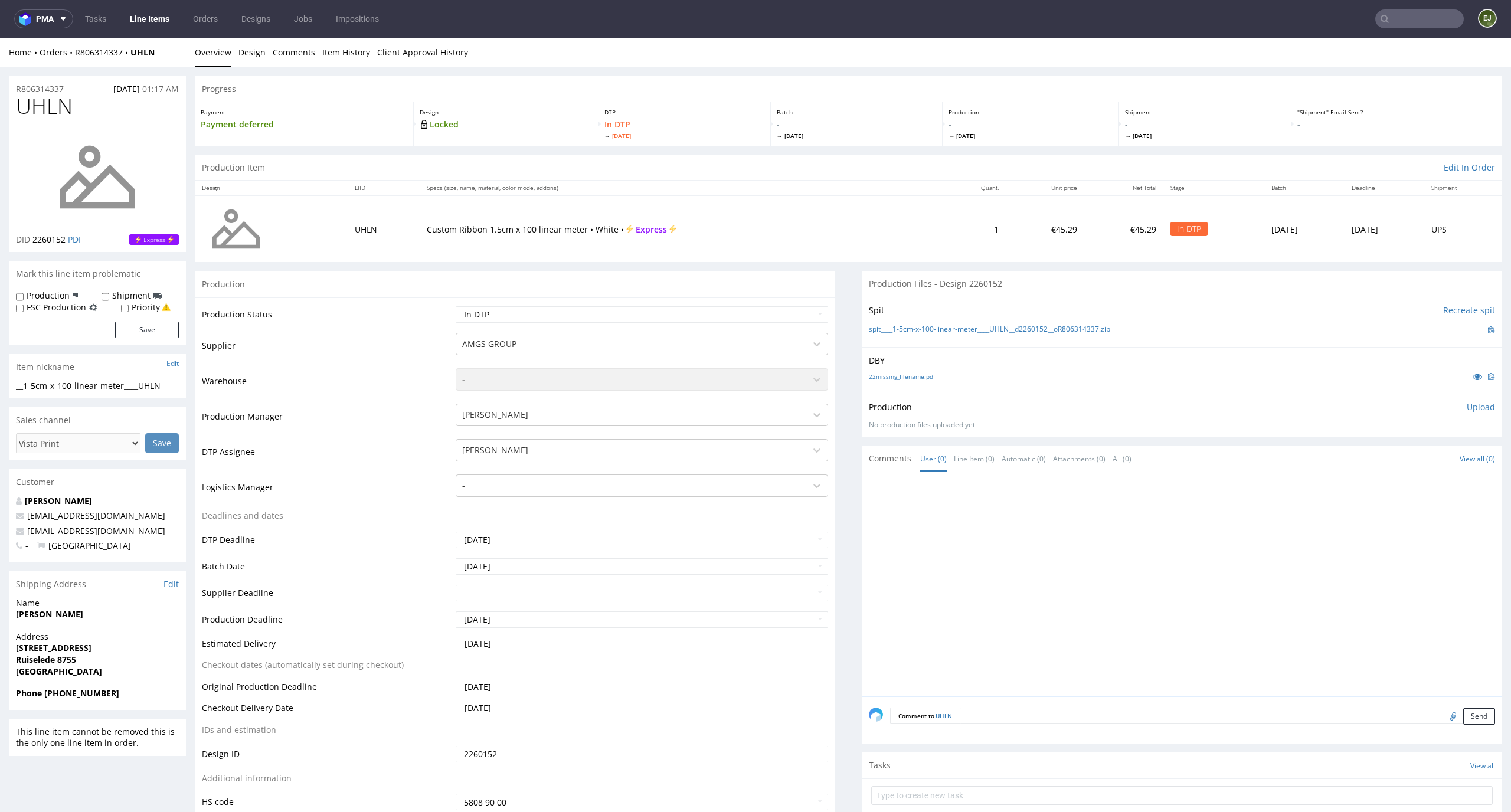
click at [1466, 403] on p "Upload" at bounding box center [1480, 407] width 28 height 12
click at [1406, 458] on div "Add files" at bounding box center [1411, 460] width 59 height 18
type input "C:\fakepath\__1-5cm-x-100-linear-meter____UHLN__d2260152__oR806314337__latest.p…"
click at [1452, 487] on div "Production Upload __1-5cm-x-100-linear-meter____UHLN__d2260152__oR806314337__la…" at bounding box center [1181, 444] width 640 height 101
click at [1453, 473] on button "Upload now" at bounding box center [1467, 479] width 54 height 17
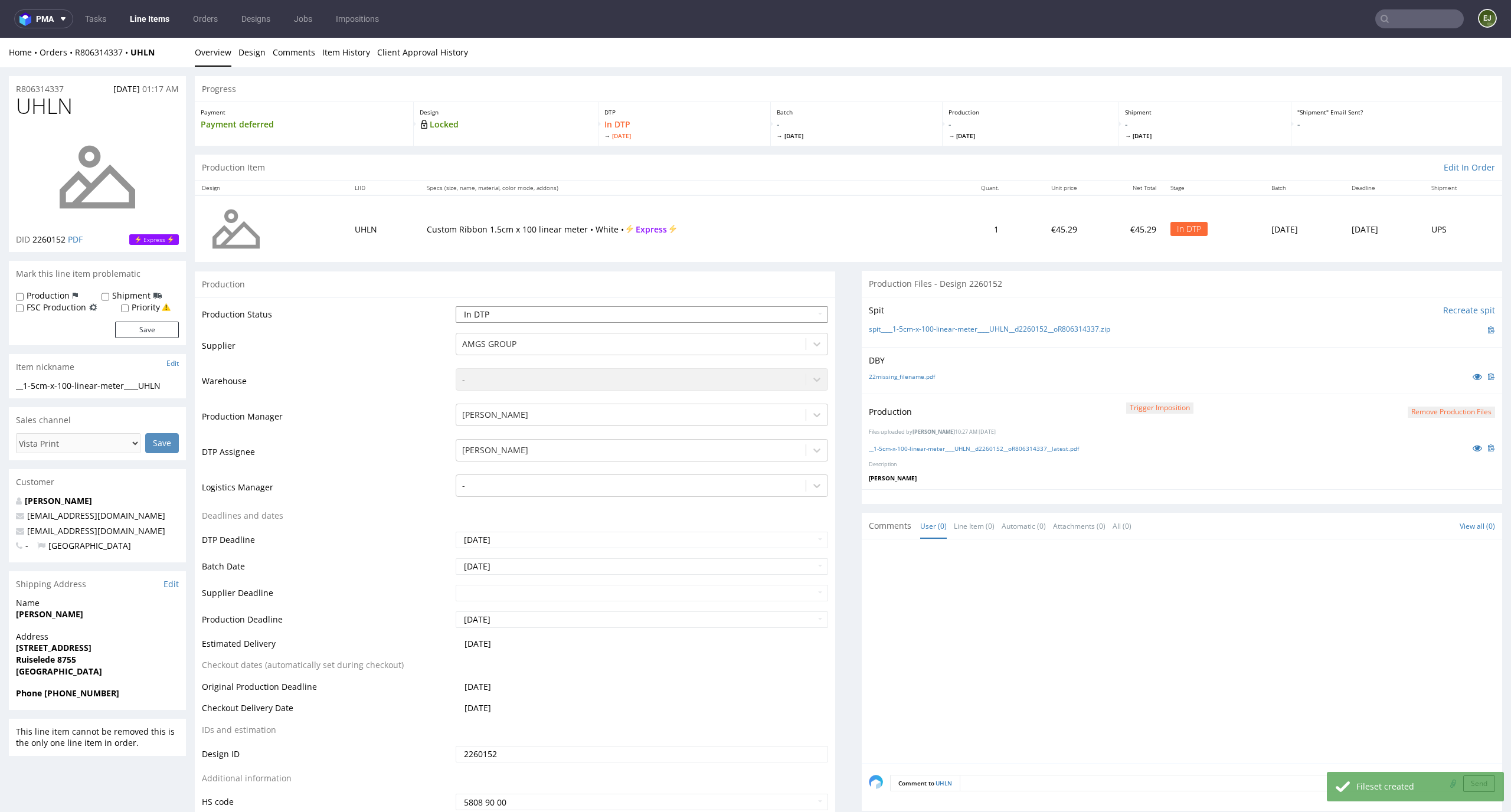
click at [774, 317] on select "Waiting for Artwork Waiting for Diecut Waiting for Mockup Waiting for DTP Waiti…" at bounding box center [642, 314] width 373 height 17
select select "dtp_production_ready"
click at [456, 306] on select "Waiting for Artwork Waiting for Diecut Waiting for Mockup Waiting for DTP Waiti…" at bounding box center [642, 314] width 373 height 17
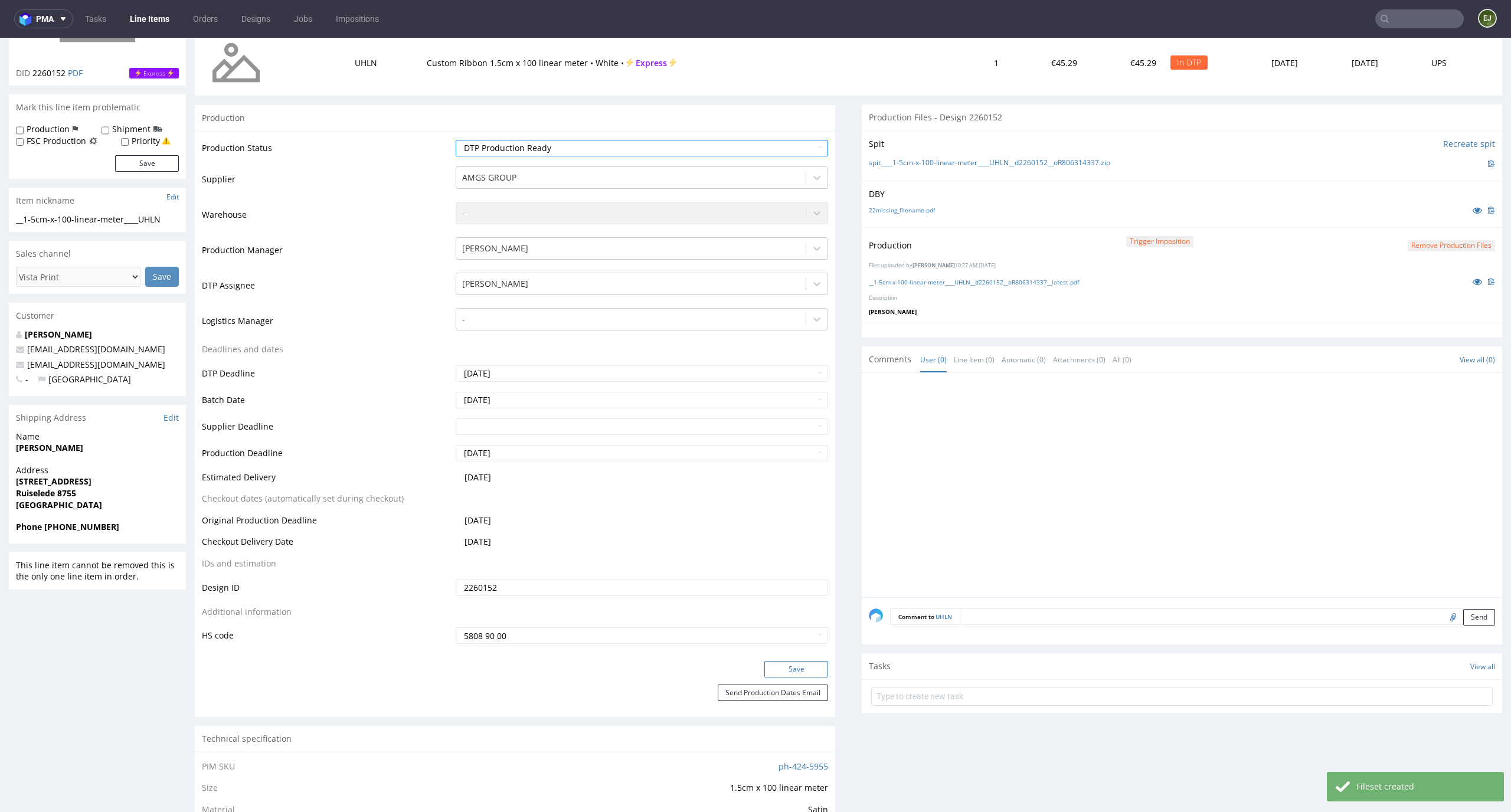
click at [797, 673] on button "Save" at bounding box center [796, 668] width 64 height 17
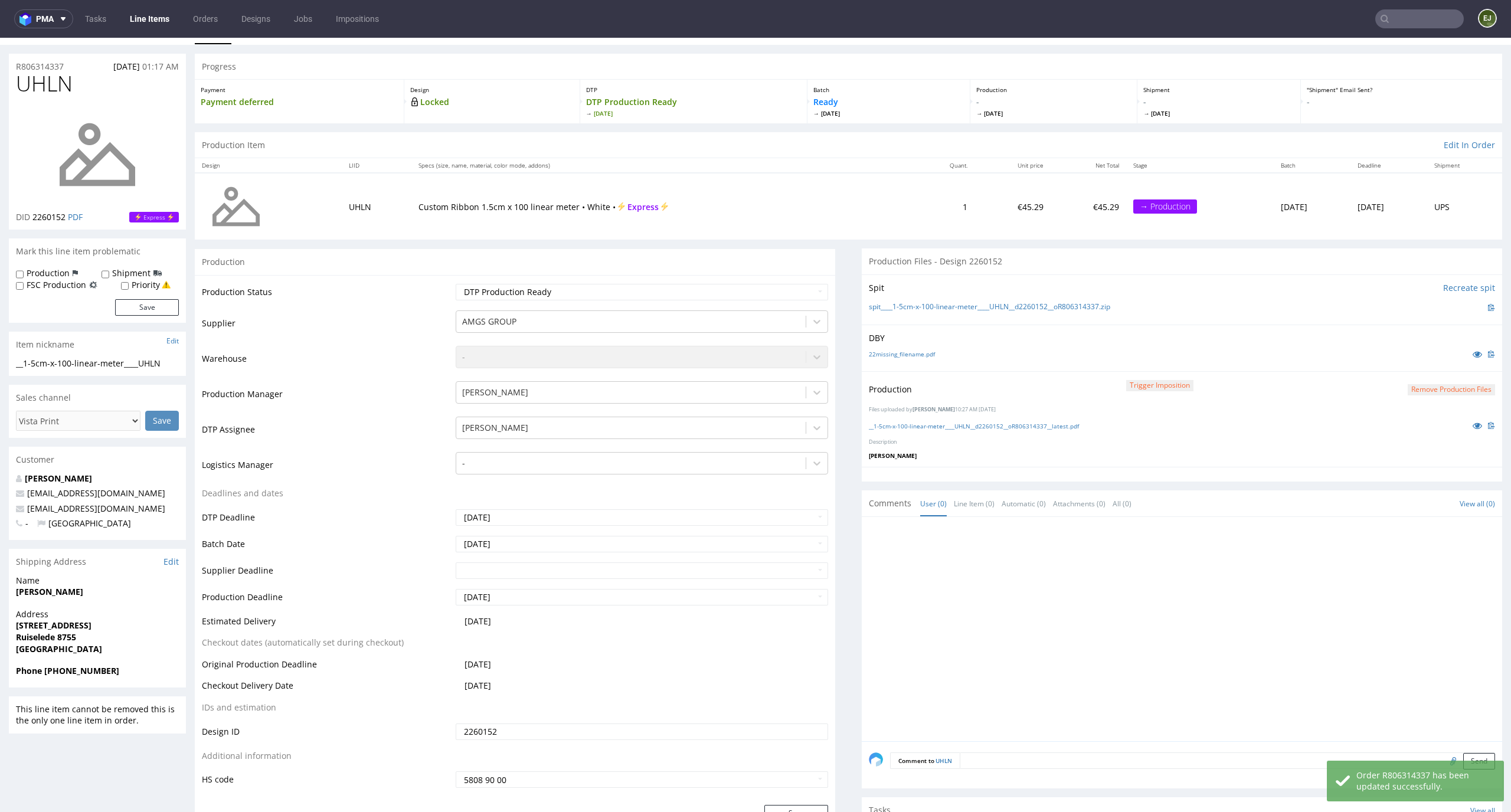
scroll to position [0, 0]
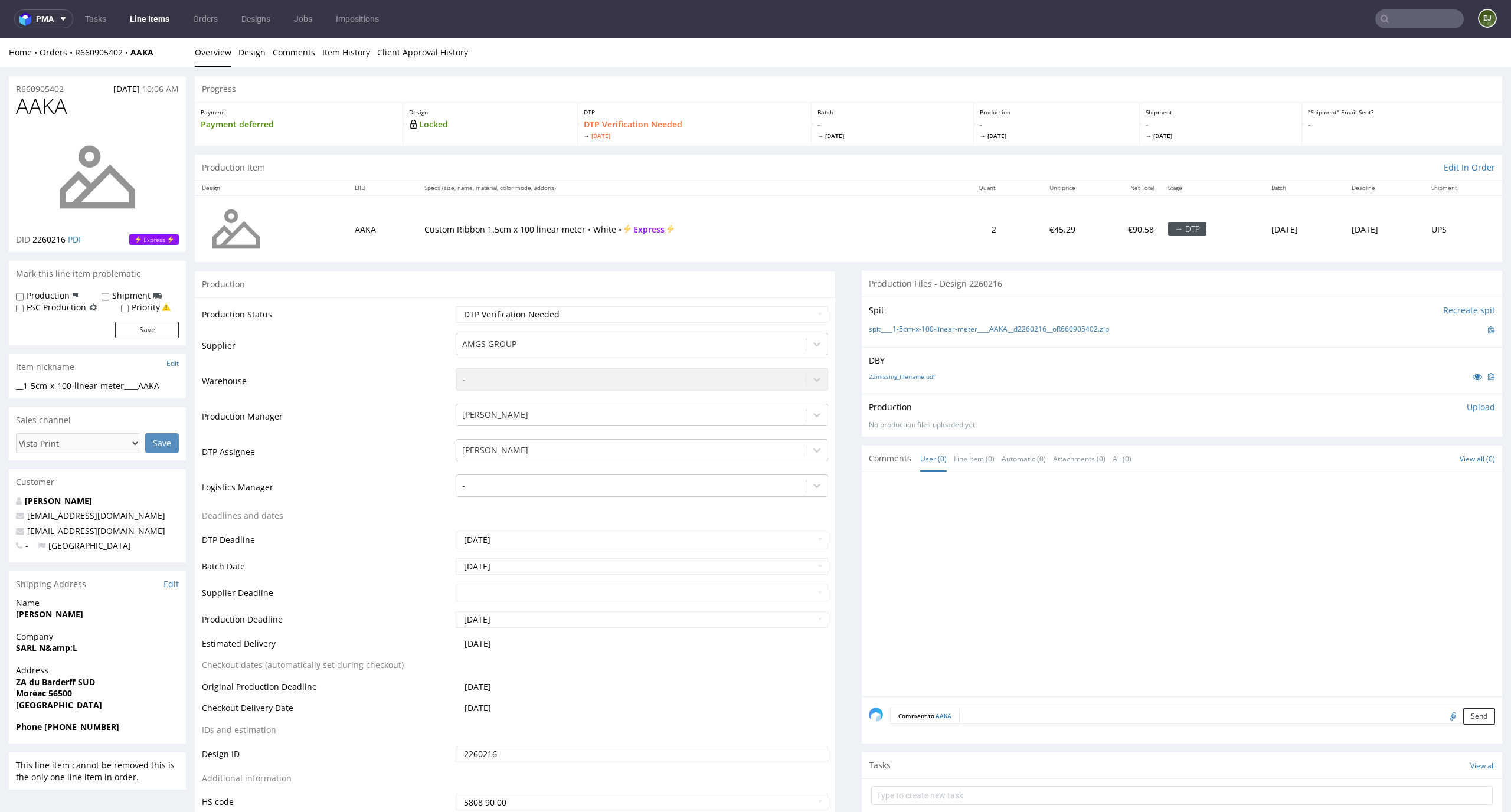
click at [780, 323] on td "Waiting for Artwork Waiting for Diecut Waiting for Mockup Waiting for DTP Waiti…" at bounding box center [640, 318] width 376 height 27
click at [788, 306] on select "Waiting for Artwork Waiting for Diecut Waiting for Mockup Waiting for DTP Waiti…" at bounding box center [642, 314] width 373 height 17
select select "dtp_in_process"
click at [456, 306] on select "Waiting for Artwork Waiting for Diecut Waiting for Mockup Waiting for DTP Waiti…" at bounding box center [642, 314] width 373 height 17
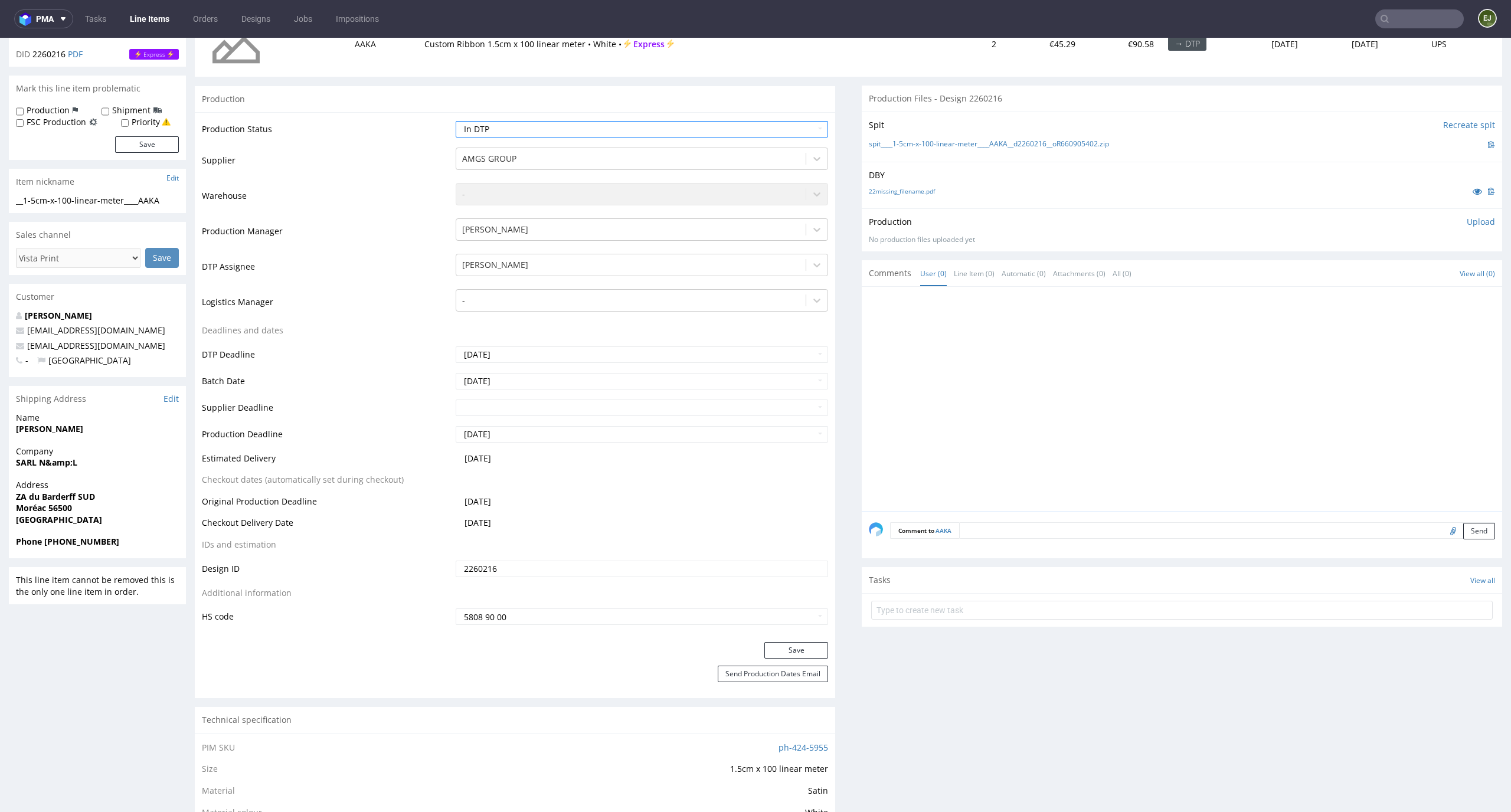
scroll to position [264, 0]
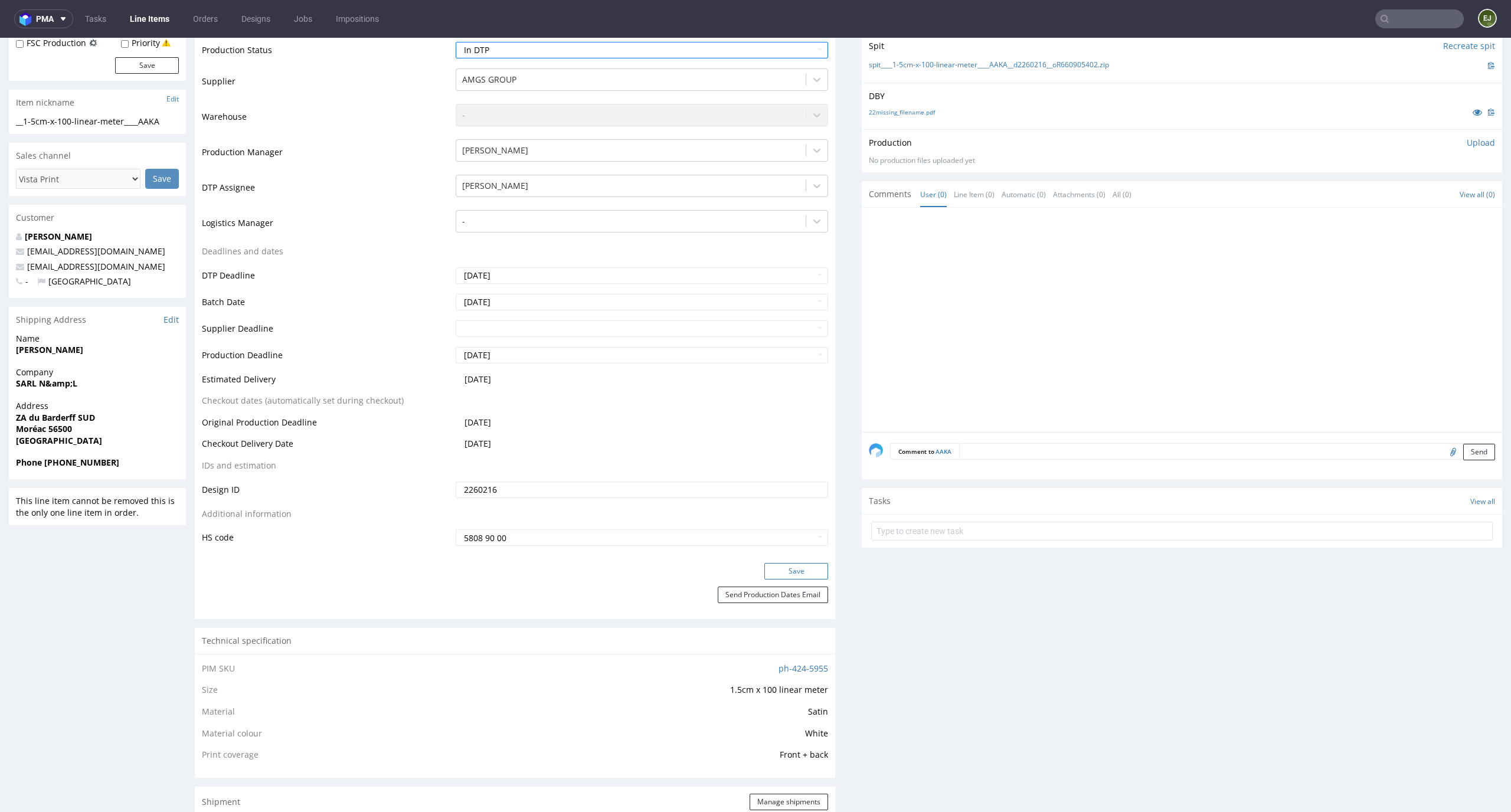
click at [791, 569] on button "Save" at bounding box center [796, 571] width 64 height 17
click at [868, 108] on link "22missing_filename.pdf" at bounding box center [902, 112] width 66 height 8
click at [877, 63] on link "spit____1-5cm-x-100-linear-meter____AAKA__d2260216__oR660905402.zip" at bounding box center [988, 65] width 240 height 10
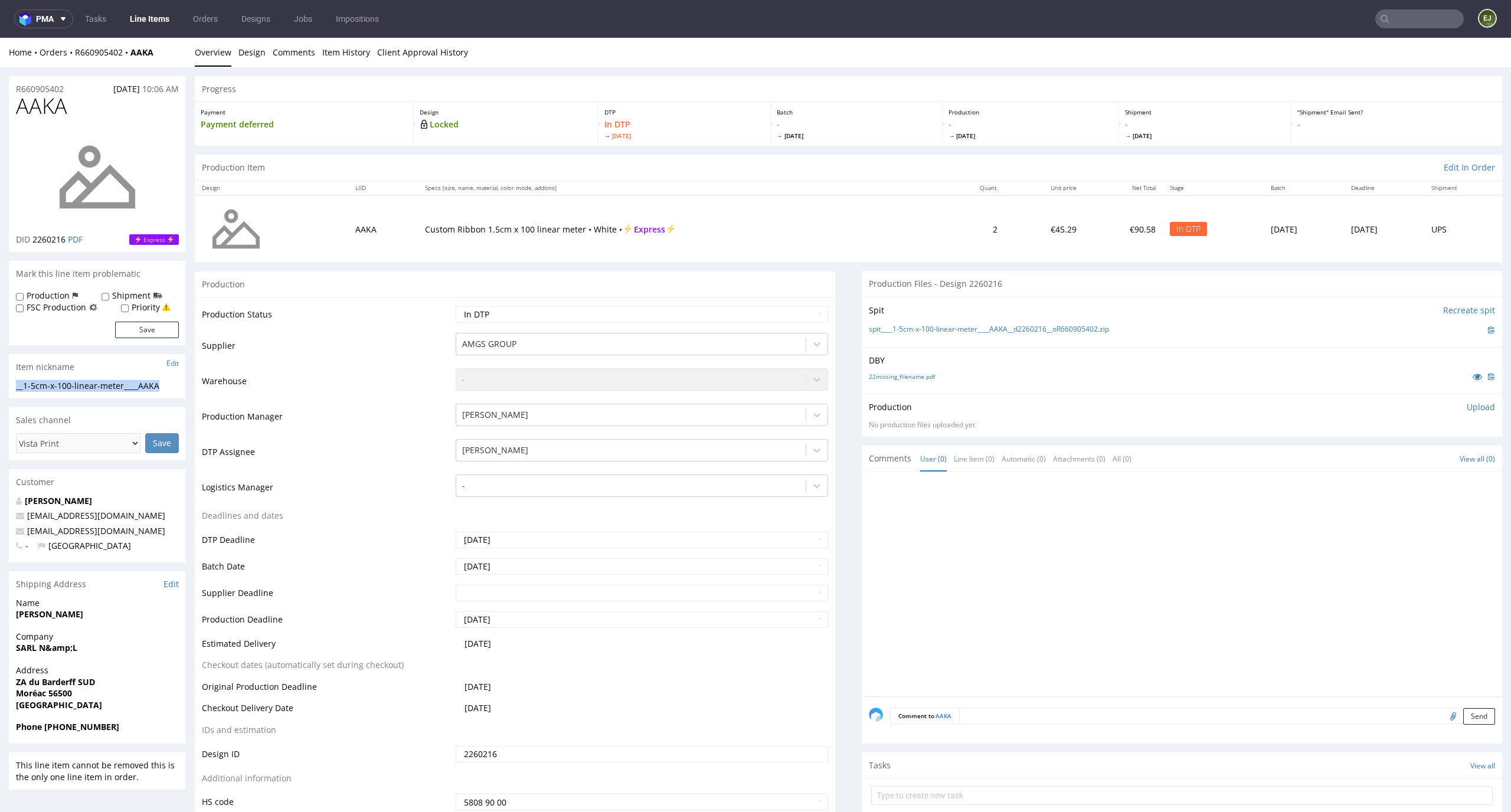
drag, startPoint x: 165, startPoint y: 384, endPoint x: 9, endPoint y: 385, distance: 156.0
click at [10, 385] on div "__1-5cm-x-100-linear-meter____AAKA __1-5cm-x-100-linear-meter ____AAKA Update" at bounding box center [97, 389] width 177 height 19
copy div "__1-5cm-x-100-linear-meter____AAKA"
drag, startPoint x: 66, startPoint y: 239, endPoint x: 35, endPoint y: 239, distance: 31.0
click at [35, 239] on p "DID 2260216 PDF" at bounding box center [49, 240] width 66 height 12
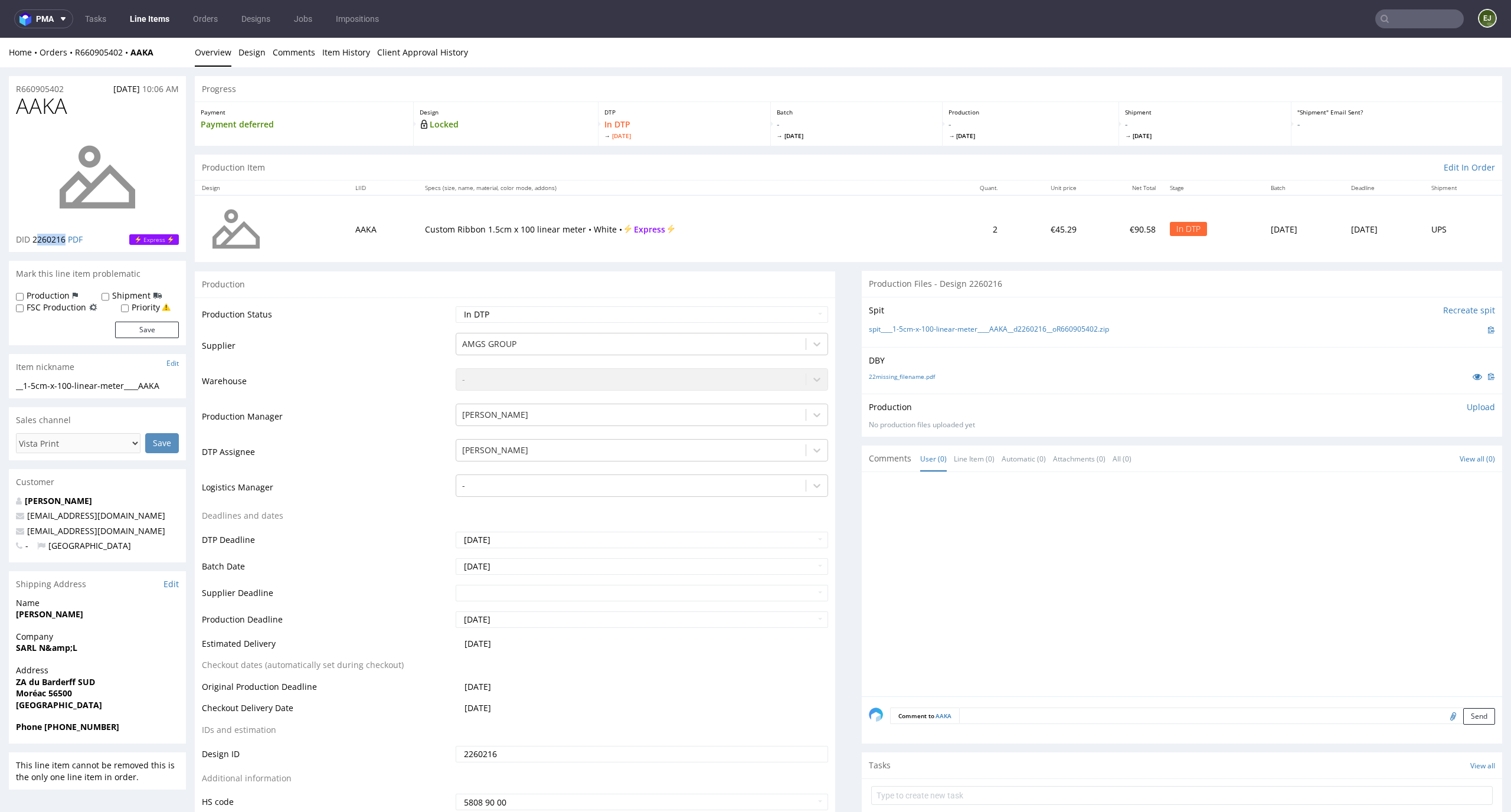
copy span "260216"
click at [54, 240] on span "2260216" at bounding box center [49, 240] width 33 height 12
drag, startPoint x: 66, startPoint y: 237, endPoint x: 31, endPoint y: 240, distance: 35.1
click at [31, 240] on p "DID 2260216 PDF" at bounding box center [49, 240] width 66 height 12
copy span "2260216"
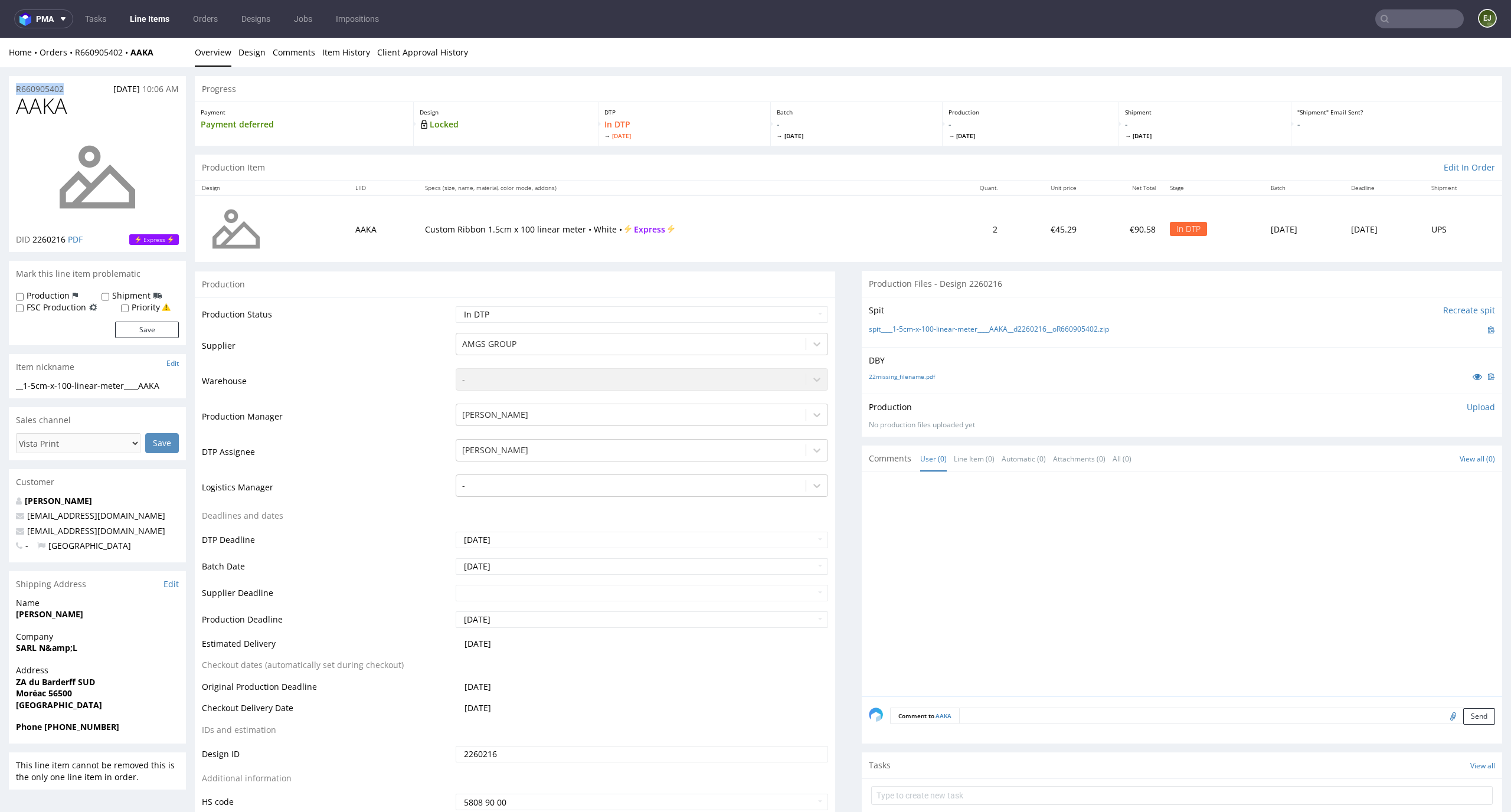
drag, startPoint x: 72, startPoint y: 88, endPoint x: 0, endPoint y: 88, distance: 72.0
copy p "R660905402"
click at [1466, 410] on p "Upload" at bounding box center [1480, 407] width 28 height 12
click at [1387, 456] on div "Add files" at bounding box center [1411, 460] width 59 height 18
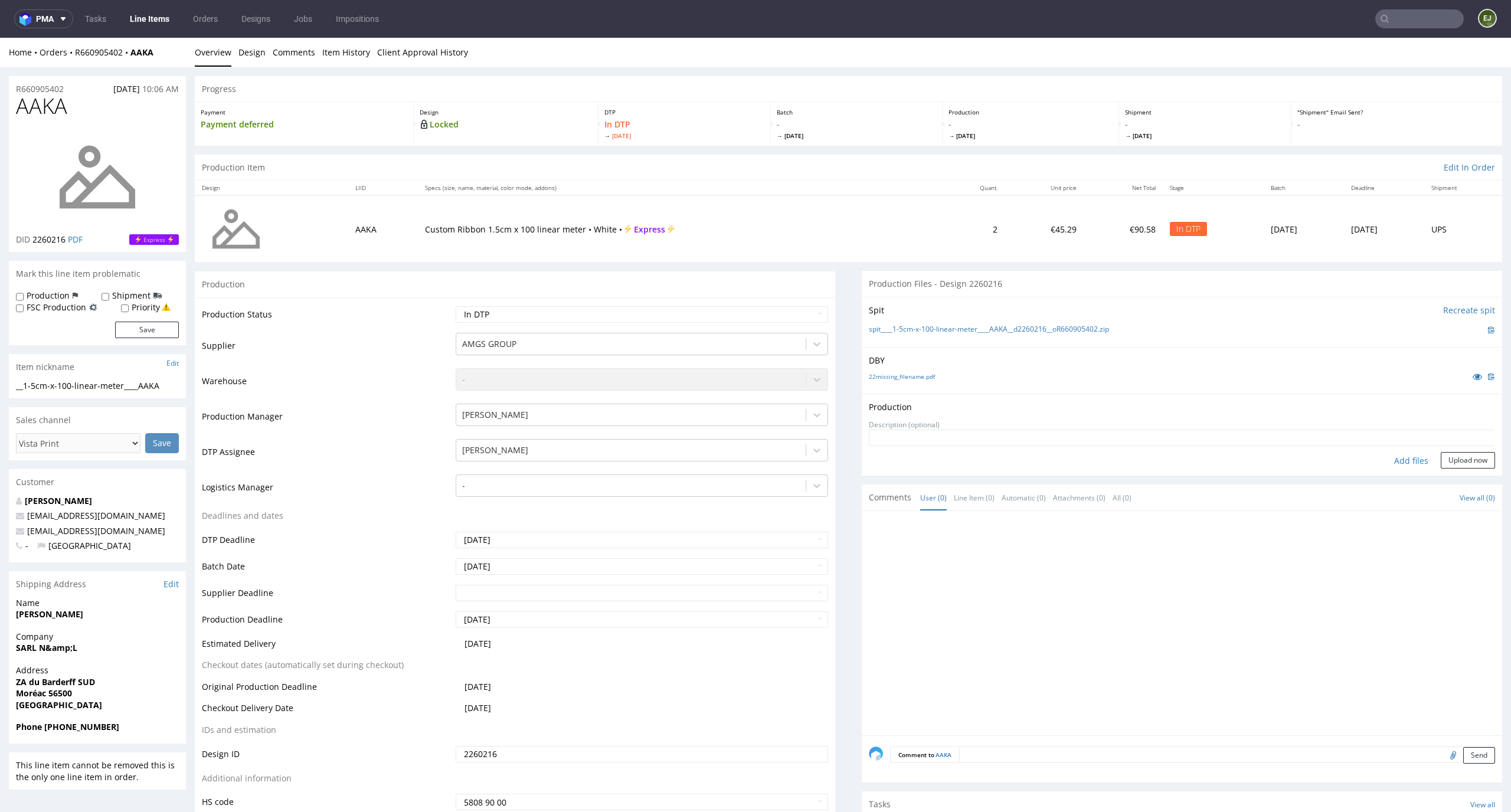
type input "C:\fakepath\__1-5cm-x-100-linear-meter____AAKA__d2260216__oR660905402.pdf"
click at [1440, 476] on button "Upload now" at bounding box center [1467, 479] width 54 height 17
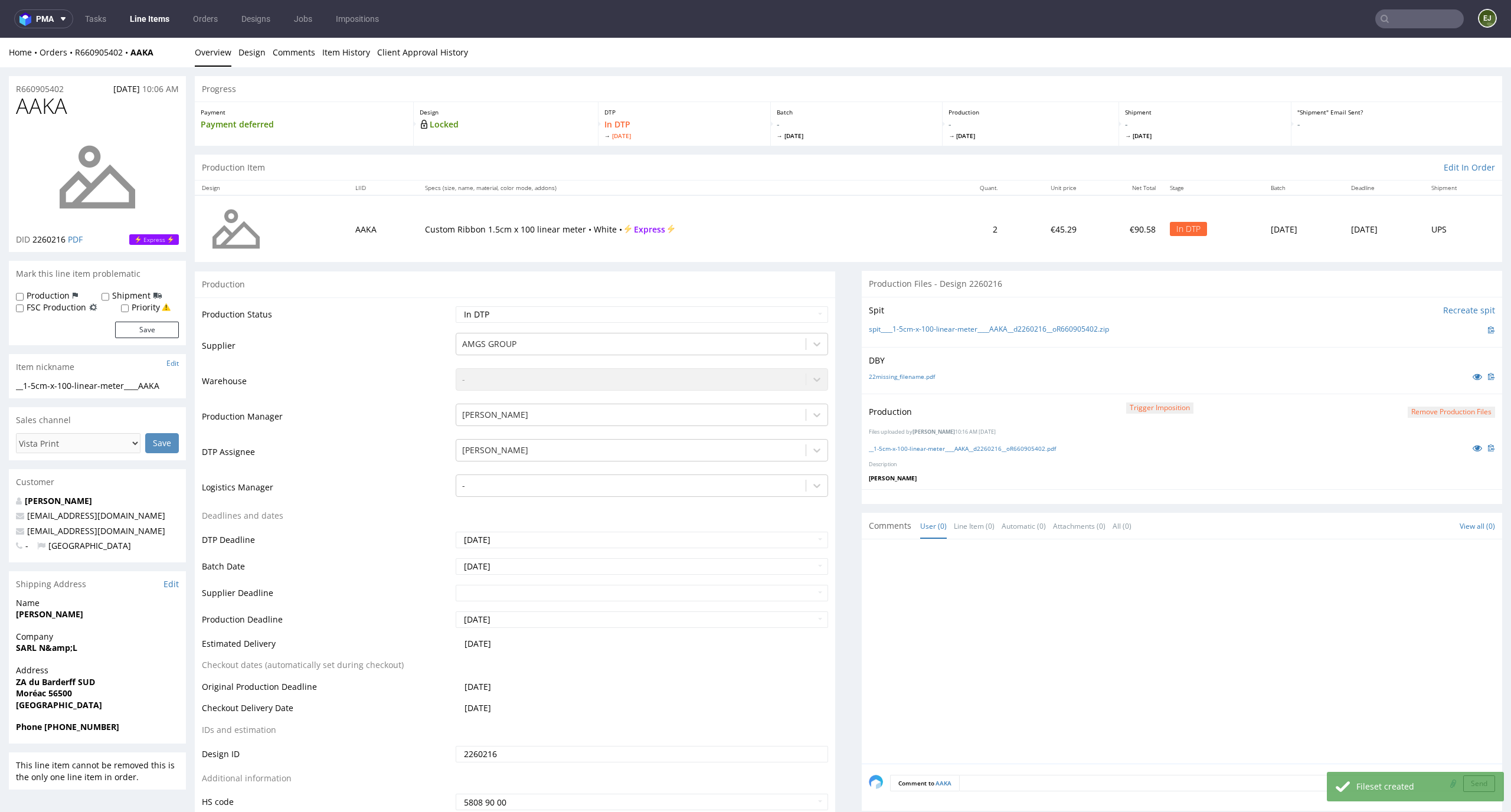
click at [819, 320] on div "Production Status Waiting for Artwork Waiting for Diecut Waiting for Mockup Wai…" at bounding box center [515, 562] width 640 height 530
click at [812, 316] on select "Waiting for Artwork Waiting for Diecut Waiting for Mockup Waiting for DTP Waiti…" at bounding box center [642, 314] width 373 height 17
select select "dtp_production_ready"
click at [456, 306] on select "Waiting for Artwork Waiting for Diecut Waiting for Mockup Waiting for DTP Waiti…" at bounding box center [642, 314] width 373 height 17
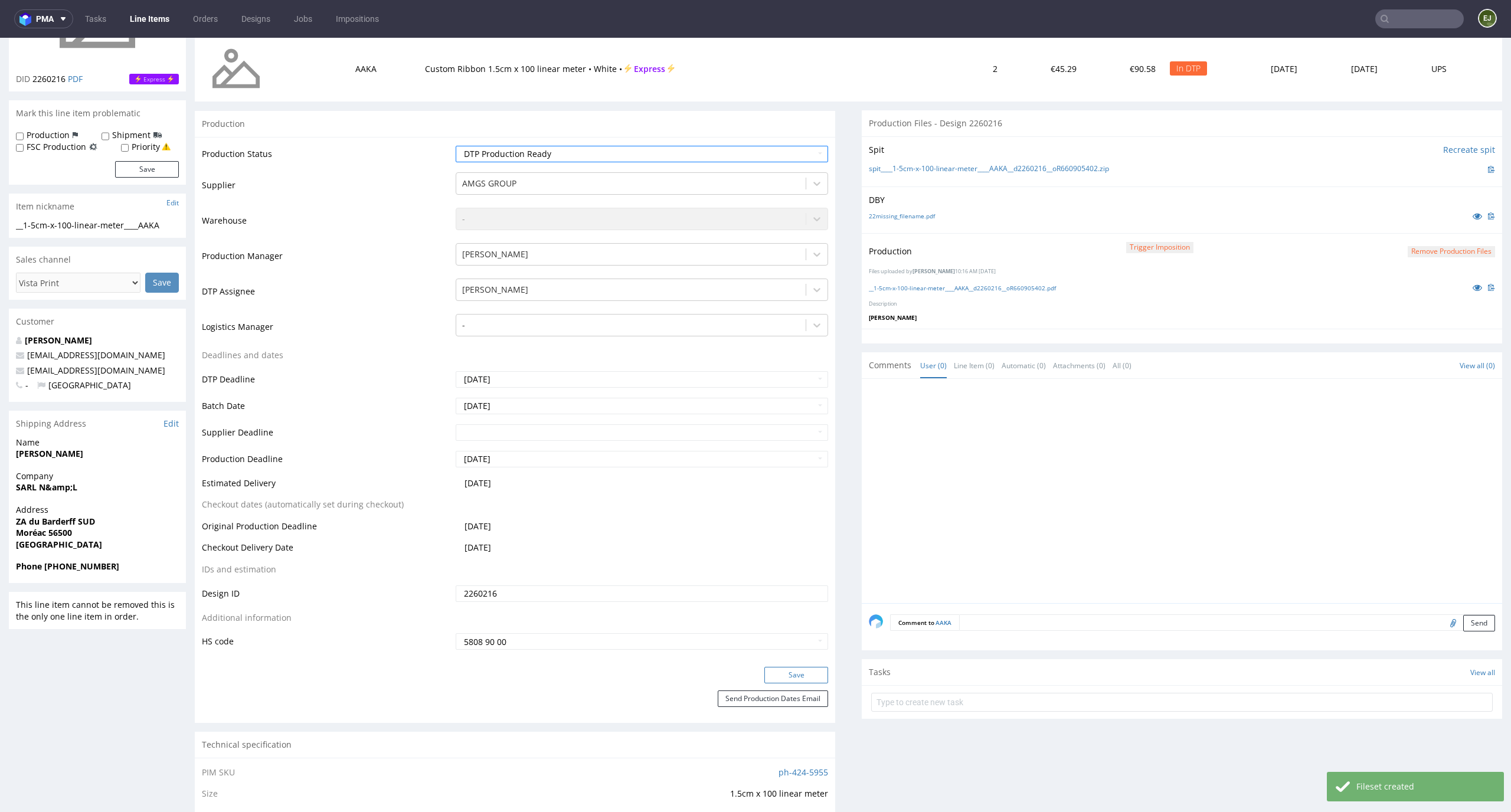
click at [790, 680] on button "Save" at bounding box center [796, 675] width 64 height 17
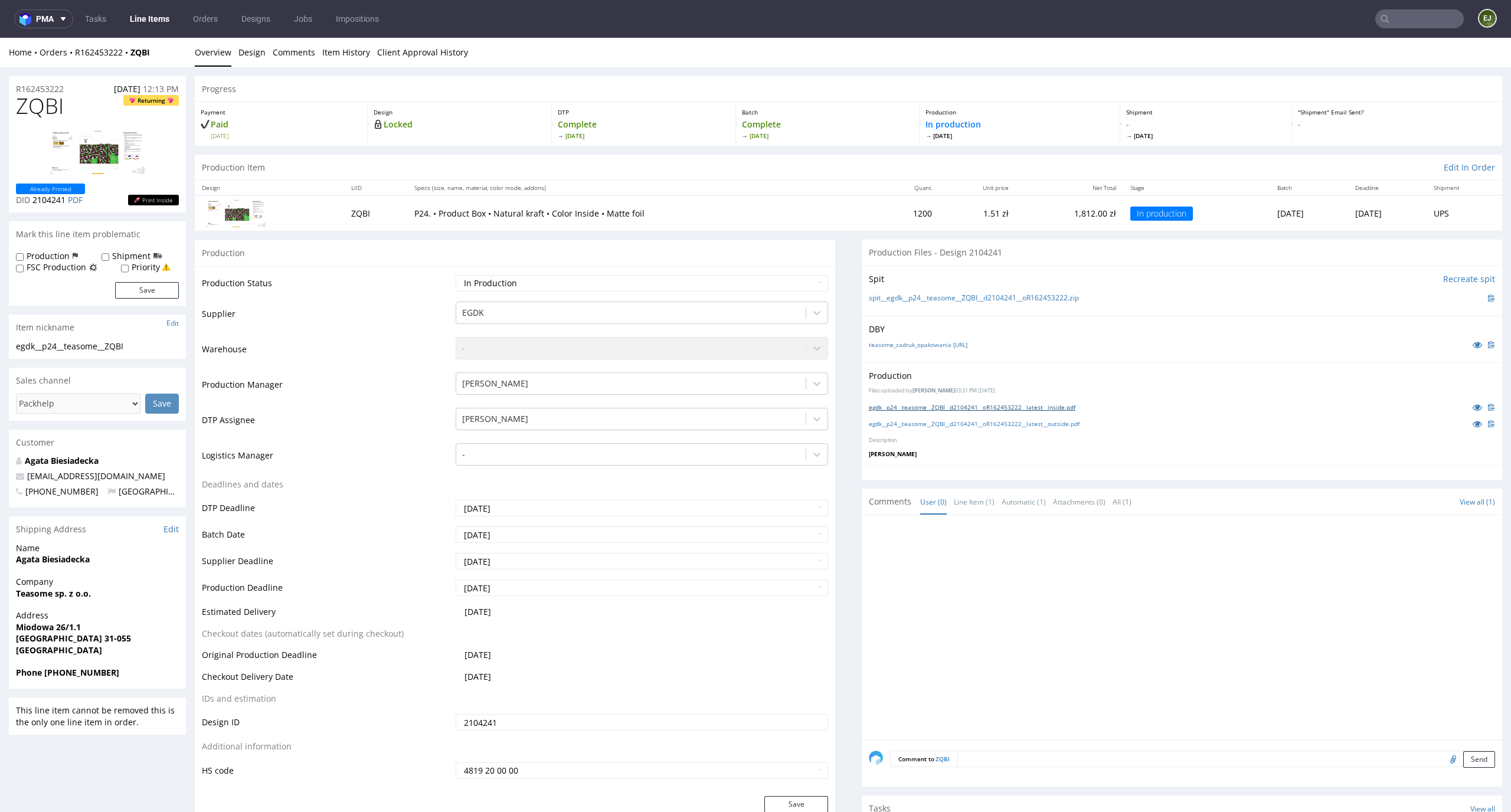
click at [1048, 405] on link "egdk__p24__teasome__ZQBI__d2104241__oR162453222__latest__inside.pdf" at bounding box center [972, 406] width 206 height 8
click at [1040, 422] on link "egdk__p24__teasome__ZQBI__d2104241__oR162453222__latest__outside.pdf" at bounding box center [974, 423] width 211 height 8
click at [960, 496] on link "Line Item (1)" at bounding box center [974, 502] width 40 height 25
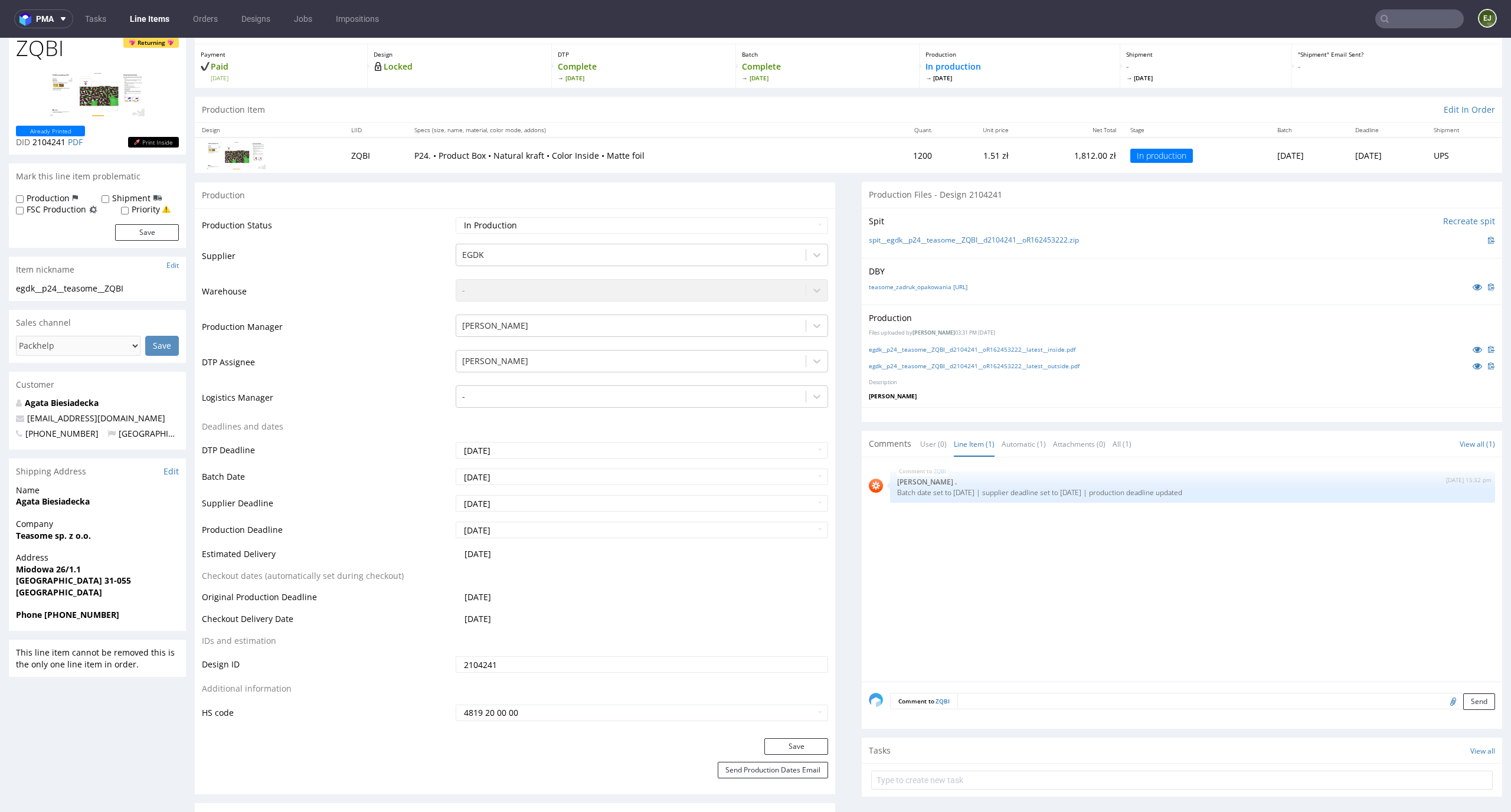
scroll to position [69, 0]
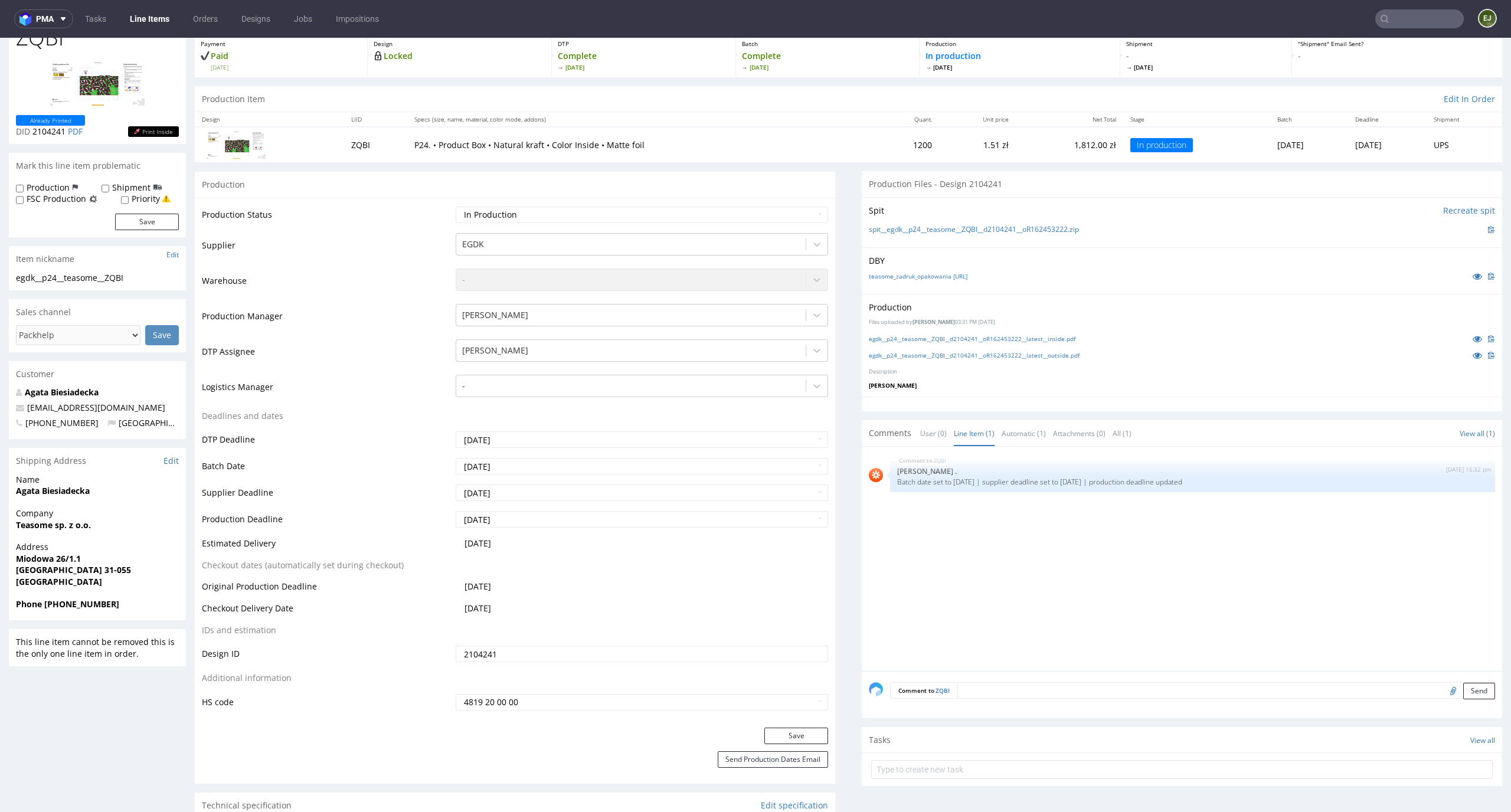
click at [1443, 696] on input "file" at bounding box center [1451, 690] width 17 height 15
type input "C:\fakepath\egdk__p24__teasome__ZQBI__d2104241__oR162453222__latest__inside.pdf"
click at [1463, 693] on button "Send" at bounding box center [1479, 691] width 32 height 17
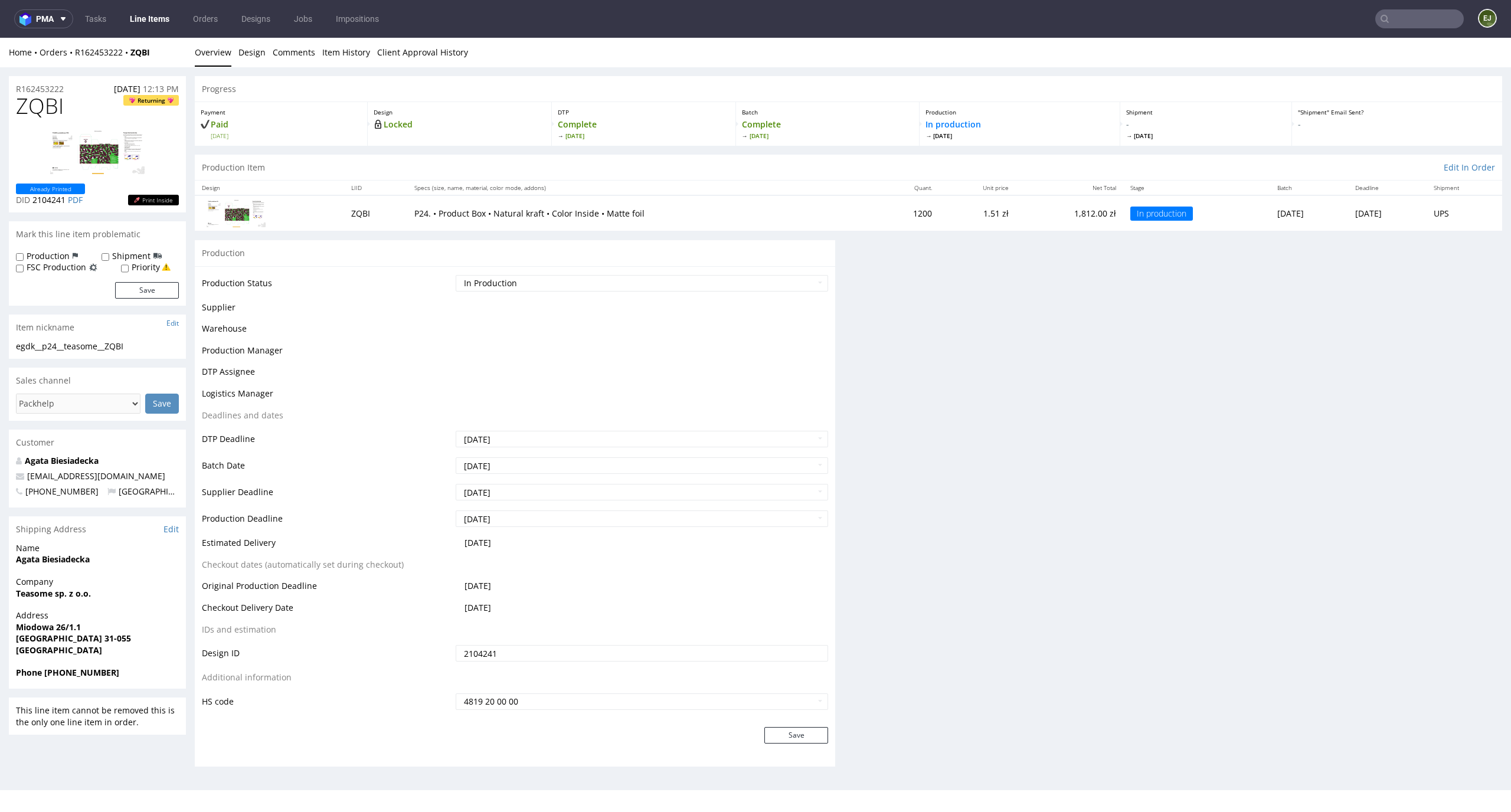
scroll to position [0, 0]
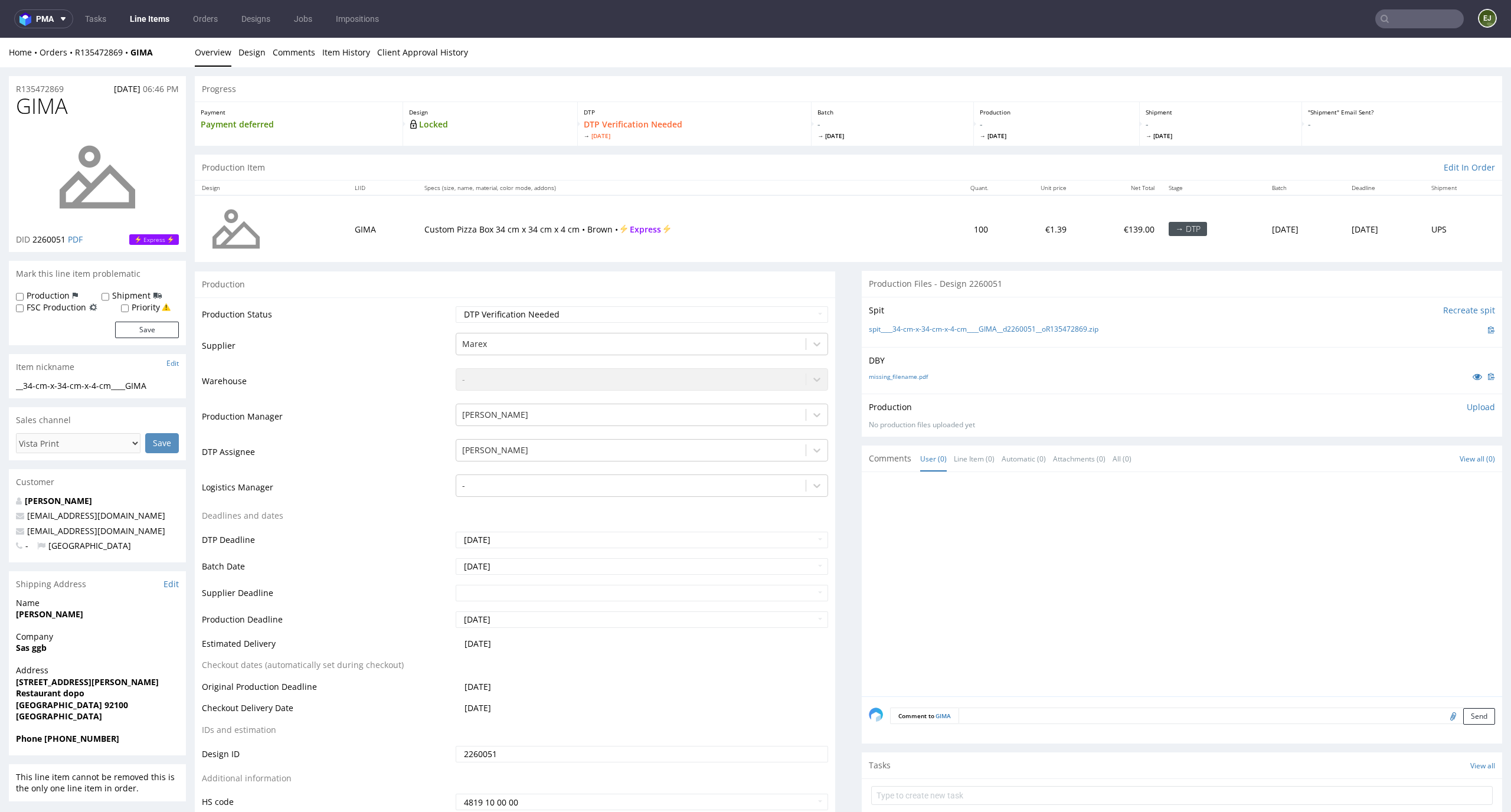
click at [789, 98] on div "Progress" at bounding box center [848, 89] width 1307 height 26
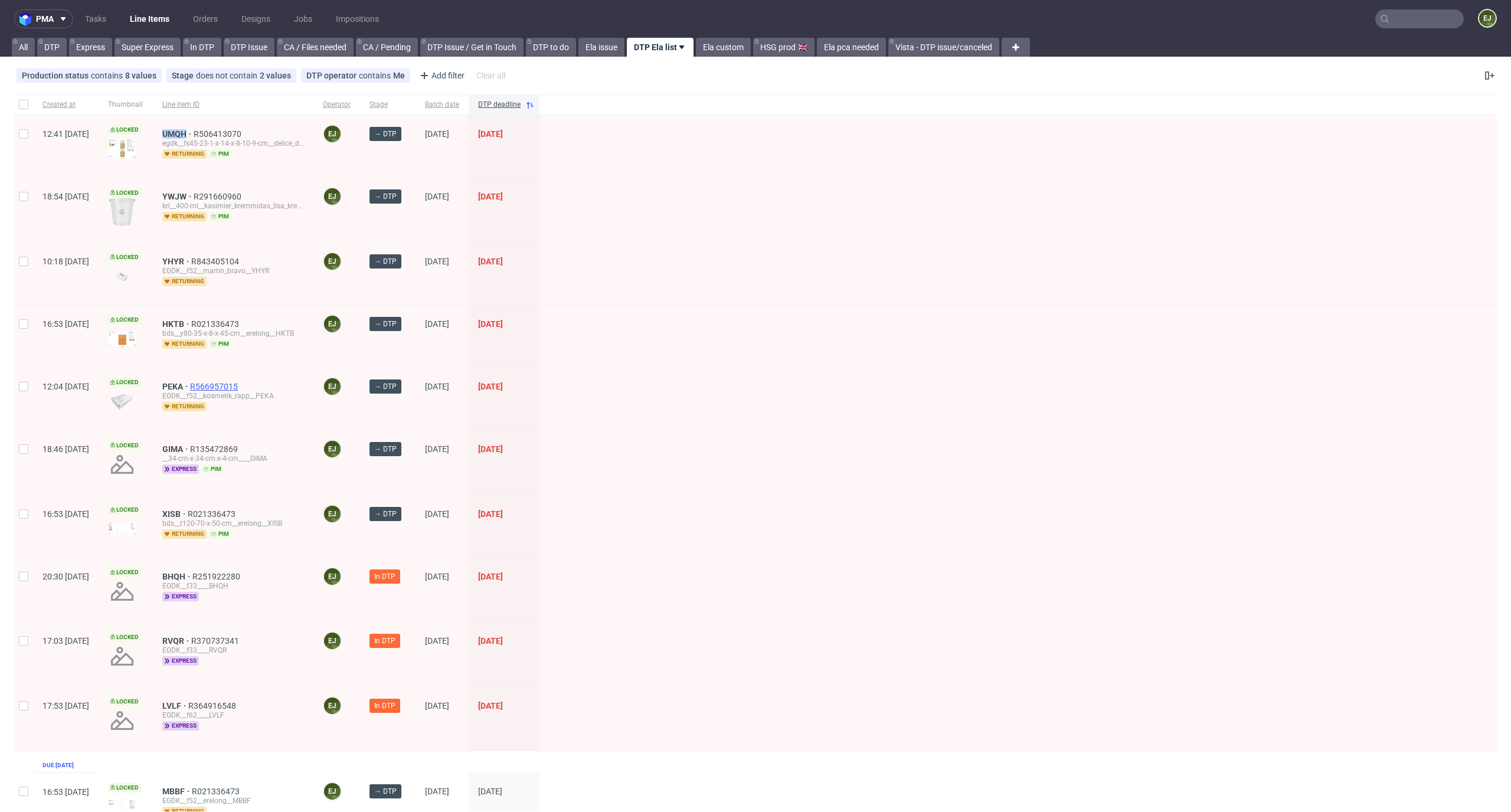
scroll to position [576, 0]
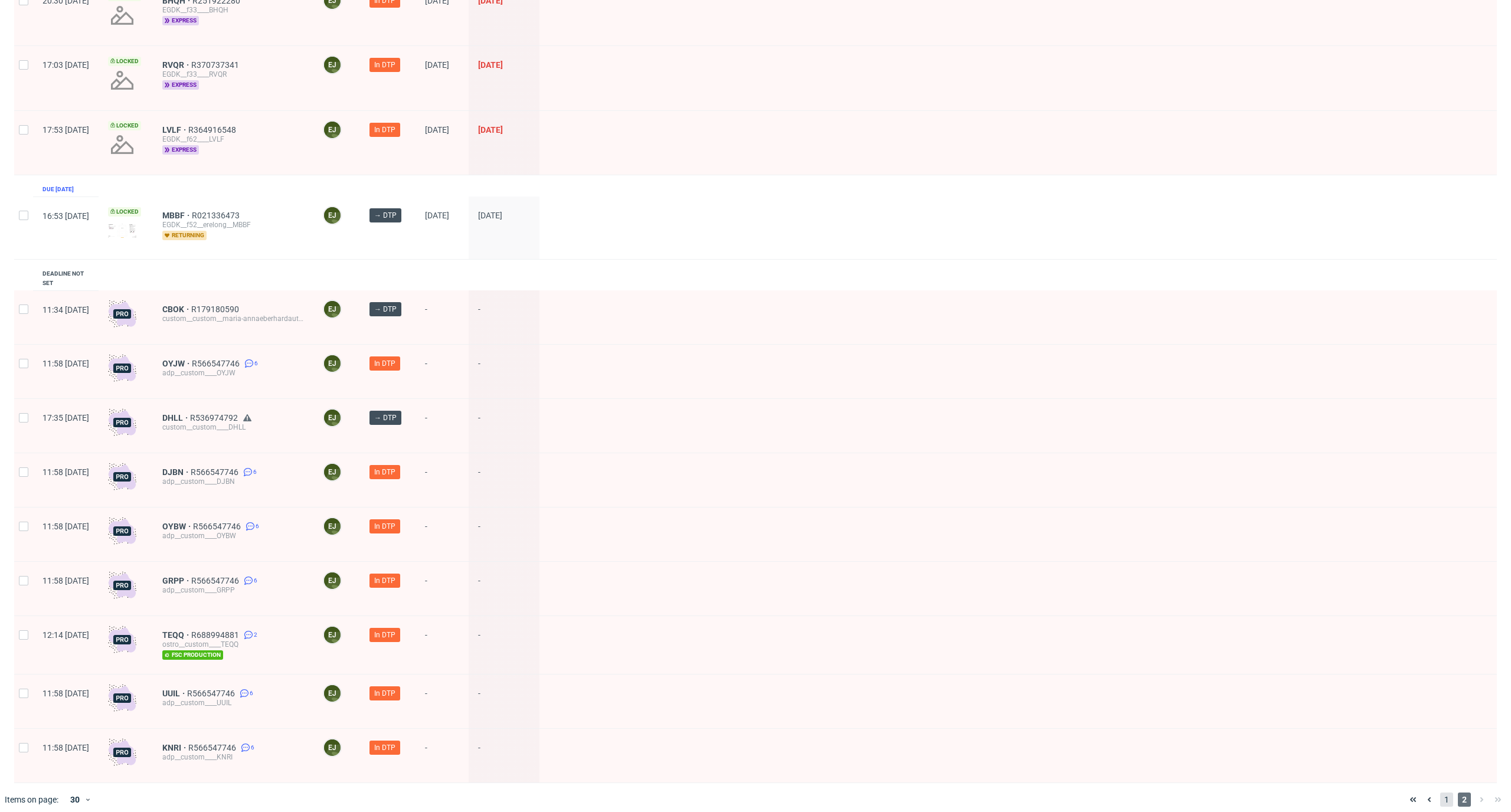
click at [1440, 793] on span "1" at bounding box center [1446, 800] width 13 height 14
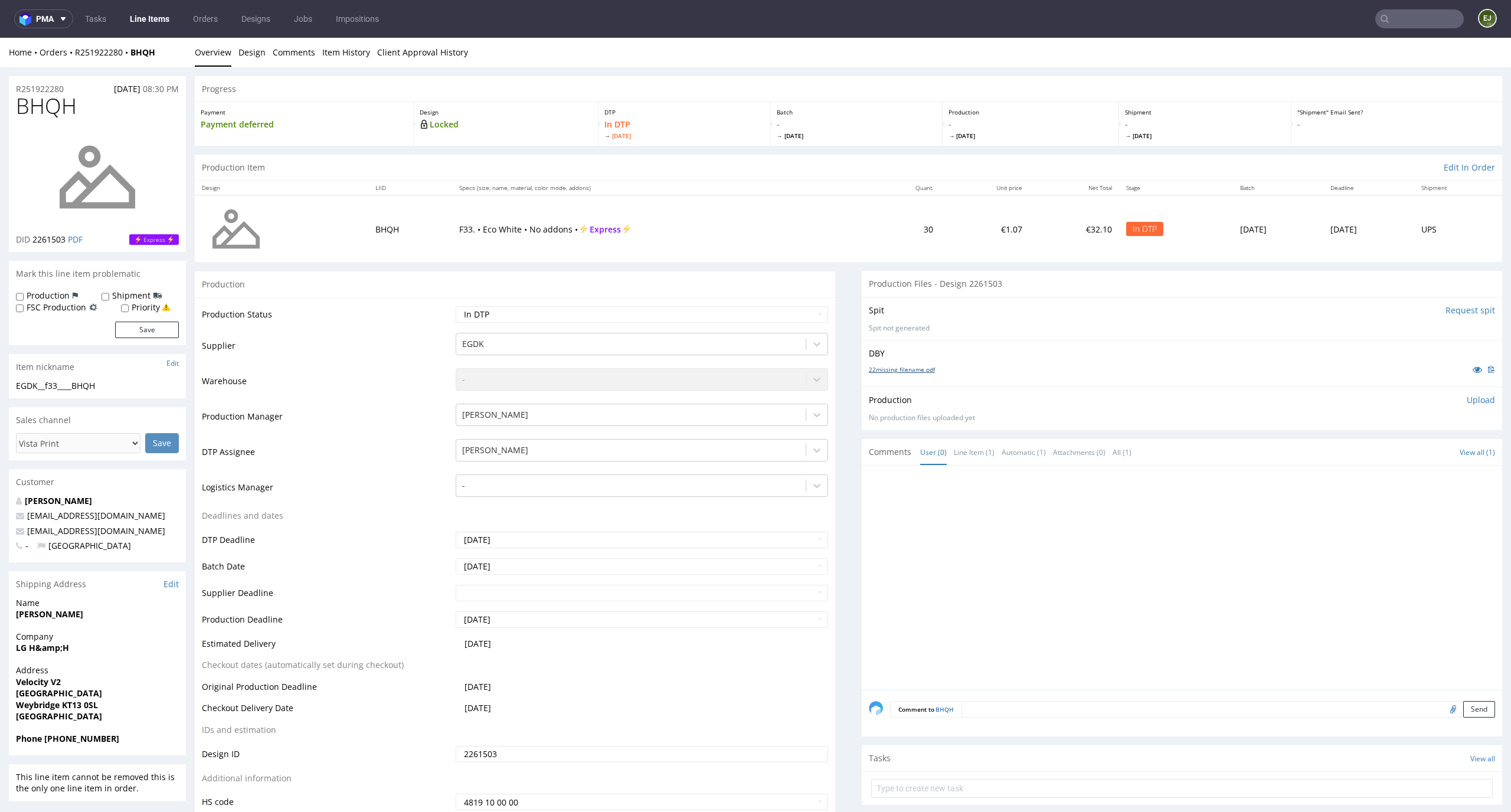
click at [880, 372] on link "22missing_filename.pdf" at bounding box center [902, 369] width 66 height 8
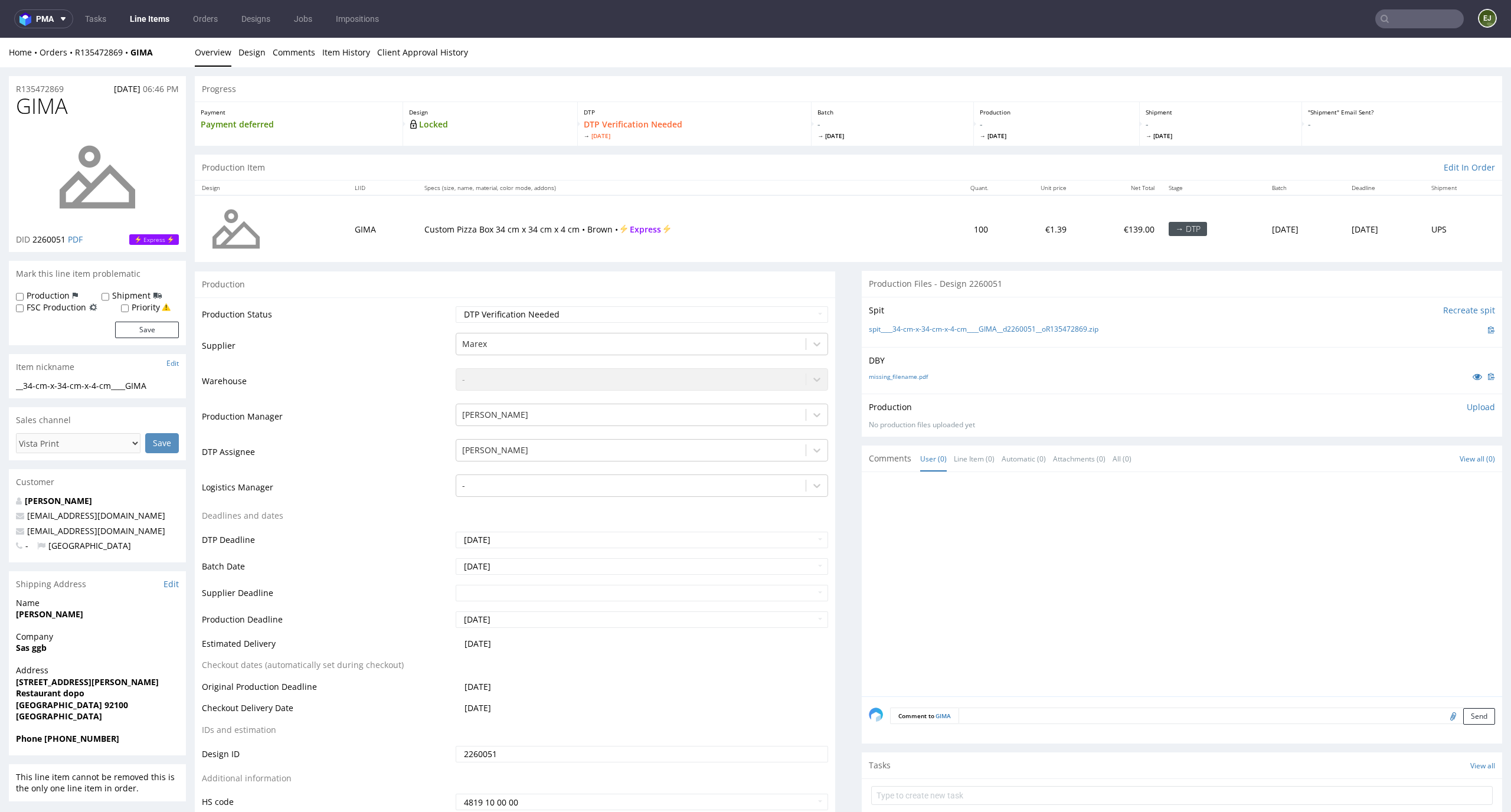
click at [932, 185] on th "Quant." at bounding box center [963, 188] width 63 height 14
click at [920, 326] on link "spit____34-cm-x-34-cm-x-4-cm____GIMA__d2260051__oR135472869.zip" at bounding box center [983, 330] width 230 height 10
click at [898, 372] on link "missing_filename.pdf" at bounding box center [898, 376] width 59 height 8
click at [701, 313] on select "Waiting for Artwork Waiting for Diecut Waiting for Mockup Waiting for DTP Waiti…" at bounding box center [642, 314] width 373 height 17
select select "dtp_in_process"
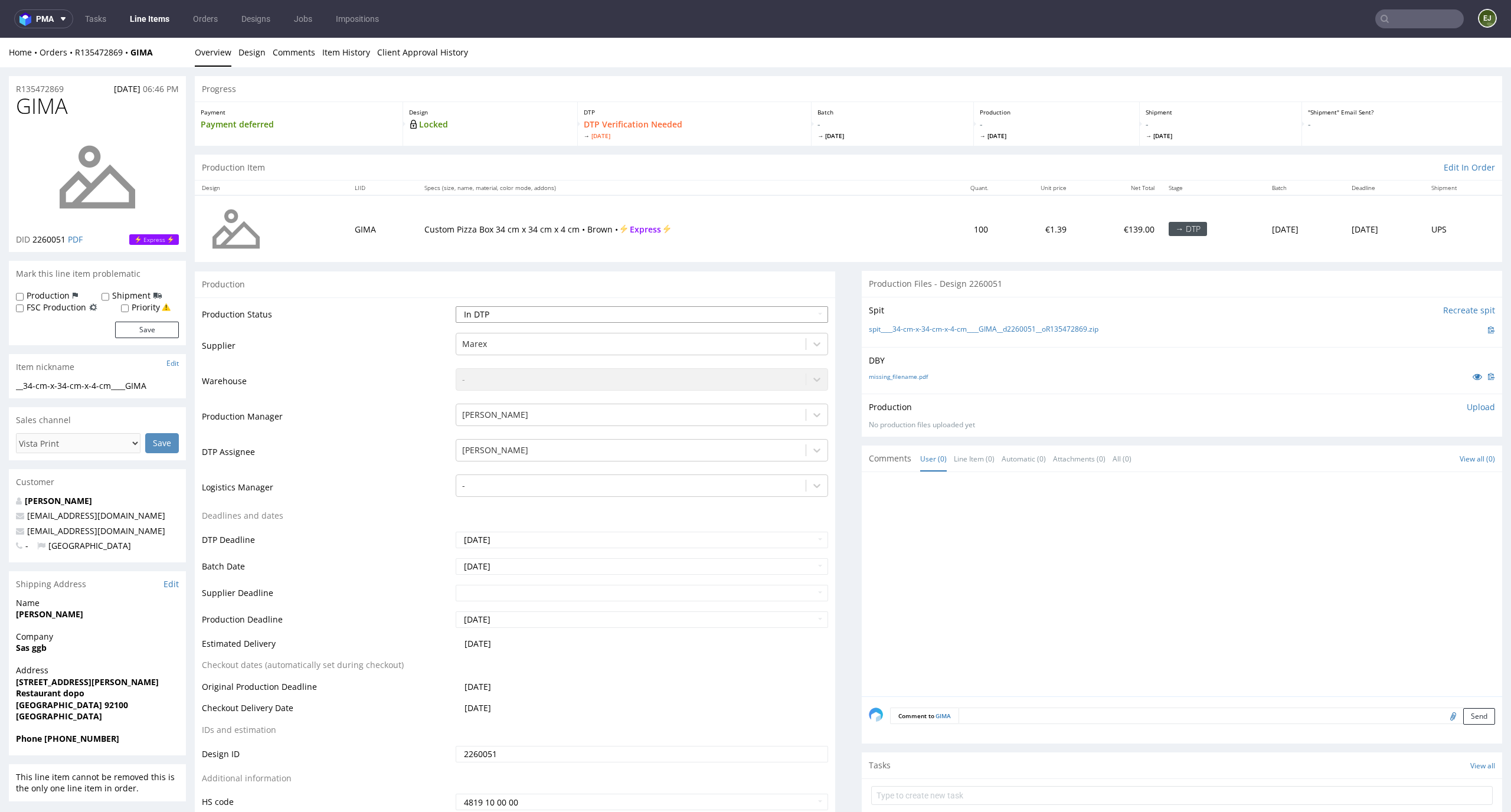
click at [456, 306] on select "Waiting for Artwork Waiting for Diecut Waiting for Mockup Waiting for DTP Waiti…" at bounding box center [642, 314] width 373 height 17
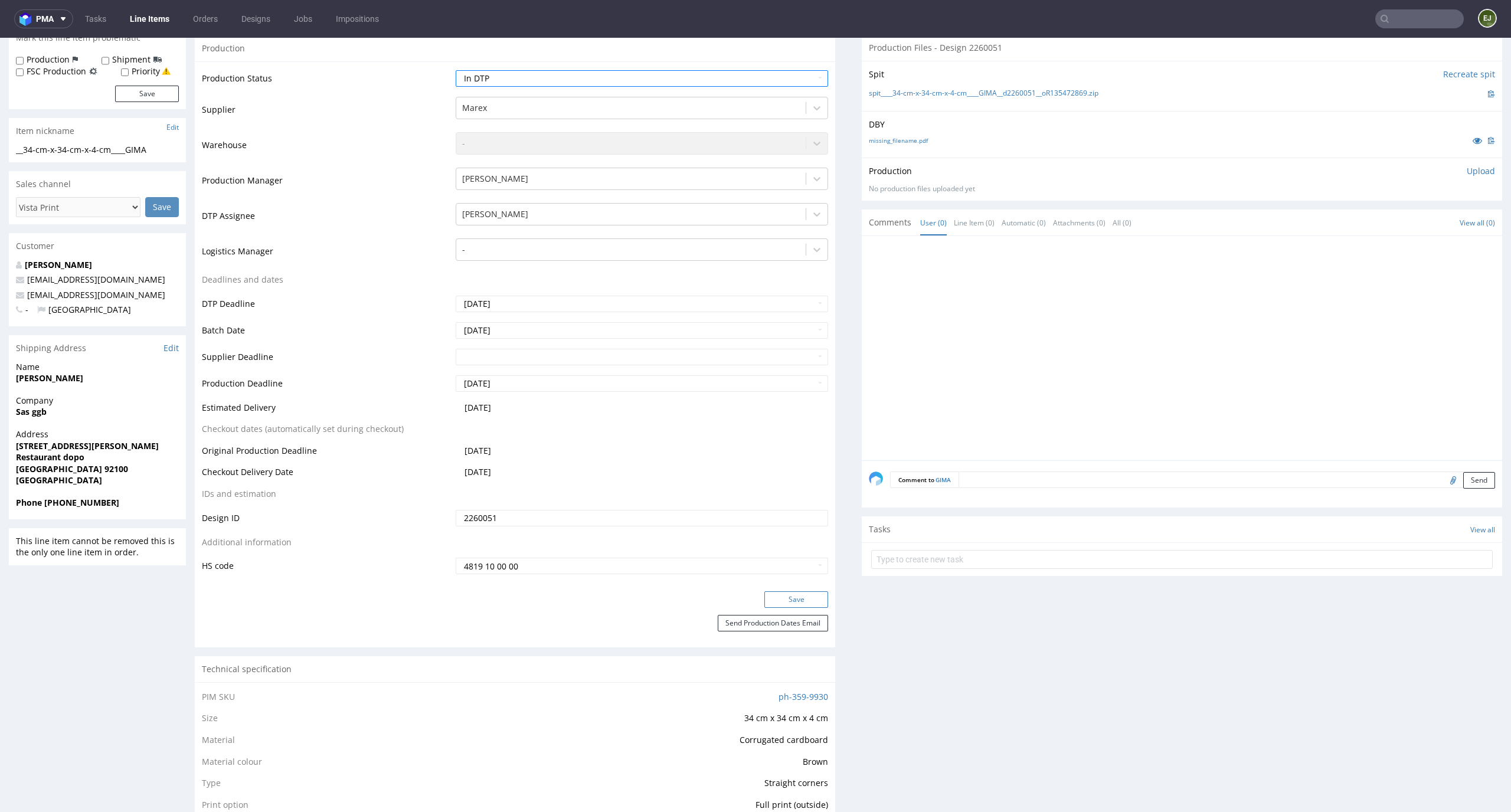
click at [808, 594] on button "Save" at bounding box center [796, 599] width 64 height 17
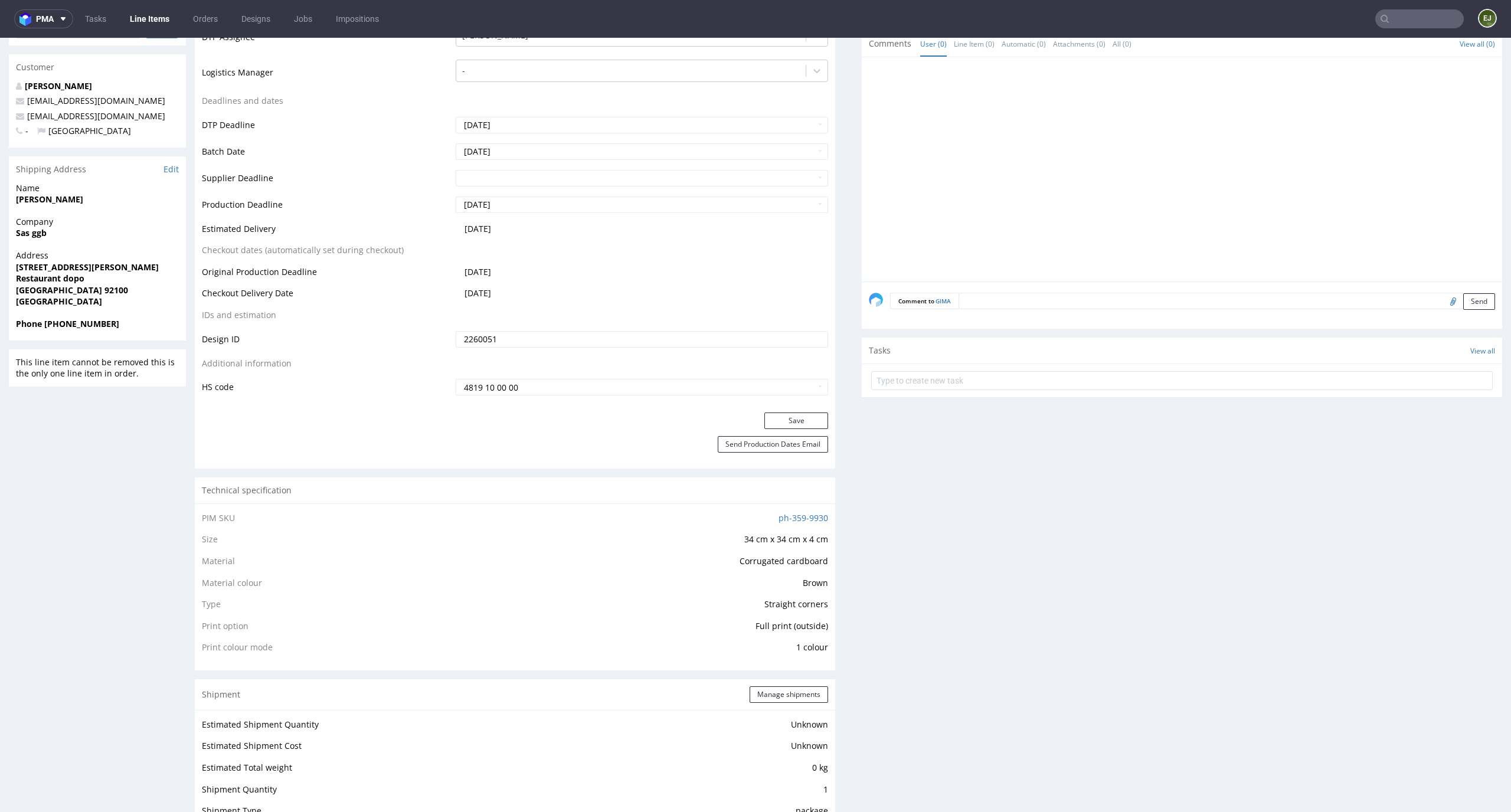
scroll to position [486, 0]
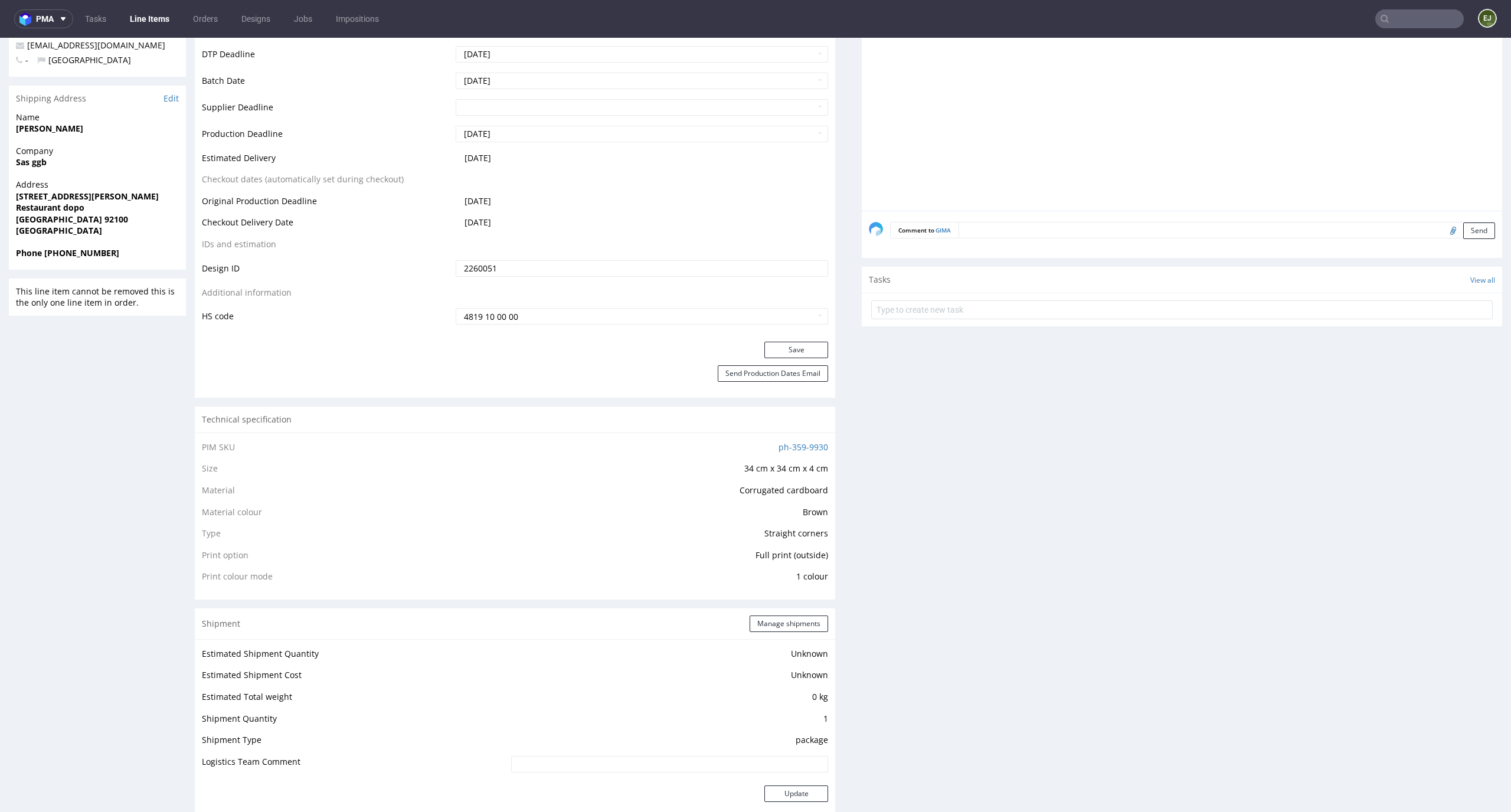
click at [975, 543] on div "Production Files - Design 2260051 Spit Recreate spit spit____34-cm-x-34-cm-x-4-…" at bounding box center [1181, 614] width 640 height 1659
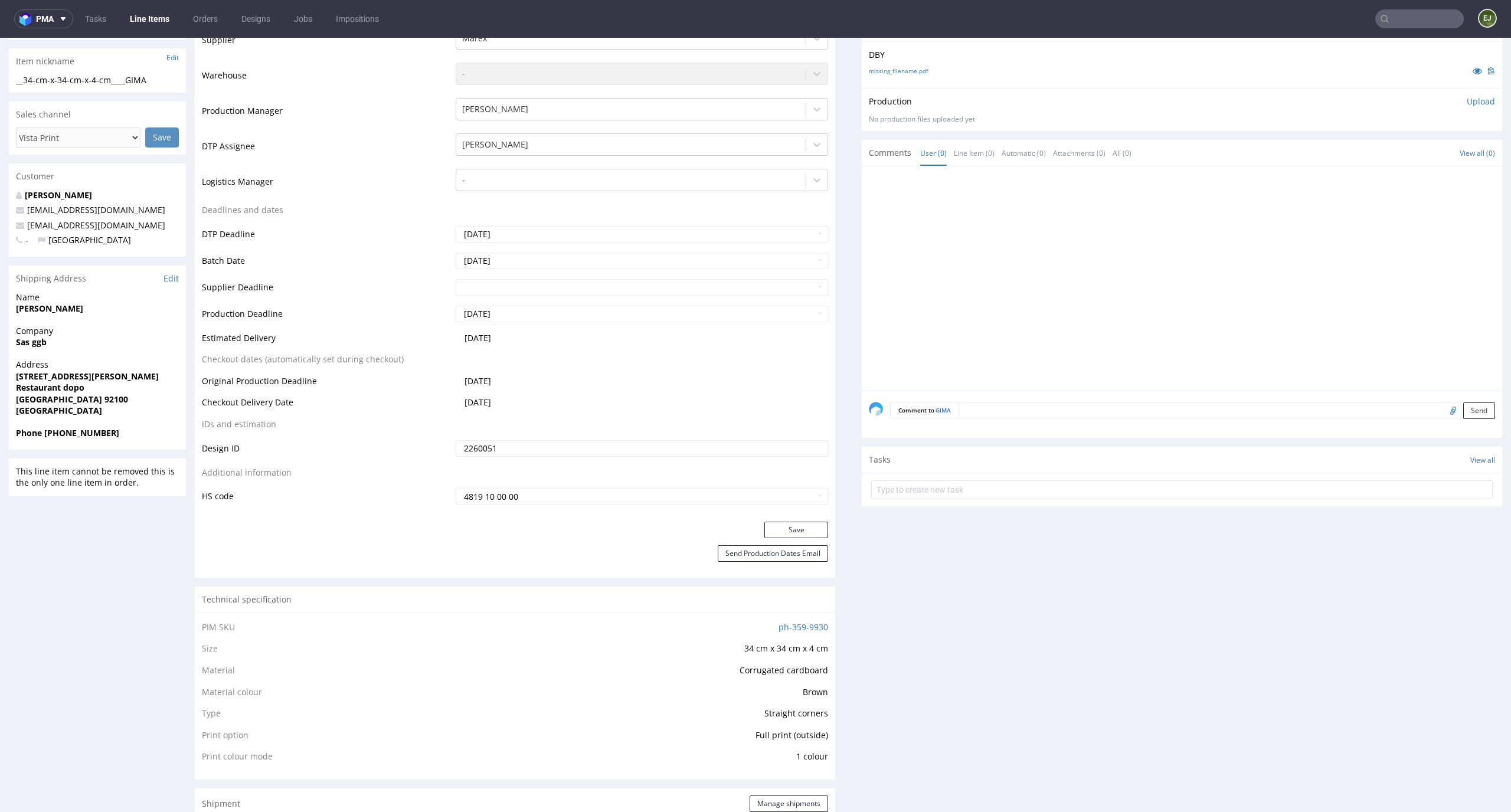
scroll to position [0, 0]
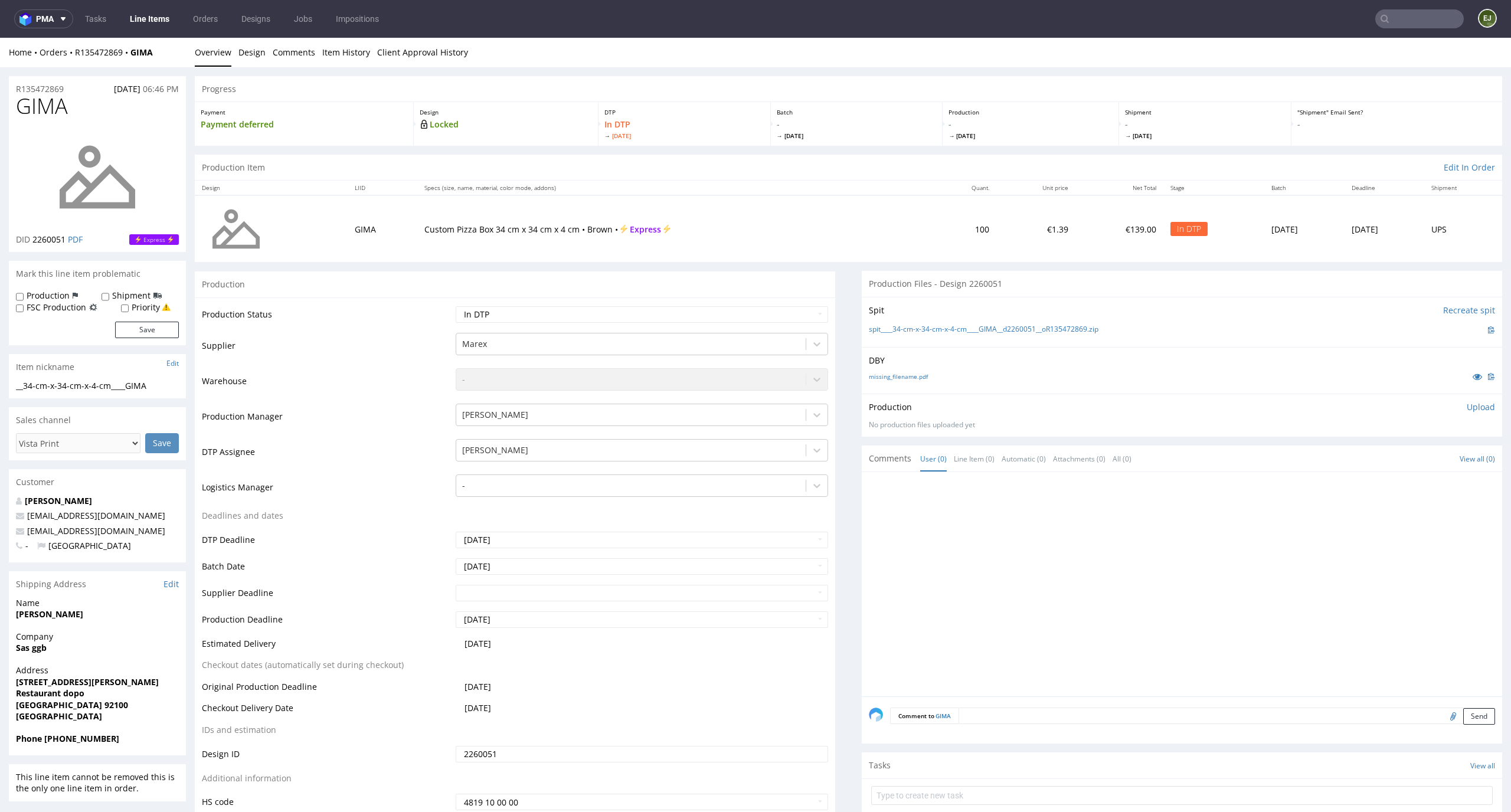
click at [975, 543] on div at bounding box center [1185, 588] width 633 height 217
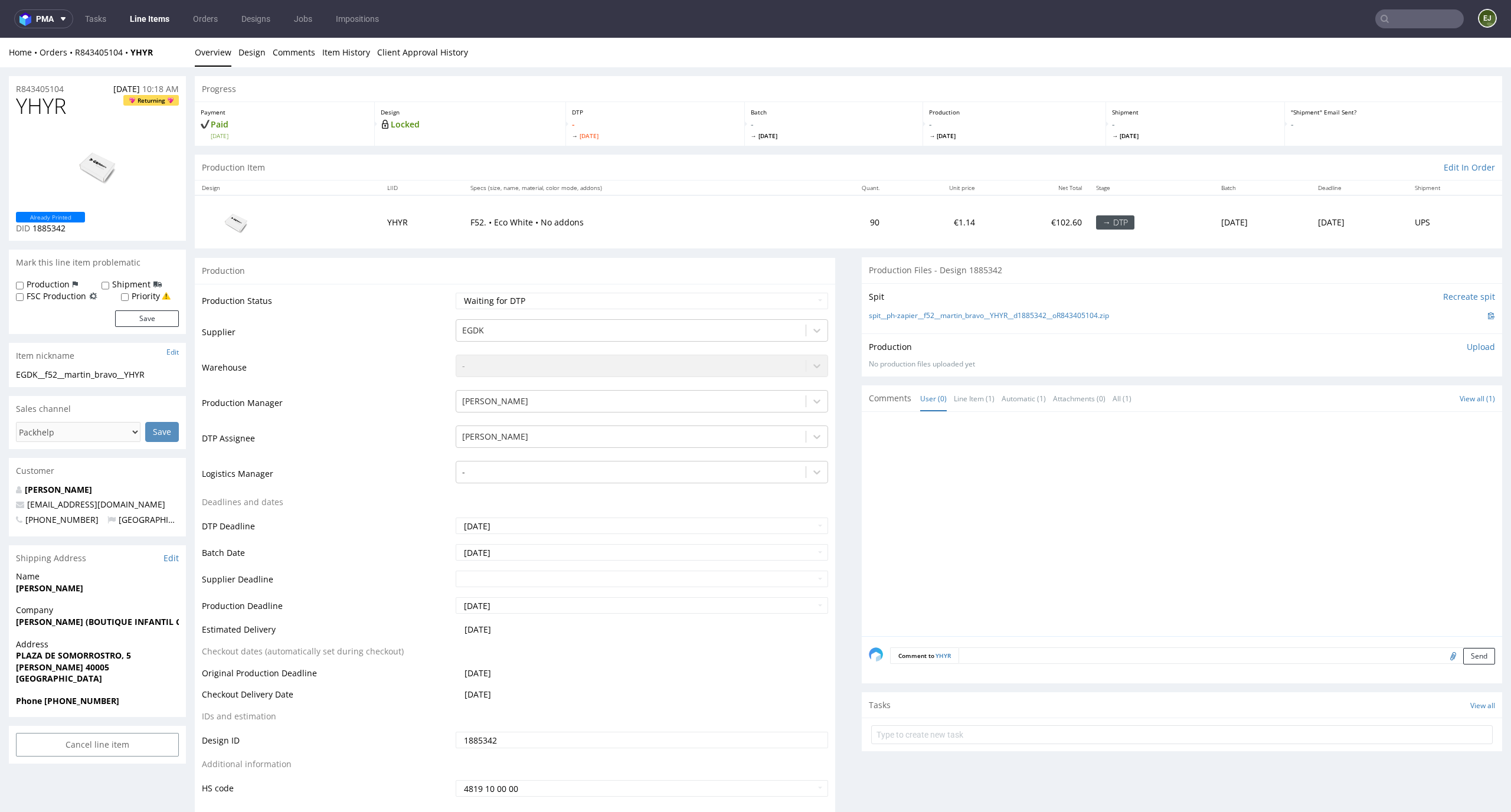
click at [609, 201] on td "F52. • Eco White • No addons" at bounding box center [637, 222] width 347 height 53
click at [656, 297] on select "Waiting for Artwork Waiting for Diecut Waiting for Mockup Waiting for DTP Waiti…" at bounding box center [642, 300] width 373 height 17
select select "dtp_in_process"
click at [456, 292] on select "Waiting for Artwork Waiting for Diecut Waiting for Mockup Waiting for DTP Waiti…" at bounding box center [642, 300] width 373 height 17
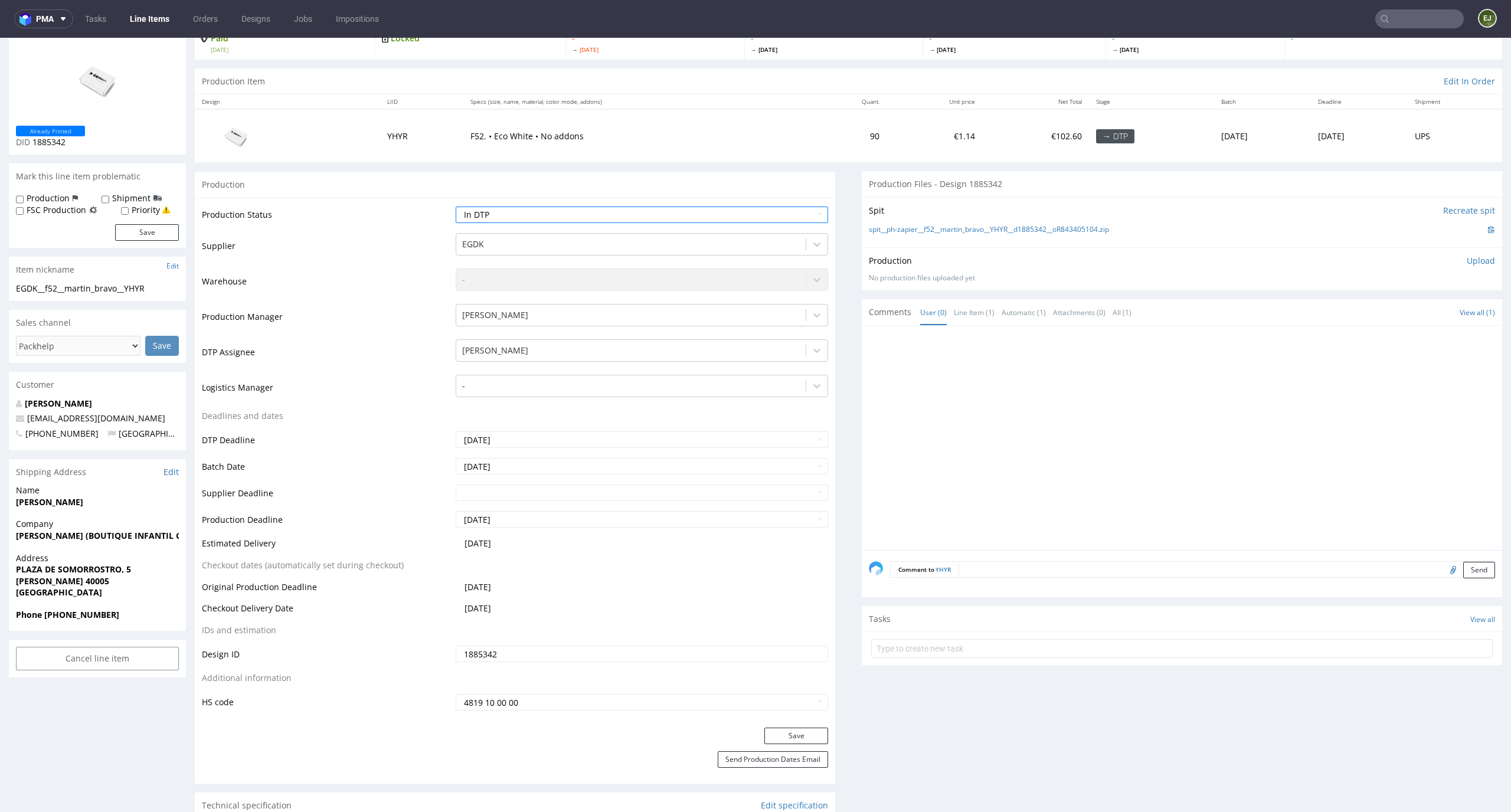
scroll to position [138, 0]
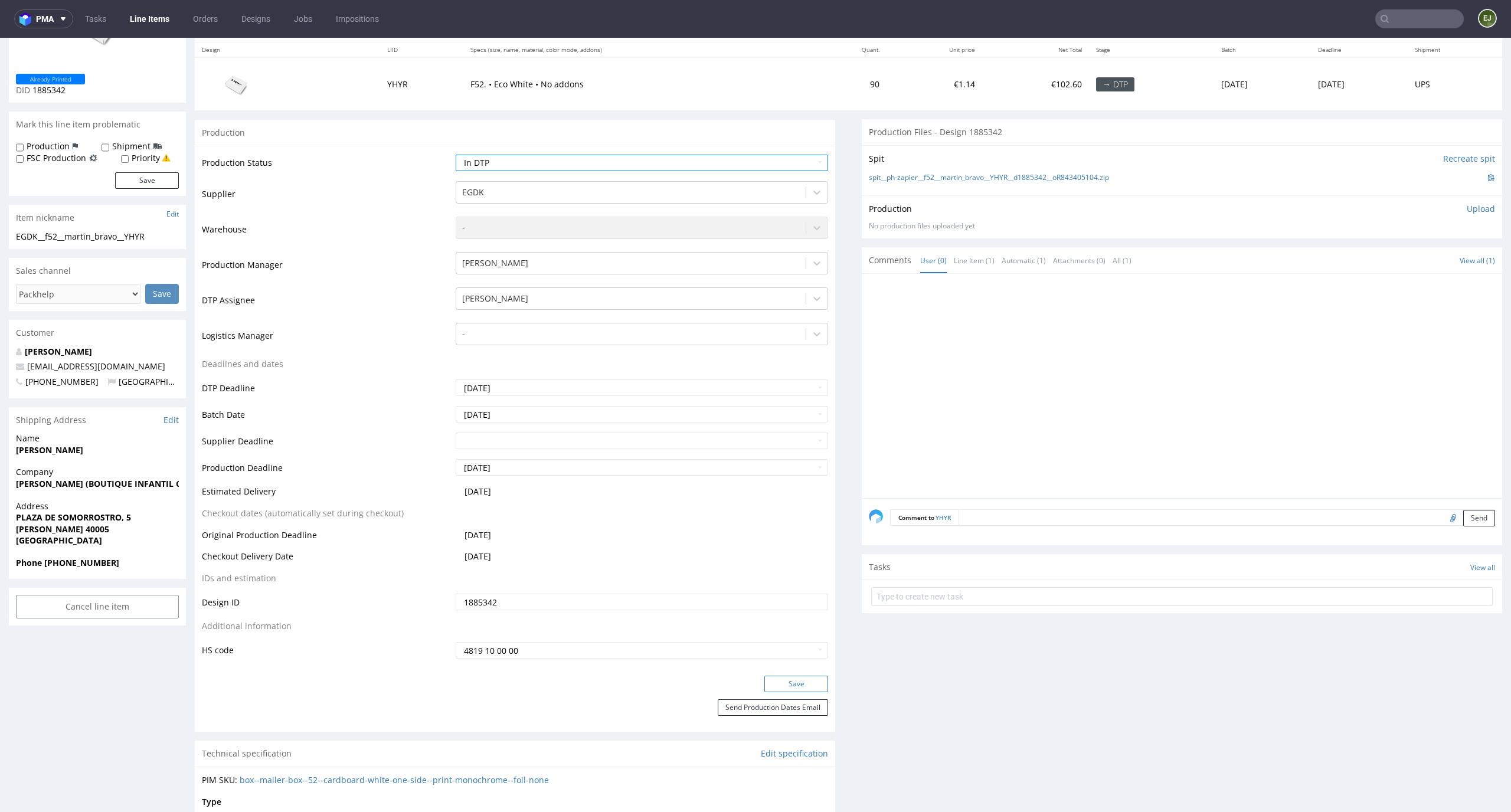
click at [801, 686] on button "Save" at bounding box center [796, 684] width 64 height 17
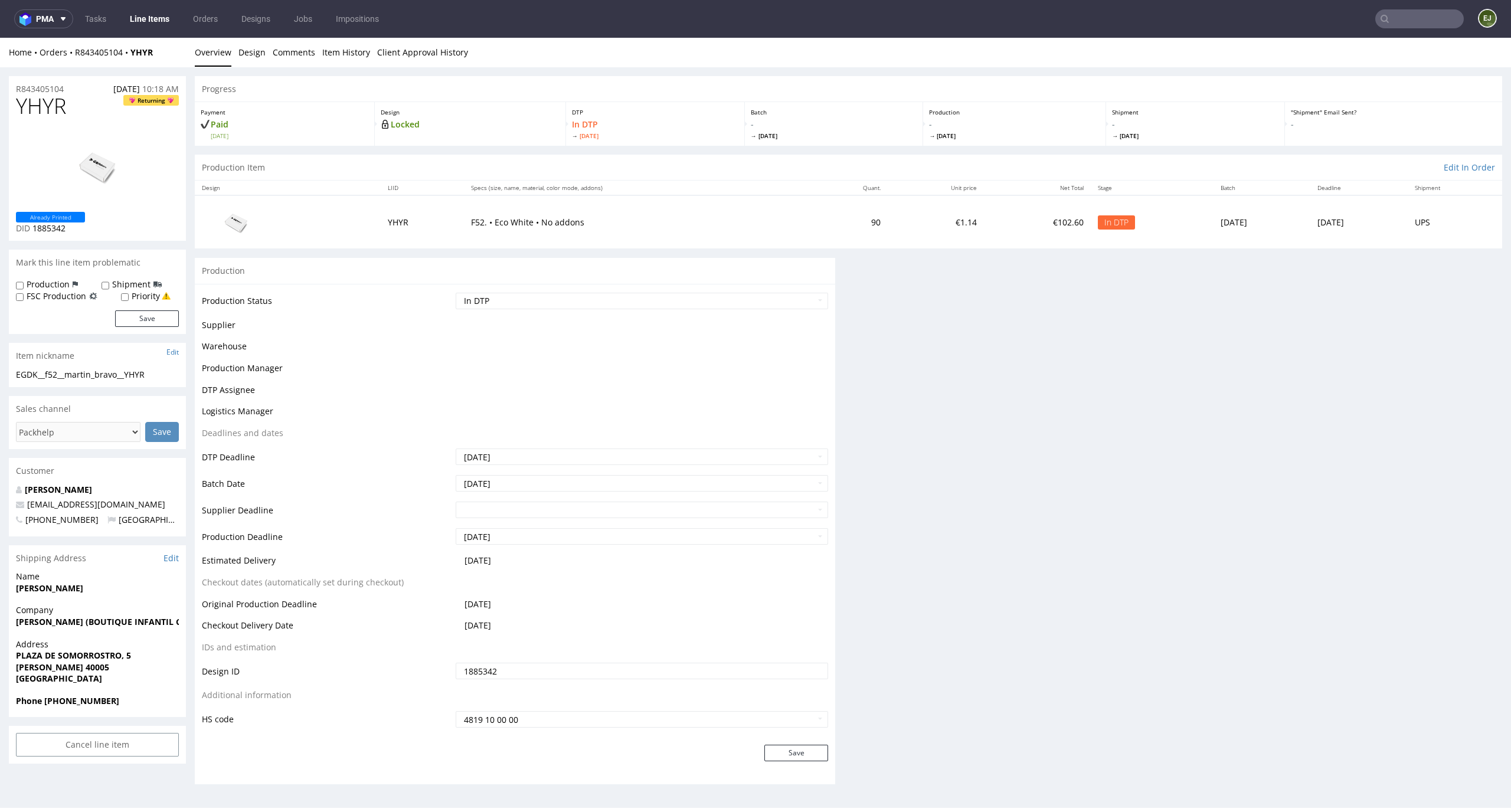
scroll to position [0, 0]
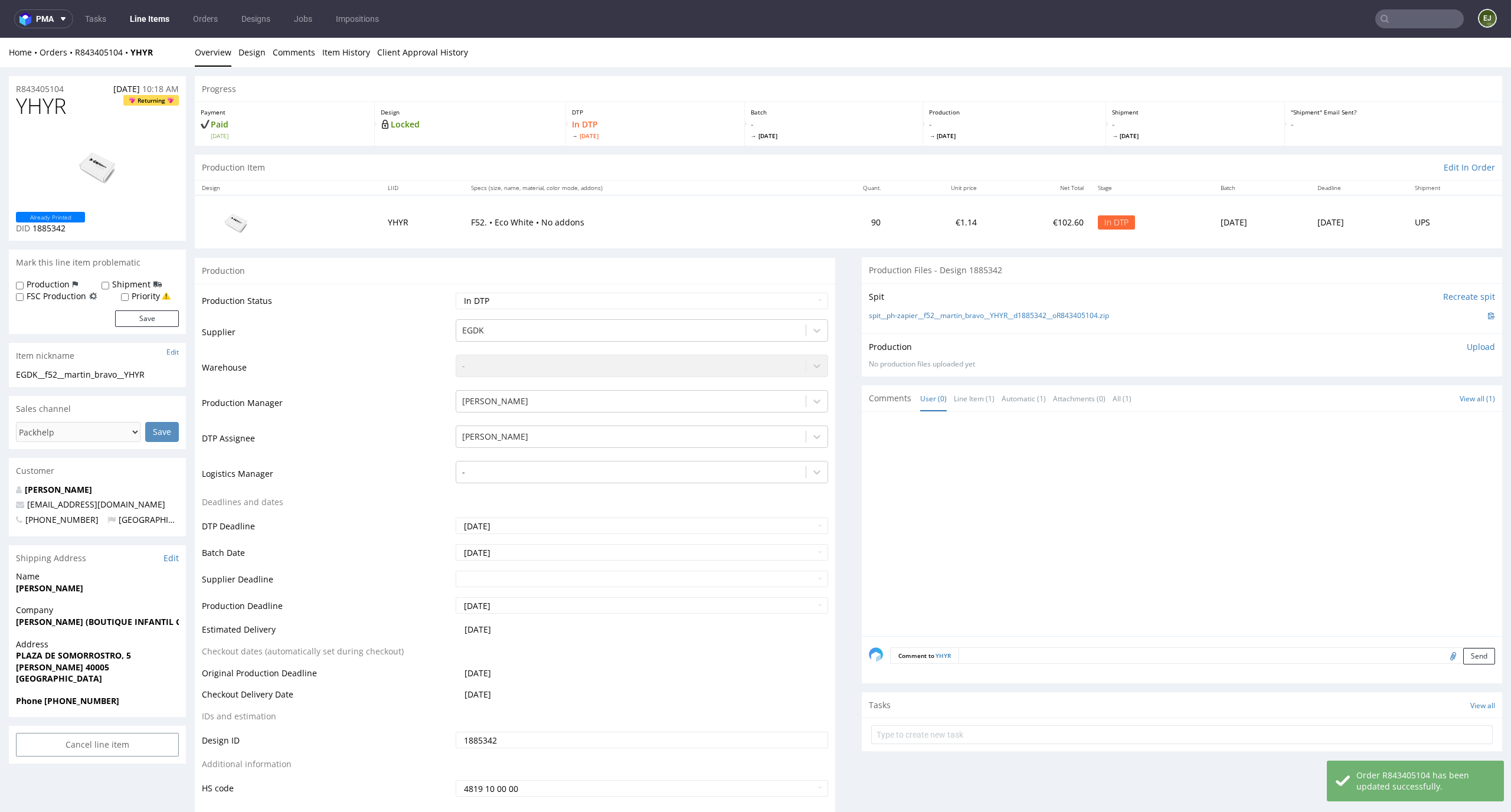
click at [955, 309] on div "spit__ph-zapier__f52__martin_bravo__YHYR__d1885342__oR843405104.zip" at bounding box center [1181, 315] width 626 height 13
click at [955, 314] on link "spit__ph-zapier__f52__martin_bravo__YHYR__d1885342__oR843405104.zip" at bounding box center [988, 316] width 240 height 10
click at [253, 53] on link "Design" at bounding box center [252, 52] width 27 height 29
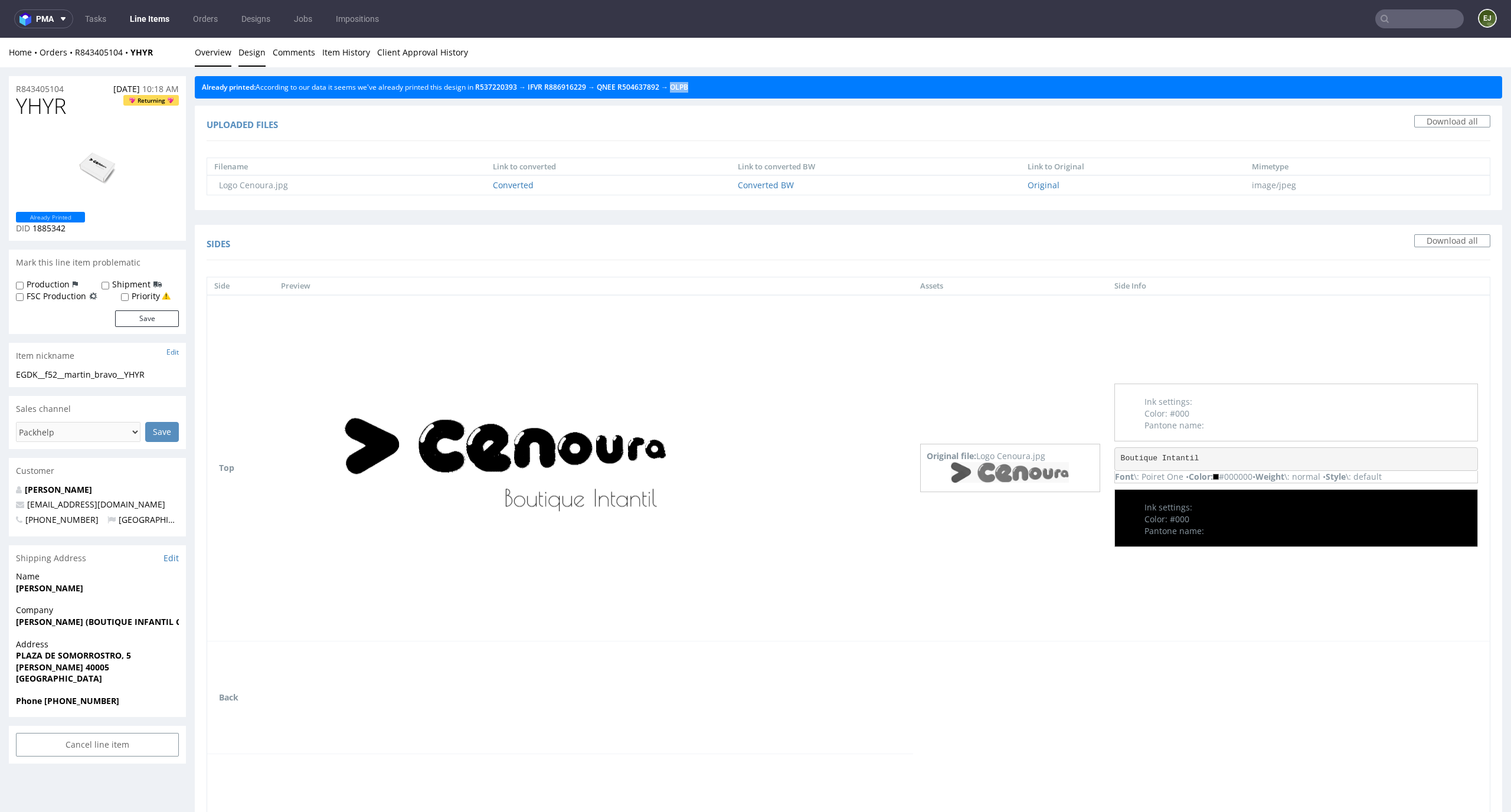
click at [207, 48] on link "Overview" at bounding box center [213, 52] width 37 height 29
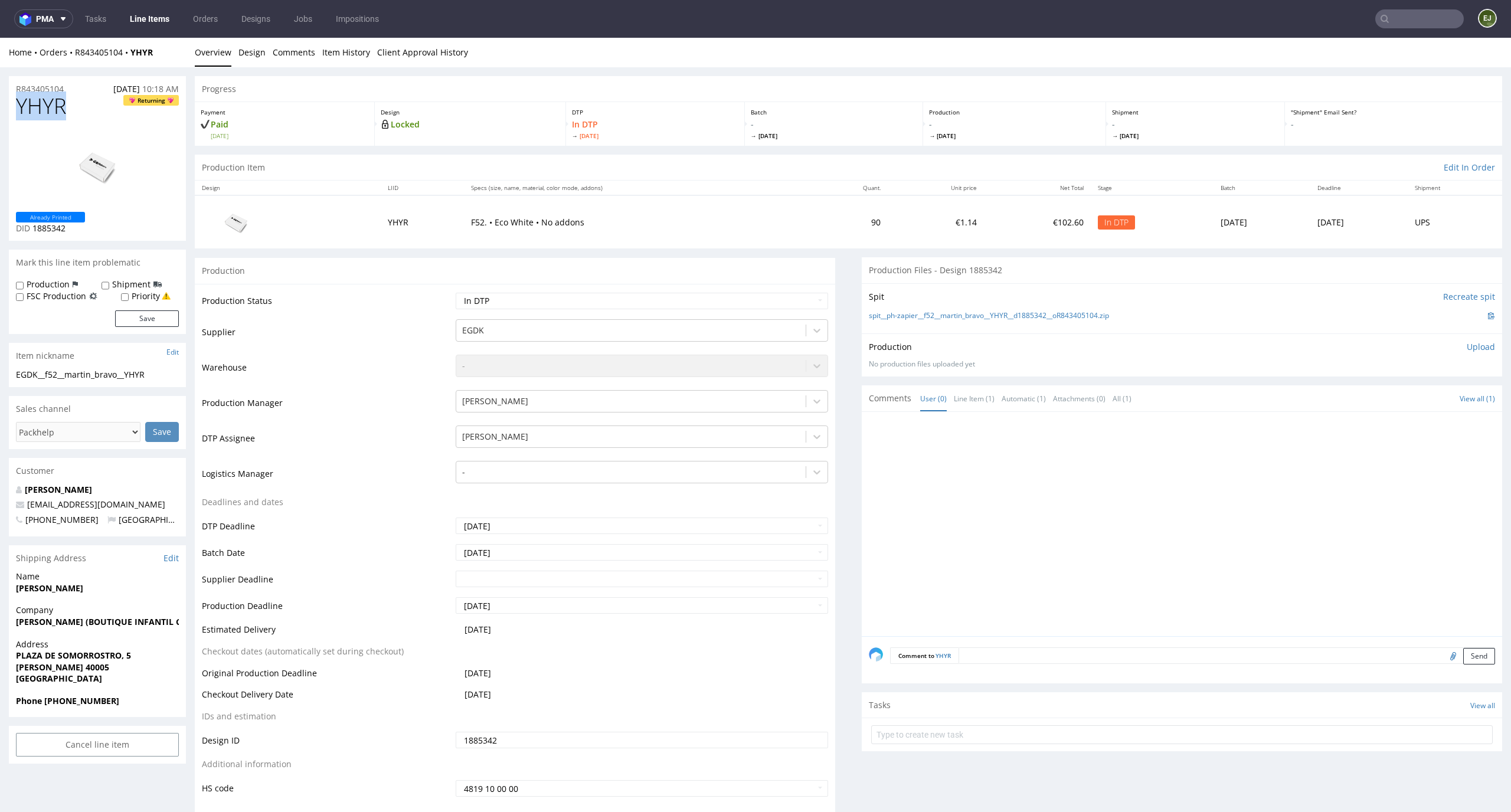
drag, startPoint x: 72, startPoint y: 100, endPoint x: 0, endPoint y: 100, distance: 72.0
copy span "YHYR"
click at [1466, 348] on p "Upload" at bounding box center [1480, 346] width 28 height 12
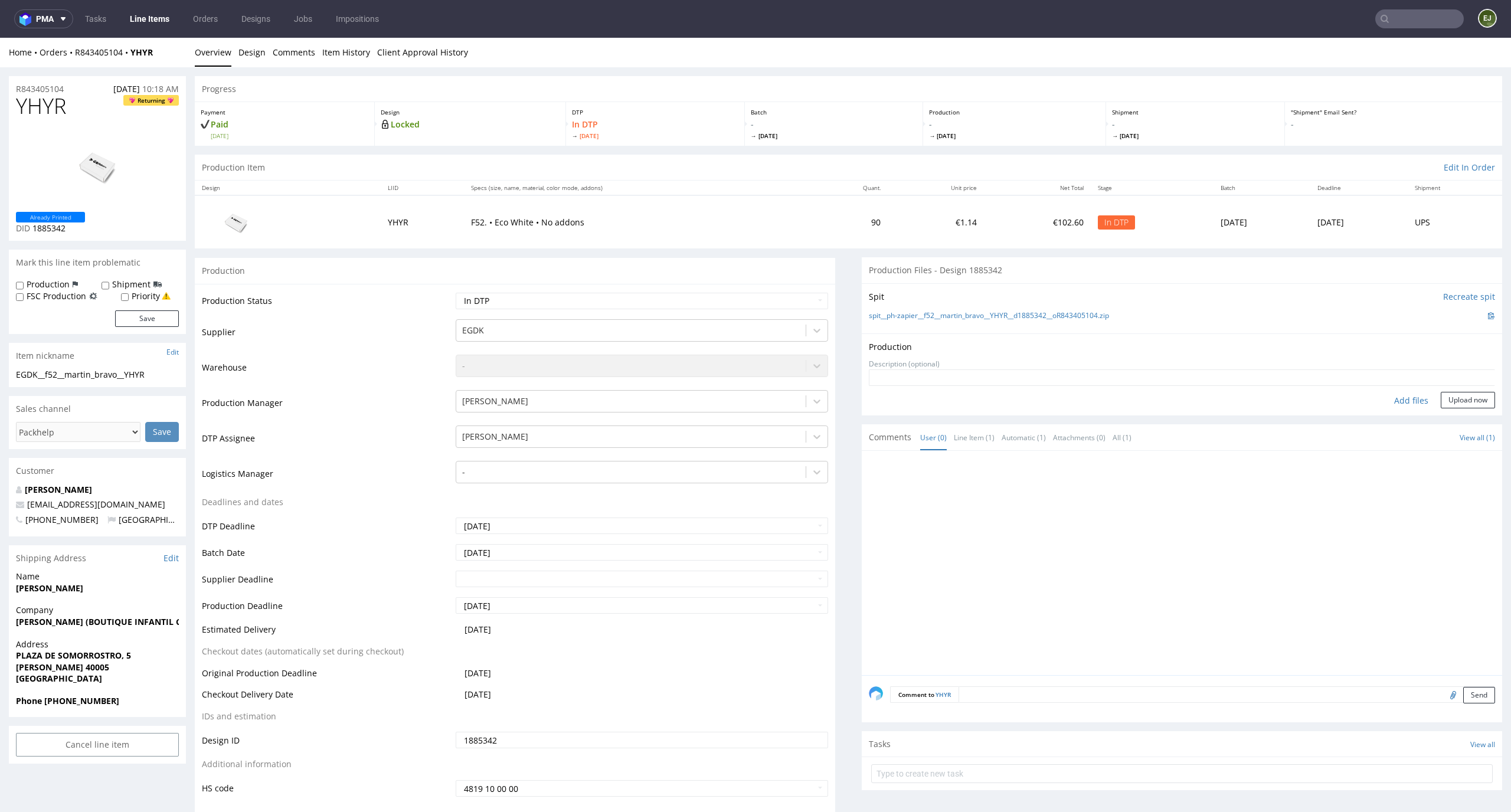
click at [1382, 398] on div "Add files" at bounding box center [1411, 401] width 59 height 18
type input "C:\fakepath\EGDK__f52__martin_bravo__YHYR__d1885342__oR843405104.pdf"
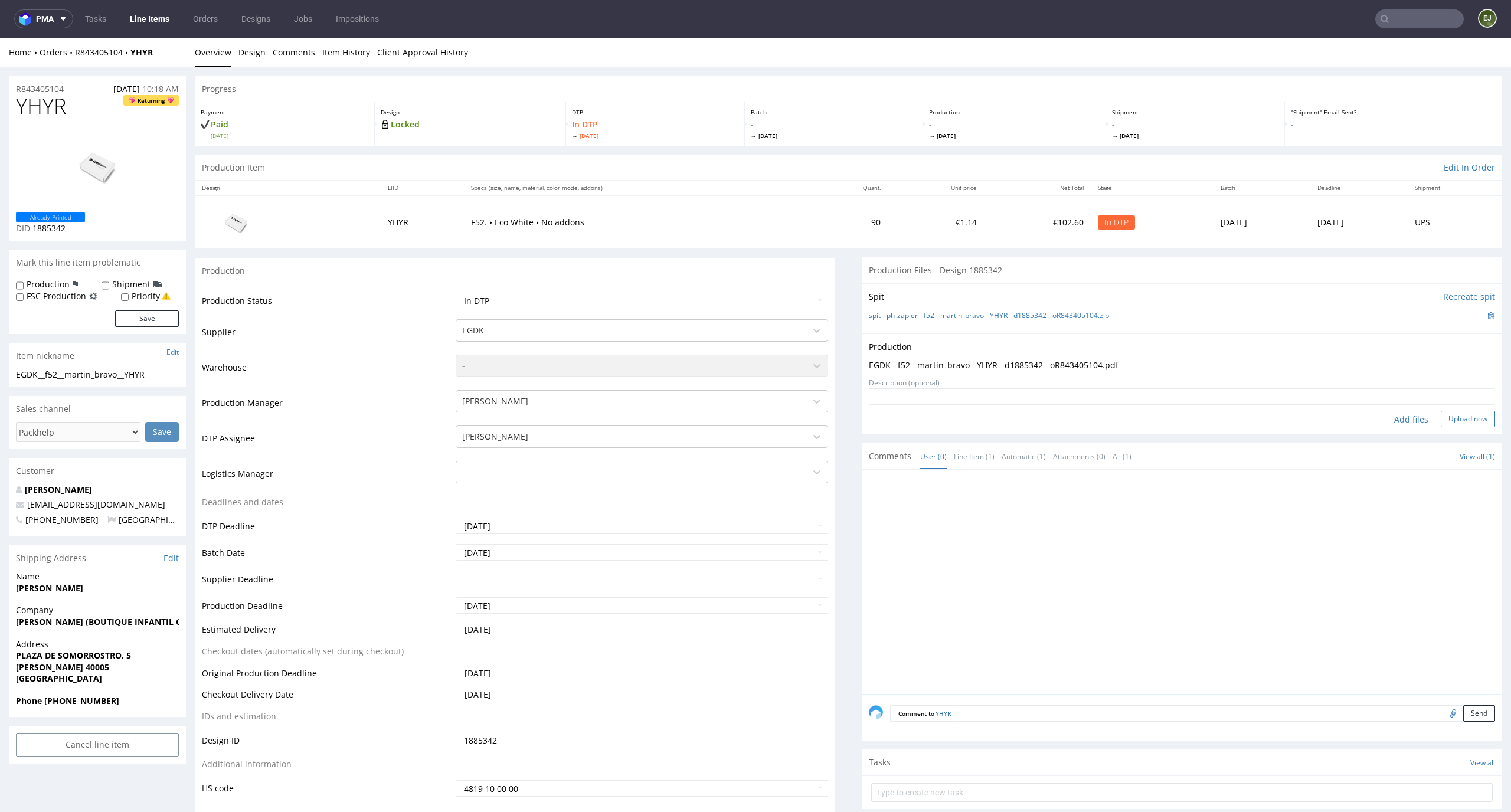
click at [1458, 417] on button "Upload now" at bounding box center [1467, 419] width 54 height 17
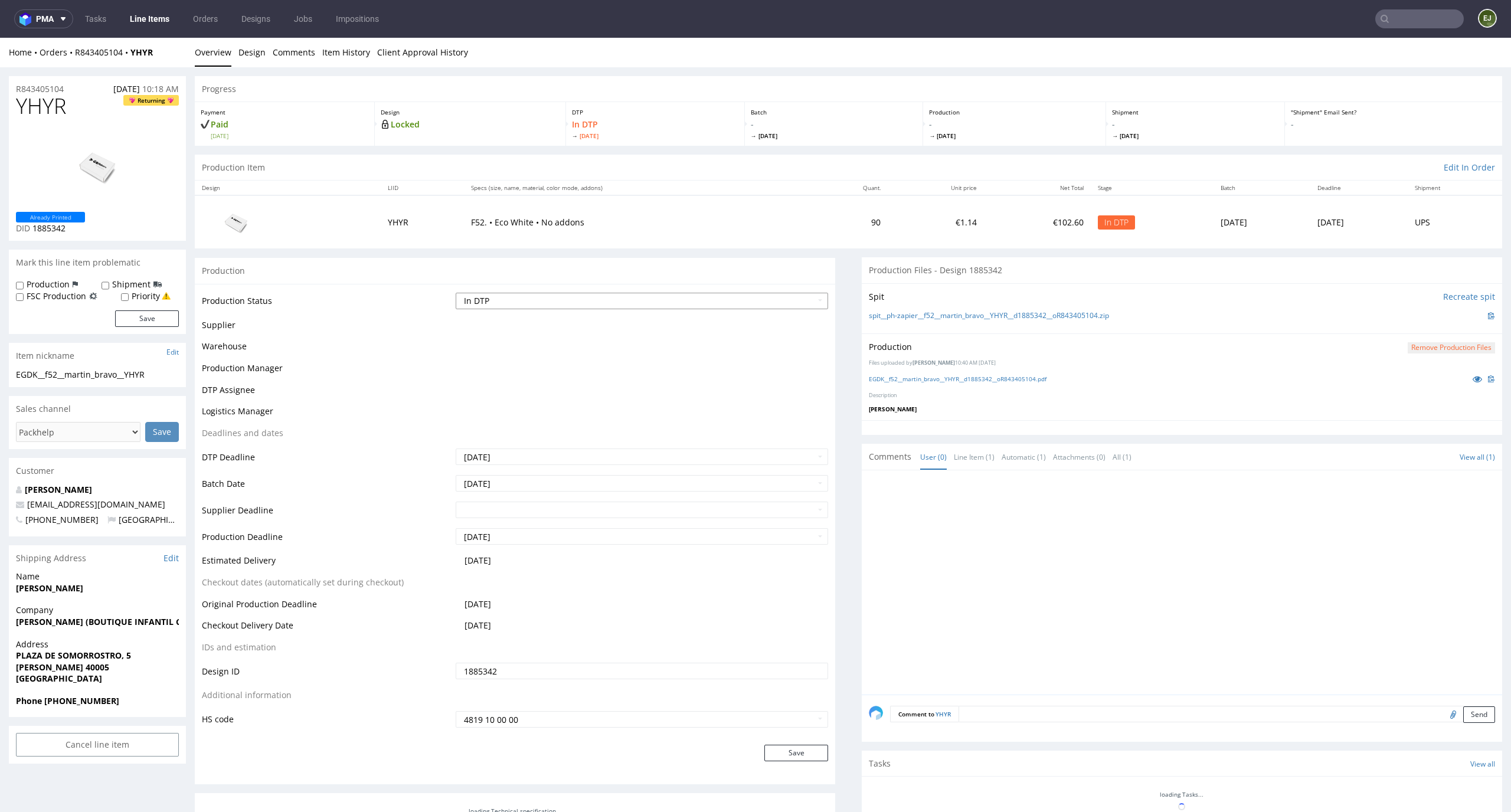
click at [800, 302] on select "Waiting for Artwork Waiting for Diecut Waiting for Mockup Waiting for DTP Waiti…" at bounding box center [642, 300] width 373 height 17
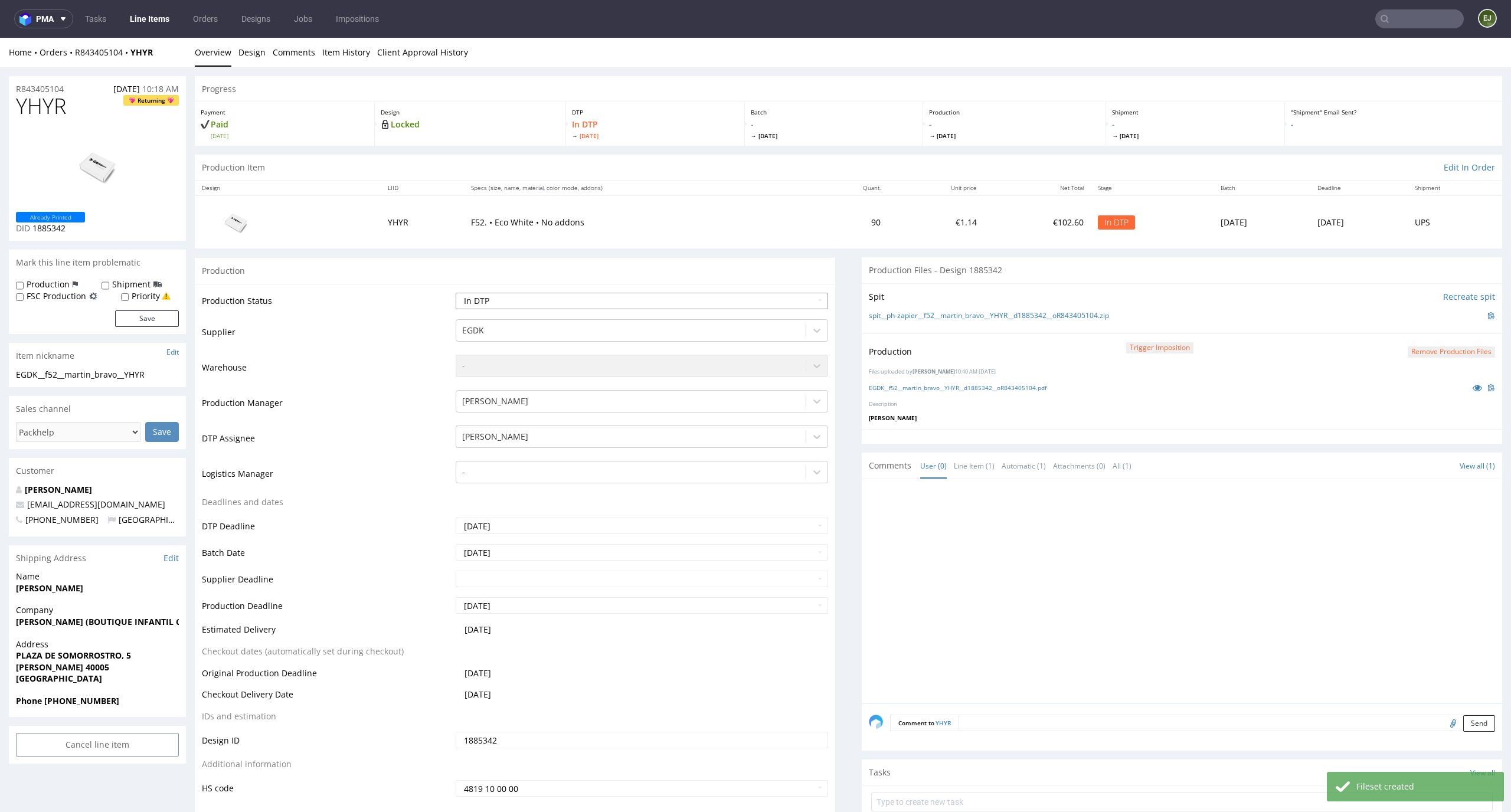
select select "dtp_production_ready"
click at [456, 292] on select "Waiting for Artwork Waiting for Diecut Waiting for Mockup Waiting for DTP Waiti…" at bounding box center [642, 300] width 373 height 17
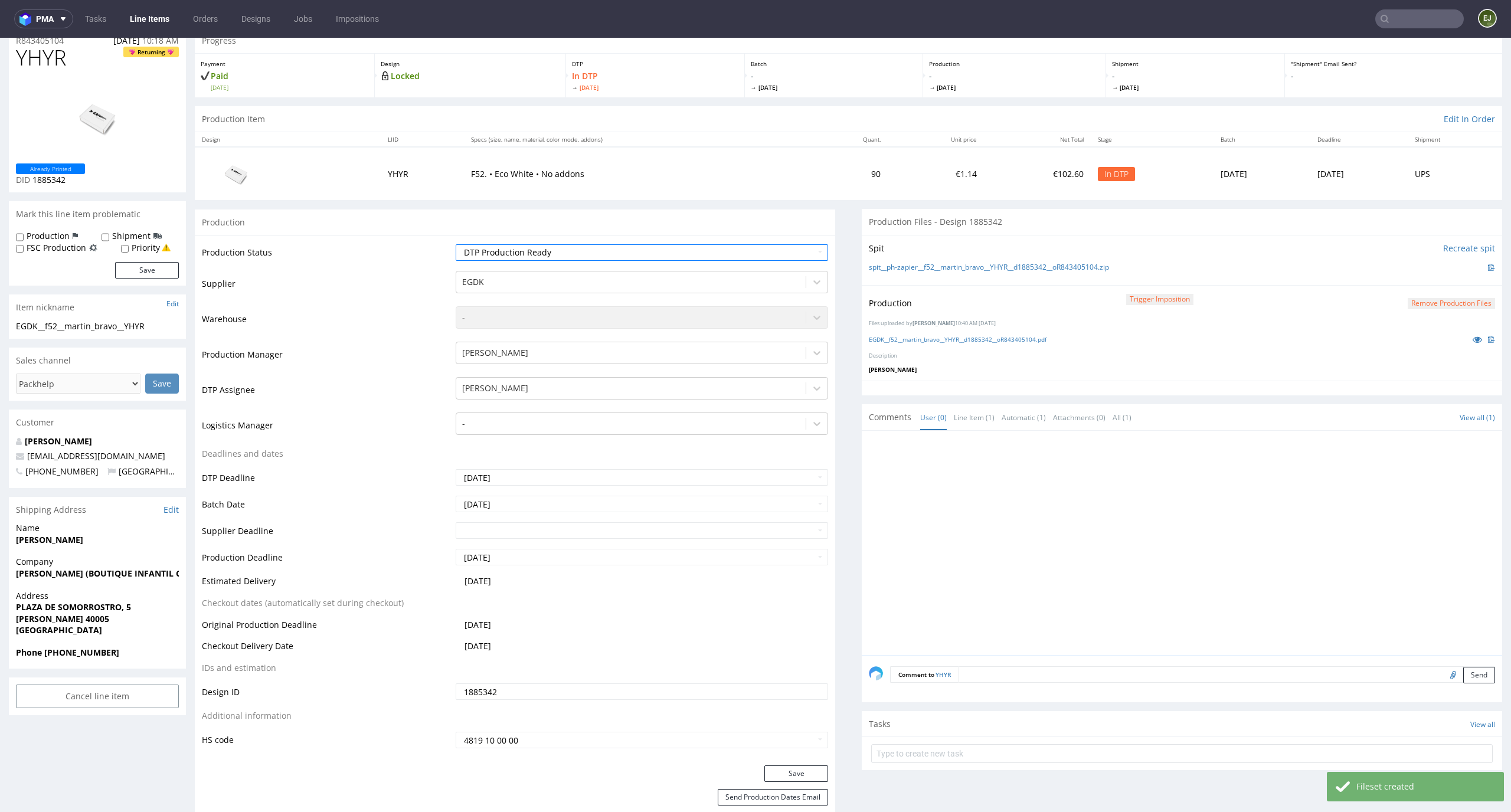
scroll to position [137, 0]
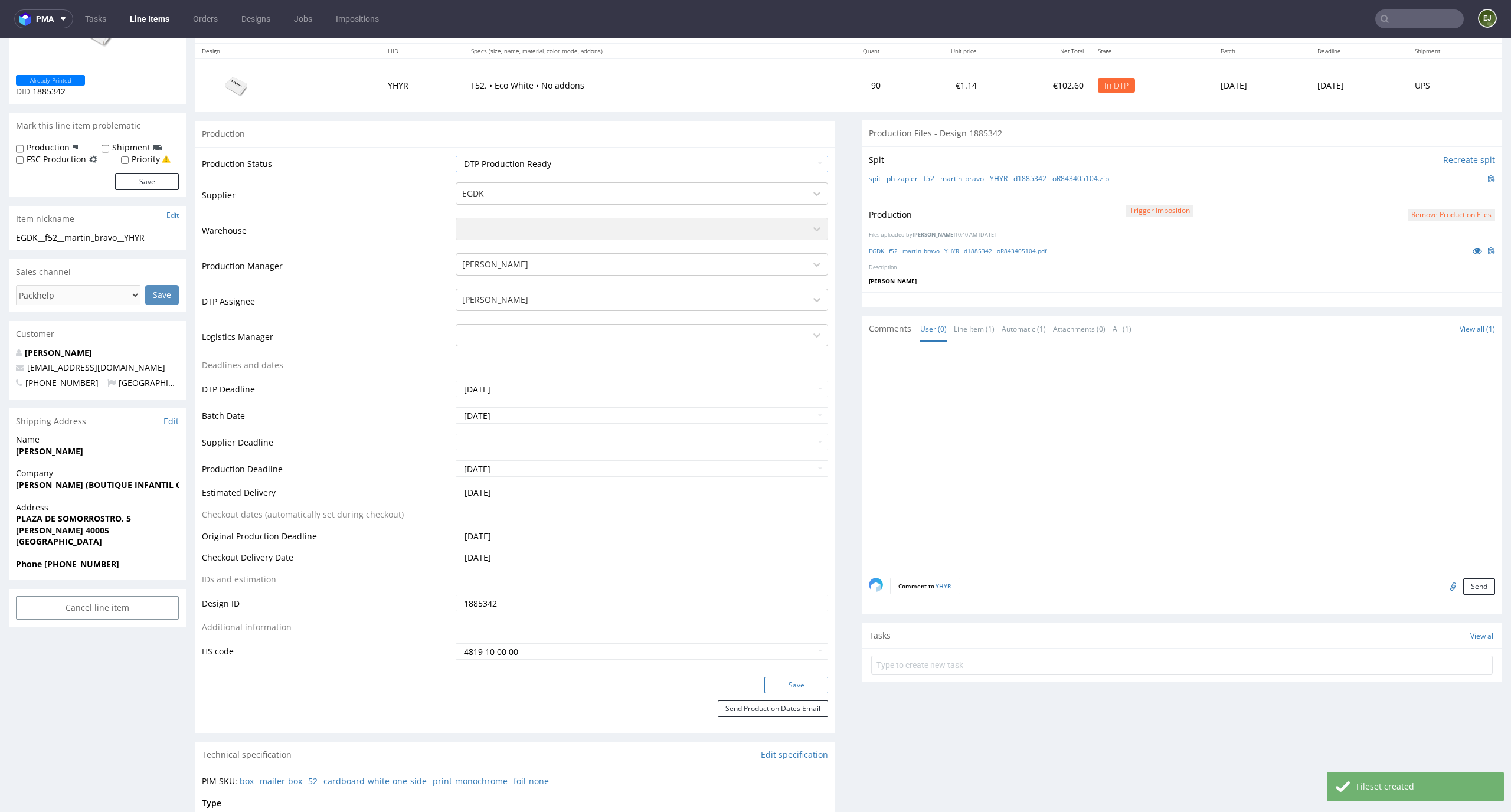
click at [798, 688] on button "Save" at bounding box center [796, 685] width 64 height 17
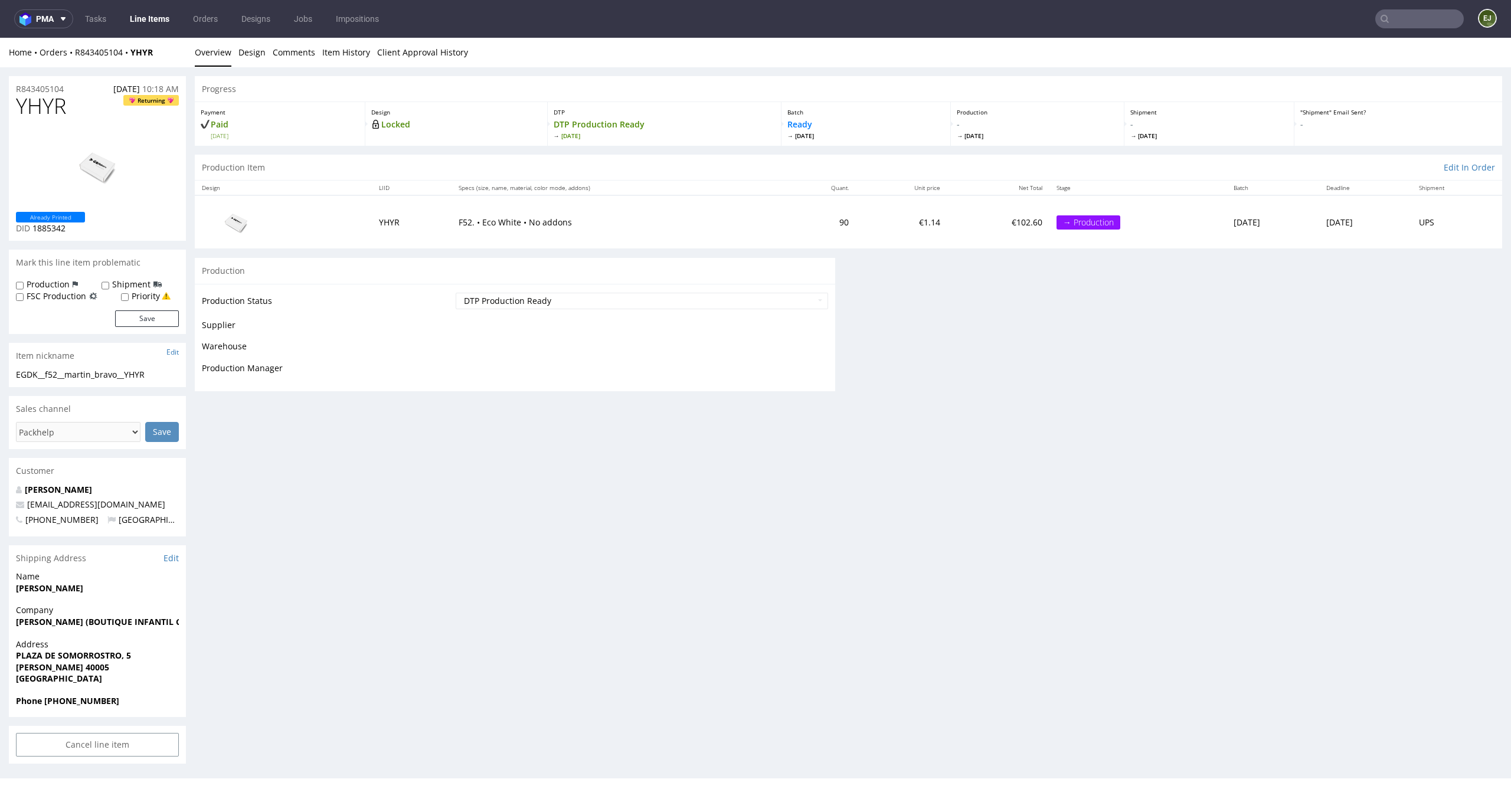
scroll to position [0, 0]
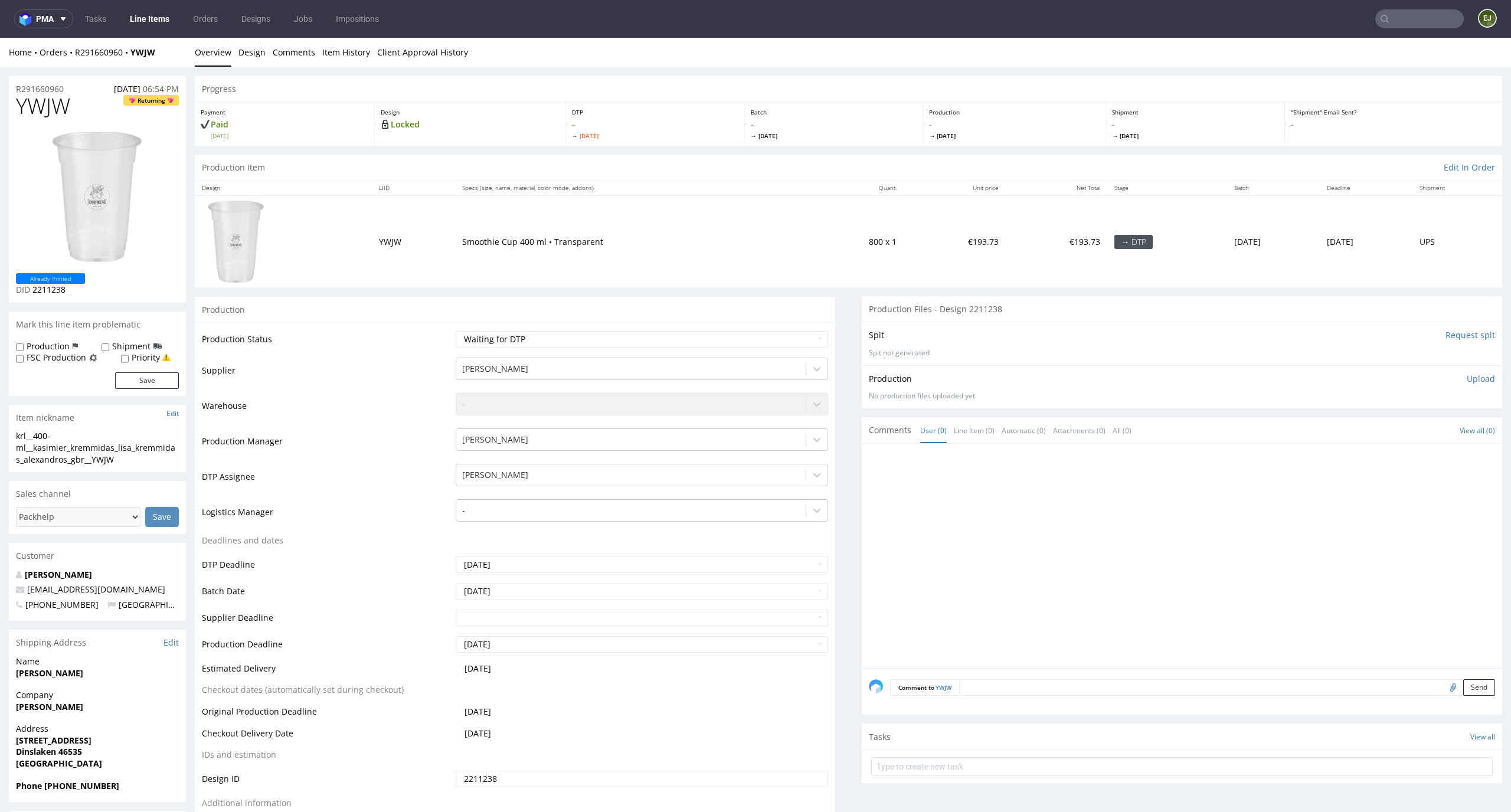
click at [1447, 329] on input "Request spit" at bounding box center [1470, 335] width 50 height 12
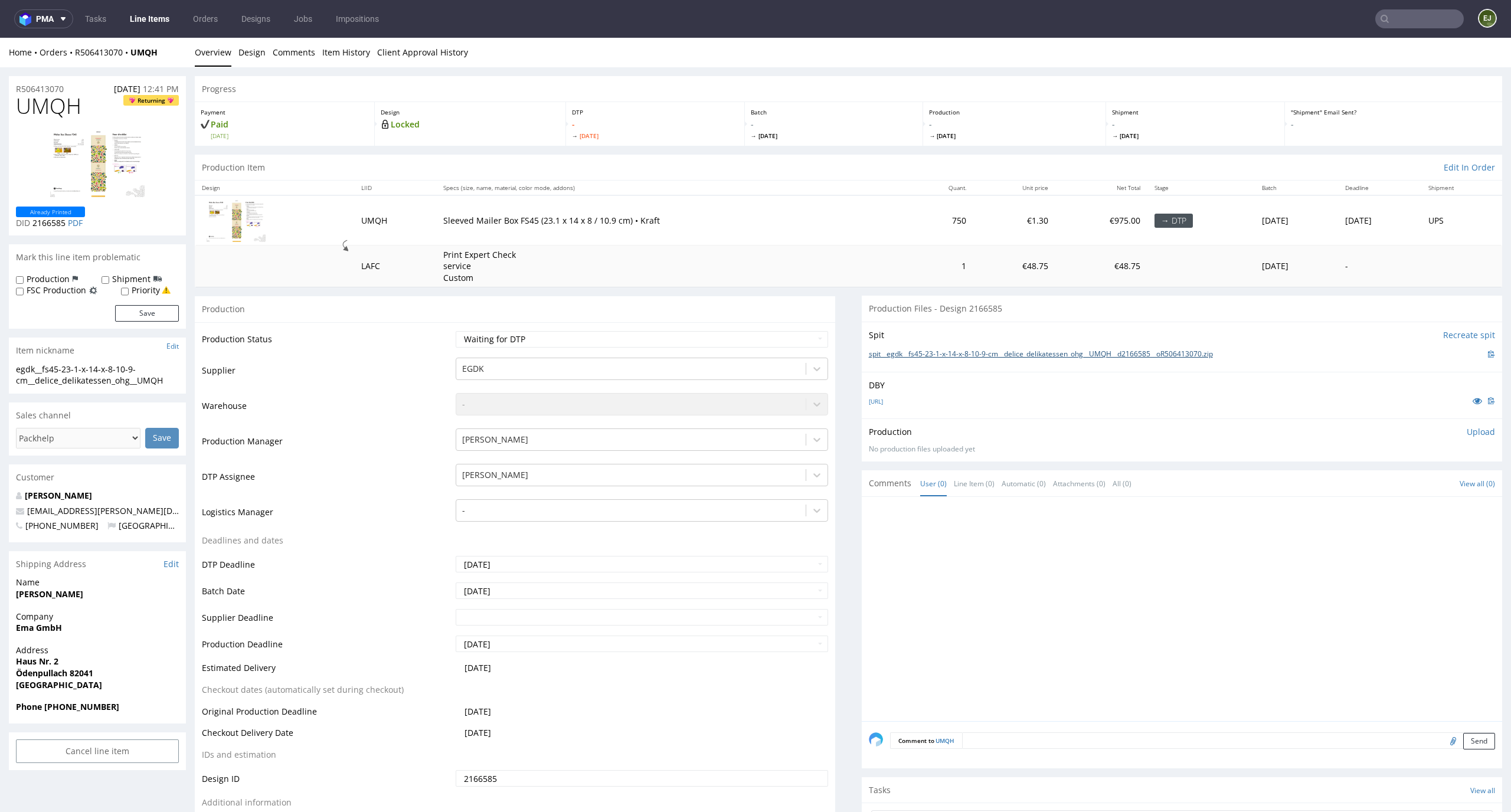
click at [929, 350] on link "spit__egdk__fs45-23-1-x-14-x-8-10-9-cm__delice_delikatessen_ohg__UMQH__d2166585…" at bounding box center [1040, 354] width 344 height 10
click at [739, 339] on select "Waiting for Artwork Waiting for Diecut Waiting for Mockup Waiting for DTP Waiti…" at bounding box center [642, 339] width 373 height 17
select select "dtp_in_process"
click at [456, 331] on select "Waiting for Artwork Waiting for Diecut Waiting for Mockup Waiting for DTP Waiti…" at bounding box center [642, 339] width 373 height 17
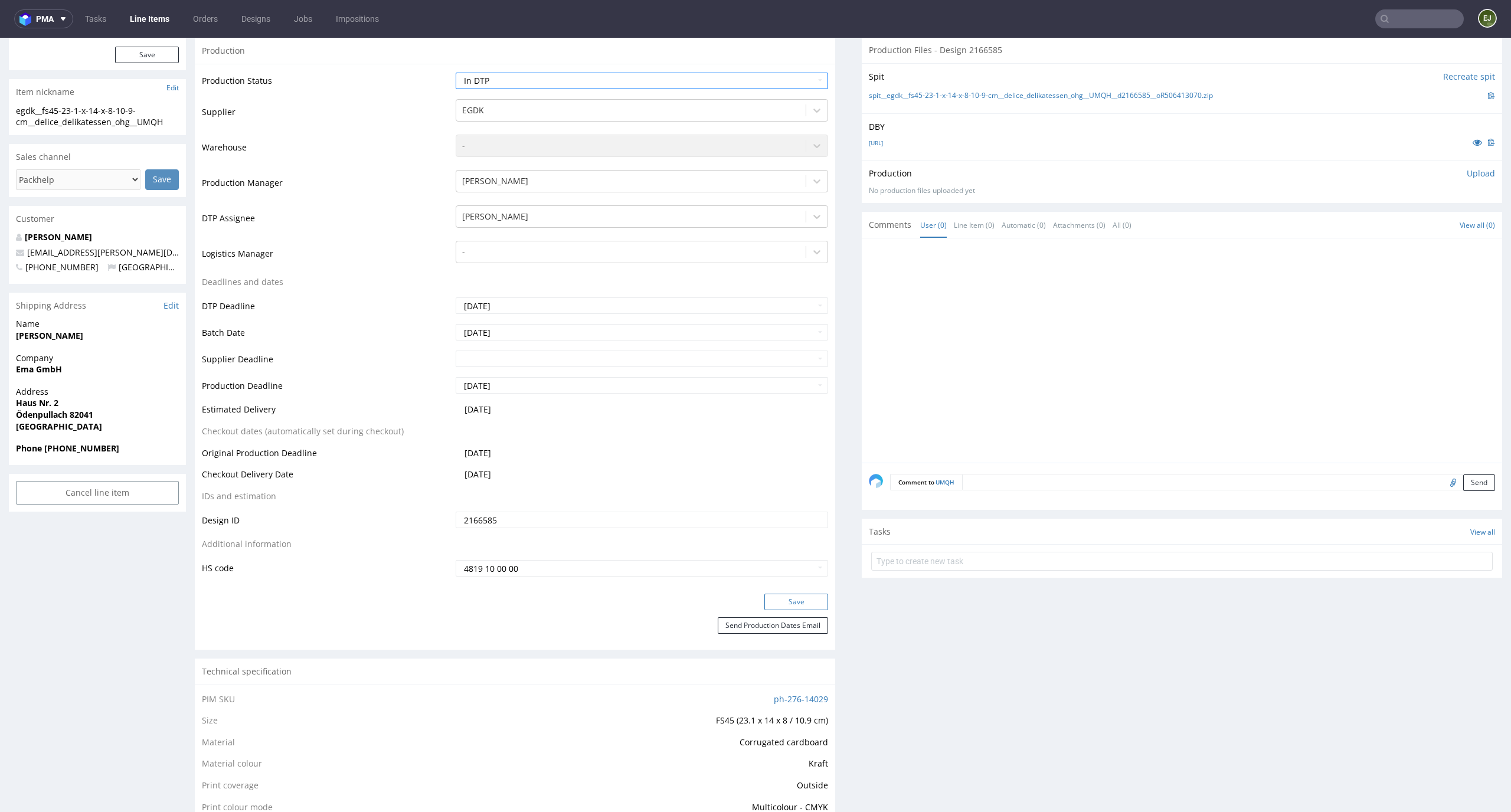
click at [785, 603] on button "Save" at bounding box center [796, 601] width 64 height 17
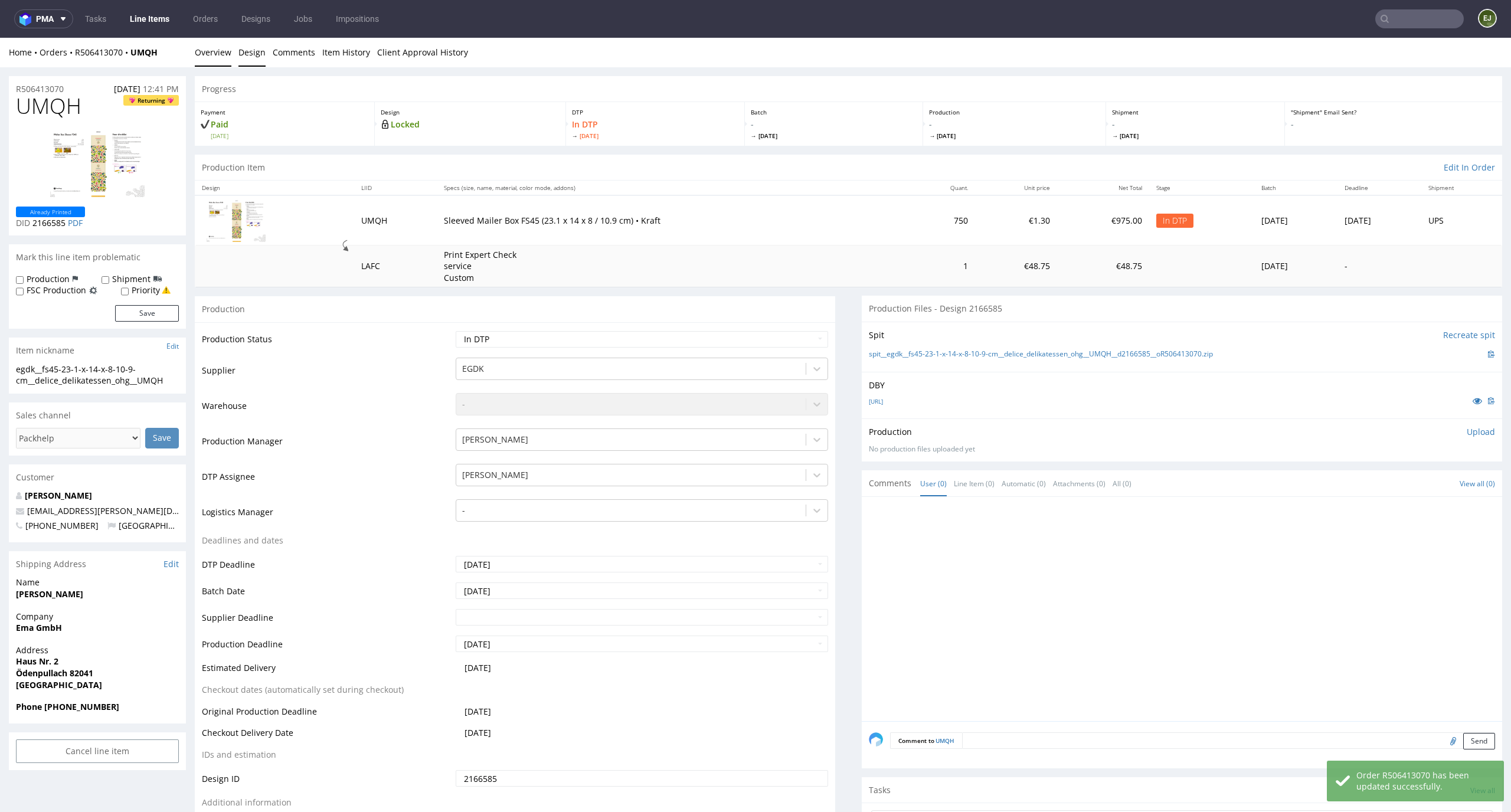
click at [245, 53] on link "Design" at bounding box center [252, 52] width 27 height 29
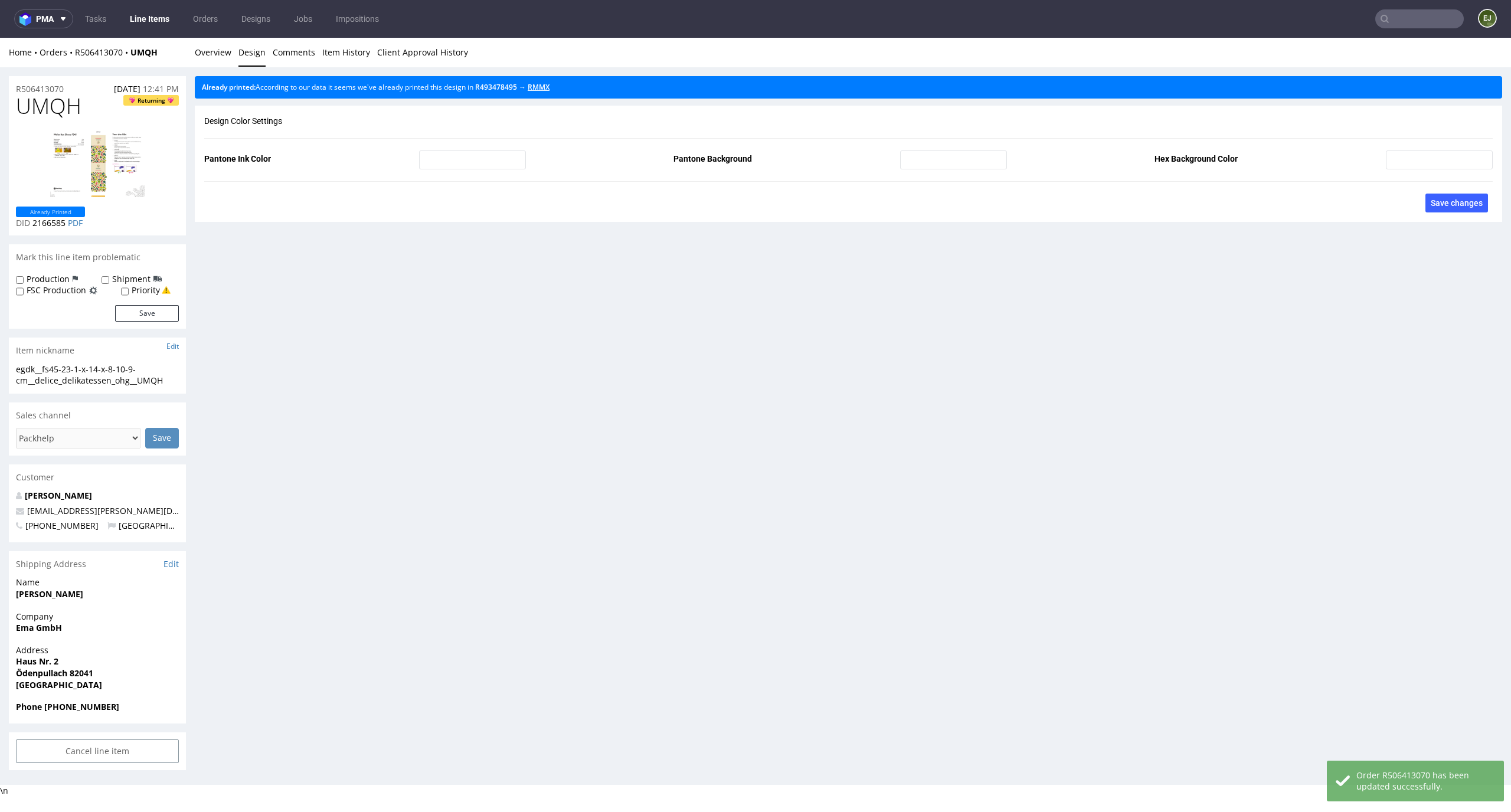
click at [549, 88] on link "RMMX" at bounding box center [539, 87] width 22 height 10
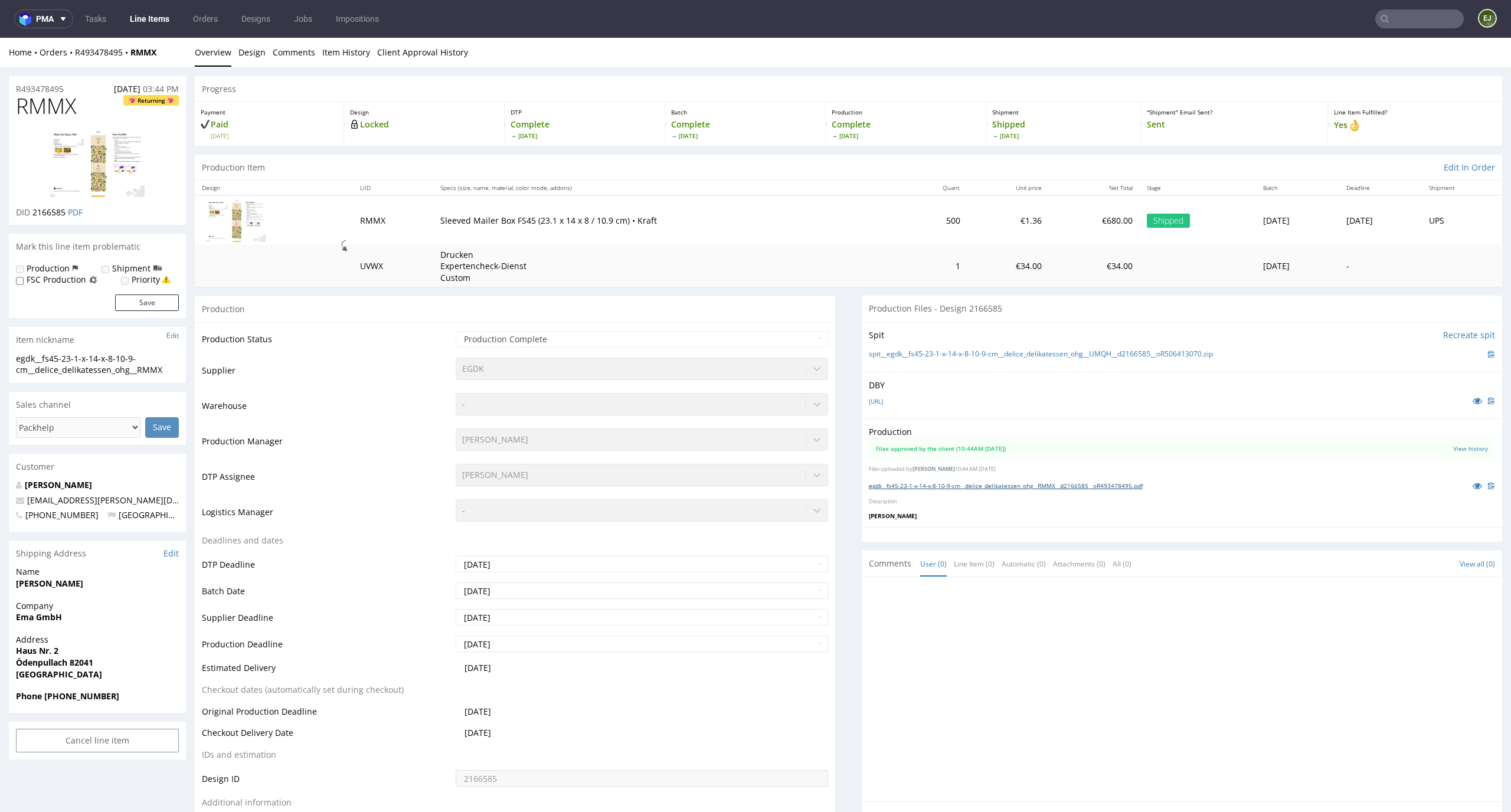
click at [966, 484] on link "egdk__fs45-23-1-x-14-x-8-10-9-cm__delice_delikatessen_ohg__RMMX__d2166585__oR49…" at bounding box center [1005, 485] width 274 height 8
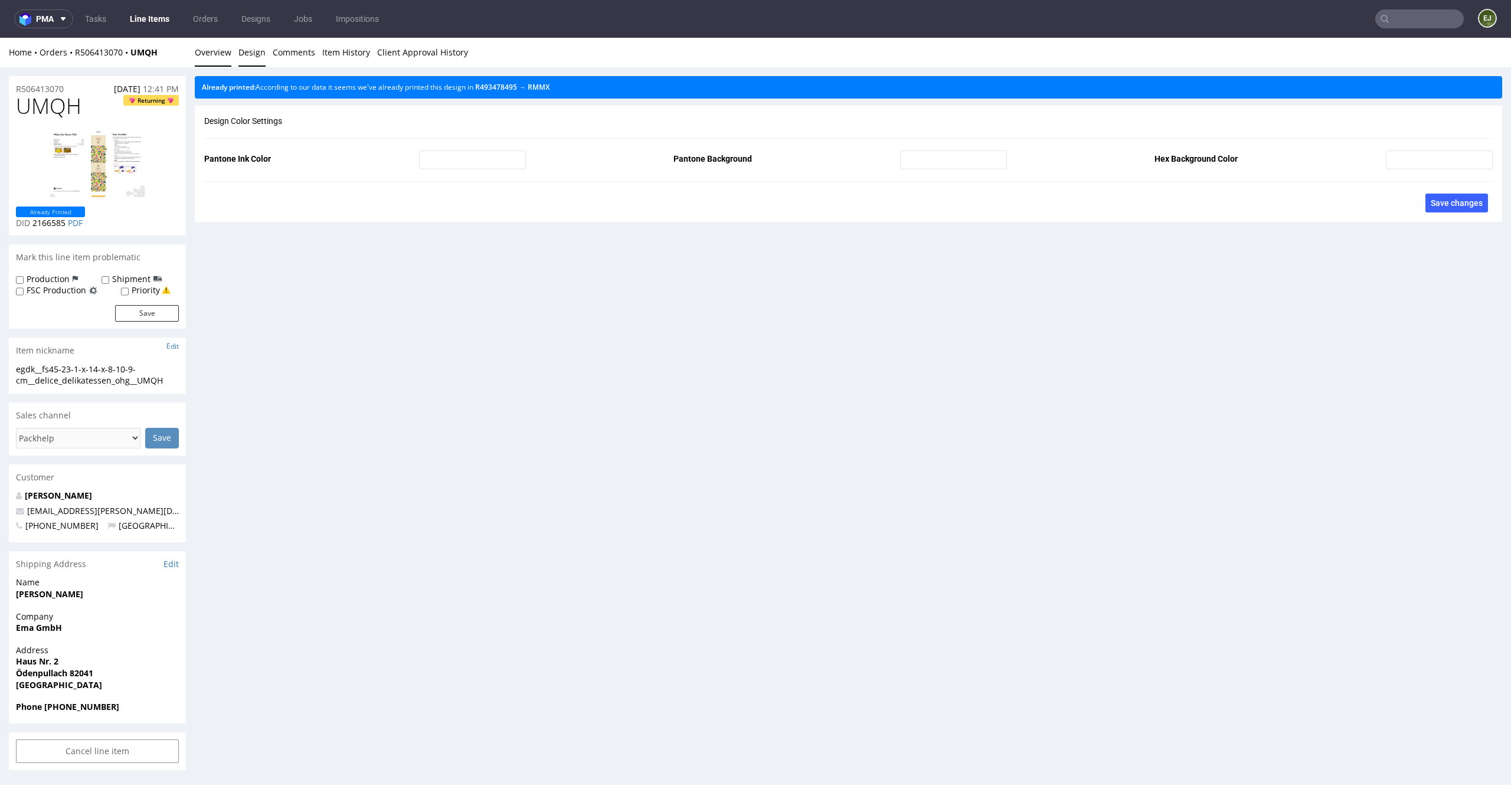
click at [222, 52] on link "Overview" at bounding box center [213, 52] width 37 height 29
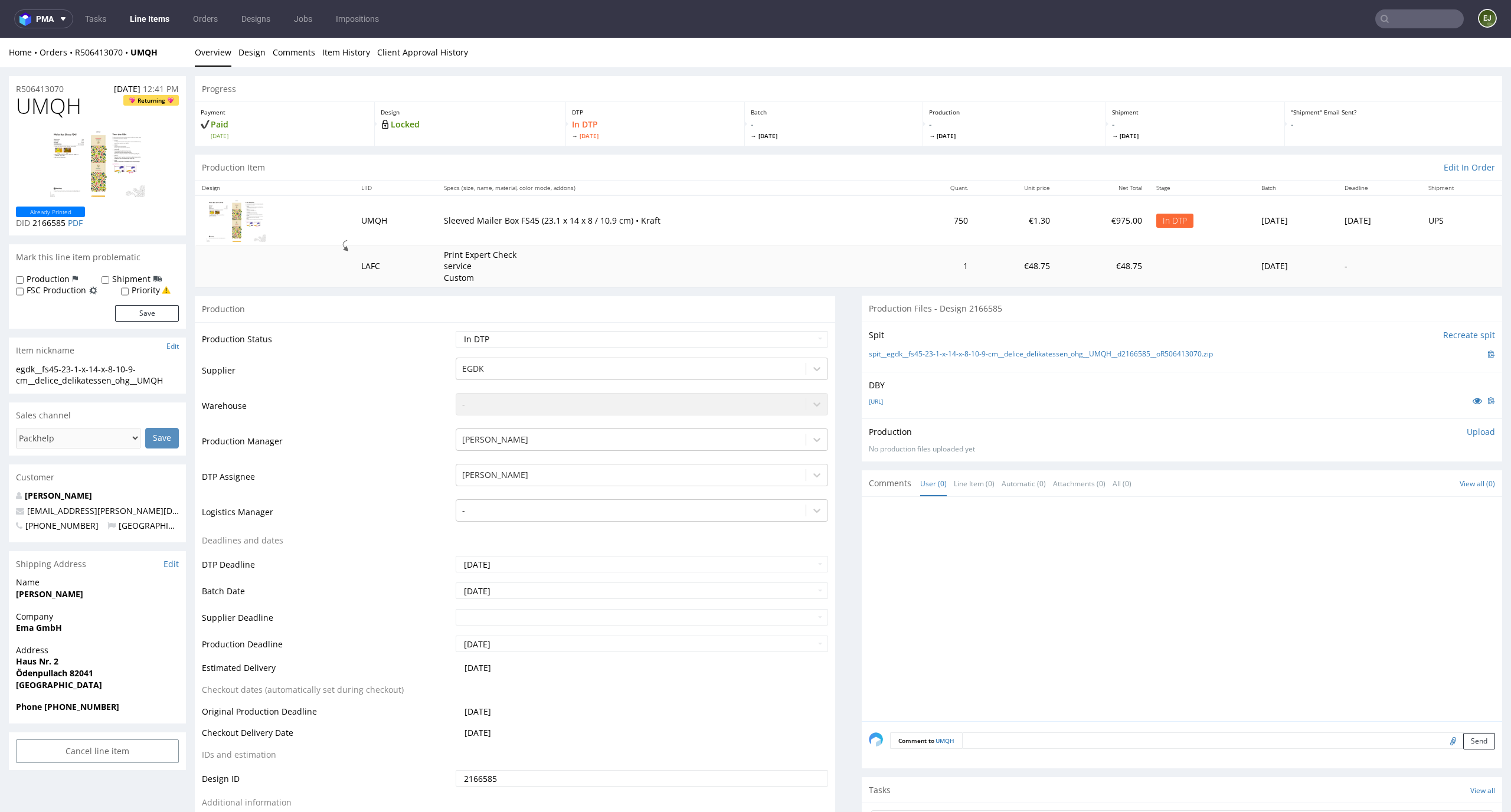
click at [1475, 448] on div "No production files uploaded yet" at bounding box center [1181, 450] width 626 height 10
click at [1461, 419] on div "Production Upload No production files uploaded yet Description (optional) Add f…" at bounding box center [1181, 440] width 640 height 43
click at [1466, 428] on p "Upload" at bounding box center [1480, 432] width 28 height 12
click at [1384, 483] on div "Add files" at bounding box center [1411, 485] width 59 height 18
type input "C:\fakepath\egdk__fs45-23-1-x-14-x-8-10-9-cm__delice_delikatessen_ohg__UMQH__d2…"
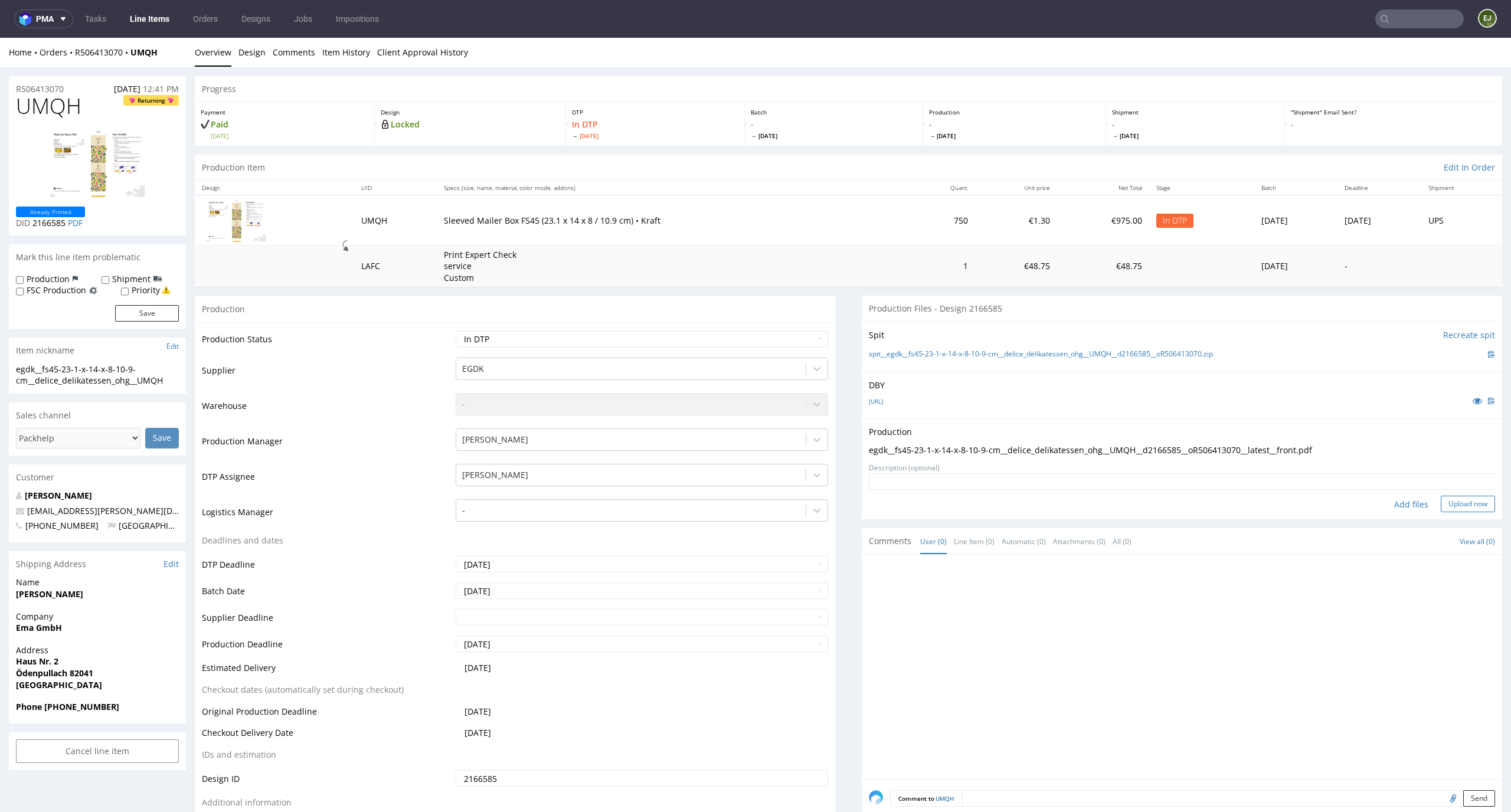
click at [1449, 502] on button "Upload now" at bounding box center [1467, 504] width 54 height 17
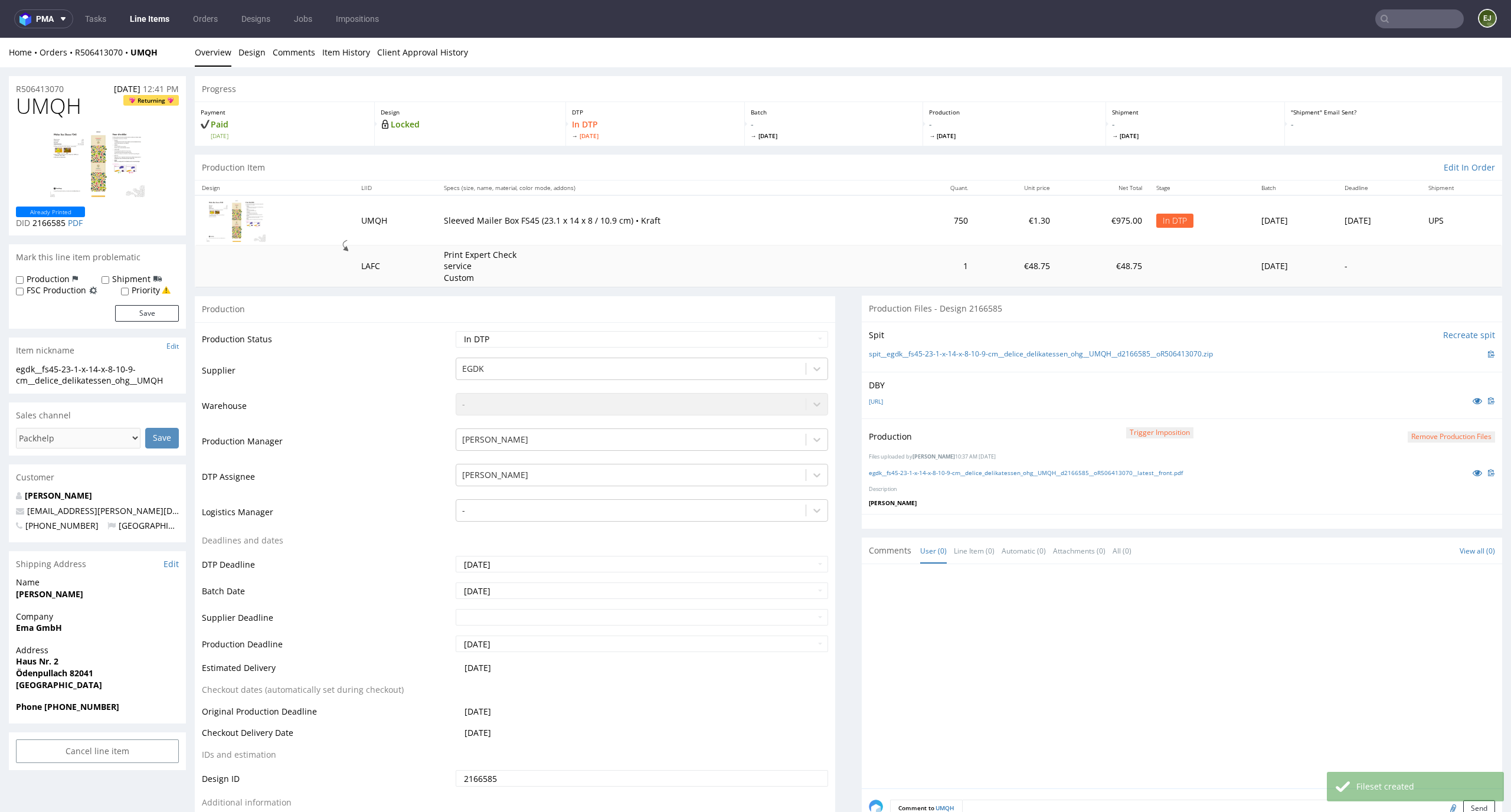
click at [798, 347] on select "Waiting for Artwork Waiting for Diecut Waiting for Mockup Waiting for DTP Waiti…" at bounding box center [642, 339] width 373 height 17
select select "dtp_production_ready"
click at [456, 331] on select "Waiting for Artwork Waiting for Diecut Waiting for Mockup Waiting for DTP Waiti…" at bounding box center [642, 339] width 373 height 17
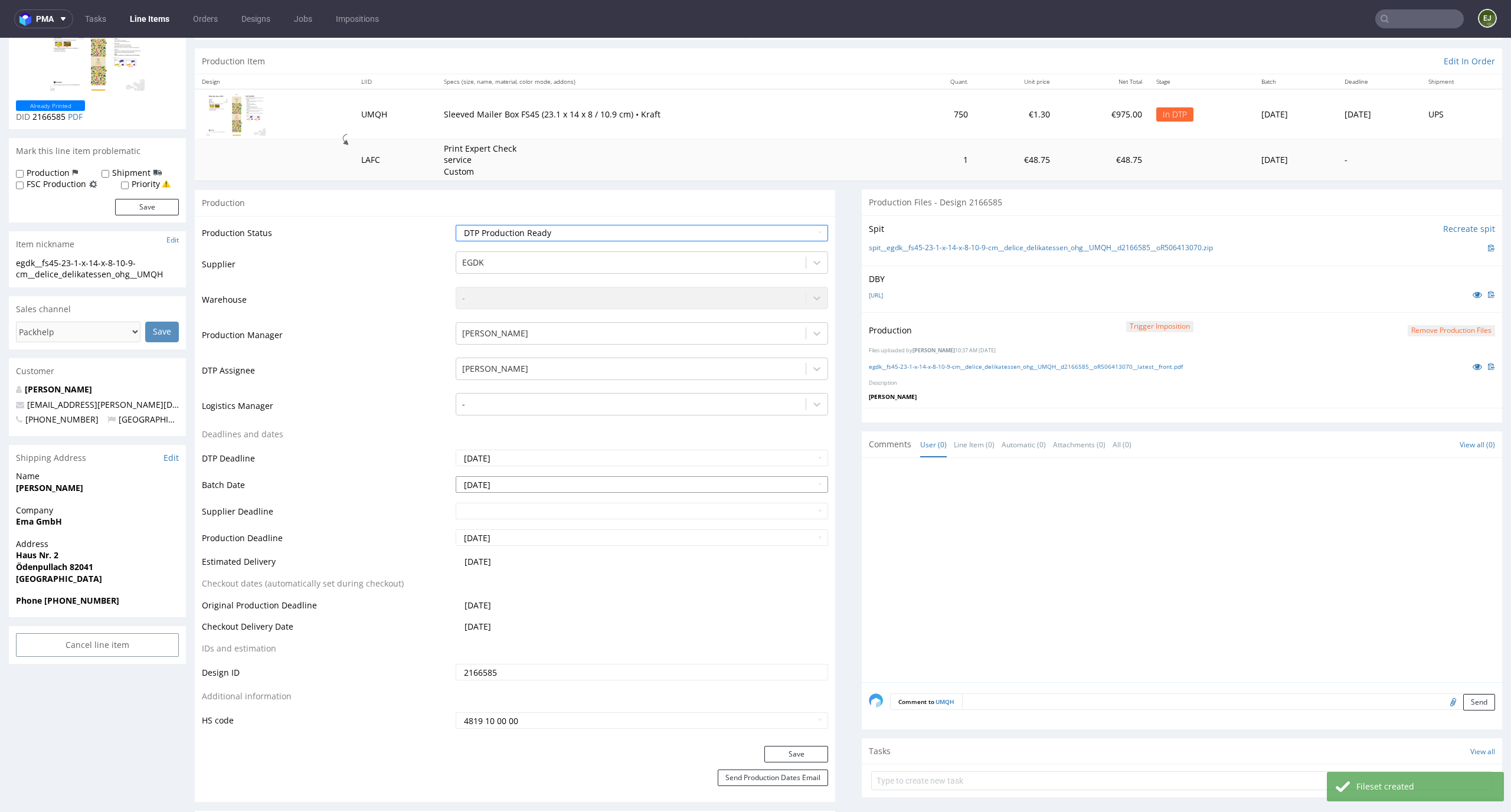
scroll to position [124, 0]
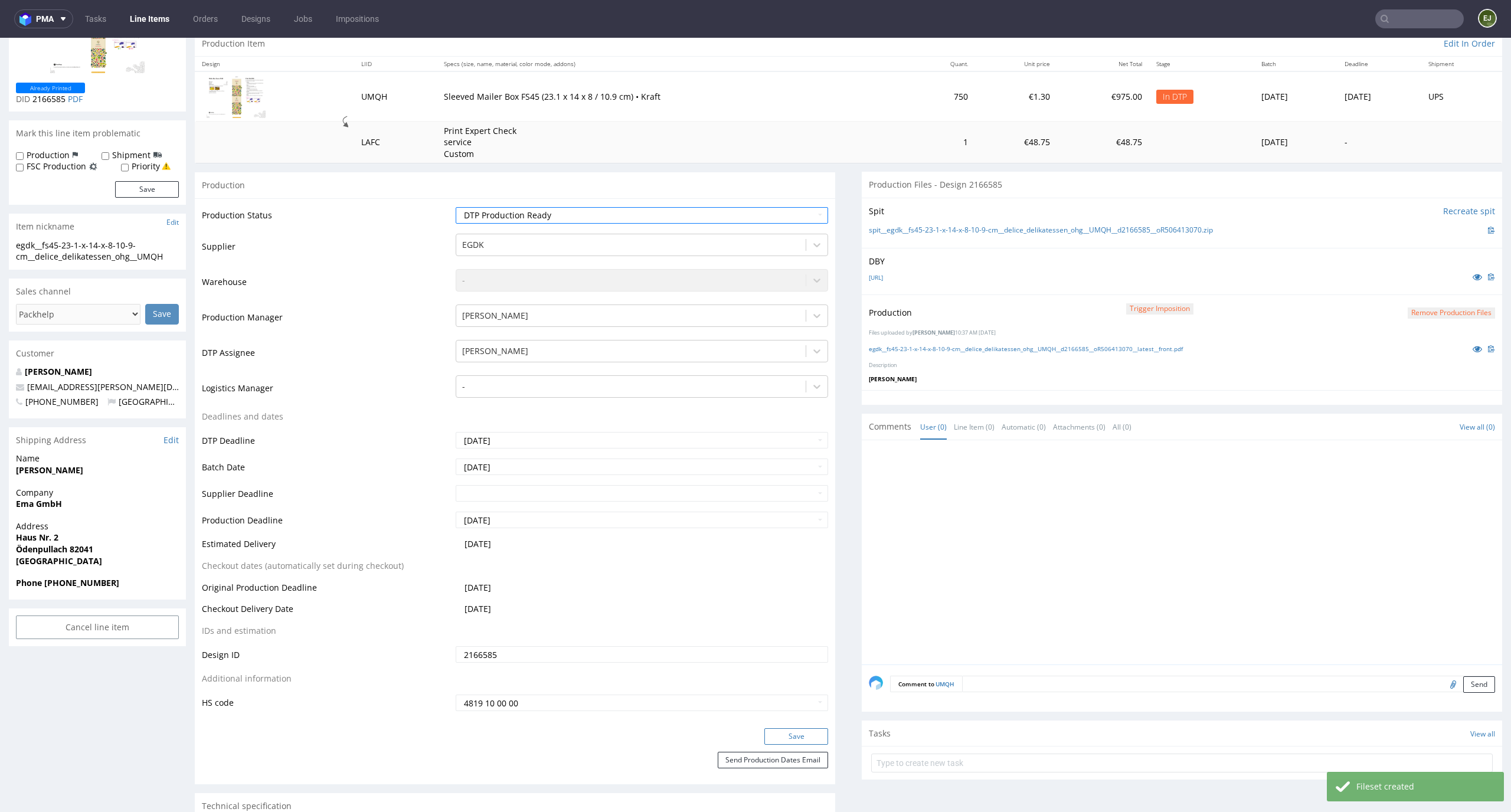
click at [806, 734] on button "Save" at bounding box center [796, 736] width 64 height 17
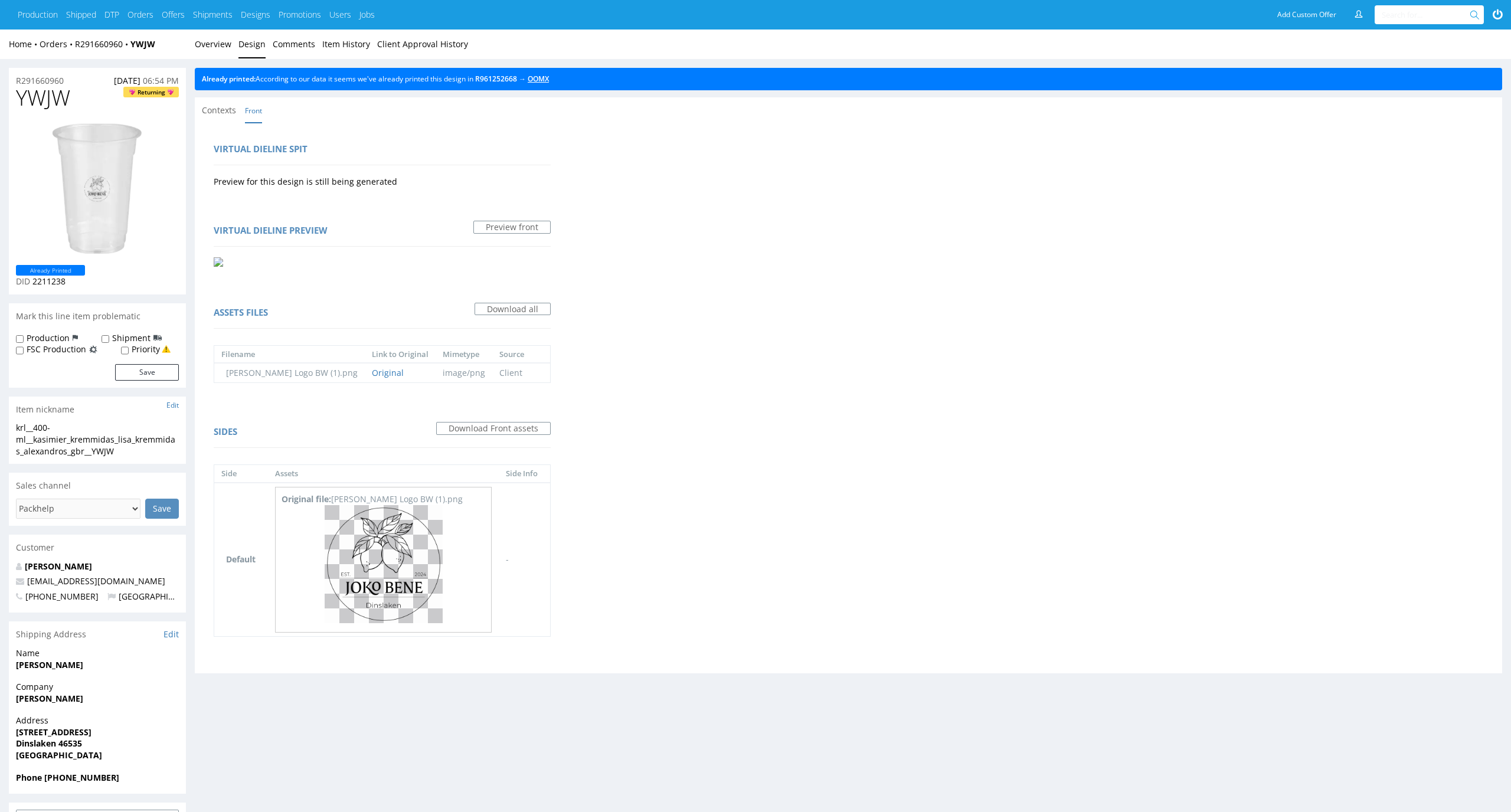
click at [549, 76] on link "OOMX" at bounding box center [538, 79] width 21 height 10
click at [232, 50] on div "Home Orders R291660960 YWJW Overview Design Comments Item History Client Approv…" at bounding box center [755, 44] width 1511 height 30
click at [219, 45] on link "Overview" at bounding box center [213, 44] width 37 height 29
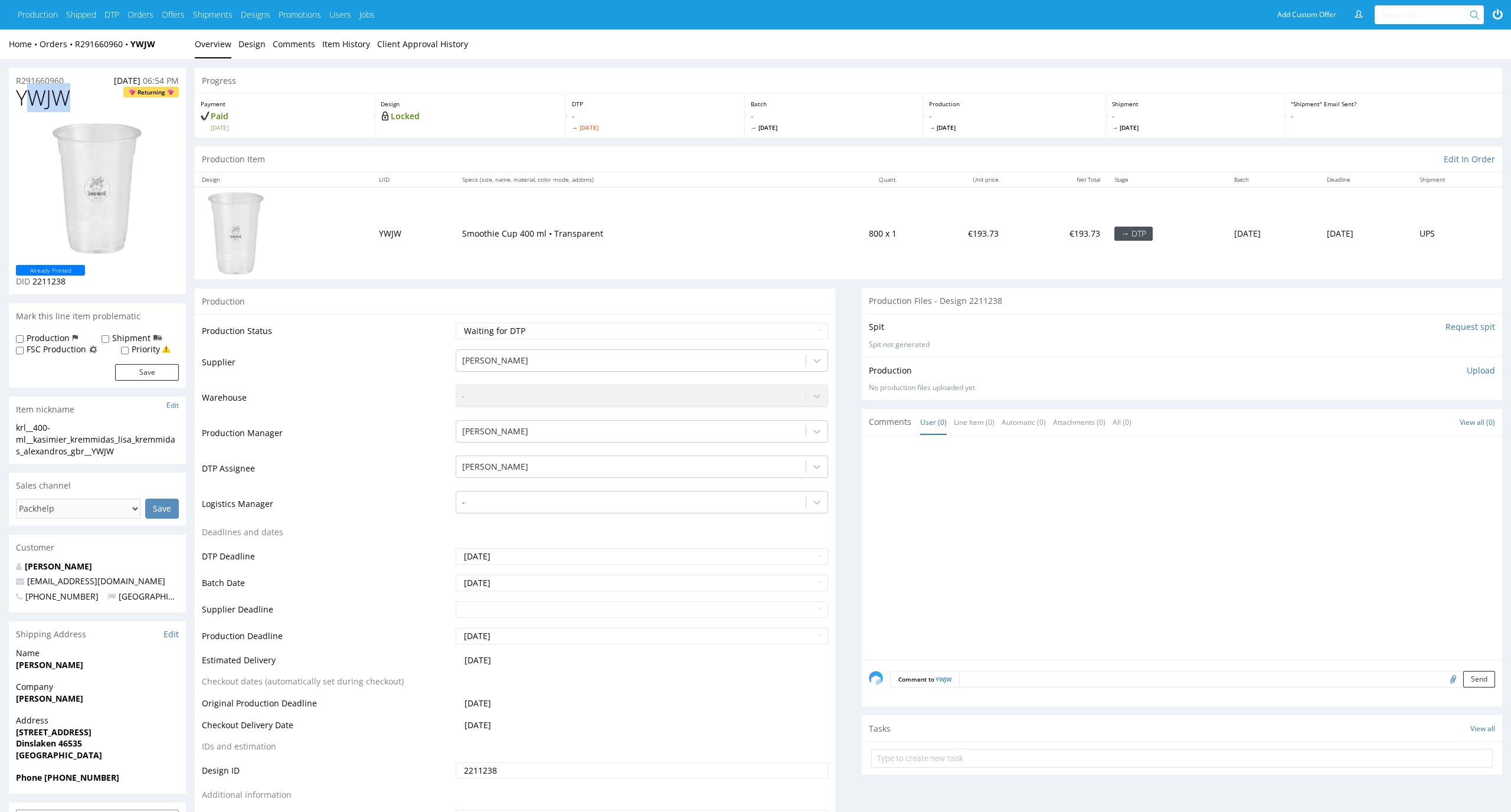
drag, startPoint x: 79, startPoint y: 92, endPoint x: 0, endPoint y: 92, distance: 79.0
copy span "YWJW"
click at [77, 76] on div "R291660960 09.09.2025 06:54 PM" at bounding box center [97, 77] width 177 height 19
drag, startPoint x: 77, startPoint y: 78, endPoint x: 0, endPoint y: 79, distance: 77.0
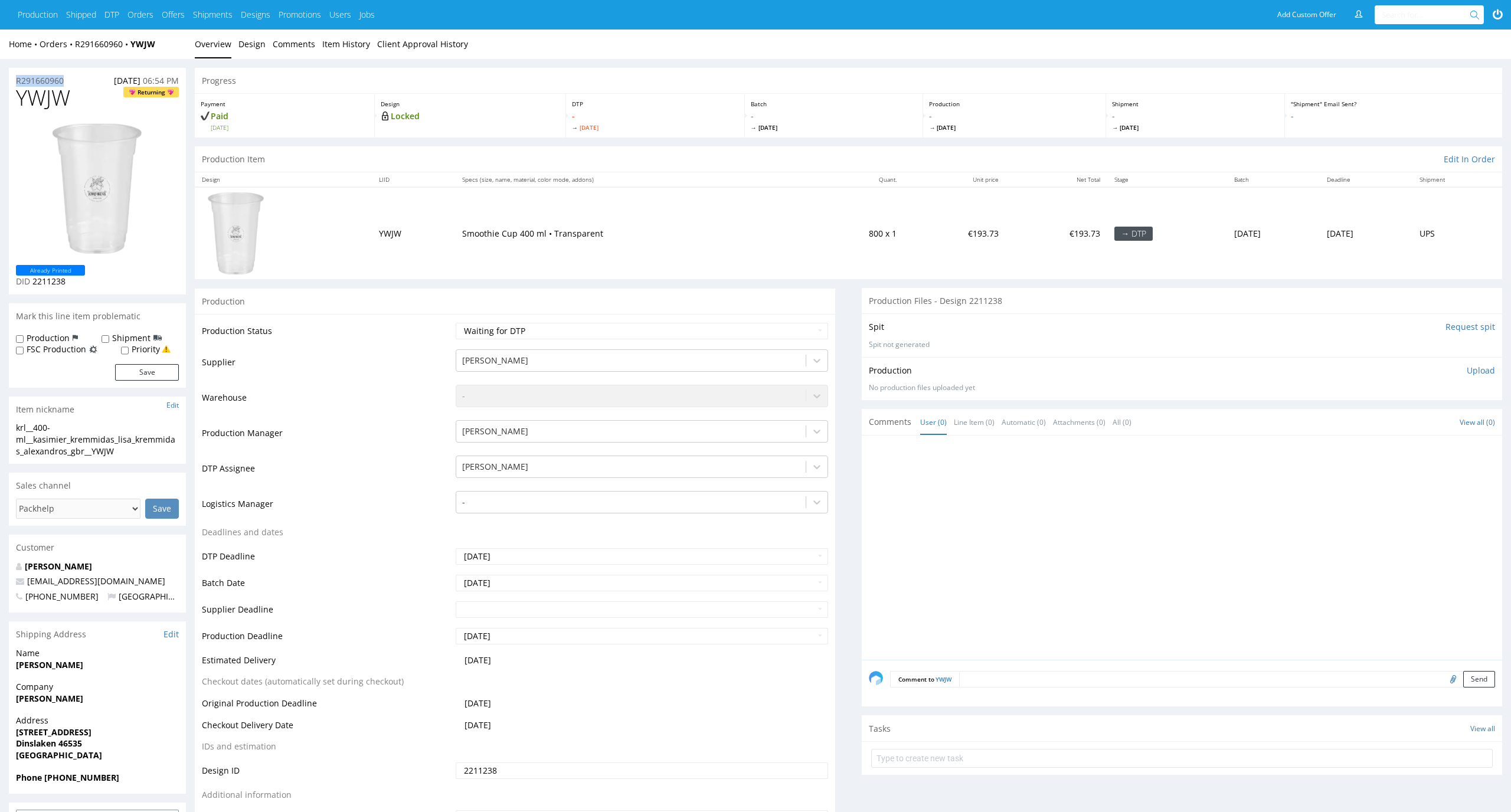
copy p "R291660960"
click at [351, 245] on td at bounding box center [283, 232] width 177 height 92
click at [1492, 375] on p "Upload" at bounding box center [1480, 370] width 28 height 12
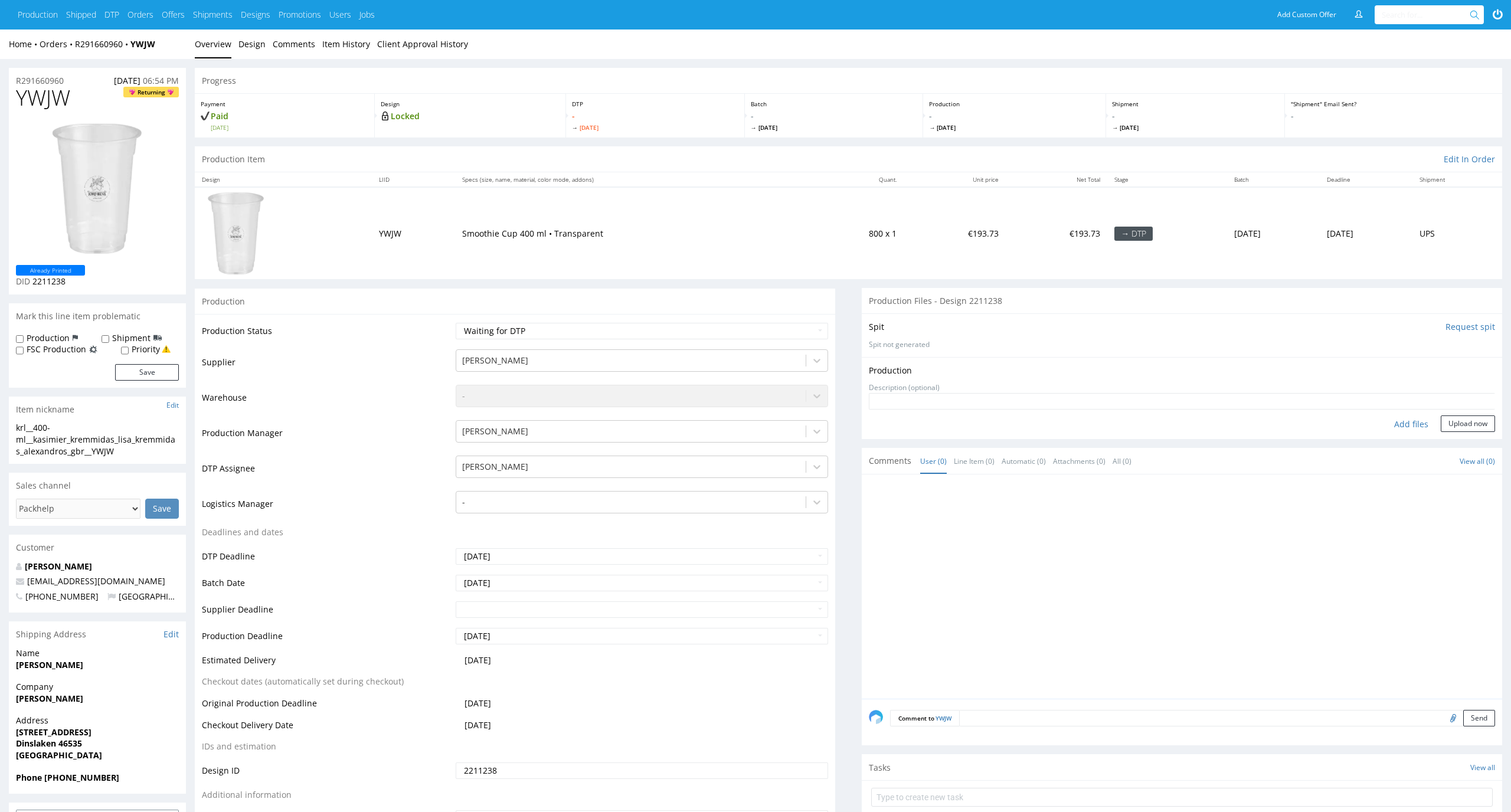
click at [1408, 419] on div "Add files" at bounding box center [1411, 424] width 59 height 18
type input "C:\fakepath\krl__400-ml__kasimier_kremmidas_lisa_kremmidas_alexandros_gbr__YWJW…"
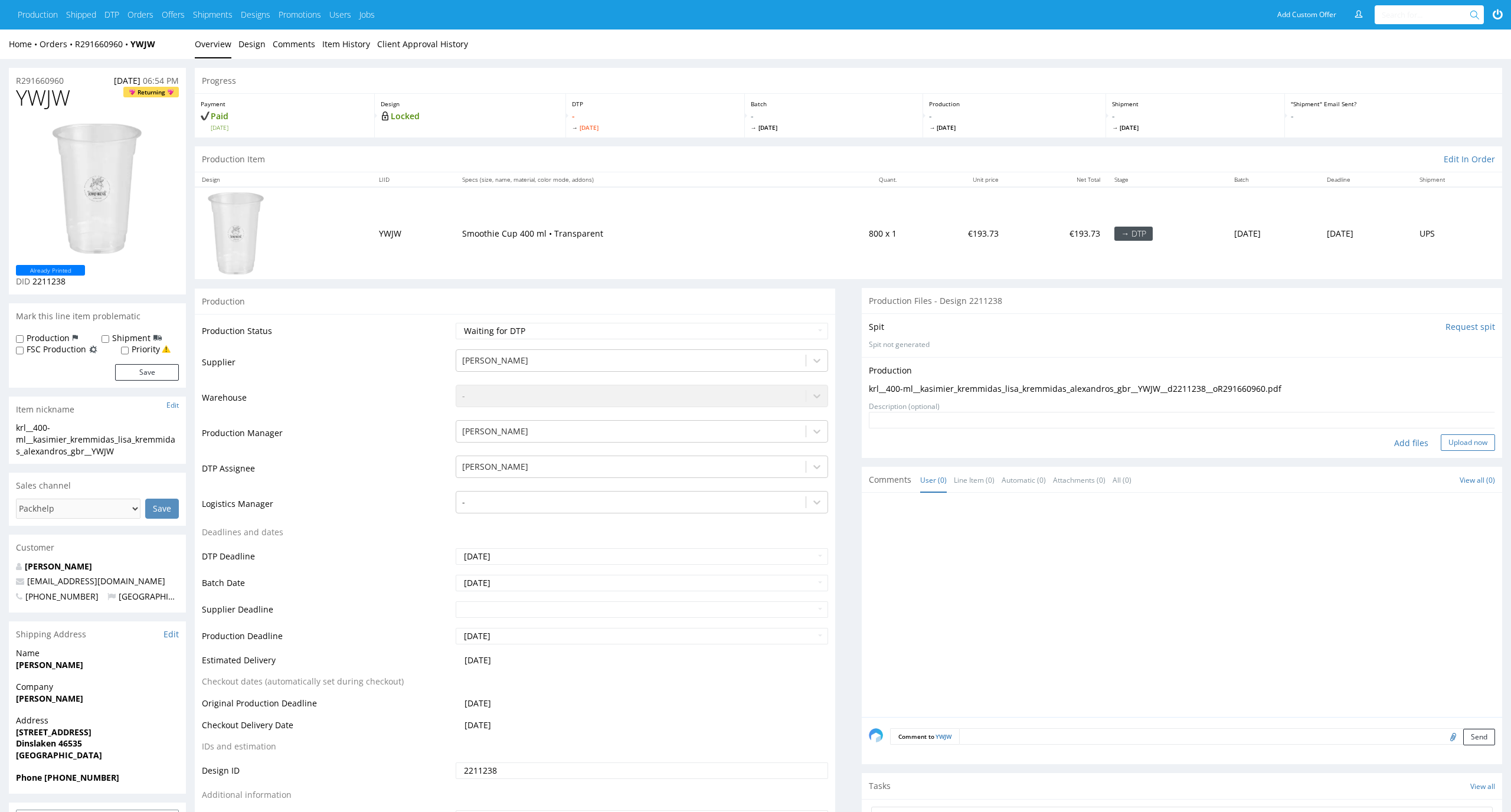
click at [1471, 444] on button "Upload now" at bounding box center [1467, 442] width 54 height 17
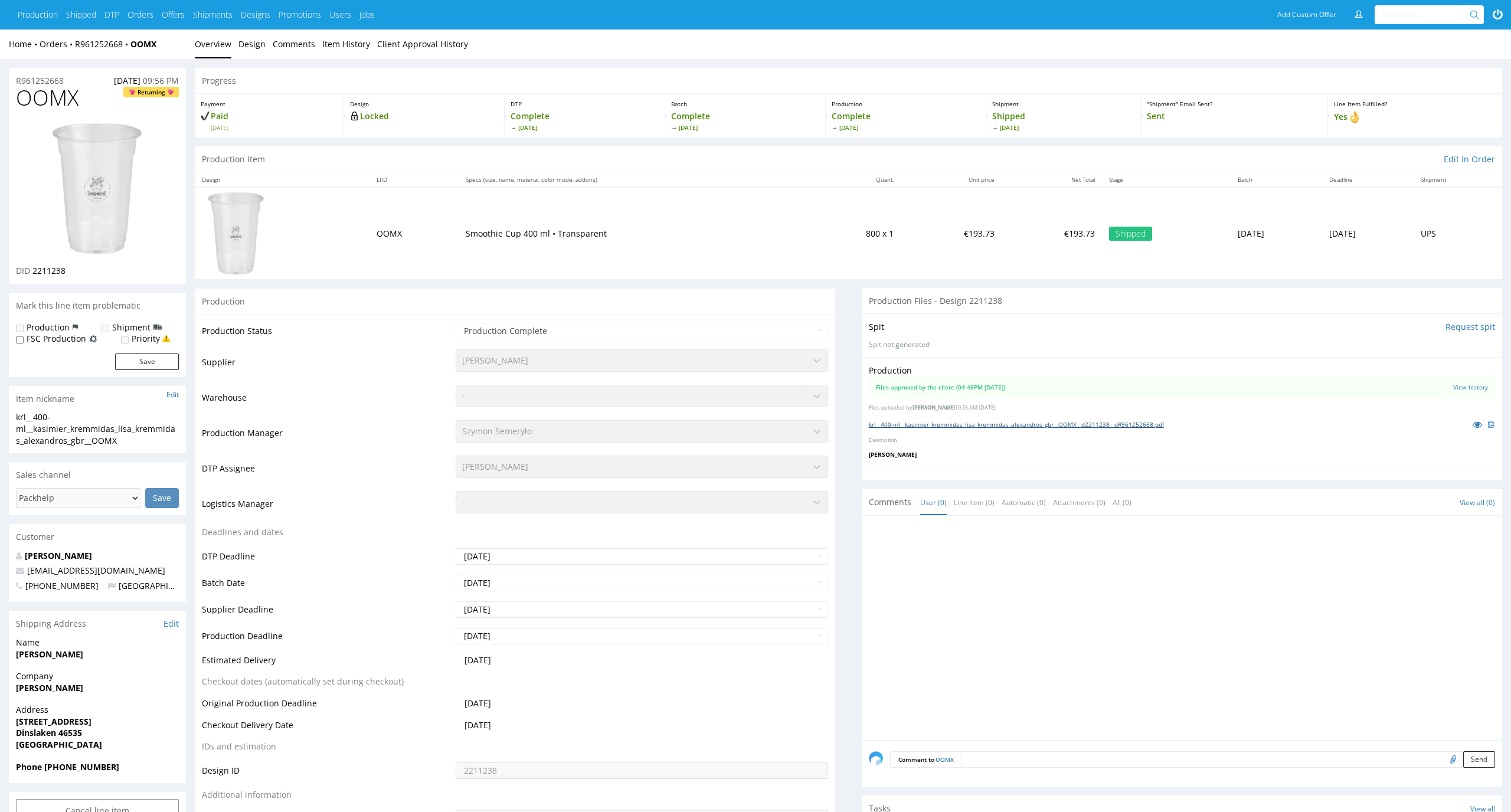
click at [990, 426] on link "krl__400-ml__kasimier_kremmidas_lisa_kremmidas_alexandros_gbr__OOMX__d2211238__…" at bounding box center [1016, 424] width 295 height 8
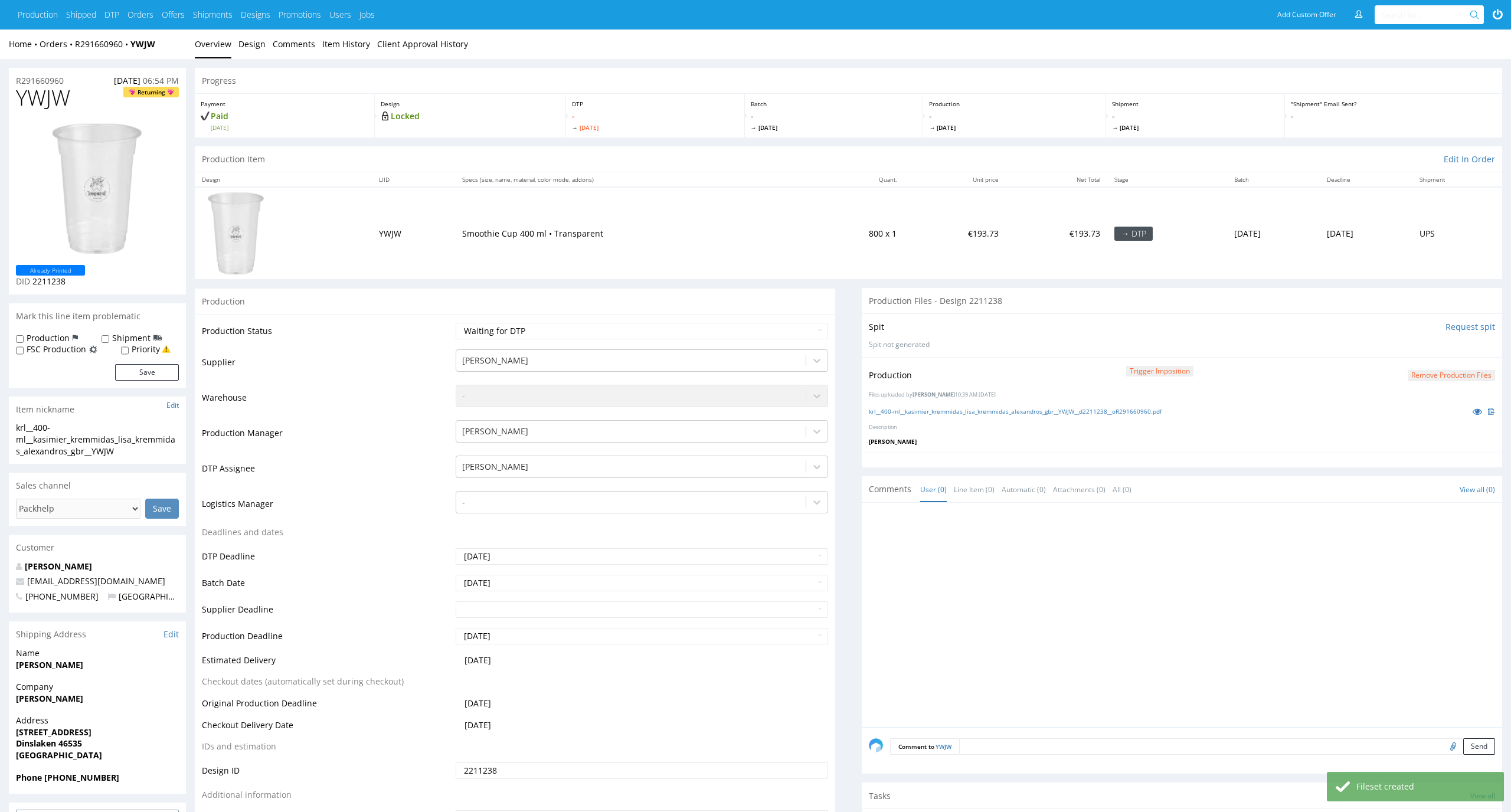
click at [781, 341] on td "Waiting for Artwork Waiting for Diecut Waiting for Mockup Waiting for DTP Waiti…" at bounding box center [640, 334] width 376 height 27
click at [785, 330] on select "Waiting for Artwork Waiting for Diecut Waiting for Mockup Waiting for DTP Waiti…" at bounding box center [642, 331] width 373 height 17
select select "dtp_production_ready"
click at [456, 323] on select "Waiting for Artwork Waiting for Diecut Waiting for Mockup Waiting for DTP Waiti…" at bounding box center [642, 331] width 373 height 17
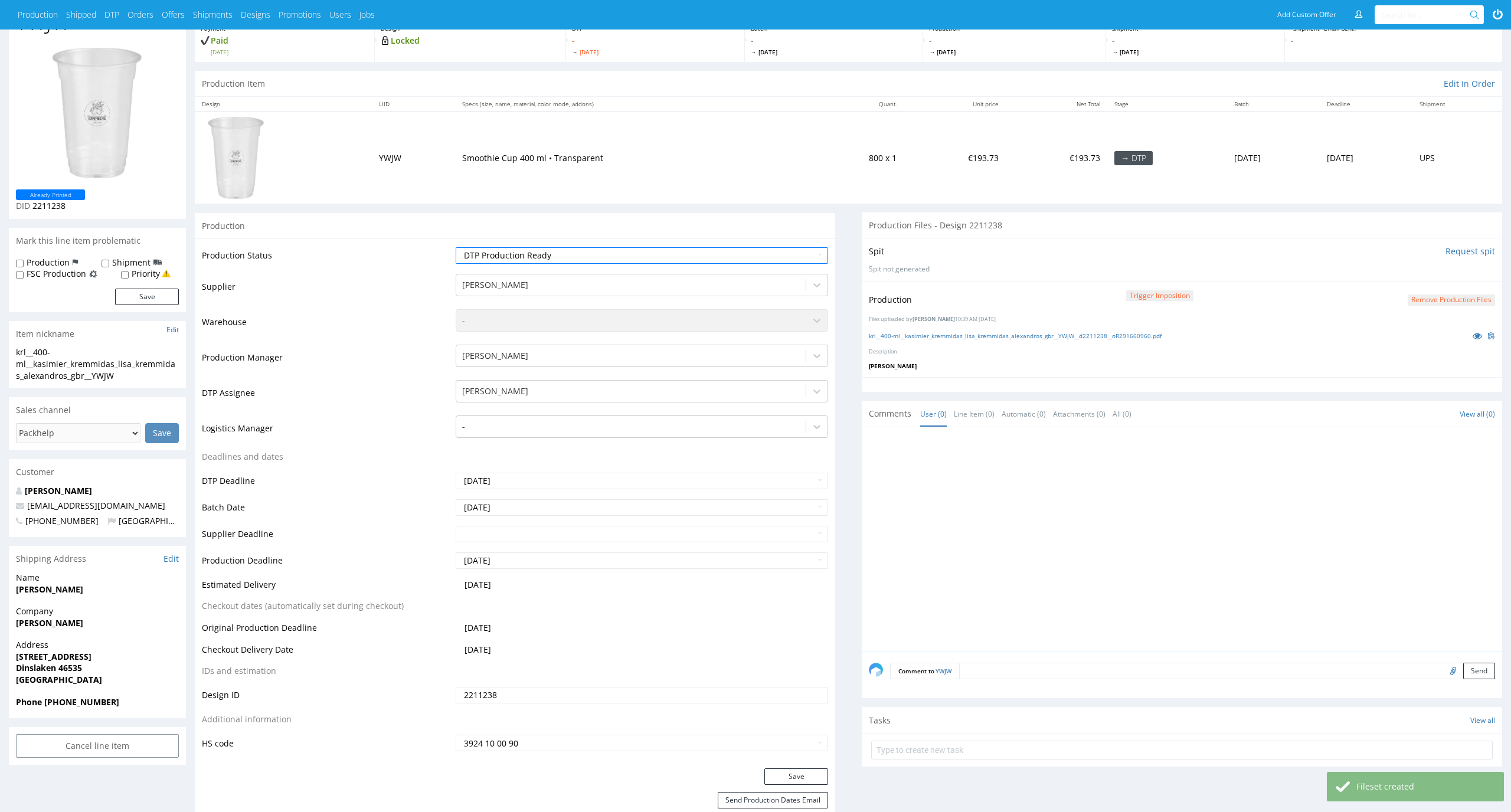
scroll to position [165, 0]
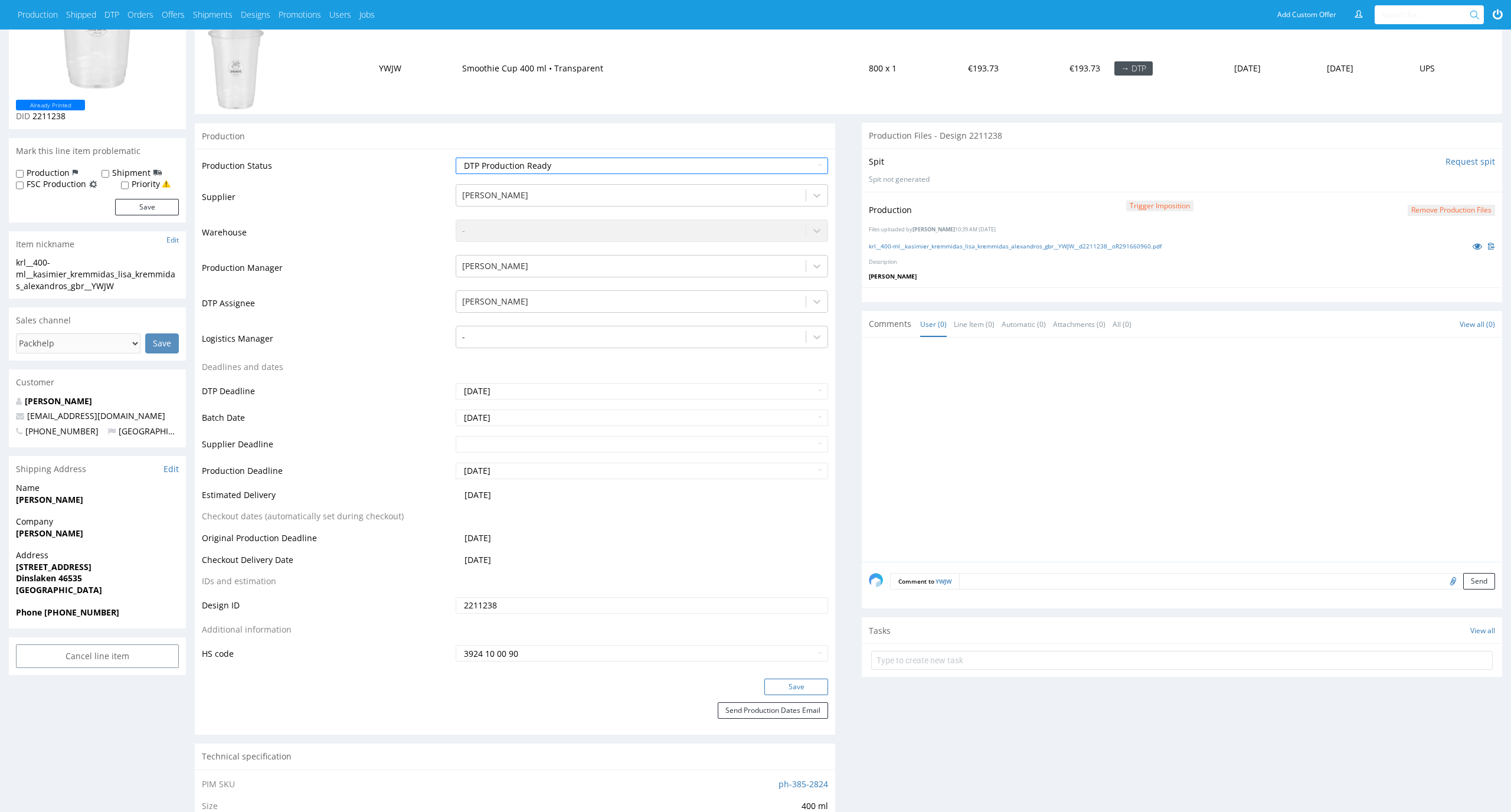
click at [813, 684] on button "Save" at bounding box center [796, 686] width 64 height 17
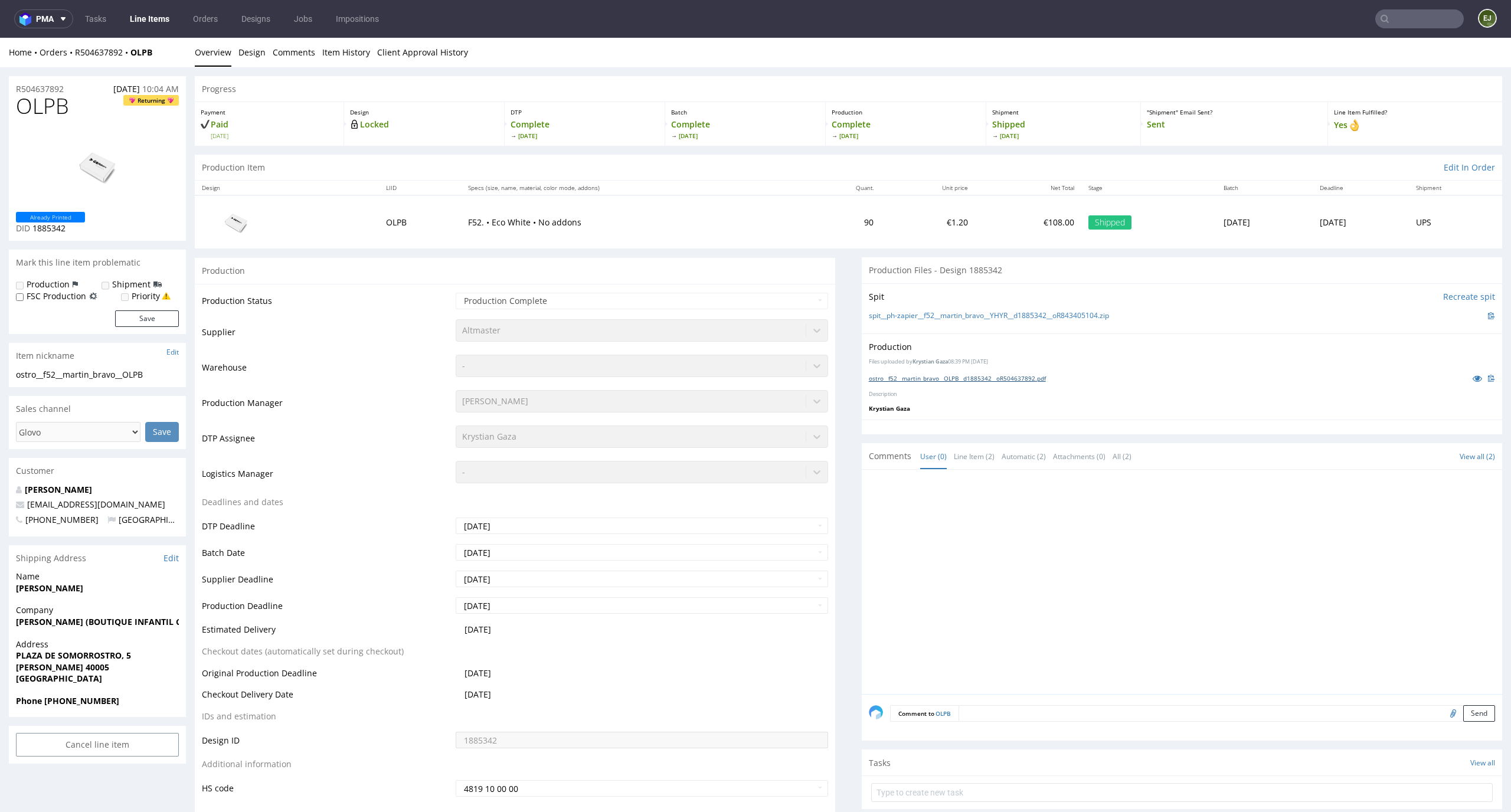
click at [966, 380] on link "ostro__f52__martin_bravo__OLPB__d1885342__oR504637892.pdf" at bounding box center [957, 377] width 177 height 8
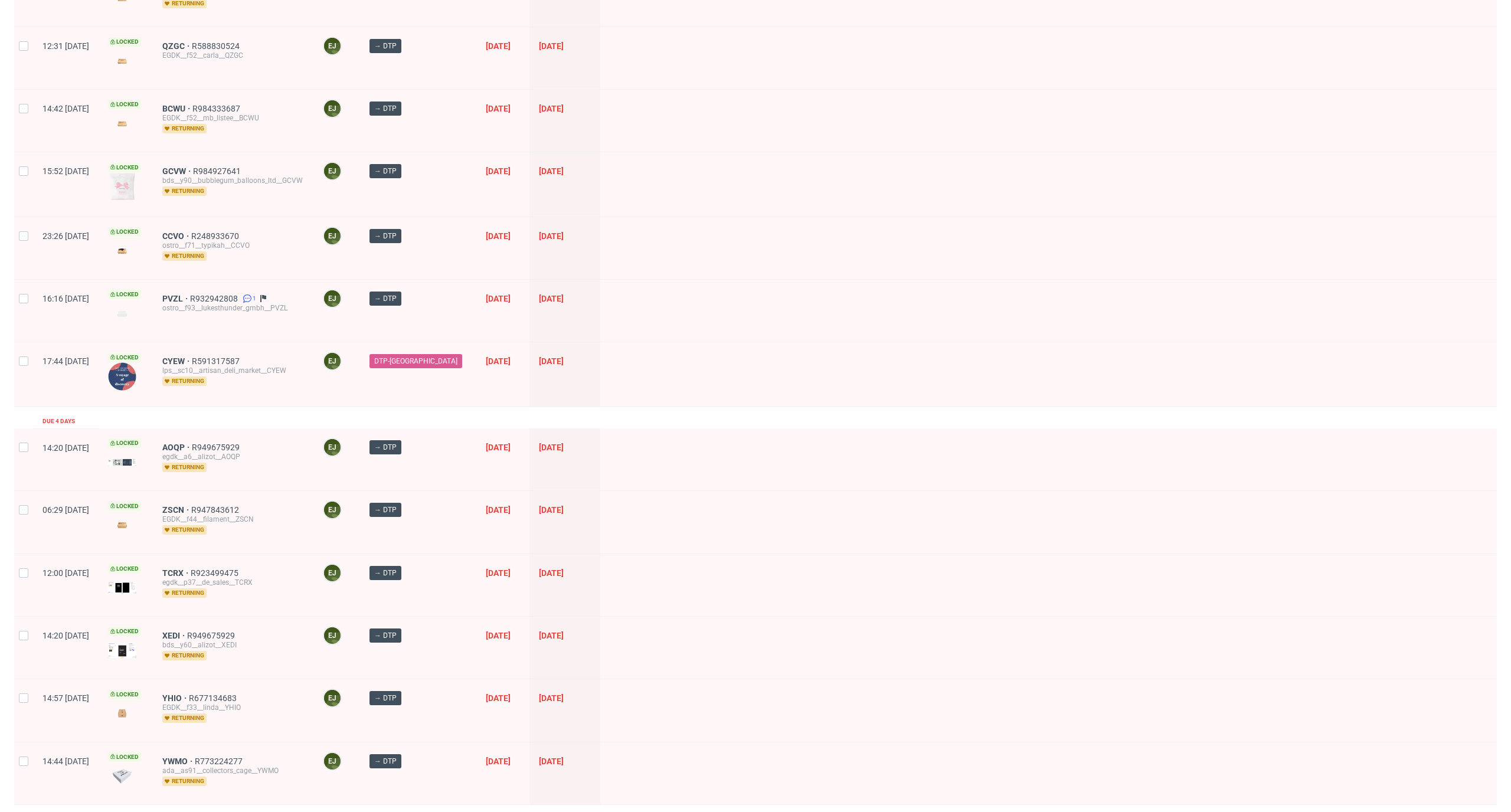
scroll to position [1317, 0]
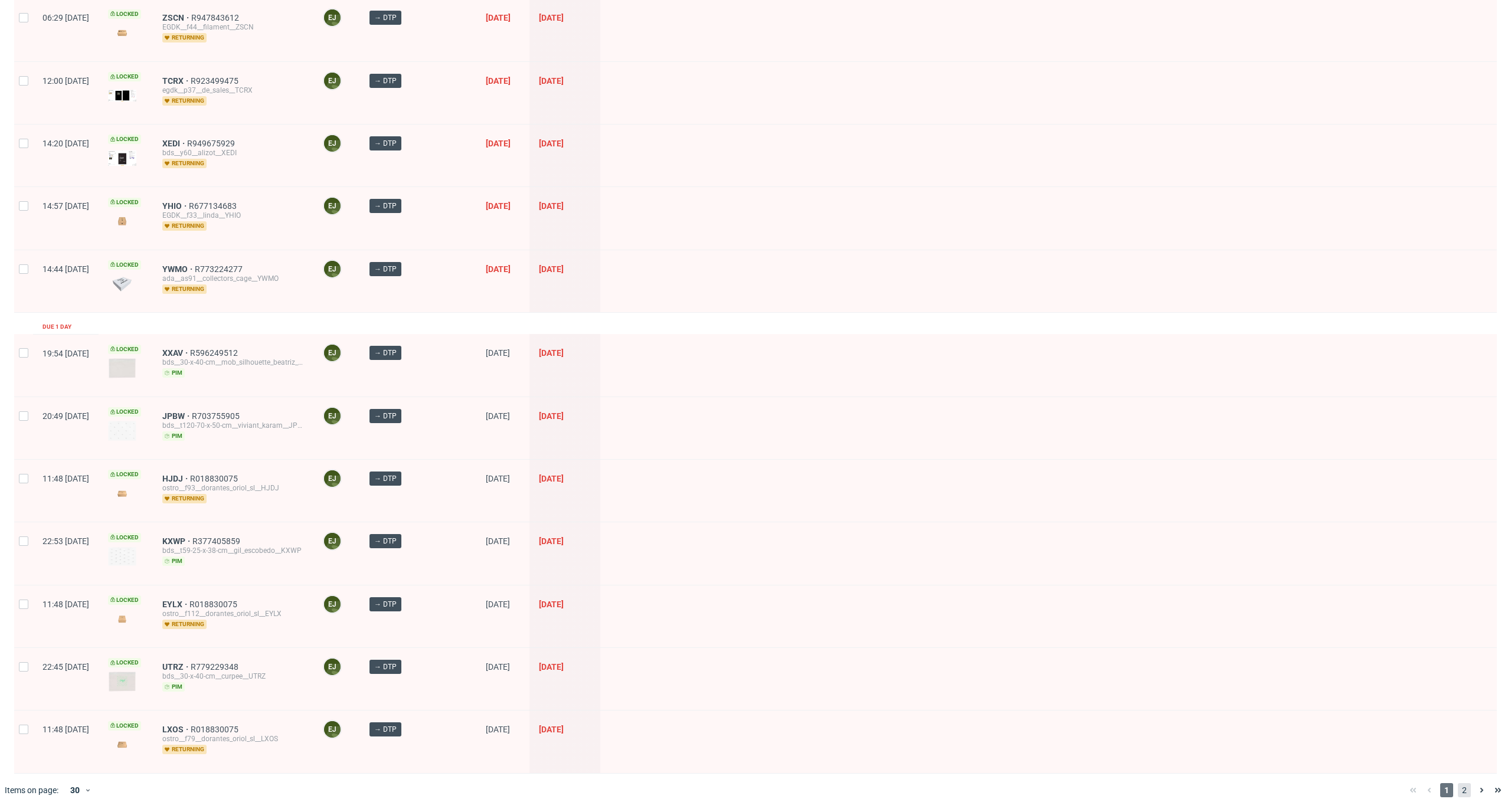
click at [1458, 787] on span "2" at bounding box center [1464, 790] width 13 height 14
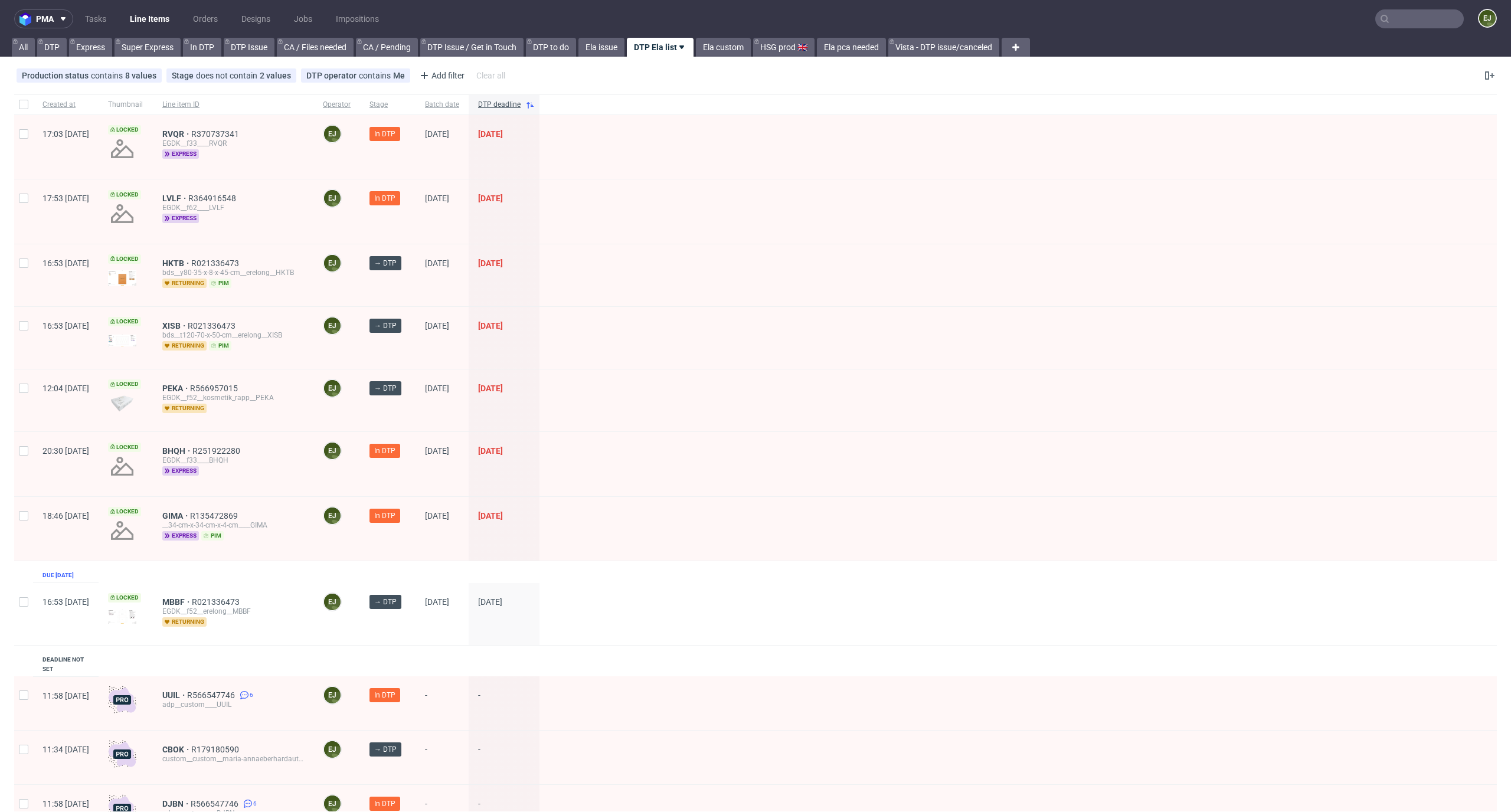
scroll to position [386, 0]
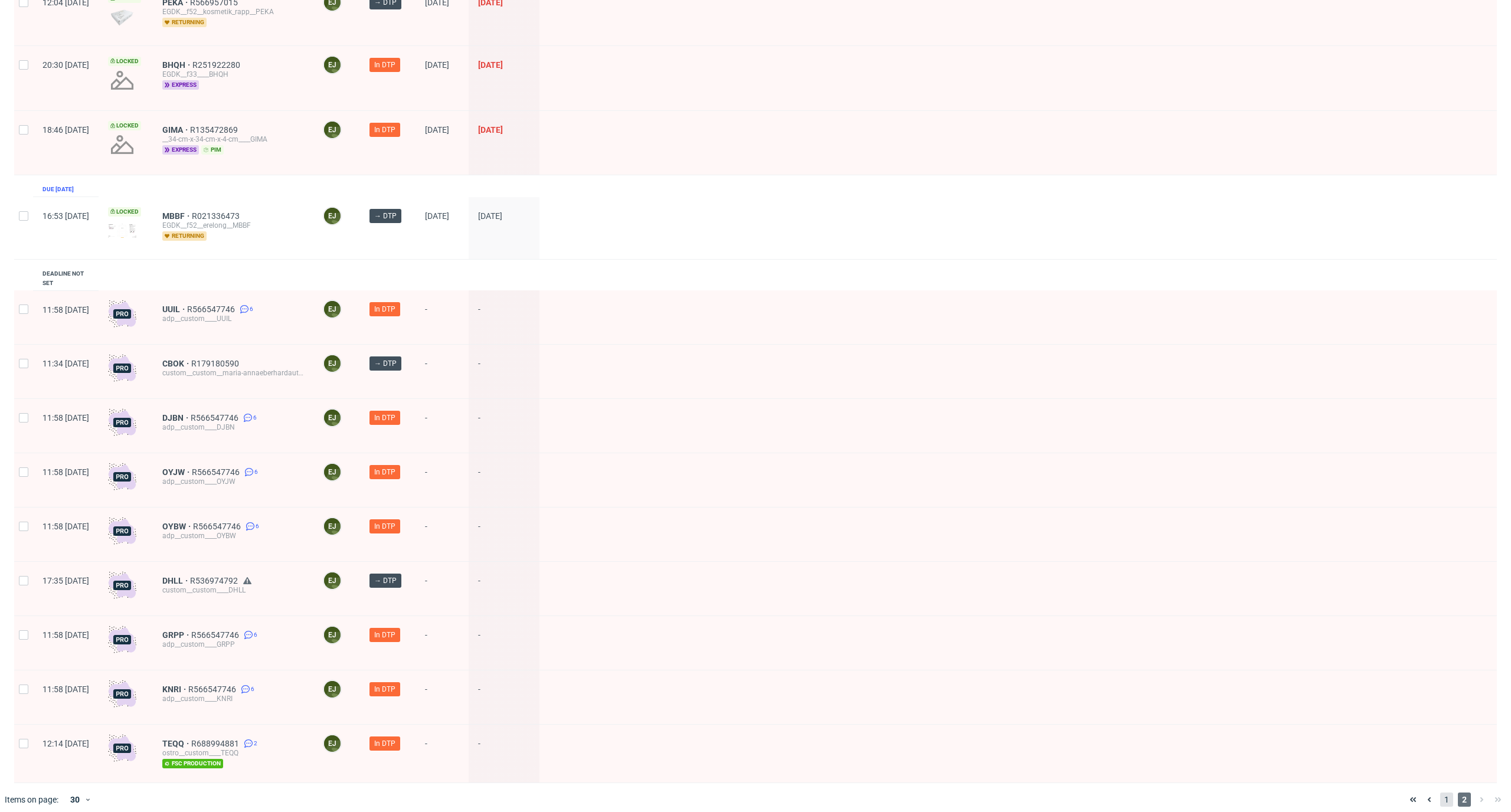
click at [1440, 793] on span "1" at bounding box center [1446, 800] width 13 height 14
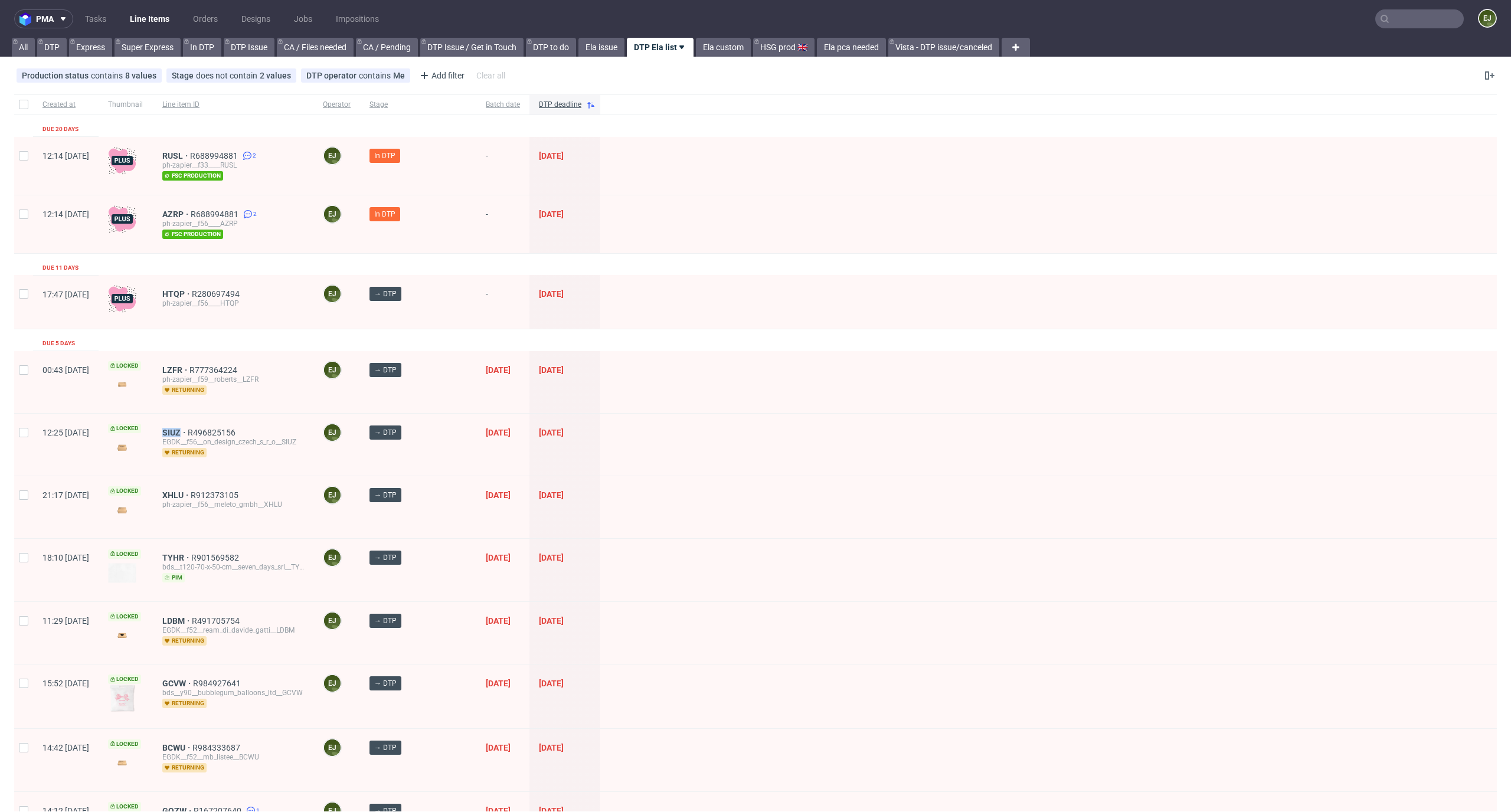
scroll to position [72, 0]
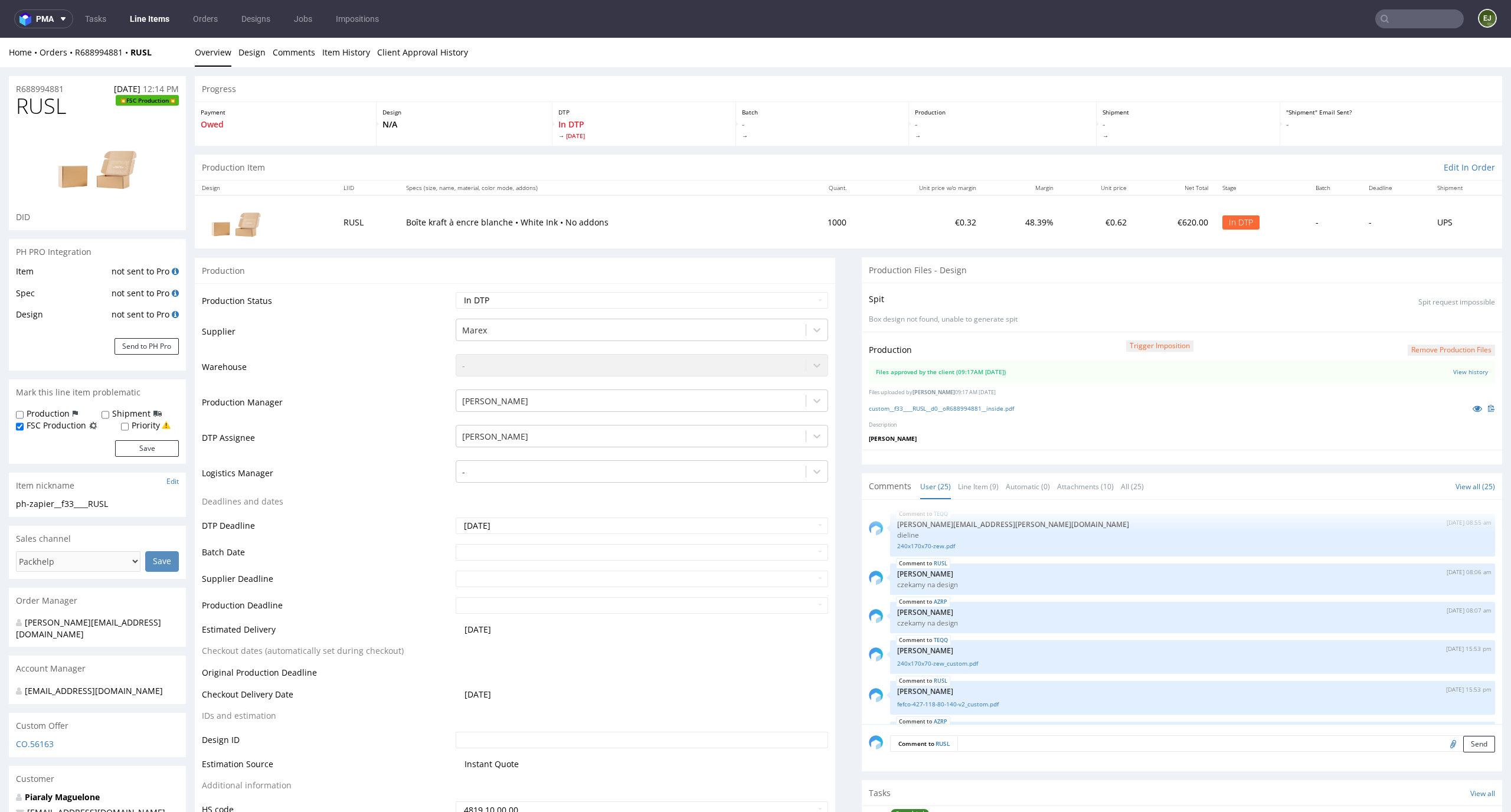
scroll to position [958, 0]
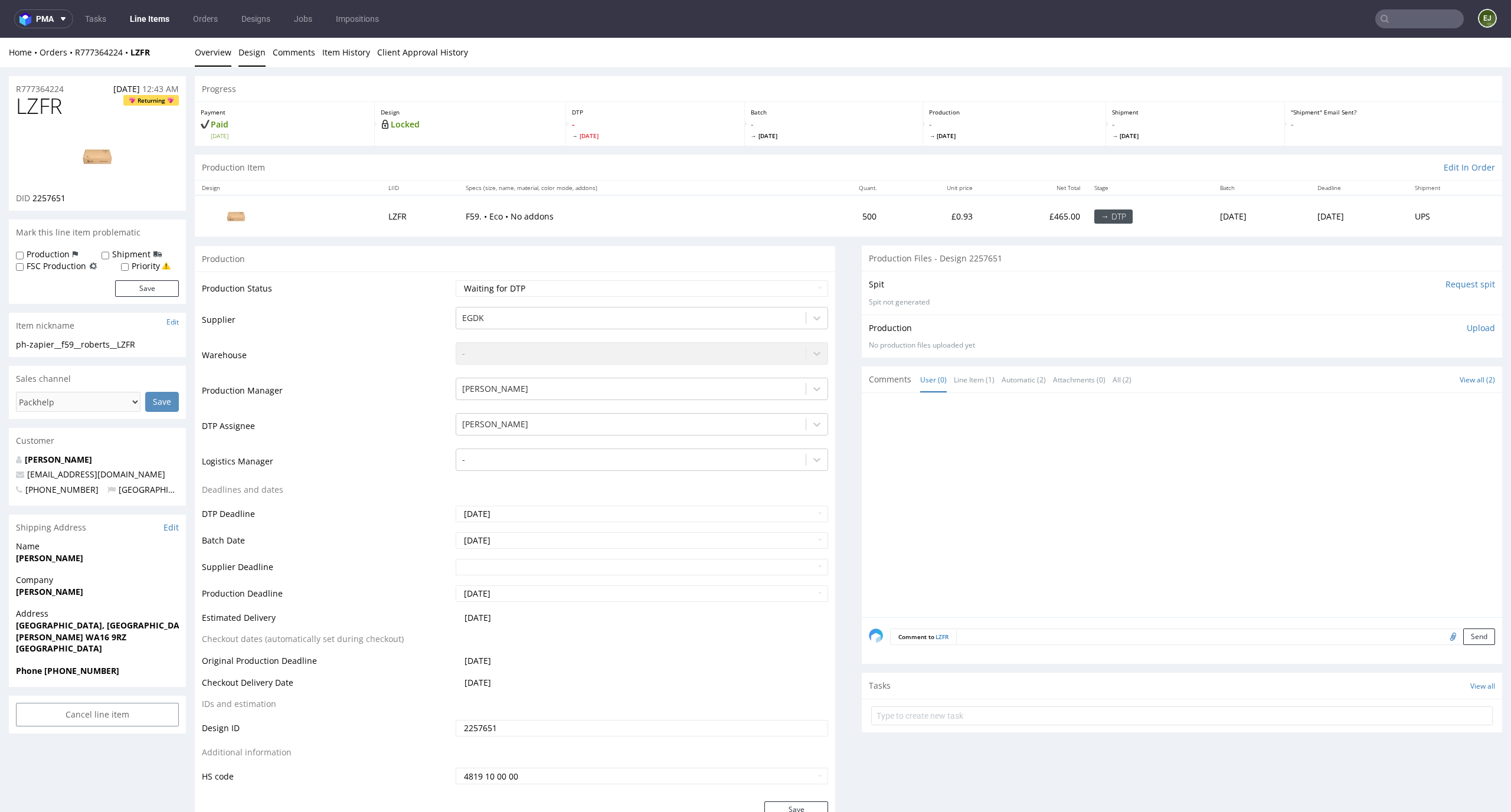
click at [253, 60] on link "Design" at bounding box center [252, 52] width 27 height 29
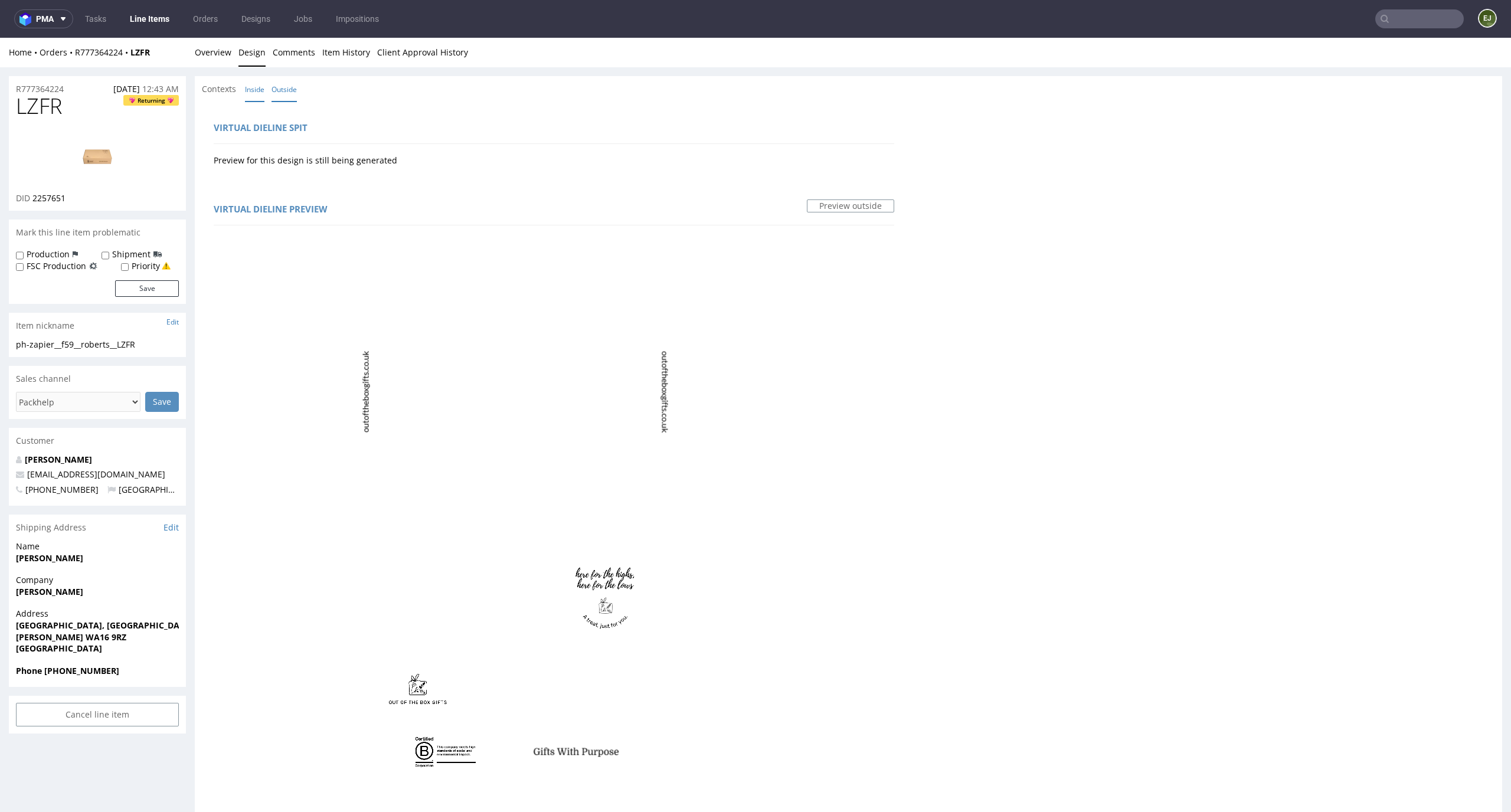
click at [255, 95] on link "Inside" at bounding box center [254, 89] width 19 height 25
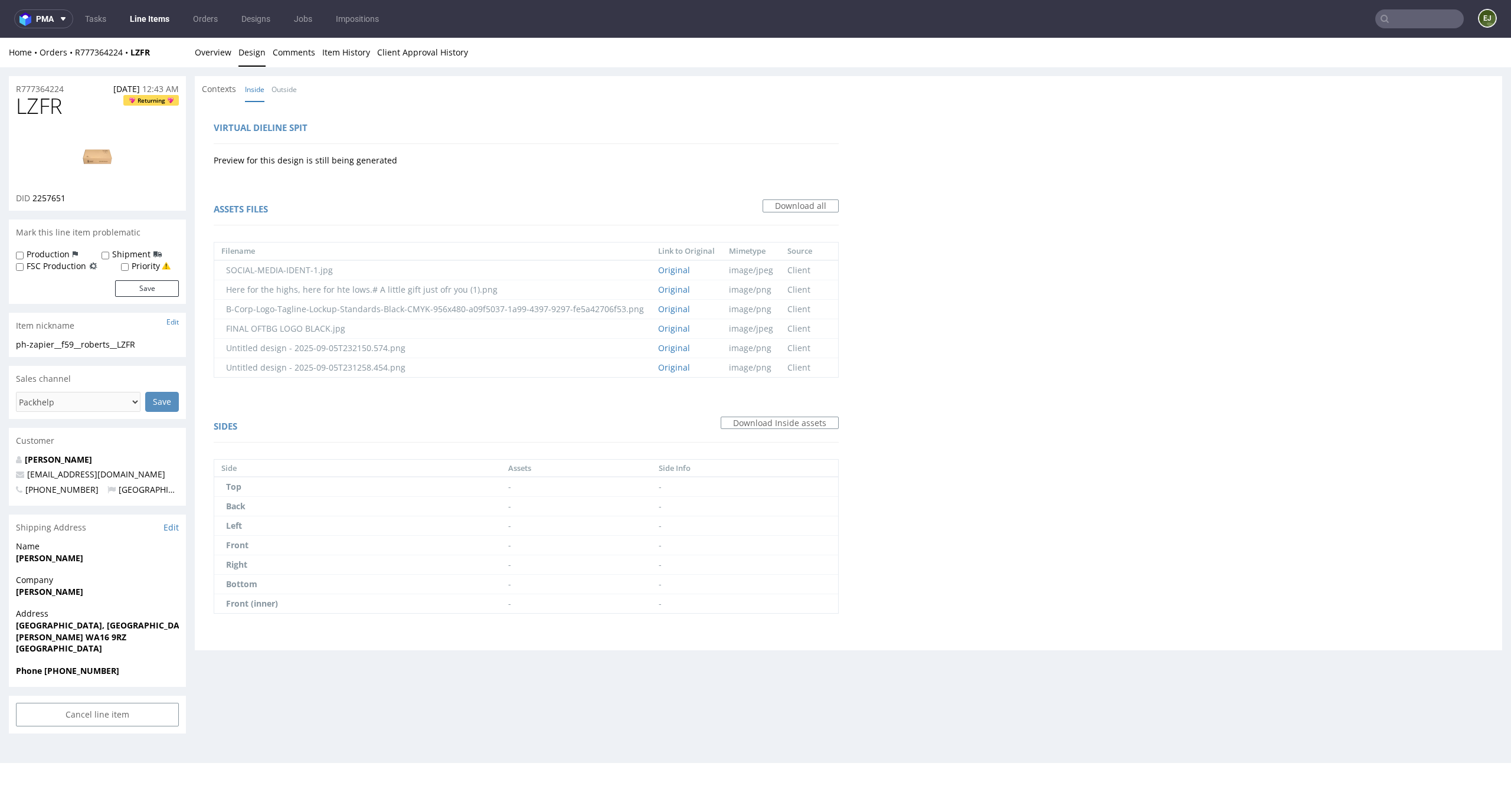
click at [192, 51] on div "Home Orders R777364224 LZFR Overview Design Comments Item History Client Approv…" at bounding box center [755, 52] width 1511 height 30
click at [205, 51] on link "Overview" at bounding box center [213, 52] width 37 height 29
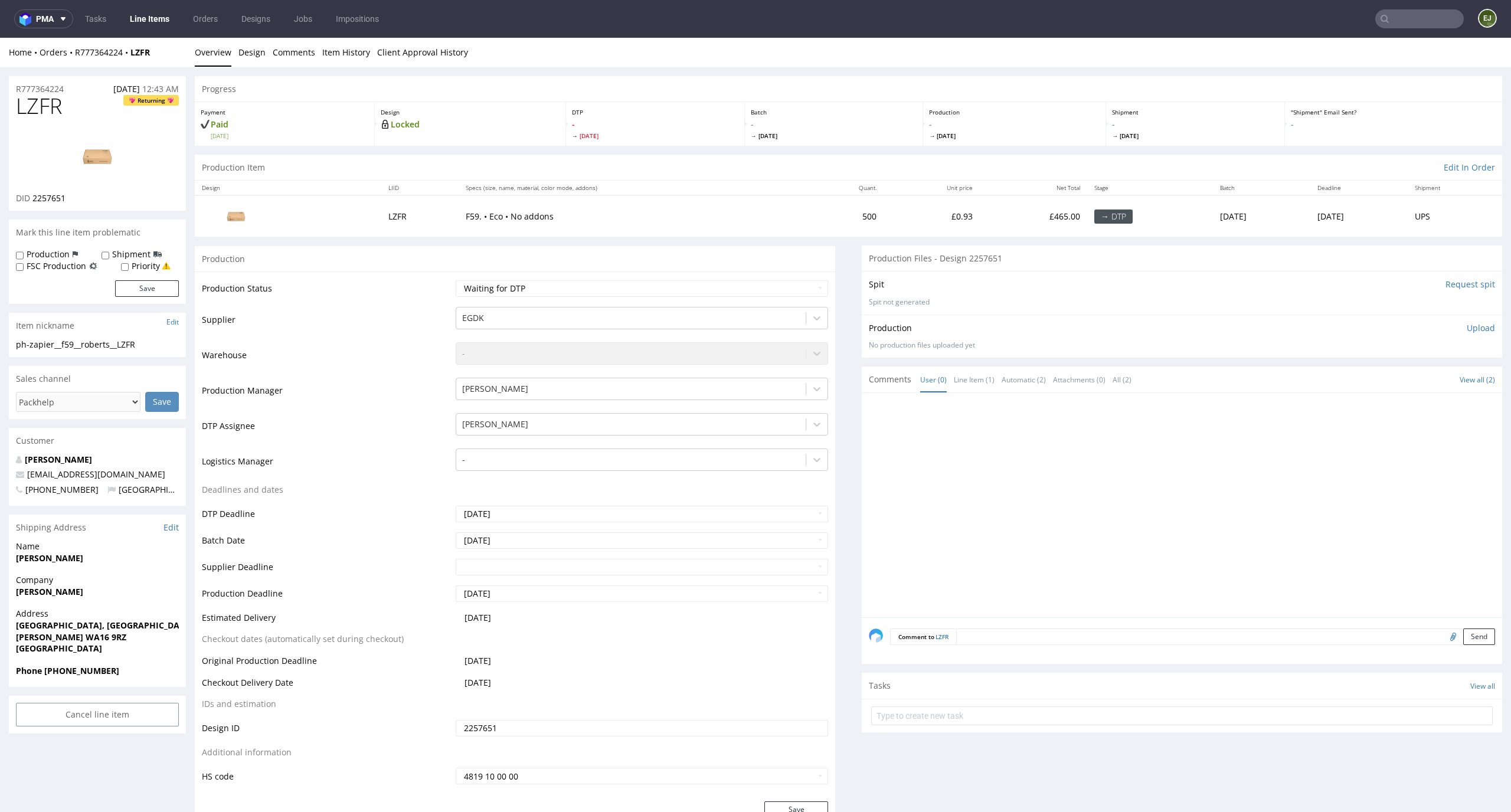
click at [1446, 287] on input "Request spit" at bounding box center [1470, 284] width 50 height 12
click at [509, 286] on select "Waiting for Artwork Waiting for Diecut Waiting for Mockup Waiting for DTP Waiti…" at bounding box center [642, 288] width 373 height 17
select select "dtp_in_process"
click at [456, 280] on select "Waiting for Artwork Waiting for Diecut Waiting for Mockup Waiting for DTP Waiti…" at bounding box center [642, 288] width 373 height 17
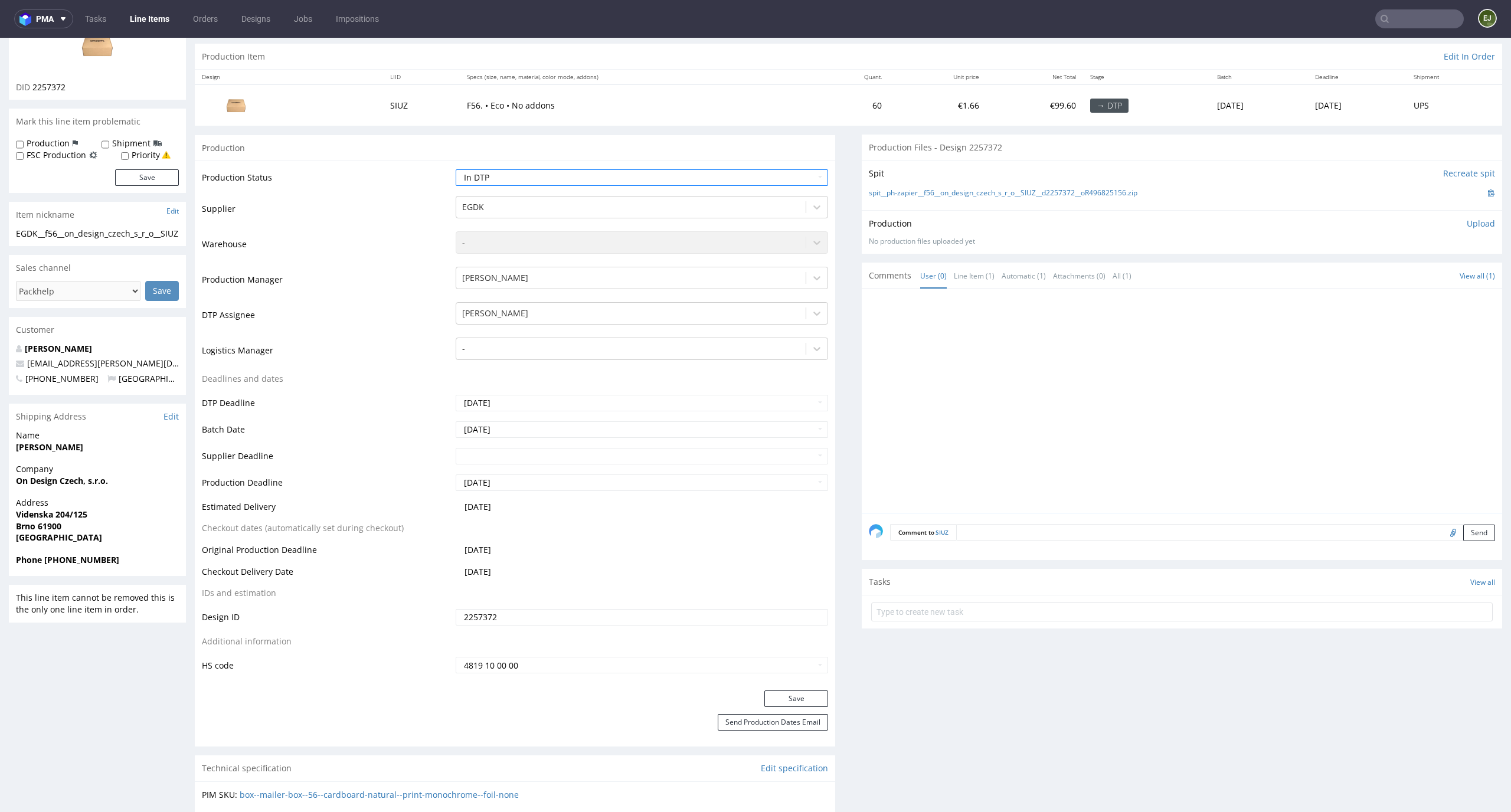
scroll to position [245, 0]
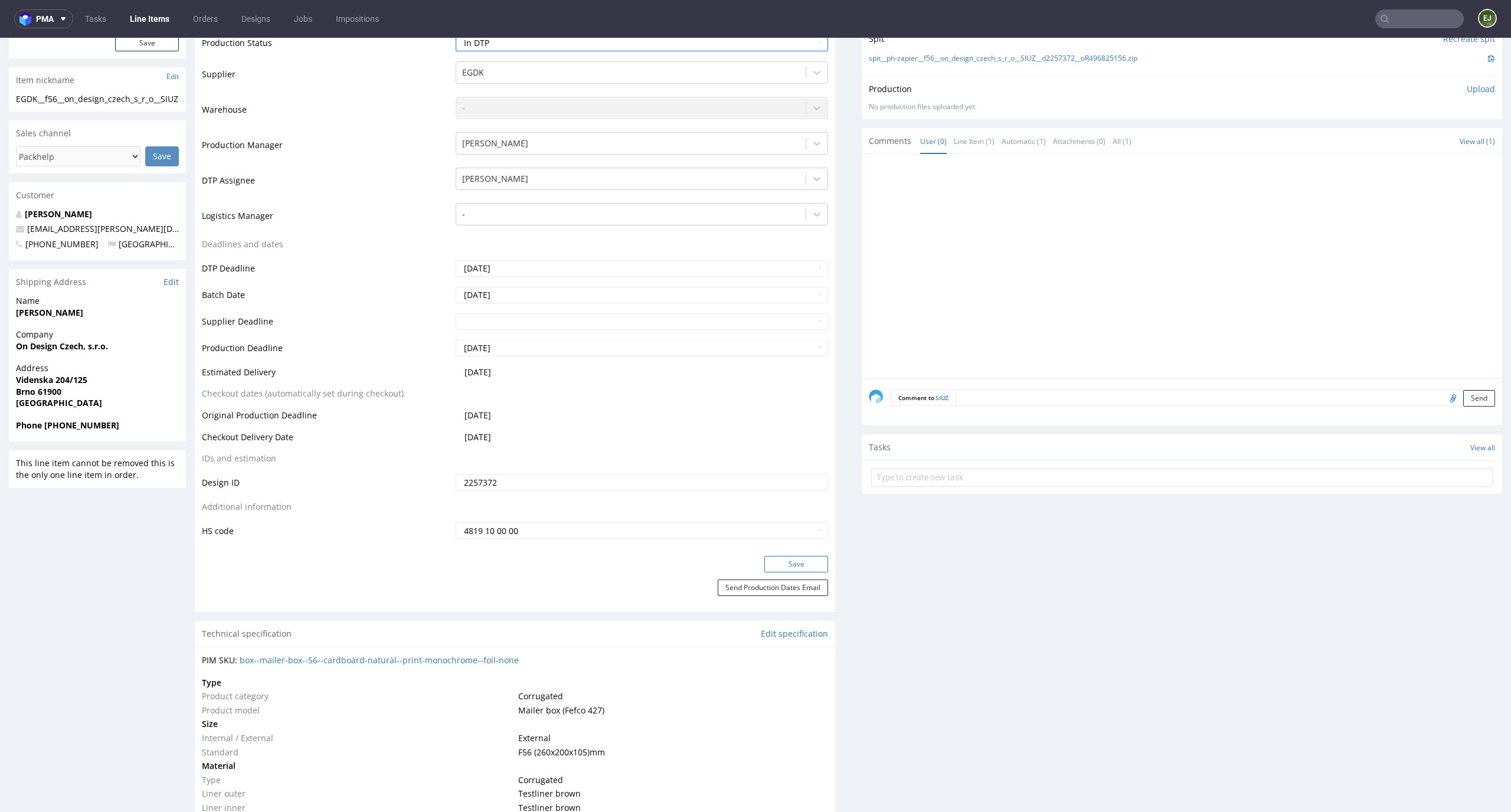
click at [794, 556] on button "Save" at bounding box center [796, 564] width 64 height 17
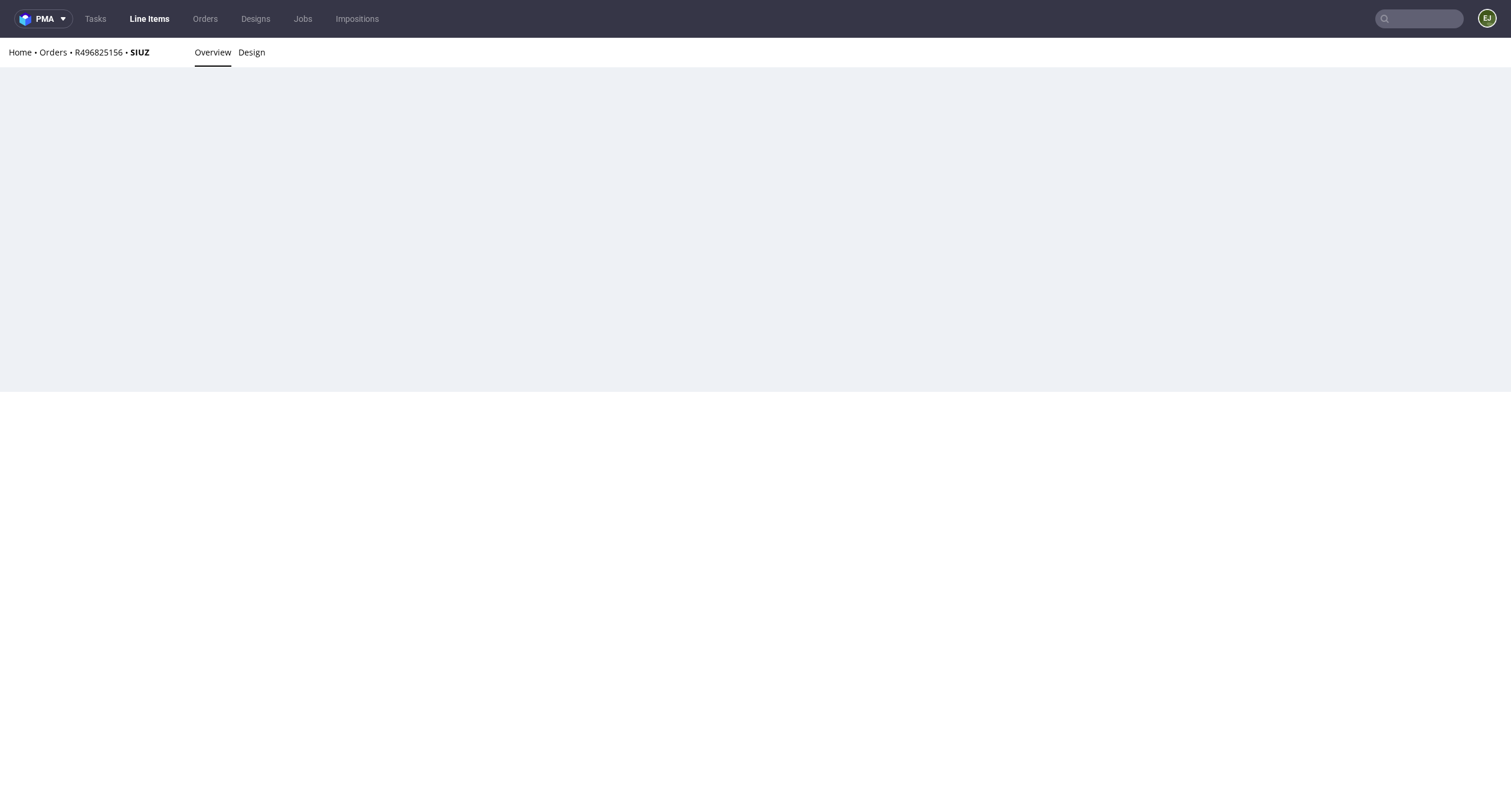
scroll to position [0, 0]
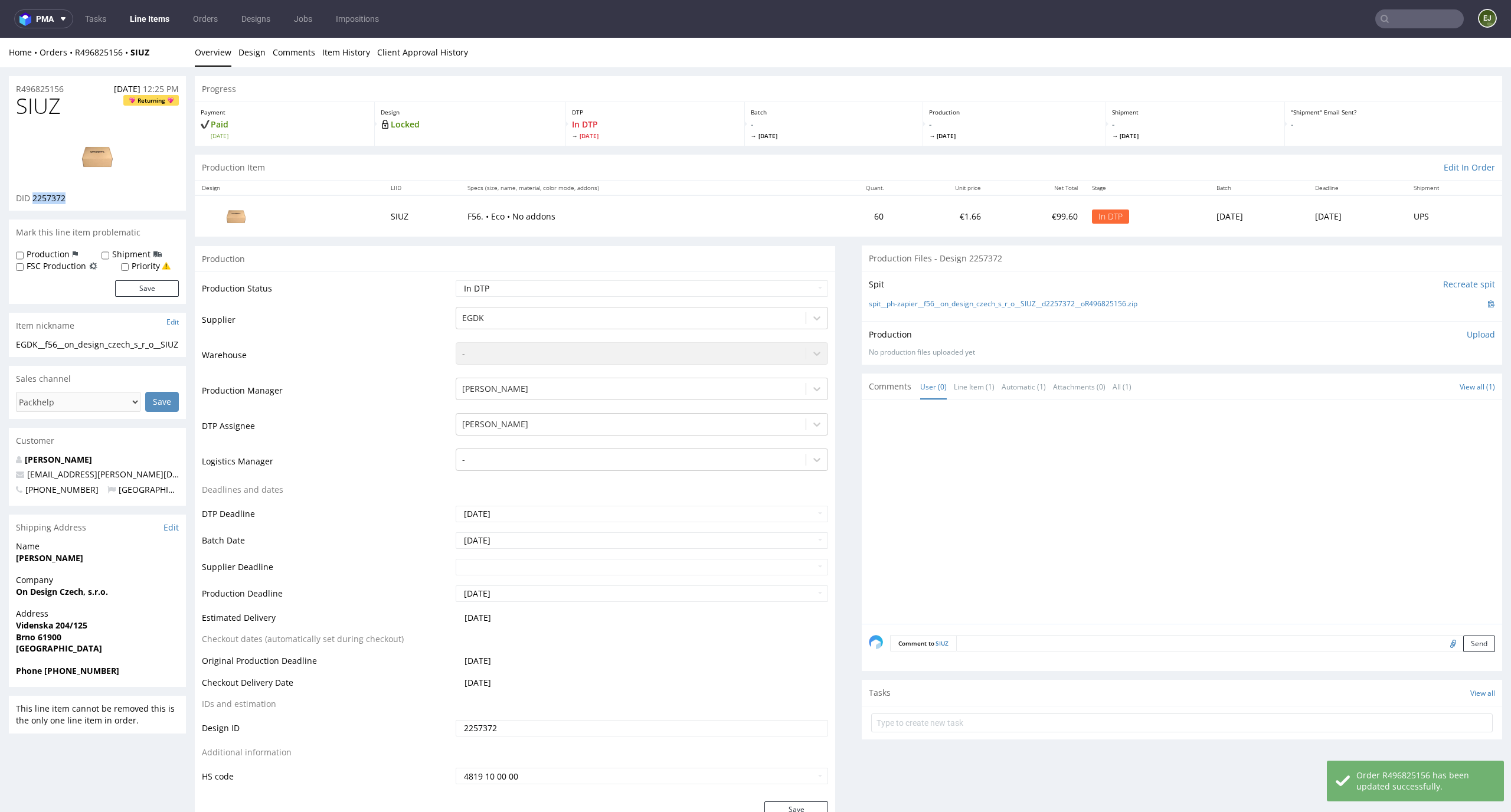
drag, startPoint x: 79, startPoint y: 198, endPoint x: 32, endPoint y: 198, distance: 47.0
click at [32, 198] on div "DID 2257372" at bounding box center [97, 198] width 163 height 12
copy span "2257372"
click at [113, 151] on img at bounding box center [97, 157] width 95 height 53
drag, startPoint x: 56, startPoint y: 108, endPoint x: 0, endPoint y: 107, distance: 56.0
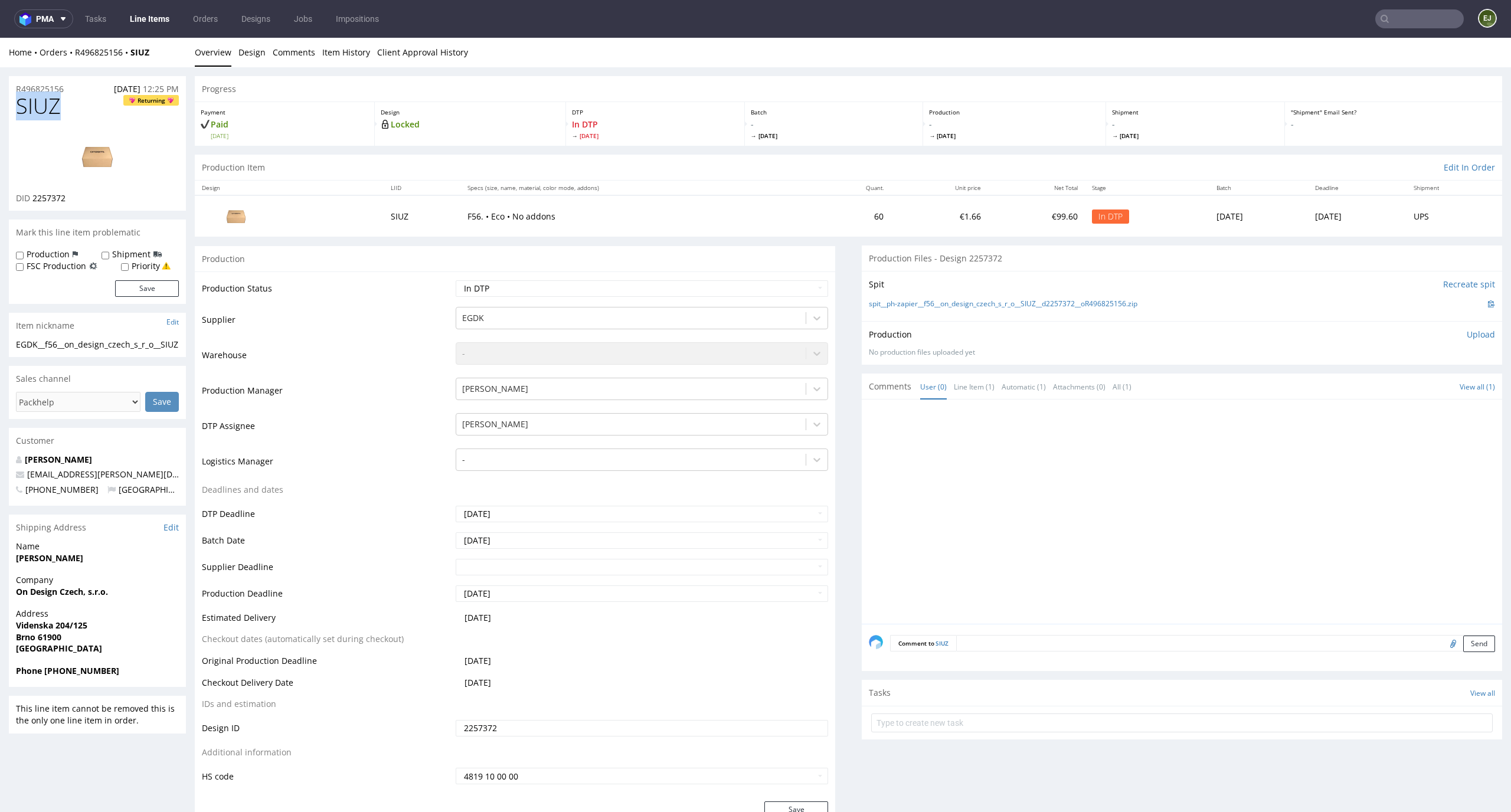
copy span "SIUZ"
click at [967, 305] on link "spit__ph-zapier__f56__on_design_czech_s_r_o__SIUZ__d2257372__oR496825156.zip" at bounding box center [1003, 304] width 269 height 10
click at [1466, 331] on p "Upload" at bounding box center [1480, 334] width 28 height 12
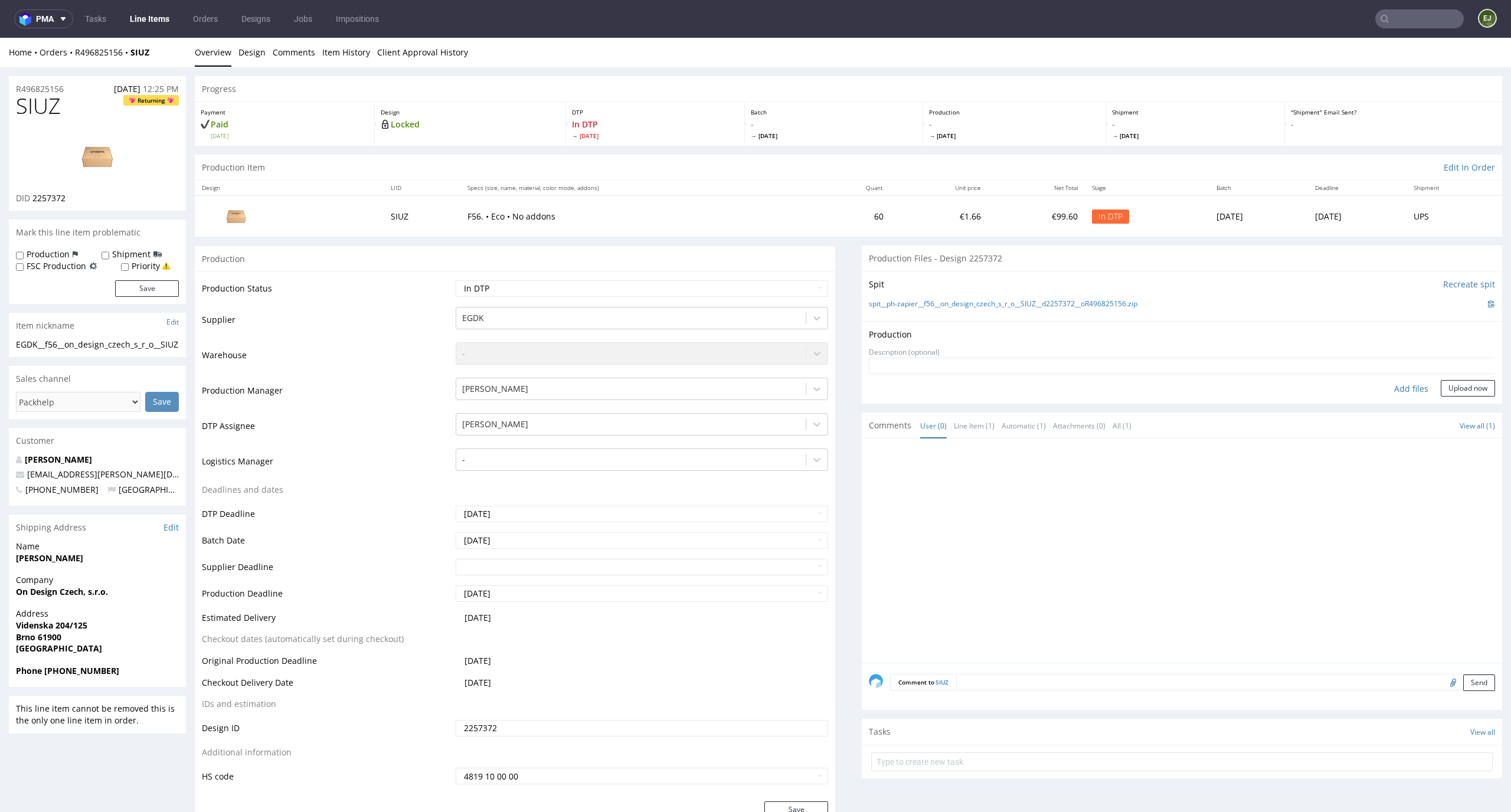
click at [1390, 390] on div "Add files" at bounding box center [1411, 388] width 59 height 18
type input "C:\fakepath\EGDK__f56__on_design_czech_s_r_o__SIUZ__d2257372__oR496825156__late…"
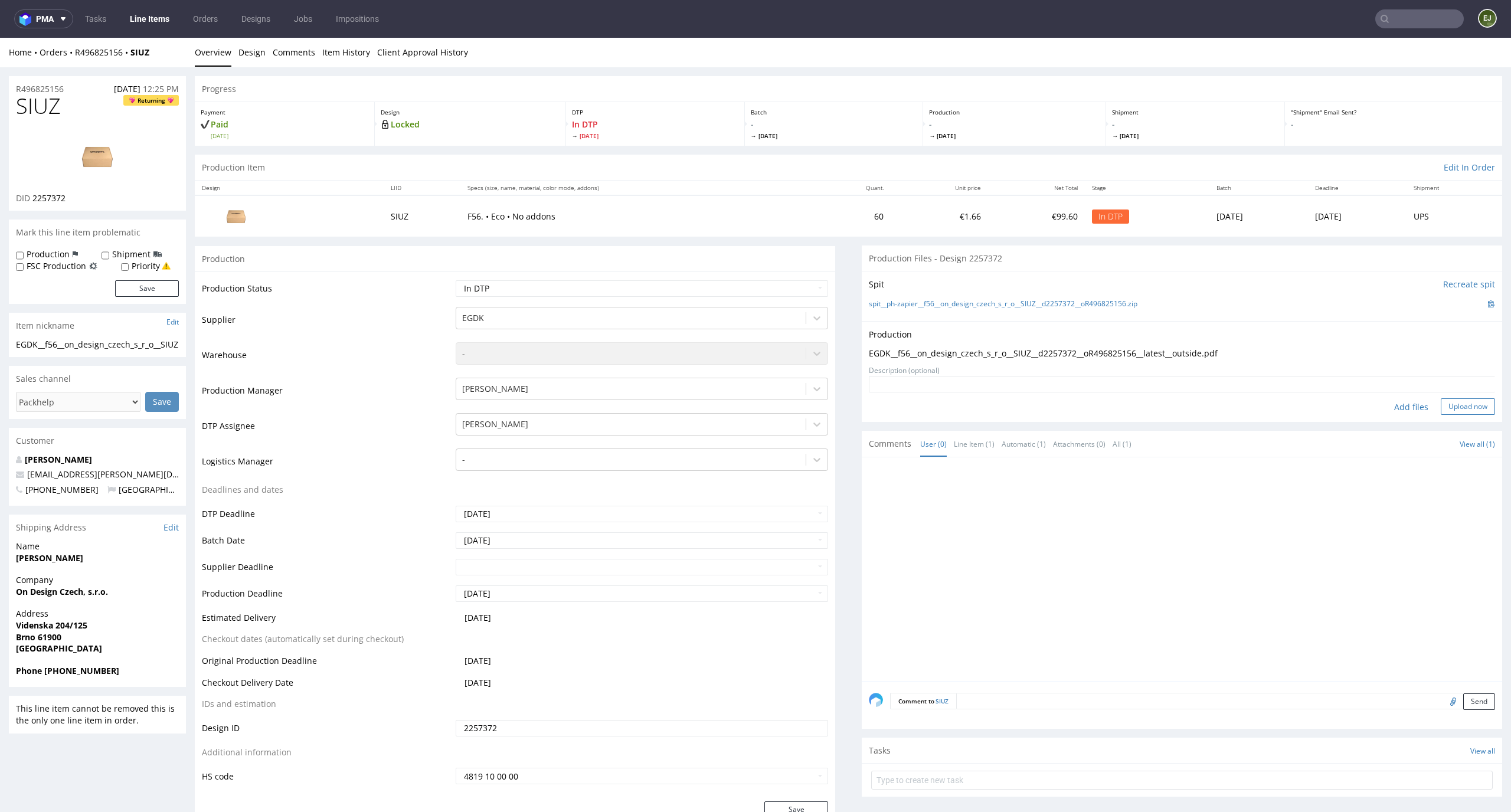
click at [1459, 411] on button "Upload now" at bounding box center [1467, 406] width 54 height 17
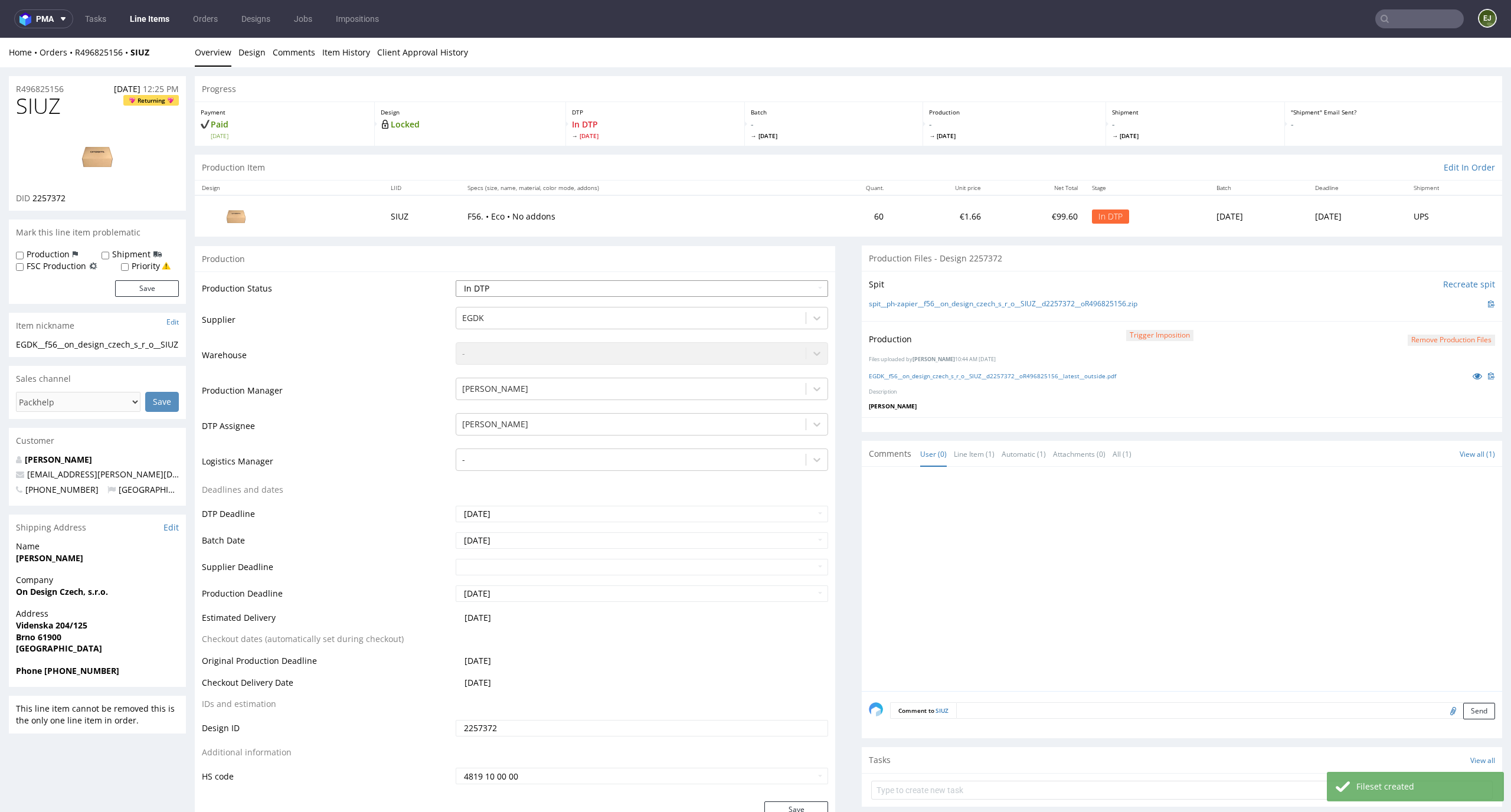
click at [811, 287] on select "Waiting for Artwork Waiting for Diecut Waiting for Mockup Waiting for DTP Waiti…" at bounding box center [642, 288] width 373 height 17
select select "dtp_production_ready"
click at [456, 280] on select "Waiting for Artwork Waiting for Diecut Waiting for Mockup Waiting for DTP Waiti…" at bounding box center [642, 288] width 373 height 17
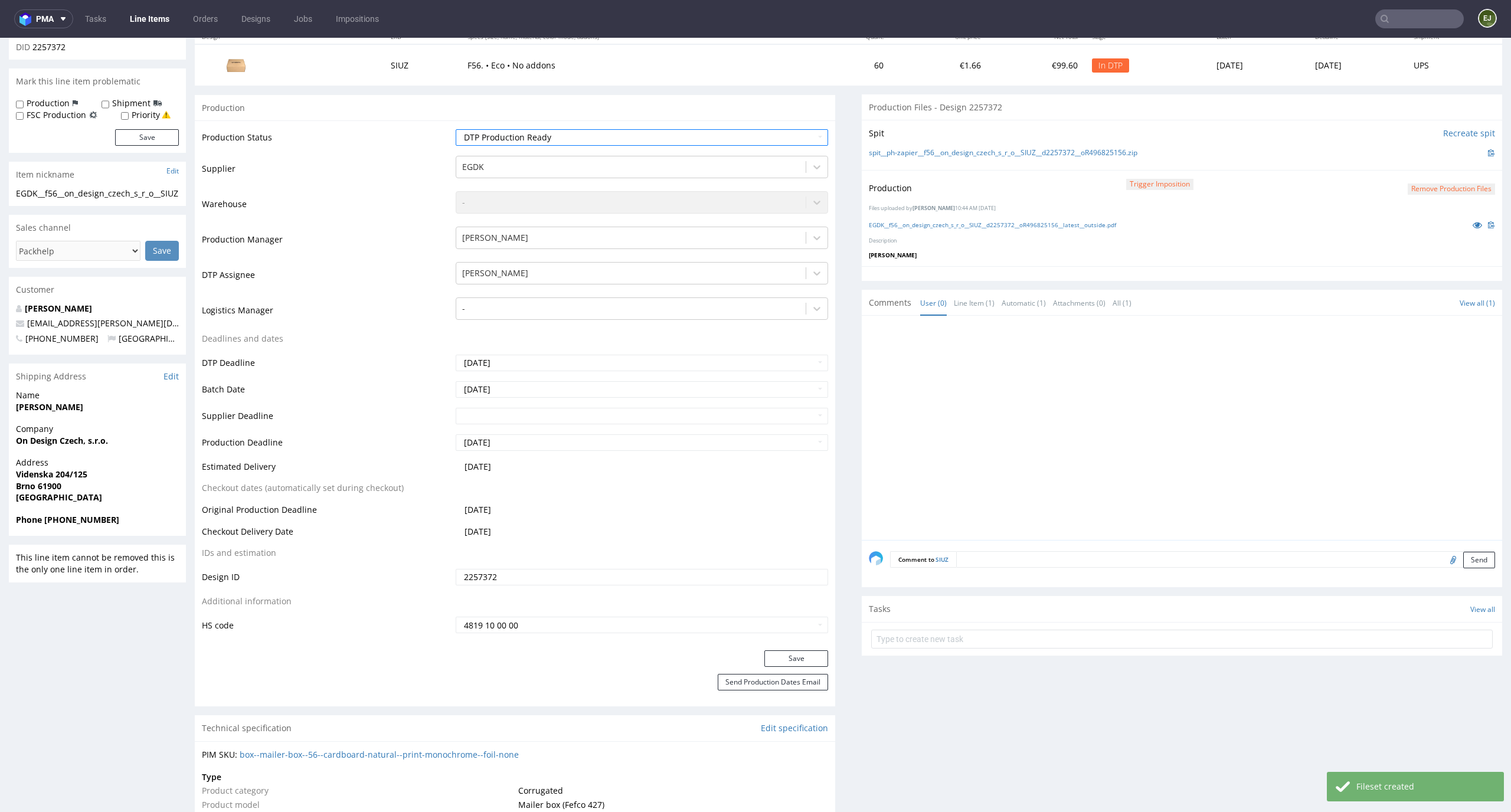
scroll to position [251, 0]
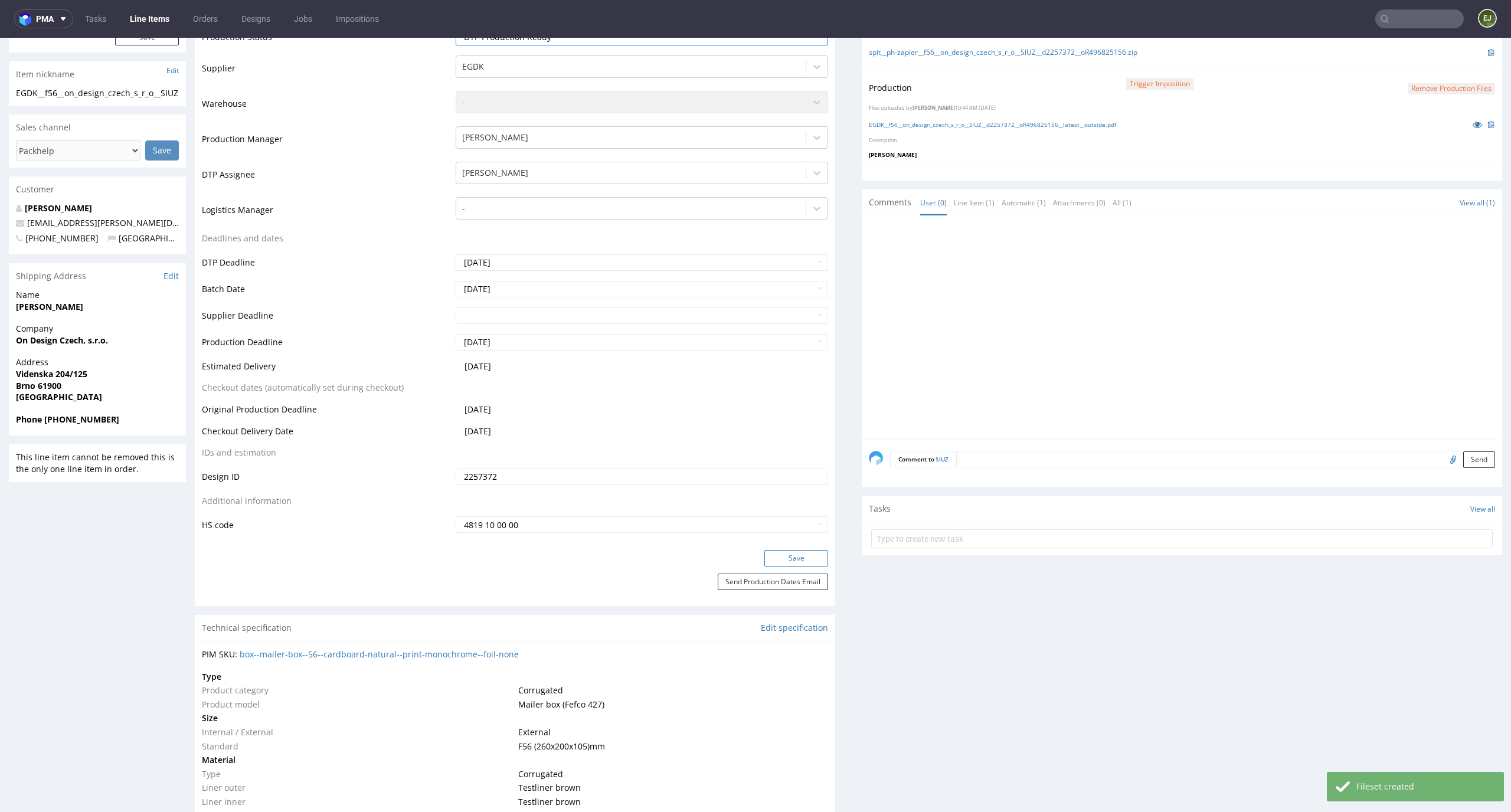
click at [788, 559] on button "Save" at bounding box center [796, 558] width 64 height 17
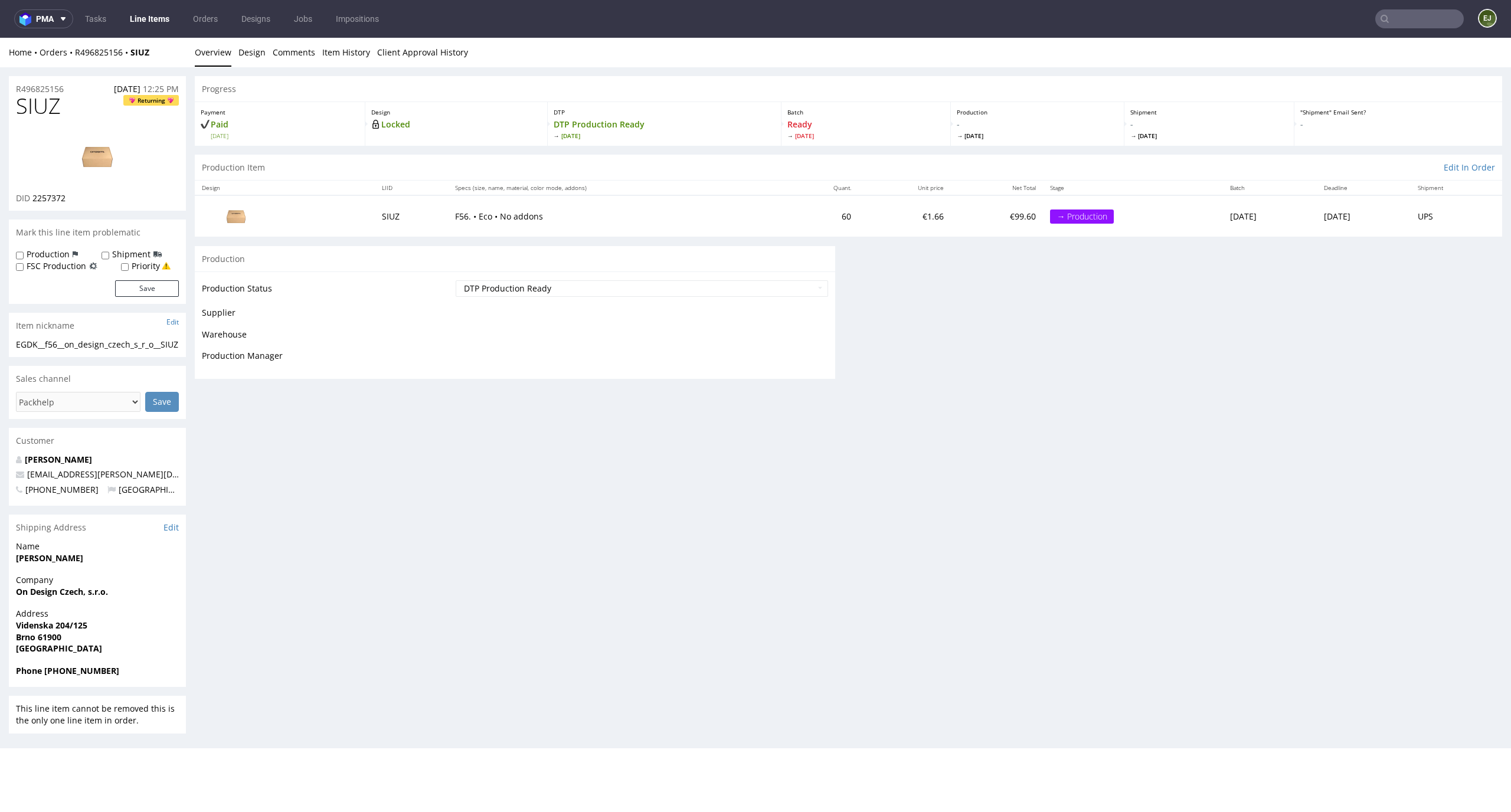
scroll to position [0, 0]
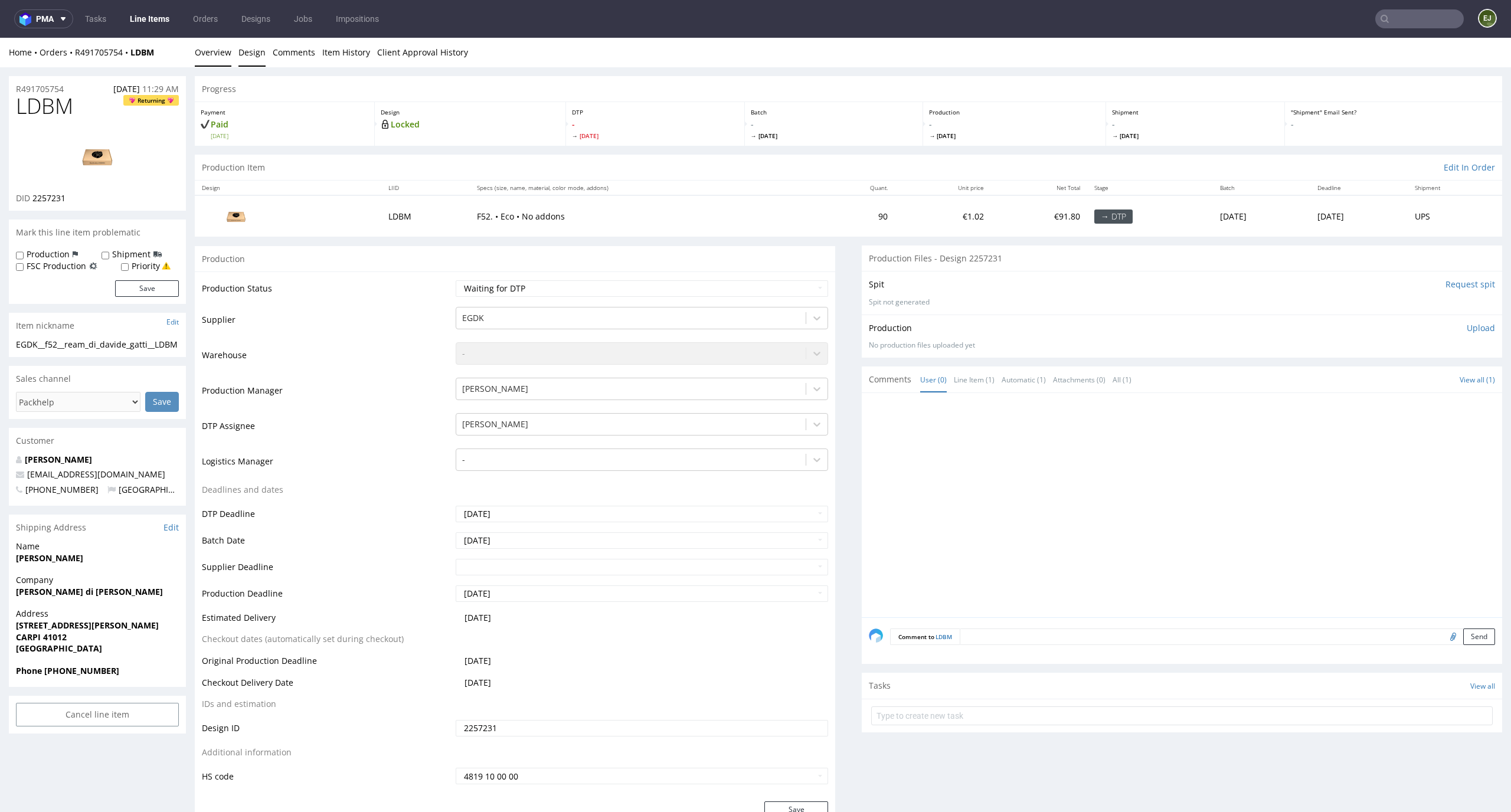
click at [246, 61] on link "Design" at bounding box center [252, 52] width 27 height 29
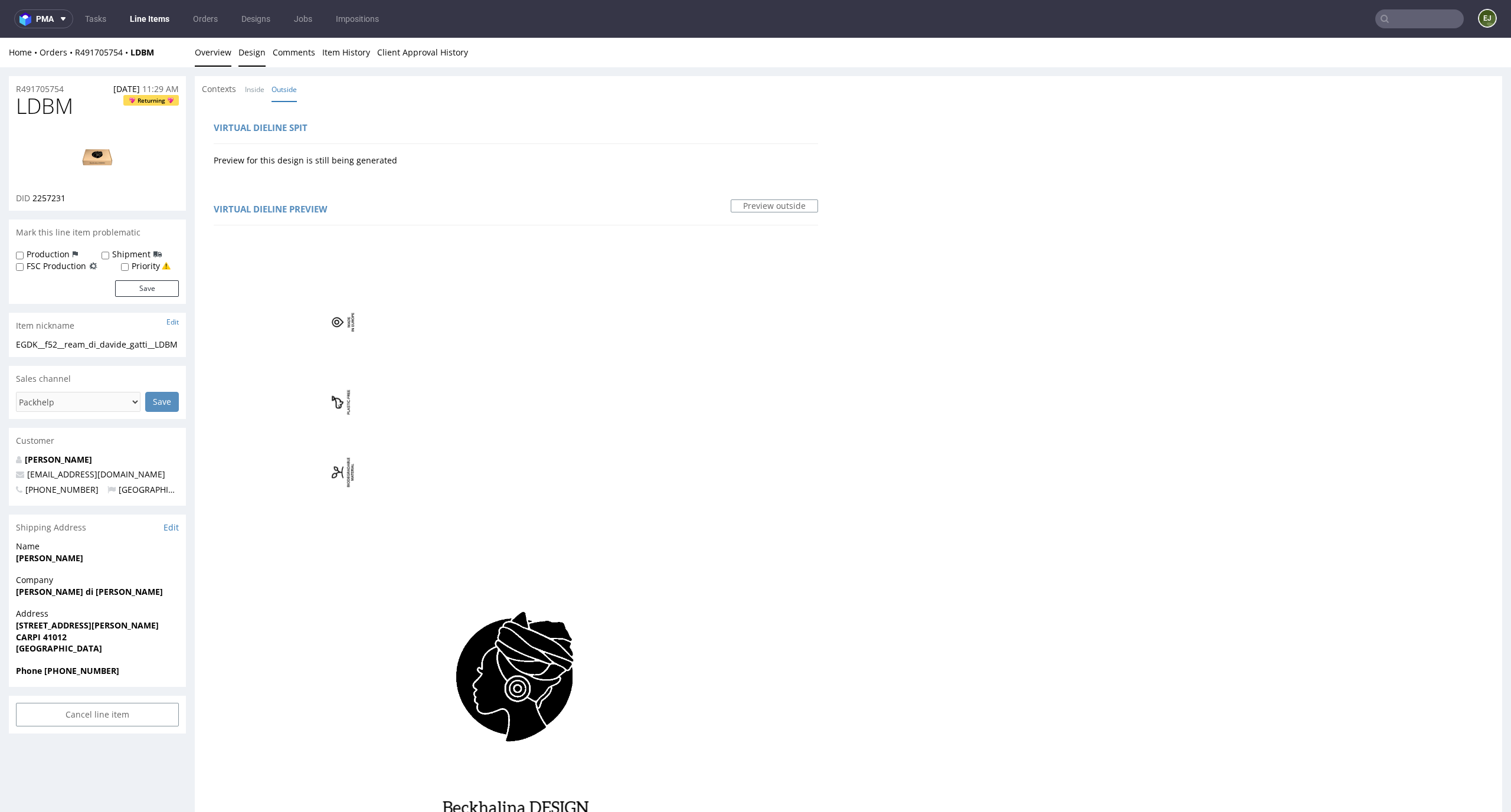
click at [216, 56] on link "Overview" at bounding box center [213, 52] width 37 height 29
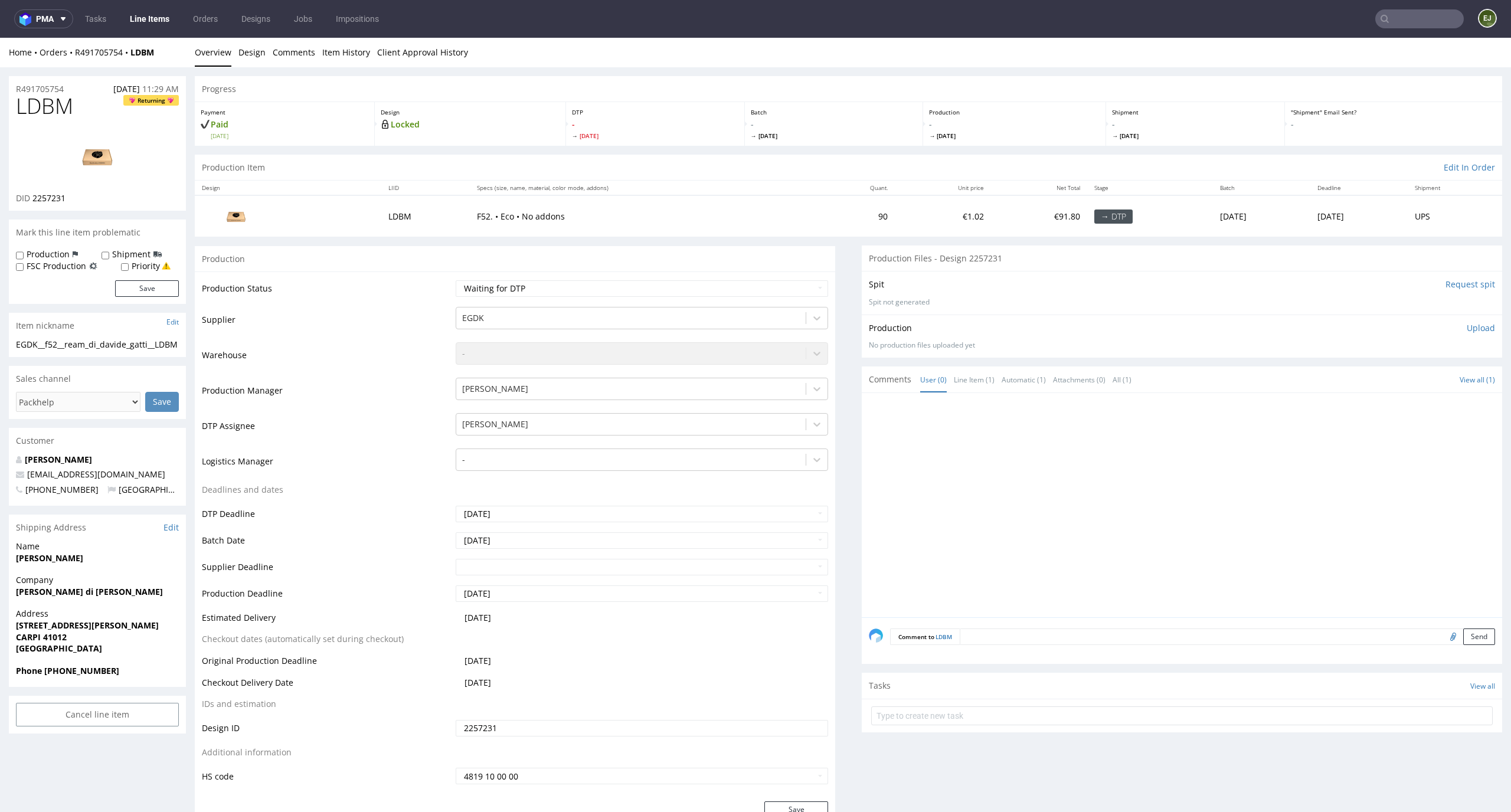
click at [1467, 283] on input "Request spit" at bounding box center [1470, 284] width 50 height 12
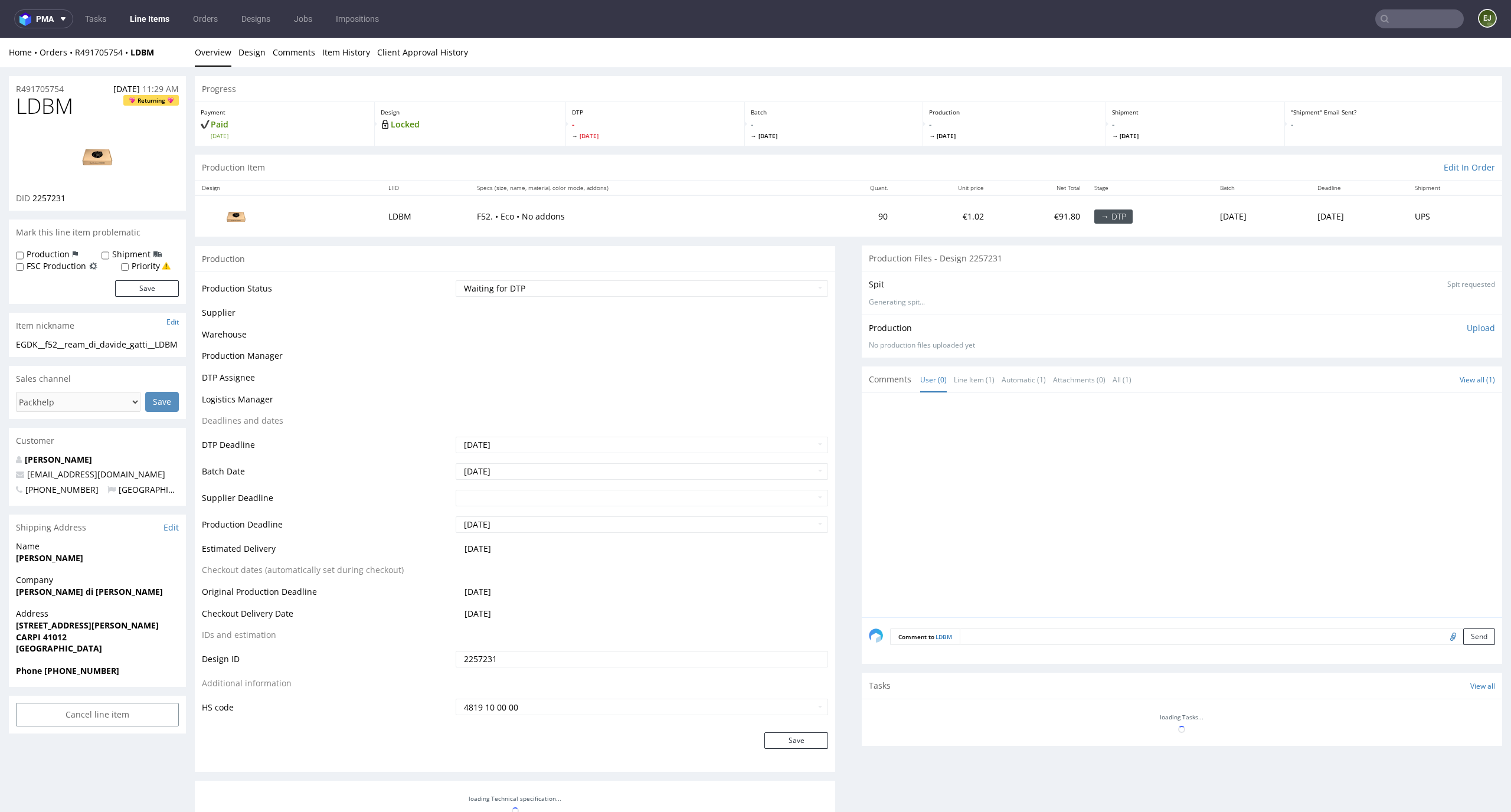
click at [104, 149] on img at bounding box center [97, 157] width 95 height 53
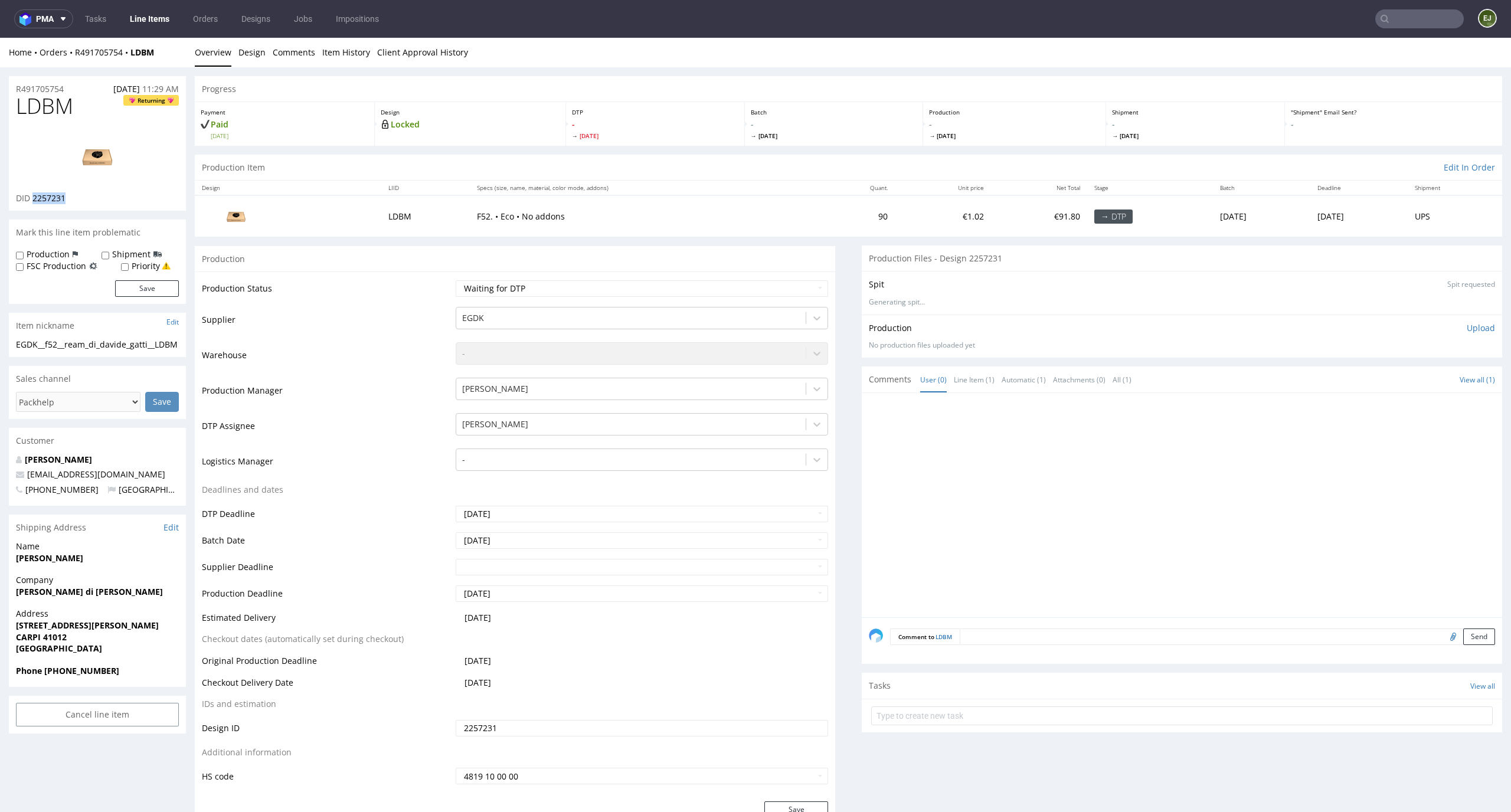
drag, startPoint x: 66, startPoint y: 204, endPoint x: 34, endPoint y: 203, distance: 32.0
click at [34, 203] on div "DID 2257231" at bounding box center [97, 198] width 163 height 12
copy span "2257231"
click at [729, 280] on select "Waiting for Artwork Waiting for Diecut Waiting for Mockup Waiting for DTP Waiti…" at bounding box center [642, 288] width 373 height 17
select select "dtp_in_process"
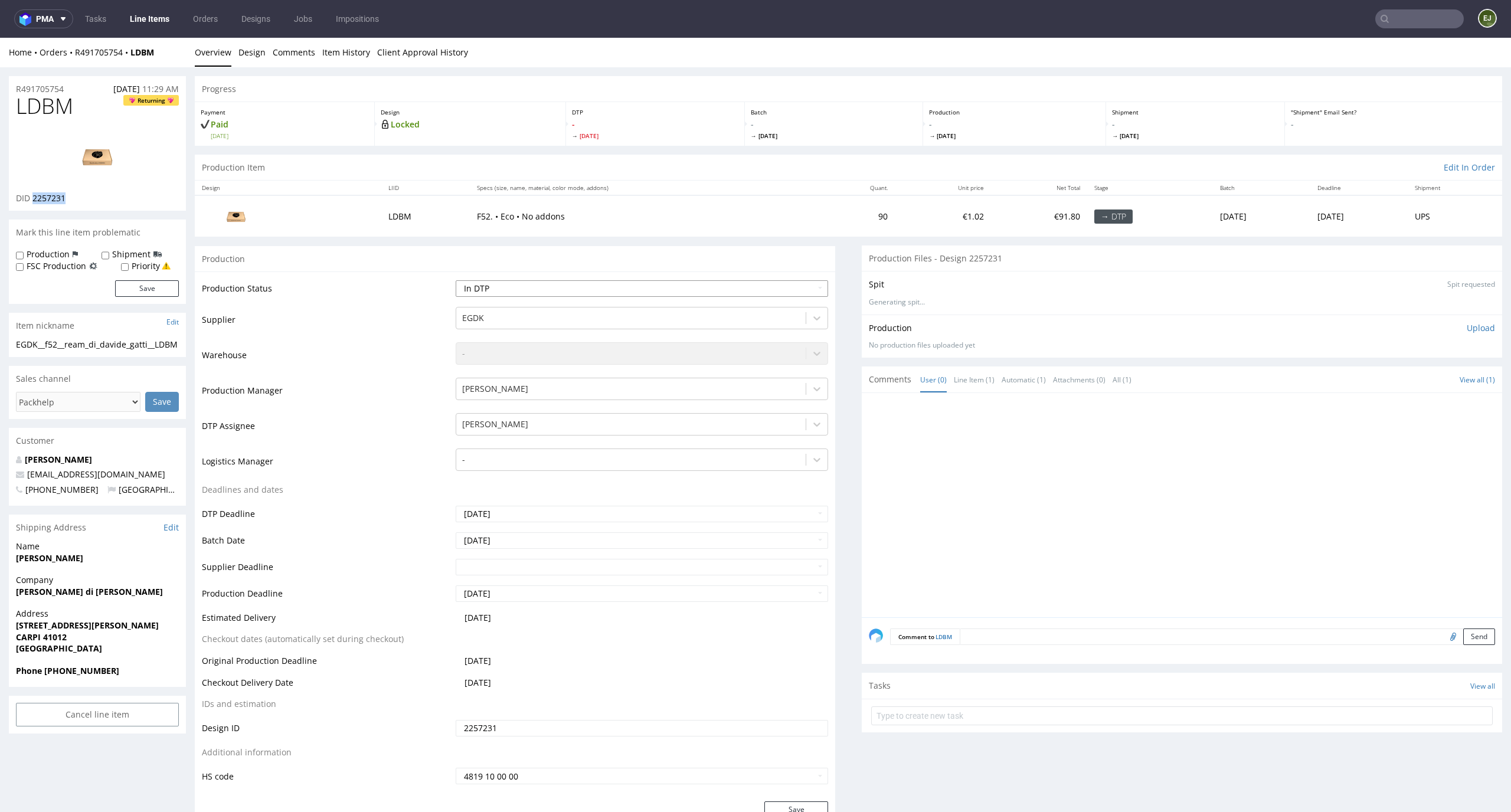
click at [456, 280] on select "Waiting for Artwork Waiting for Diecut Waiting for Mockup Waiting for DTP Waiti…" at bounding box center [642, 288] width 373 height 17
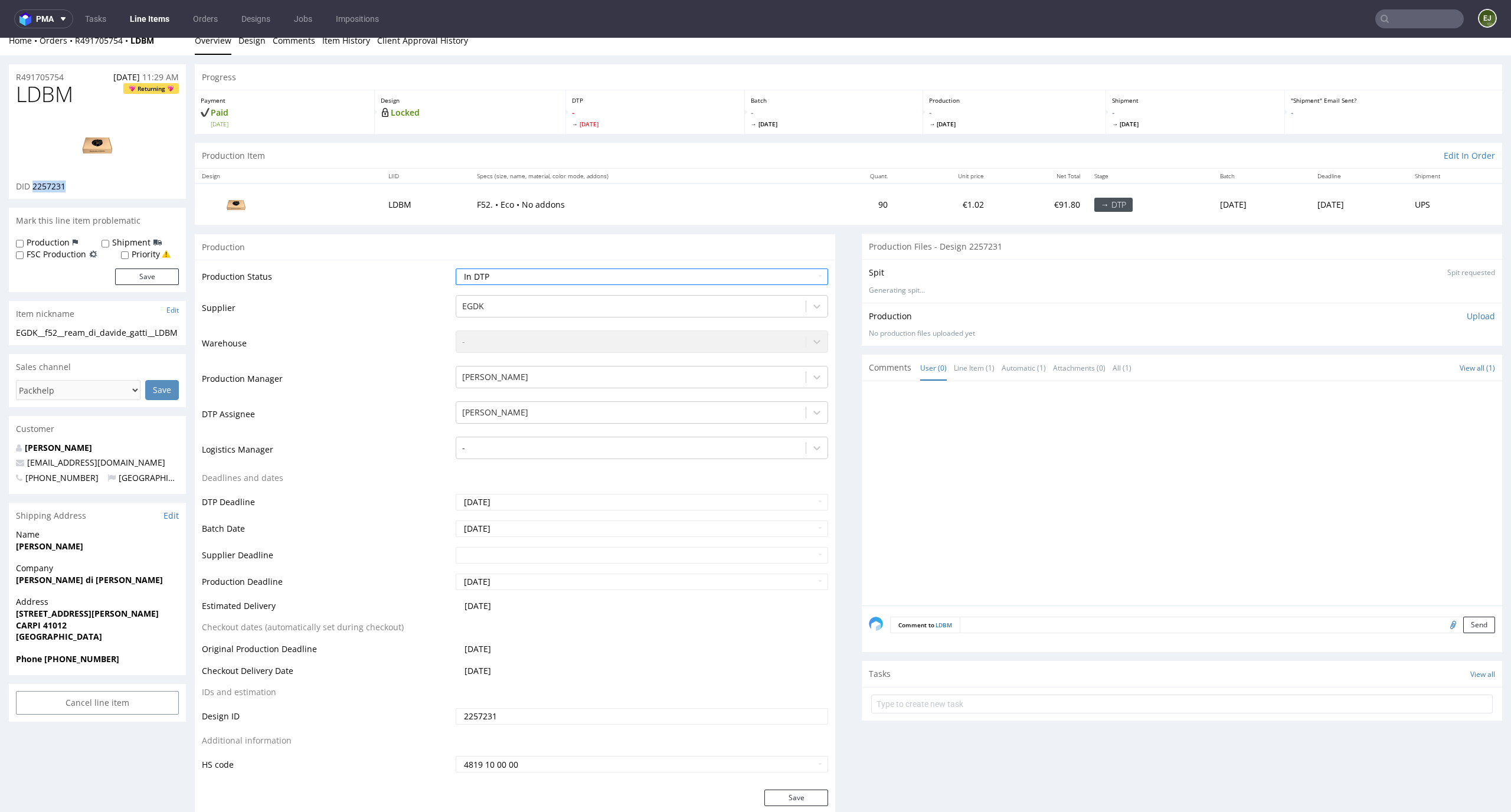
scroll to position [253, 0]
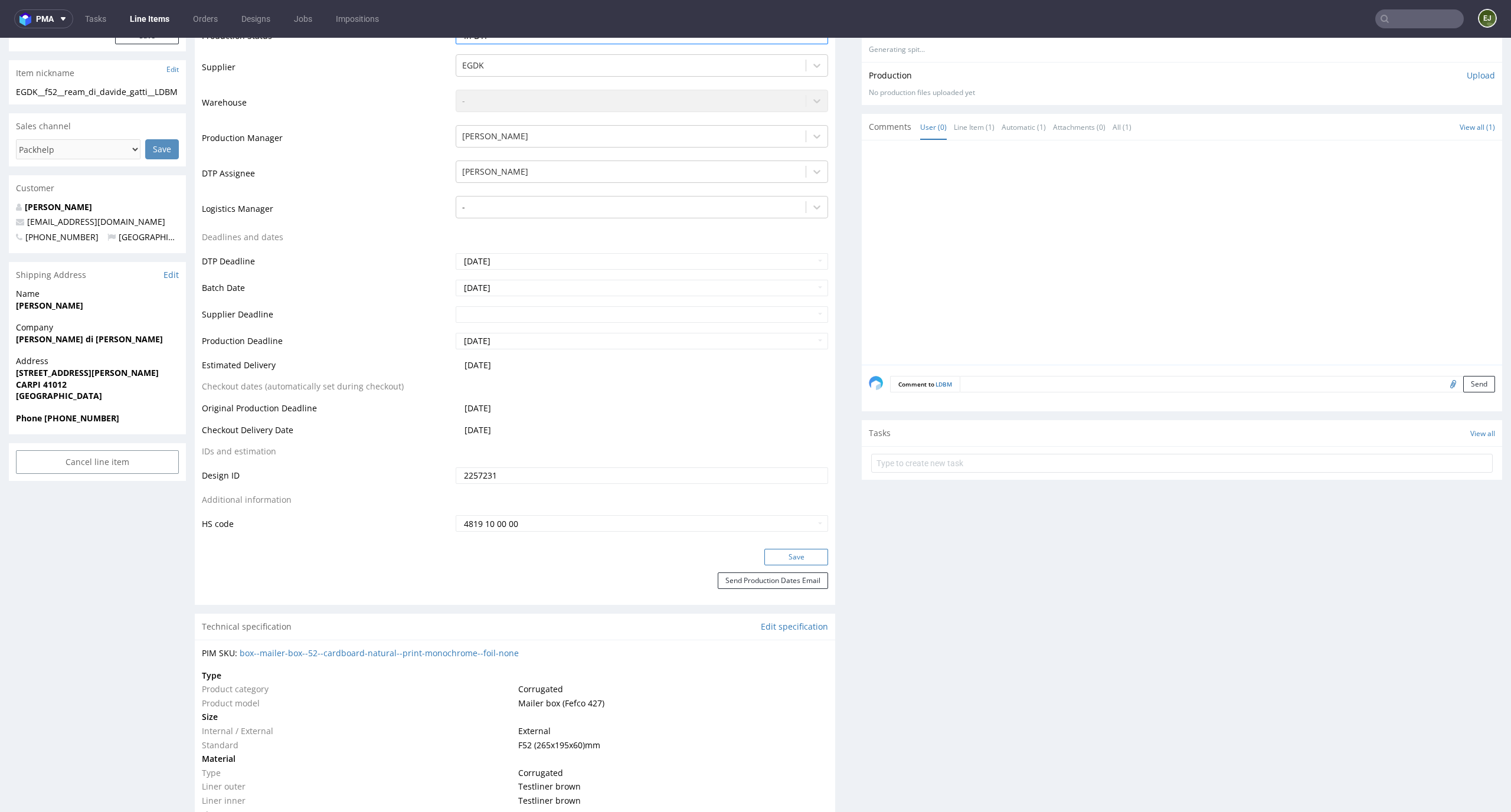
click at [795, 564] on button "Save" at bounding box center [796, 556] width 64 height 17
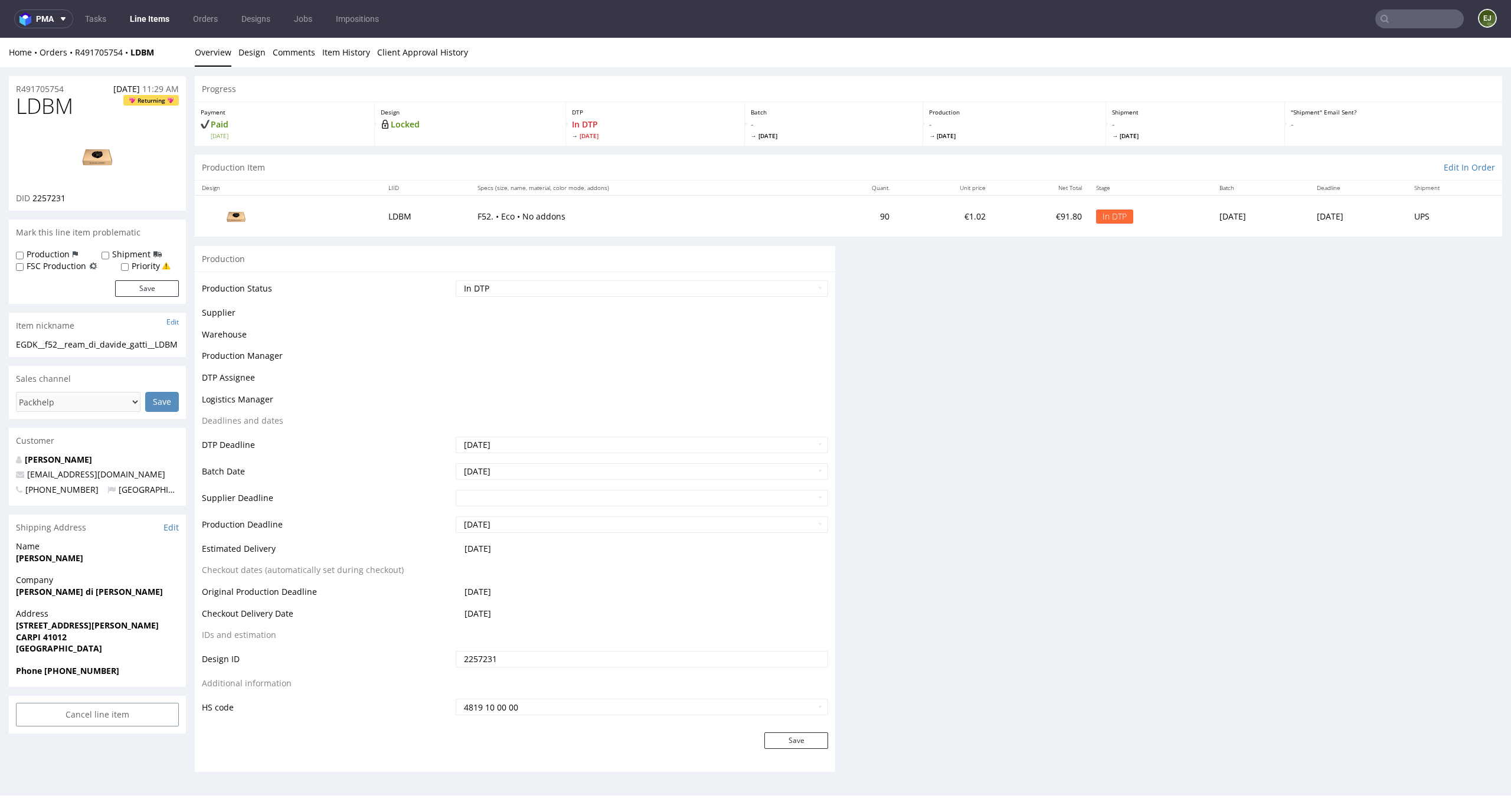
scroll to position [0, 0]
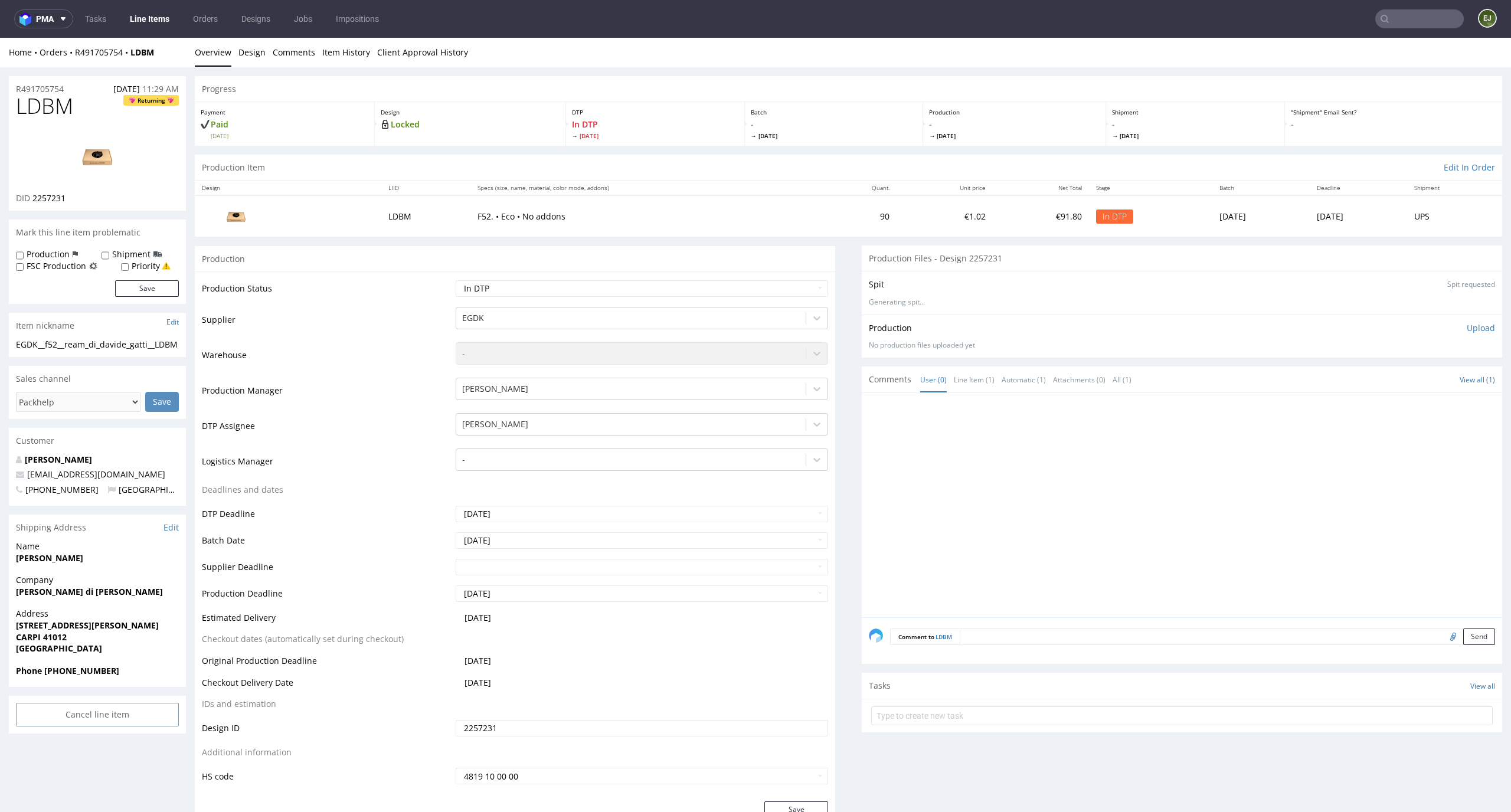
click at [897, 200] on td "€1.02" at bounding box center [944, 216] width 96 height 40
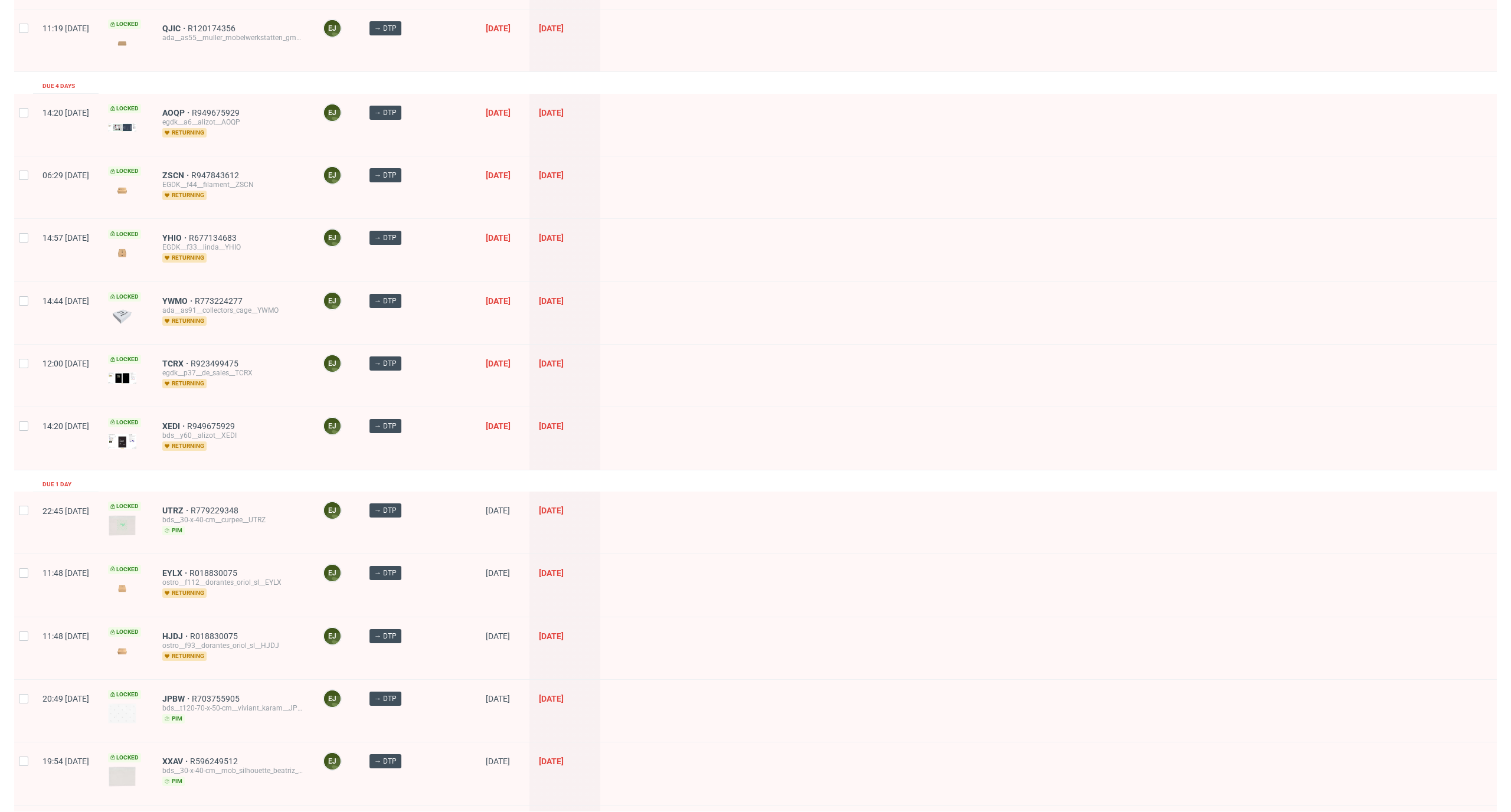
scroll to position [1340, 0]
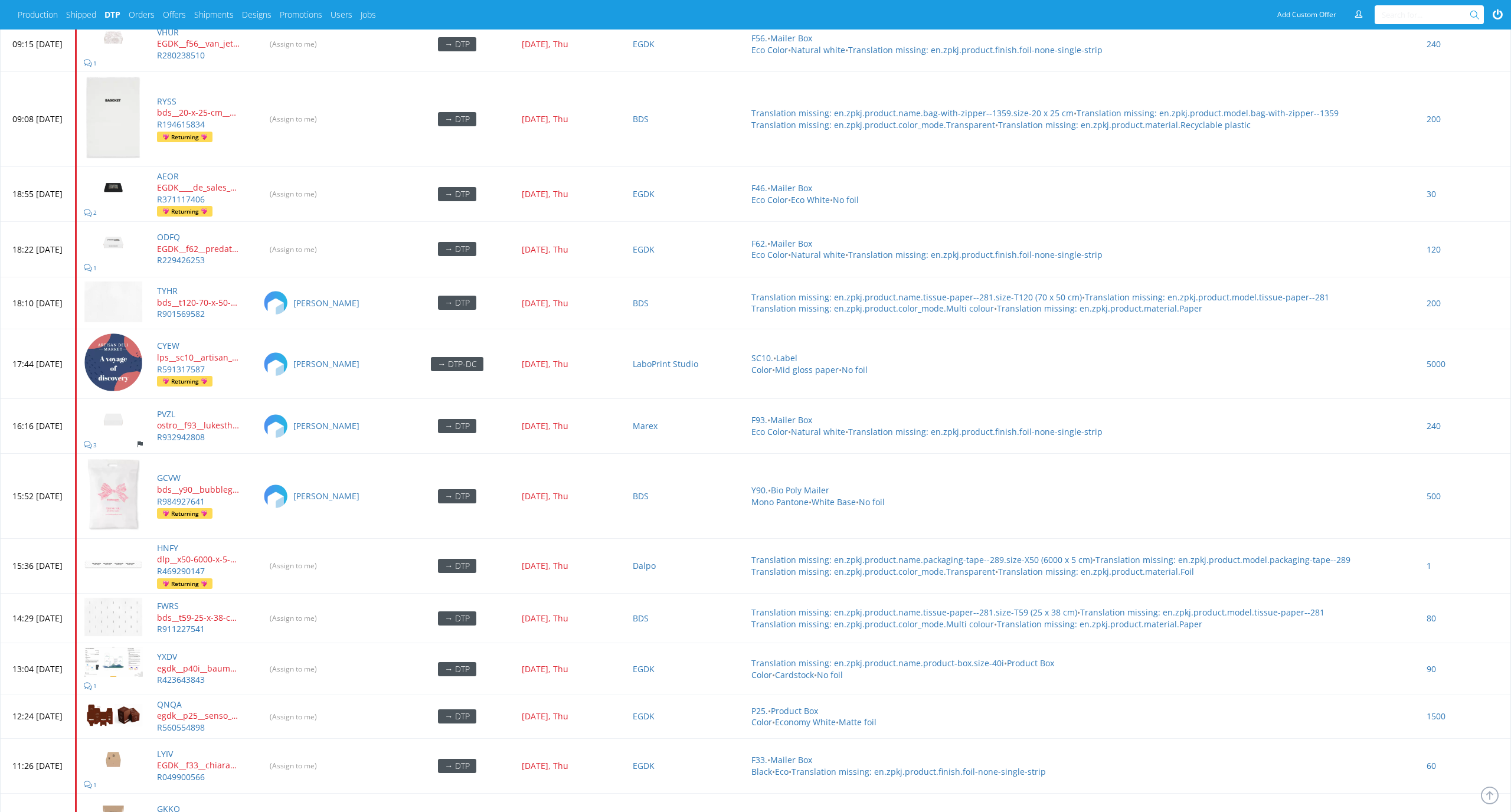
scroll to position [4668, 0]
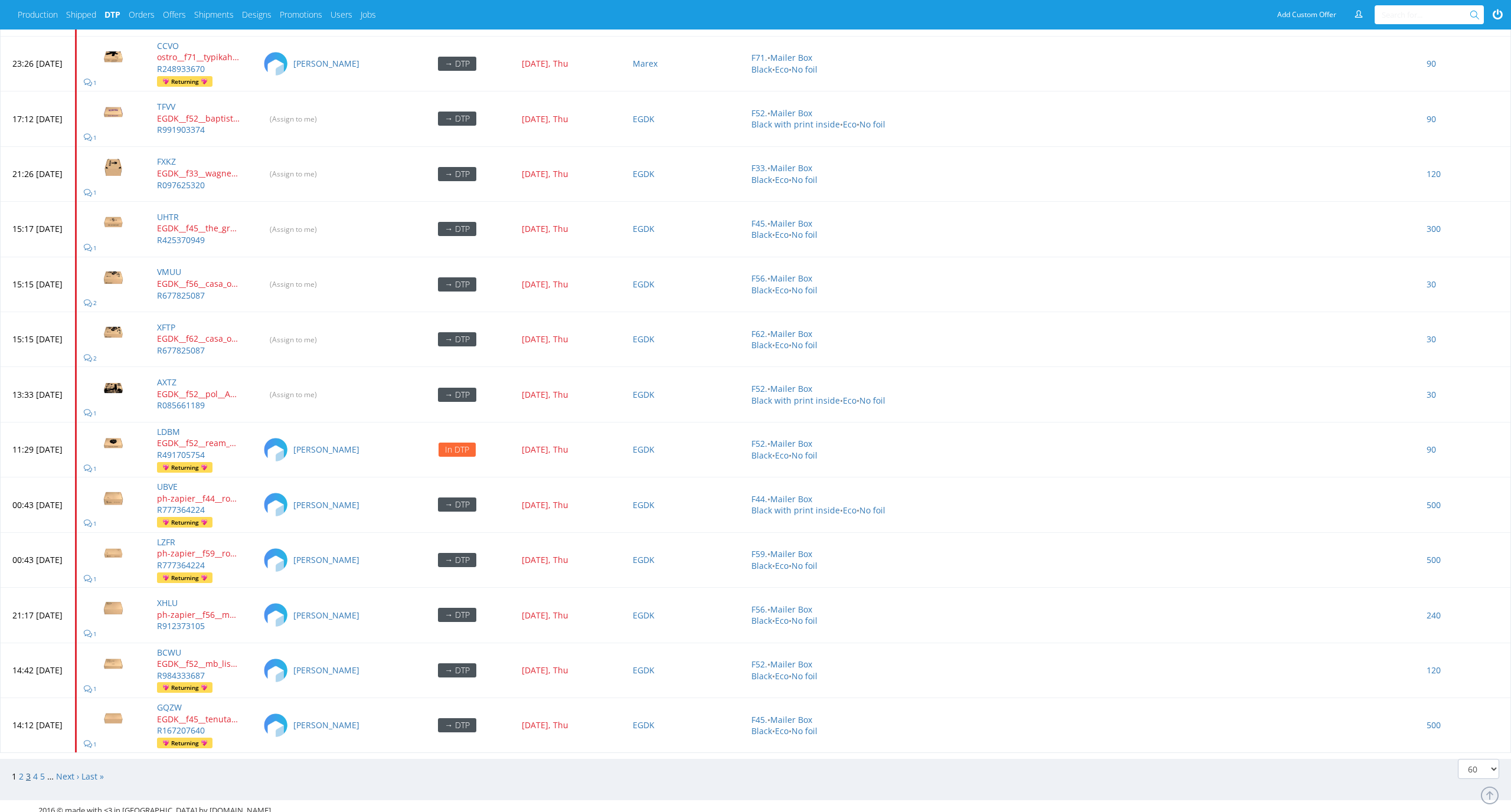
click at [26, 771] on link "3" at bounding box center [28, 777] width 5 height 12
click at [325, 110] on input "(Assign to me)" at bounding box center [294, 118] width 63 height 18
click at [325, 165] on input "(Assign to me)" at bounding box center [294, 173] width 63 height 18
click at [336, 211] on td "(Assign to me)" at bounding box center [327, 230] width 144 height 55
click at [325, 220] on input "(Assign to me)" at bounding box center [294, 229] width 63 height 18
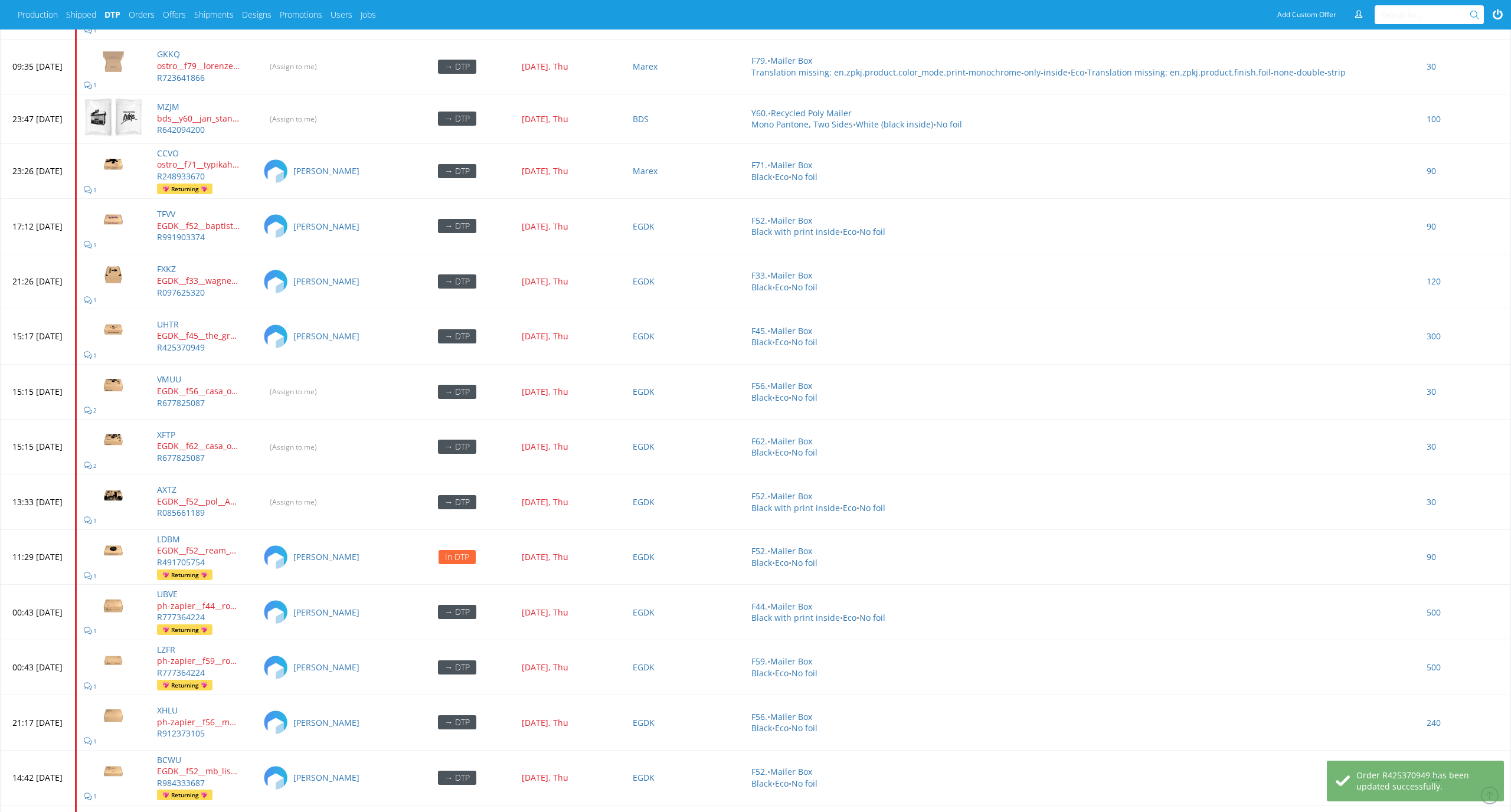
scroll to position [4679, 0]
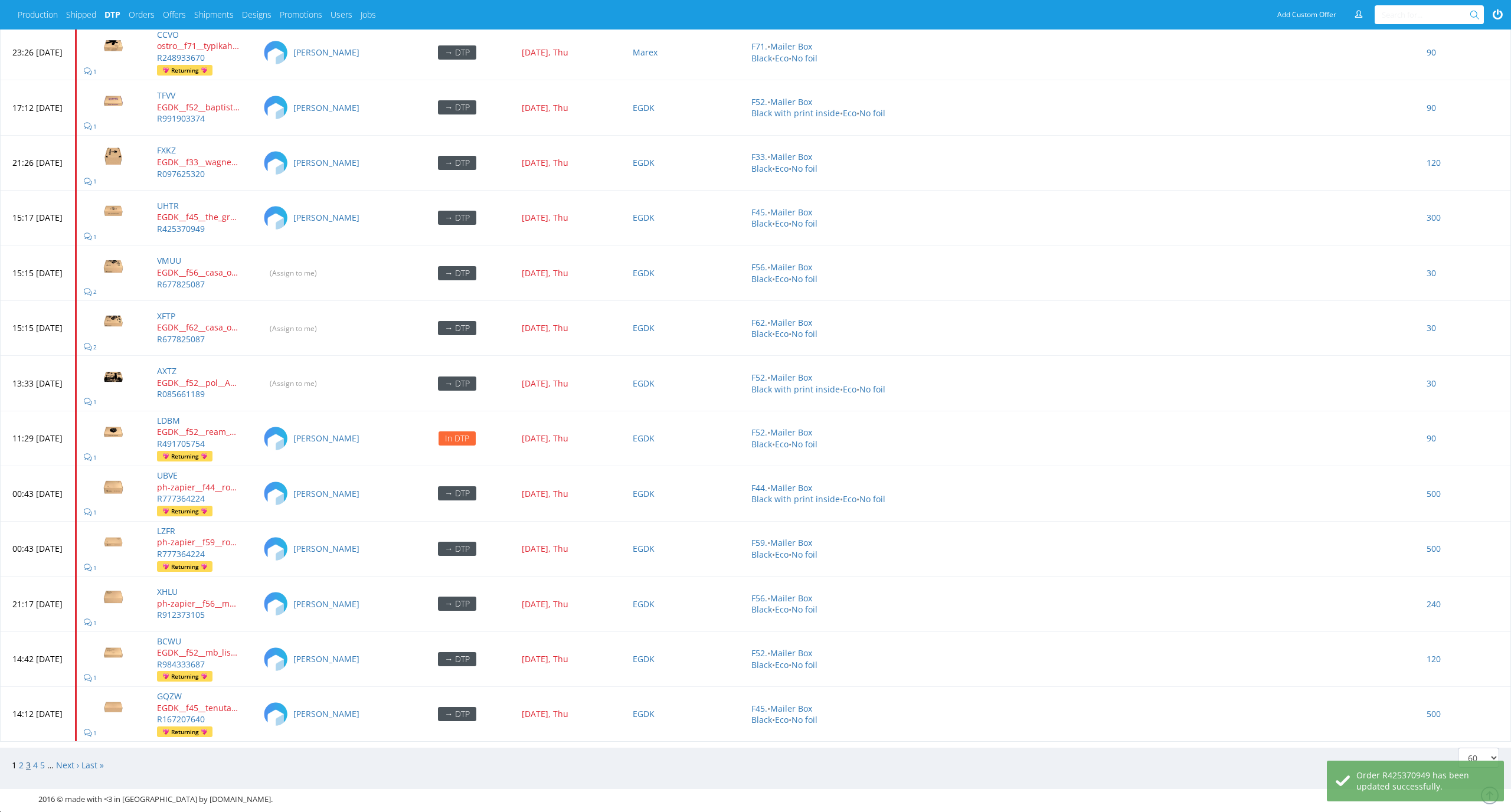
click at [27, 759] on link "3" at bounding box center [28, 765] width 5 height 12
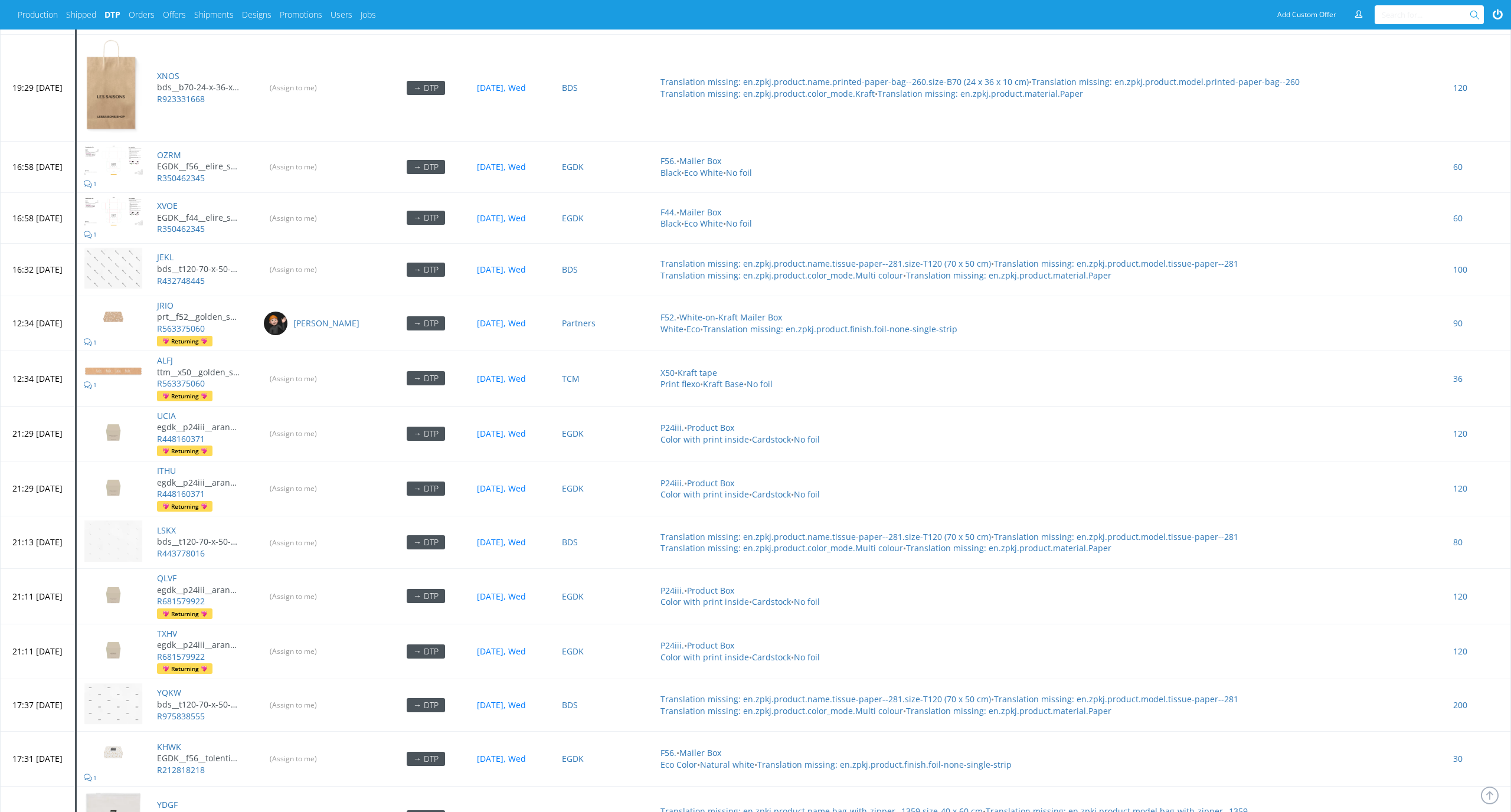
scroll to position [3816, 0]
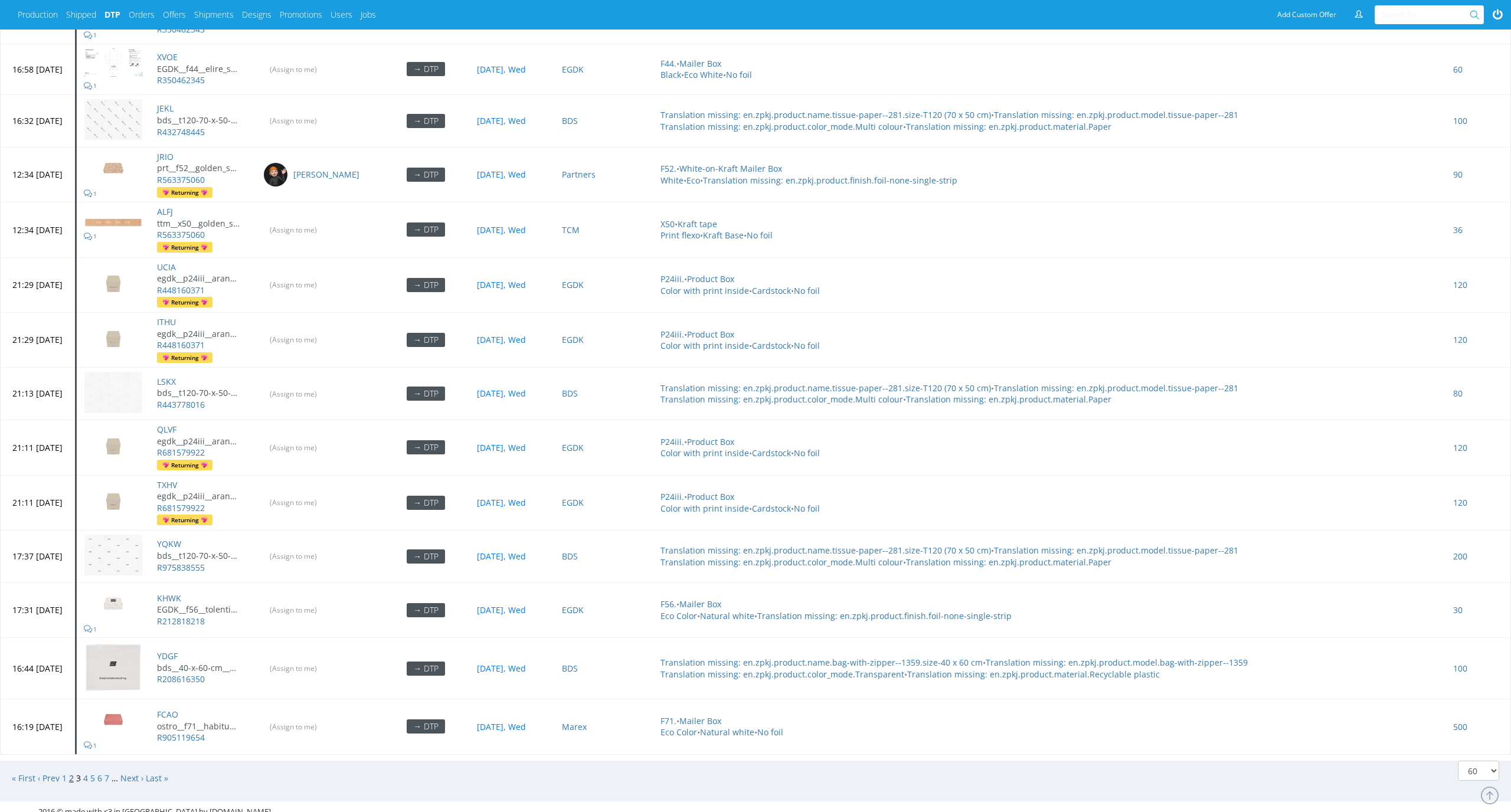
click at [71, 772] on link "2" at bounding box center [71, 778] width 5 height 12
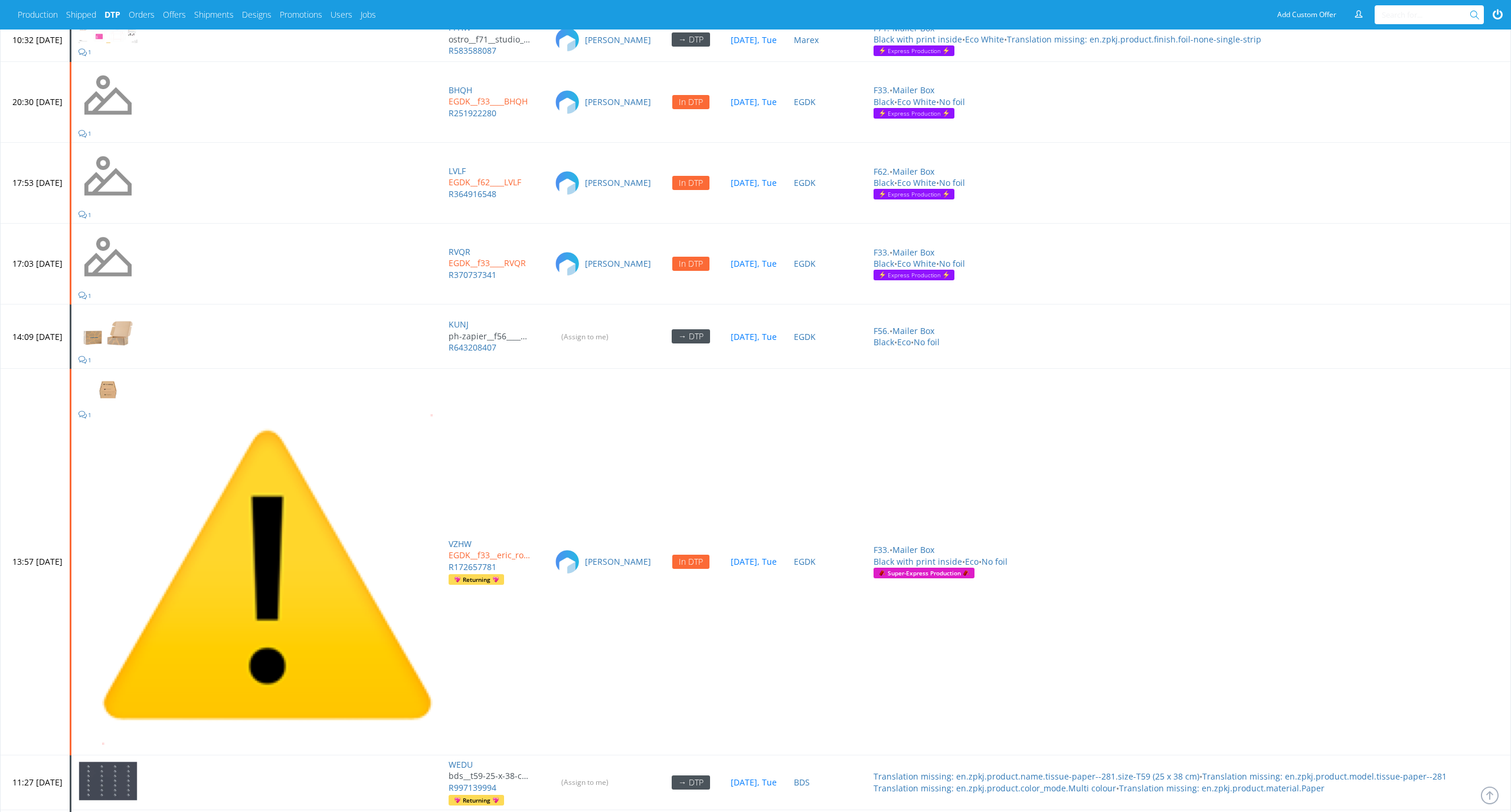
scroll to position [3771, 0]
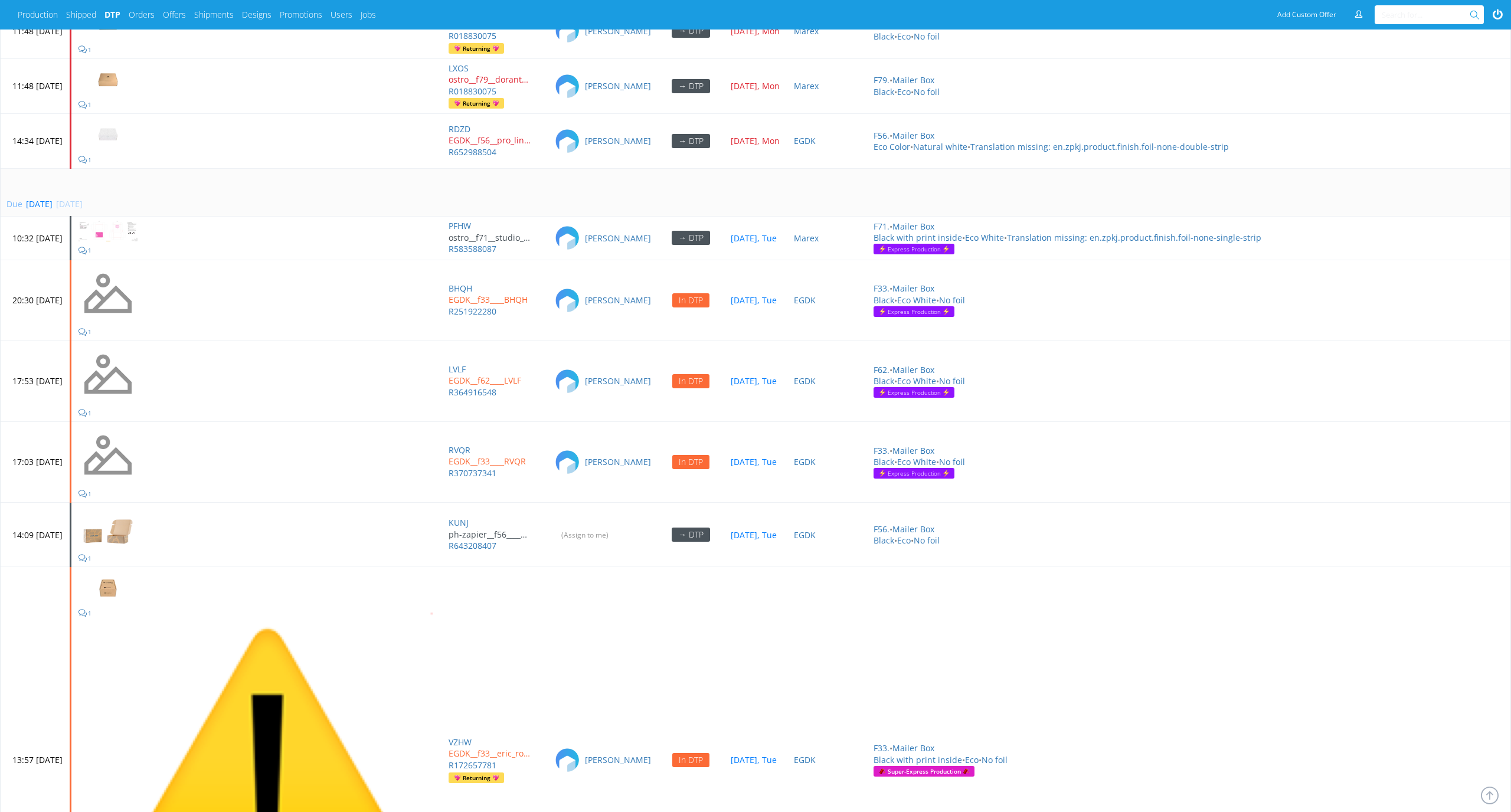
click at [432, 198] on div "Due today 16 Sep 2025, Tue" at bounding box center [772, 204] width 1530 height 12
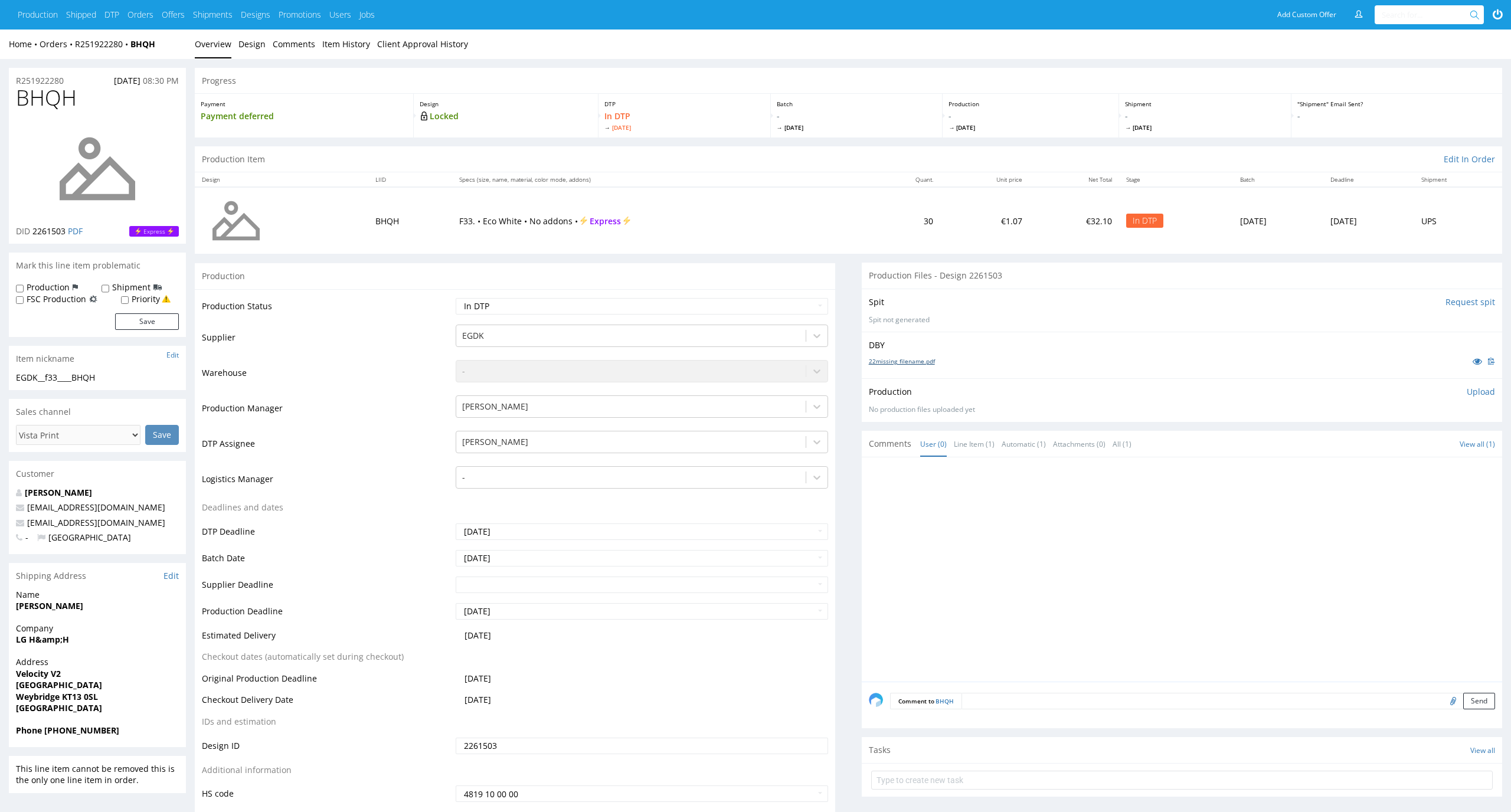
click at [919, 360] on link "22missing_filename.pdf" at bounding box center [902, 361] width 66 height 8
drag, startPoint x: 84, startPoint y: 105, endPoint x: 0, endPoint y: 99, distance: 84.2
copy span "BHQH"
drag, startPoint x: 123, startPoint y: 375, endPoint x: 0, endPoint y: 374, distance: 123.0
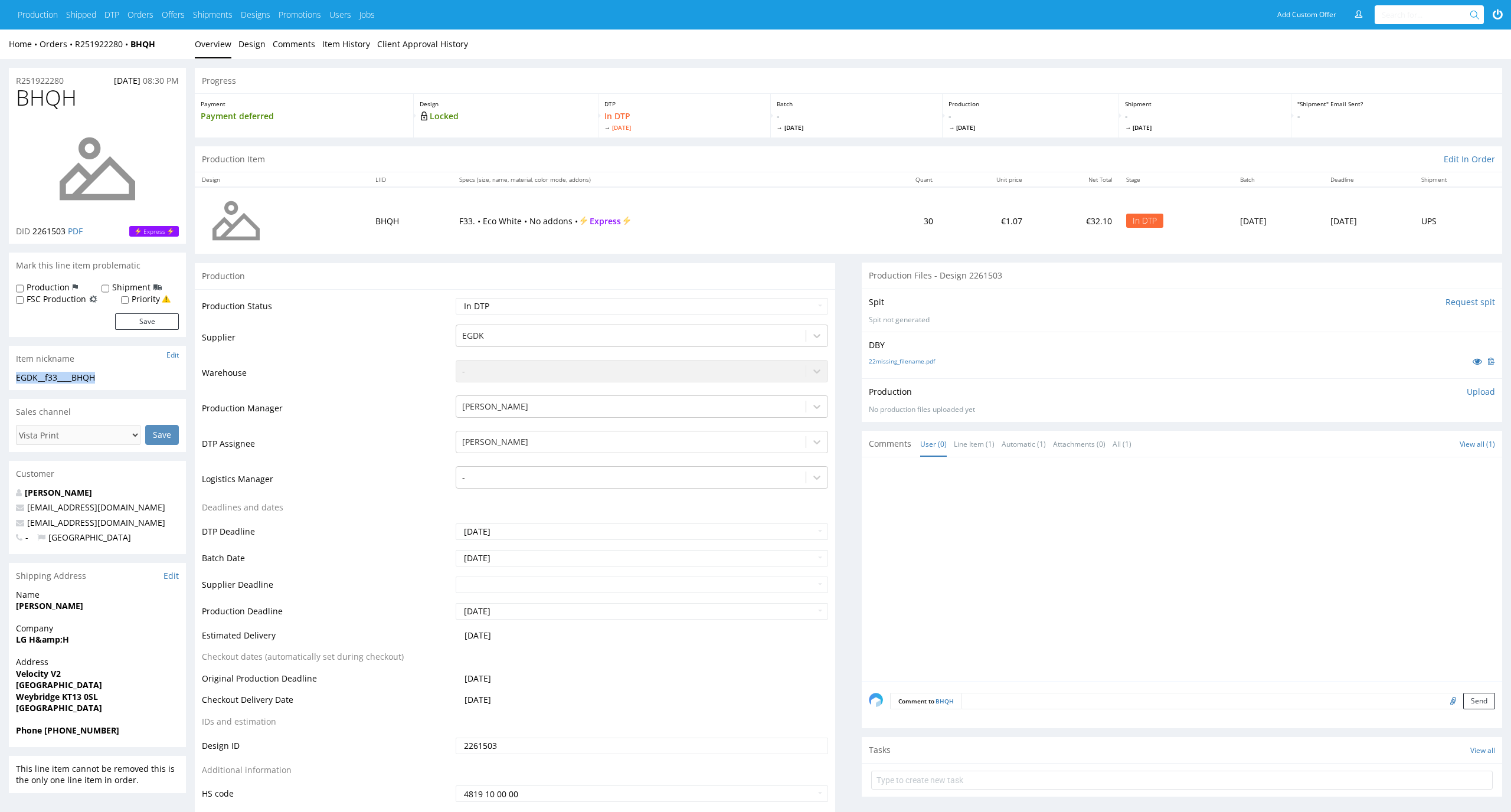
copy div "EGDK__f33____BHQH"
drag, startPoint x: 66, startPoint y: 228, endPoint x: 34, endPoint y: 228, distance: 32.0
click at [34, 228] on p "DID 2261503 PDF" at bounding box center [49, 231] width 66 height 12
copy span "2261503"
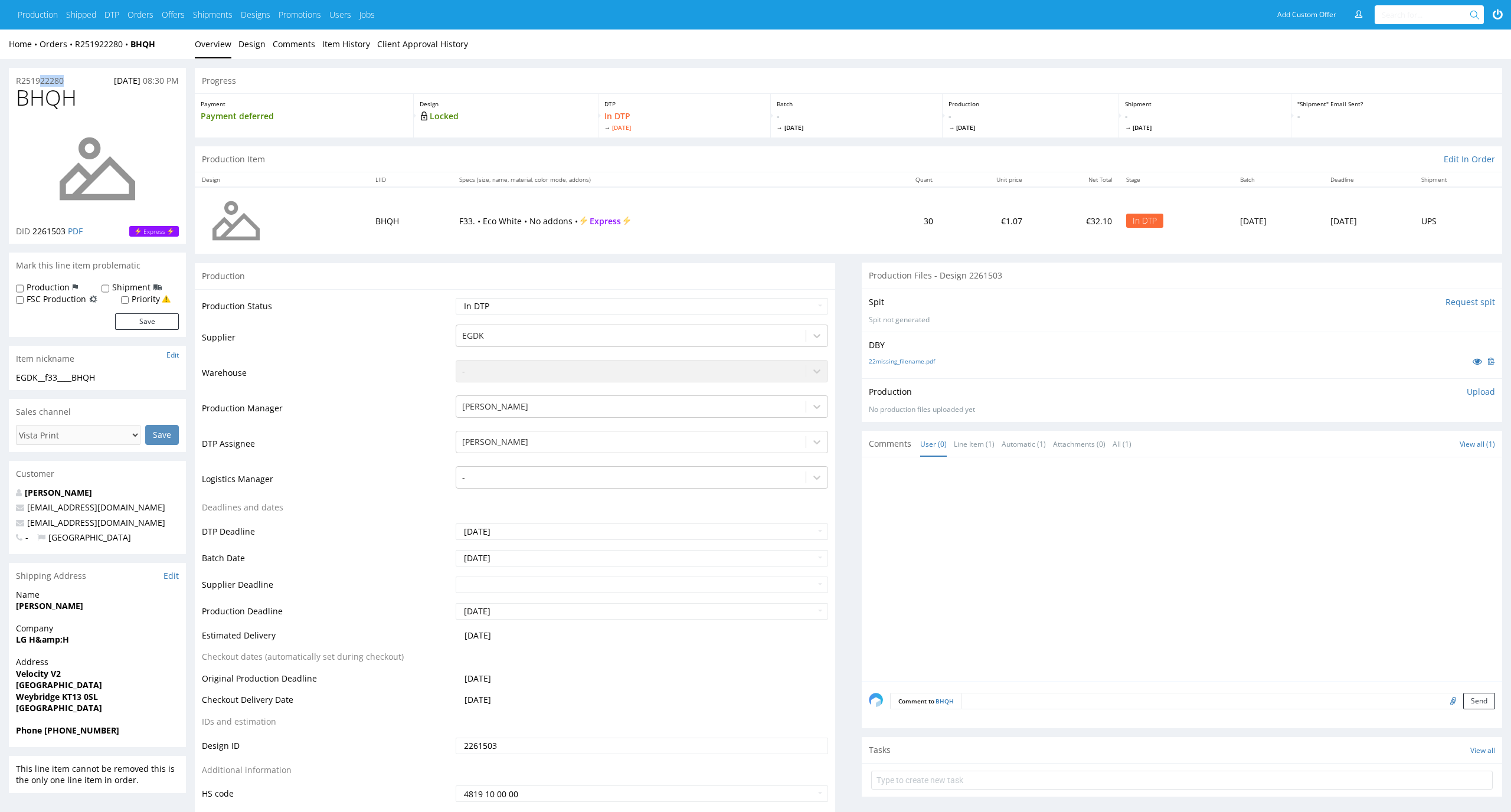
drag, startPoint x: 74, startPoint y: 76, endPoint x: 6, endPoint y: 79, distance: 68.1
click at [10, 79] on div "R251922280 15.09.2025 08:30 PM" at bounding box center [97, 77] width 177 height 19
copy p "R251922280"
click at [1492, 393] on p "Upload" at bounding box center [1480, 392] width 28 height 12
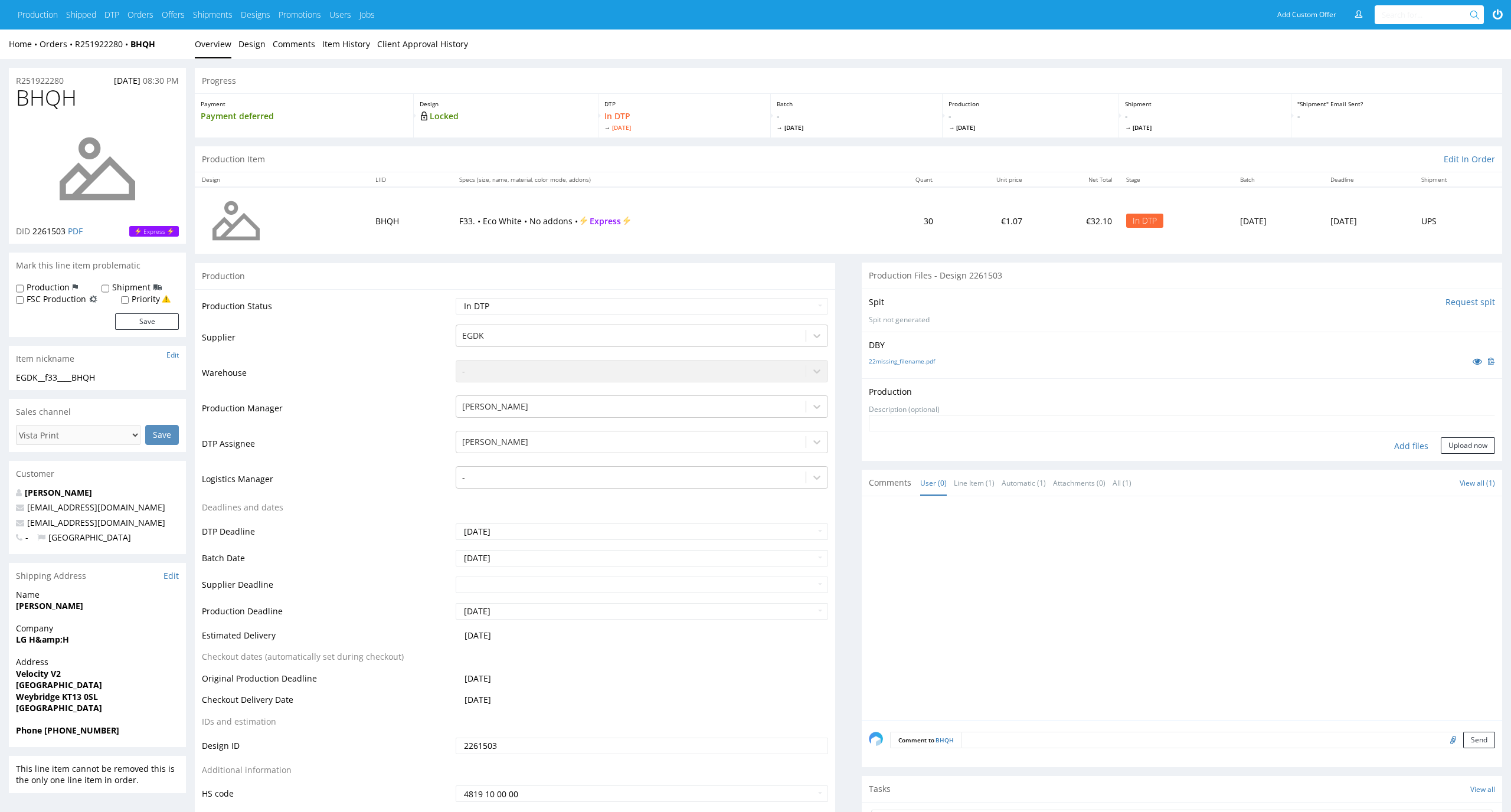
click at [1404, 448] on div "Add files" at bounding box center [1411, 446] width 59 height 18
type input "C:\fakepath\EGDK__f33____BHQH__d2261503__oR251922280__outside.pdf"
click at [1463, 468] on button "Upload now" at bounding box center [1467, 463] width 54 height 17
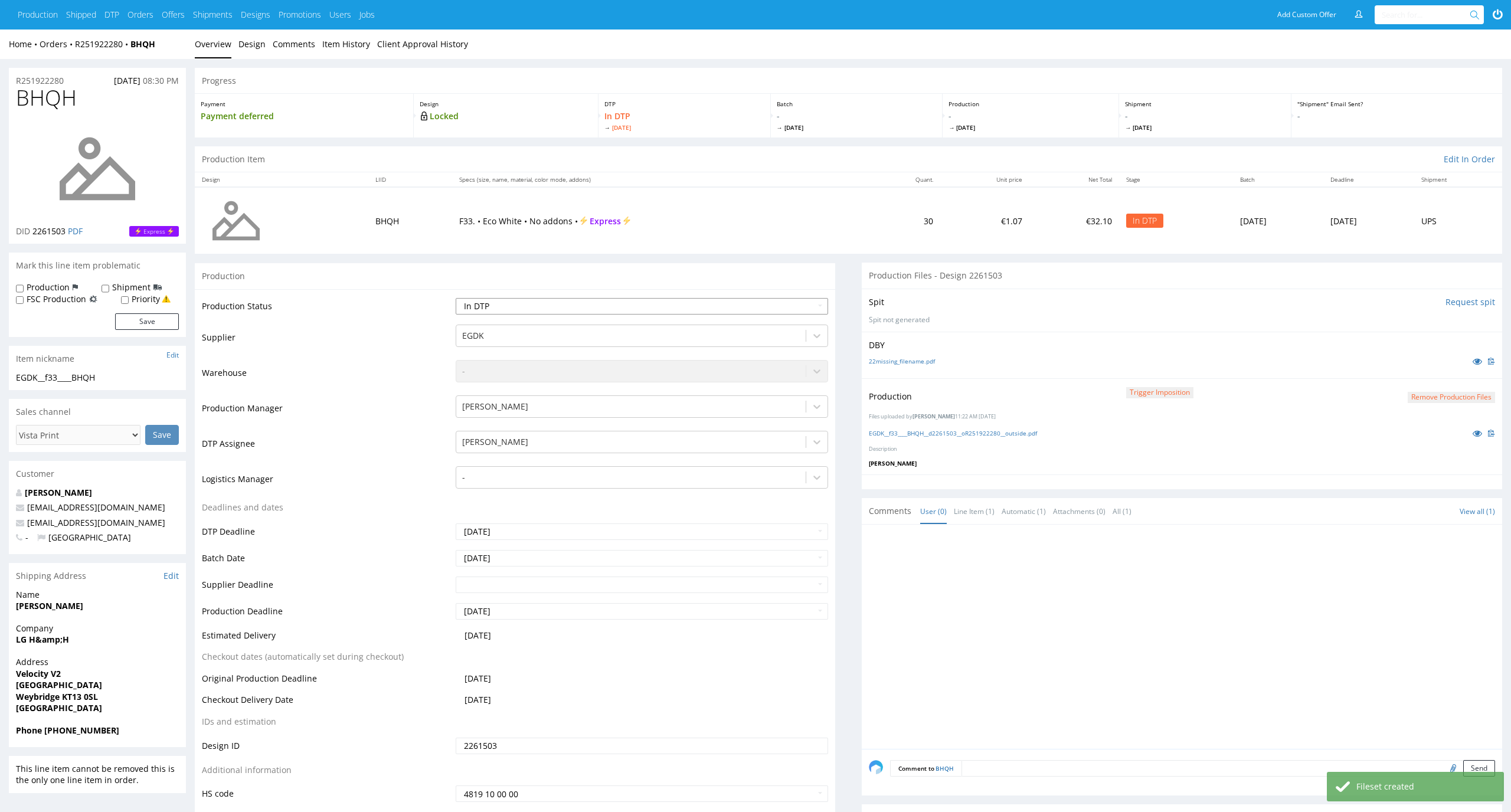
click at [811, 305] on select "Waiting for Artwork Waiting for Diecut Waiting for Mockup Waiting for DTP Waiti…" at bounding box center [642, 306] width 373 height 17
select select "dtp_production_ready"
click at [456, 298] on select "Waiting for Artwork Waiting for Diecut Waiting for Mockup Waiting for DTP Waiti…" at bounding box center [642, 306] width 373 height 17
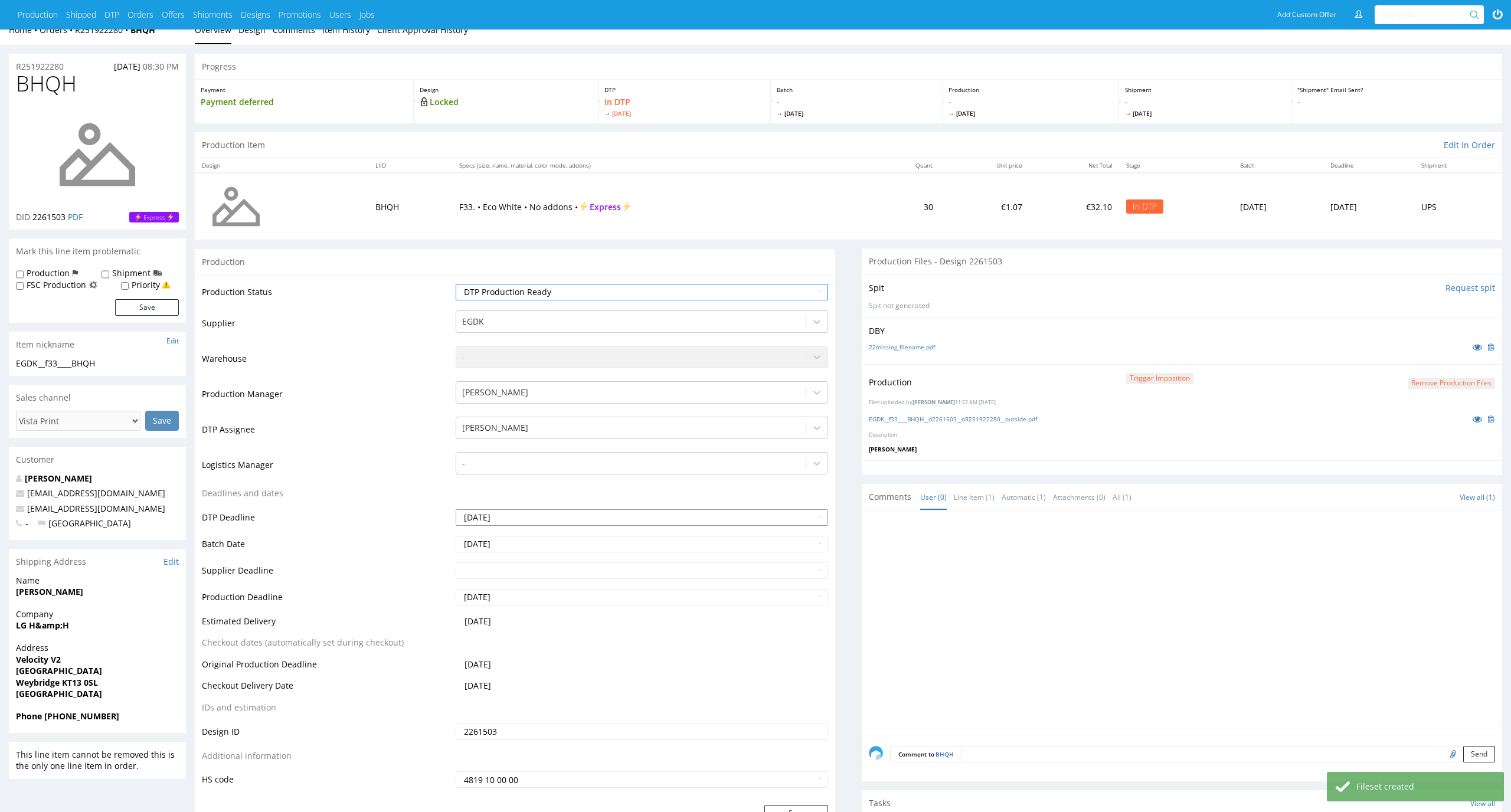
scroll to position [147, 0]
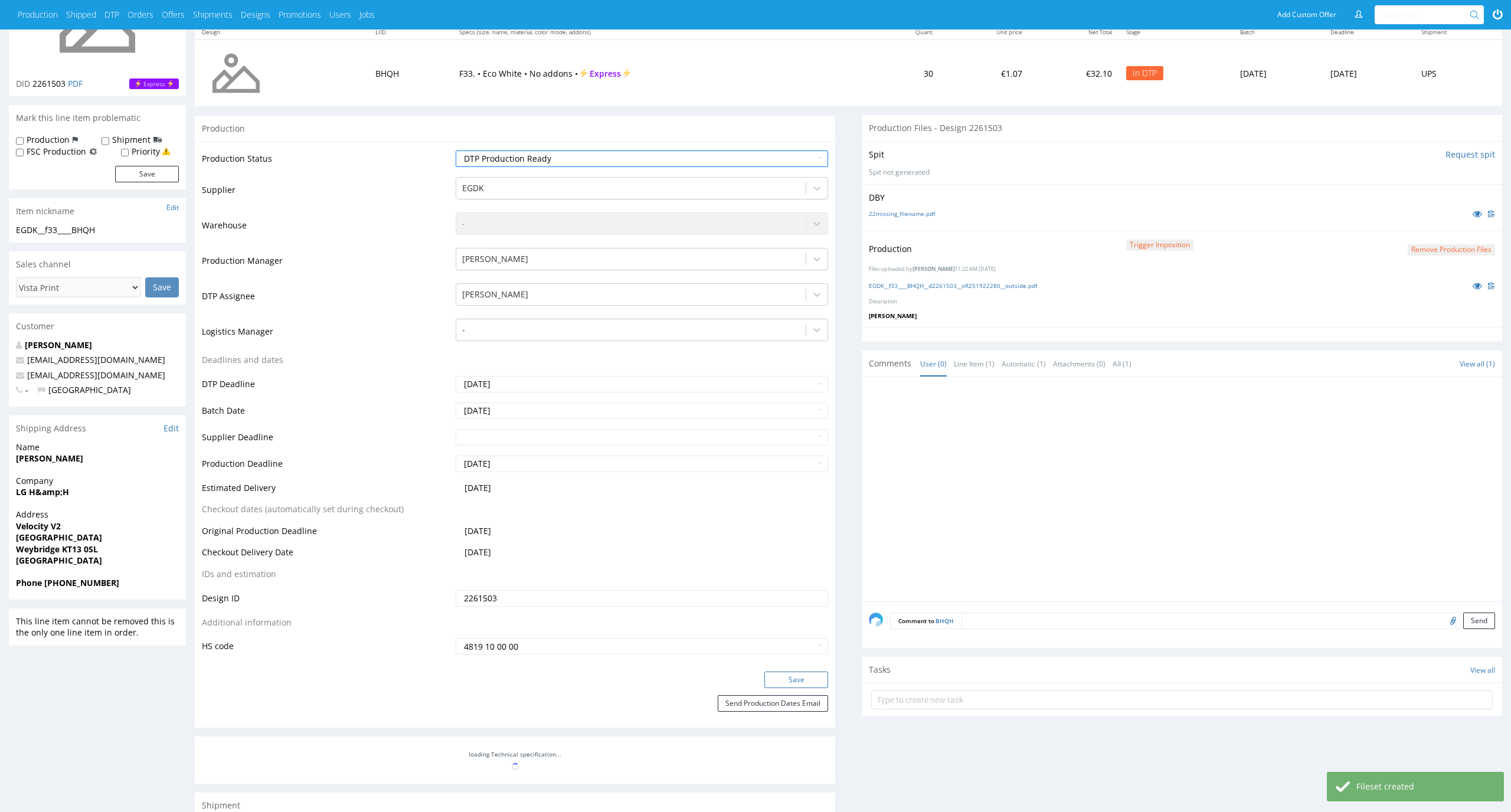
click at [800, 677] on button "Save" at bounding box center [796, 679] width 64 height 17
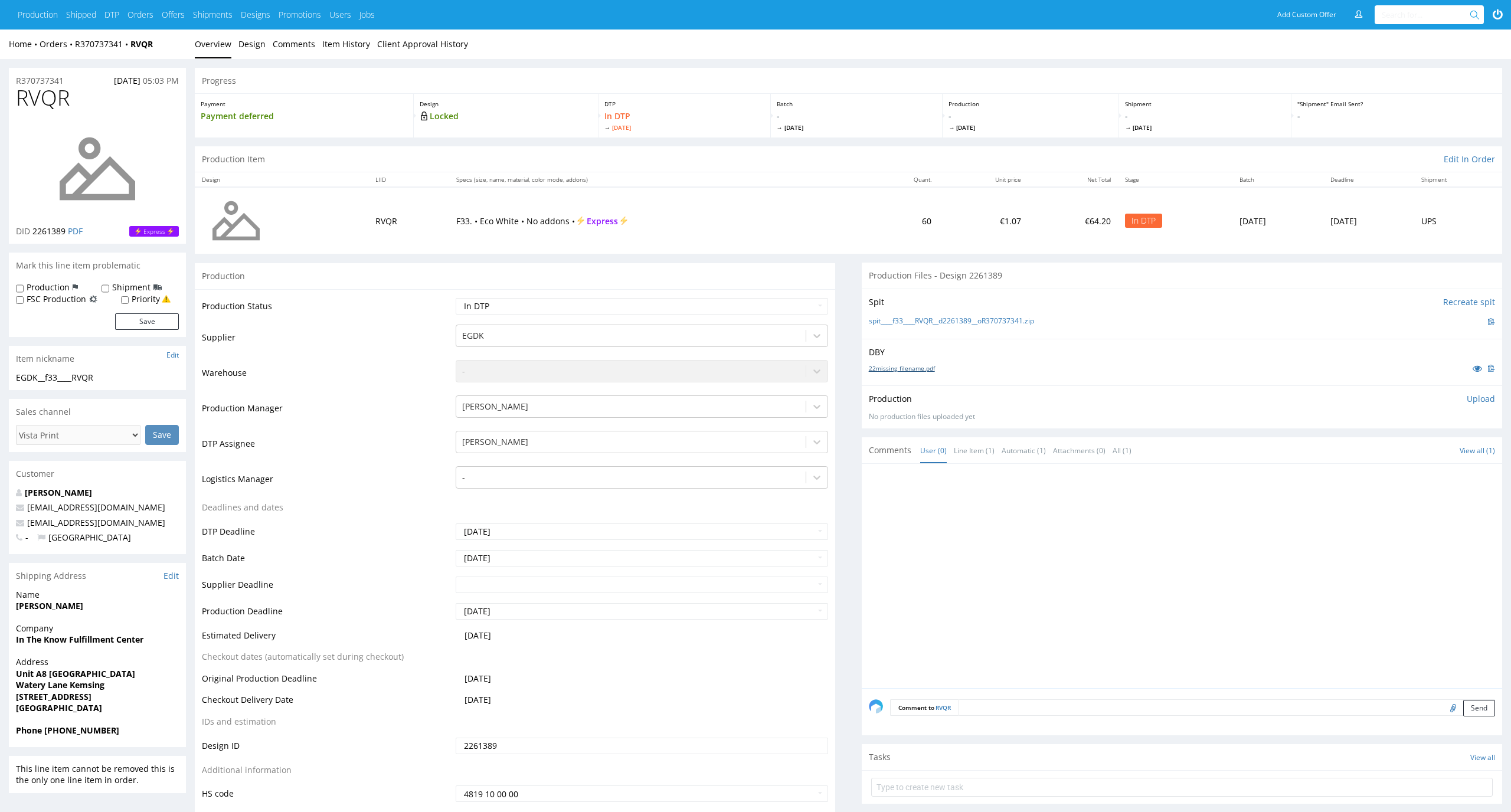
click at [932, 369] on link "22missing_filename.pdf" at bounding box center [902, 367] width 66 height 8
click at [940, 318] on link "spit____f33____RVQR__d2261389__oR370737341.zip" at bounding box center [951, 321] width 165 height 10
click at [616, 207] on td "F33. • Eco White • No addons • Express" at bounding box center [658, 220] width 419 height 66
drag, startPoint x: 85, startPoint y: 108, endPoint x: 0, endPoint y: 102, distance: 85.2
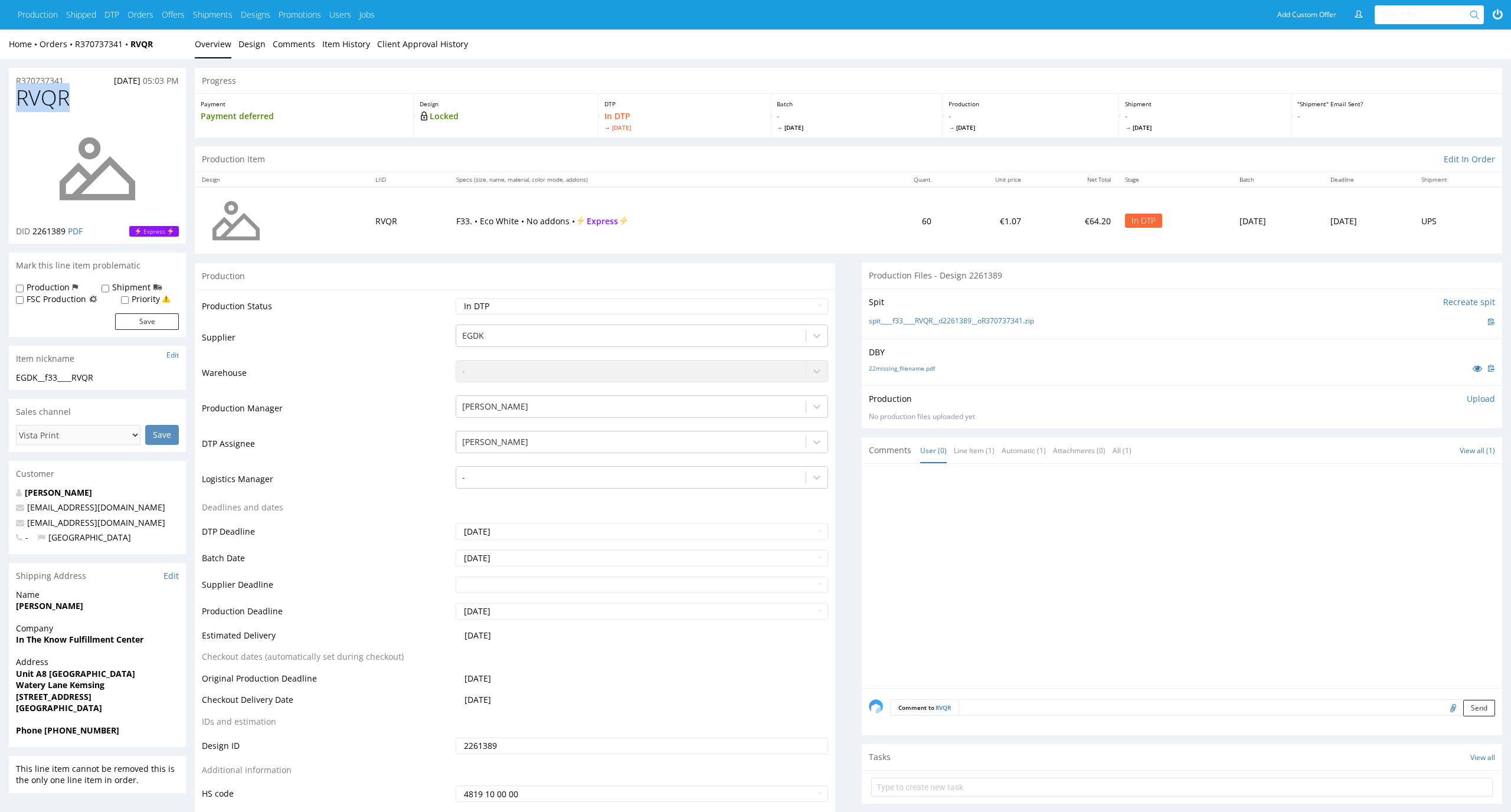
copy span "RVQR"
drag, startPoint x: 80, startPoint y: 76, endPoint x: 0, endPoint y: 74, distance: 80.0
copy p "R370737341"
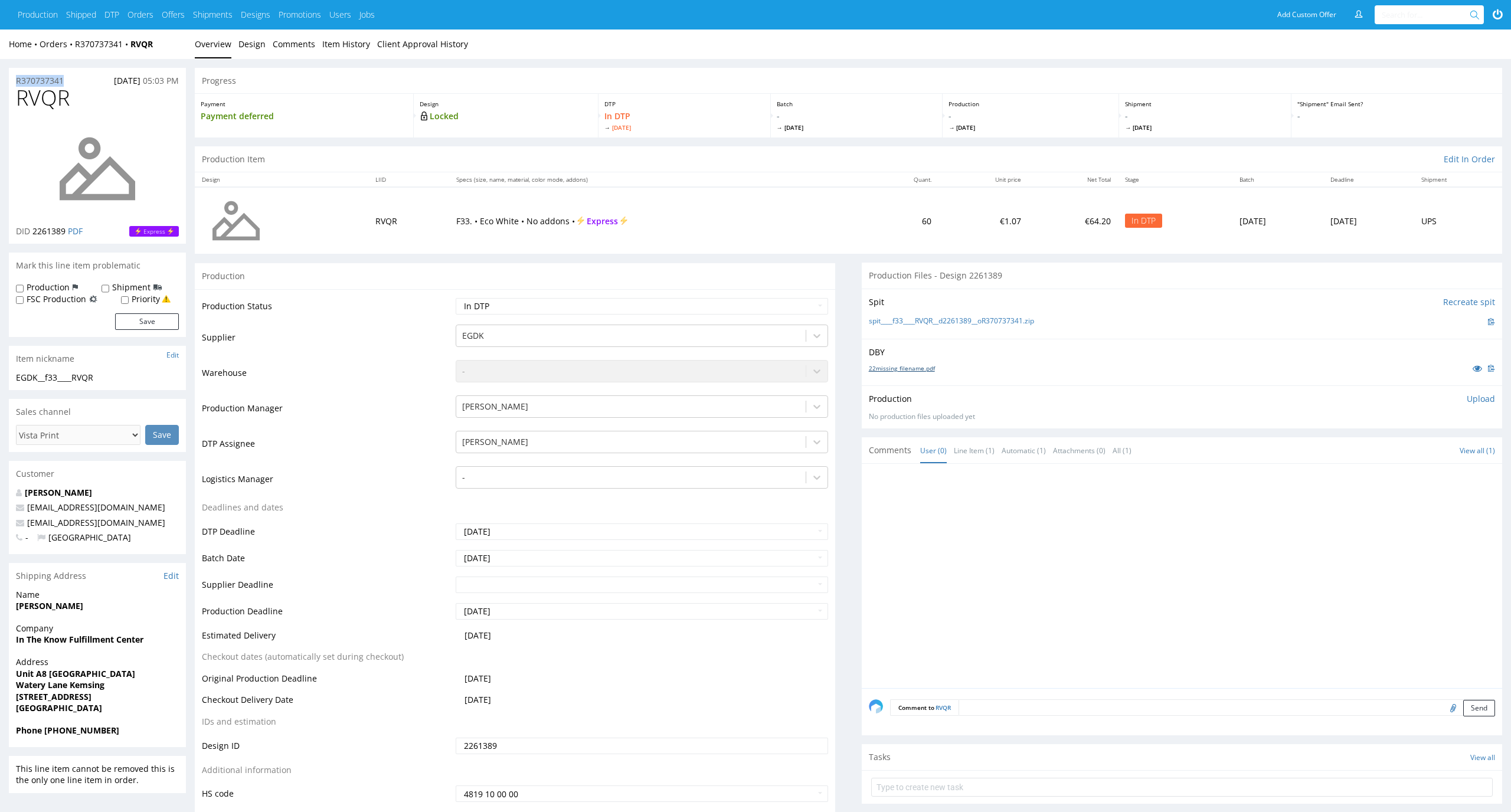
click at [922, 364] on link "22missing_filename.pdf" at bounding box center [902, 367] width 66 height 8
click at [1481, 409] on div "Production Upload No production files uploaded yet Description (optional) Add f…" at bounding box center [1181, 406] width 626 height 28
click at [1488, 402] on p "Upload" at bounding box center [1480, 398] width 28 height 12
click at [1416, 448] on div "Add files" at bounding box center [1411, 453] width 59 height 18
type input "C:\fakepath\EGDK__f33____RVQR__d2261503__oR370737341__outside.pdf"
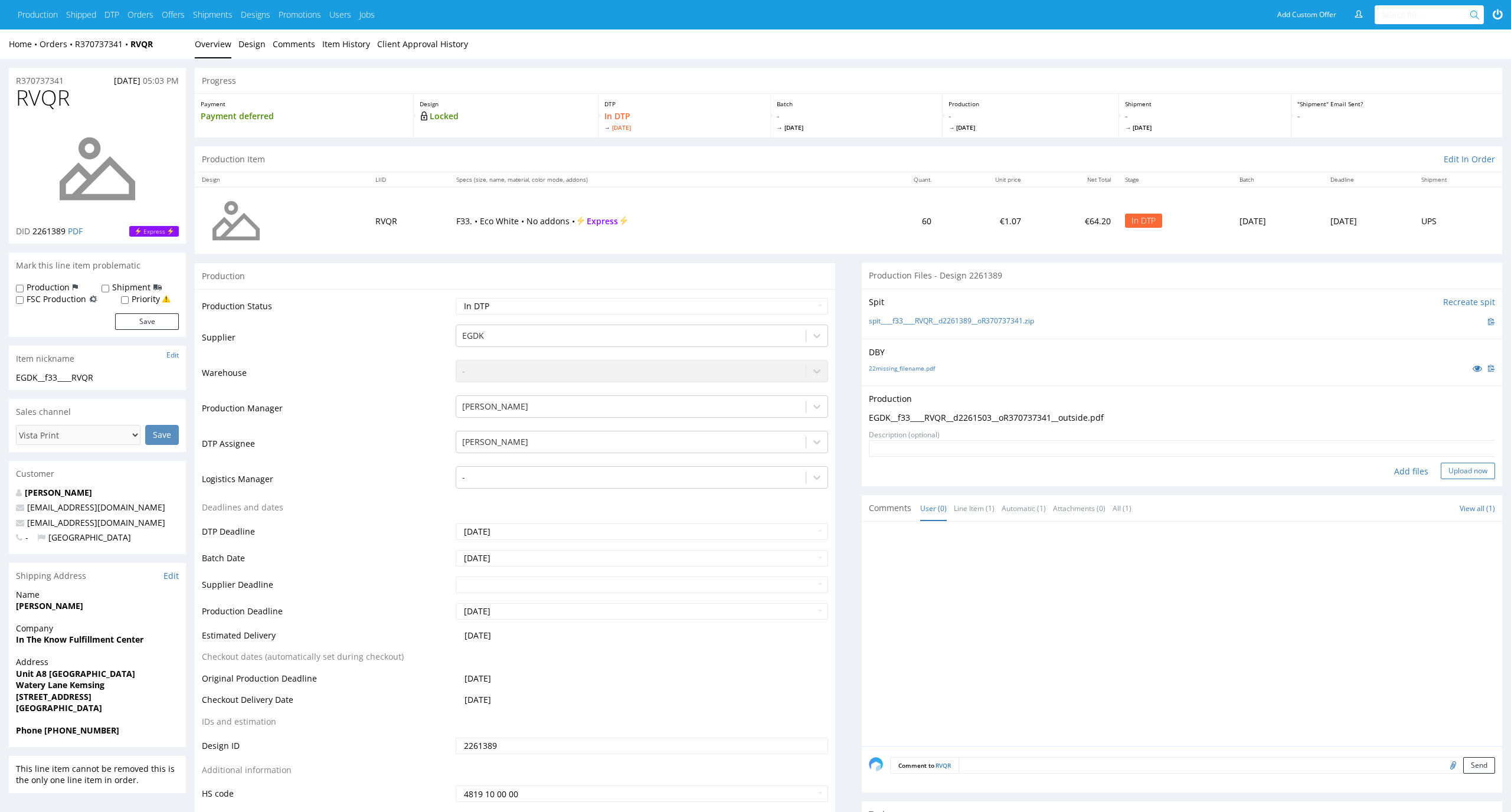
click at [1453, 473] on button "Upload now" at bounding box center [1467, 471] width 54 height 17
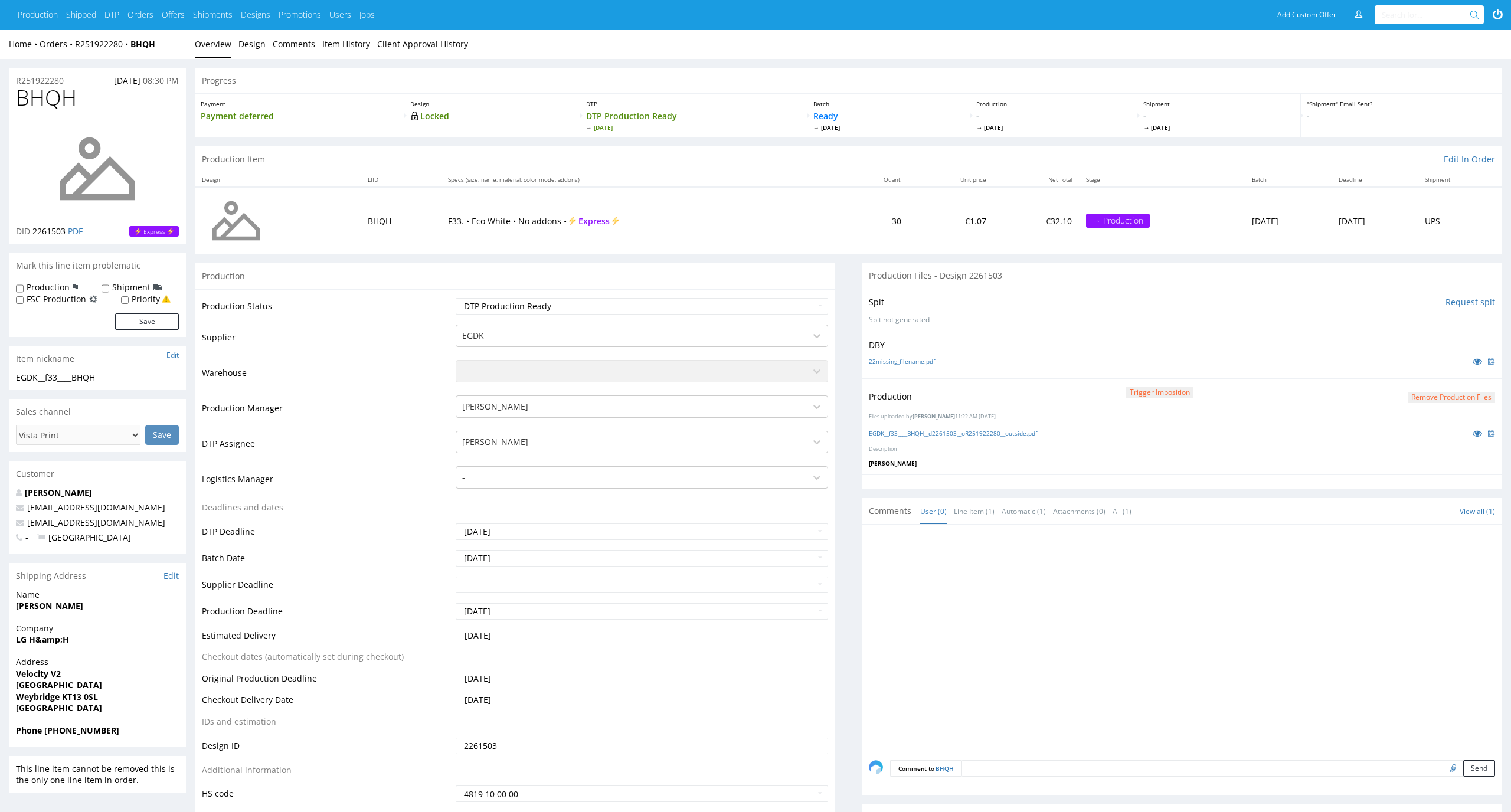
click at [893, 354] on div "22missing_filename.pdf" at bounding box center [1181, 361] width 626 height 13
click at [894, 360] on link "22missing_filename.pdf" at bounding box center [902, 361] width 66 height 8
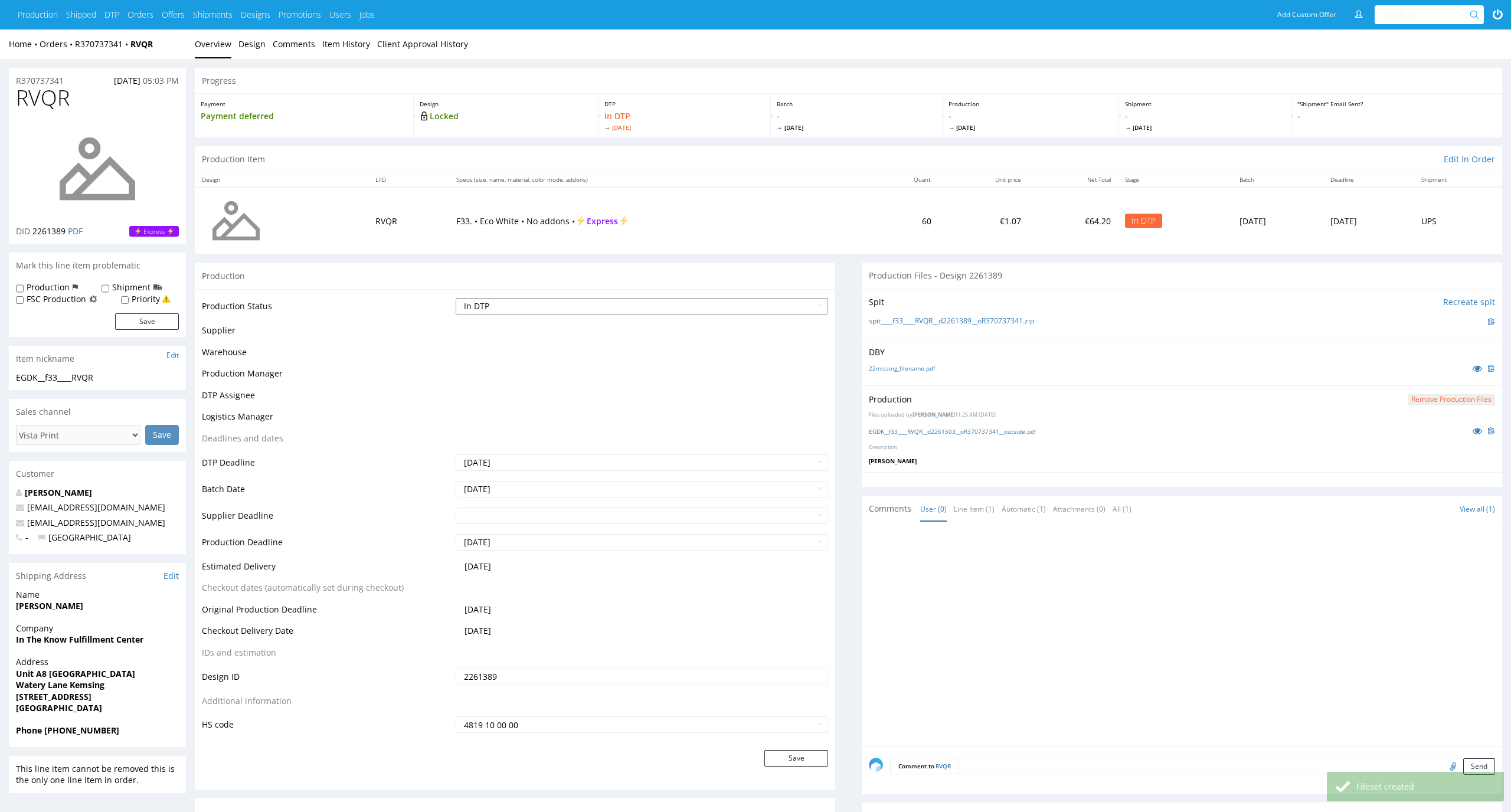
click at [786, 300] on select "Waiting for Artwork Waiting for Diecut Waiting for Mockup Waiting for DTP Waiti…" at bounding box center [642, 306] width 373 height 17
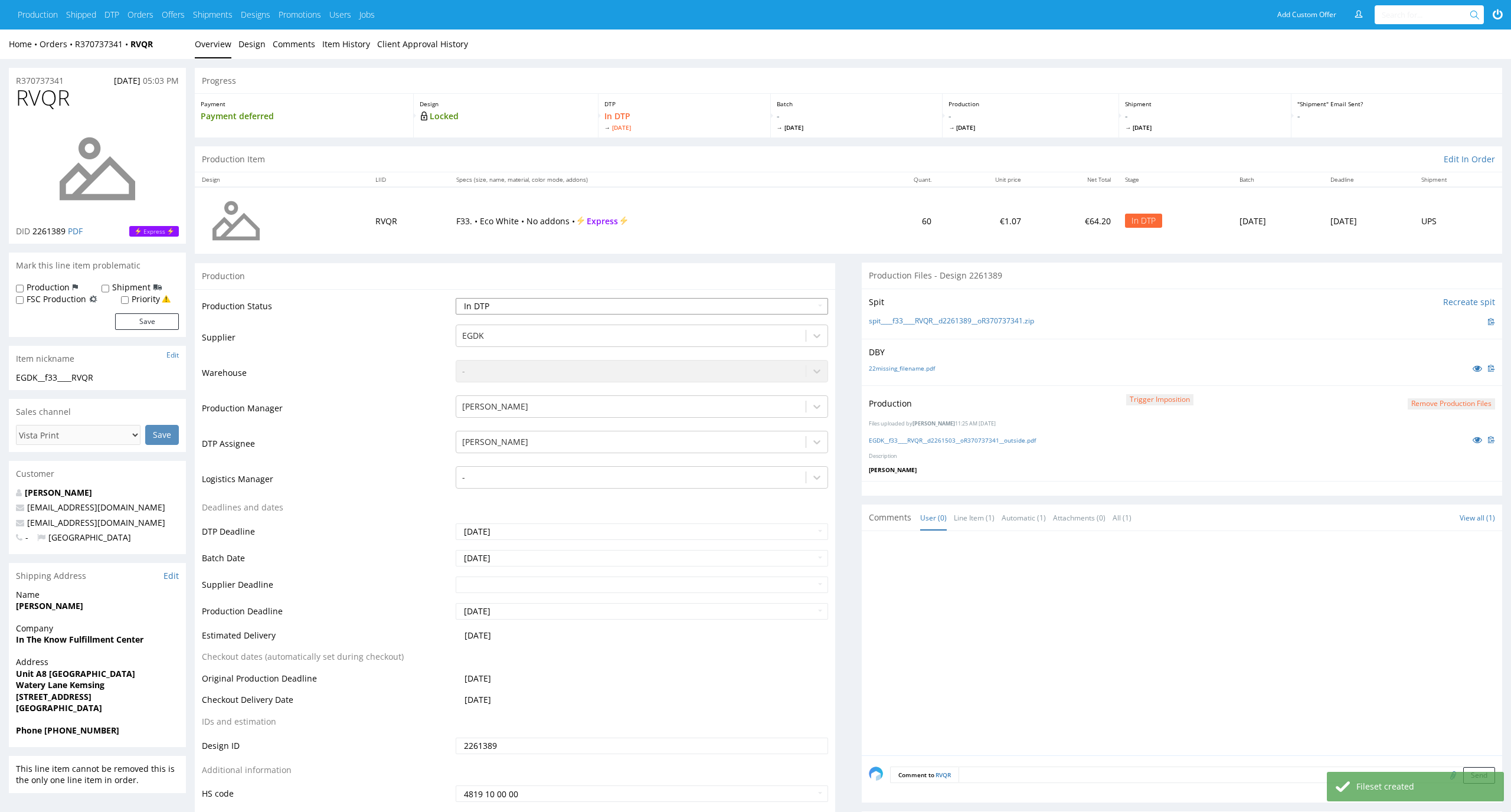
select select "dtp_production_ready"
click at [456, 298] on select "Waiting for Artwork Waiting for Diecut Waiting for Mockup Waiting for DTP Waiti…" at bounding box center [642, 306] width 373 height 17
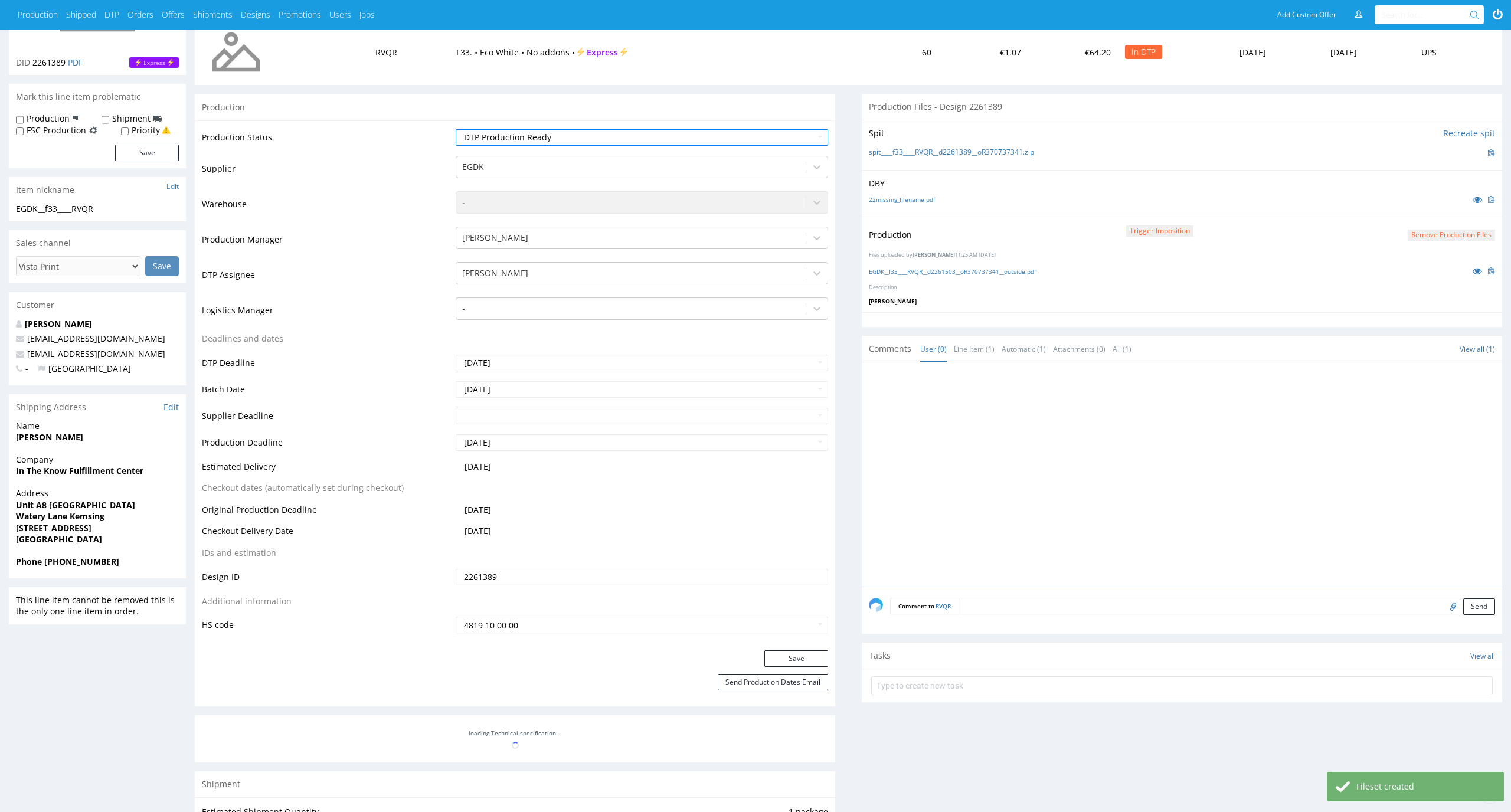
scroll to position [316, 0]
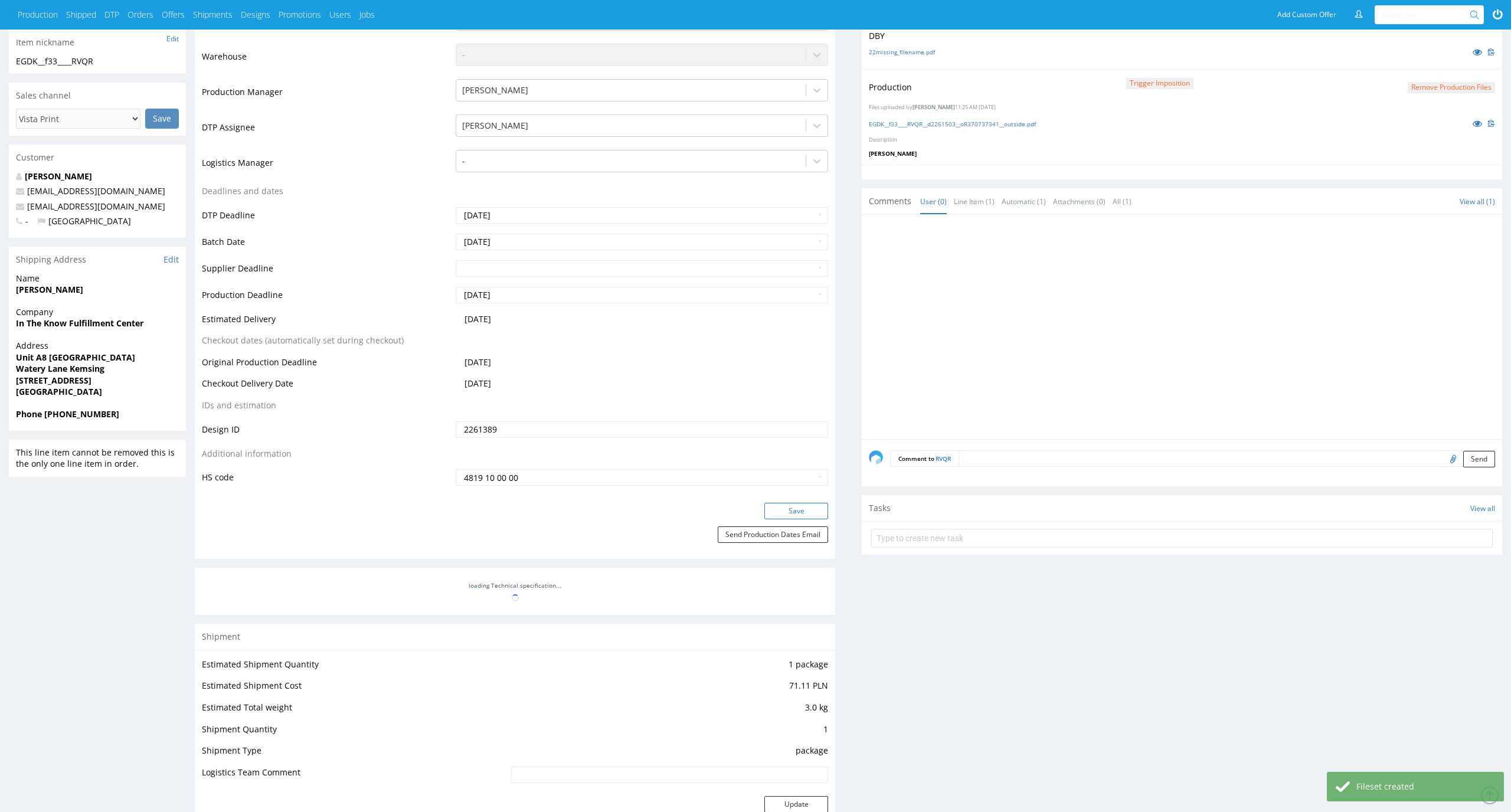
click at [812, 509] on button "Save" at bounding box center [796, 510] width 64 height 17
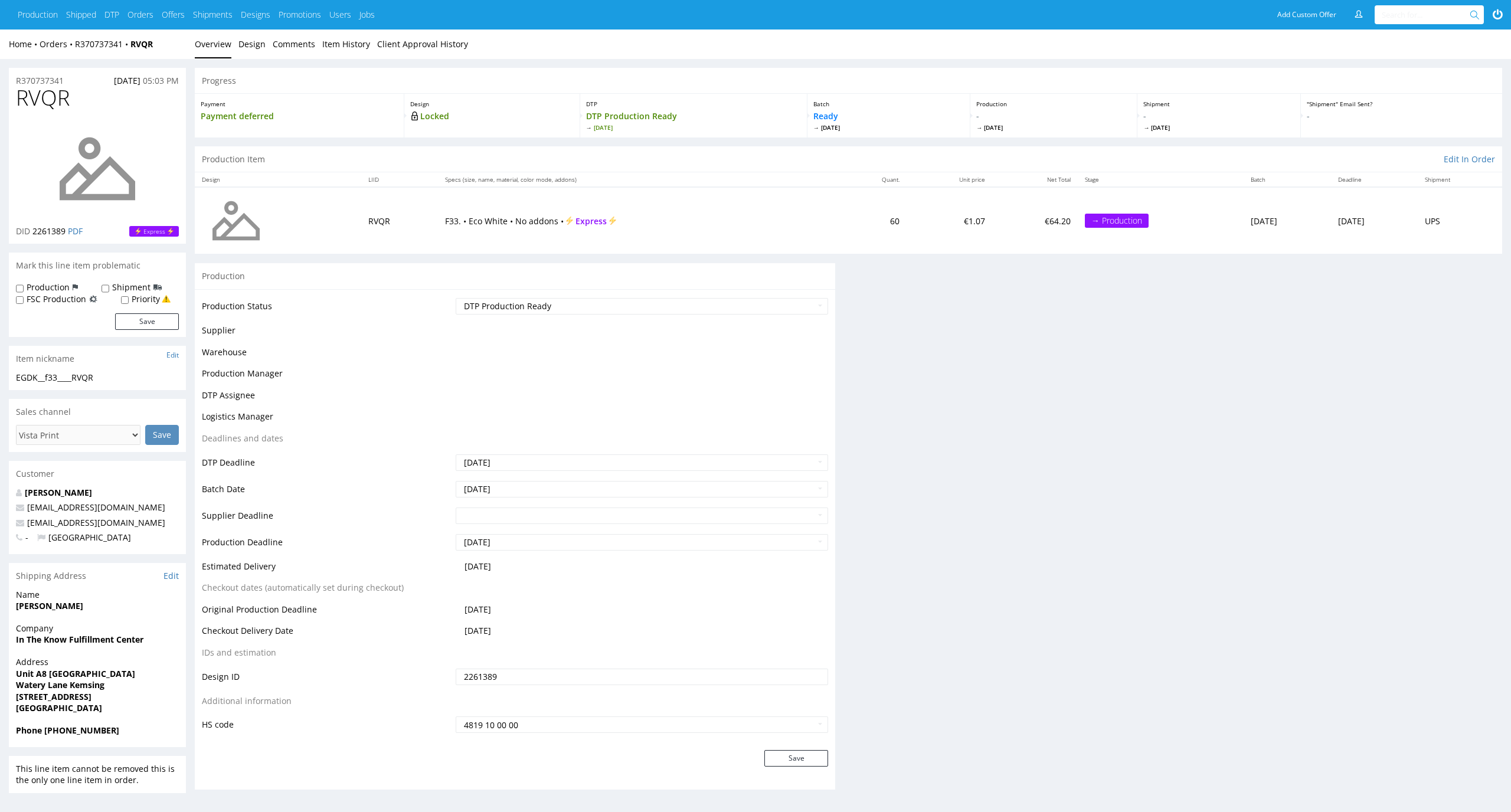
scroll to position [313, 0]
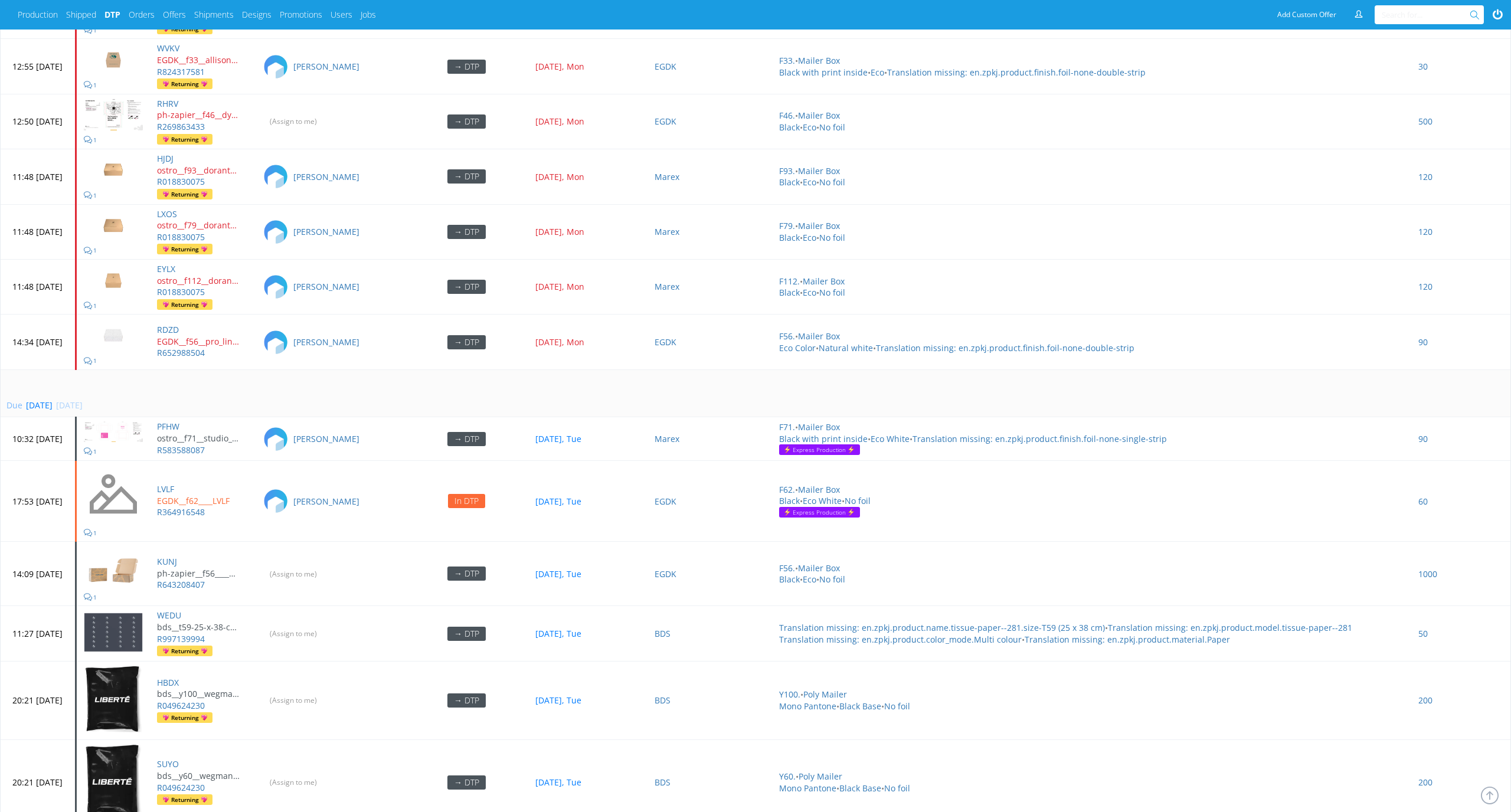
scroll to position [3748, 0]
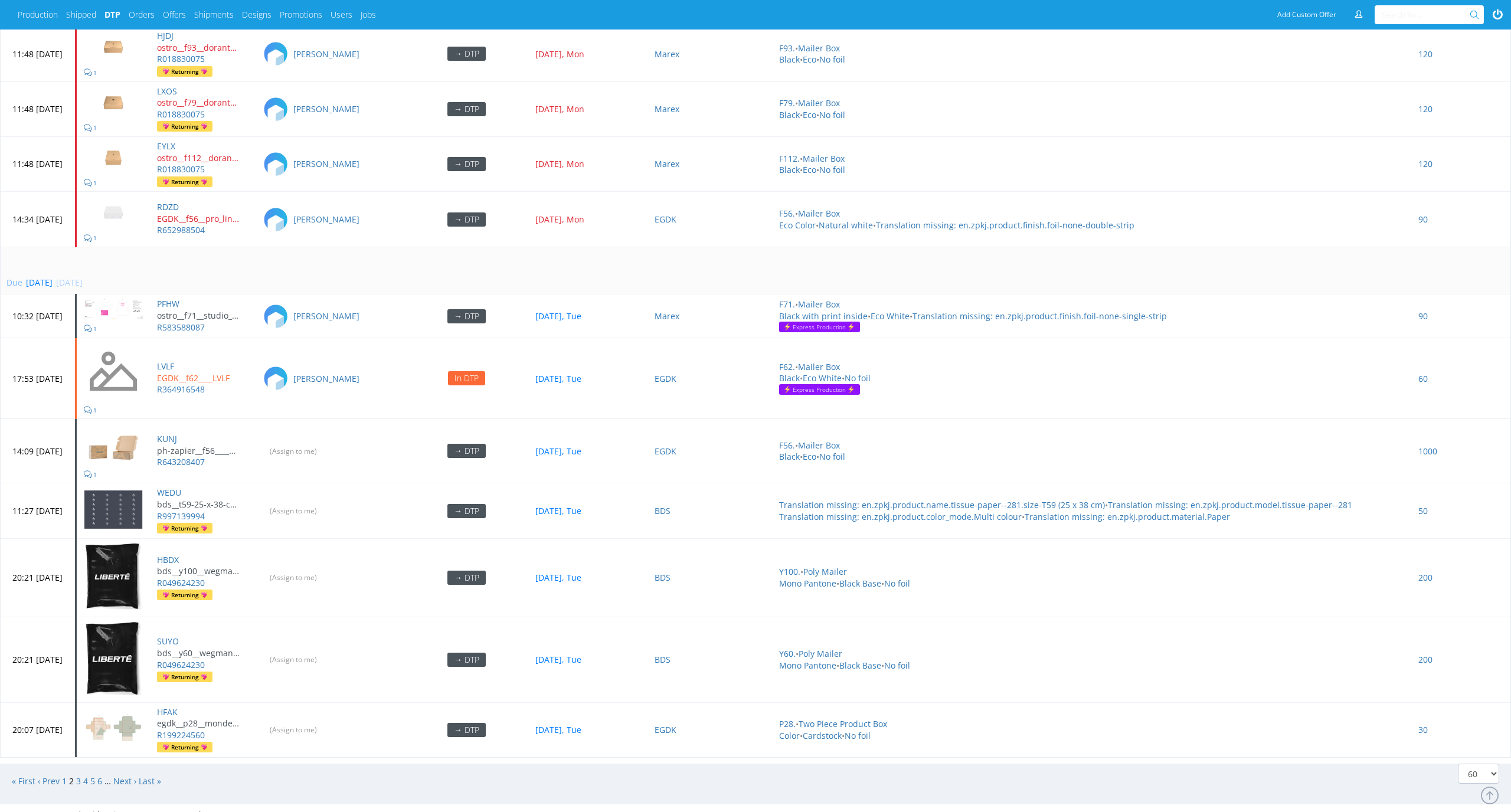
click at [1442, 14] on input "text" at bounding box center [1427, 14] width 90 height 19
paste input "RVQR"
type input "RVQR"
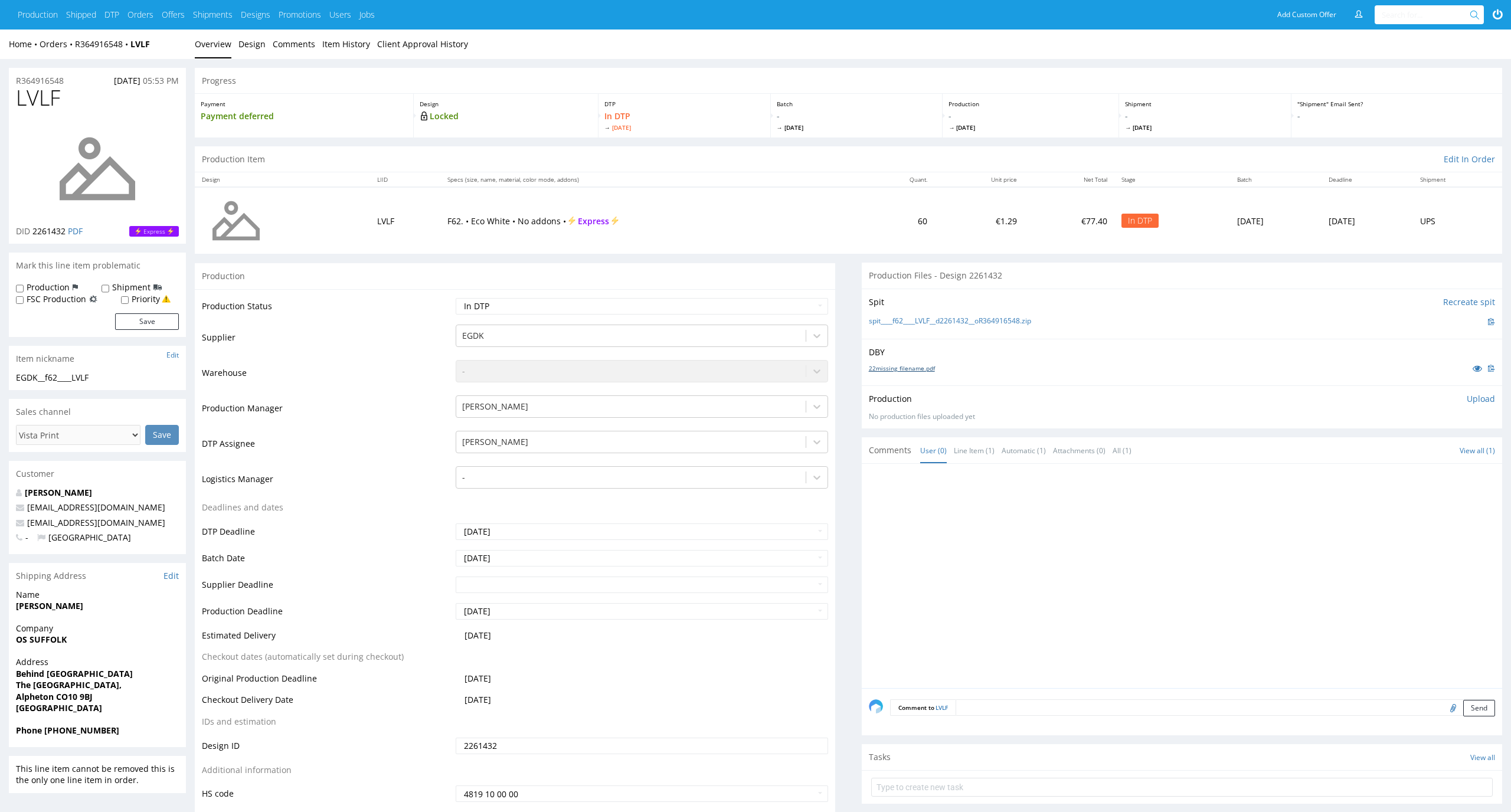
click at [916, 366] on link "22missing_filename.pdf" at bounding box center [902, 367] width 66 height 8
click at [888, 327] on div "spit____f62____LVLF__d2261432__oR364916548.zip" at bounding box center [1181, 321] width 626 height 13
click at [894, 318] on link "spit____f62____LVLF__d2261432__oR364916548.zip" at bounding box center [949, 321] width 162 height 10
drag, startPoint x: 79, startPoint y: 96, endPoint x: 33, endPoint y: 96, distance: 46.0
click at [33, 96] on h1 "LVLF" at bounding box center [97, 97] width 163 height 24
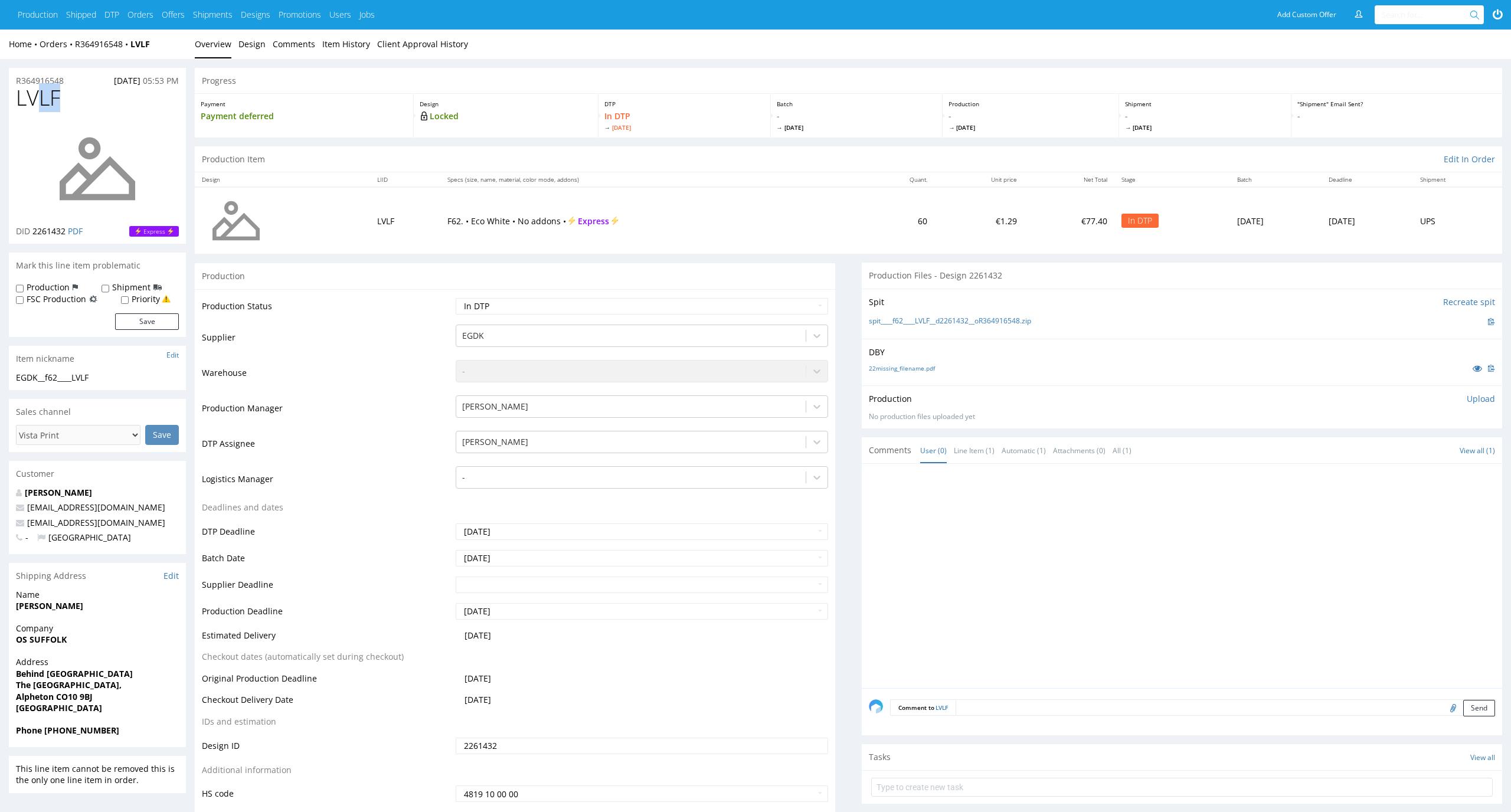
click at [83, 93] on h1 "LVLF" at bounding box center [97, 97] width 163 height 24
drag, startPoint x: 83, startPoint y: 93, endPoint x: 0, endPoint y: 90, distance: 83.1
click at [1492, 396] on p "Upload" at bounding box center [1480, 398] width 28 height 12
click at [1418, 451] on div "Add files" at bounding box center [1411, 453] width 59 height 18
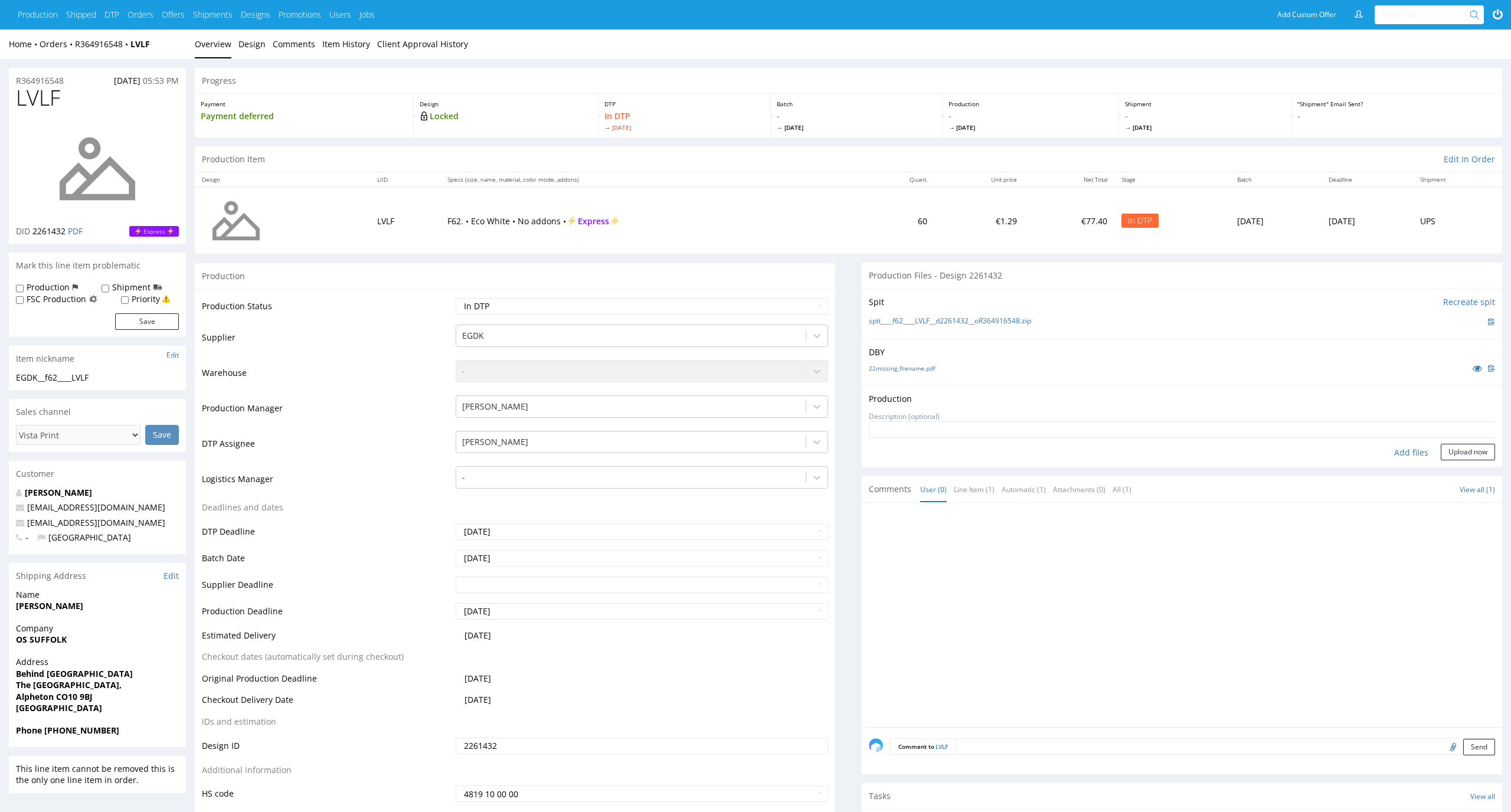
type input "C:\fakepath\EGDK__f62____LVLF__d2261432__oR364916548__latest__outside.pdf"
click at [1458, 472] on button "Upload now" at bounding box center [1467, 471] width 54 height 17
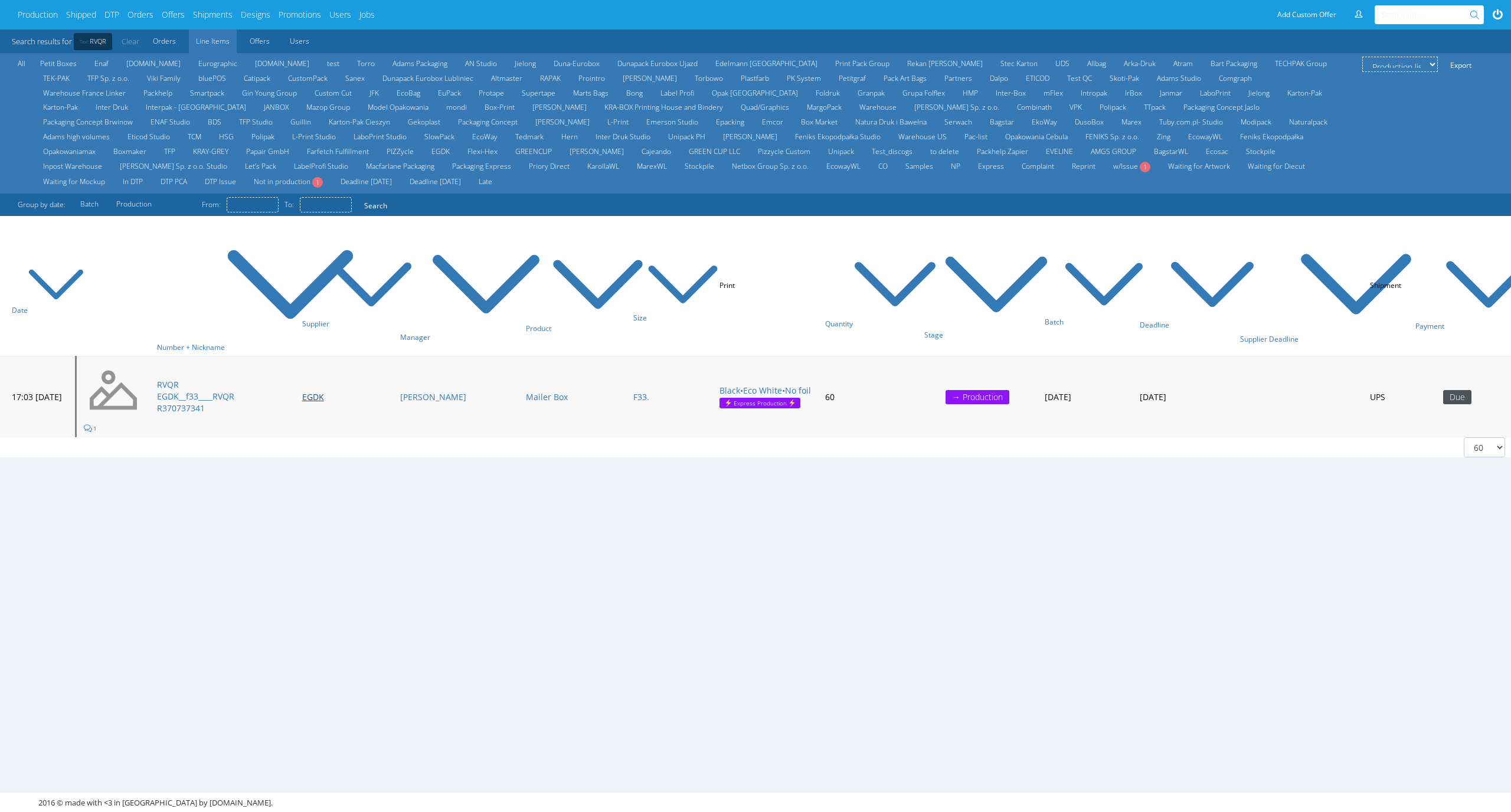
click at [324, 396] on link "EGDK" at bounding box center [313, 397] width 22 height 12
click at [179, 379] on link "RVQR" at bounding box center [167, 385] width 22 height 12
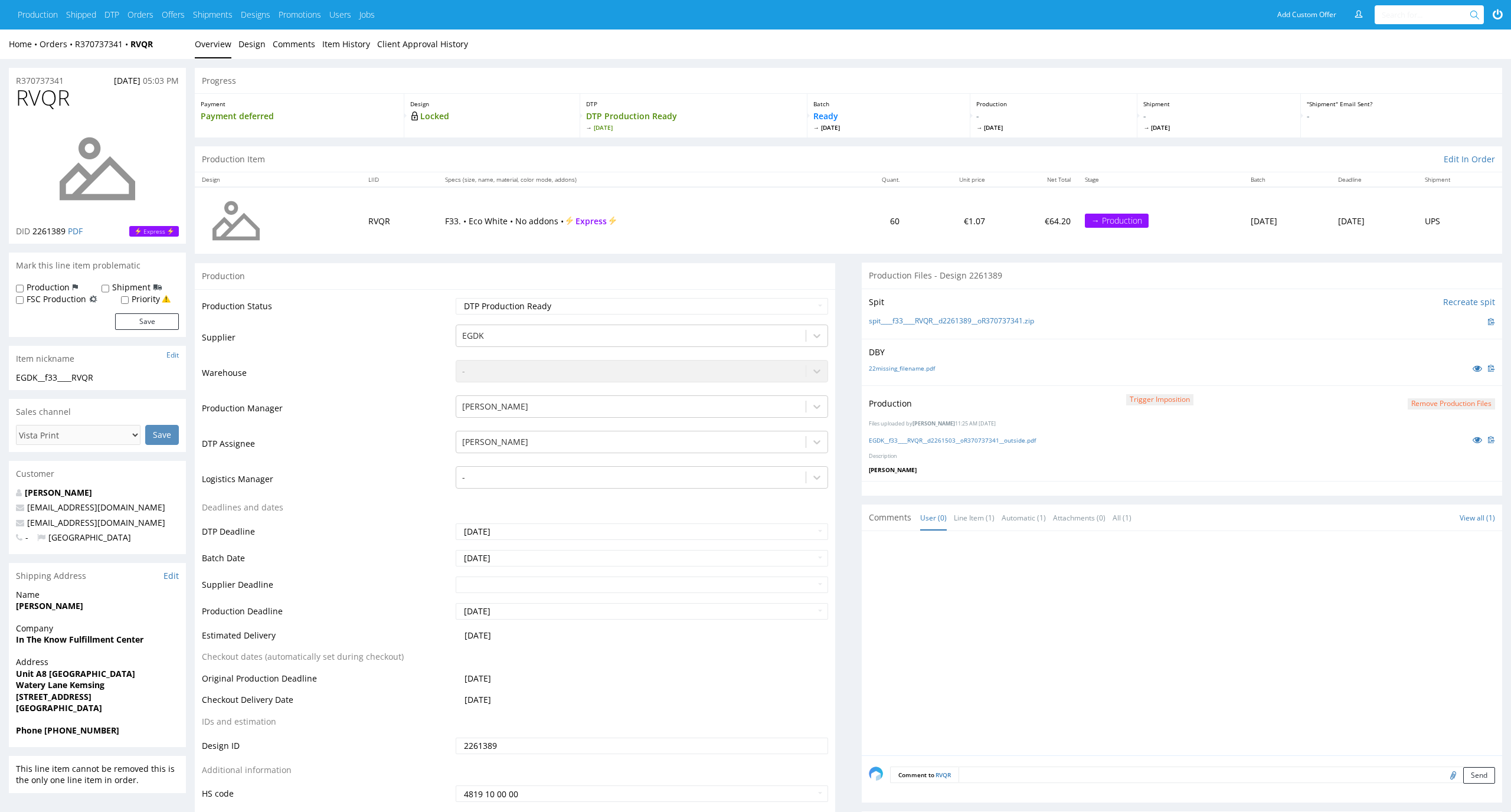
click at [1450, 398] on button "Remove production files" at bounding box center [1450, 404] width 87 height 12
click at [1434, 373] on link "Yes" at bounding box center [1432, 377] width 34 height 18
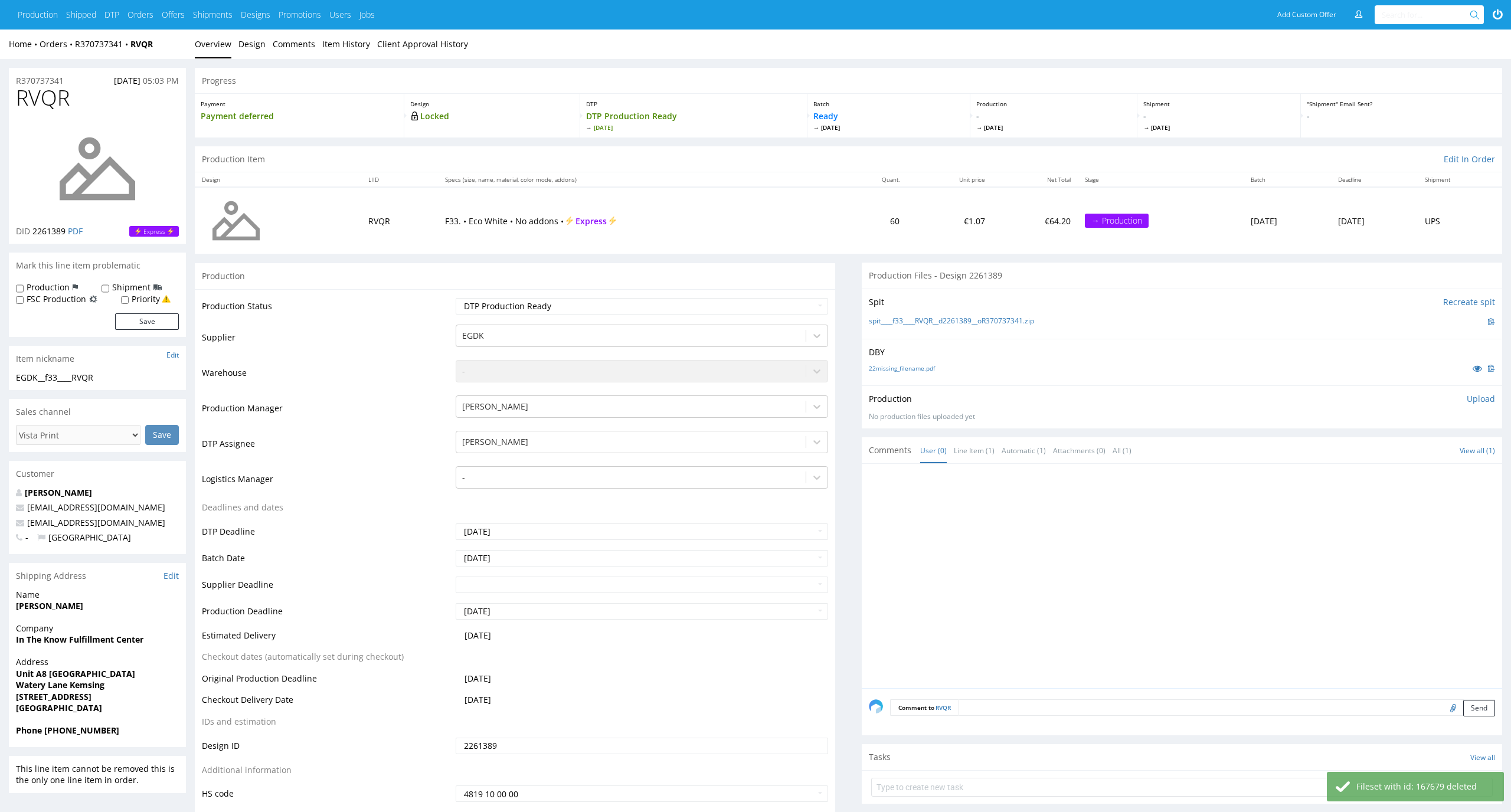
click at [1488, 398] on p "Upload" at bounding box center [1480, 398] width 28 height 12
click at [1413, 450] on div "Add files" at bounding box center [1411, 453] width 59 height 18
type input "C:\fakepath\EGDK__f33____RVQR__d2261503__oR370737341__outside.pdf"
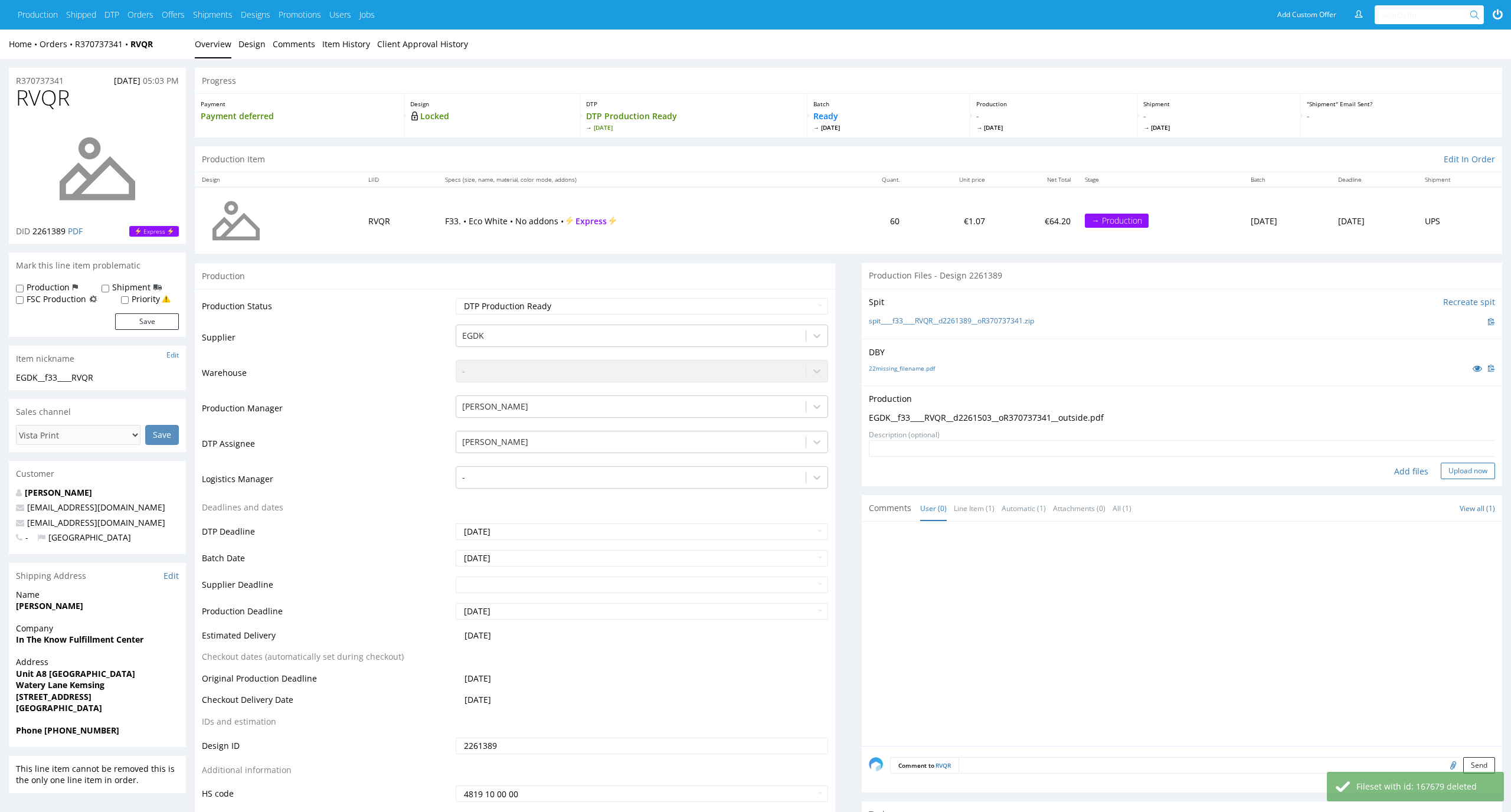
click at [1463, 474] on button "Upload now" at bounding box center [1467, 471] width 54 height 17
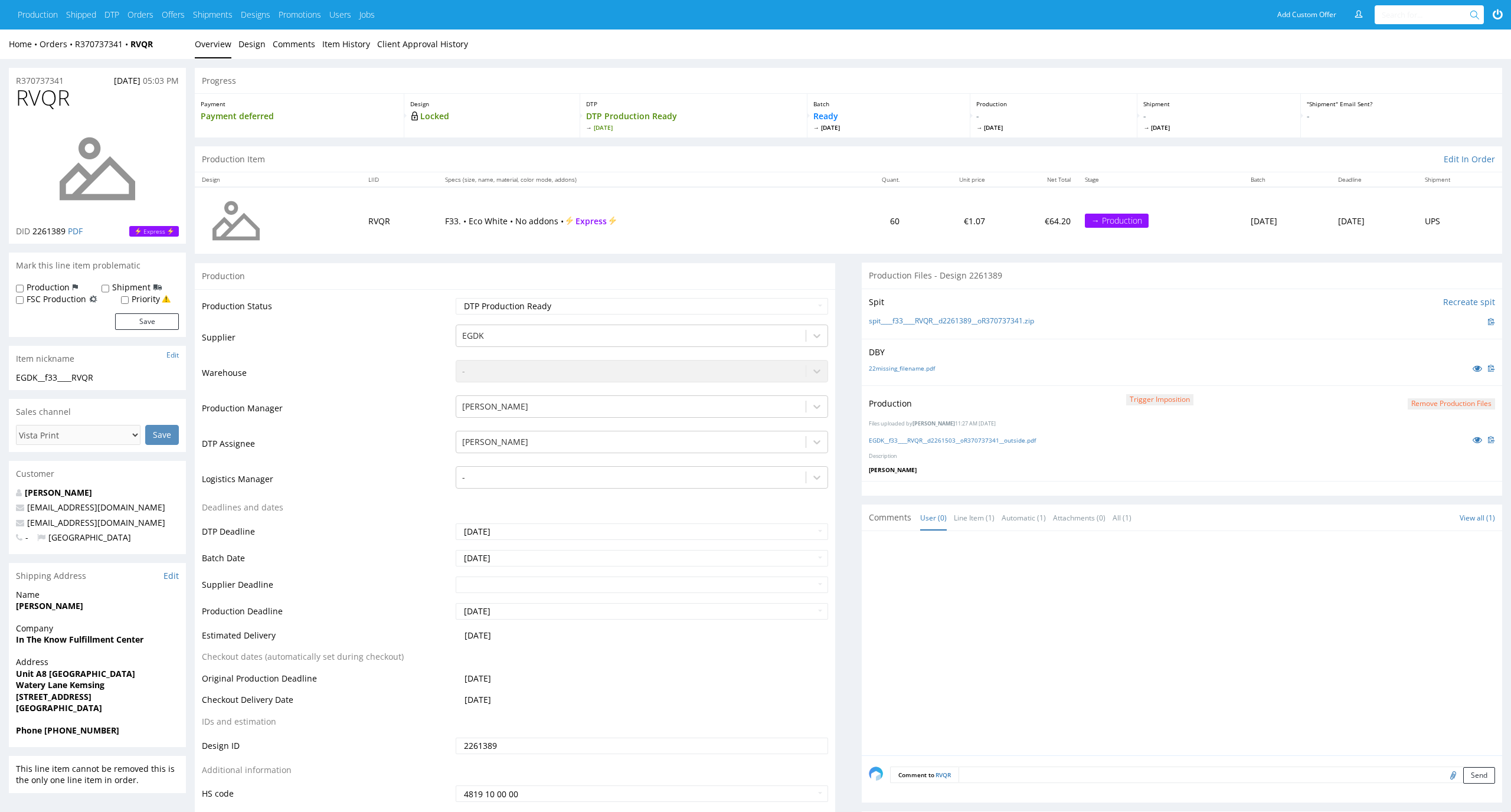
click at [1406, 18] on input "text" at bounding box center [1427, 14] width 90 height 19
paste input "RVQR"
type input "BHQH"
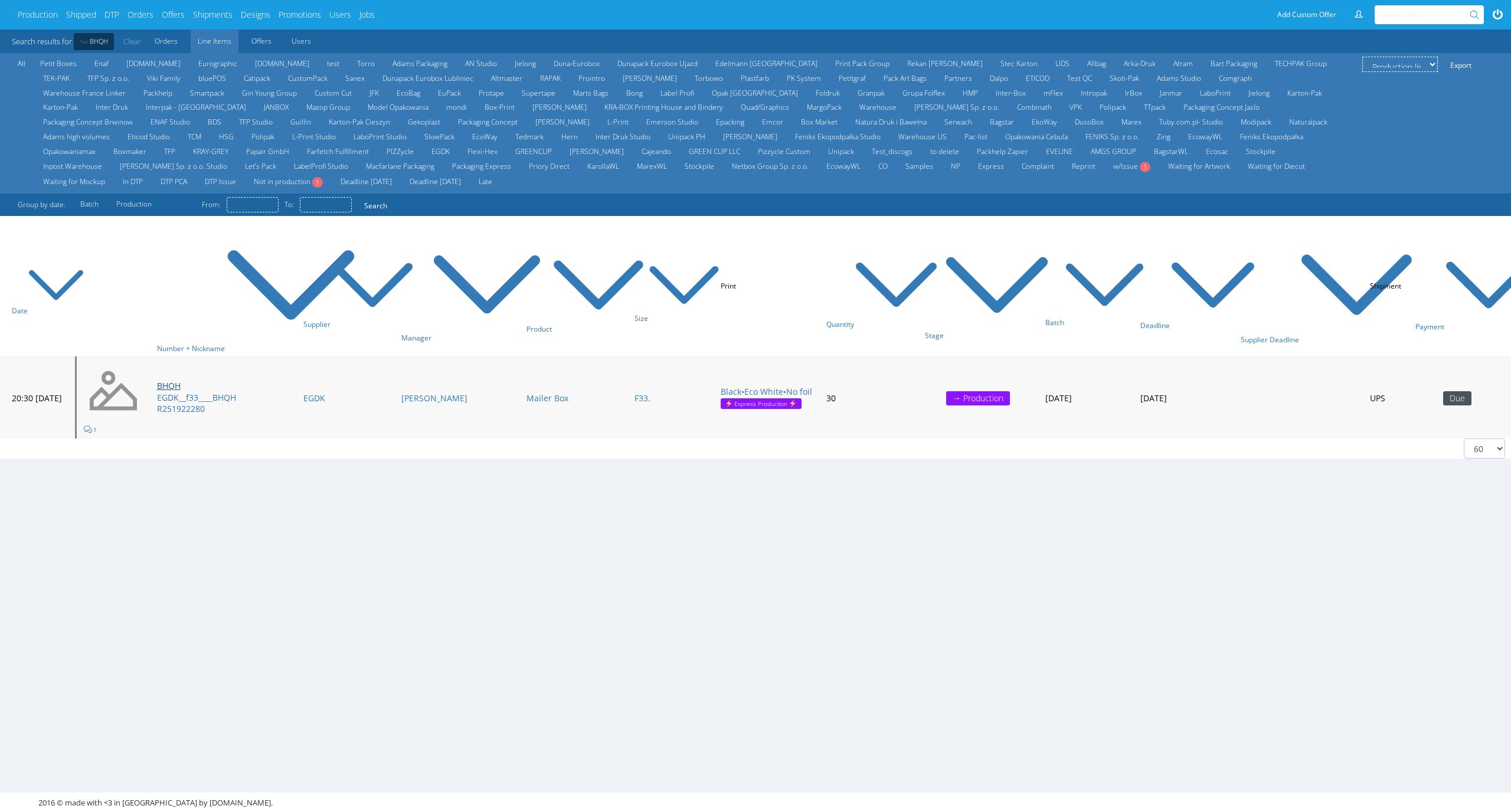
click at [180, 380] on link "BHQH" at bounding box center [168, 385] width 24 height 12
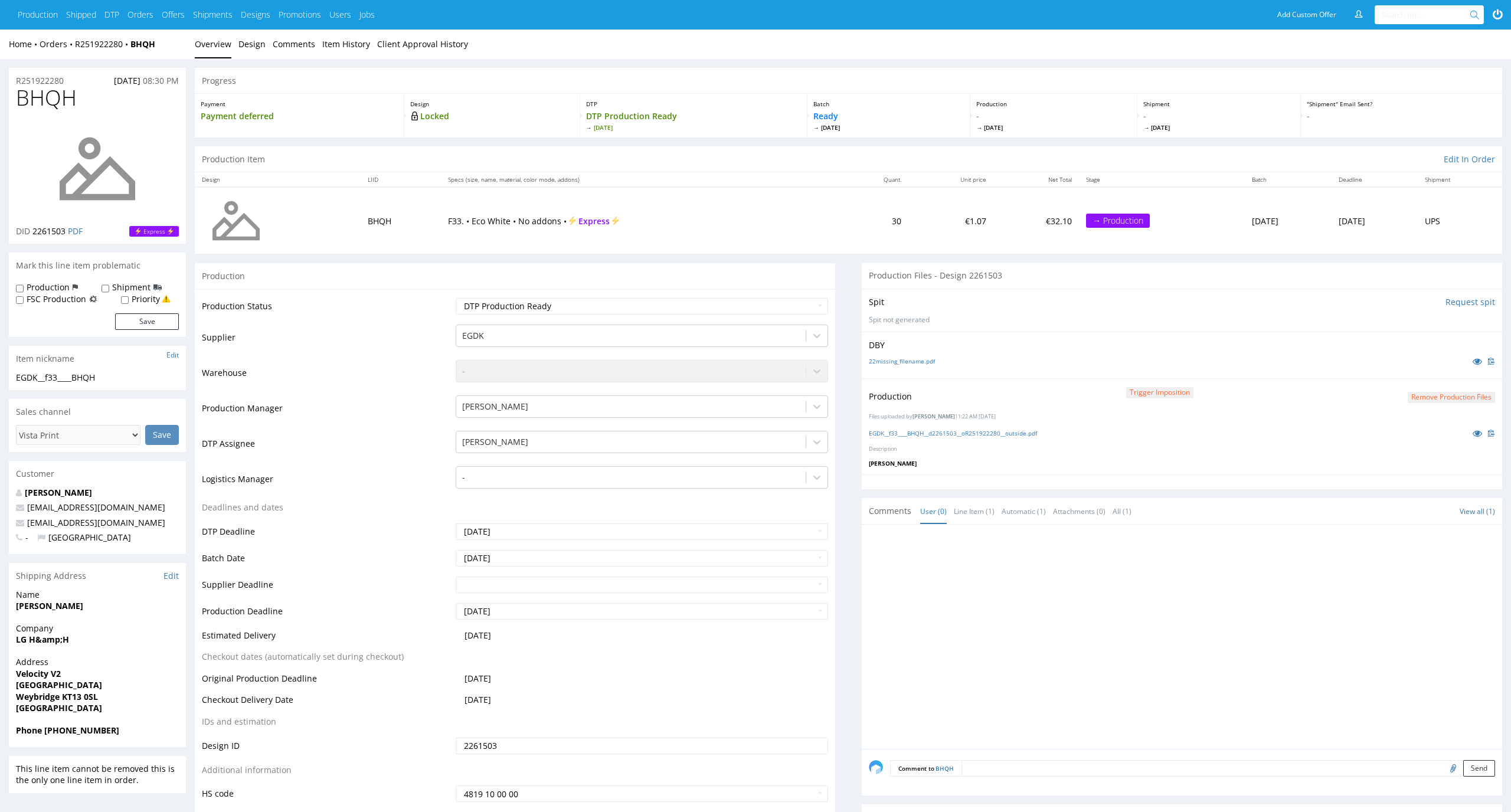
click at [1447, 389] on div "Production Trigger Imposition Remove production files" at bounding box center [1181, 396] width 626 height 21
click at [1446, 396] on button "Remove production files" at bounding box center [1450, 398] width 87 height 12
click at [1440, 373] on link "Yes" at bounding box center [1432, 370] width 34 height 18
click at [1484, 391] on p "Upload" at bounding box center [1480, 392] width 28 height 12
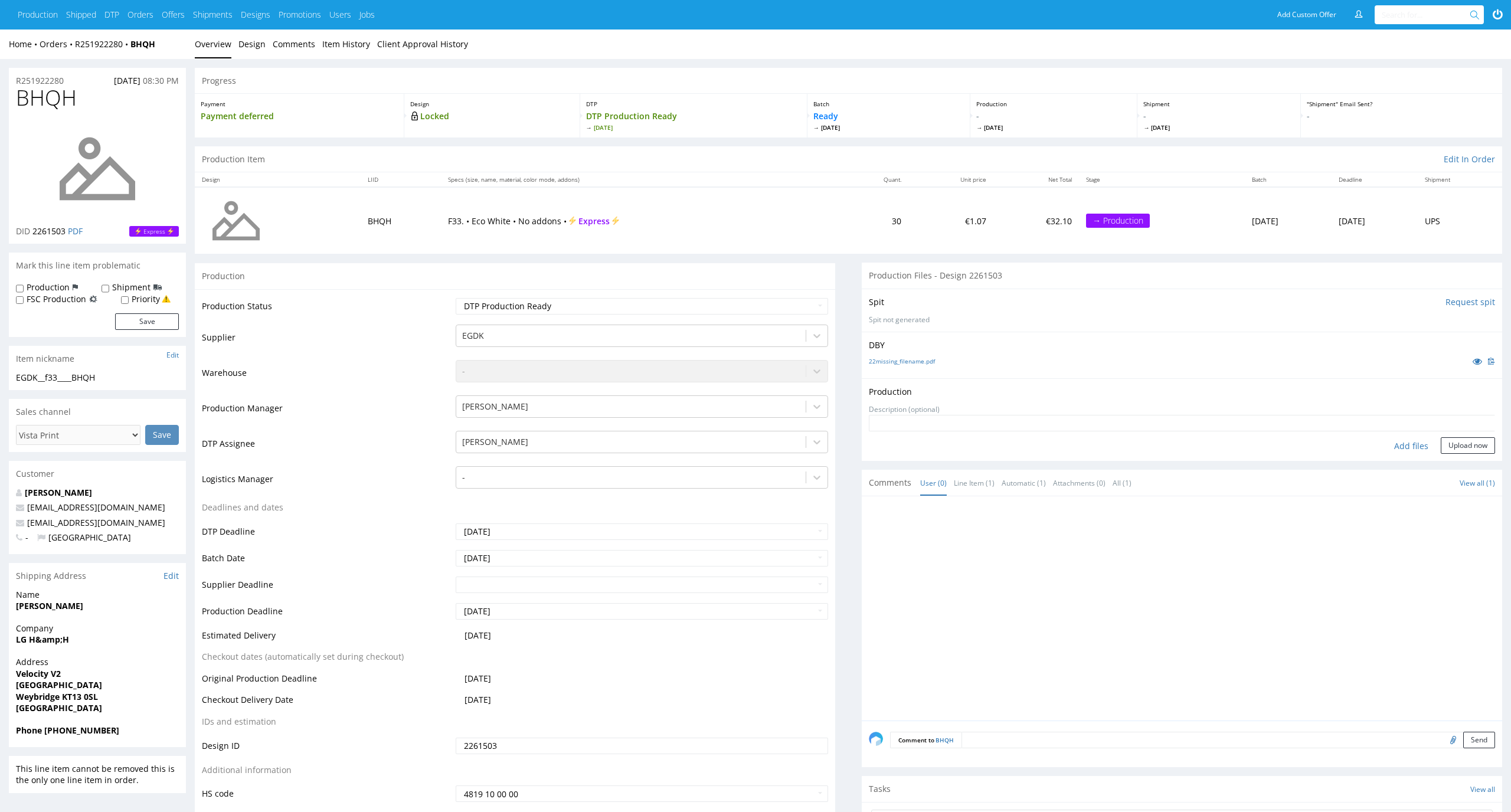
click at [1409, 445] on div "Add files" at bounding box center [1411, 446] width 59 height 18
type input "C:\fakepath\EGDK__f33____BHQH__d2261503__oR251922280__outside.pdf"
click at [1452, 461] on button "Upload now" at bounding box center [1467, 463] width 54 height 17
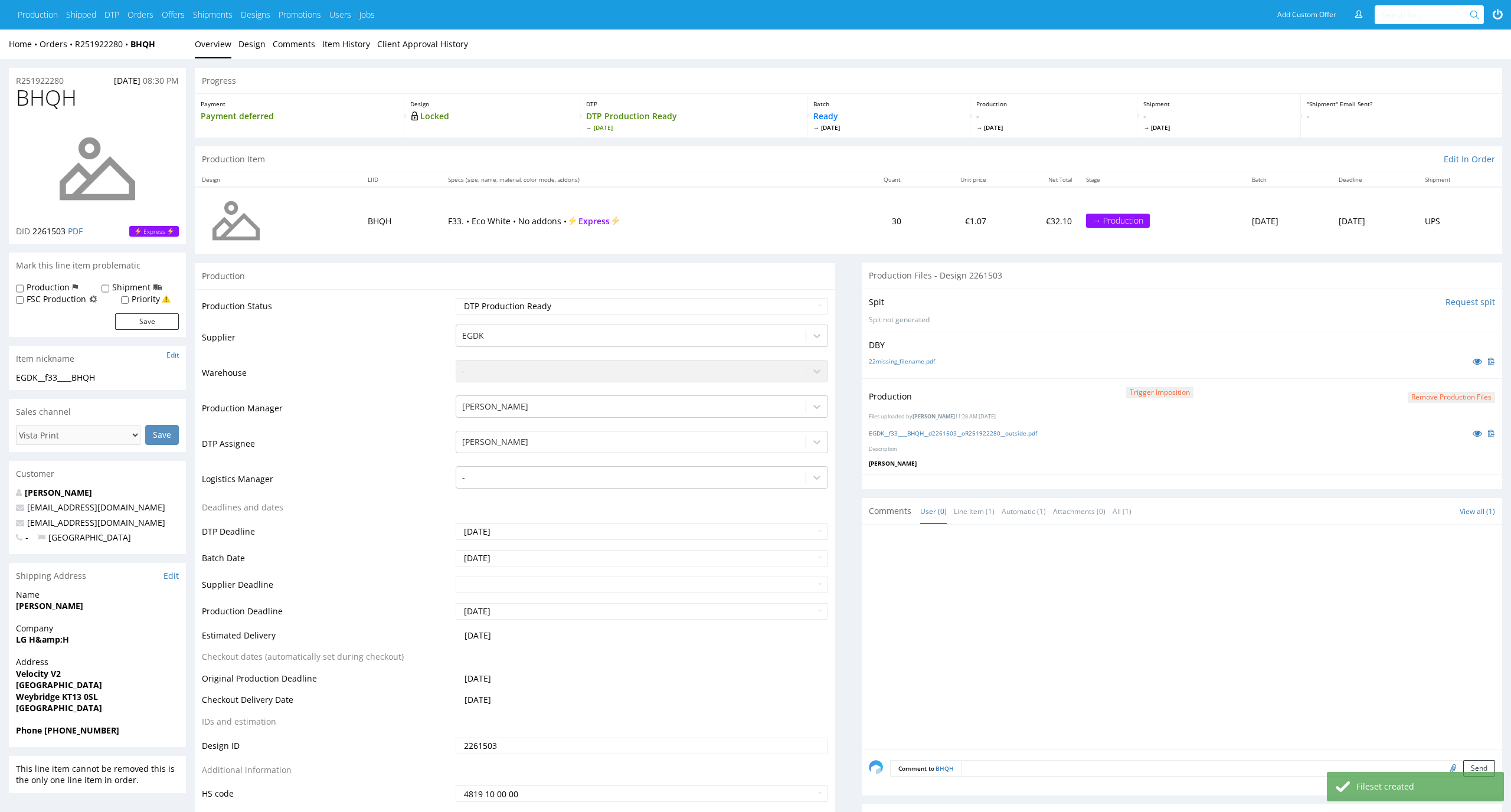
click at [734, 297] on td "Waiting for Artwork Waiting for Diecut Waiting for Mockup Waiting for DTP Waiti…" at bounding box center [640, 310] width 376 height 27
click at [734, 307] on select "Waiting for Artwork Waiting for Diecut Waiting for Mockup Waiting for DTP Waiti…" at bounding box center [642, 306] width 373 height 17
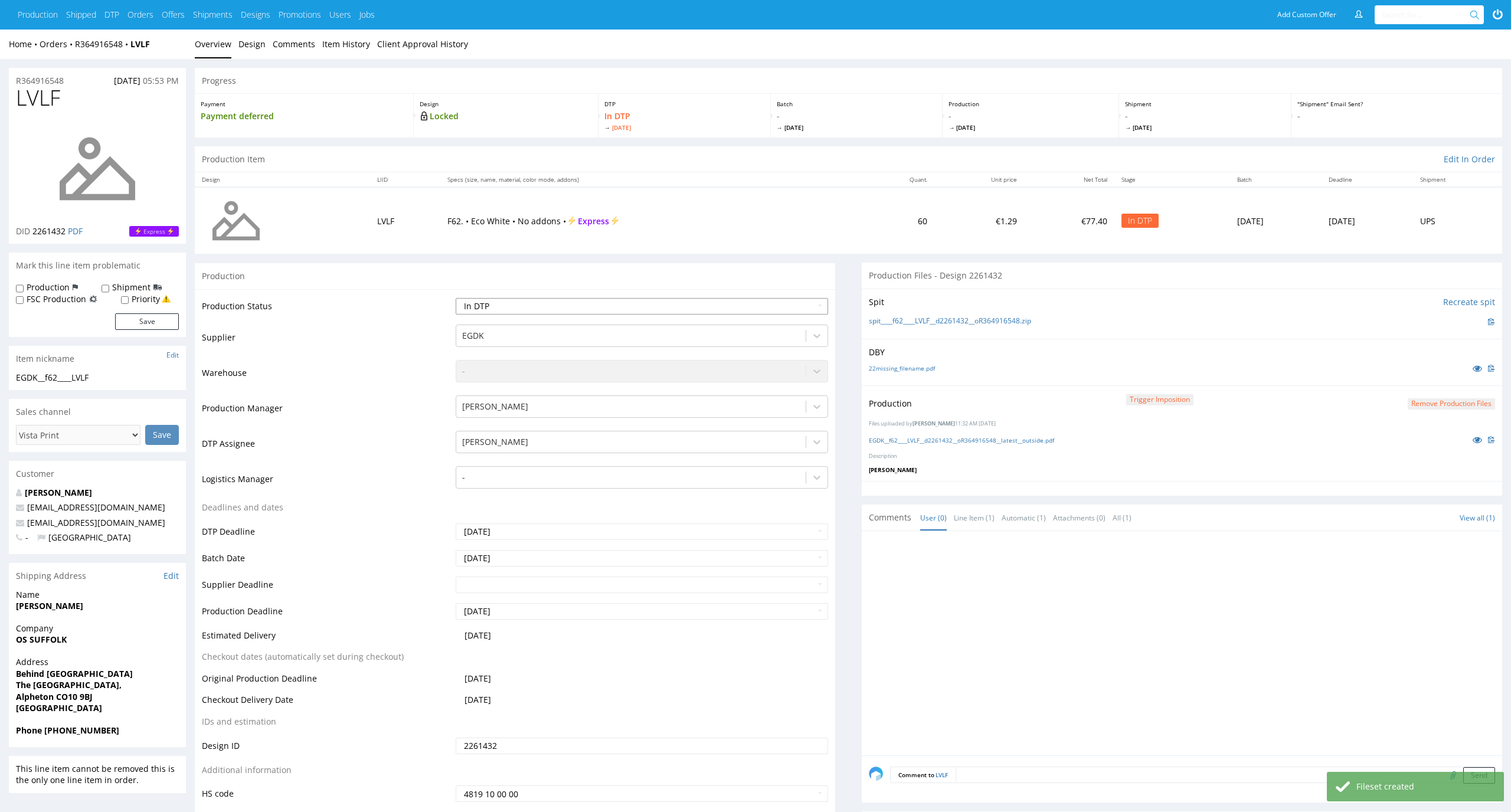
click at [814, 300] on select "Waiting for Artwork Waiting for Diecut Waiting for Mockup Waiting for DTP Waiti…" at bounding box center [642, 306] width 373 height 17
select select "dtp_production_ready"
click at [456, 298] on select "Waiting for Artwork Waiting for Diecut Waiting for Mockup Waiting for DTP Waiti…" at bounding box center [642, 306] width 373 height 17
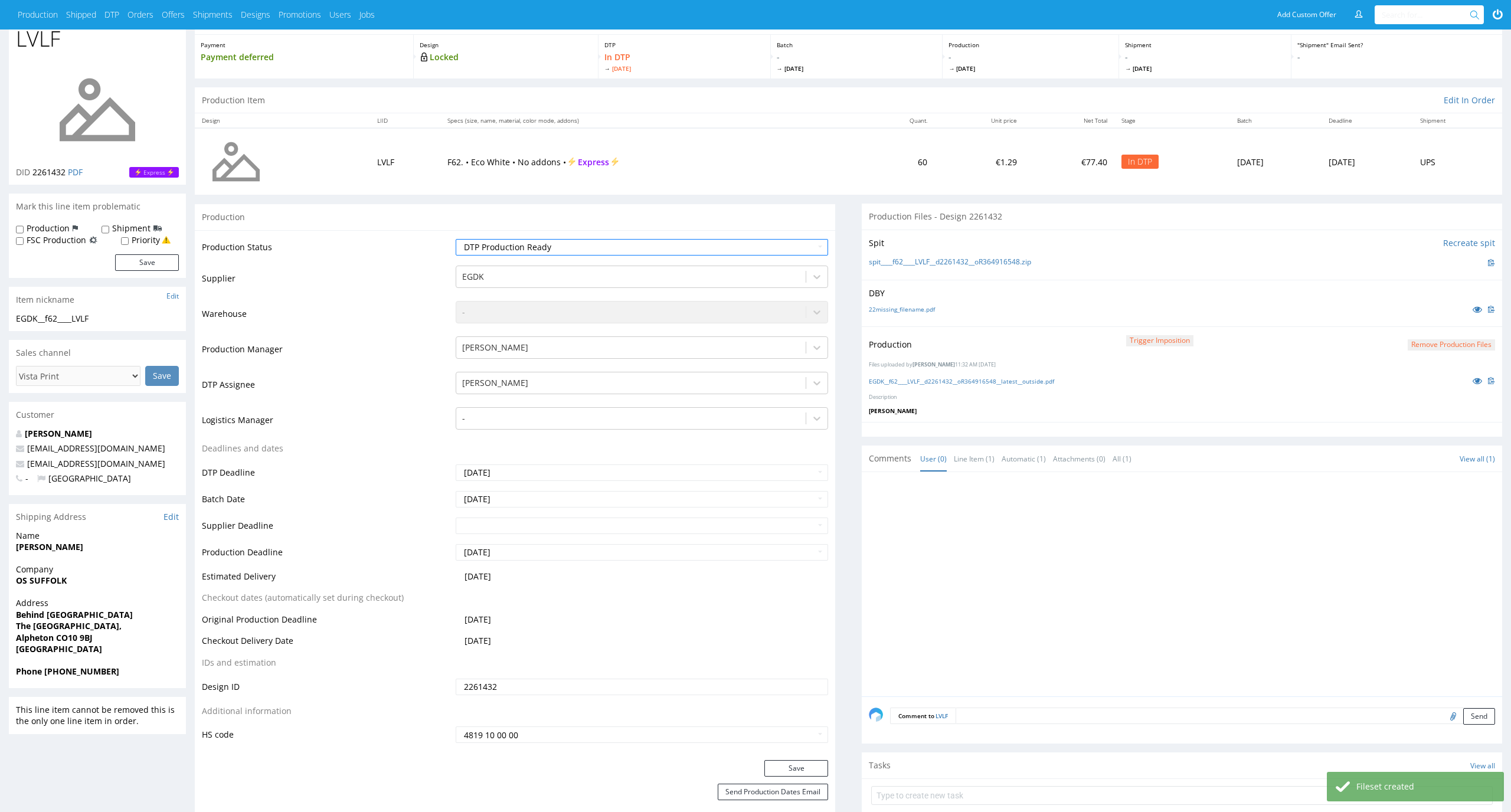
scroll to position [113, 0]
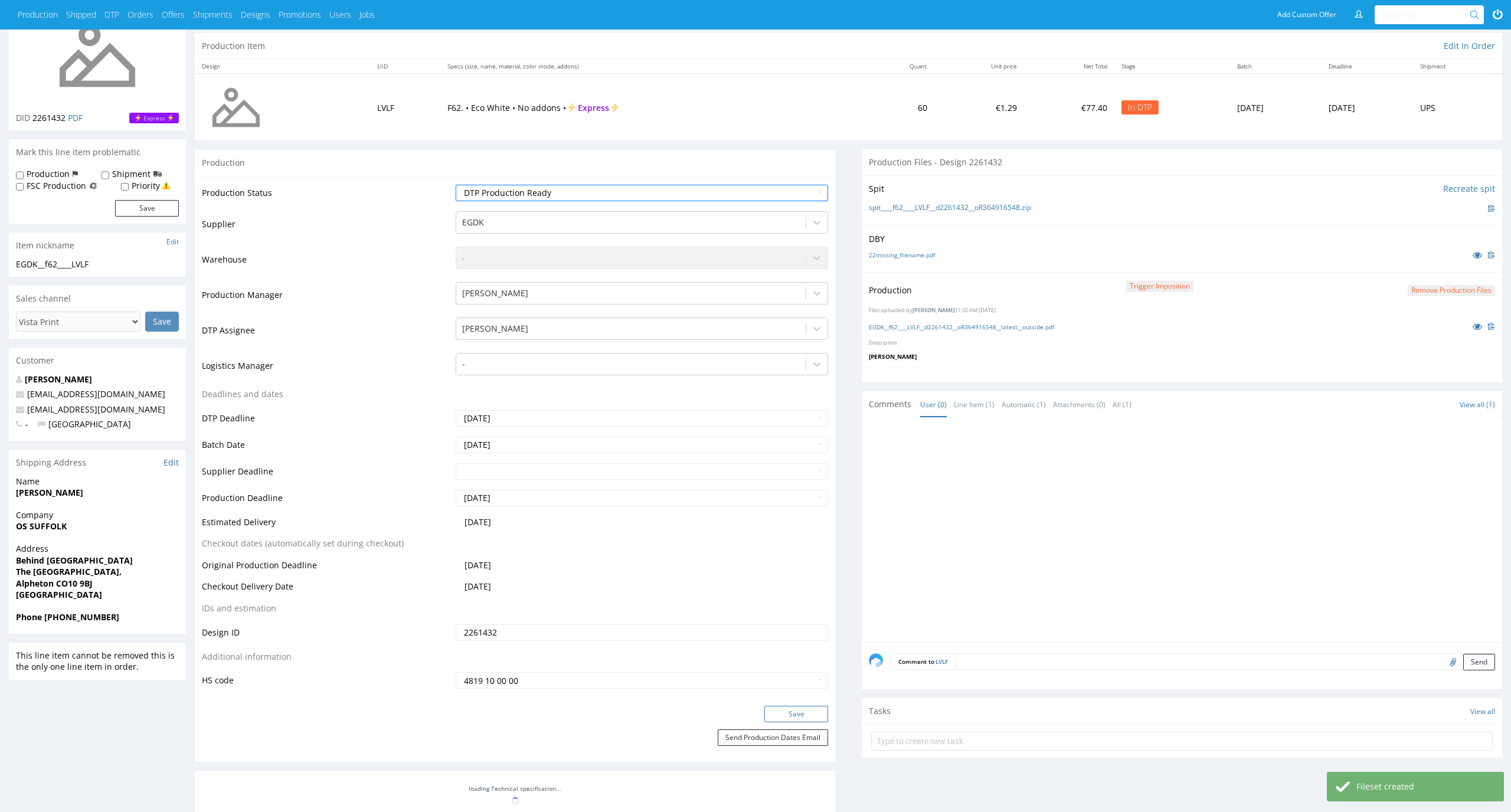
click at [800, 719] on button "Save" at bounding box center [796, 714] width 64 height 17
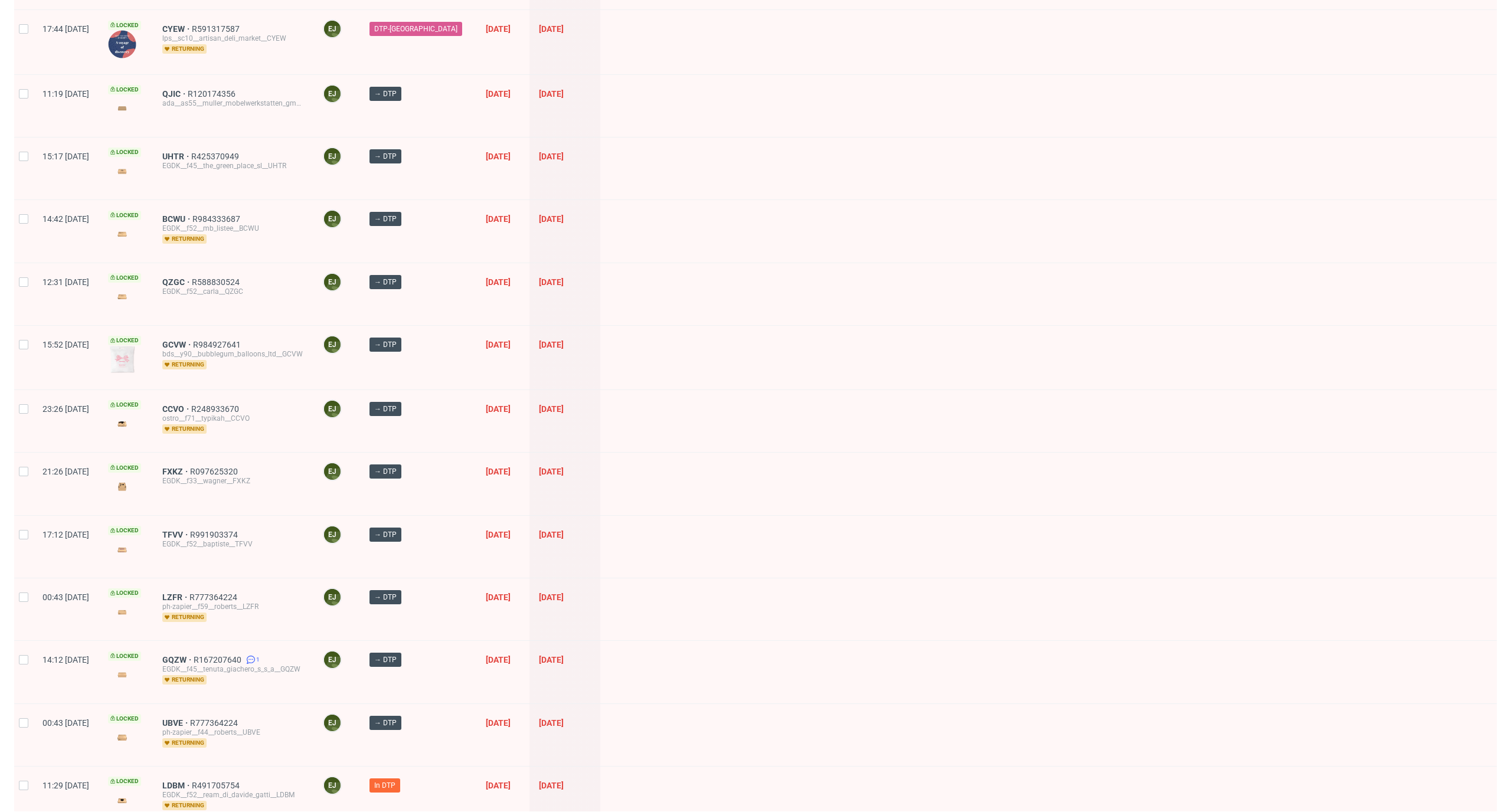
scroll to position [1317, 0]
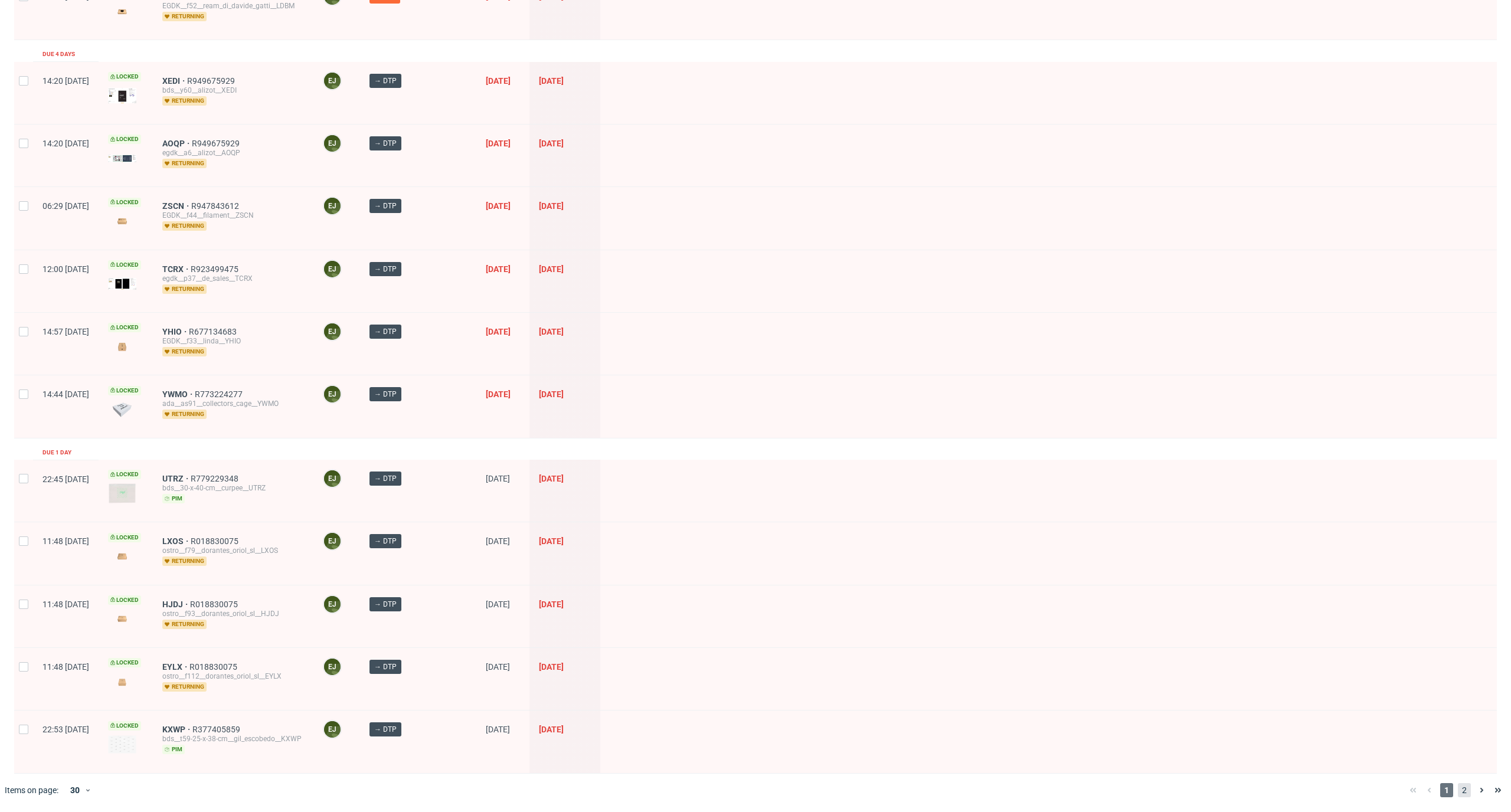
click at [1458, 784] on span "2" at bounding box center [1464, 790] width 13 height 14
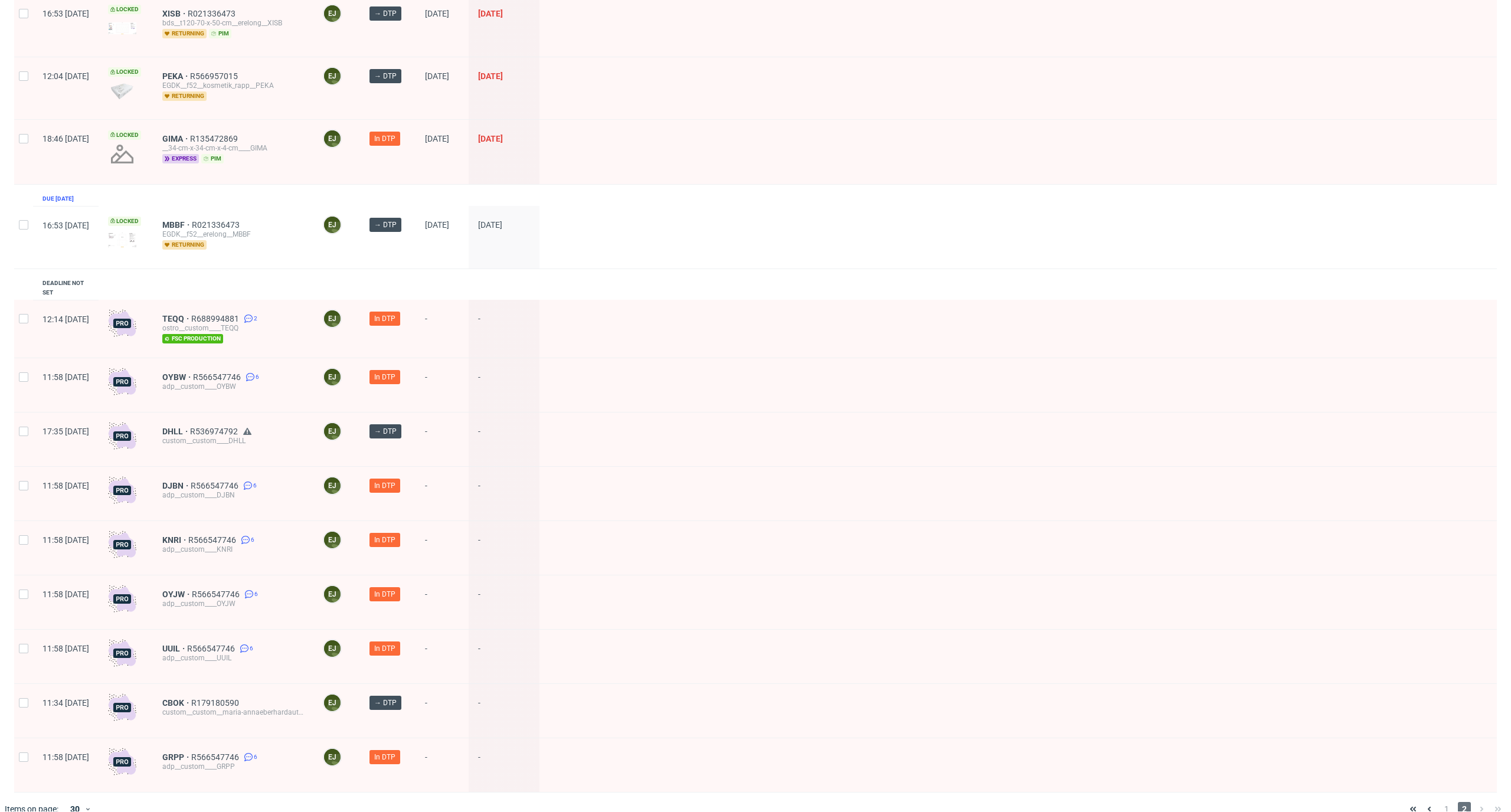
scroll to position [188, 0]
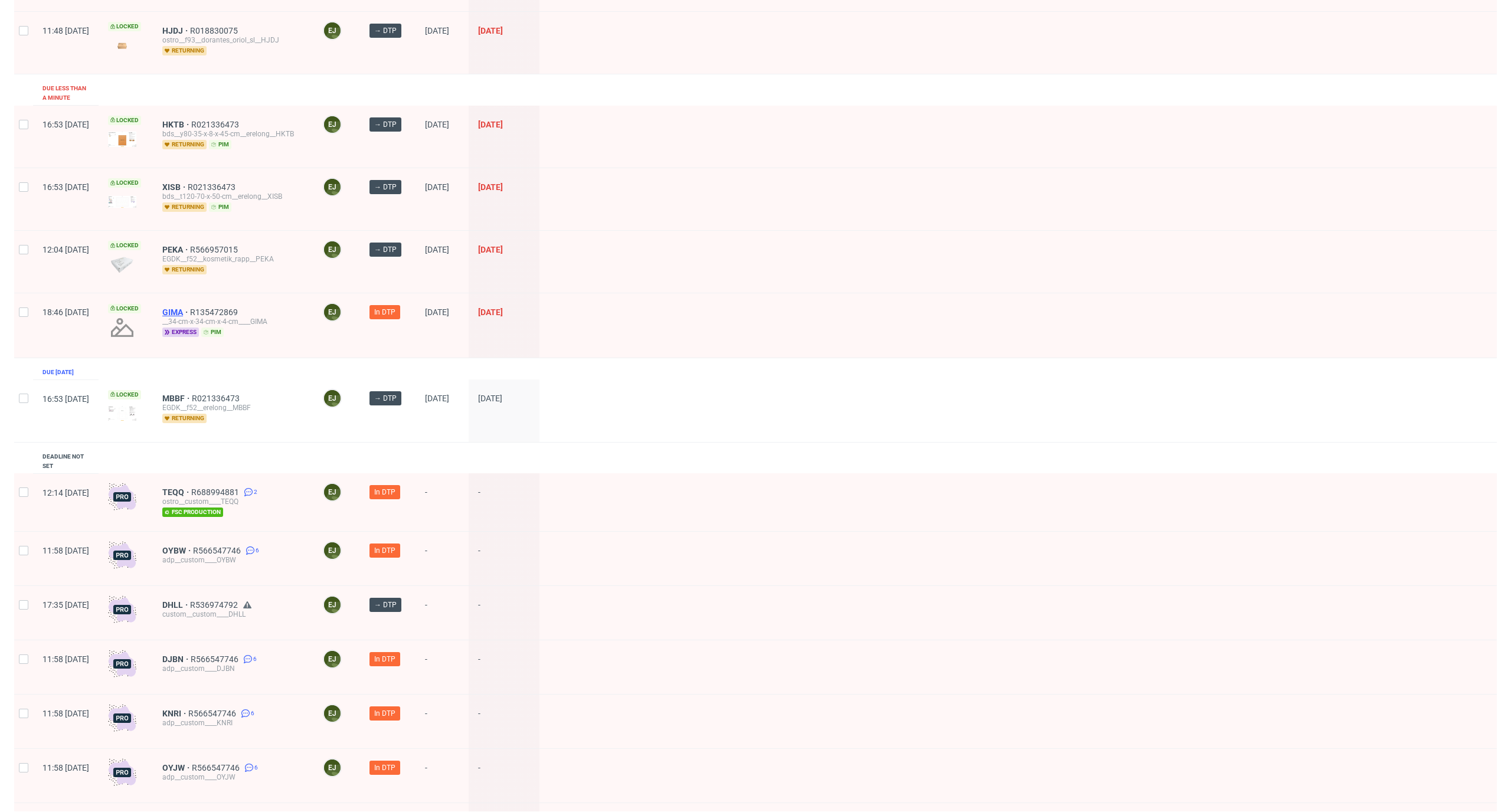
click at [190, 307] on span "GIMA" at bounding box center [176, 312] width 27 height 9
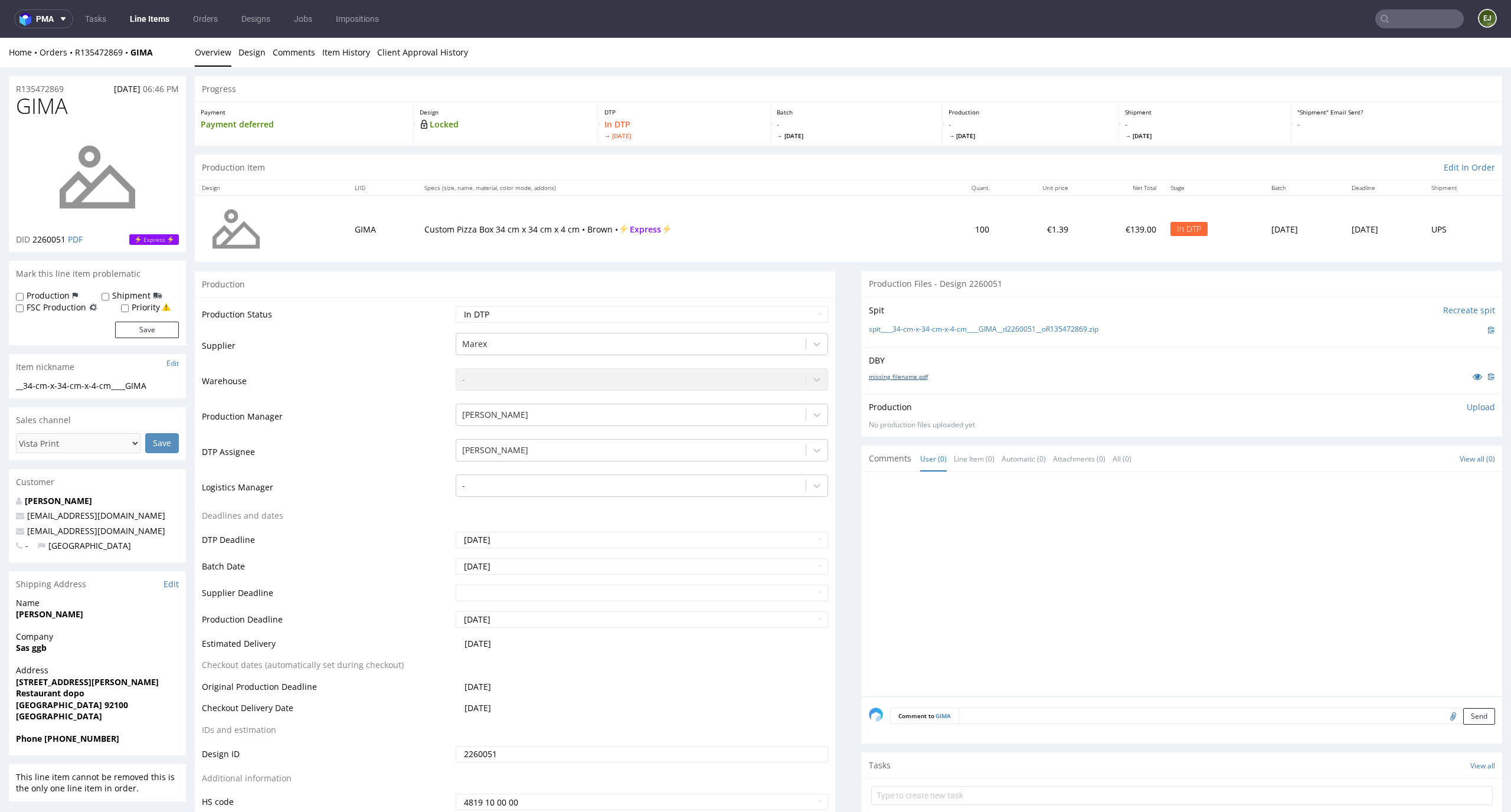
click at [905, 374] on link "missing_filename.pdf" at bounding box center [898, 376] width 59 height 8
click at [905, 326] on link "spit____34-cm-x-34-cm-x-4-cm____GIMA__d2260051__oR135472869.zip" at bounding box center [983, 330] width 230 height 10
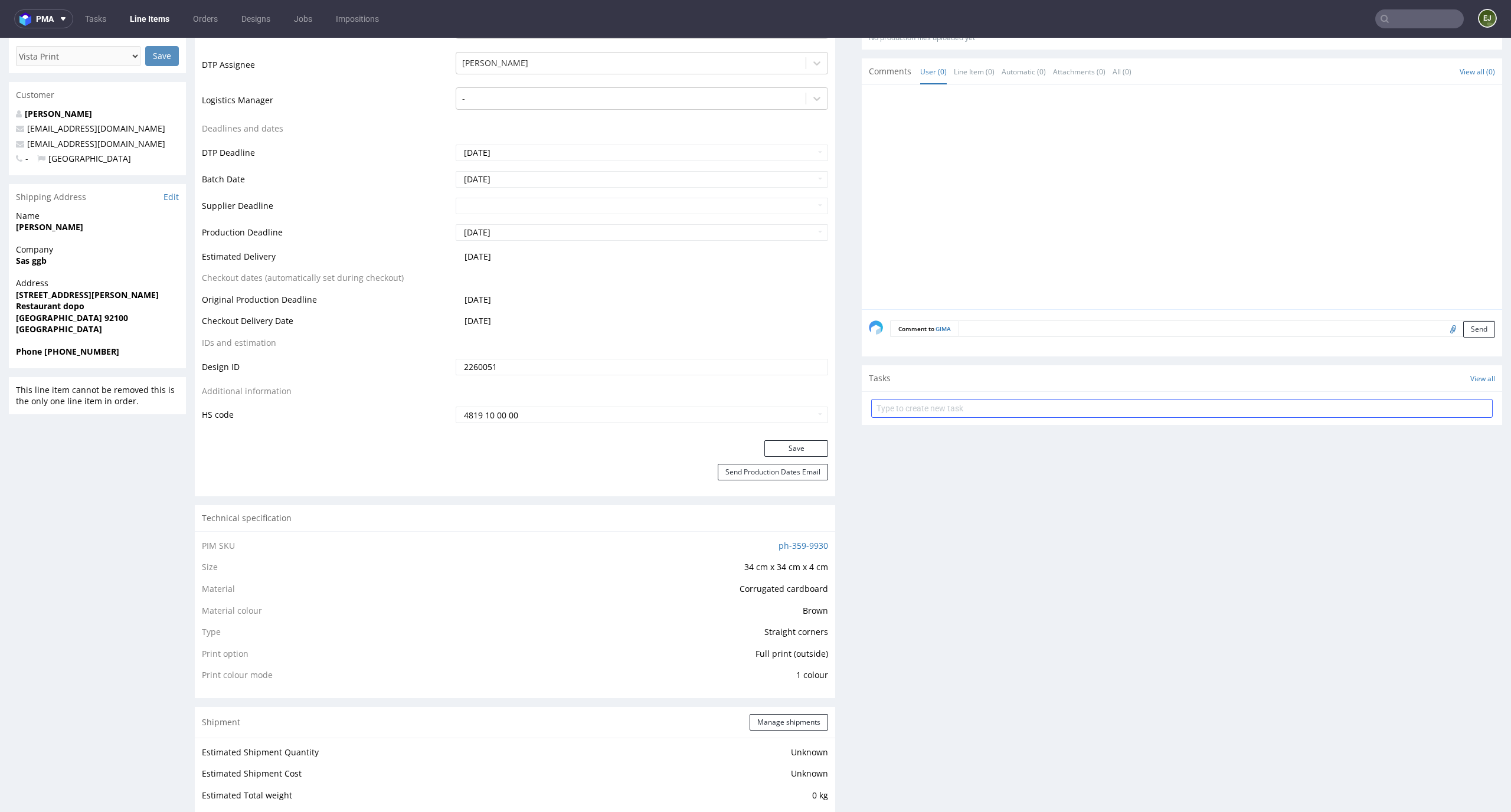
scroll to position [465, 0]
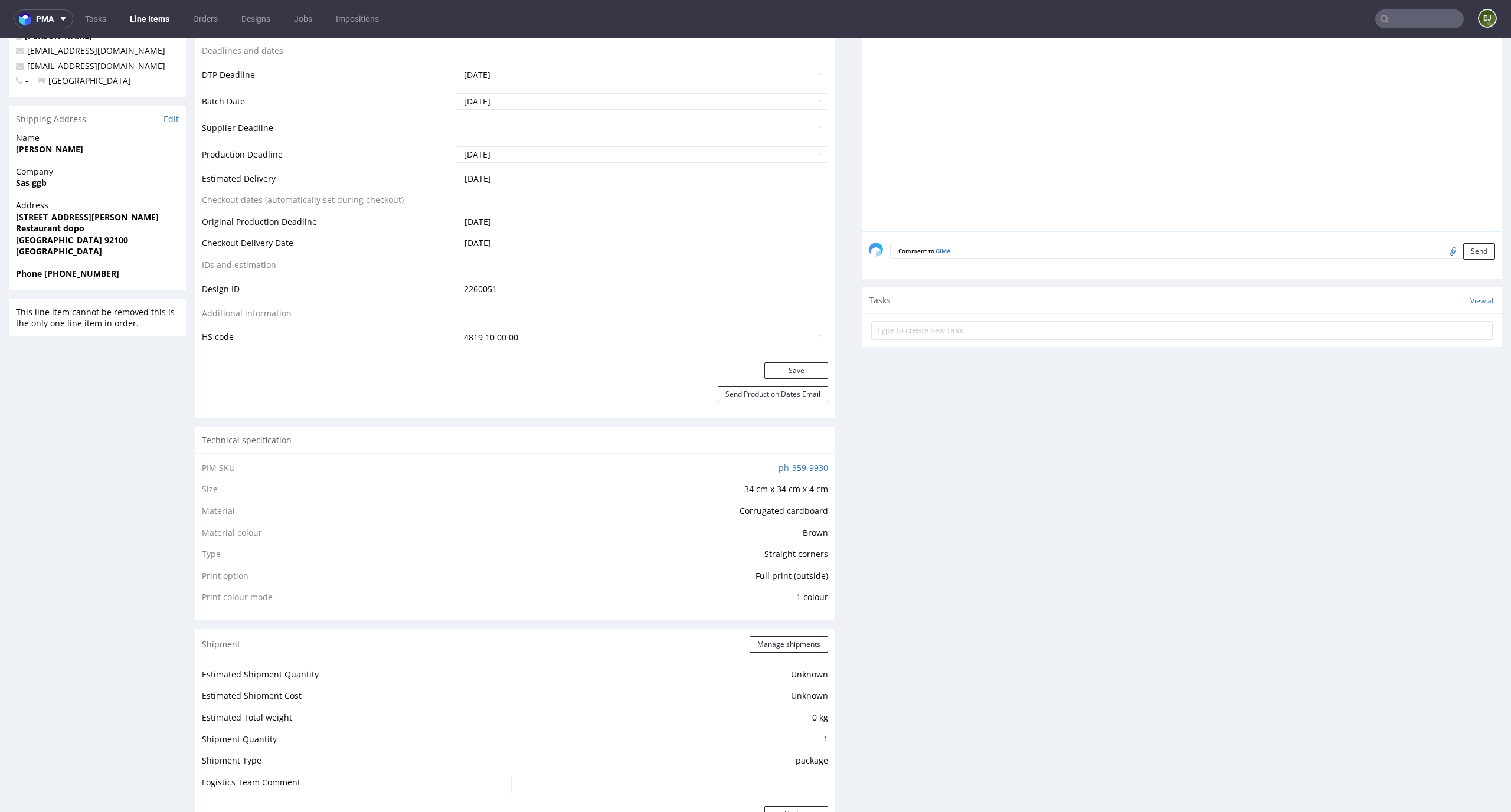
drag, startPoint x: 824, startPoint y: 601, endPoint x: 201, endPoint y: 575, distance: 623.5
click at [201, 575] on div "PIM SKU ph-359-9930 Size 34 cm x 34 cm x 4 cm Material Corrugated cardboard Mat…" at bounding box center [515, 536] width 640 height 167
click at [201, 575] on div "PIM SKU ph-359-9930 Size 34 cm x 34 cm x 4 cm Material Corrugated cardboard Mat…" at bounding box center [515, 536] width 640 height 167
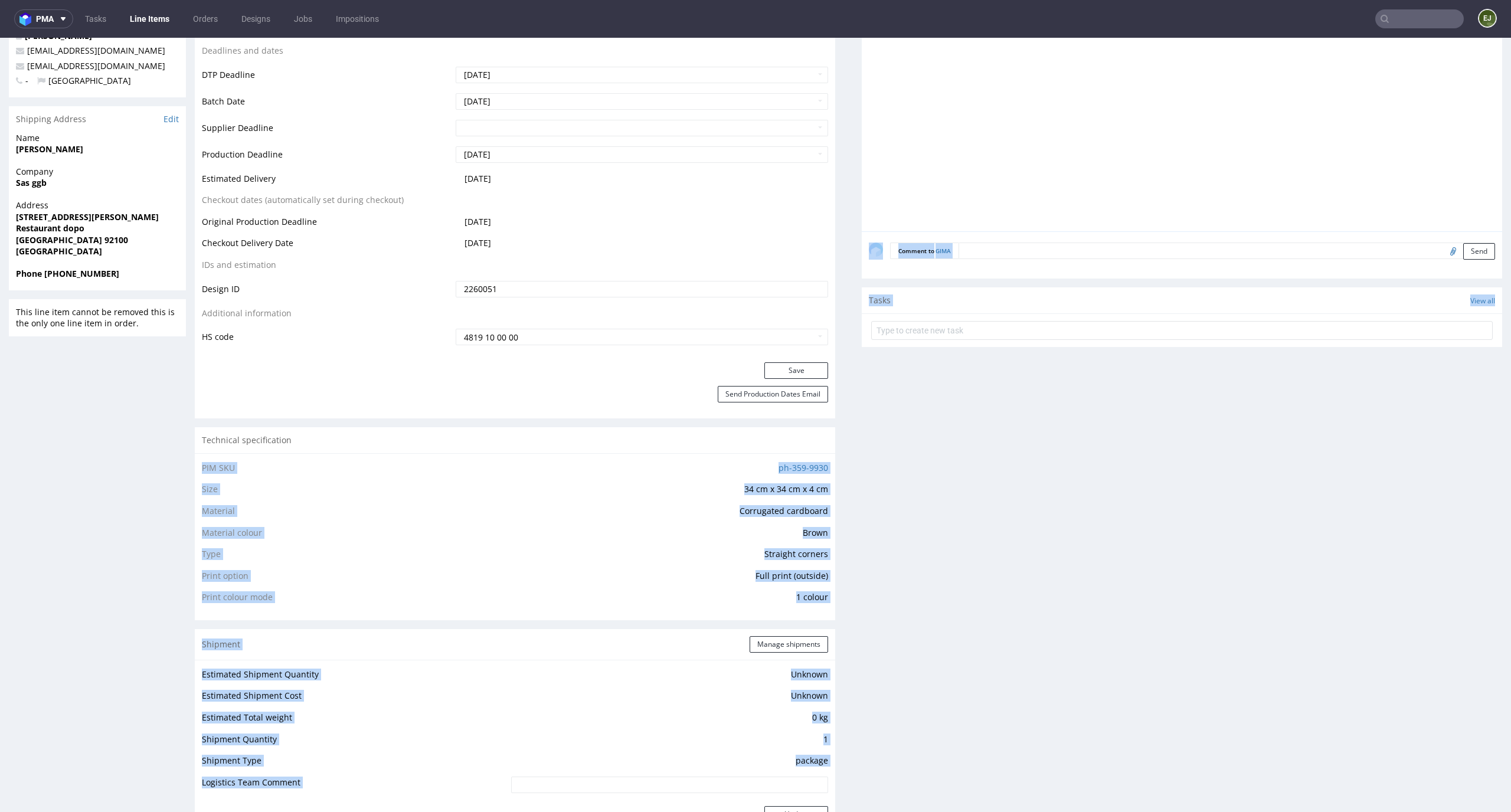
drag, startPoint x: 201, startPoint y: 576, endPoint x: 852, endPoint y: 602, distance: 651.5
click at [852, 602] on div "Progress Payment Payment deferred Design Locked DTP In DTP Tue 16 Sep Batch - T…" at bounding box center [848, 587] width 1307 height 1952
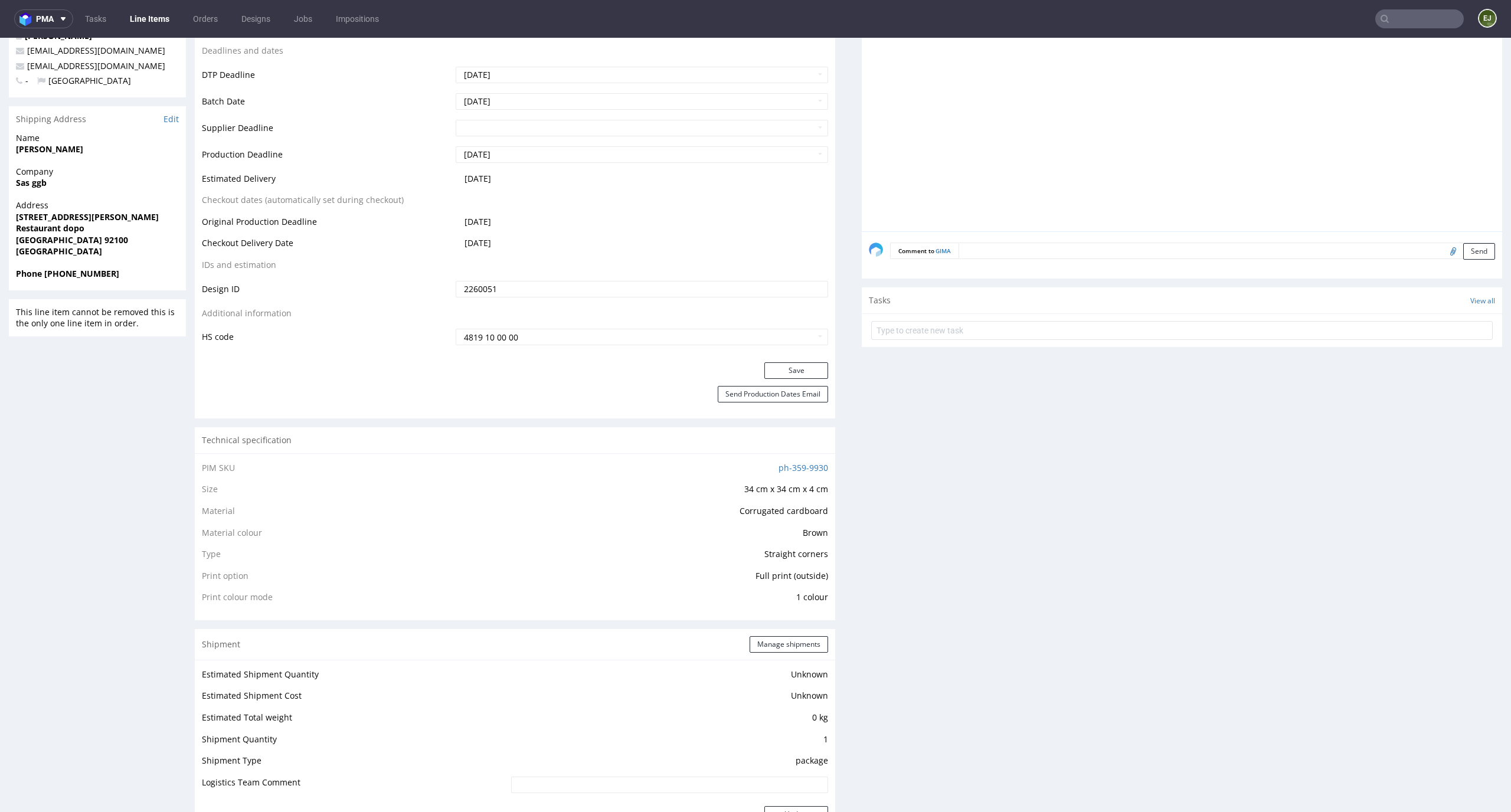
click at [861, 602] on div "Production Files - Design 2260051 Spit Recreate spit spit____34-cm-x-34-cm-x-4-…" at bounding box center [1181, 635] width 640 height 1659
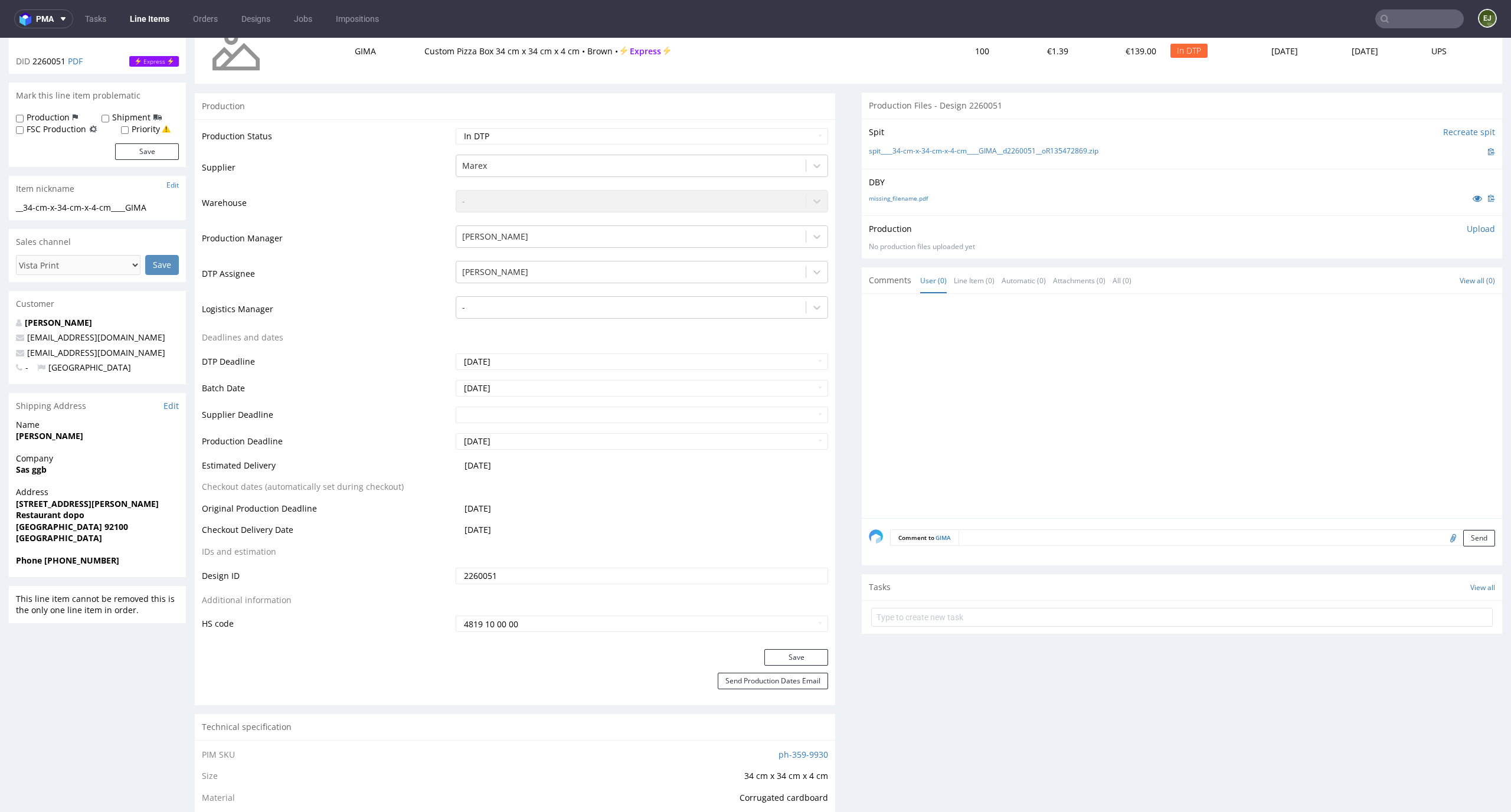
scroll to position [228, 0]
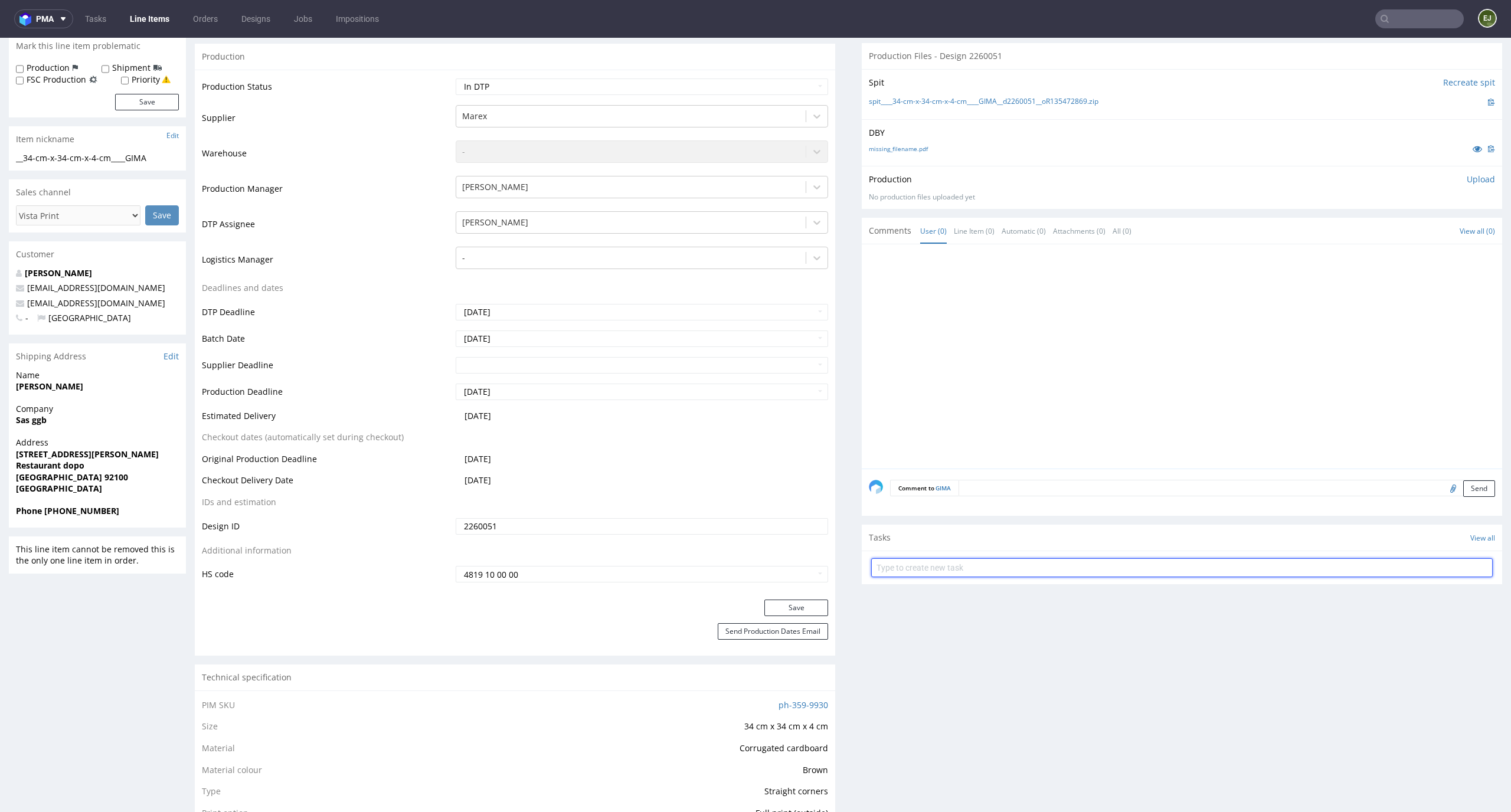
click at [972, 564] on input "text" at bounding box center [1181, 567] width 622 height 19
paste input "to be canceled"
type input "express vista print to be canceled"
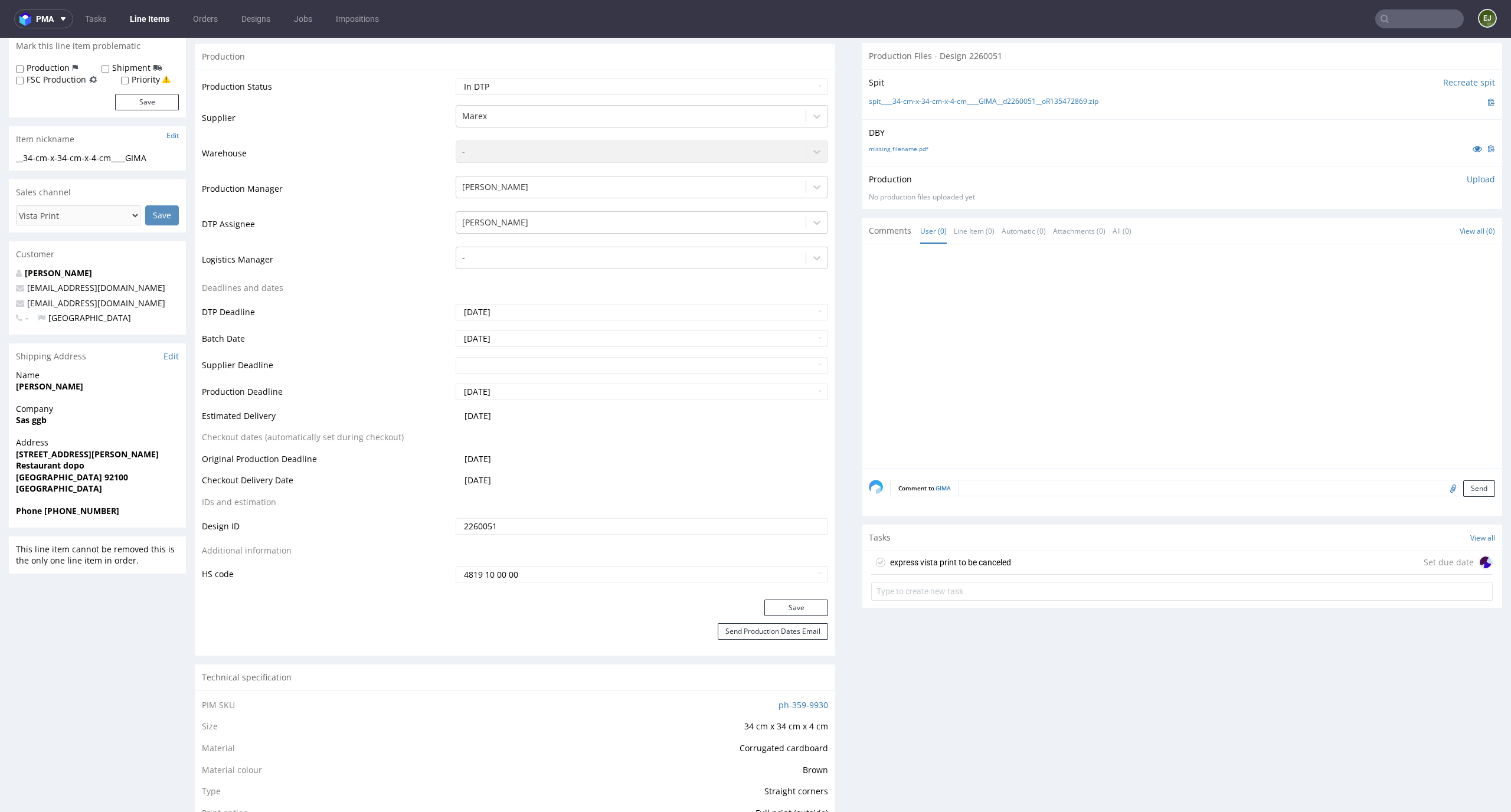
click at [952, 564] on div "express vista print to be canceled" at bounding box center [951, 562] width 121 height 14
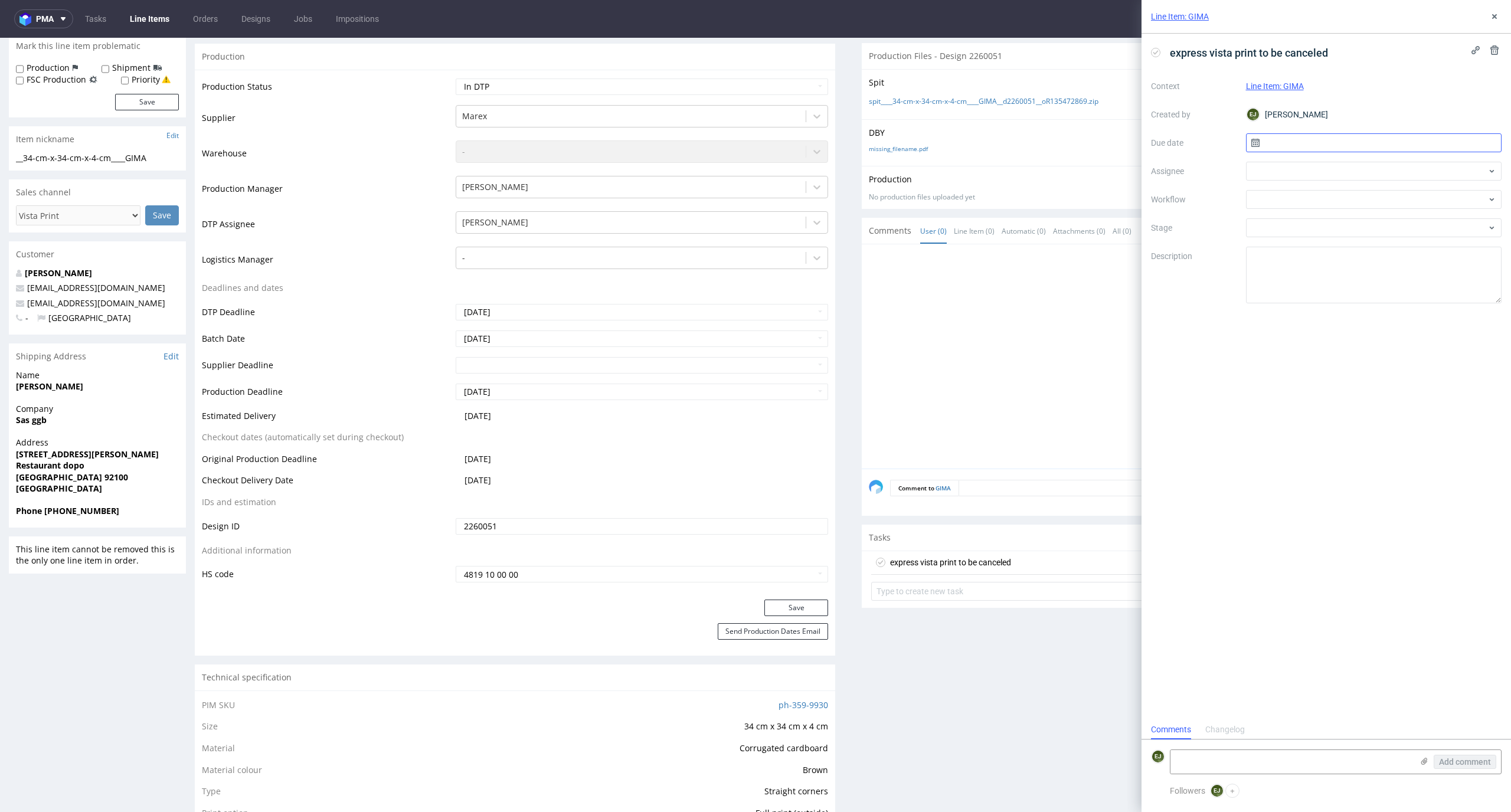
scroll to position [9, 0]
click at [1294, 141] on input "text" at bounding box center [1374, 143] width 256 height 19
click at [1356, 257] on span "16" at bounding box center [1354, 262] width 9 height 12
type input "16/09/2025"
click at [1294, 206] on div at bounding box center [1374, 199] width 256 height 19
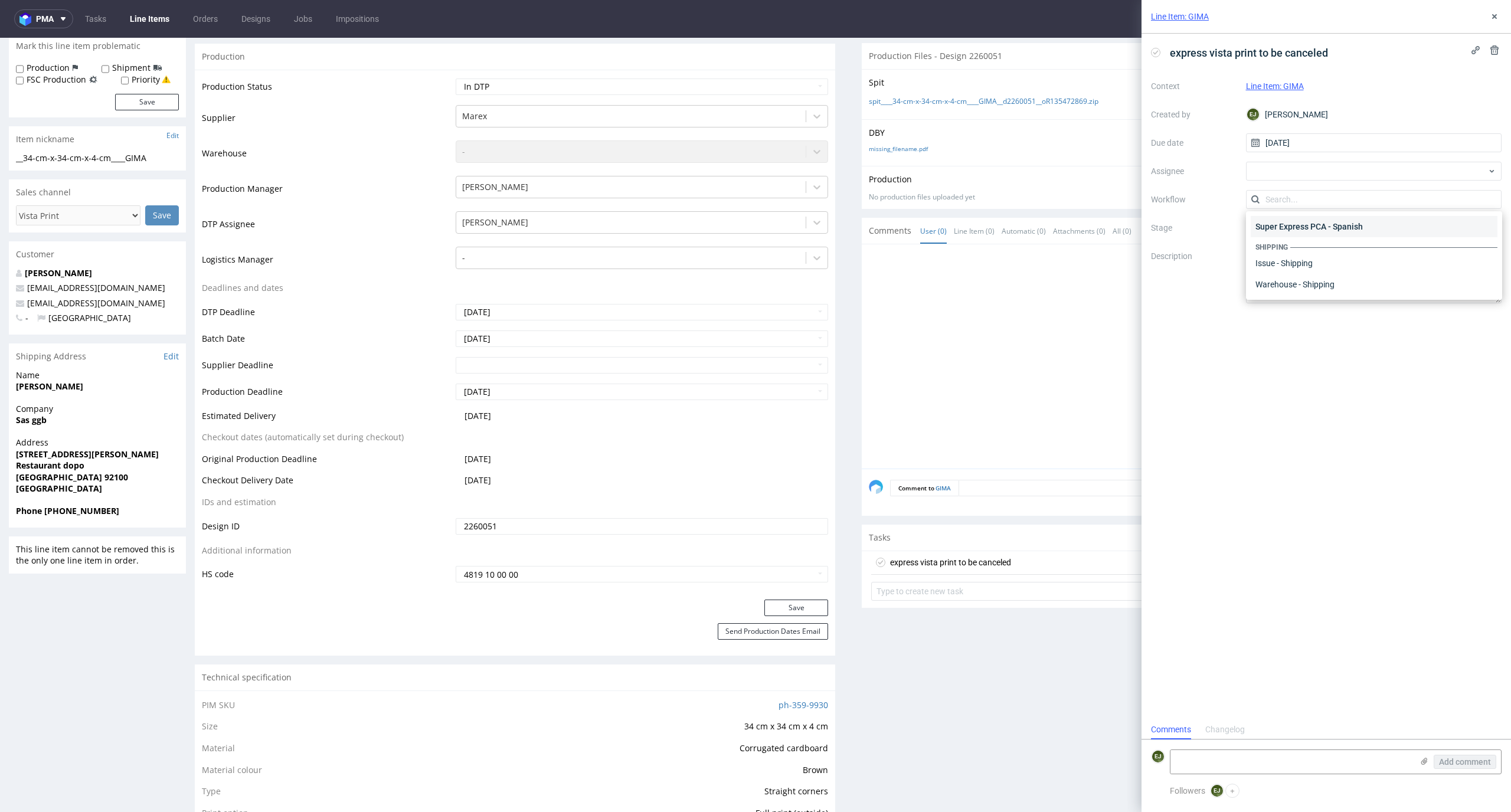
scroll to position [0, 0]
click at [1331, 262] on div "DTP - Issue" at bounding box center [1374, 263] width 247 height 21
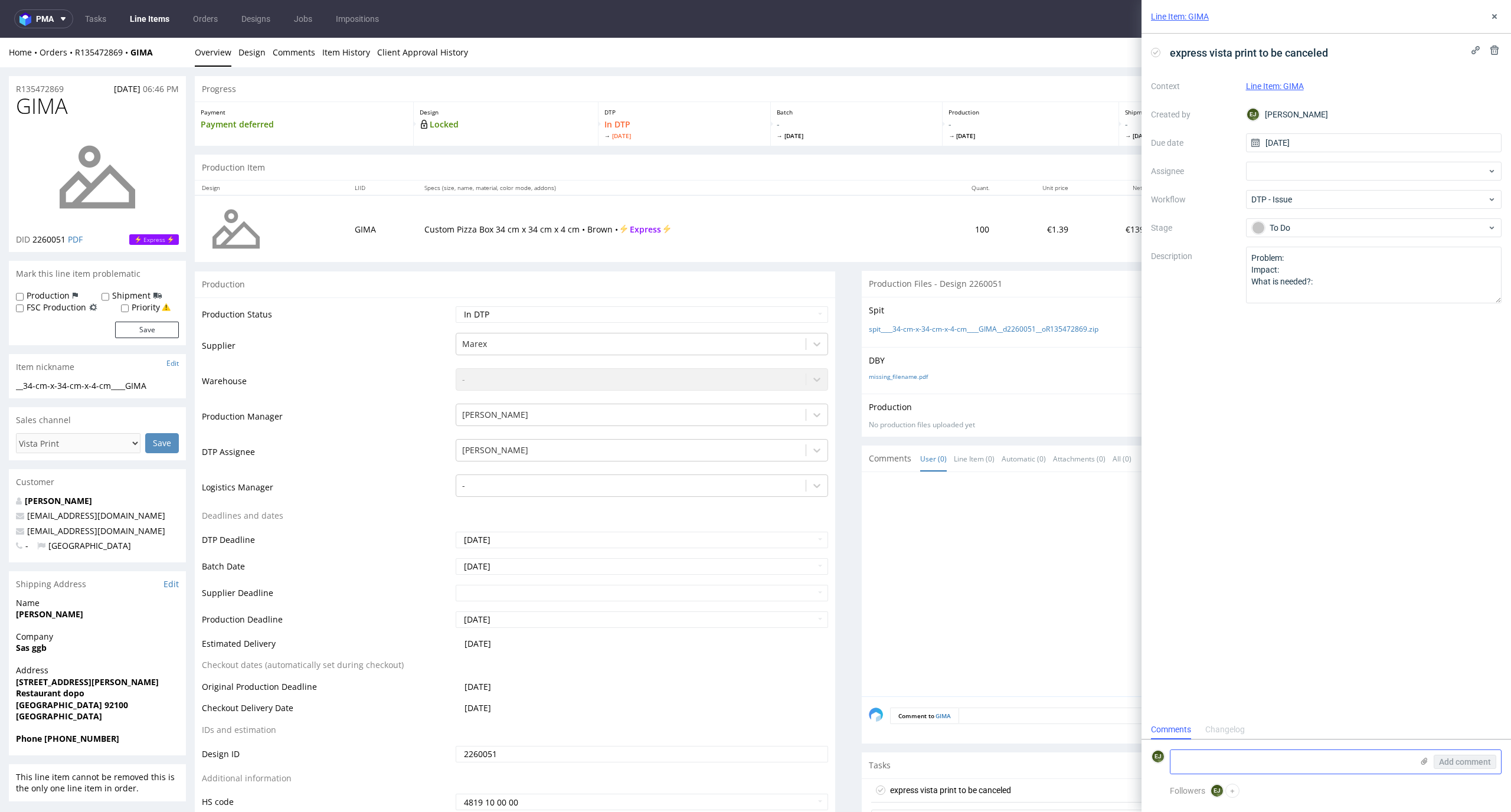
click at [1245, 764] on textarea at bounding box center [1291, 761] width 242 height 24
paste textarea "Multicolor design, one color purchased"
type textarea "Multicolor design, one color purchased"
click at [1462, 761] on span "Add comment" at bounding box center [1465, 761] width 52 height 8
click at [727, 305] on td "Waiting for Artwork Waiting for Diecut Waiting for Mockup Waiting for DTP Waiti…" at bounding box center [640, 318] width 376 height 27
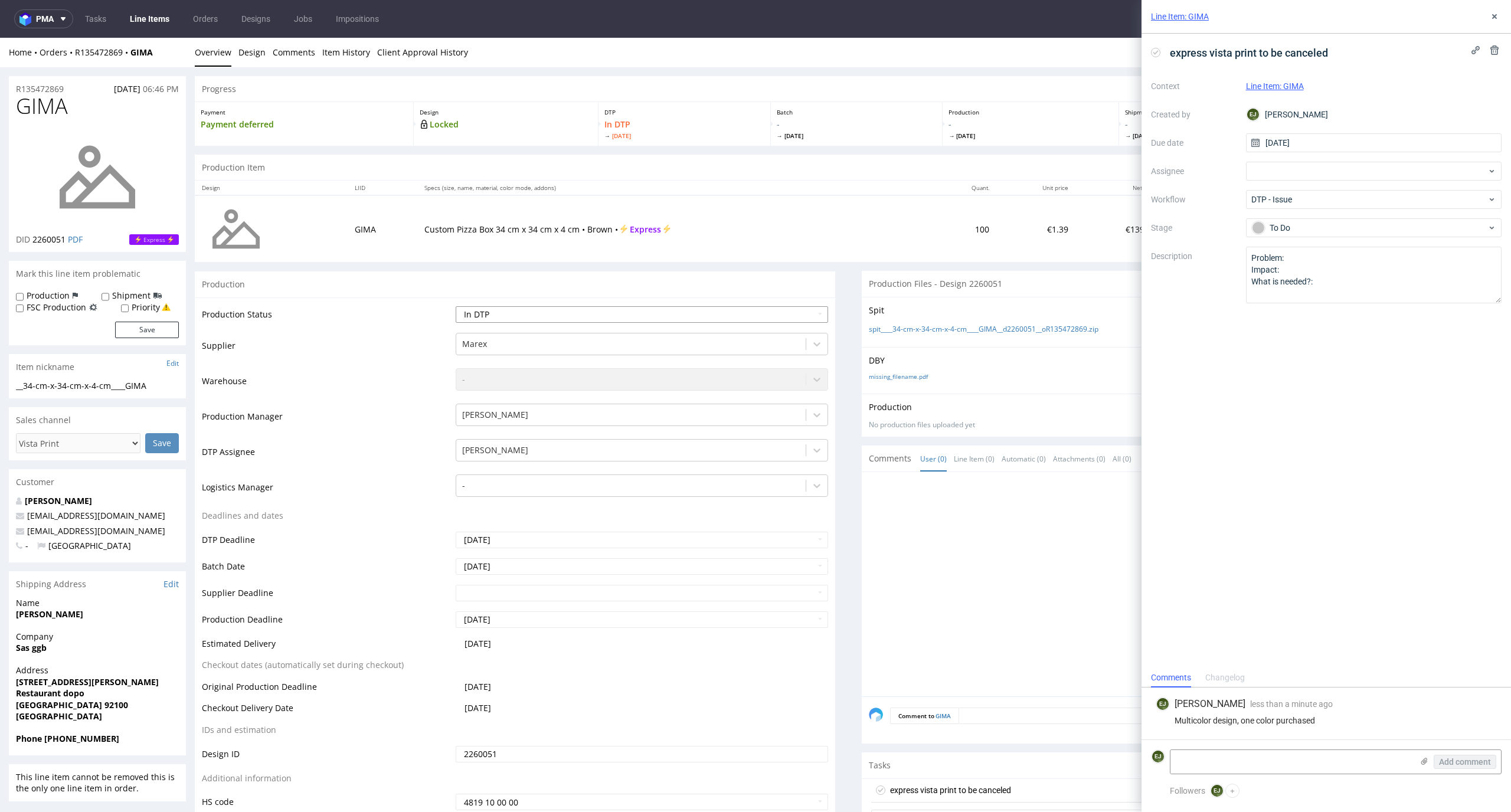
click at [725, 308] on select "Waiting for Artwork Waiting for Diecut Waiting for Mockup Waiting for DTP Waiti…" at bounding box center [642, 314] width 373 height 17
select select "dtp_issue"
click at [456, 306] on select "Waiting for Artwork Waiting for Diecut Waiting for Mockup Waiting for DTP Waiti…" at bounding box center [642, 314] width 373 height 17
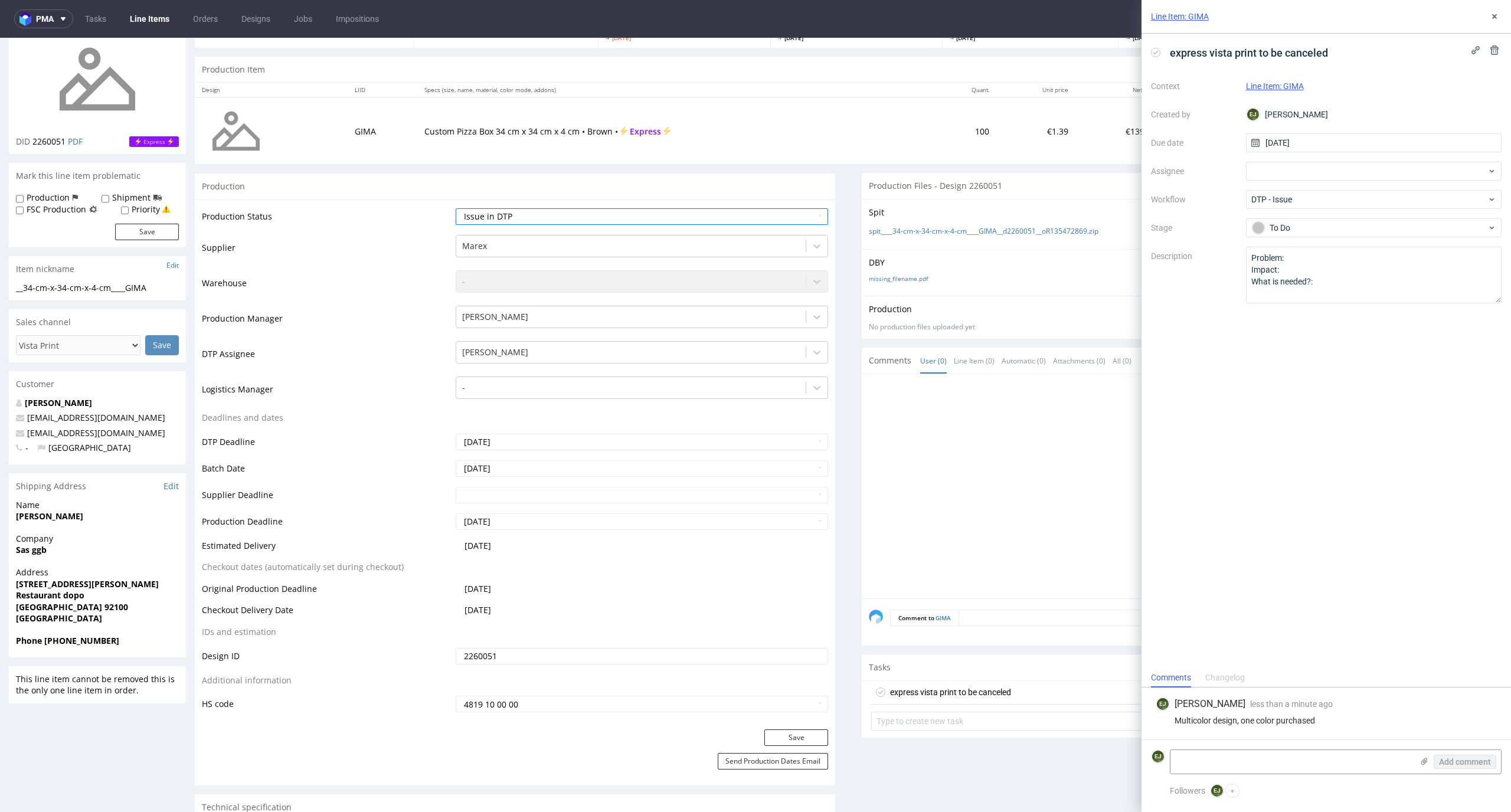
scroll to position [308, 0]
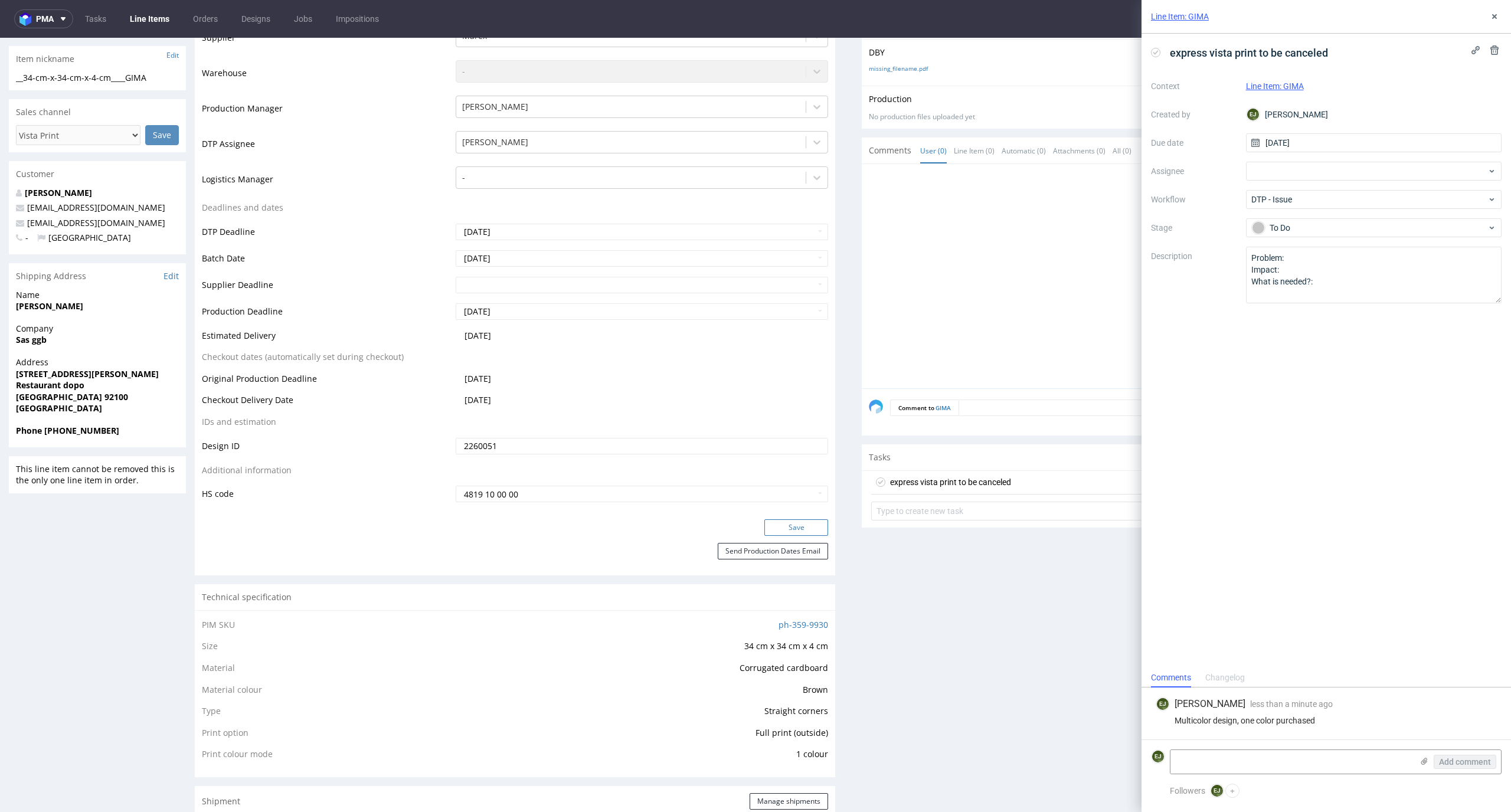
click at [780, 526] on button "Save" at bounding box center [796, 527] width 64 height 17
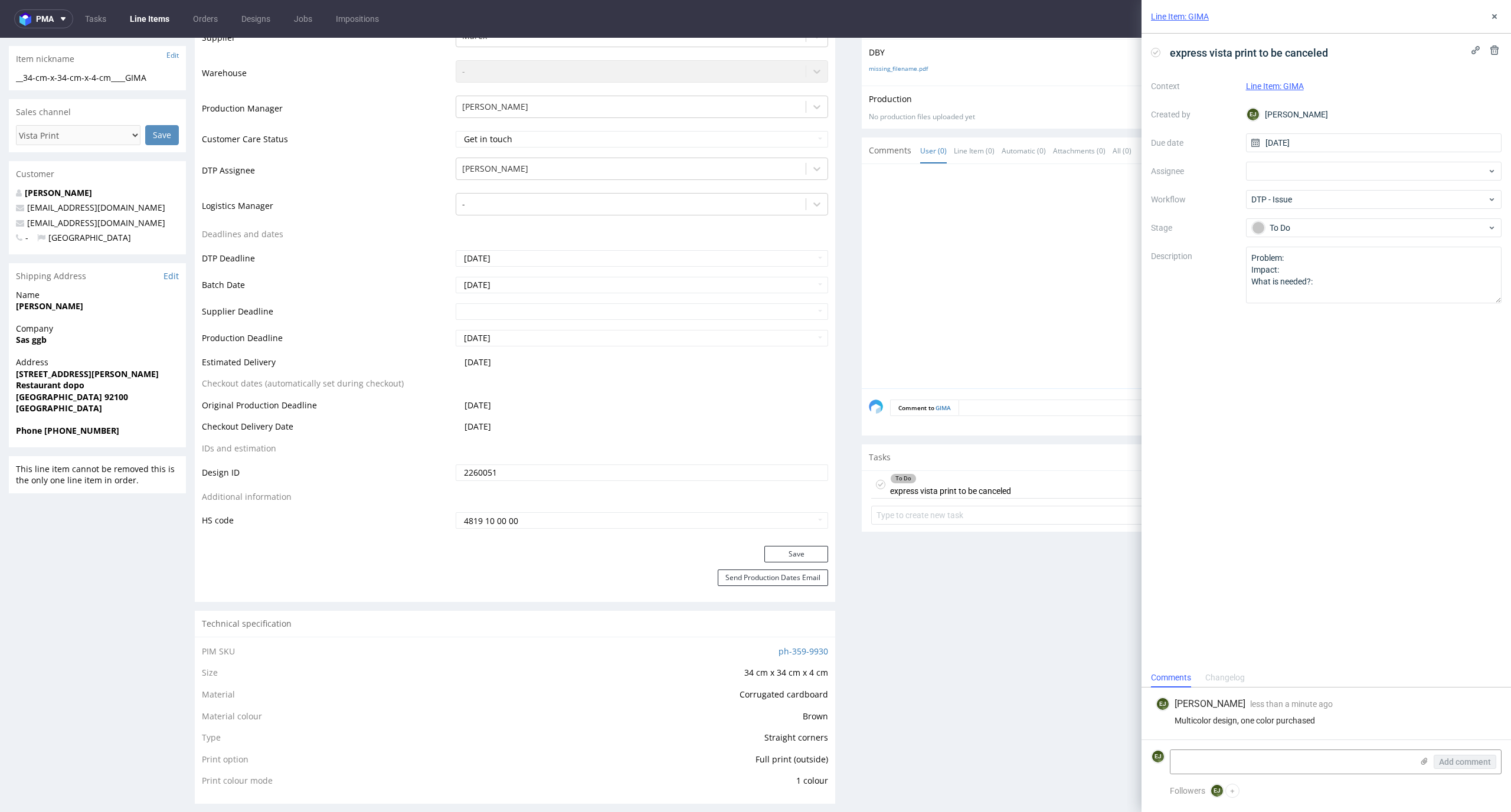
scroll to position [0, 0]
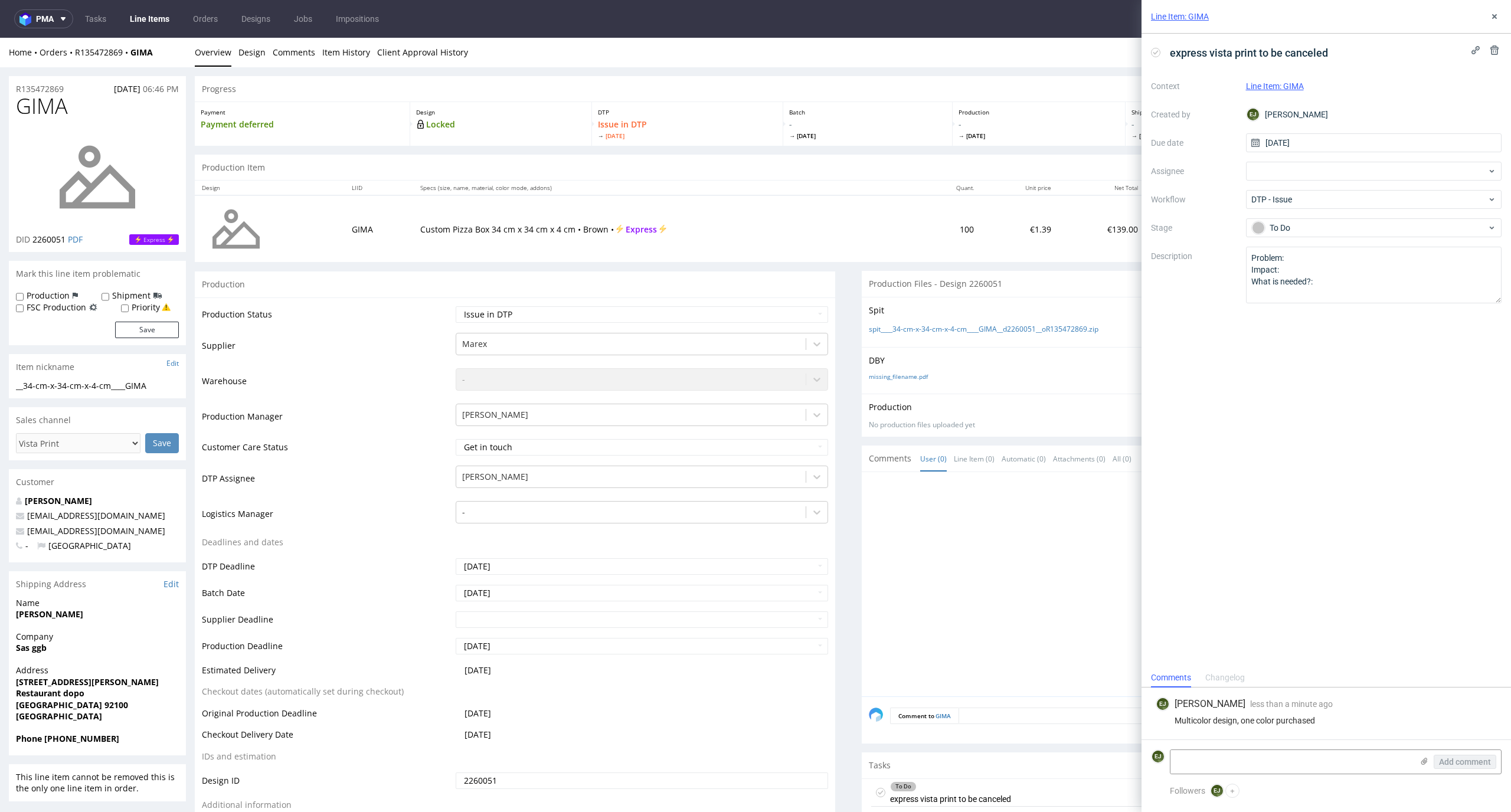
click at [855, 237] on td "Custom Pizza Box 34 cm x 34 cm x 4 cm • Brown • Express" at bounding box center [666, 229] width 506 height 66
click at [1492, 23] on button at bounding box center [1494, 17] width 14 height 14
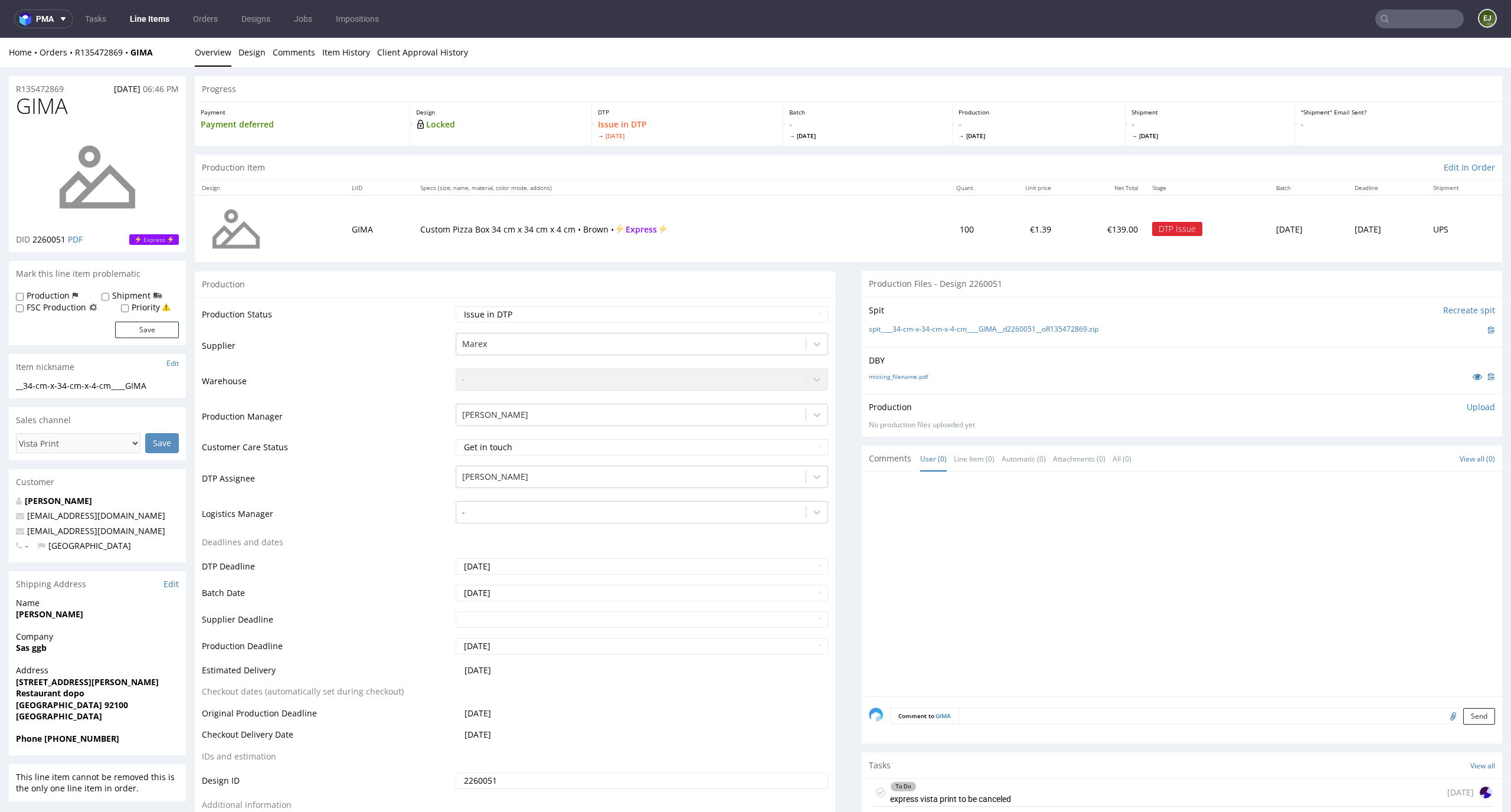
click at [153, 14] on link "Line Items" at bounding box center [149, 19] width 53 height 19
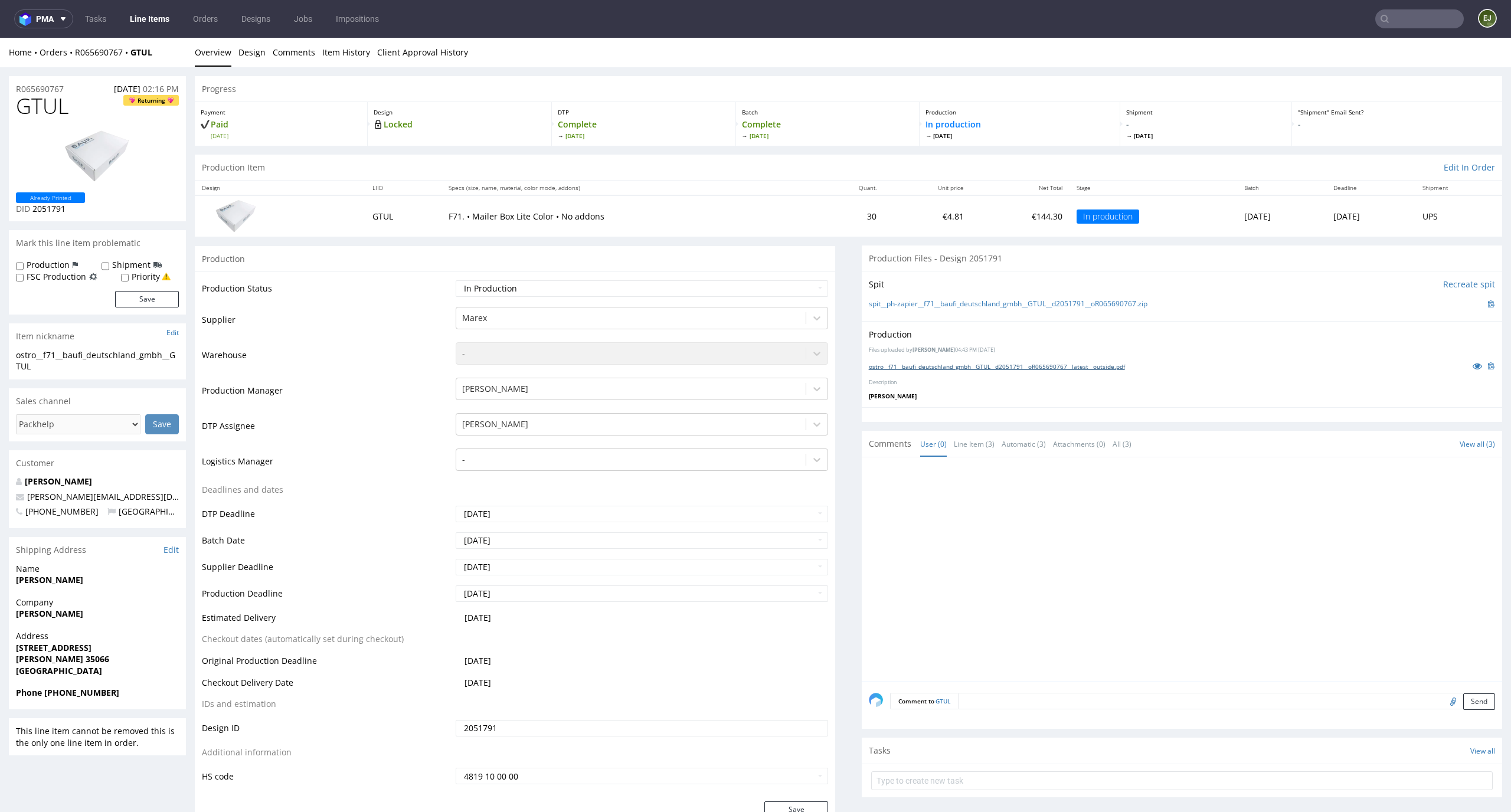
click at [948, 367] on link "ostro__f71__baufi_deutschland_gmbh__GTUL__d2051791__oR065690767__latest__outsid…" at bounding box center [996, 366] width 256 height 8
click at [577, 173] on div "Production Item Edit In Order" at bounding box center [848, 167] width 1307 height 26
click at [255, 53] on link "Design" at bounding box center [252, 52] width 27 height 29
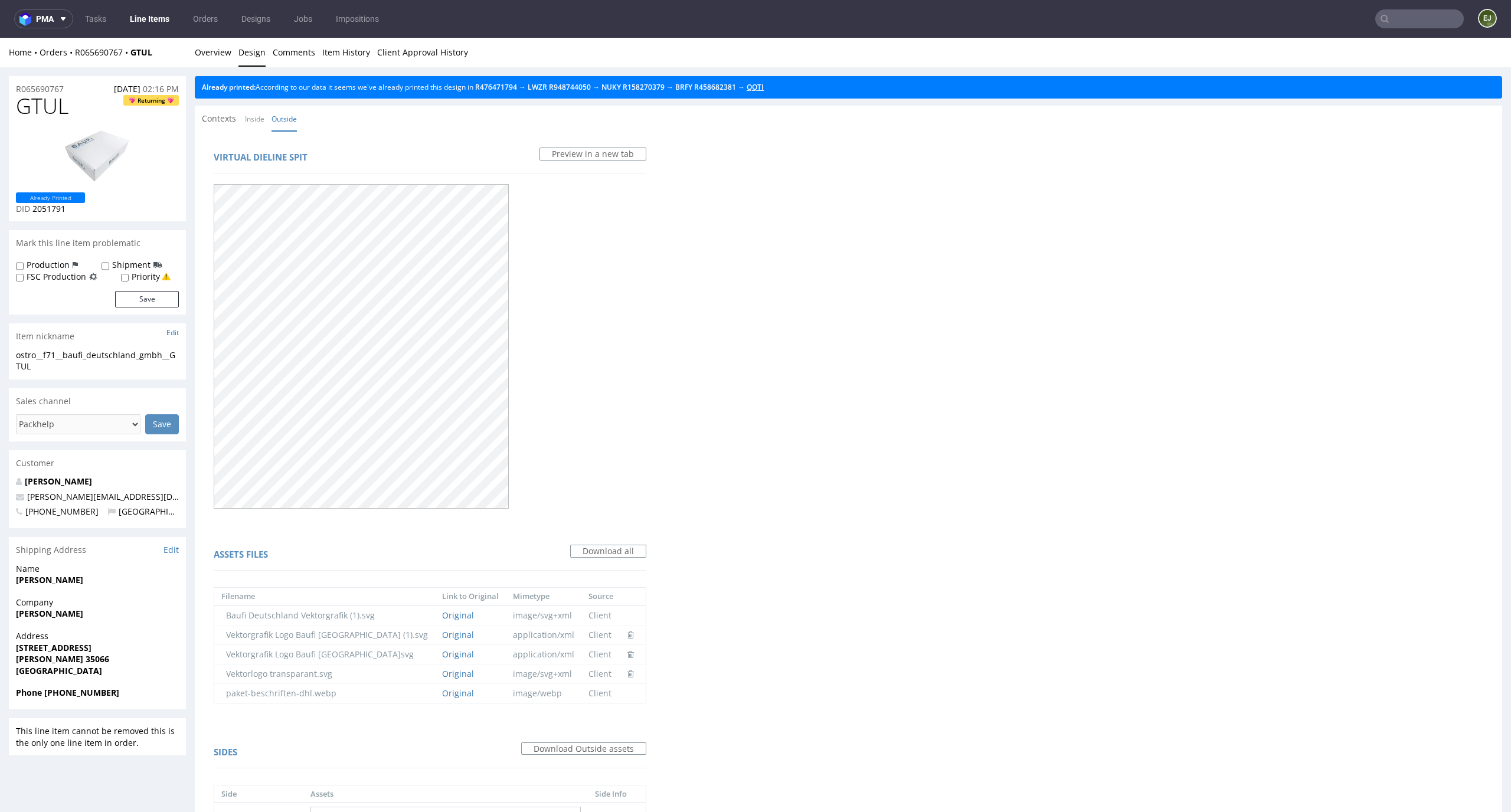
click at [764, 86] on link "QQTI" at bounding box center [755, 87] width 17 height 10
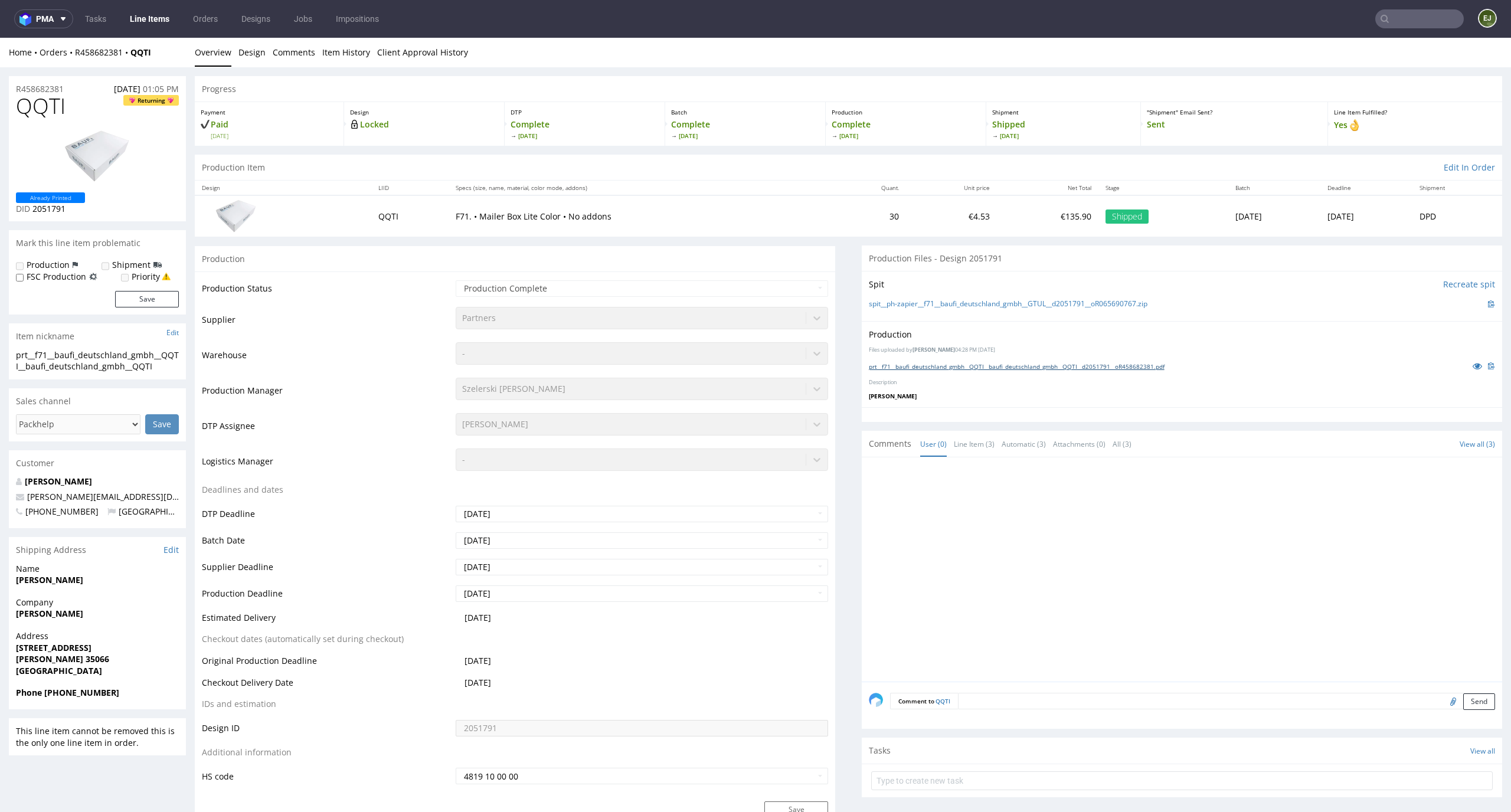
click at [996, 363] on link "prt__f71__baufi_deutschland_gmbh__QQTI__baufi_deutschland_gmbh__QQTI__d2051791_…" at bounding box center [1016, 366] width 296 height 8
click at [747, 92] on div "Progress" at bounding box center [848, 89] width 1307 height 26
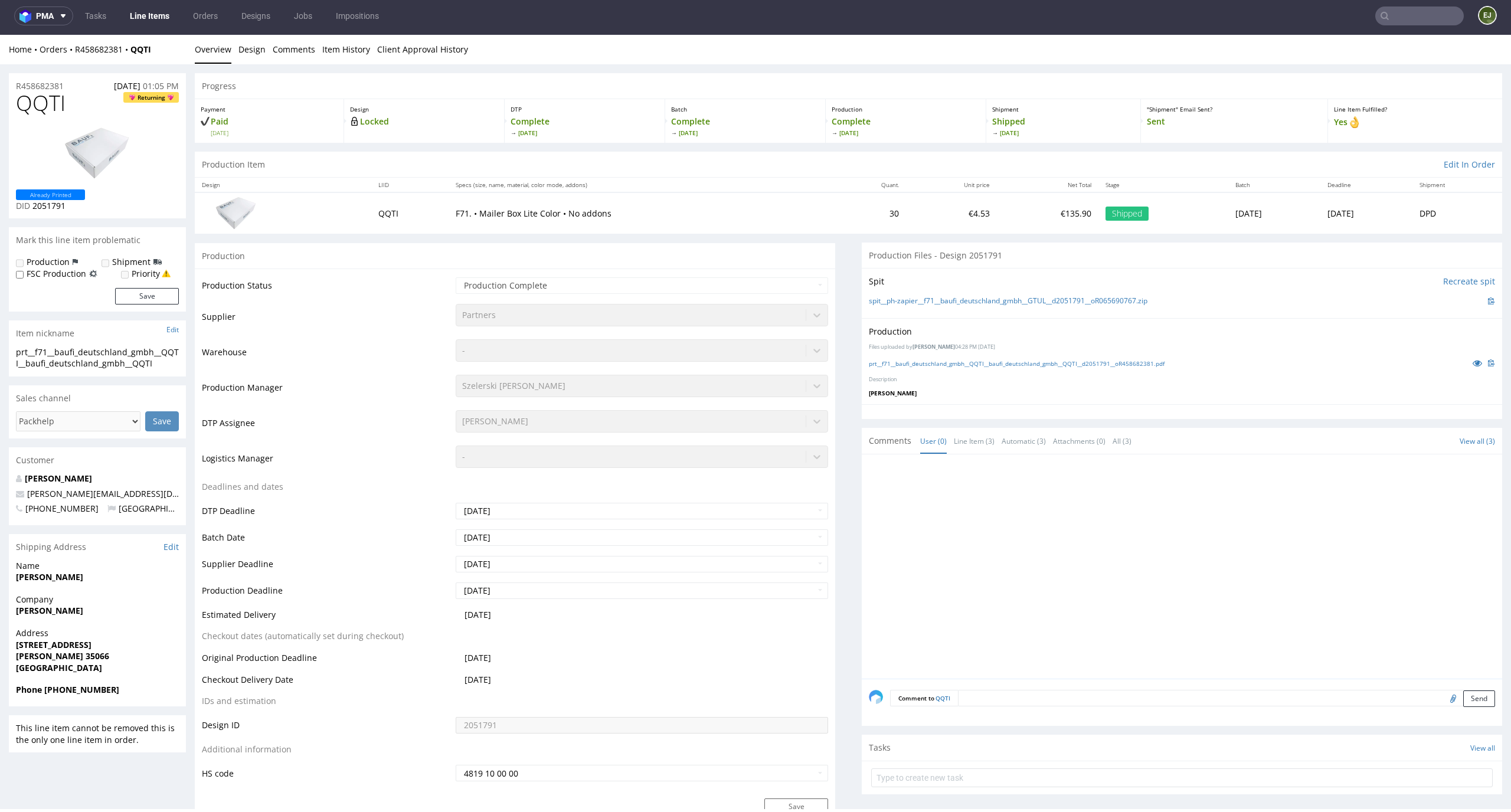
click at [741, 183] on th "Specs (size, name, material, color mode, addons)" at bounding box center [640, 185] width 385 height 14
click at [918, 138] on div "Production Complete [DATE]" at bounding box center [906, 121] width 160 height 43
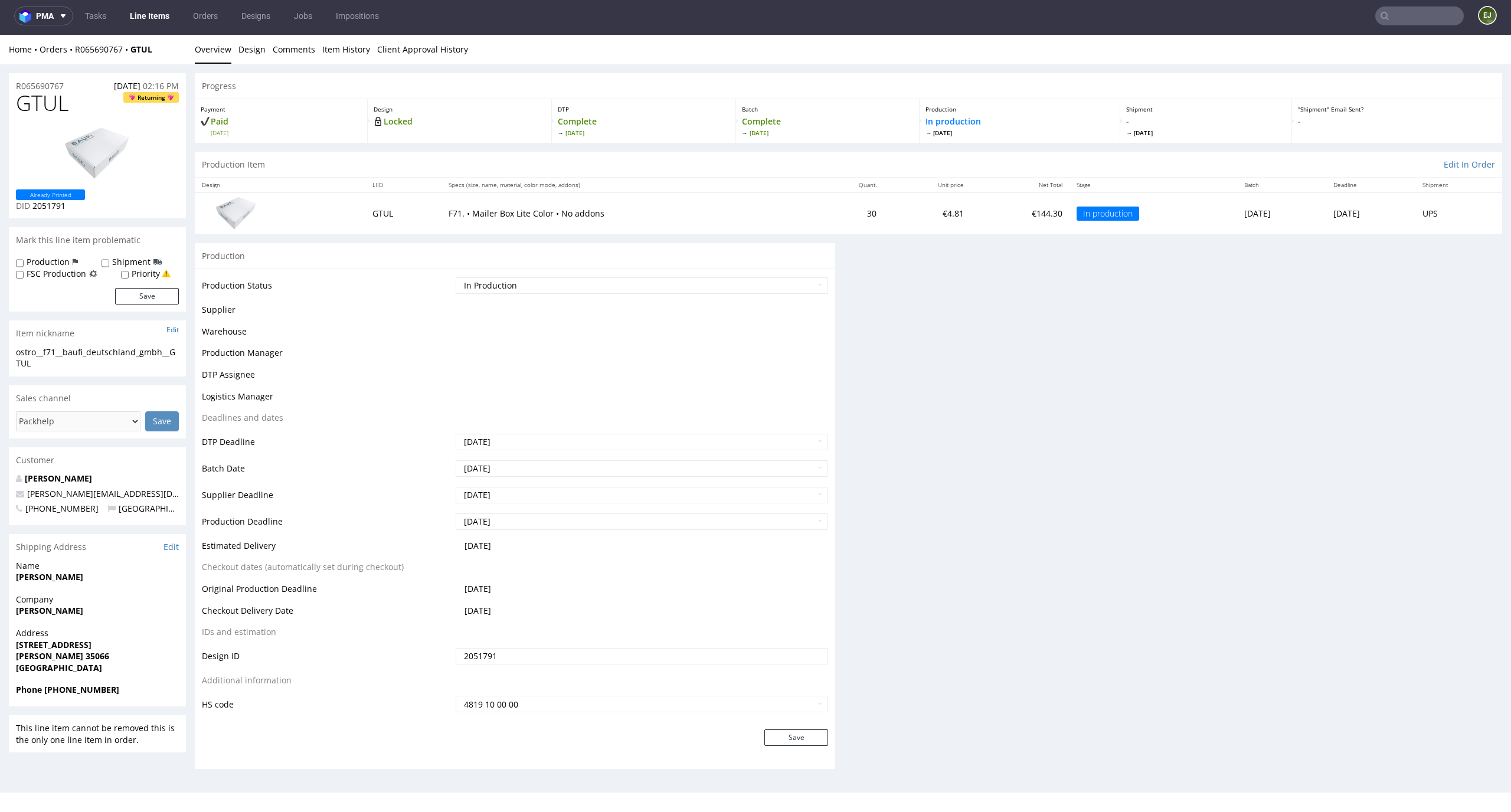
scroll to position [0, 0]
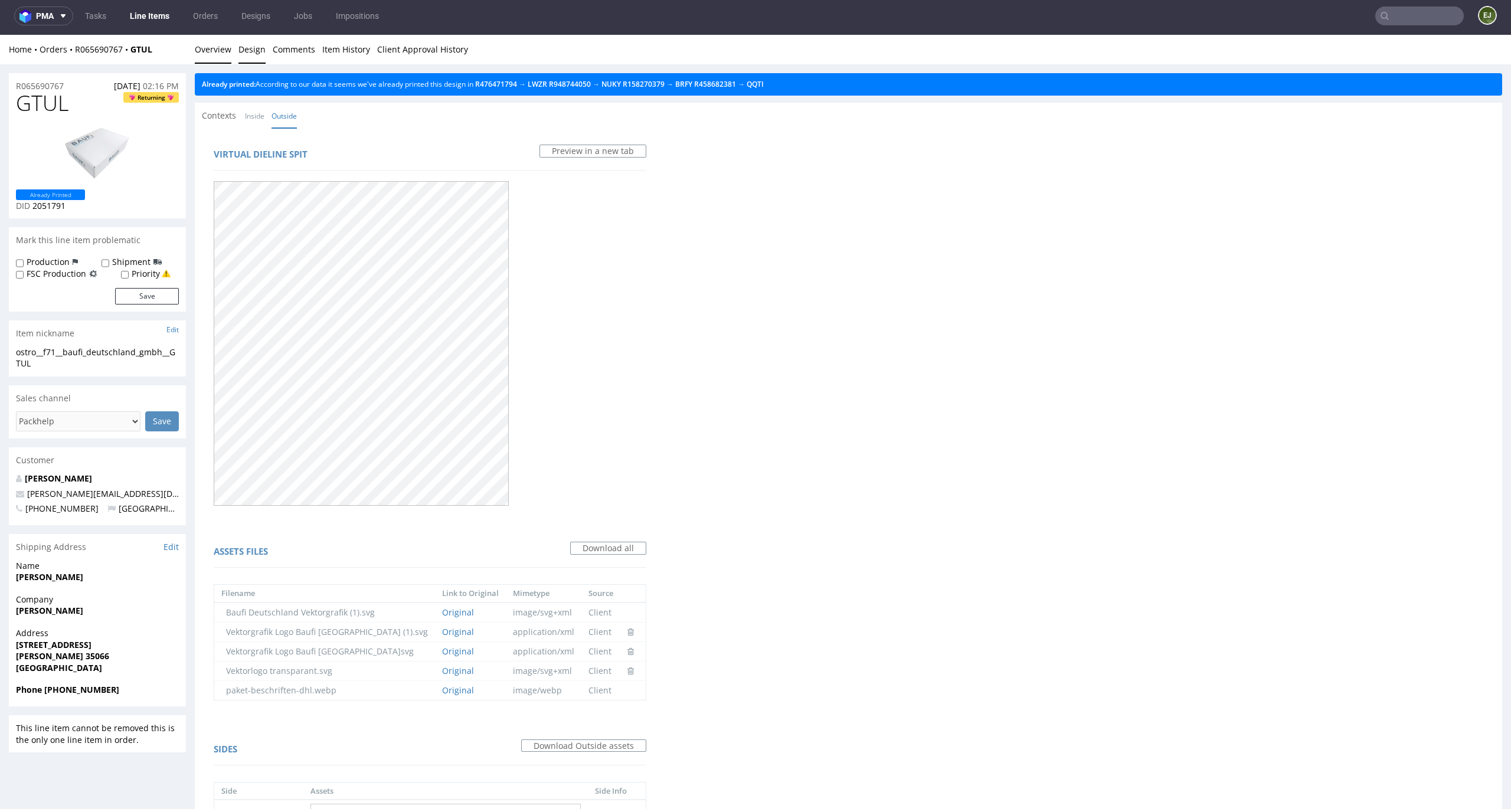
click at [200, 47] on link "Overview" at bounding box center [213, 49] width 37 height 29
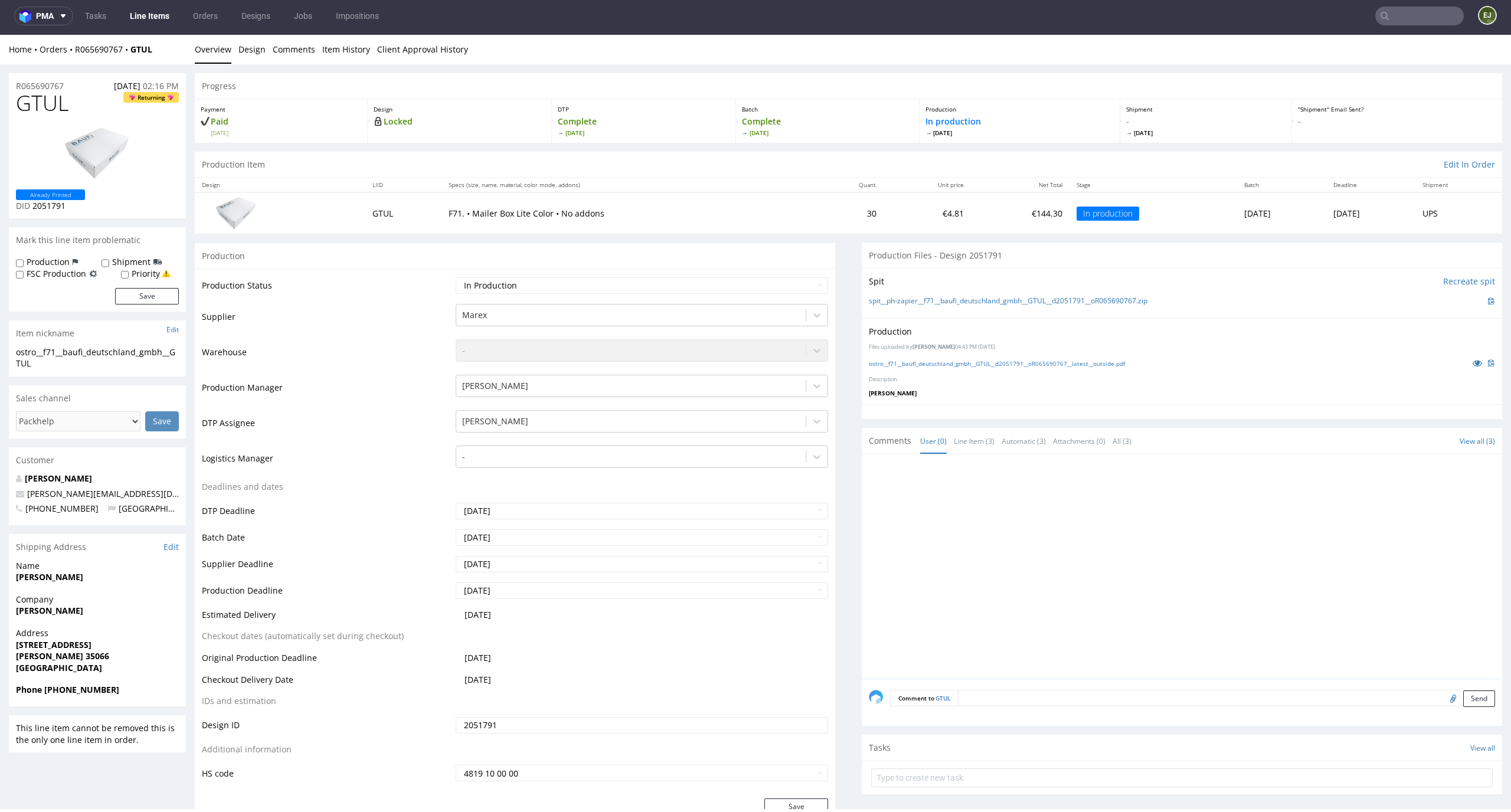
click at [582, 205] on td "F71. • Mailer Box Lite Color • No addons" at bounding box center [627, 212] width 372 height 40
click at [975, 296] on link "spit__ph-zapier__f71__baufi_deutschland_gmbh__GTUL__d2051791__oR065690767.zip" at bounding box center [1008, 301] width 279 height 10
click at [1443, 699] on input "file" at bounding box center [1451, 697] width 17 height 15
type input "C:\fakepath\ostro__f71__baufi_deutschland_gmbh__QQTI__baufi_deutschland_gmbh__Q…"
click at [1463, 702] on button "Send" at bounding box center [1479, 698] width 32 height 17
